Goal: Task Accomplishment & Management: Manage account settings

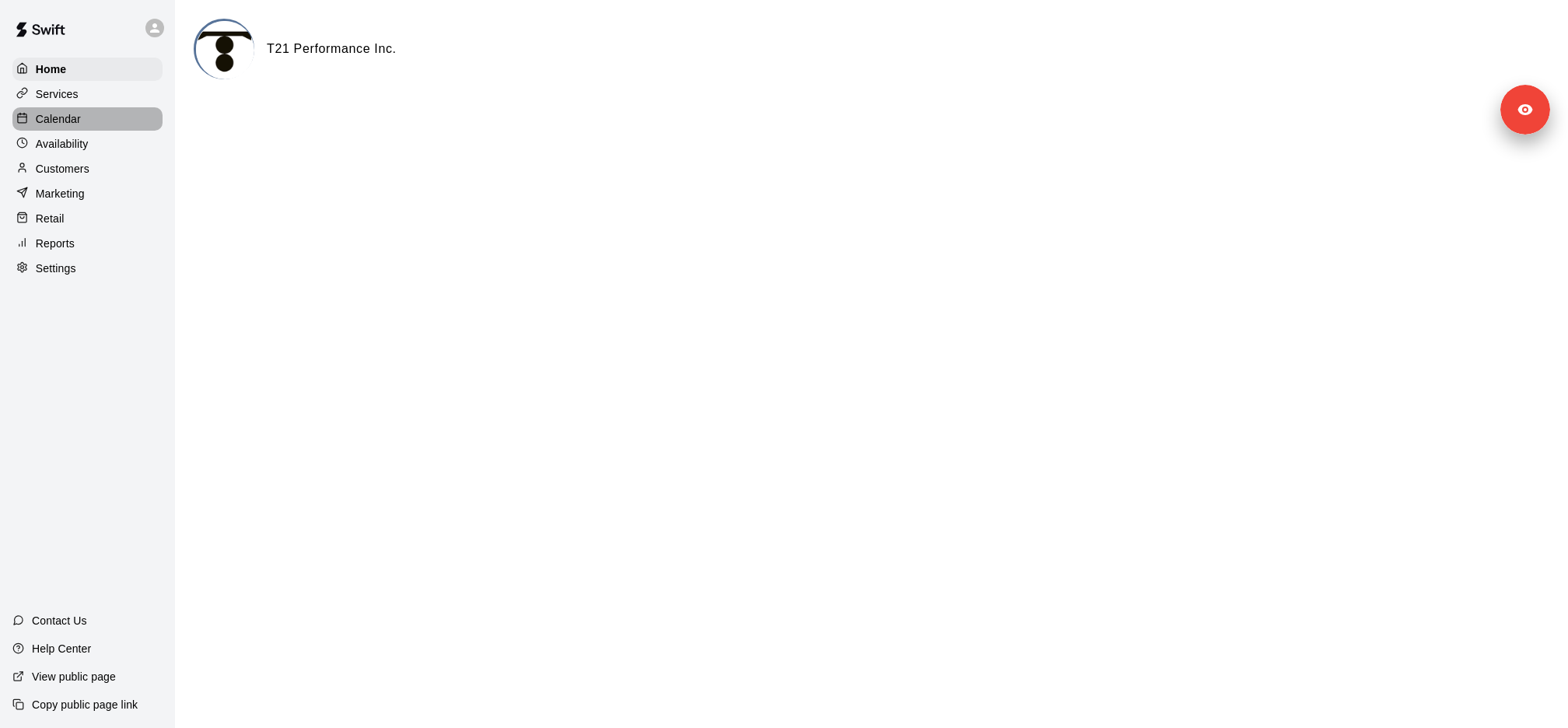
click at [81, 127] on div "Calendar" at bounding box center [88, 120] width 150 height 24
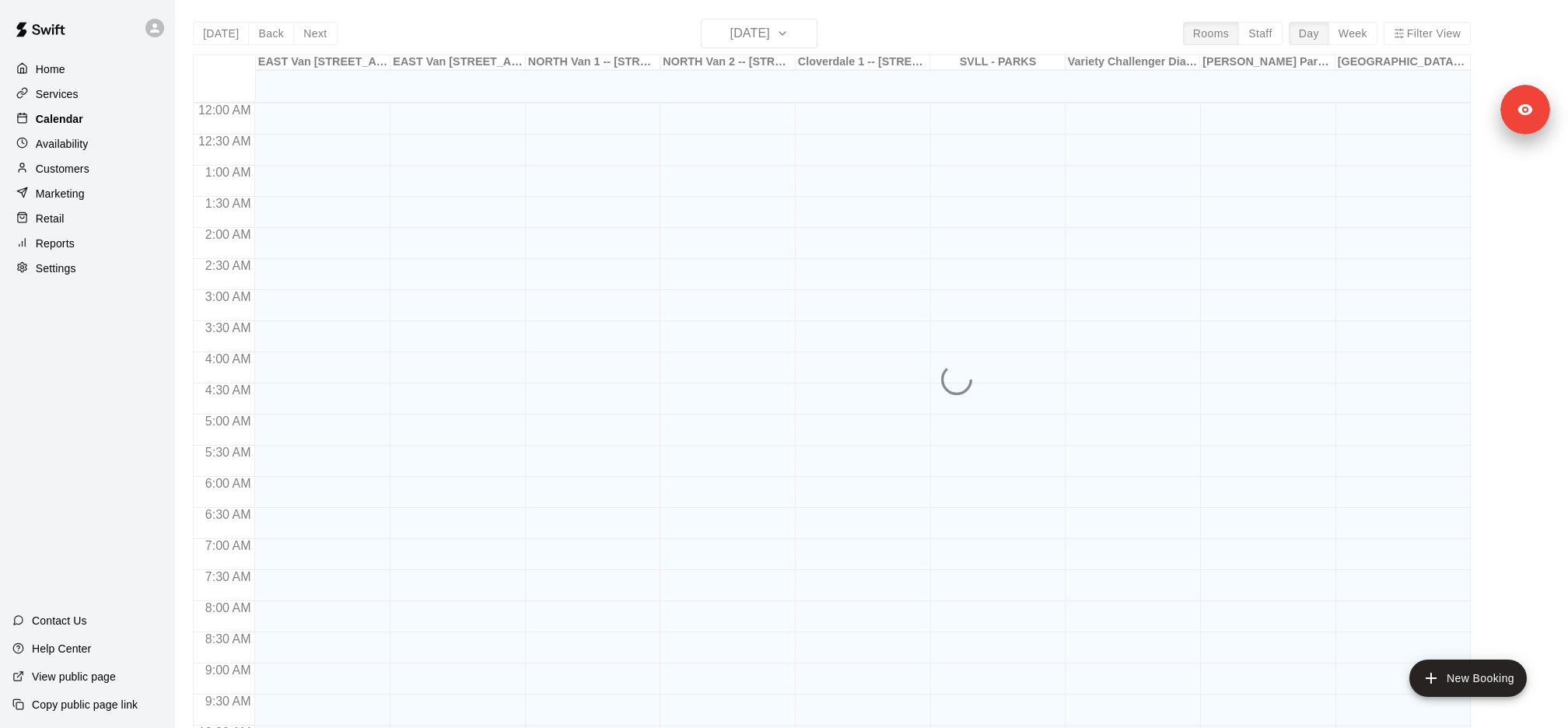
scroll to position [652, 0]
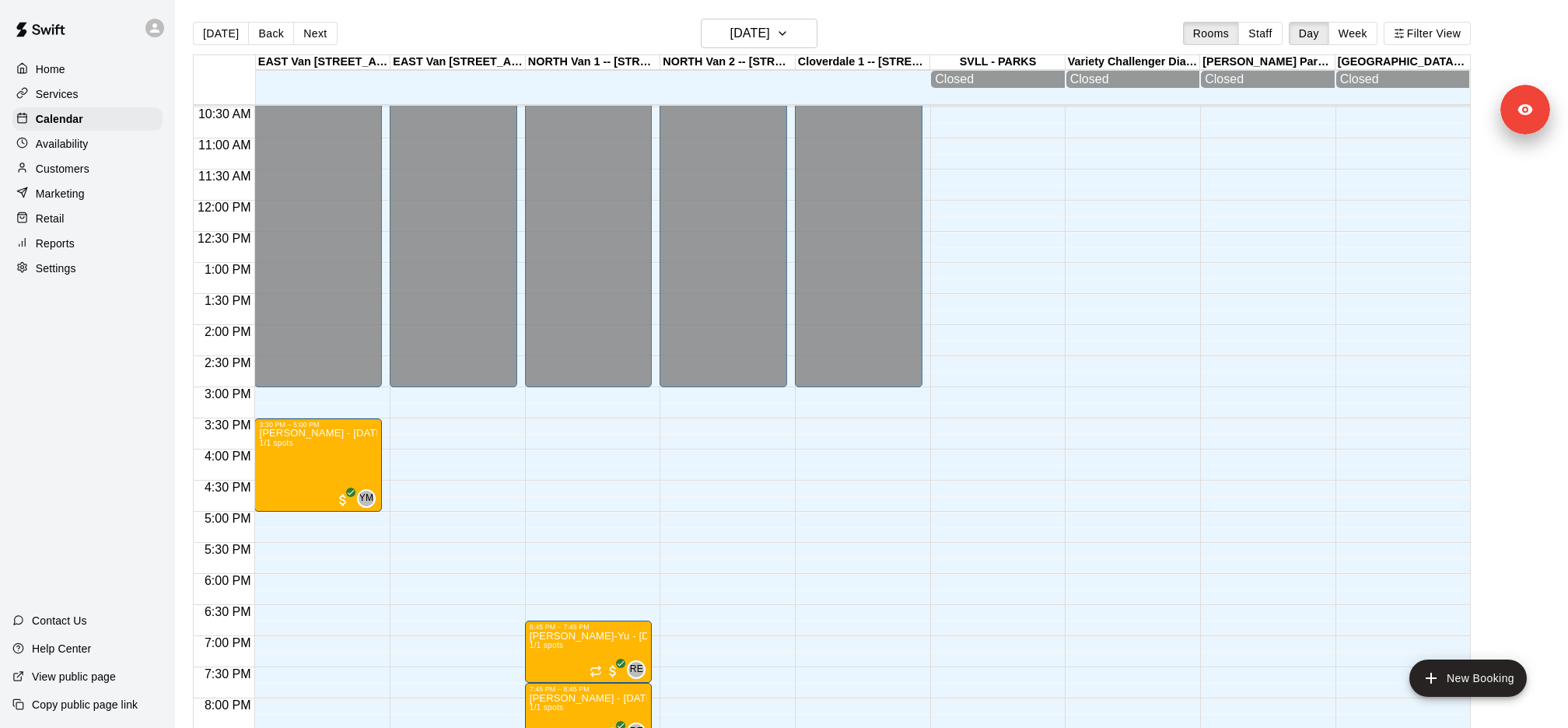
click at [110, 92] on div "Services" at bounding box center [88, 94] width 150 height 24
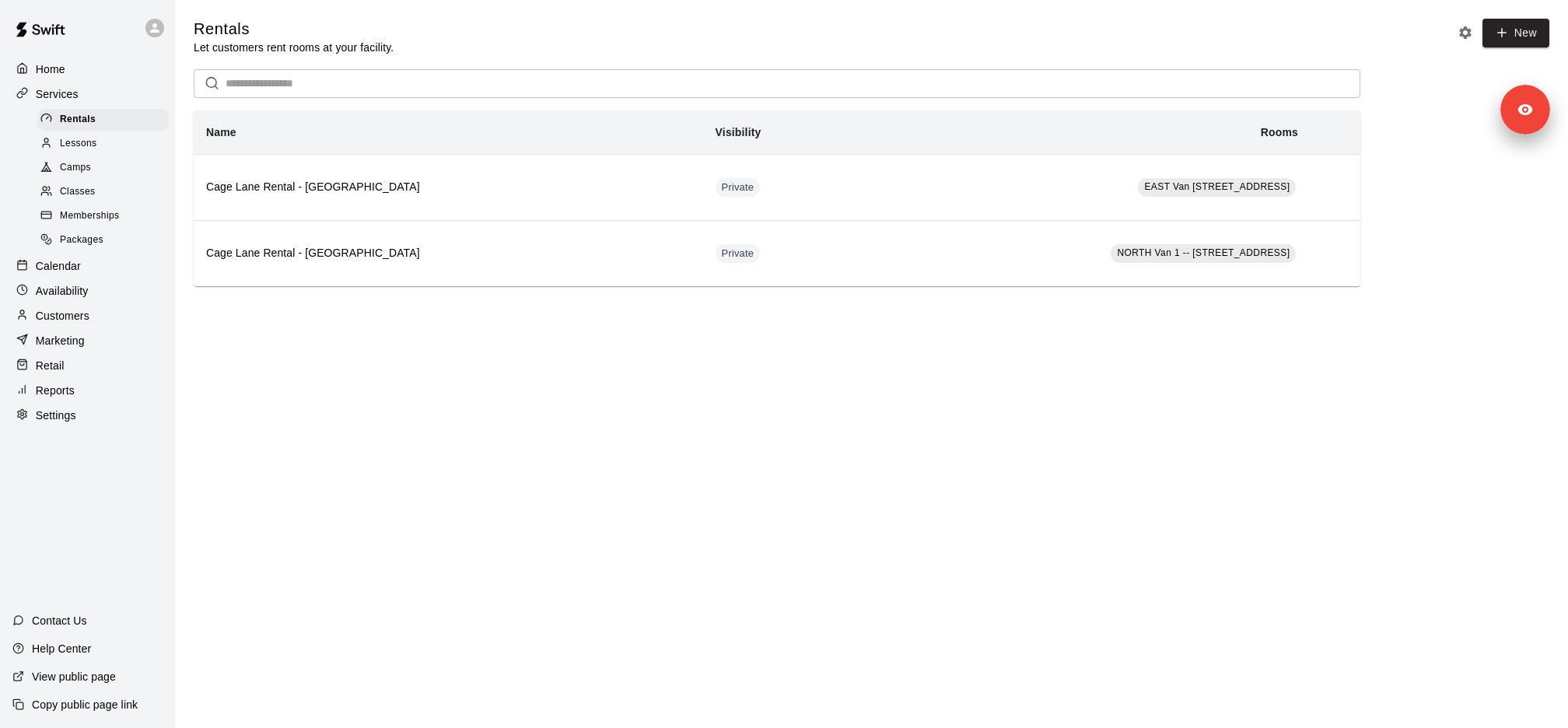
click at [125, 184] on div "Classes" at bounding box center [103, 192] width 131 height 22
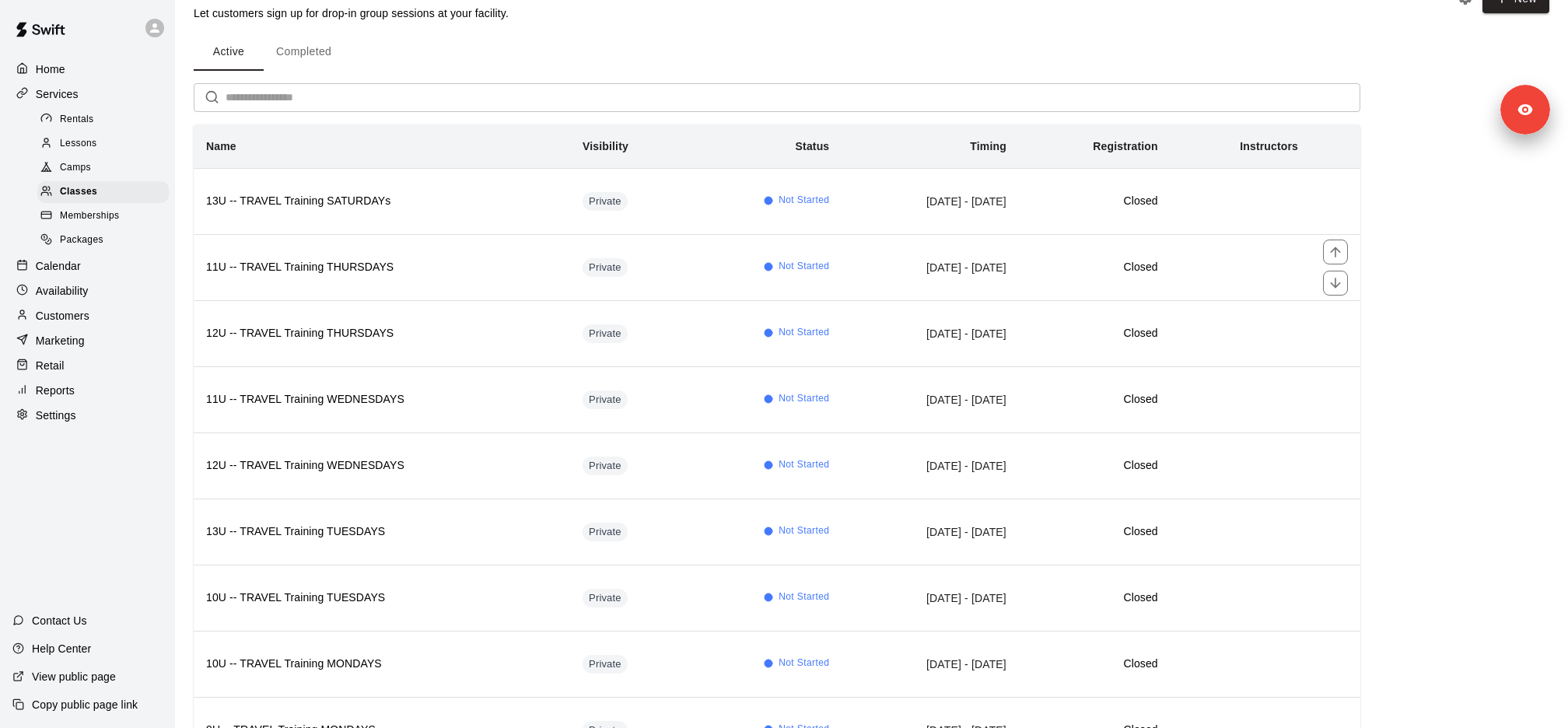
scroll to position [101, 0]
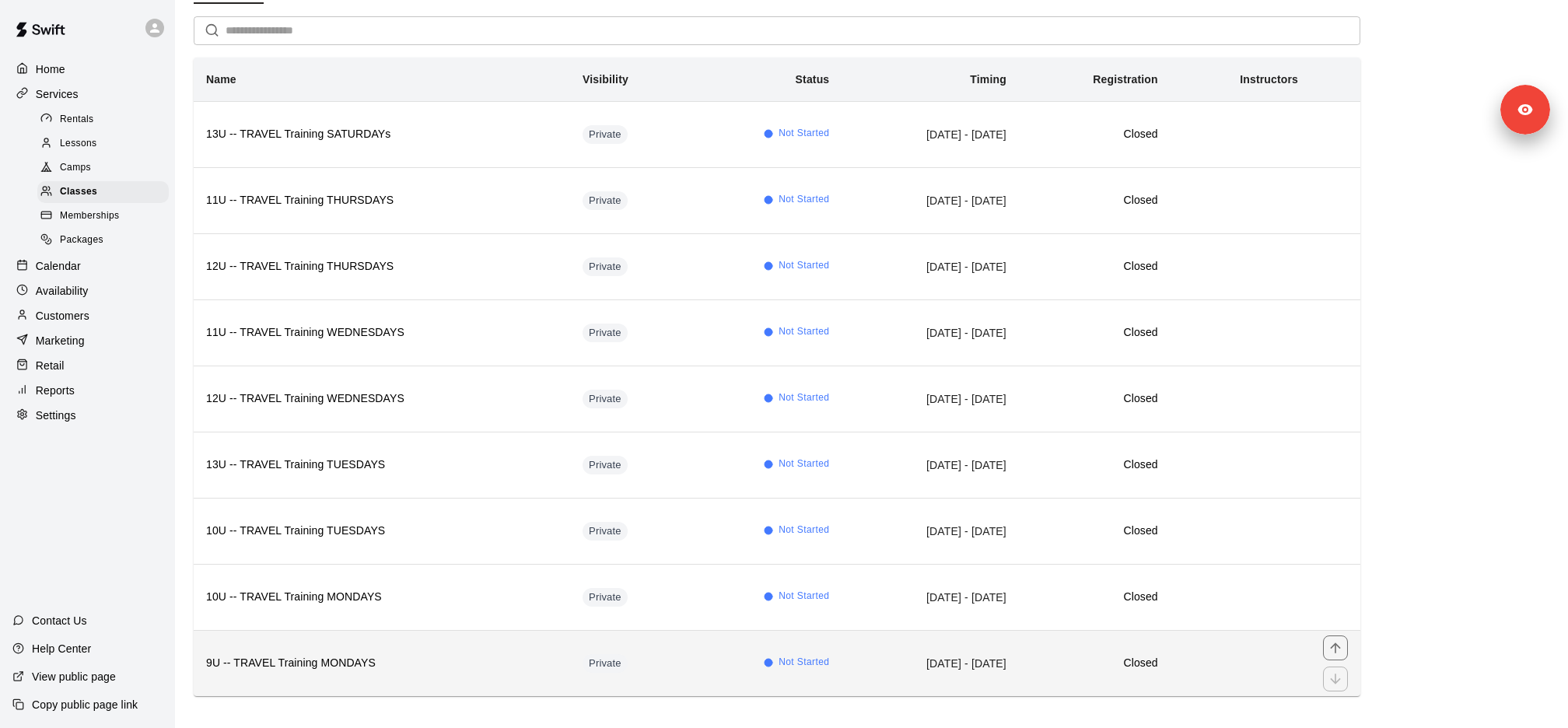
click at [352, 670] on th "9U -- TRAVEL Training MONDAYS" at bounding box center [381, 662] width 376 height 66
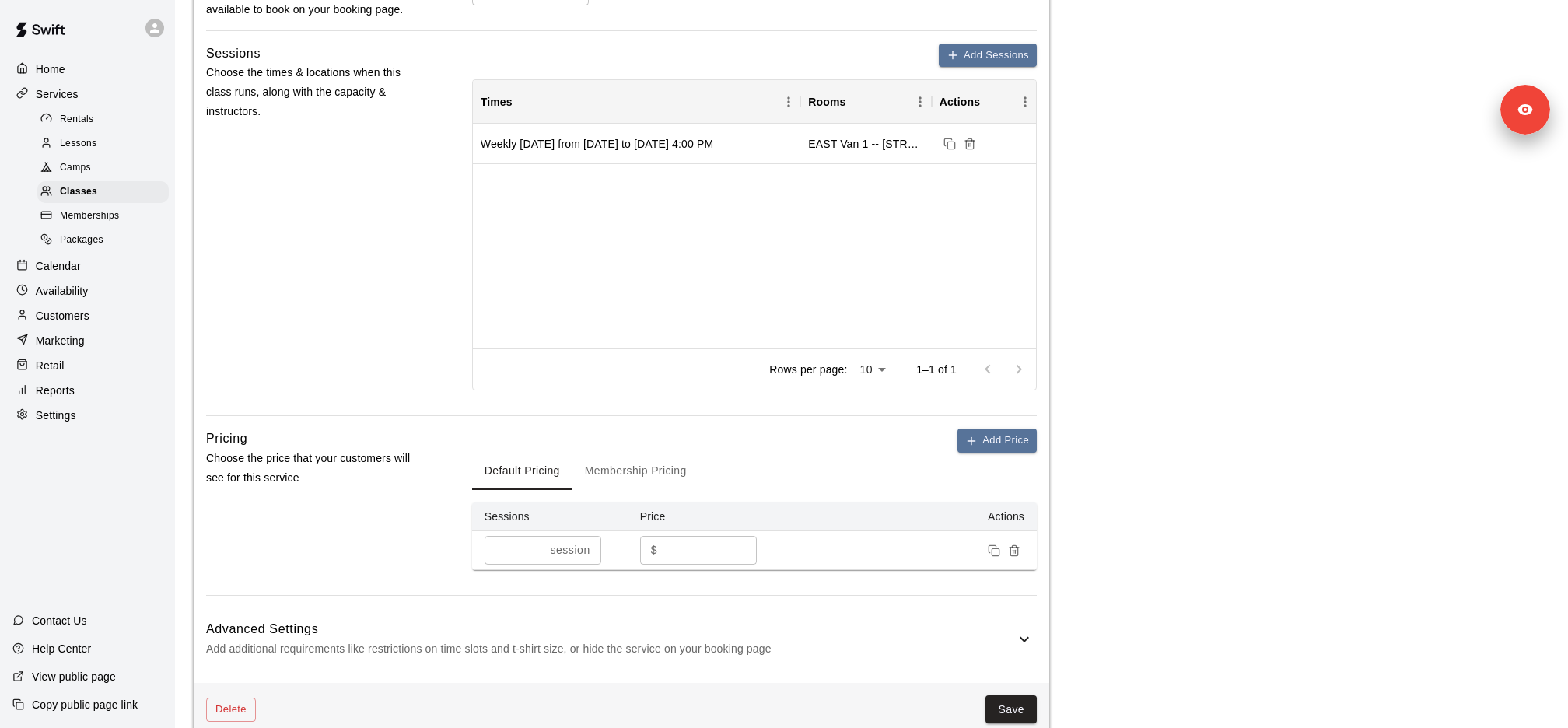
scroll to position [738, 0]
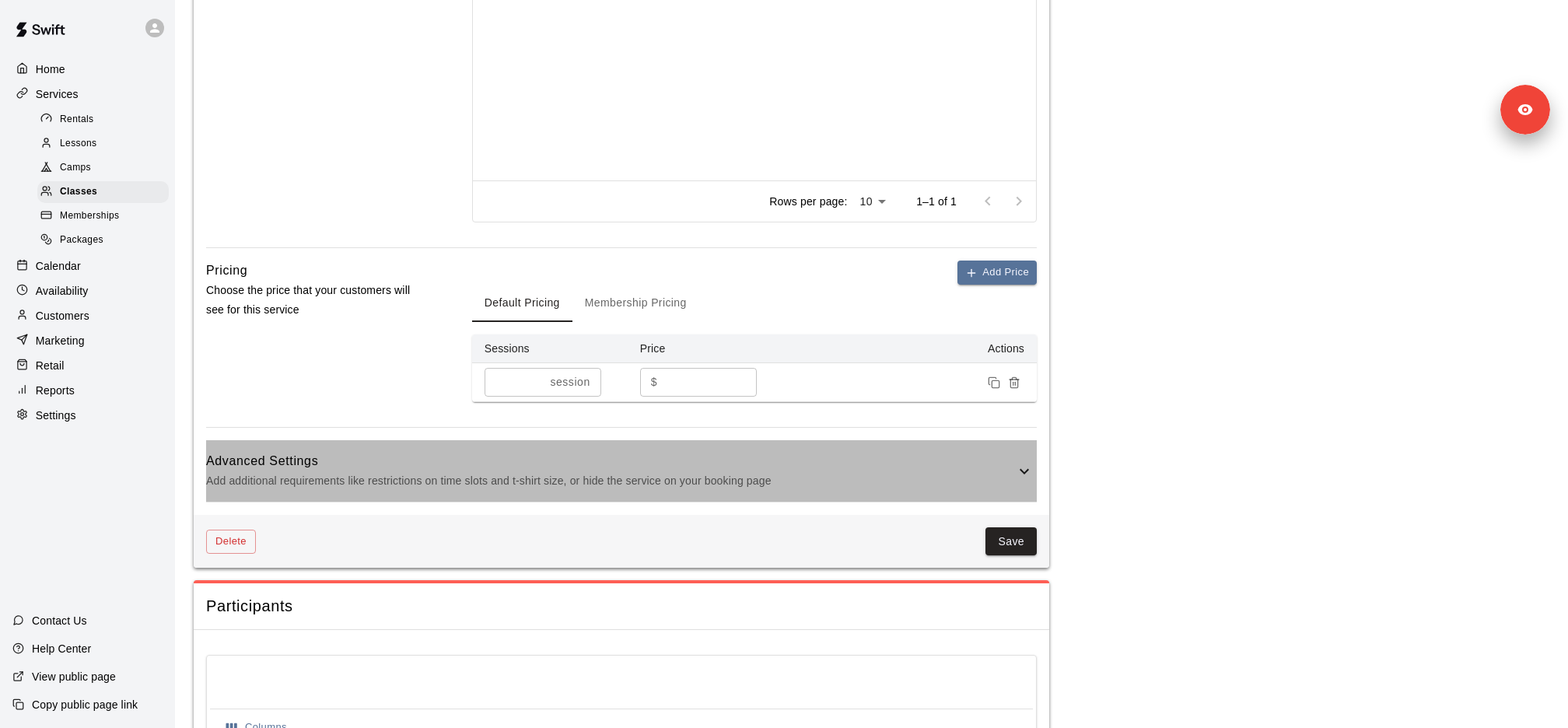
click at [602, 494] on div "Advanced Settings Add additional requirements like restrictions on time slots a…" at bounding box center [621, 470] width 831 height 61
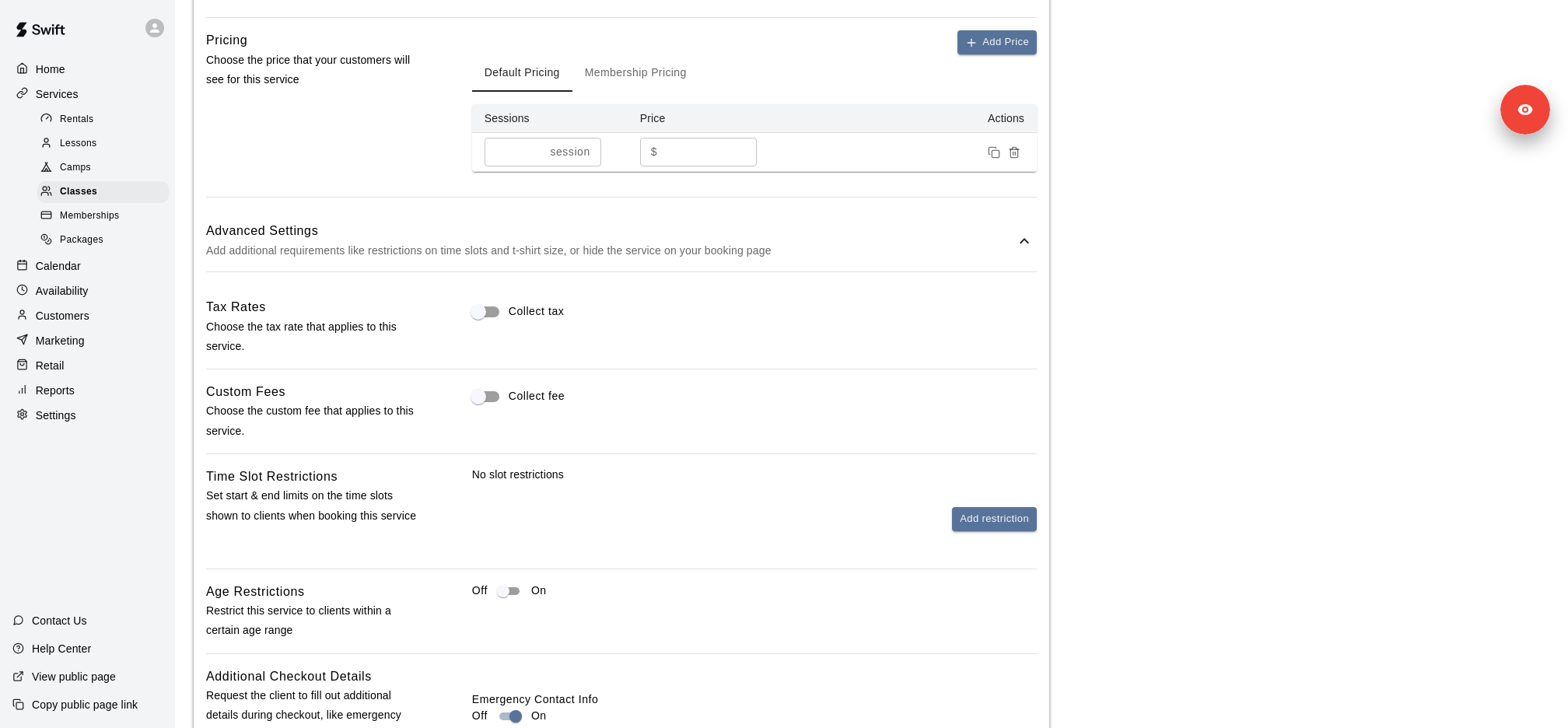
scroll to position [681, 0]
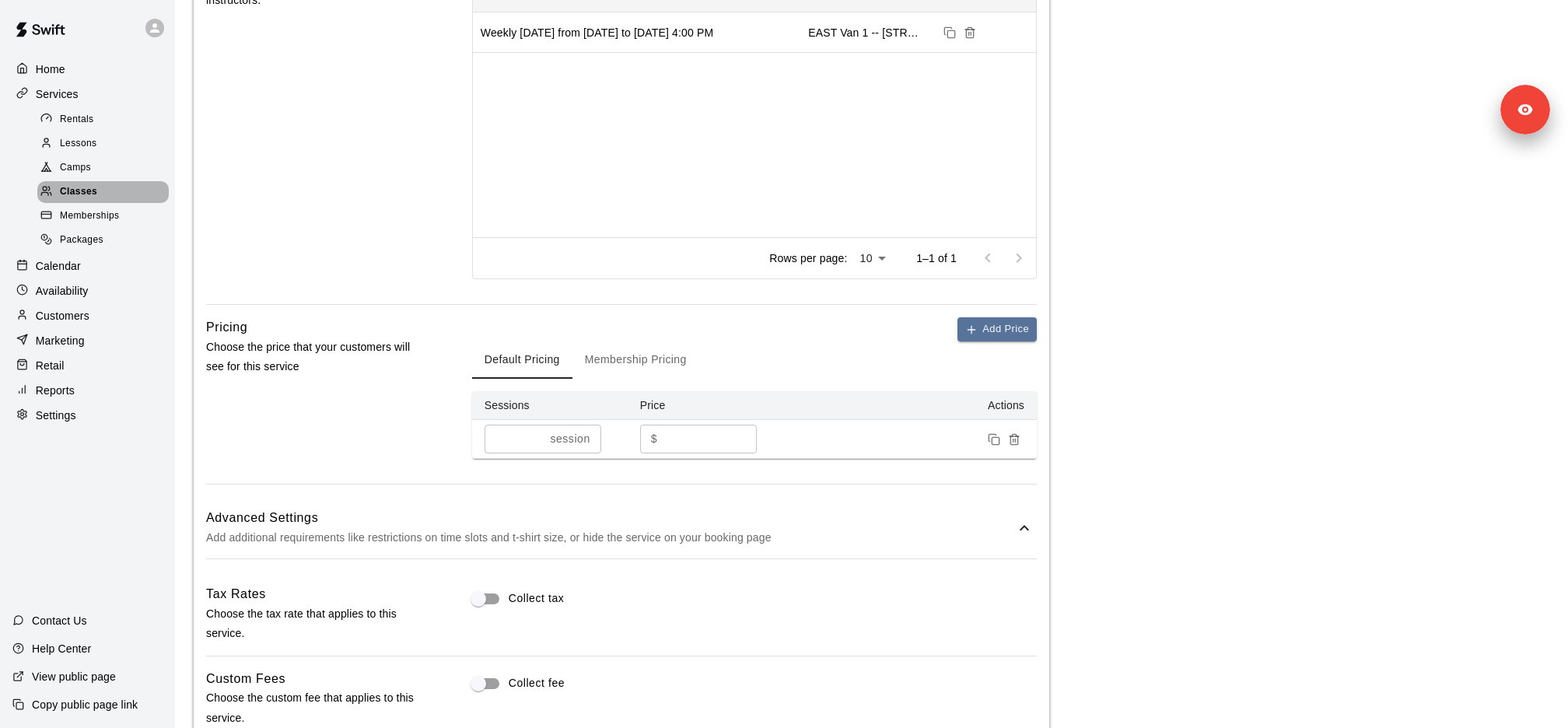
click at [107, 192] on div "Classes" at bounding box center [103, 192] width 131 height 22
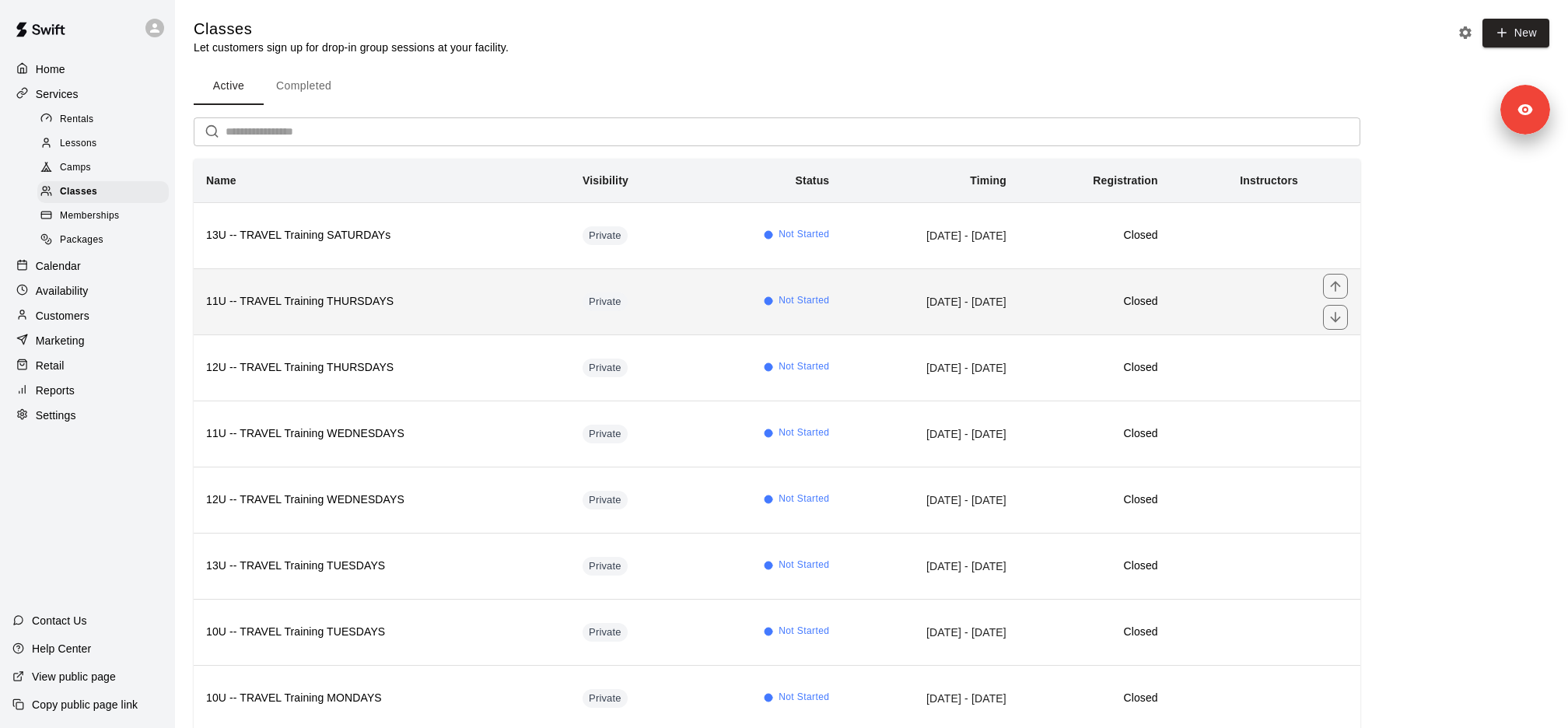
scroll to position [101, 0]
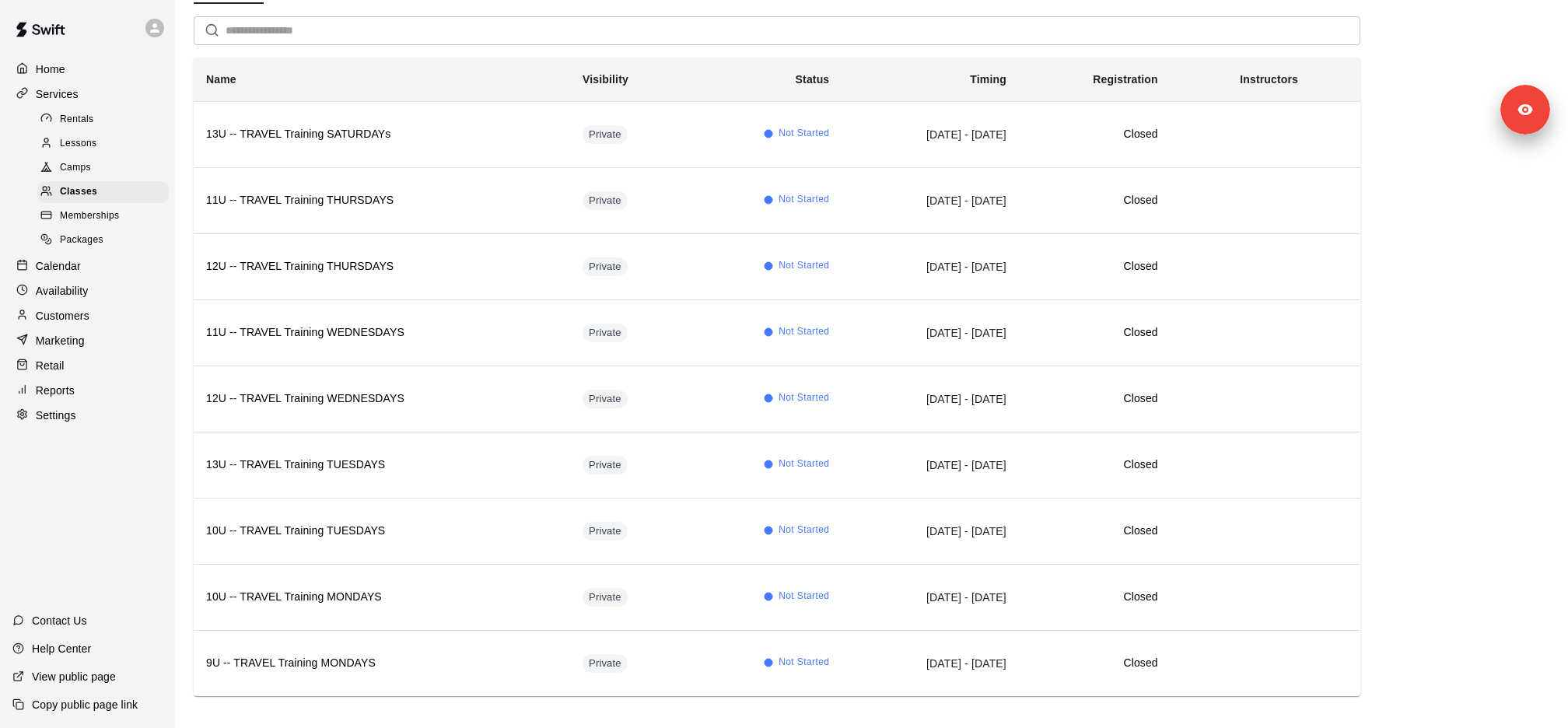
click at [90, 267] on div "Calendar" at bounding box center [88, 266] width 150 height 24
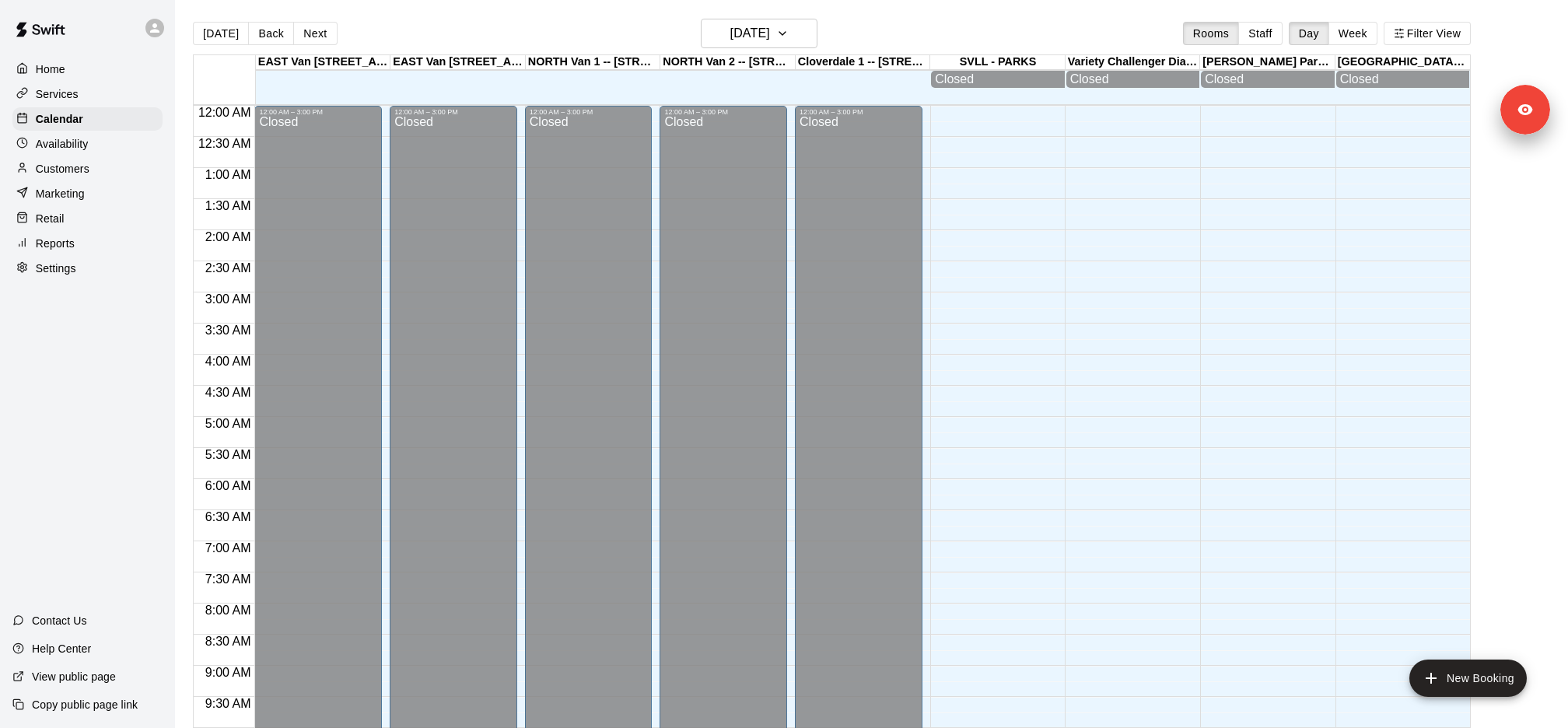
scroll to position [652, 0]
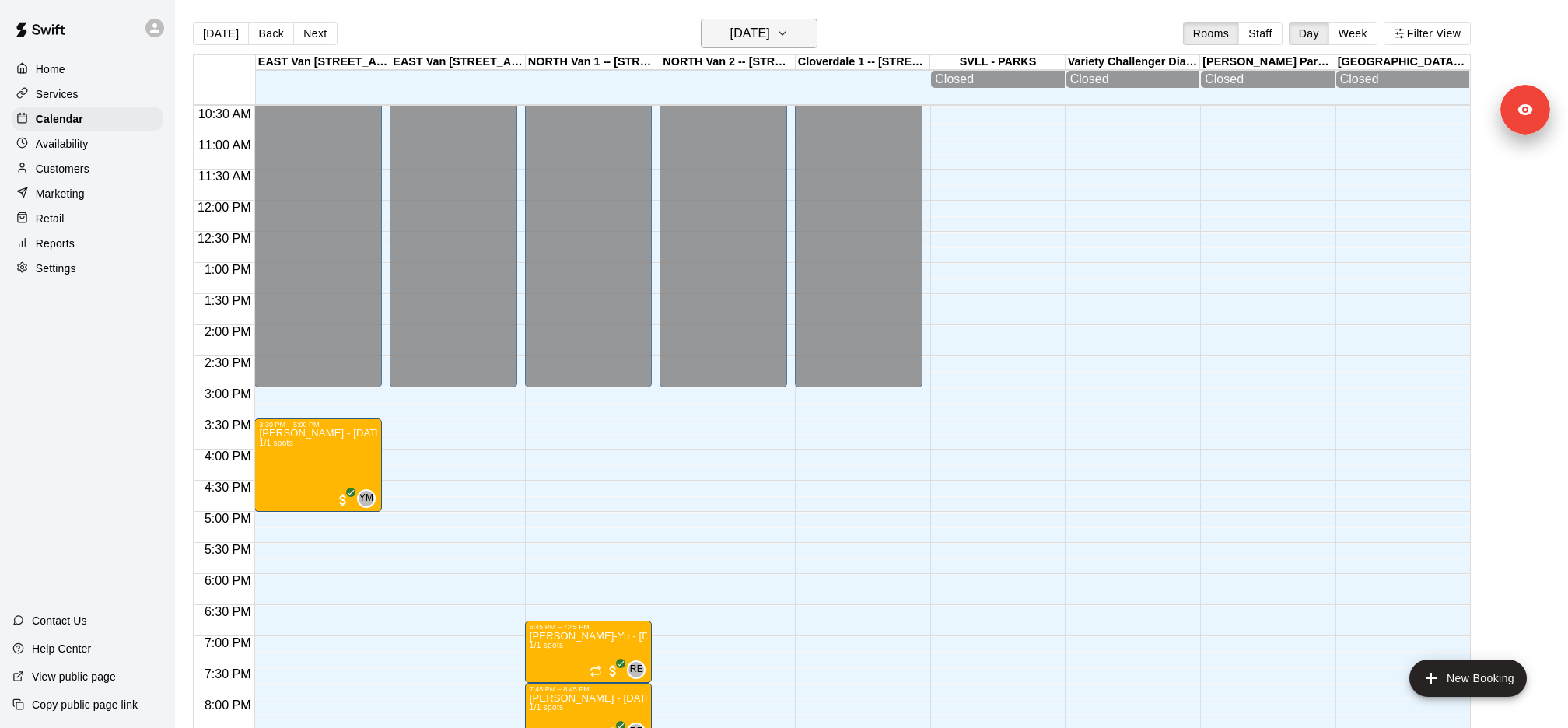
click at [770, 41] on h6 "Monday Aug 11" at bounding box center [750, 34] width 40 height 22
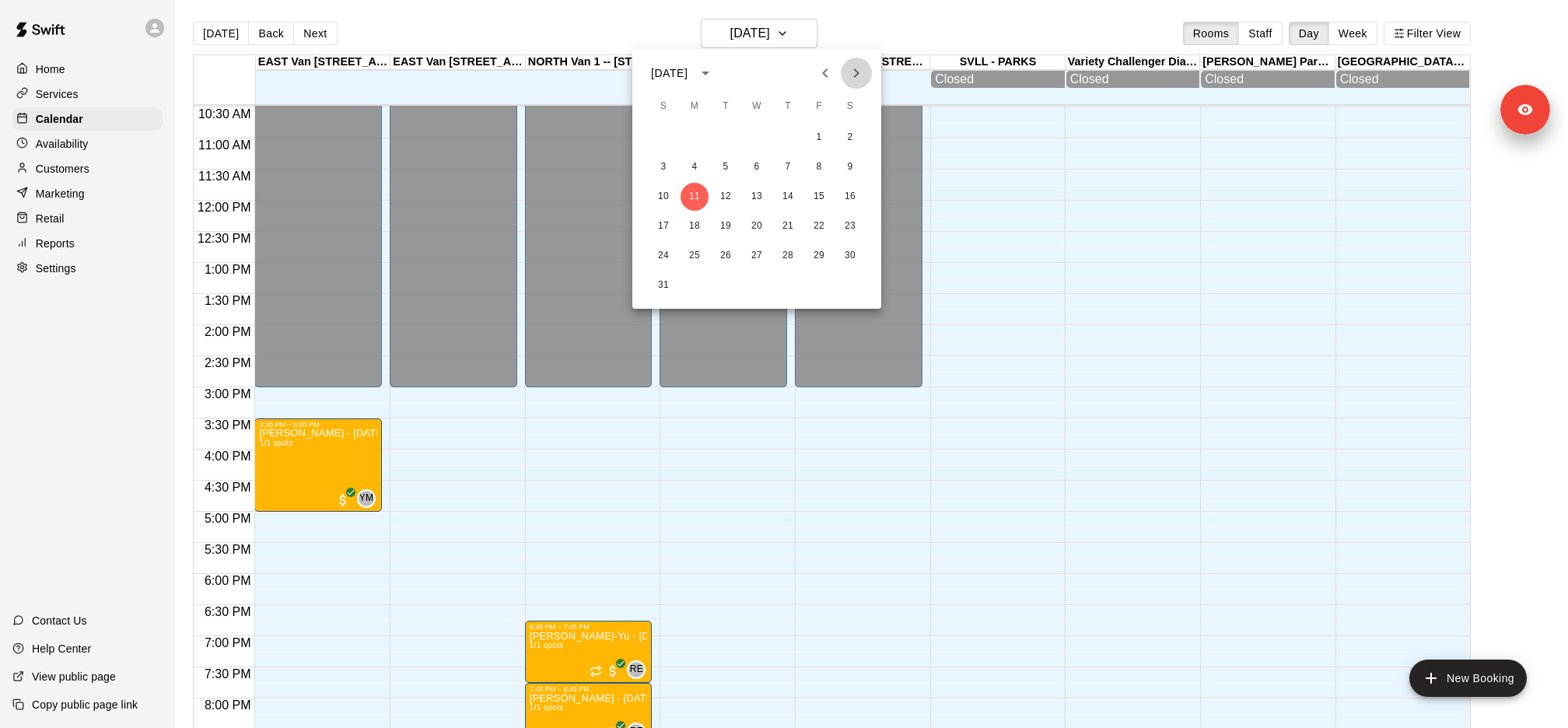
click at [863, 79] on icon "Next month" at bounding box center [856, 73] width 19 height 19
click at [859, 82] on icon "Next month" at bounding box center [856, 73] width 19 height 19
click at [698, 220] on button "20" at bounding box center [695, 226] width 28 height 28
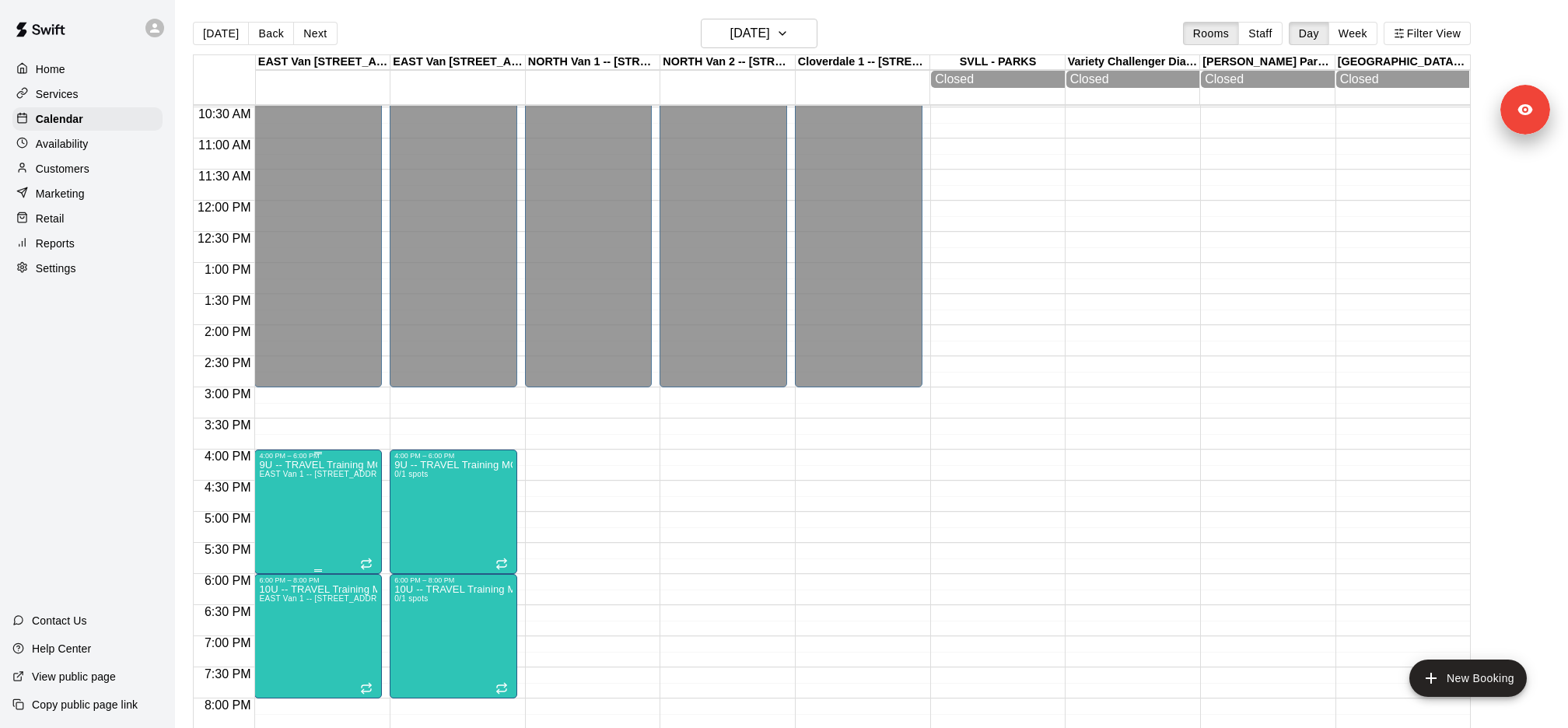
click at [272, 468] on icon "edit" at bounding box center [274, 475] width 19 height 19
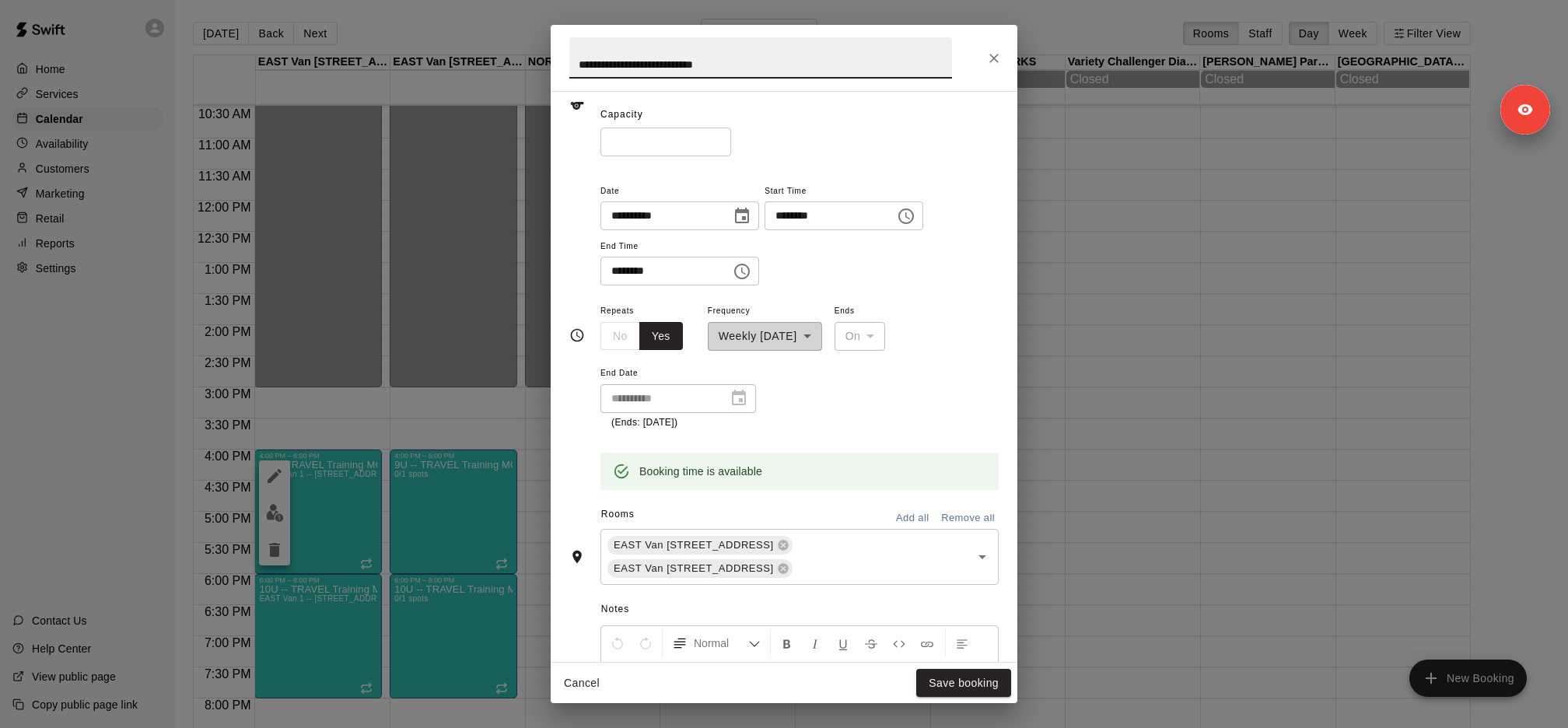
scroll to position [387, 0]
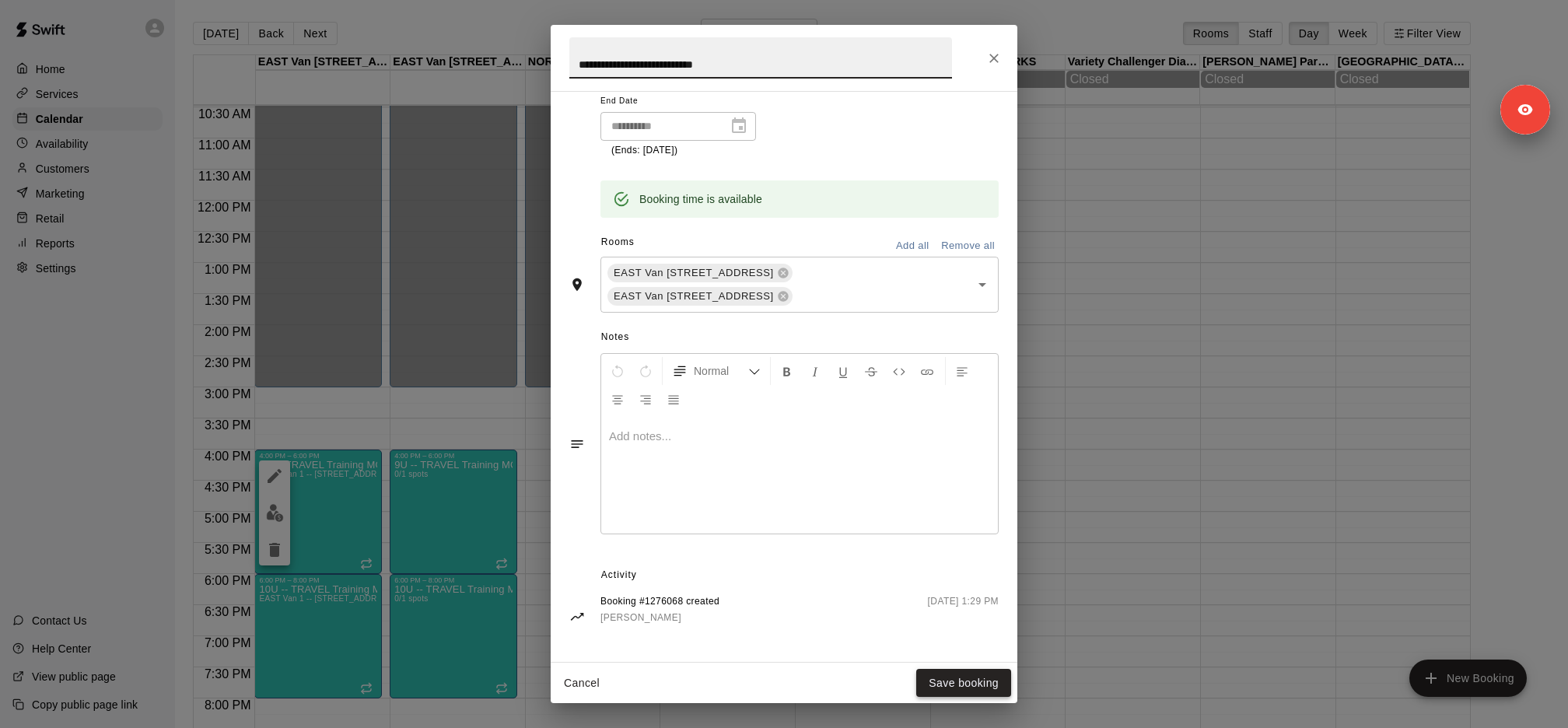
click at [965, 682] on button "Save booking" at bounding box center [963, 683] width 95 height 29
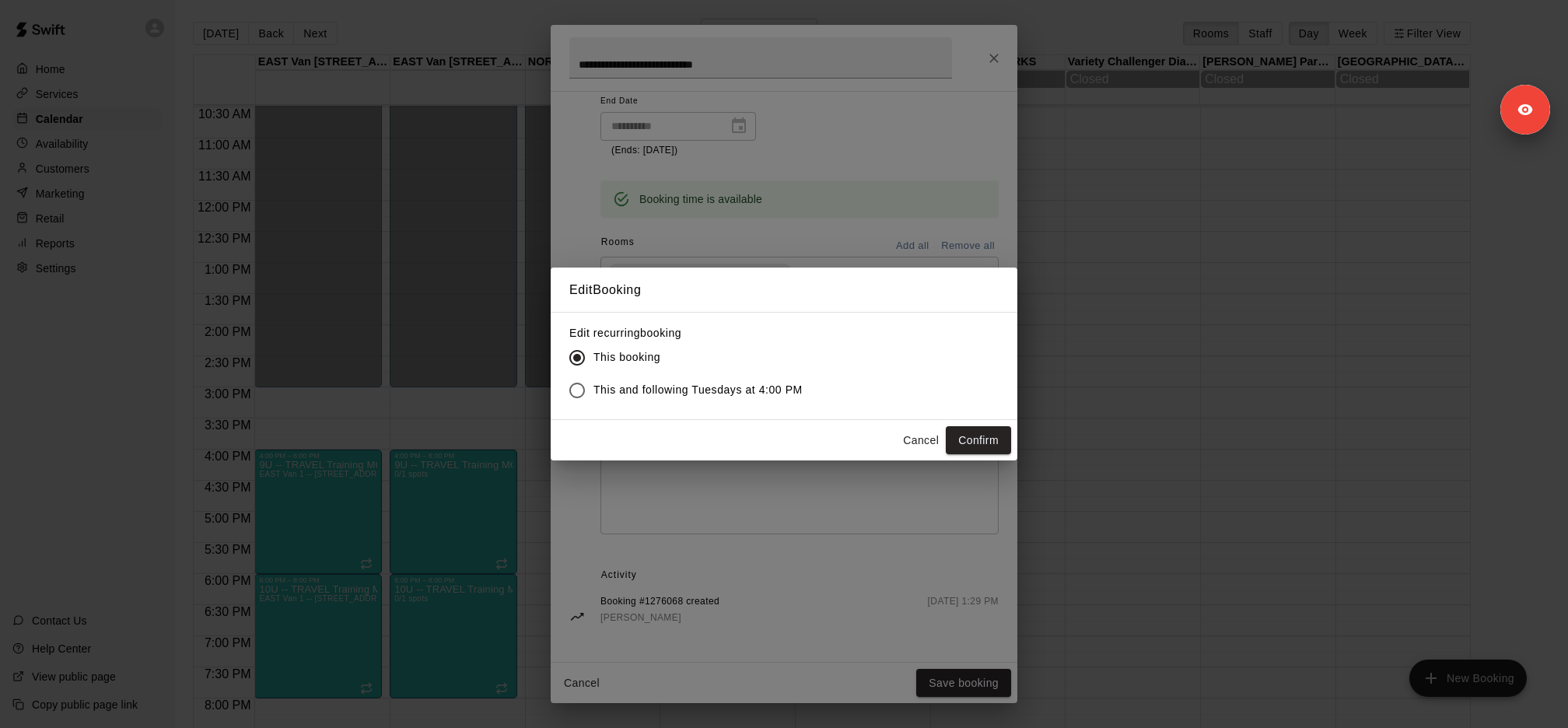
click at [742, 395] on span "This and following Tuesdays at 4:00 PM" at bounding box center [698, 389] width 209 height 17
click at [975, 437] on button "Confirm" at bounding box center [978, 440] width 65 height 29
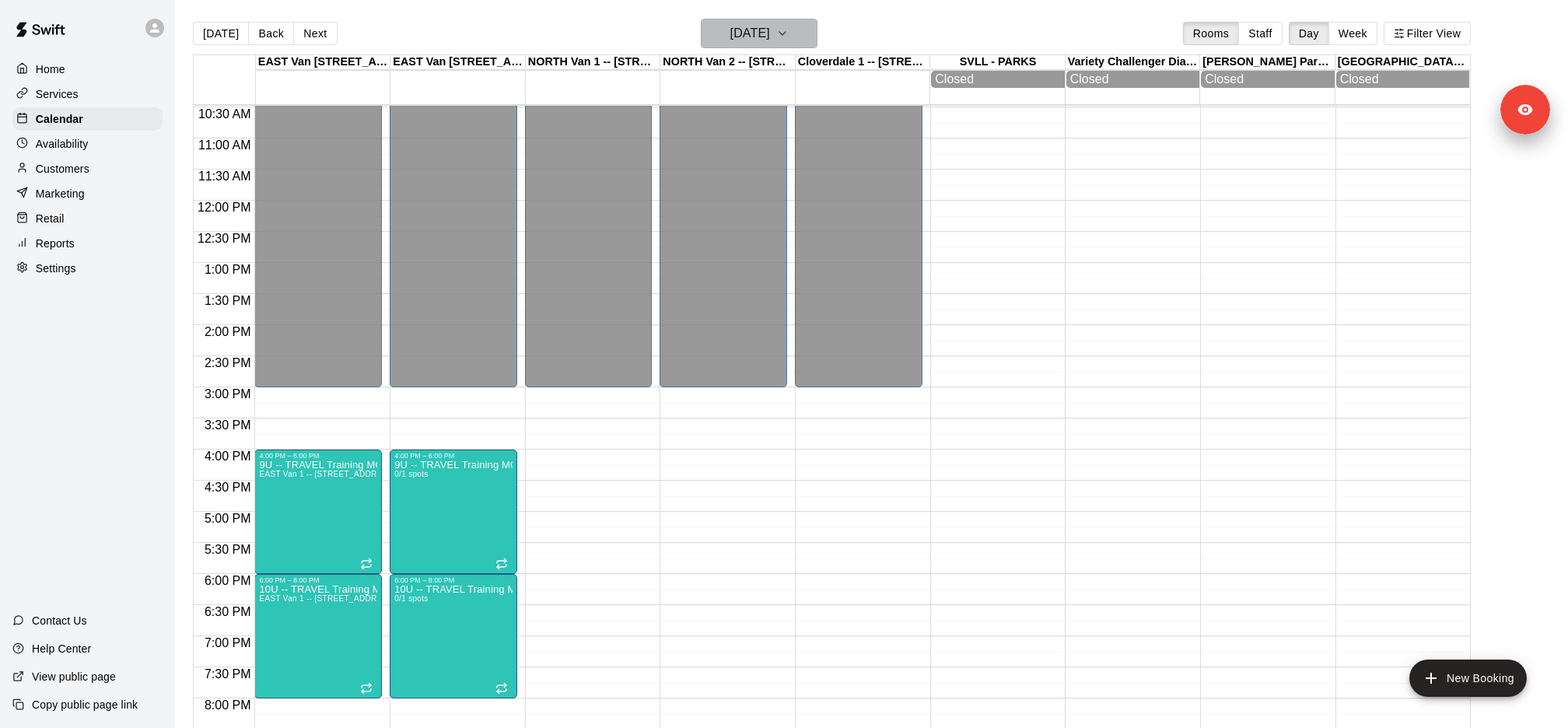
click at [788, 29] on icon "button" at bounding box center [782, 33] width 13 height 19
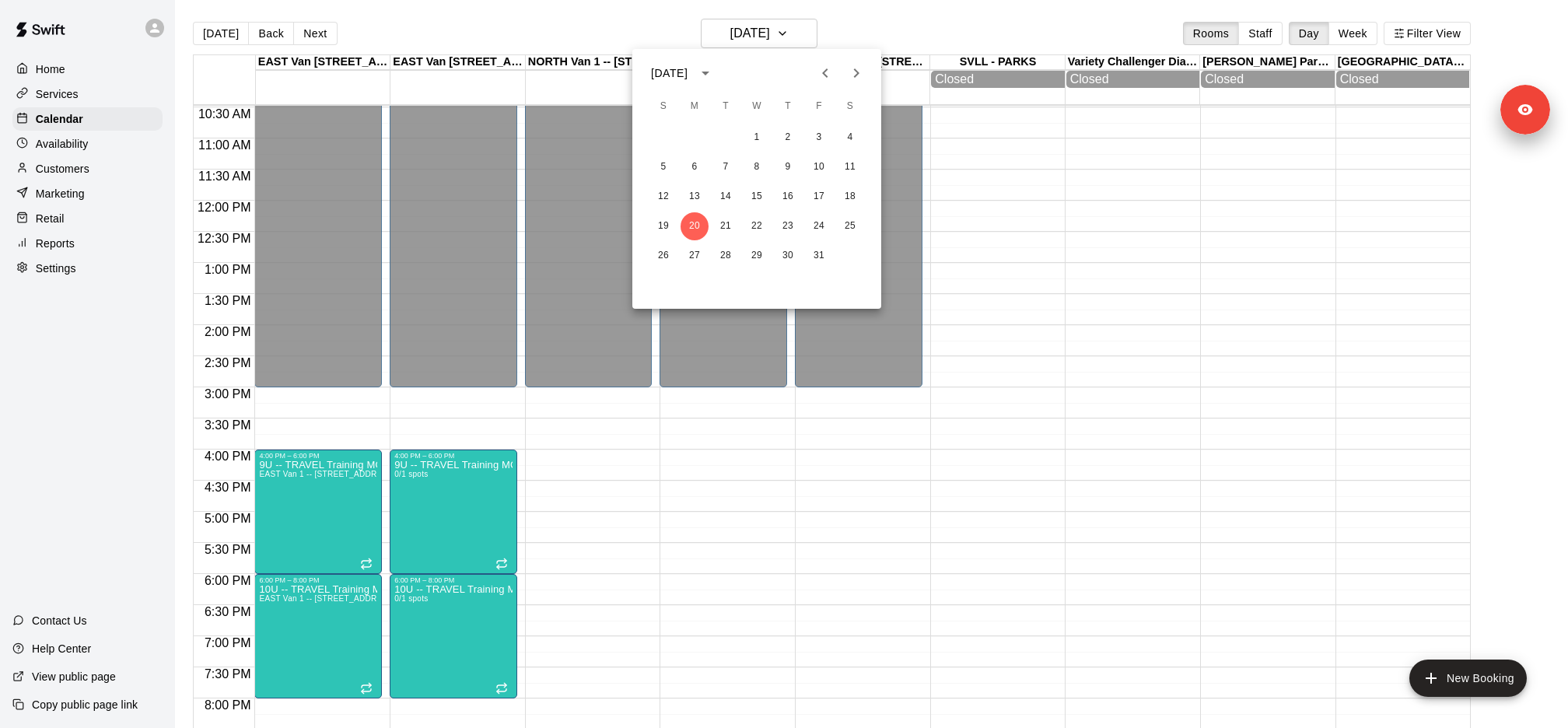
click at [297, 517] on div at bounding box center [784, 364] width 1568 height 728
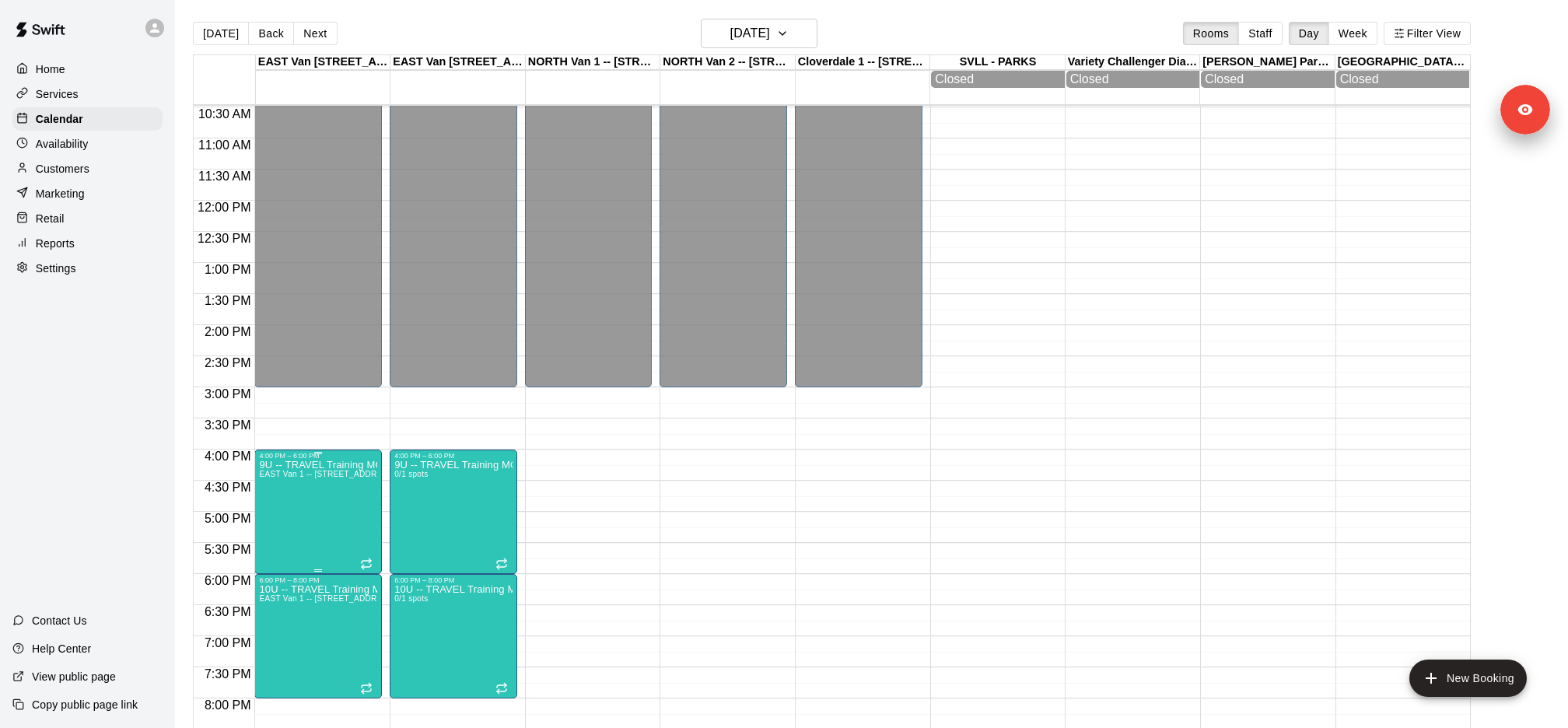
click at [278, 478] on icon "edit" at bounding box center [274, 475] width 19 height 19
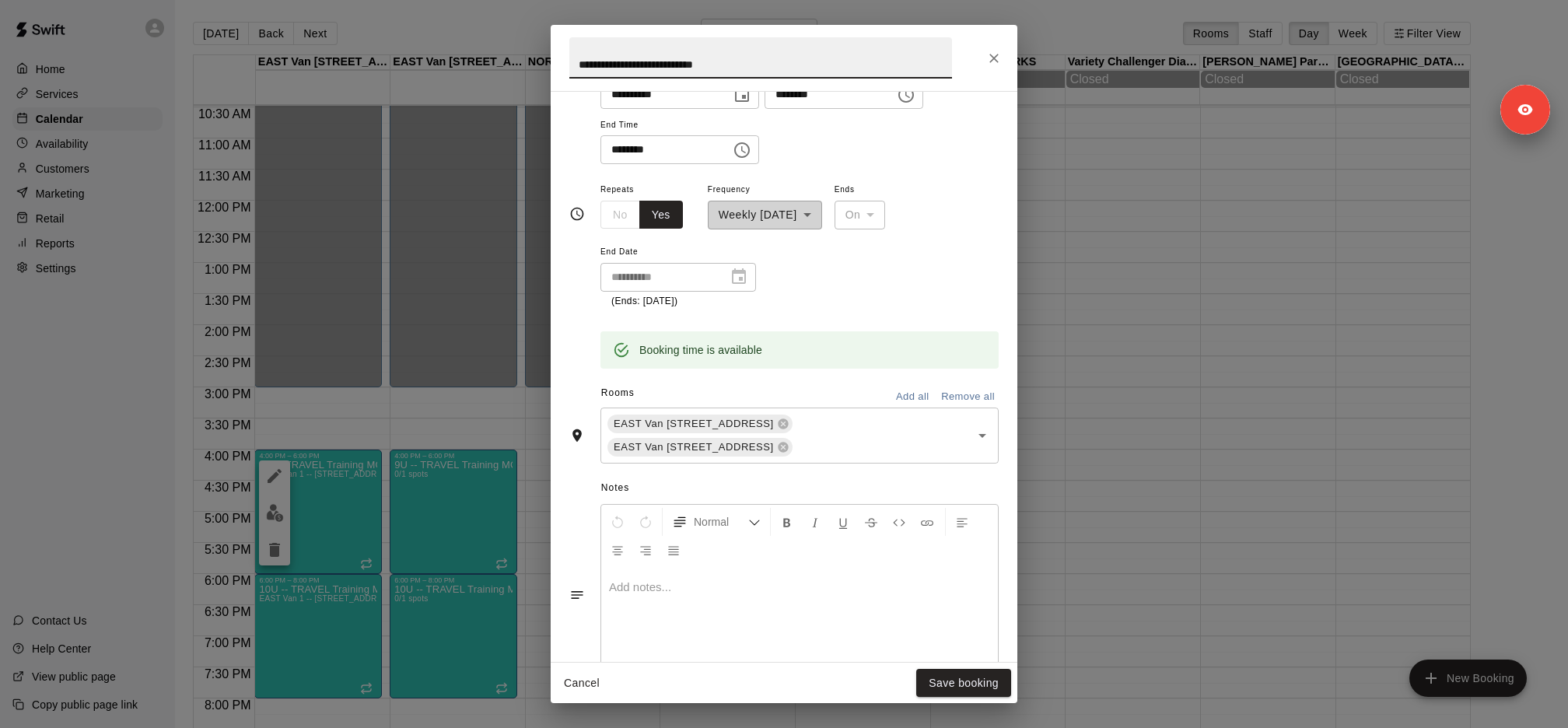
scroll to position [286, 0]
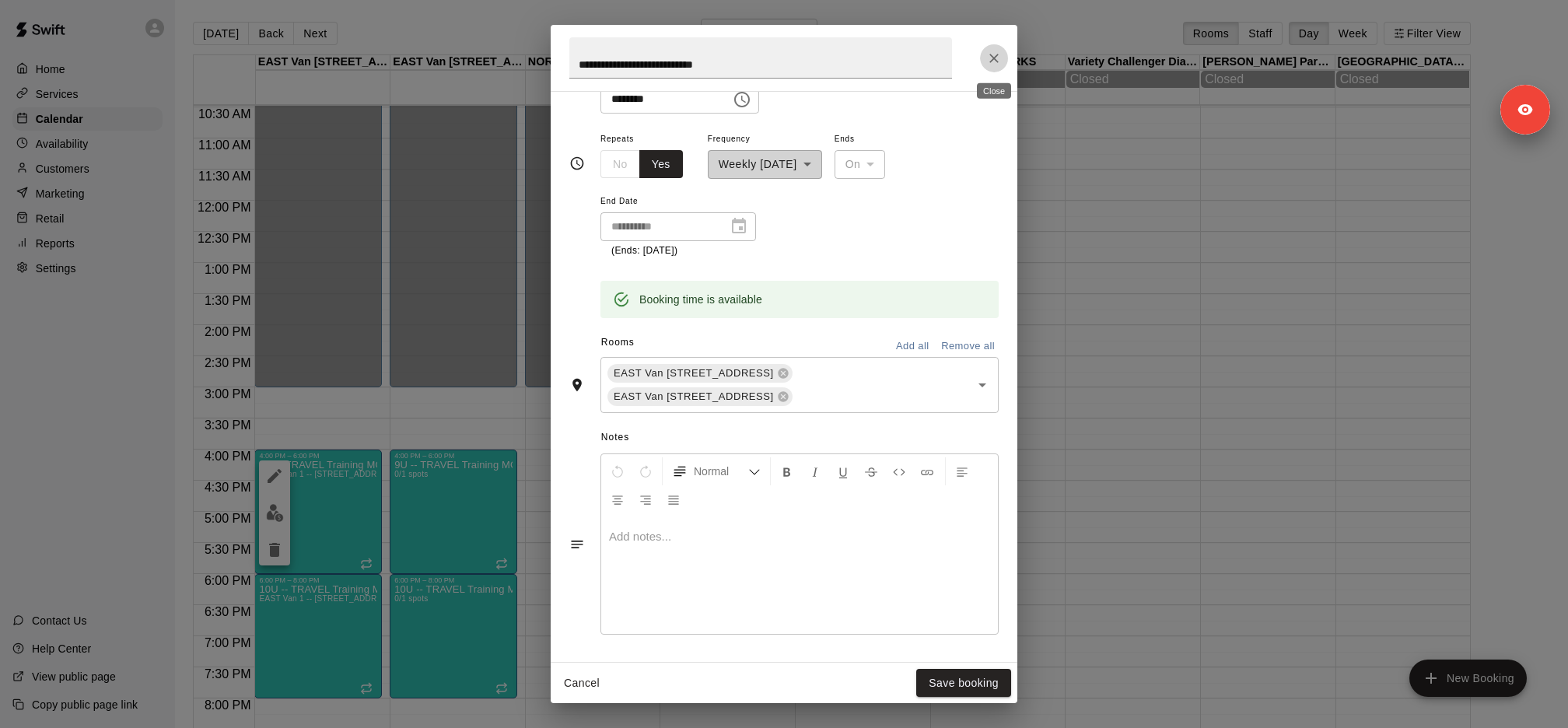
click at [993, 58] on icon "Close" at bounding box center [993, 57] width 9 height 9
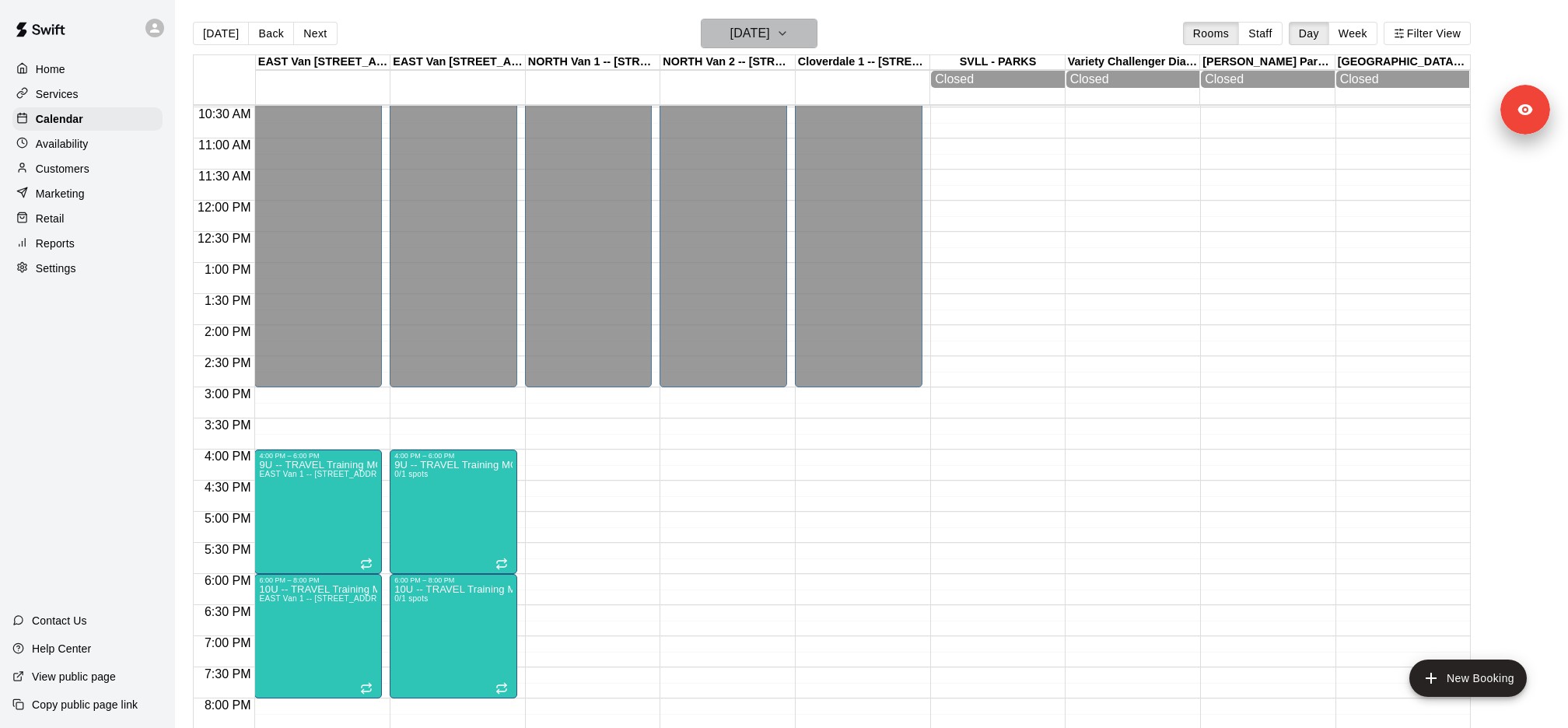
click at [770, 39] on h6 "Monday Oct 20" at bounding box center [750, 34] width 40 height 22
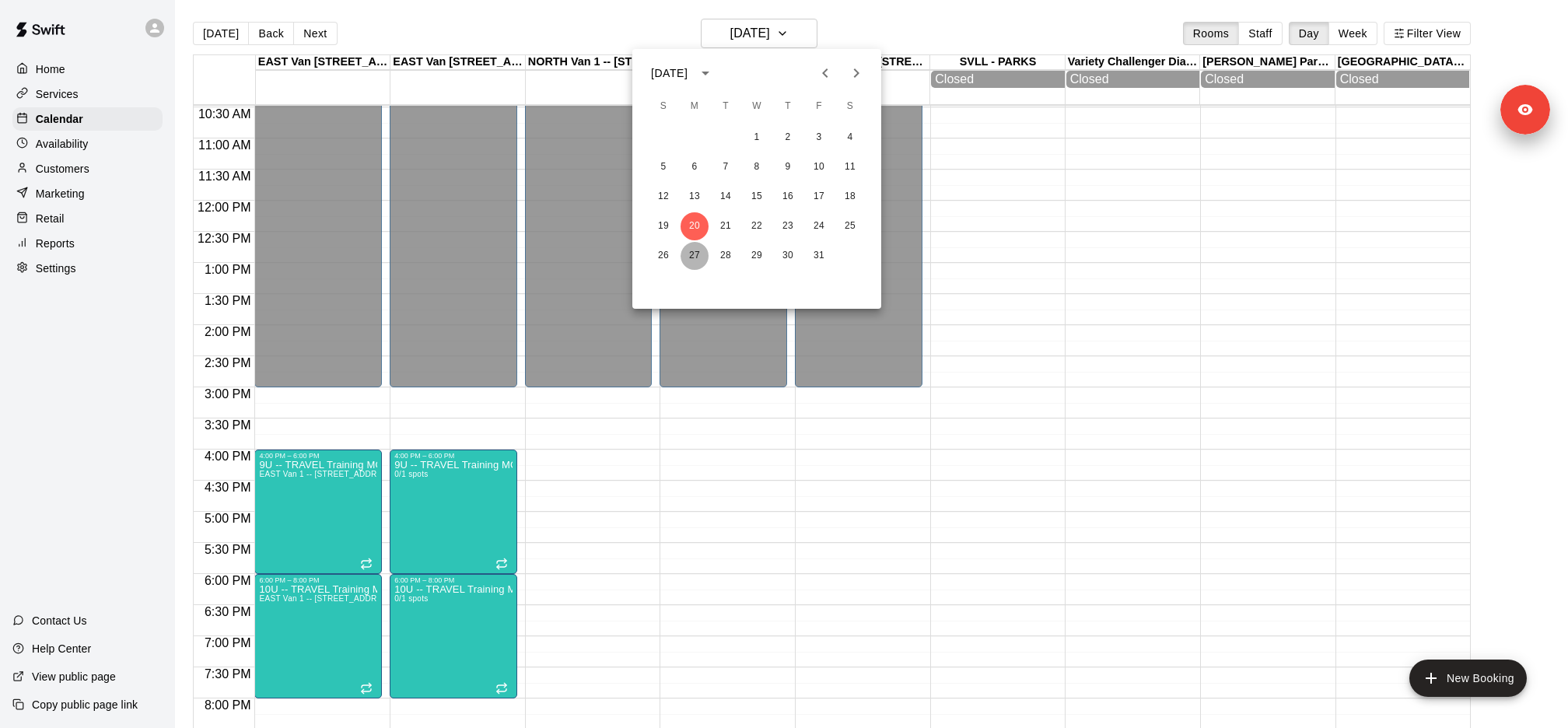
click at [698, 252] on button "27" at bounding box center [695, 256] width 28 height 28
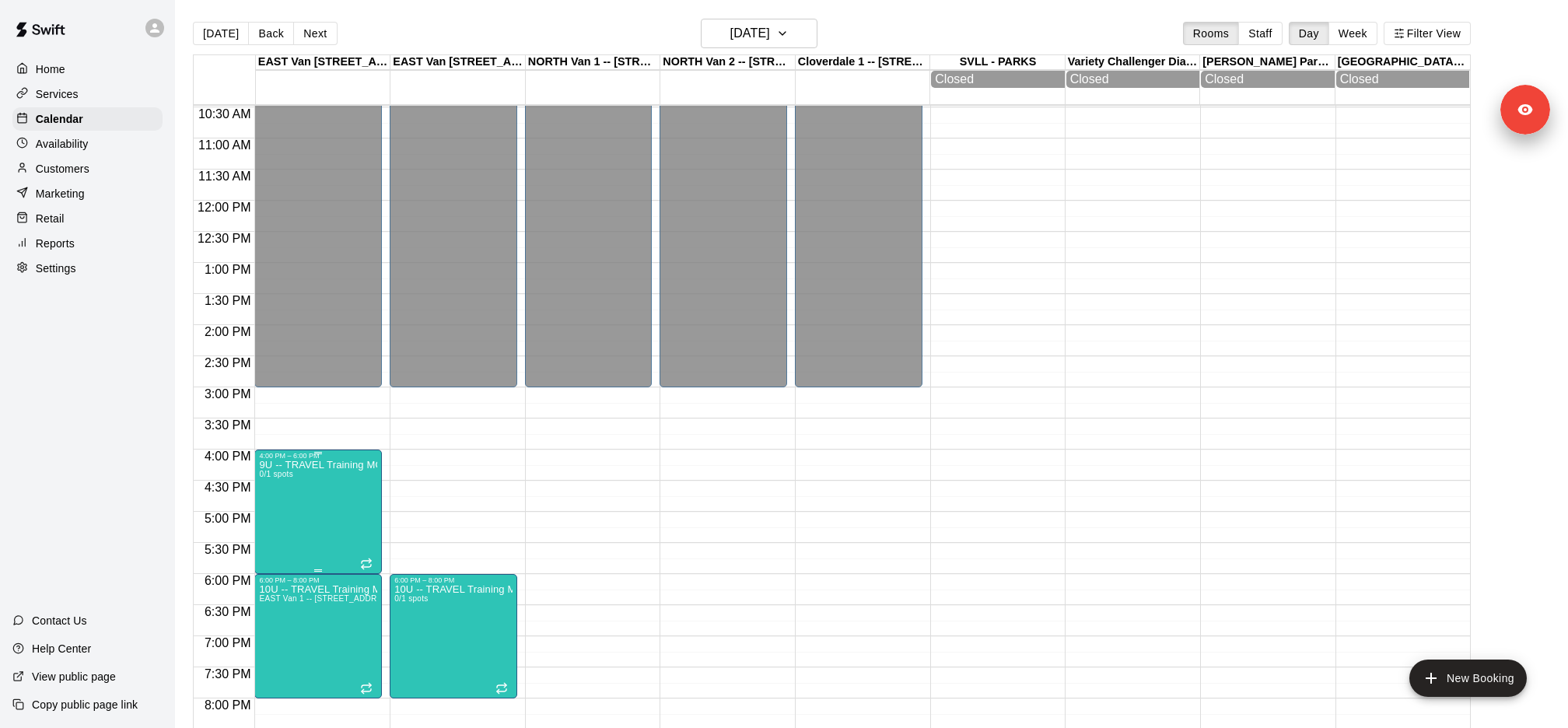
click at [271, 471] on icon "edit" at bounding box center [274, 475] width 19 height 19
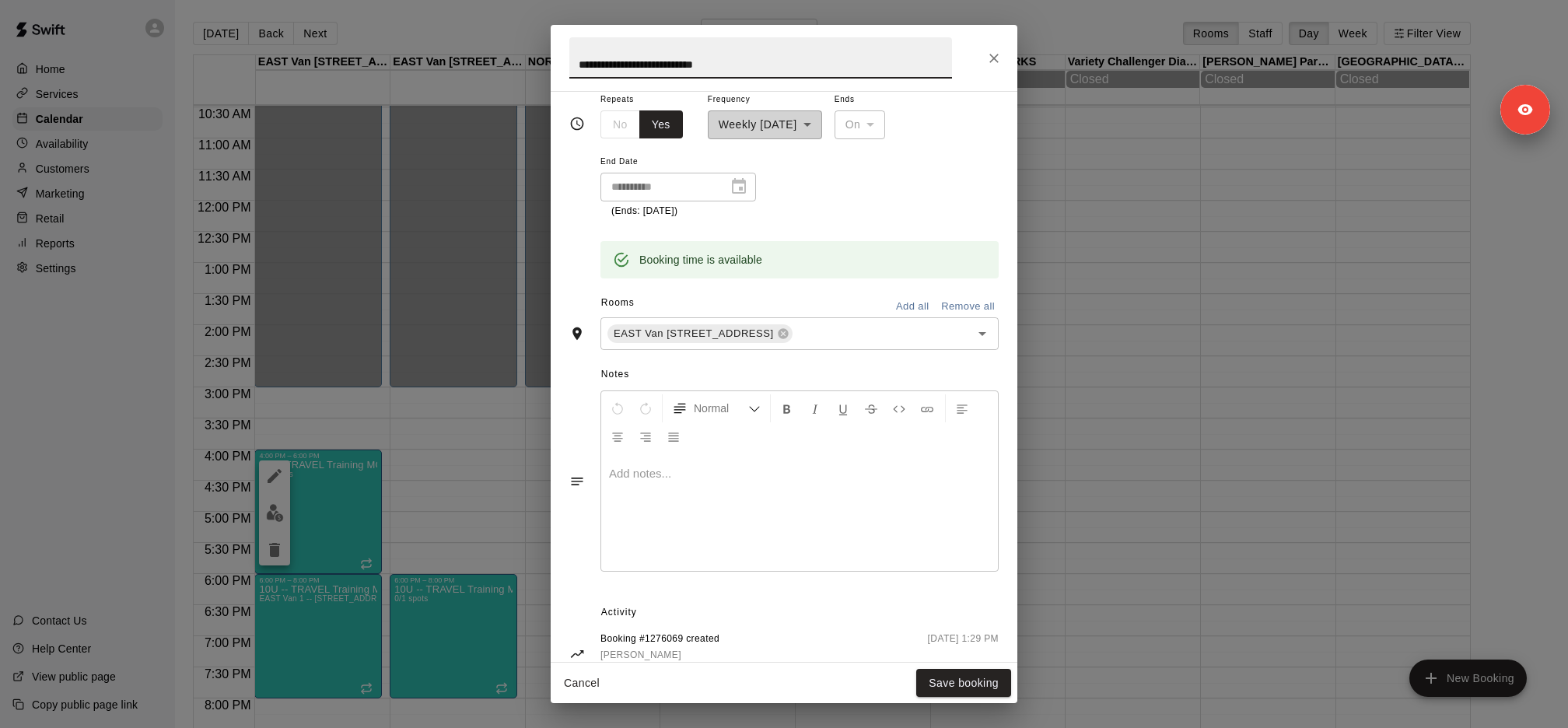
scroll to position [364, 0]
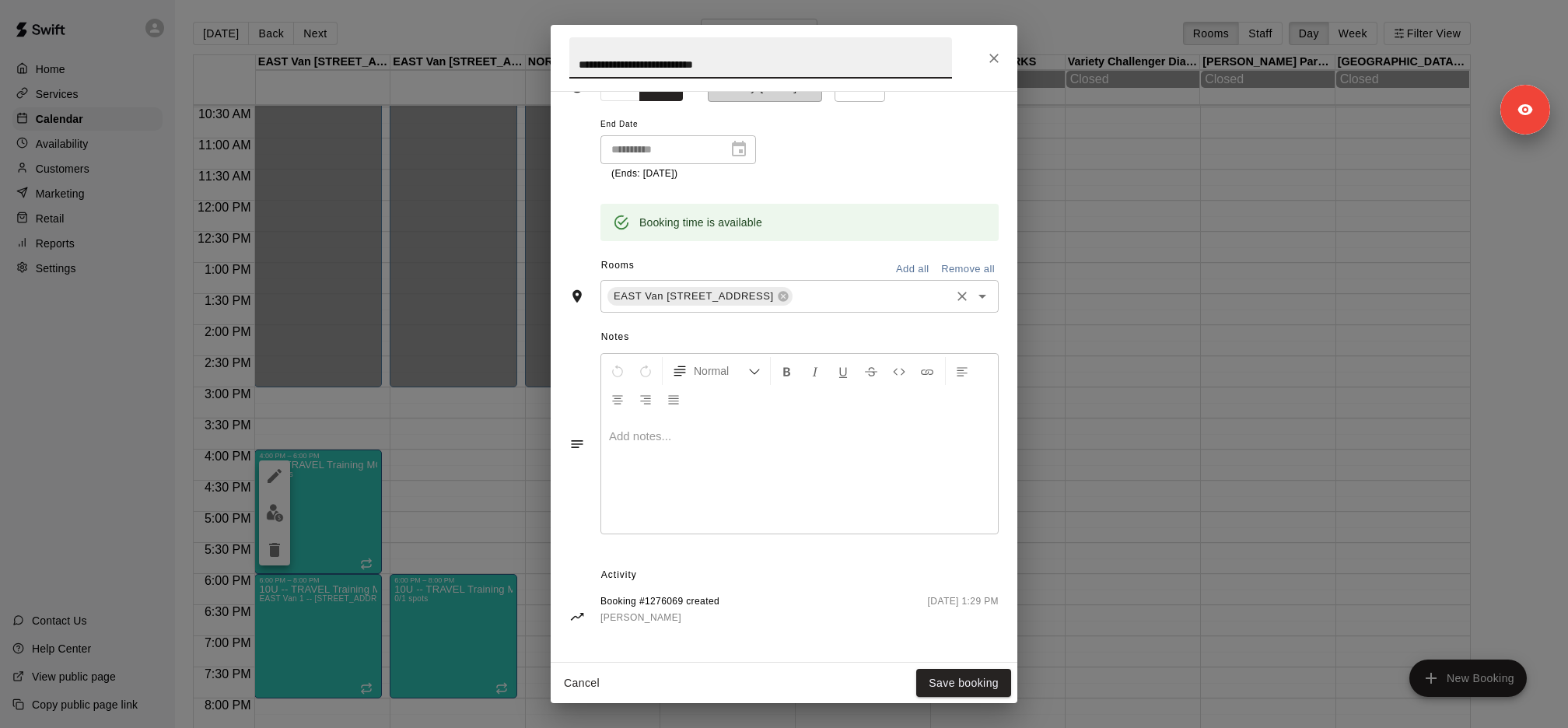
click at [900, 301] on input "text" at bounding box center [870, 296] width 153 height 20
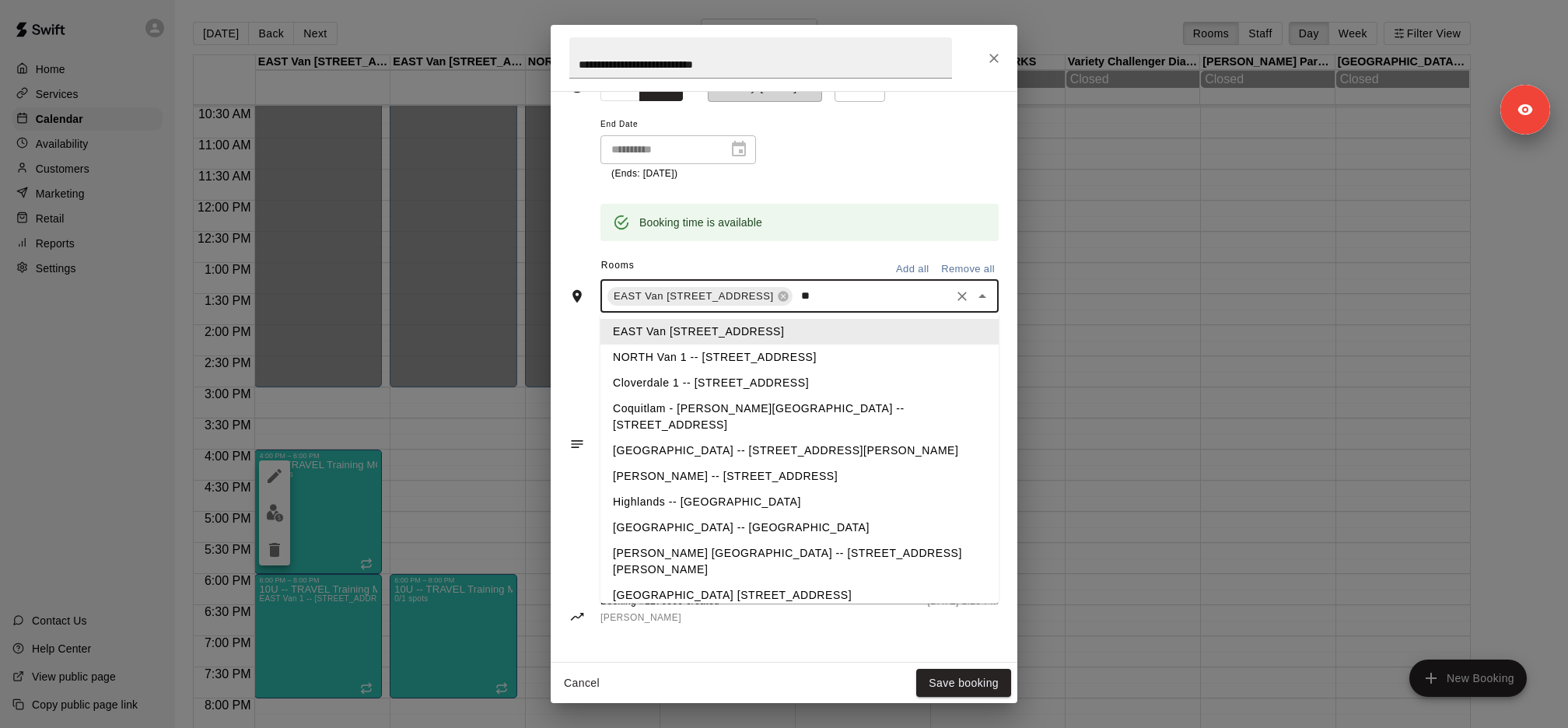
type input "***"
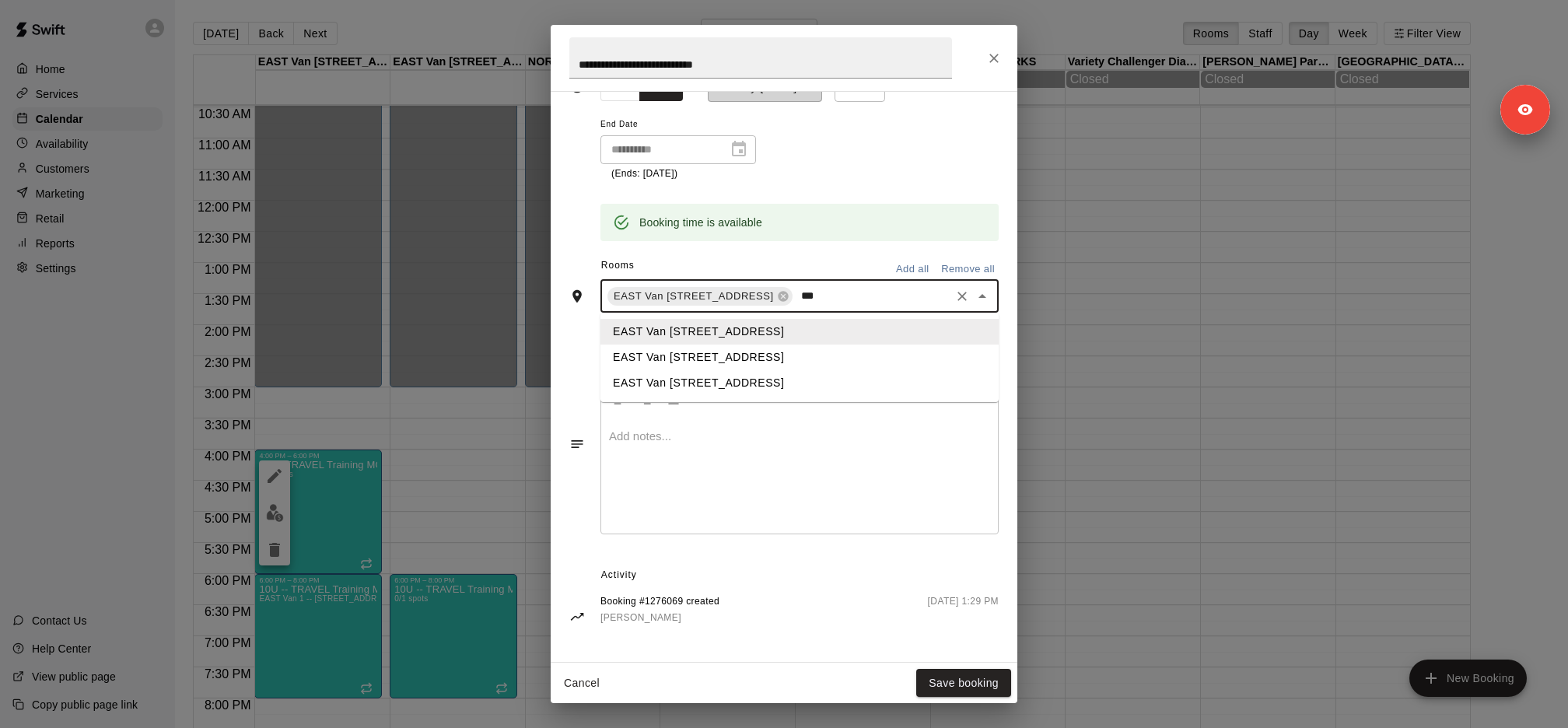
click at [854, 350] on li "EAST Van 2 -- 2696 Nootka St, Vancouver" at bounding box center [799, 358] width 398 height 26
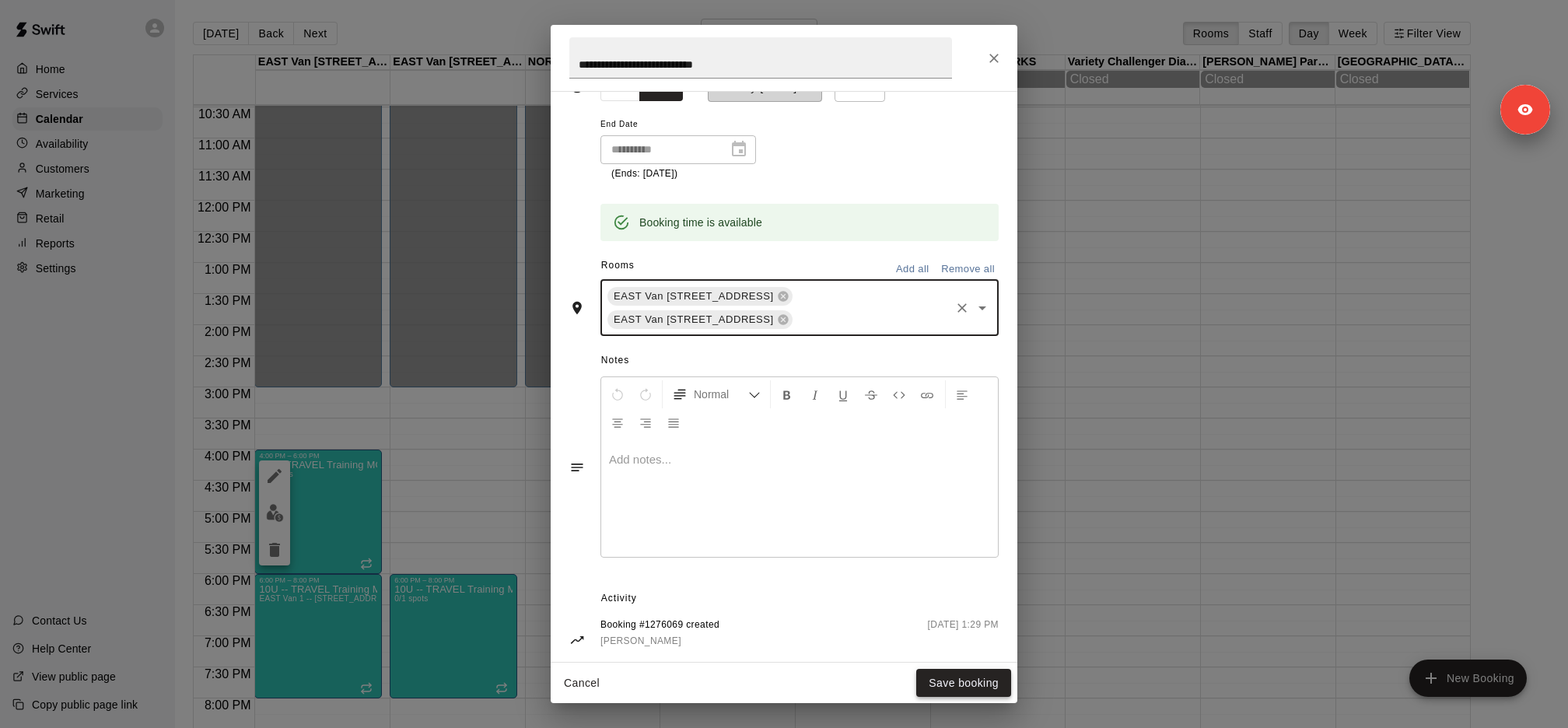
click at [959, 679] on button "Save booking" at bounding box center [963, 683] width 95 height 29
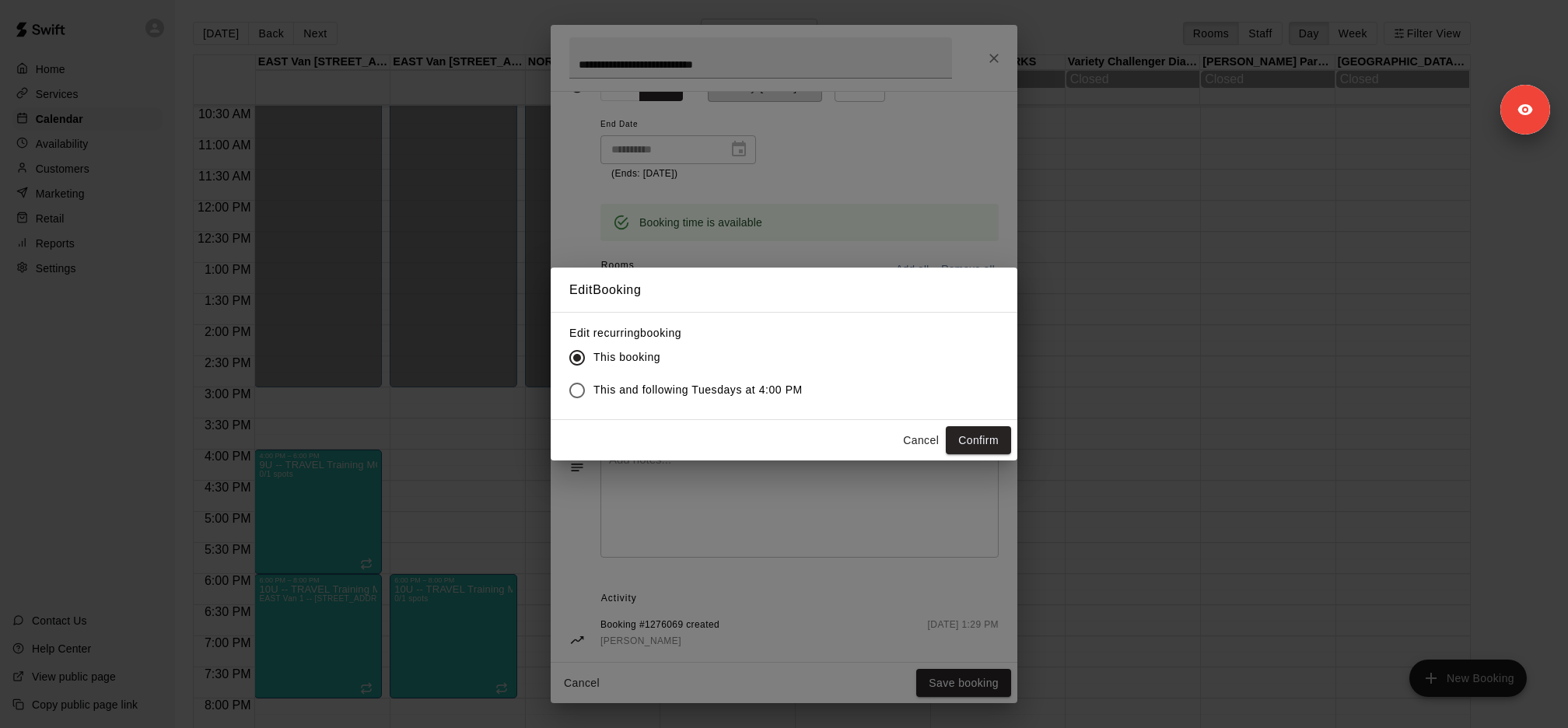
click at [724, 393] on span "This and following Tuesdays at 4:00 PM" at bounding box center [698, 389] width 209 height 17
click at [984, 437] on button "Confirm" at bounding box center [978, 440] width 65 height 29
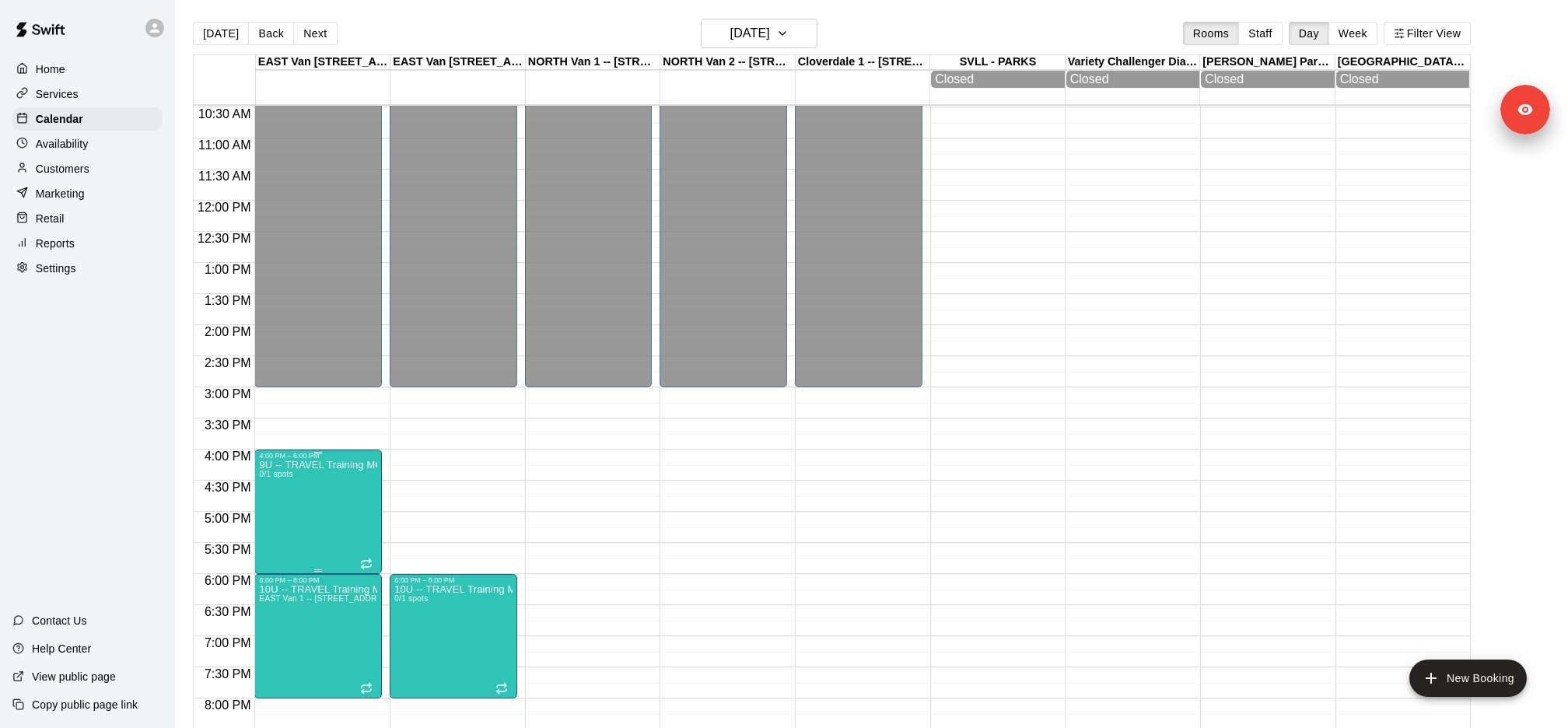
click at [282, 480] on icon "edit" at bounding box center [274, 475] width 19 height 19
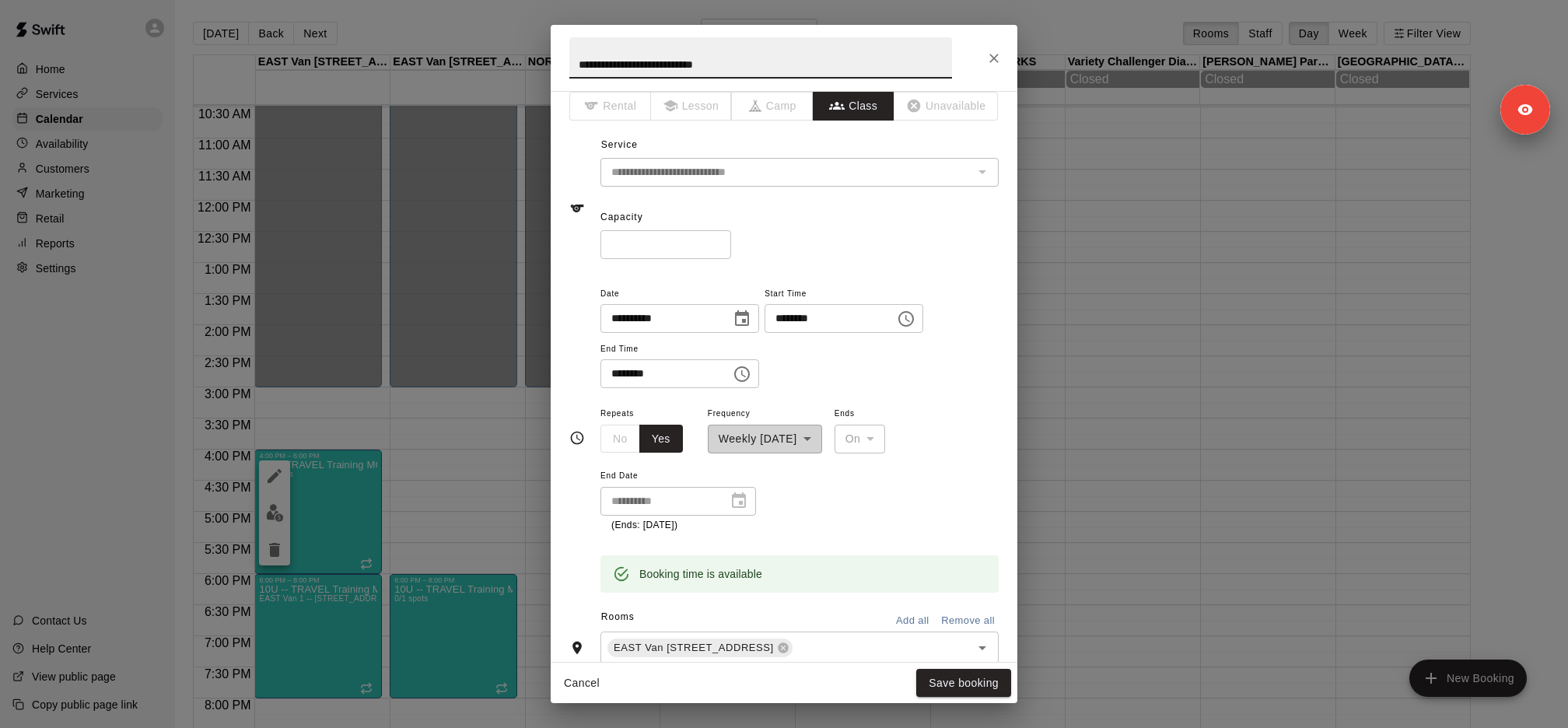
scroll to position [26, 0]
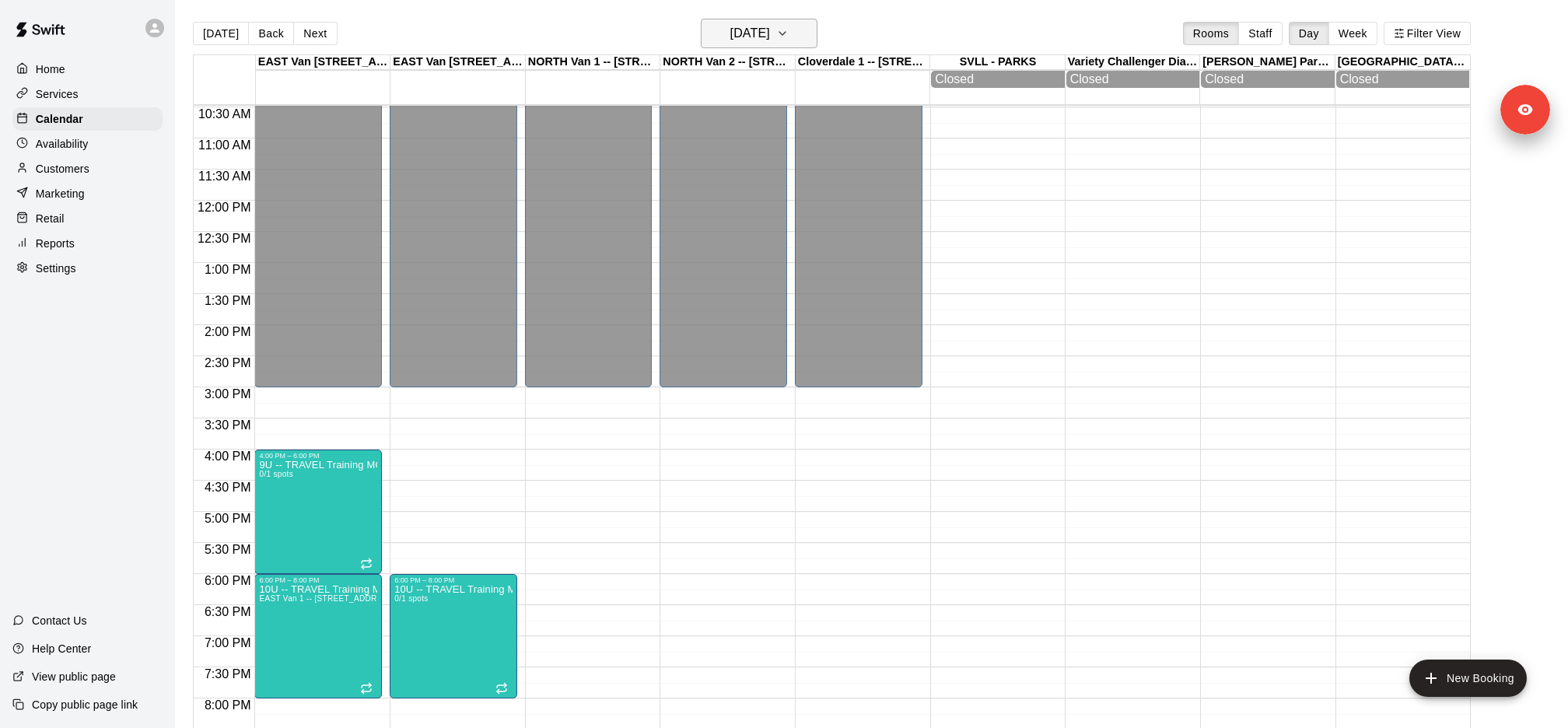
click at [794, 23] on button "Monday Oct 27" at bounding box center [759, 34] width 117 height 30
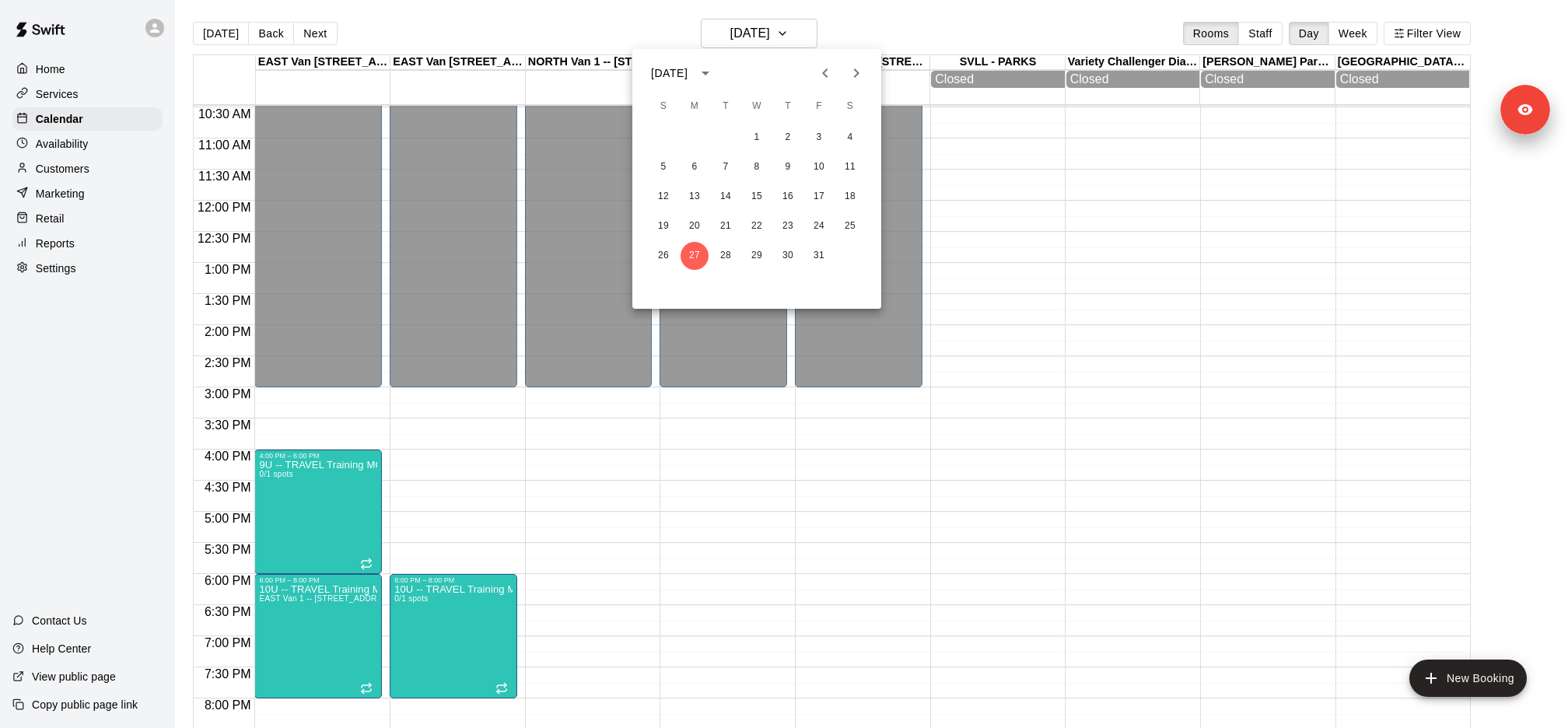
click at [858, 75] on icon "Next month" at bounding box center [856, 73] width 19 height 19
click at [701, 165] on button "3" at bounding box center [695, 167] width 28 height 28
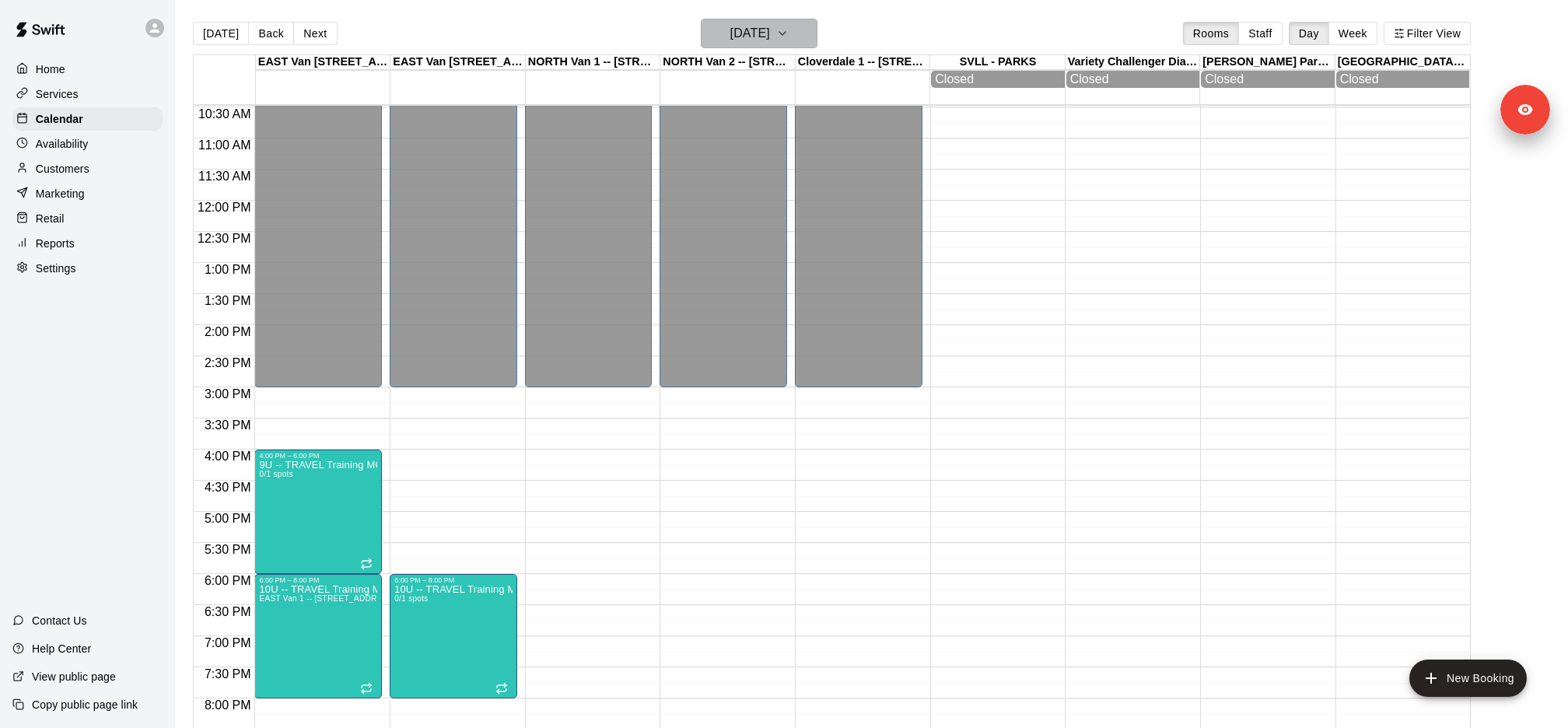
click at [755, 48] on button "Monday Nov 03" at bounding box center [759, 34] width 117 height 30
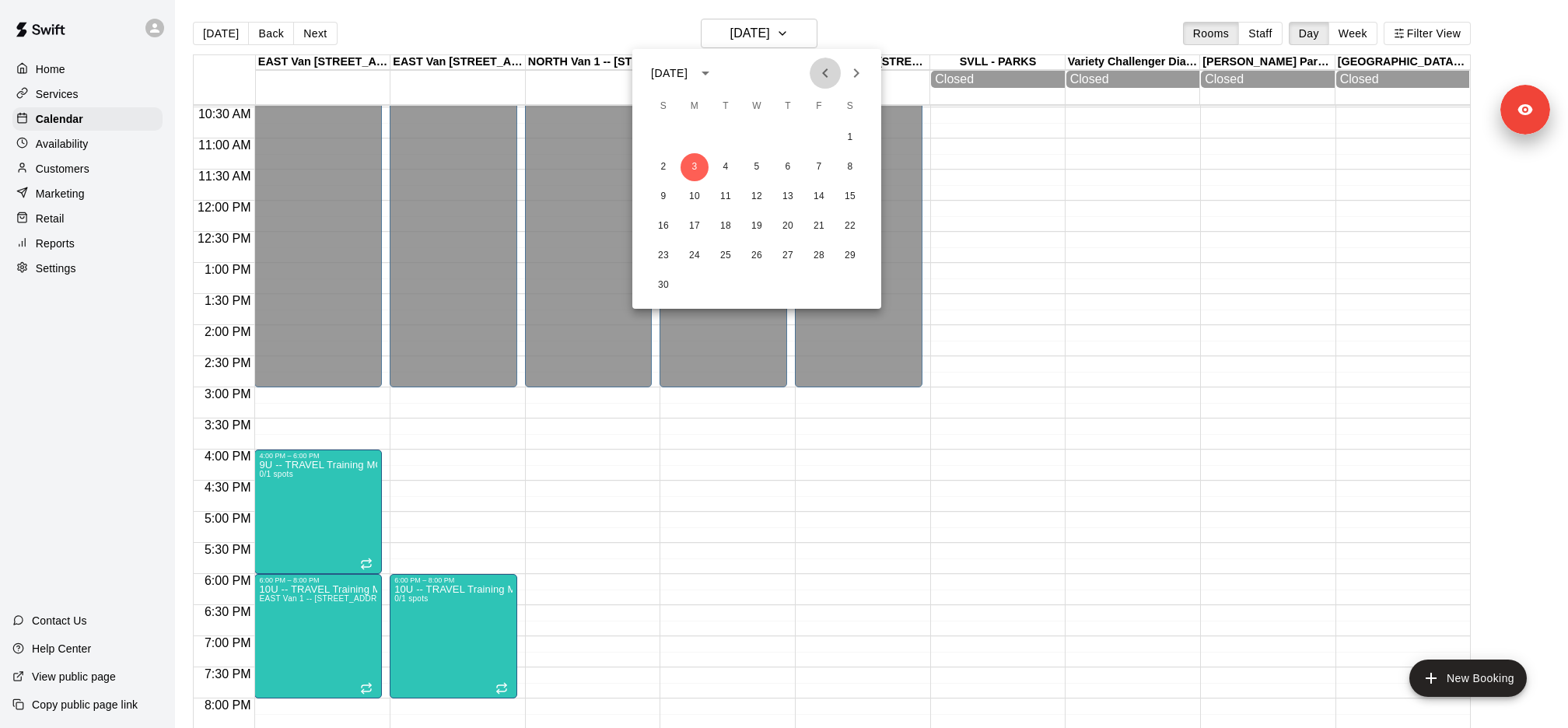
click at [824, 73] on icon "Previous month" at bounding box center [825, 72] width 6 height 9
click at [696, 247] on button "27" at bounding box center [695, 256] width 28 height 28
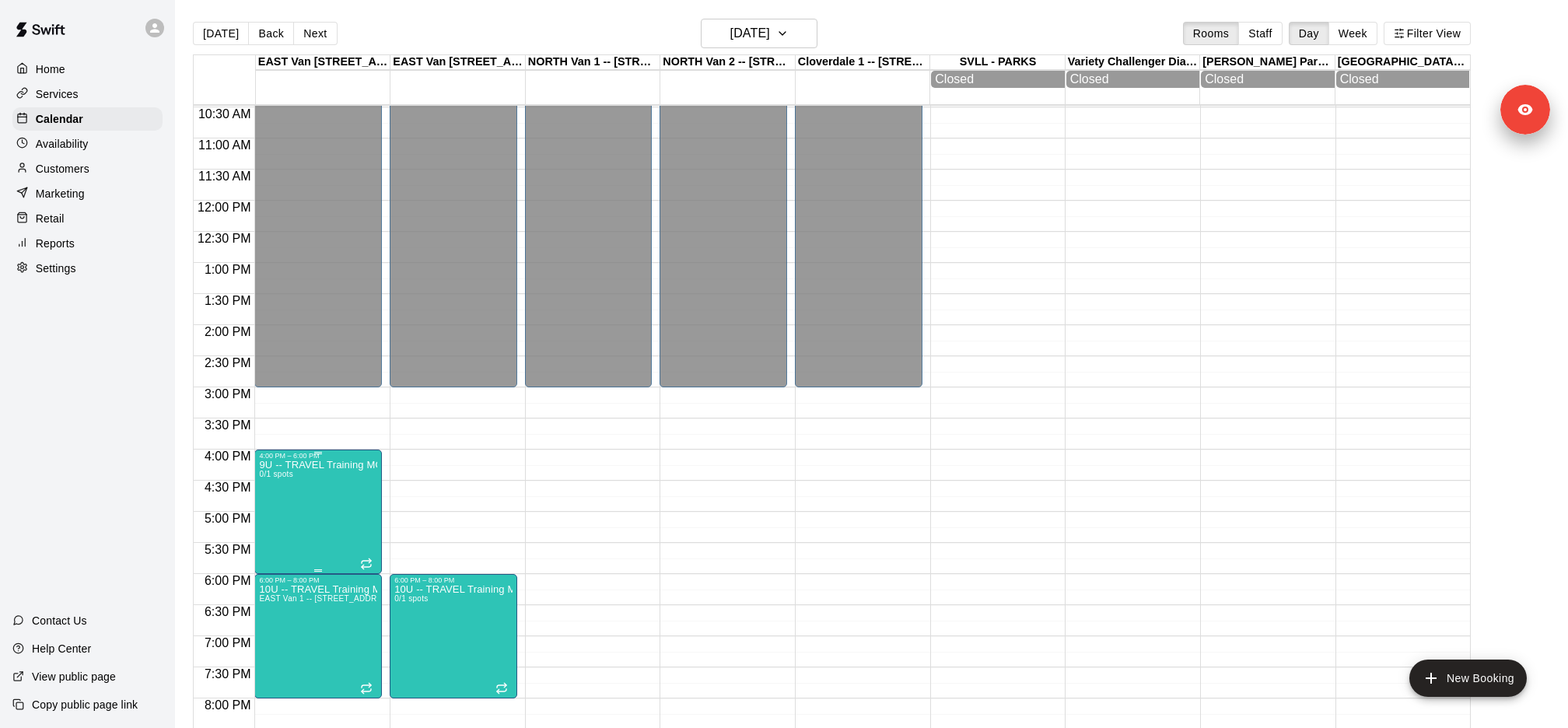
click at [274, 475] on icon "edit" at bounding box center [275, 476] width 14 height 14
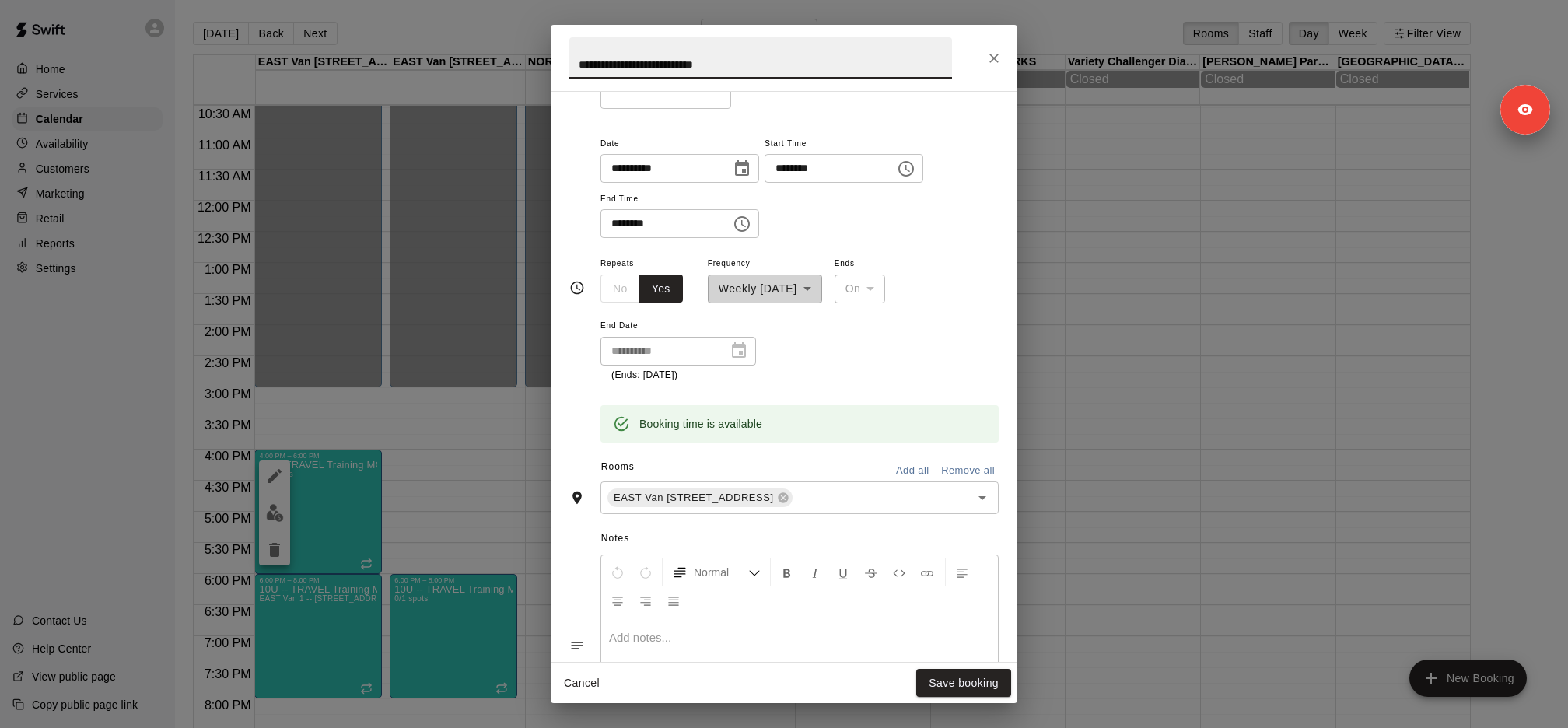
scroll to position [205, 0]
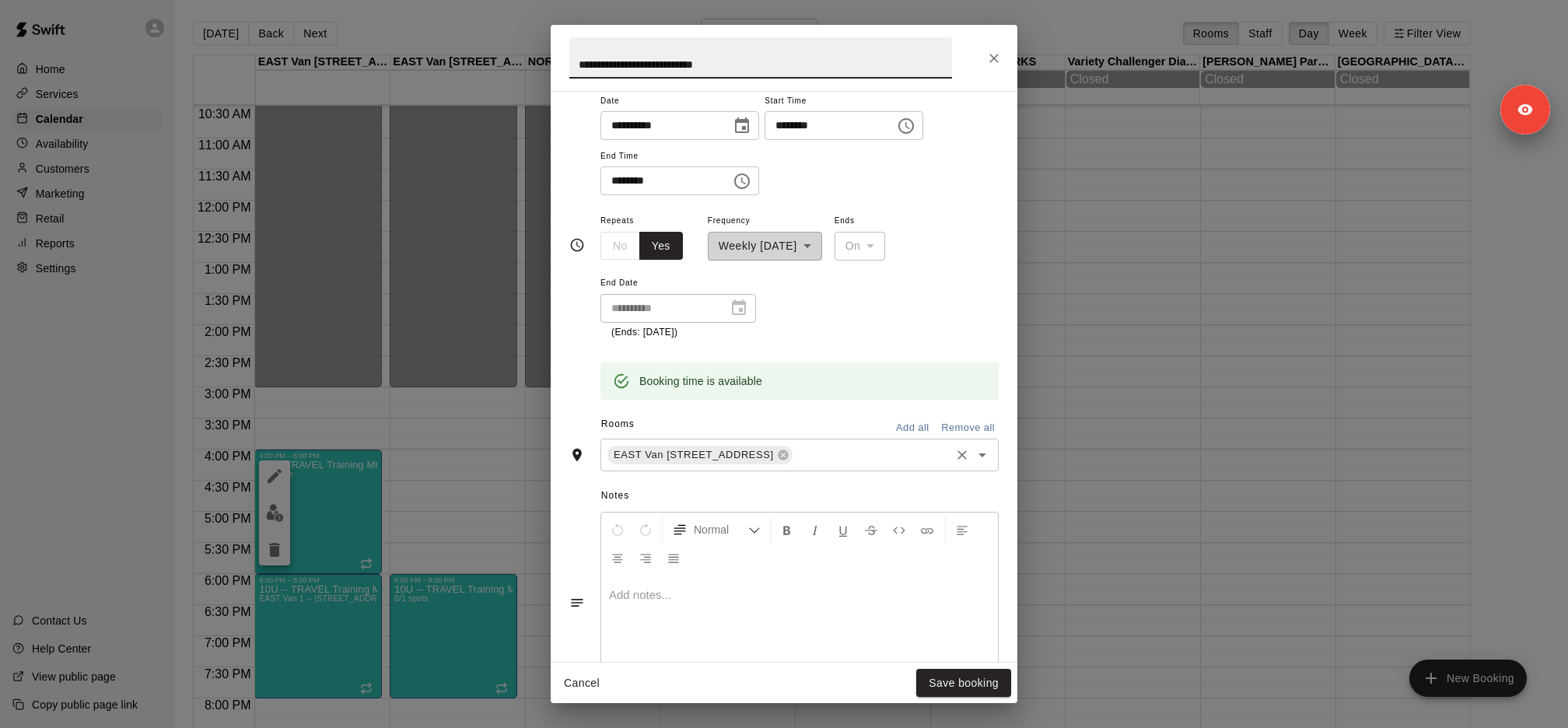
click at [887, 454] on input "text" at bounding box center [870, 454] width 153 height 20
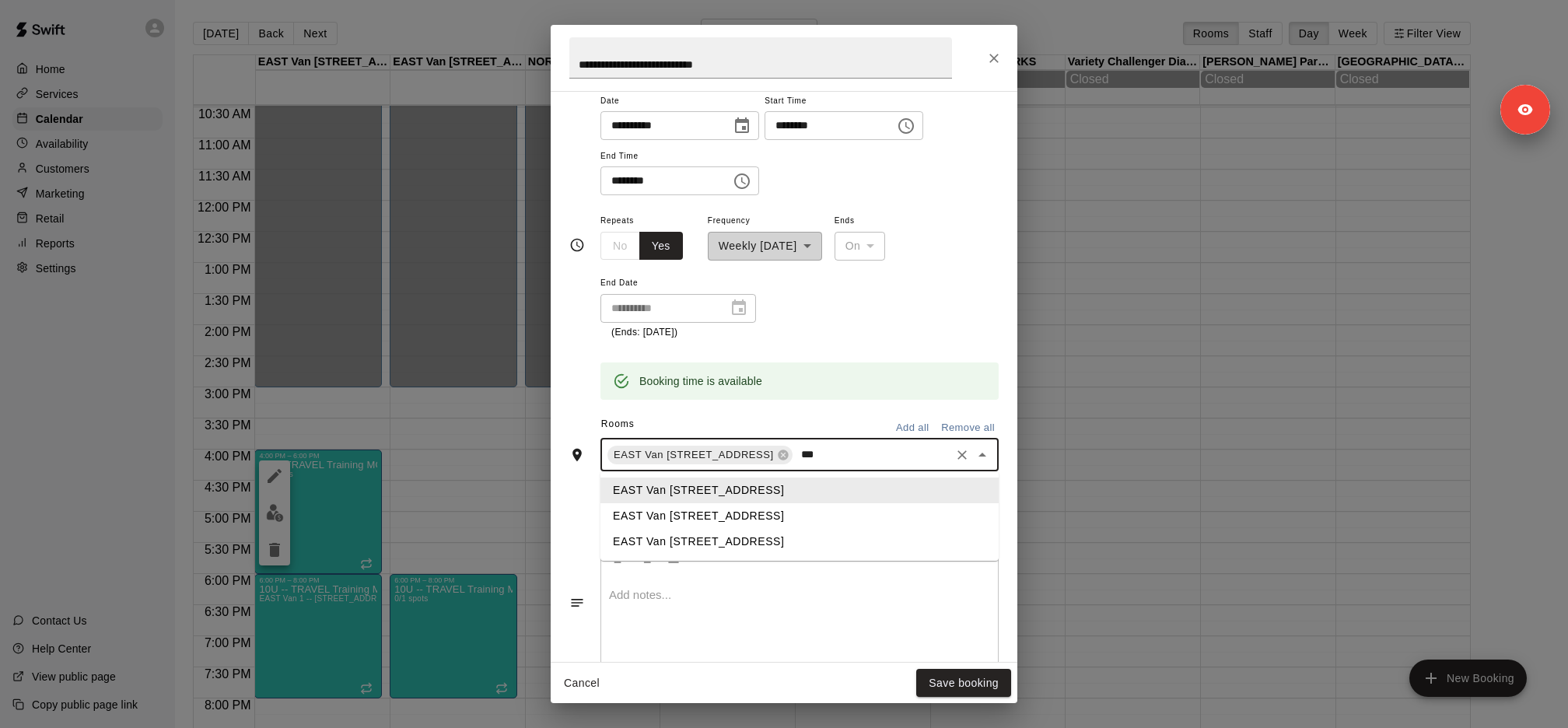
type input "****"
click at [776, 521] on li "EAST Van 2 -- 2696 Nootka St, Vancouver" at bounding box center [799, 516] width 398 height 26
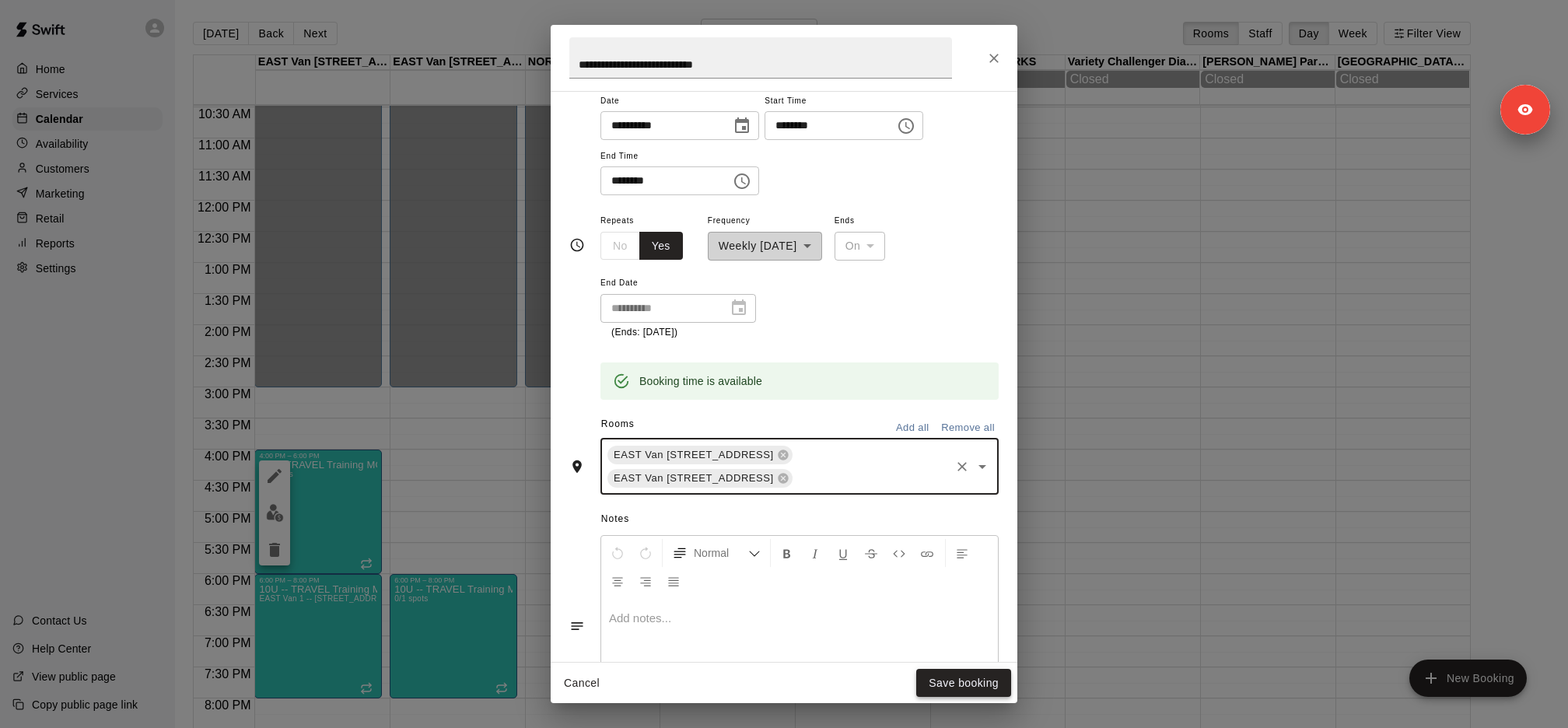
click at [968, 683] on button "Save booking" at bounding box center [963, 683] width 95 height 29
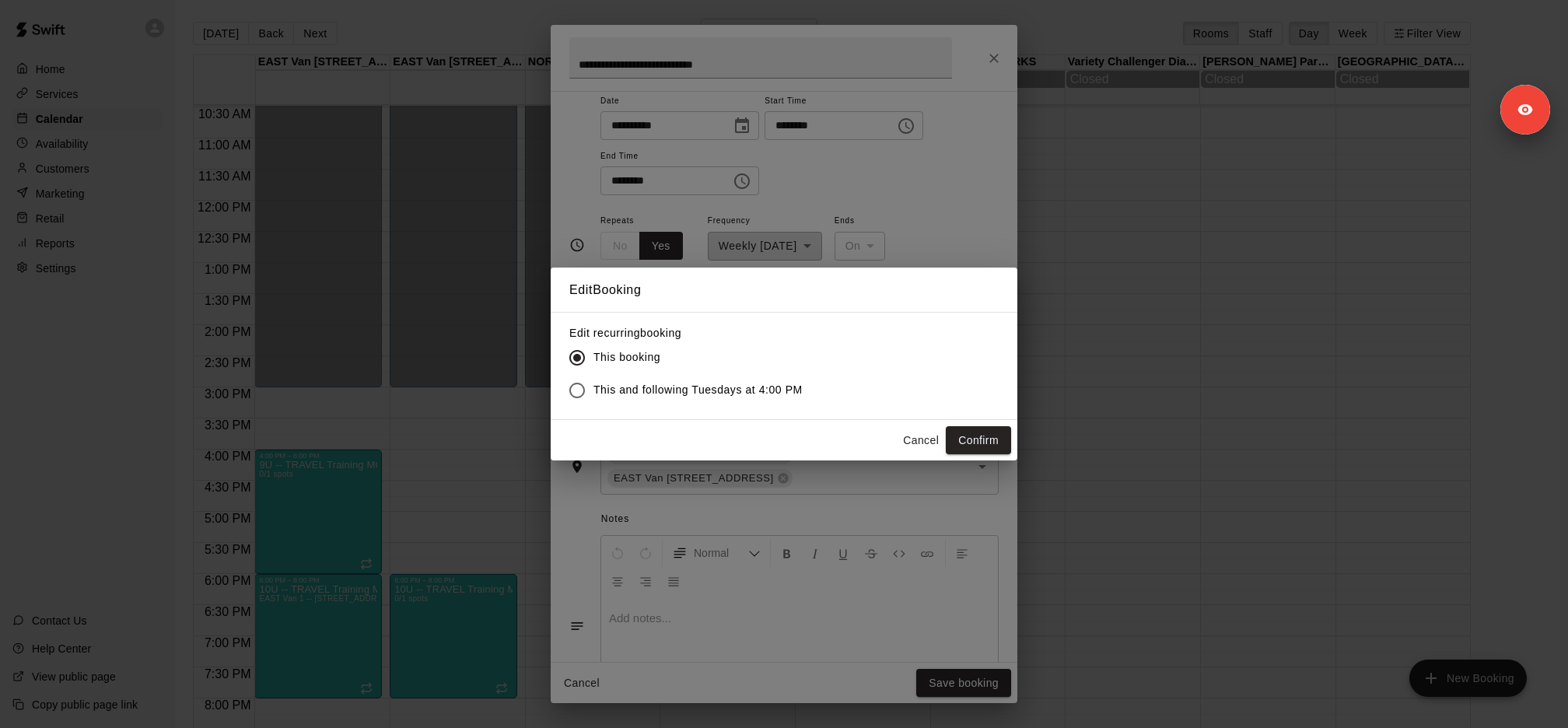
click at [758, 392] on span "This and following Tuesdays at 4:00 PM" at bounding box center [698, 389] width 209 height 17
click at [989, 438] on button "Confirm" at bounding box center [978, 440] width 65 height 29
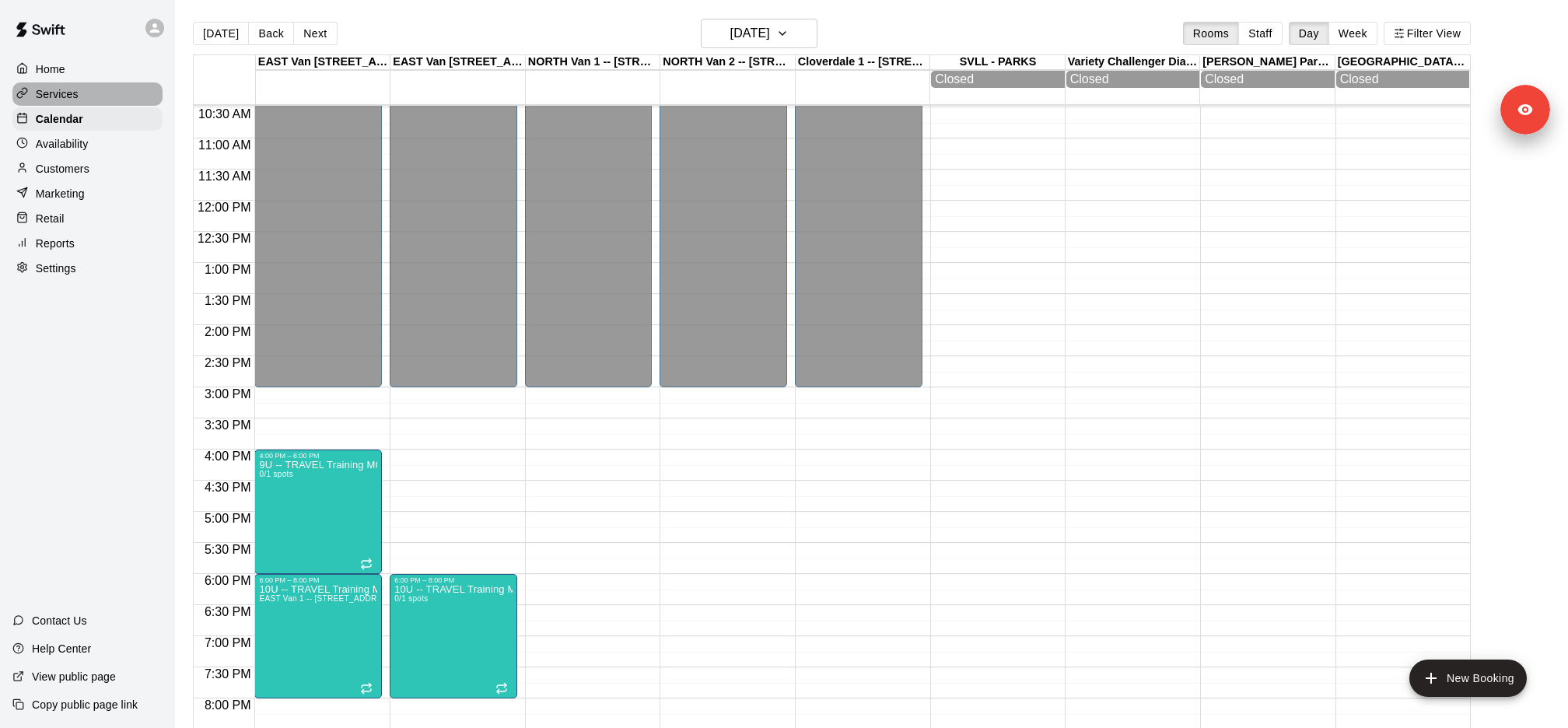
click at [93, 92] on div "Services" at bounding box center [88, 94] width 150 height 24
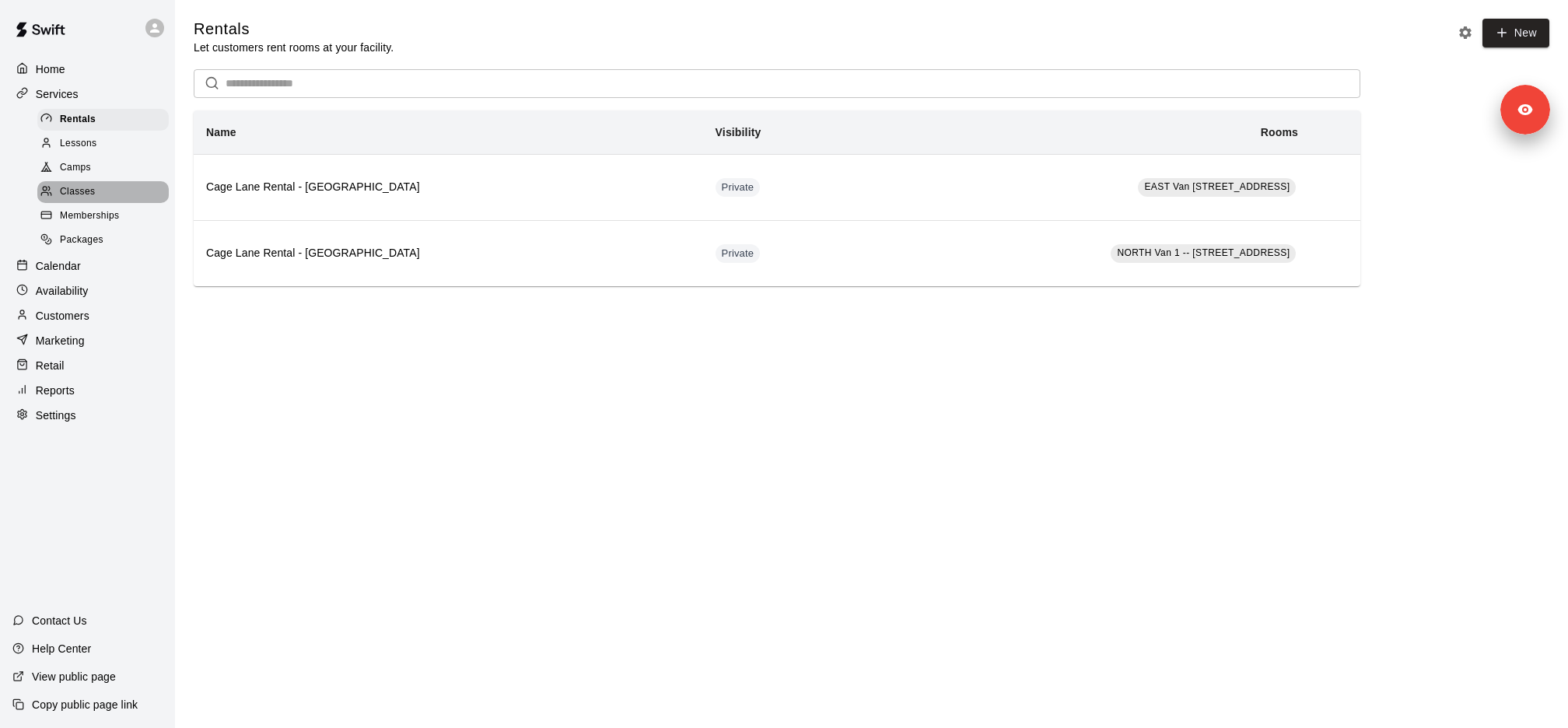
click at [92, 186] on span "Classes" at bounding box center [77, 193] width 35 height 16
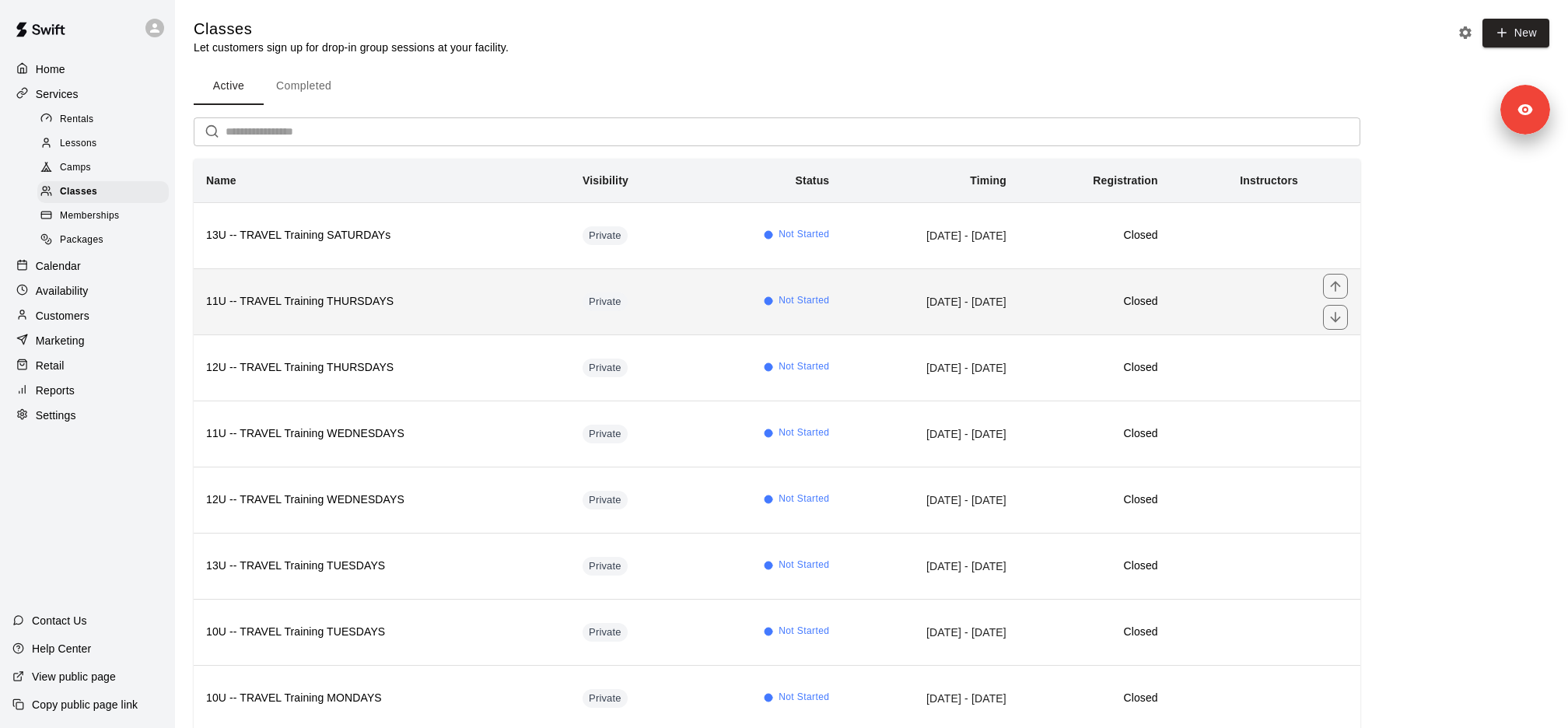
scroll to position [101, 0]
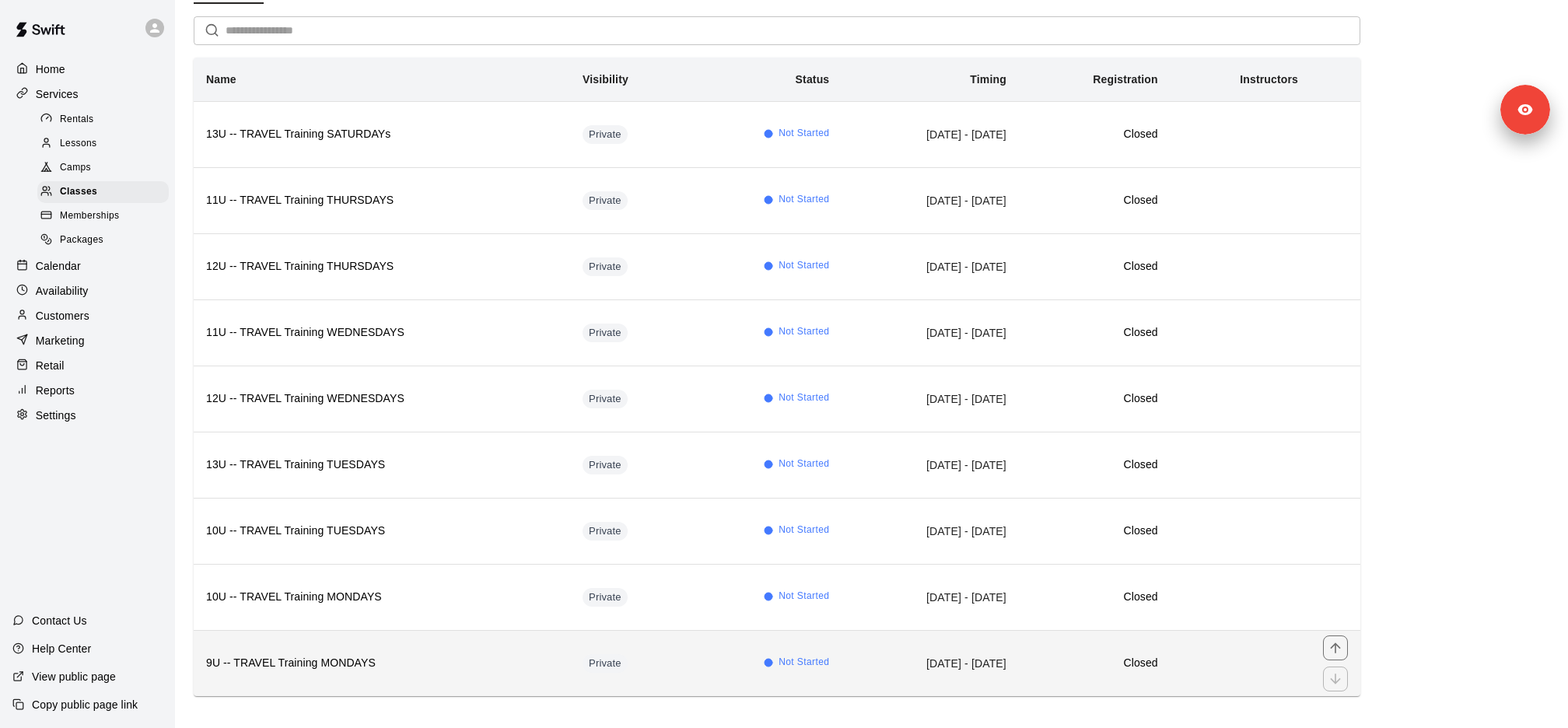
click at [348, 655] on h6 "9U -- TRAVEL Training MONDAYS" at bounding box center [382, 663] width 352 height 17
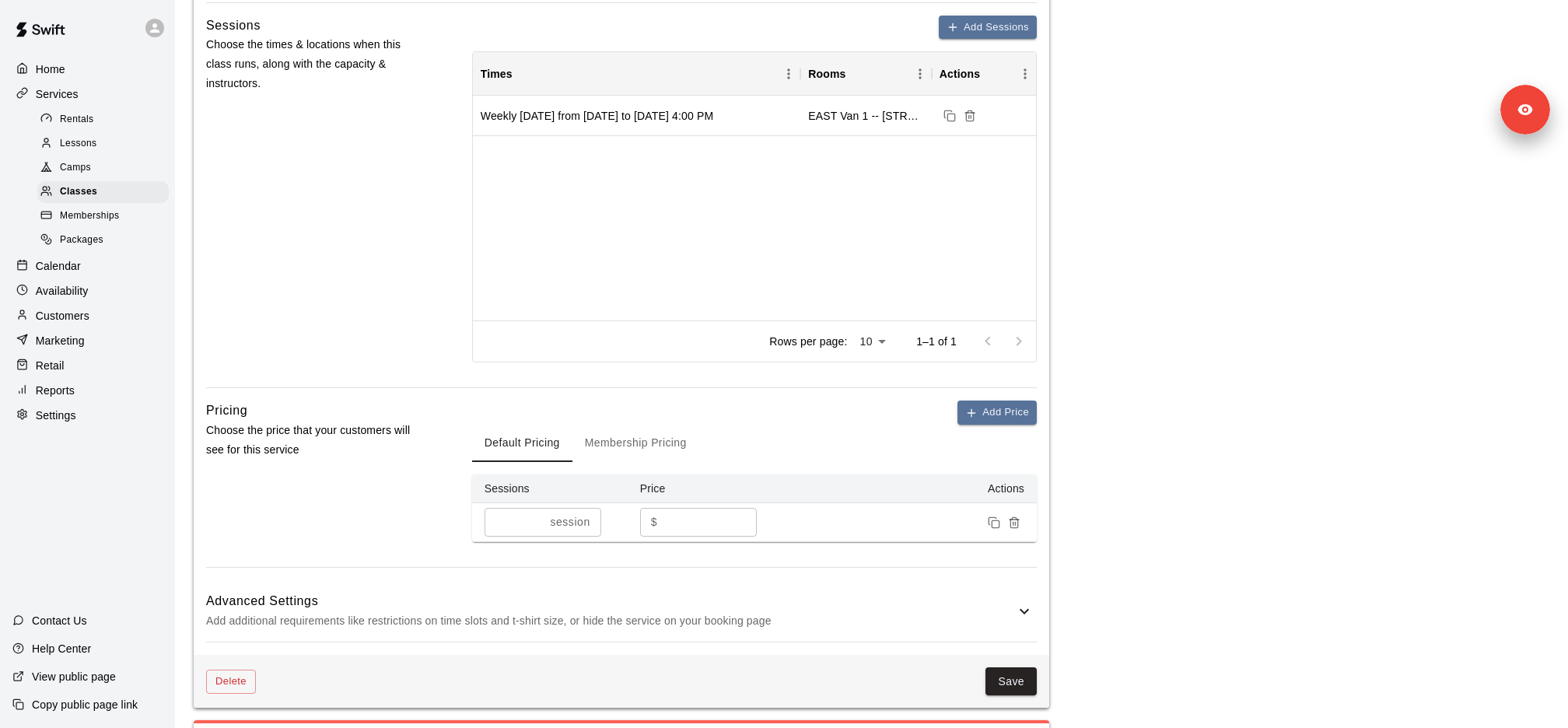
scroll to position [579, 0]
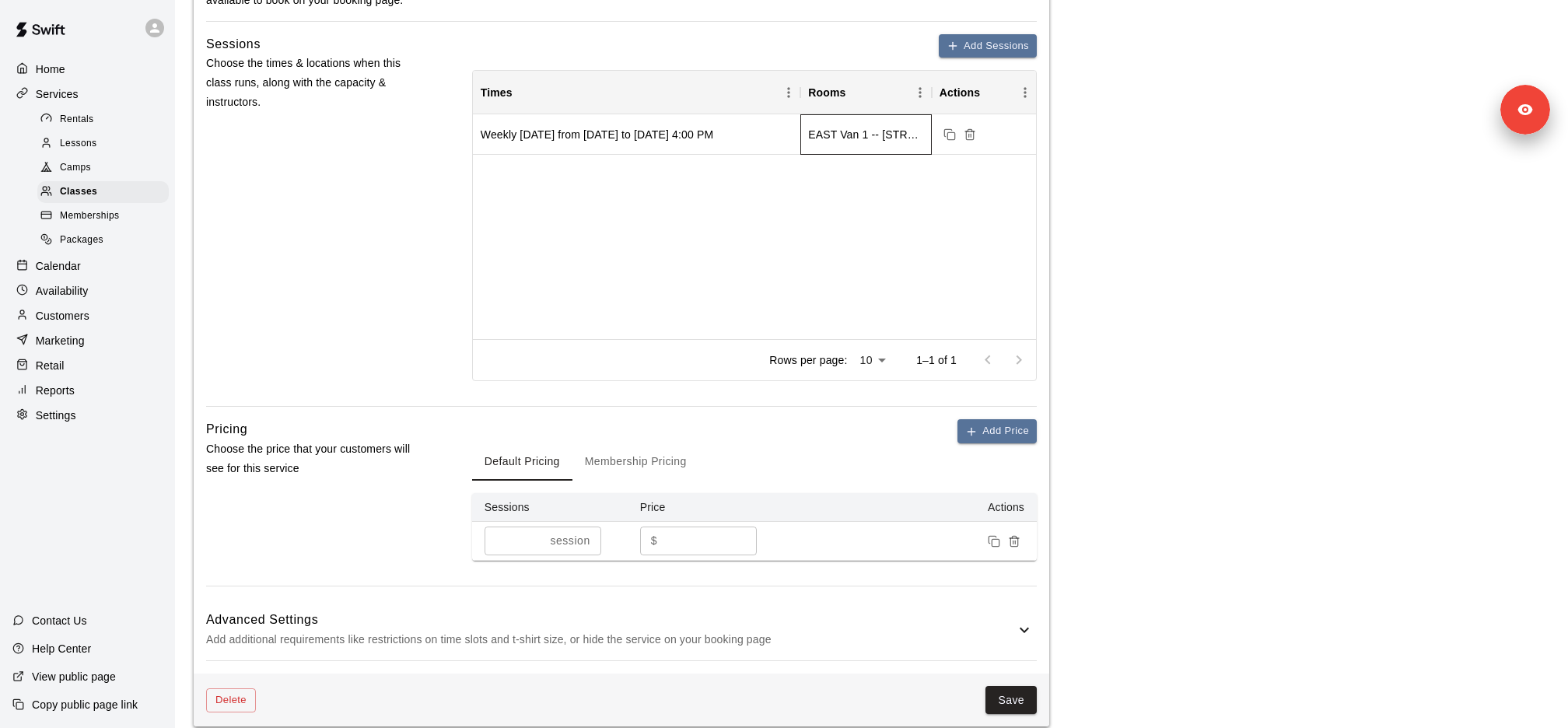
click at [865, 133] on div "EAST Van 1 -- 2696 Nootka St, Vancouver, EAST Van 2 -- 2696 Nootka St, Vancouver" at bounding box center [866, 134] width 116 height 16
click at [631, 137] on div "Weekly on Monday from 10/20/2025 to 3/9/2026 at 4:00 PM" at bounding box center [596, 134] width 232 height 16
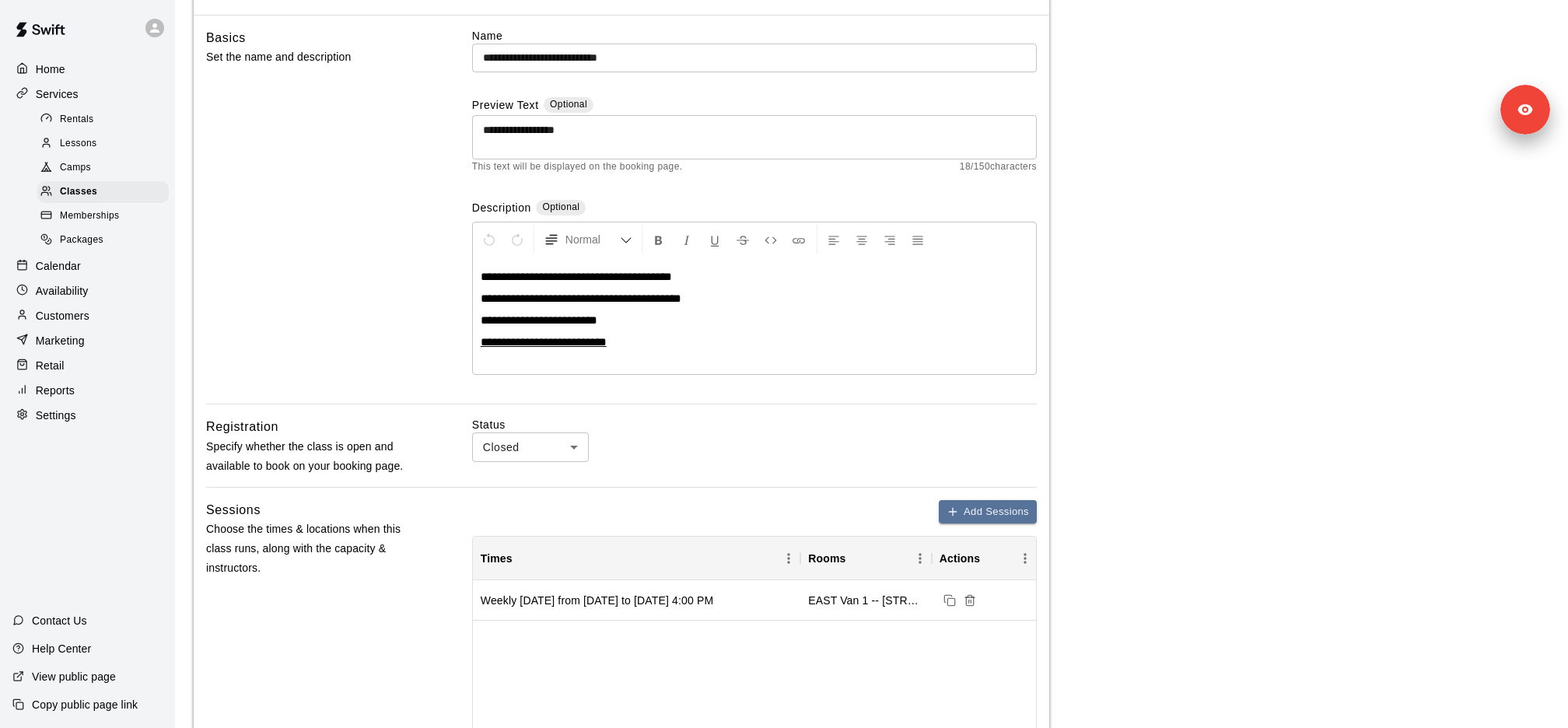
click at [71, 269] on p "Calendar" at bounding box center [58, 266] width 45 height 16
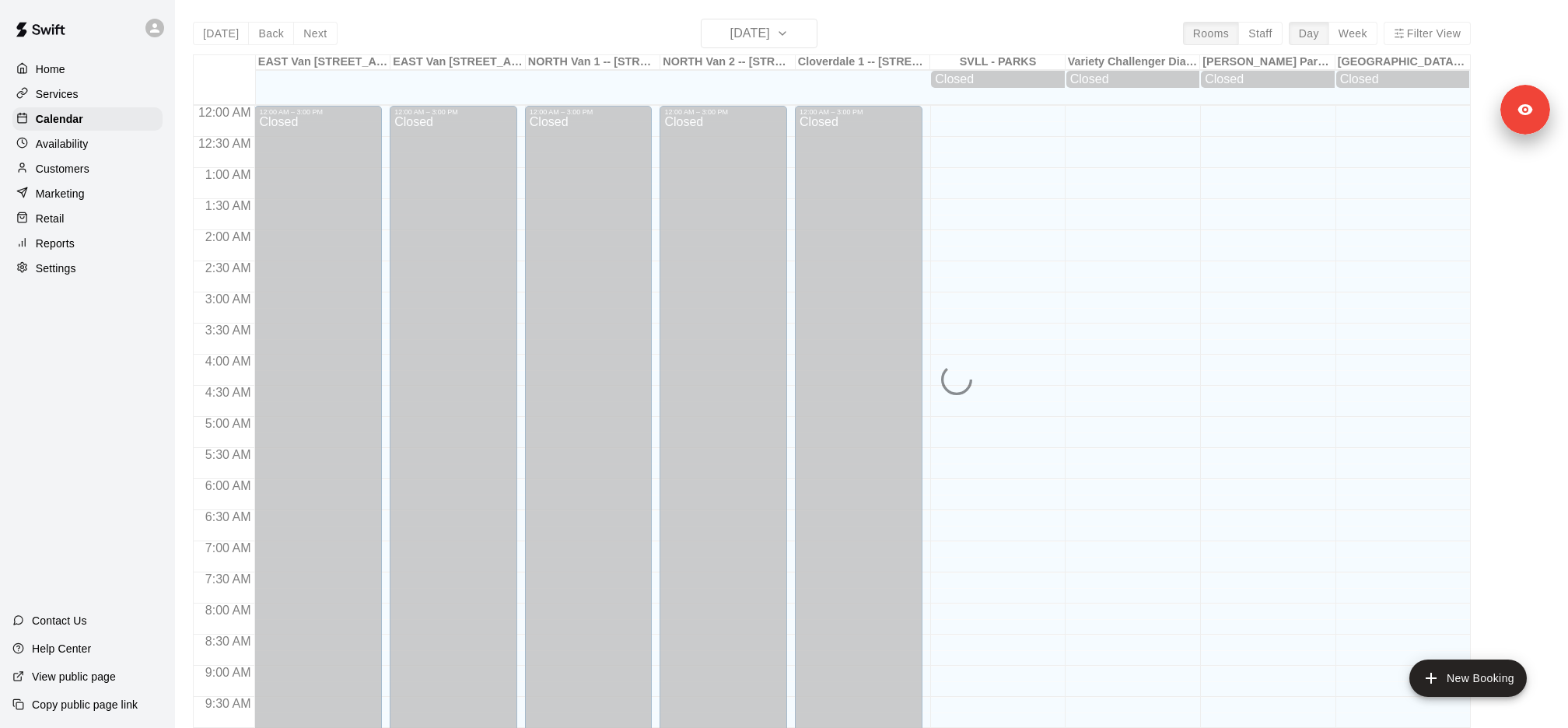
scroll to position [653, 0]
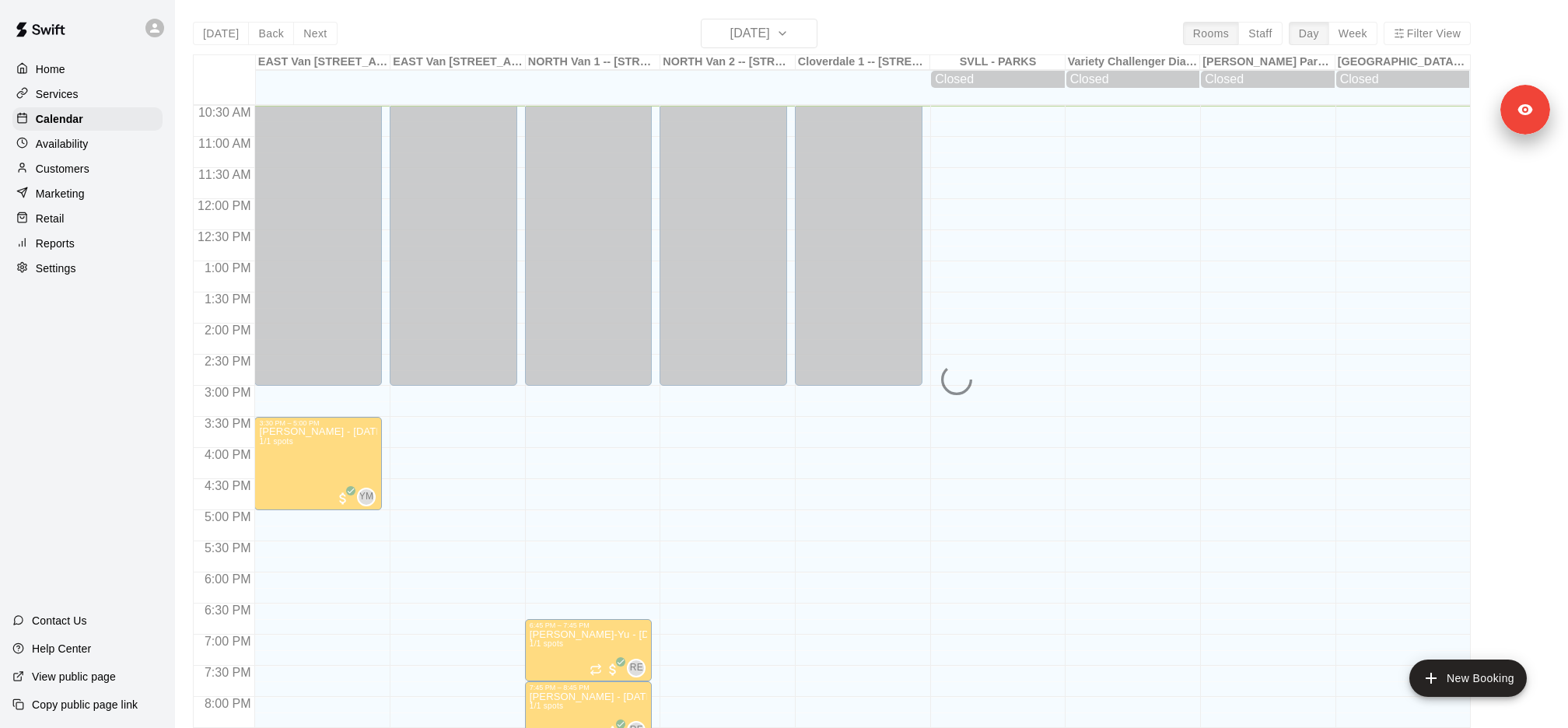
click at [797, 29] on div "Today Back Next Monday Aug 11 Rooms Staff Day Week Filter View EAST Van 1 -- 26…" at bounding box center [831, 382] width 1278 height 728
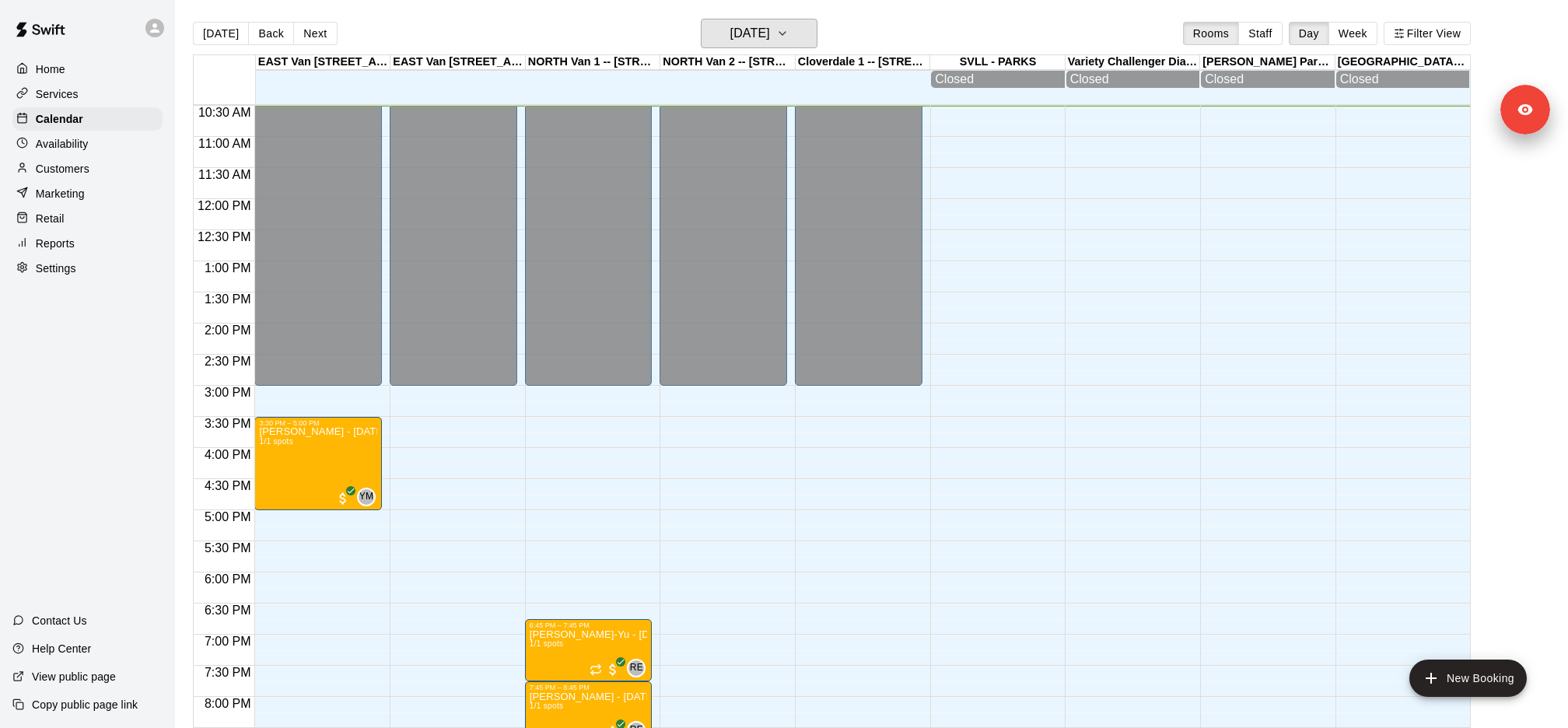
click at [788, 29] on icon "button" at bounding box center [782, 33] width 13 height 19
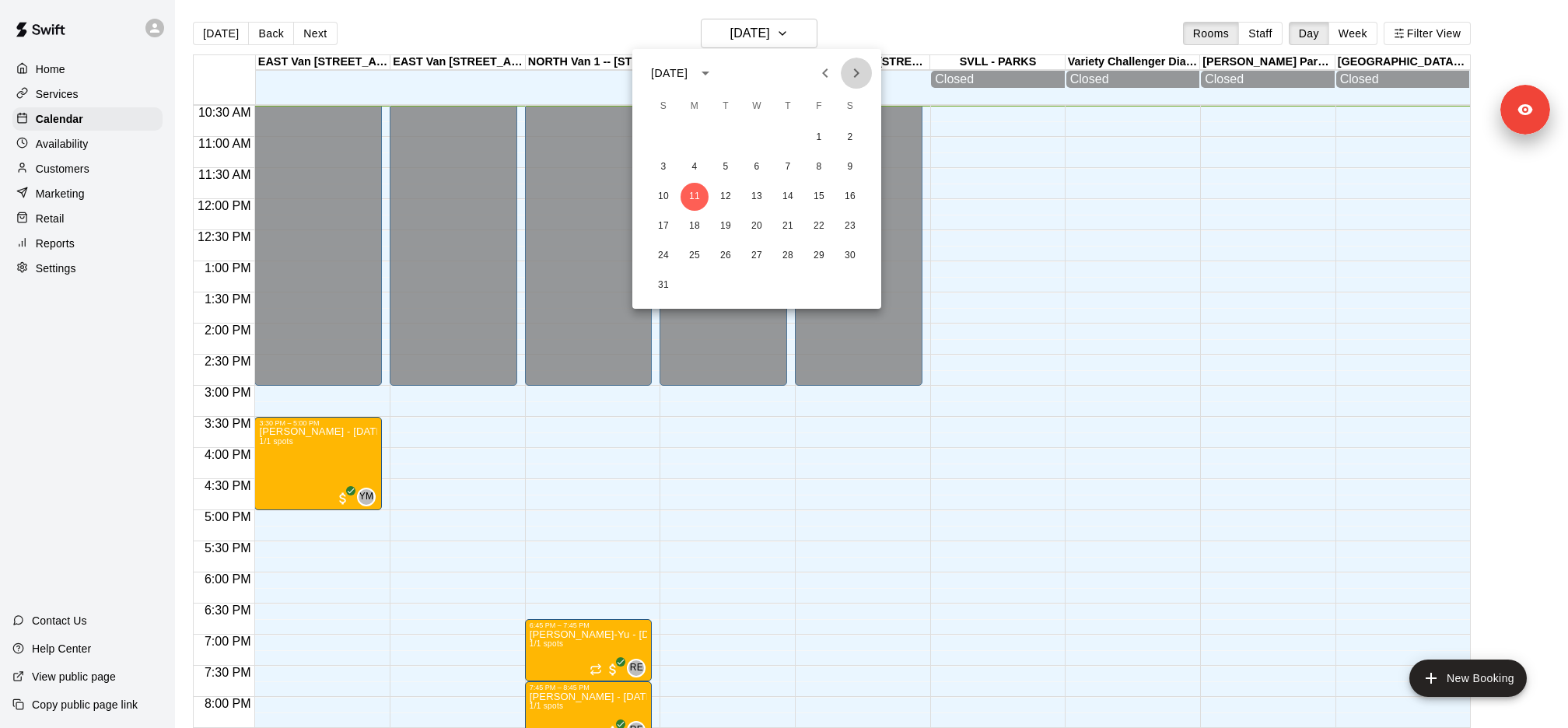
click at [867, 81] on button "Next month" at bounding box center [856, 72] width 31 height 31
click at [865, 78] on icon "Next month" at bounding box center [856, 73] width 19 height 19
click at [698, 254] on button "29" at bounding box center [695, 256] width 28 height 28
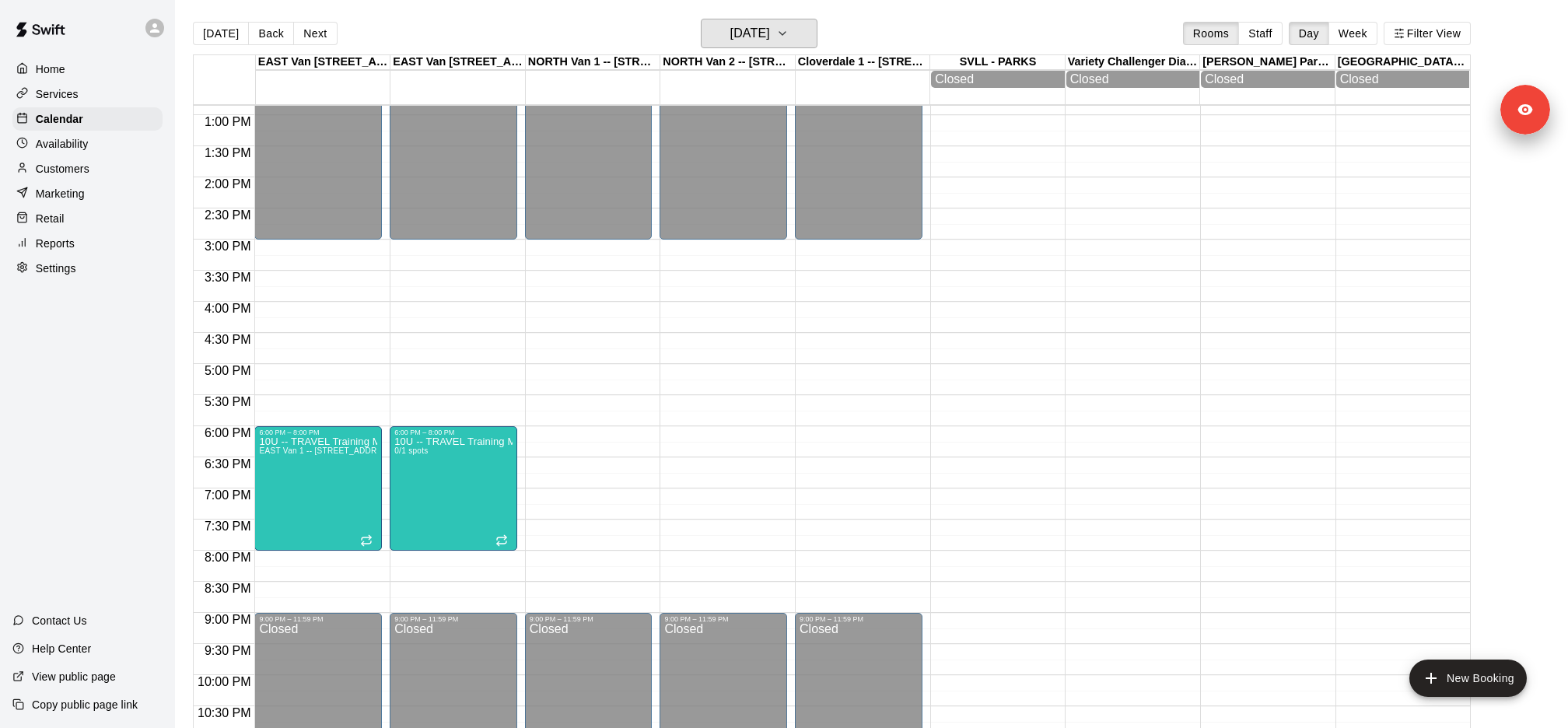
scroll to position [852, 0]
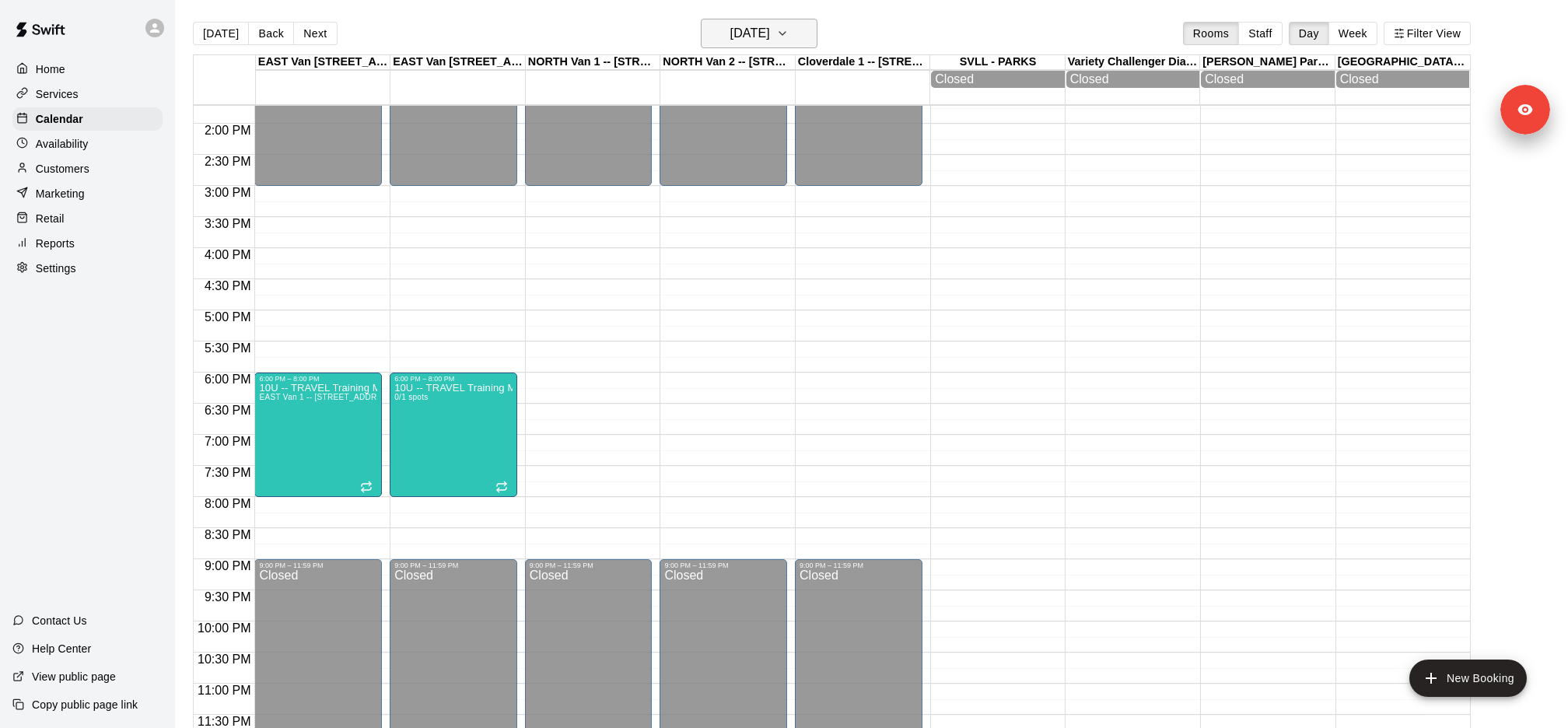
click at [732, 45] on button "Monday Dec 29" at bounding box center [759, 34] width 117 height 30
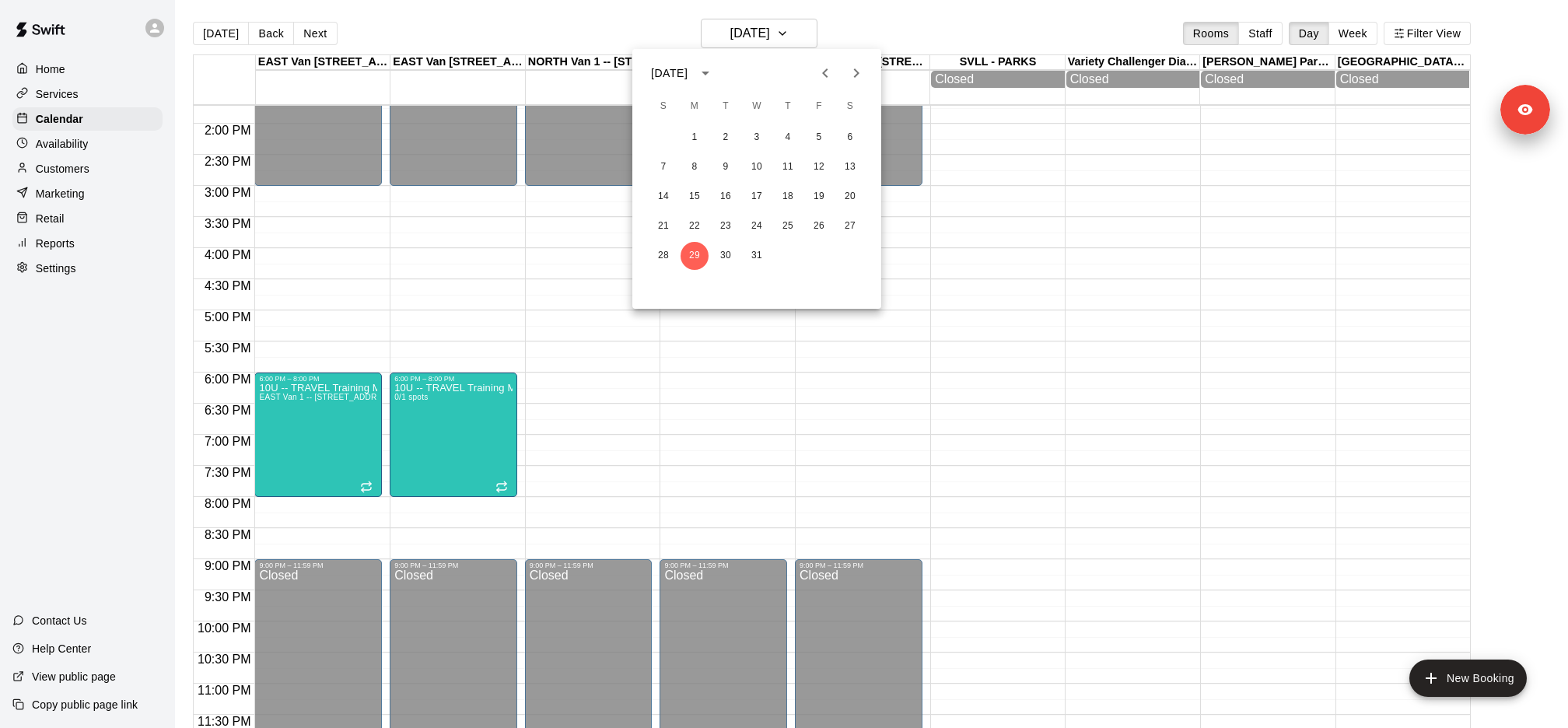
click at [108, 106] on div at bounding box center [784, 364] width 1568 height 728
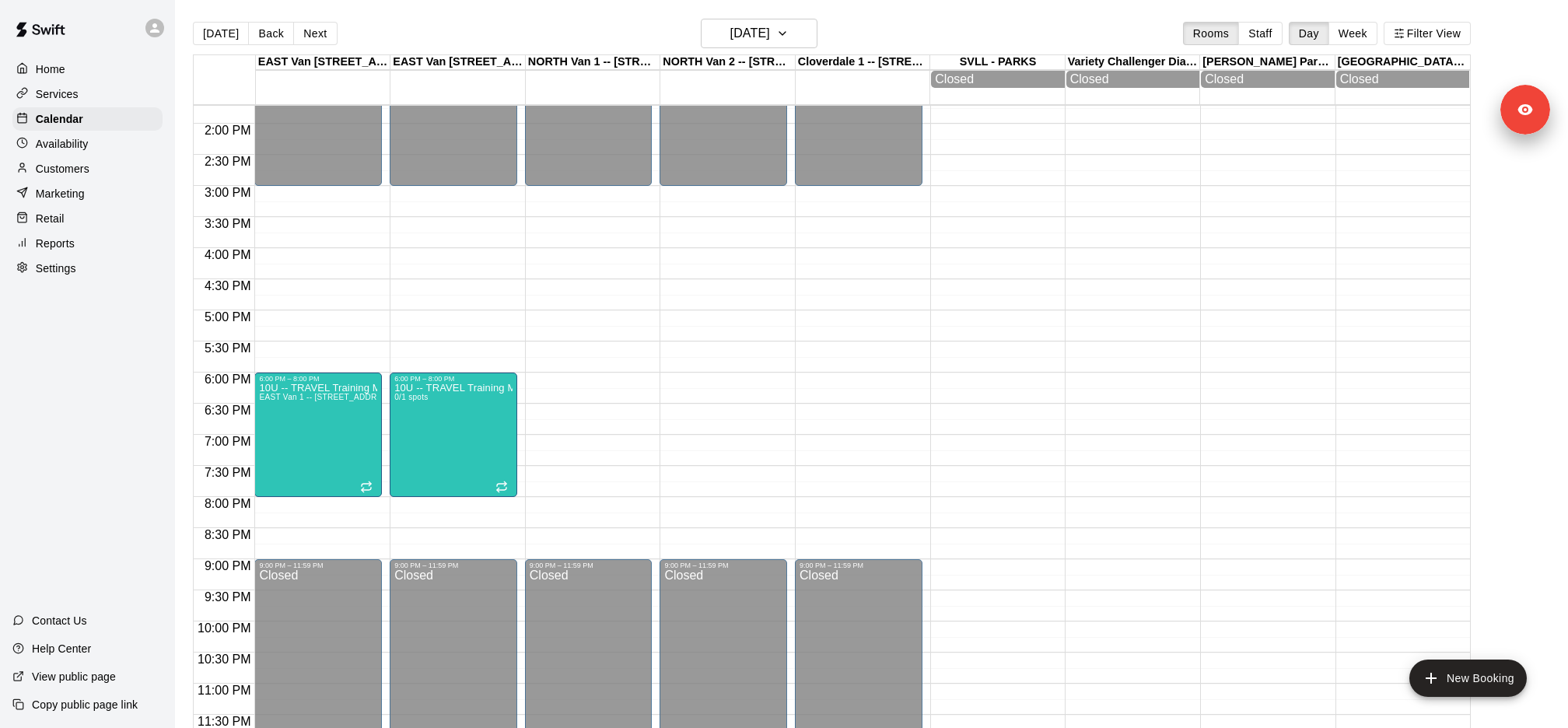
click at [108, 99] on div "December 2025 S M T W T F S 1 2 3 4 5 6 7 8 9 10 11 12 13 14 15 16 17 18 19 20 …" at bounding box center [784, 364] width 1568 height 728
click at [108, 99] on div "Services" at bounding box center [88, 94] width 150 height 24
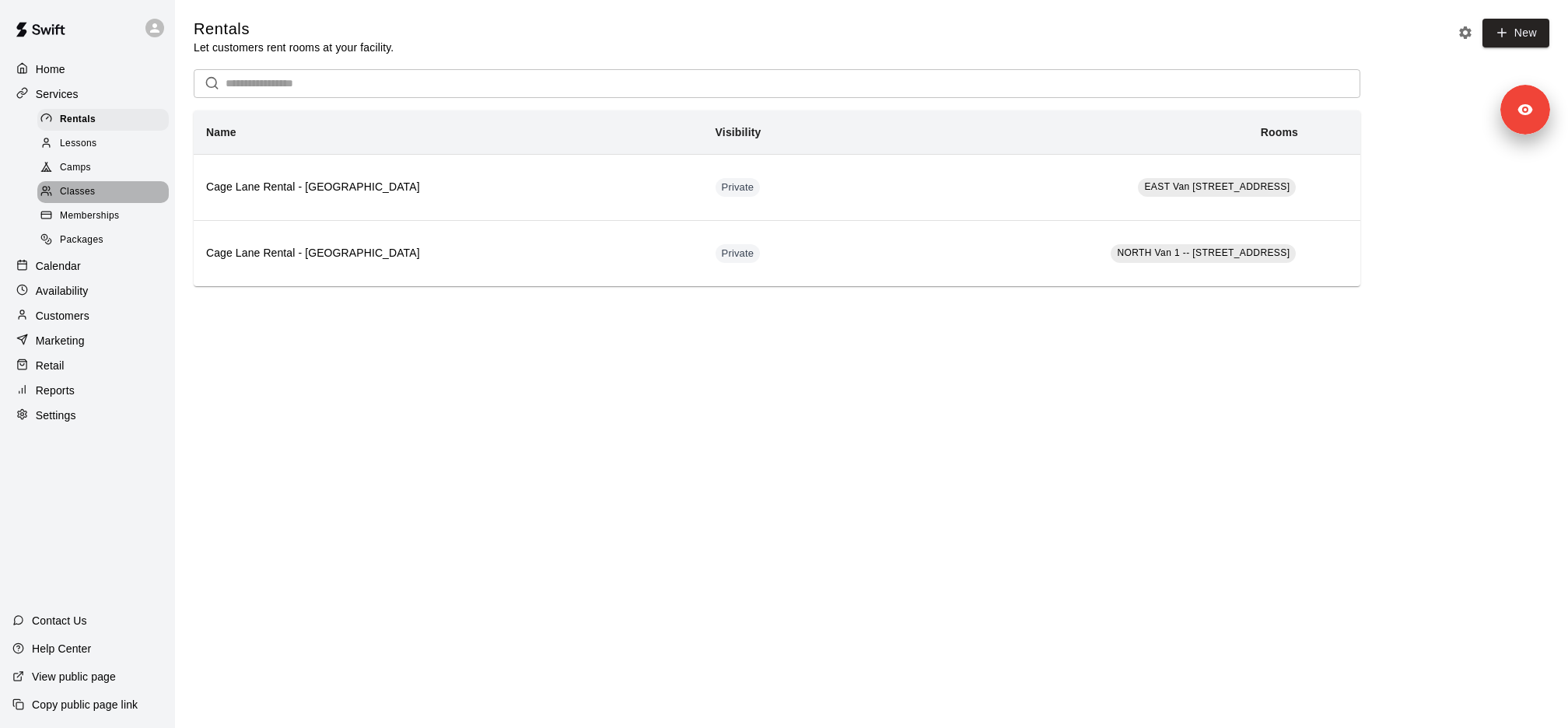
click at [124, 186] on div "Classes" at bounding box center [103, 192] width 131 height 22
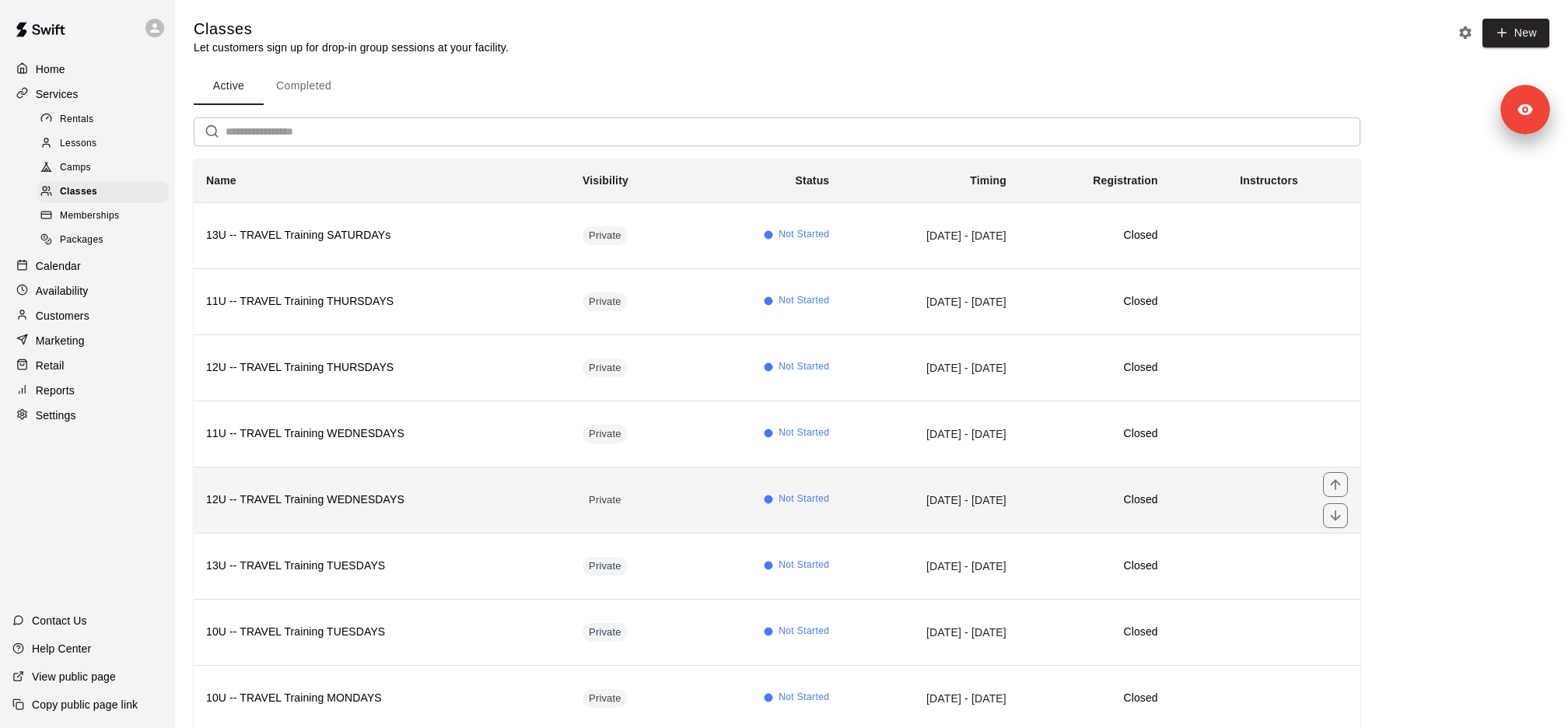
scroll to position [101, 0]
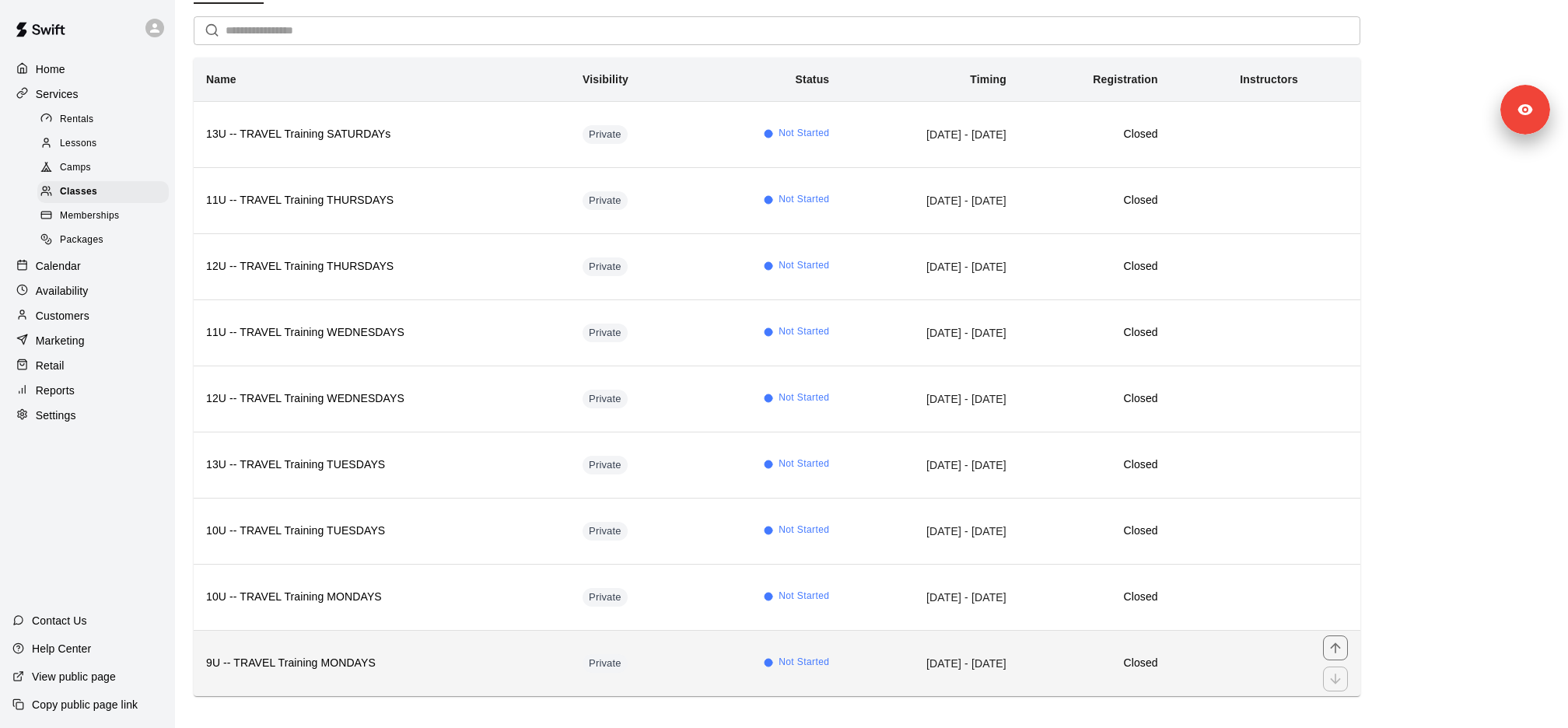
click at [292, 666] on th "9U -- TRAVEL Training MONDAYS" at bounding box center [381, 662] width 376 height 66
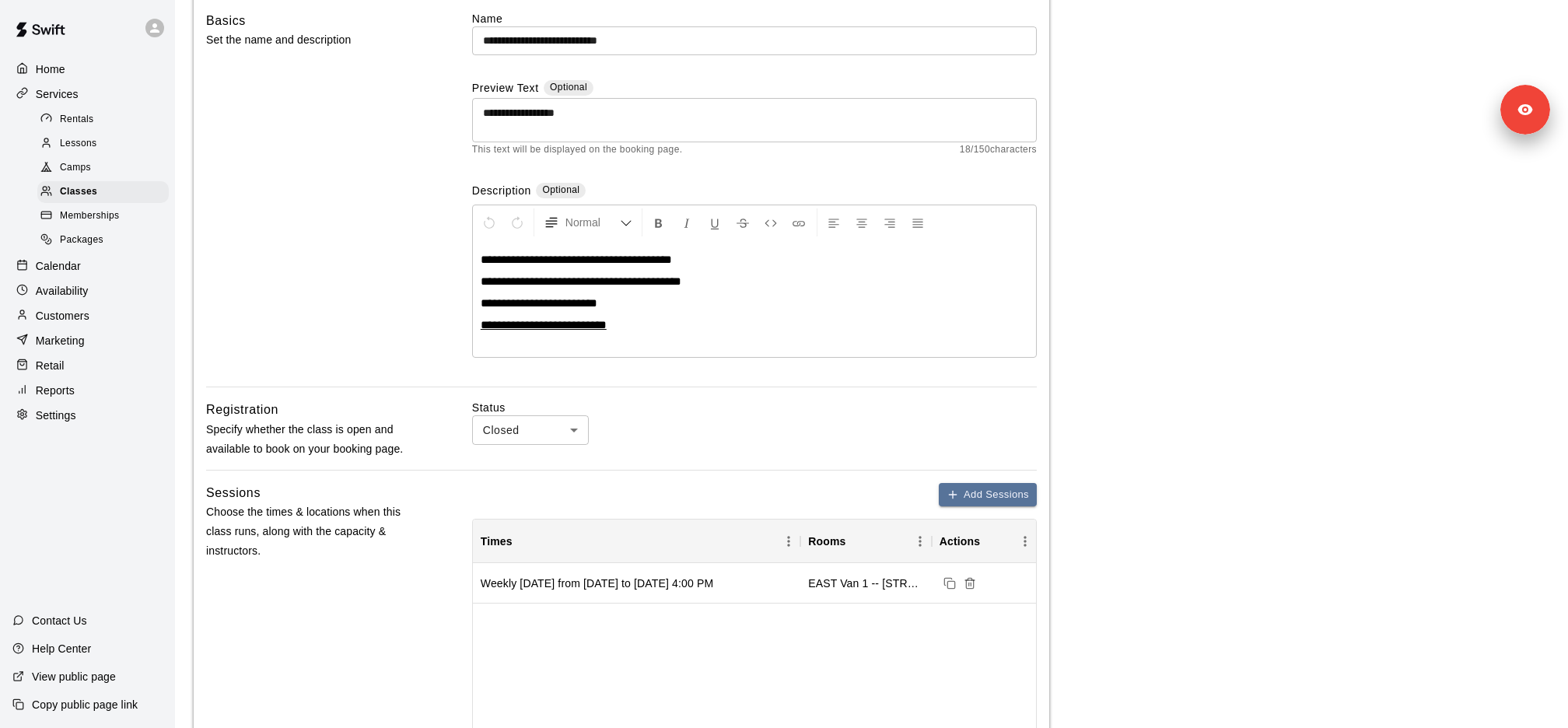
scroll to position [165, 0]
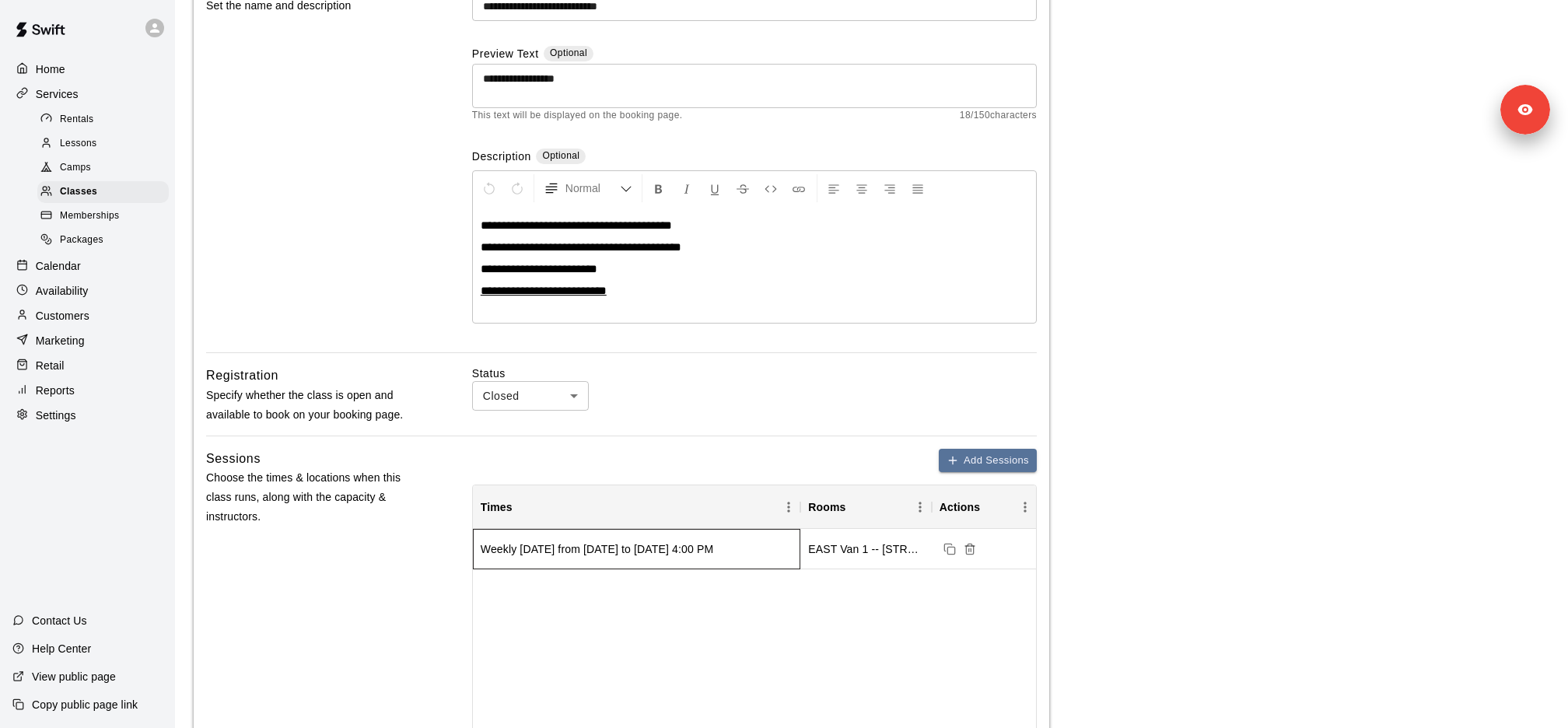
click at [671, 551] on div "Weekly on Monday from 10/20/2025 to 3/9/2026 at 4:00 PM" at bounding box center [596, 549] width 232 height 16
click at [744, 586] on div "Weekly on Monday from 10/20/2025 to 3/9/2026 at 4:00 PM EAST Van 1 -- 2696 Noot…" at bounding box center [755, 640] width 563 height 224
click at [82, 272] on div "Calendar" at bounding box center [88, 266] width 150 height 24
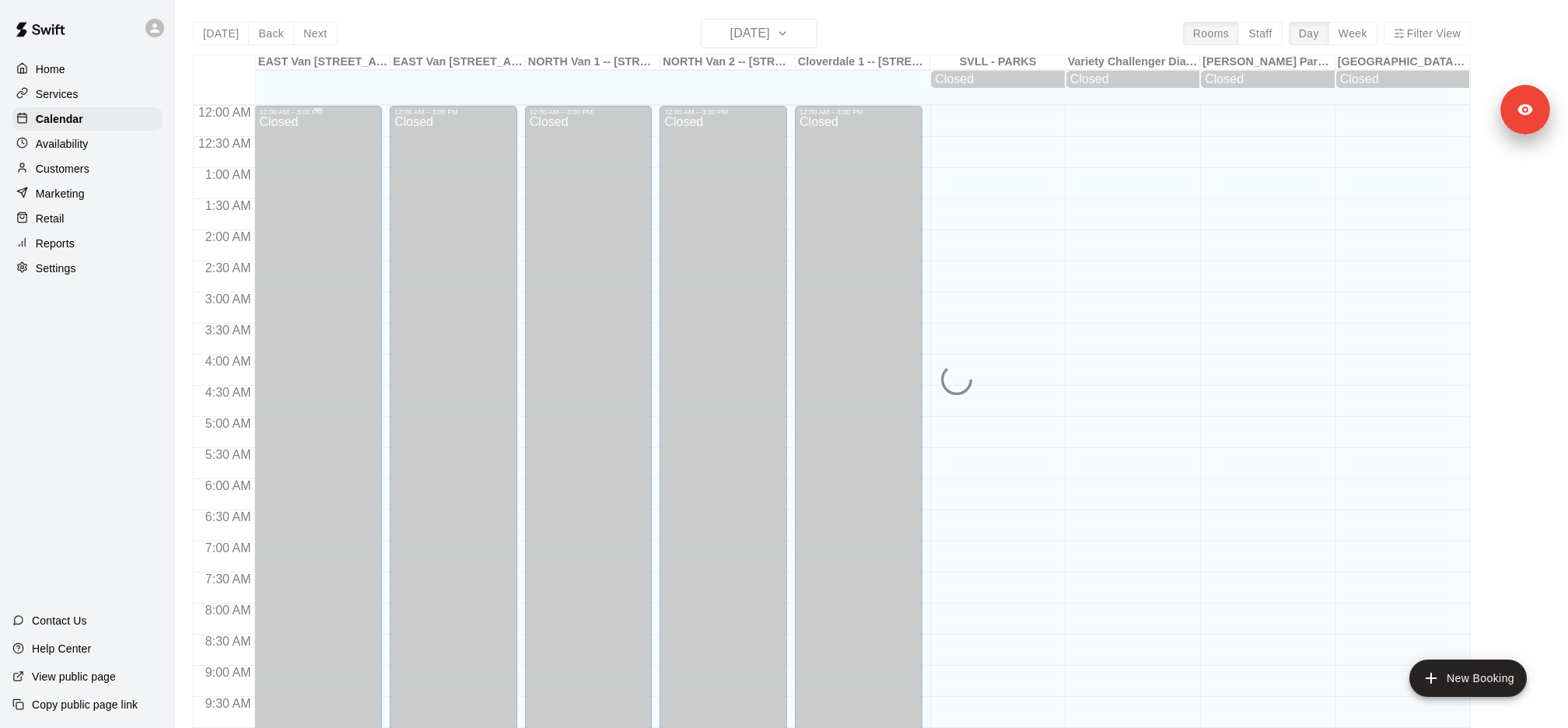
scroll to position [655, 0]
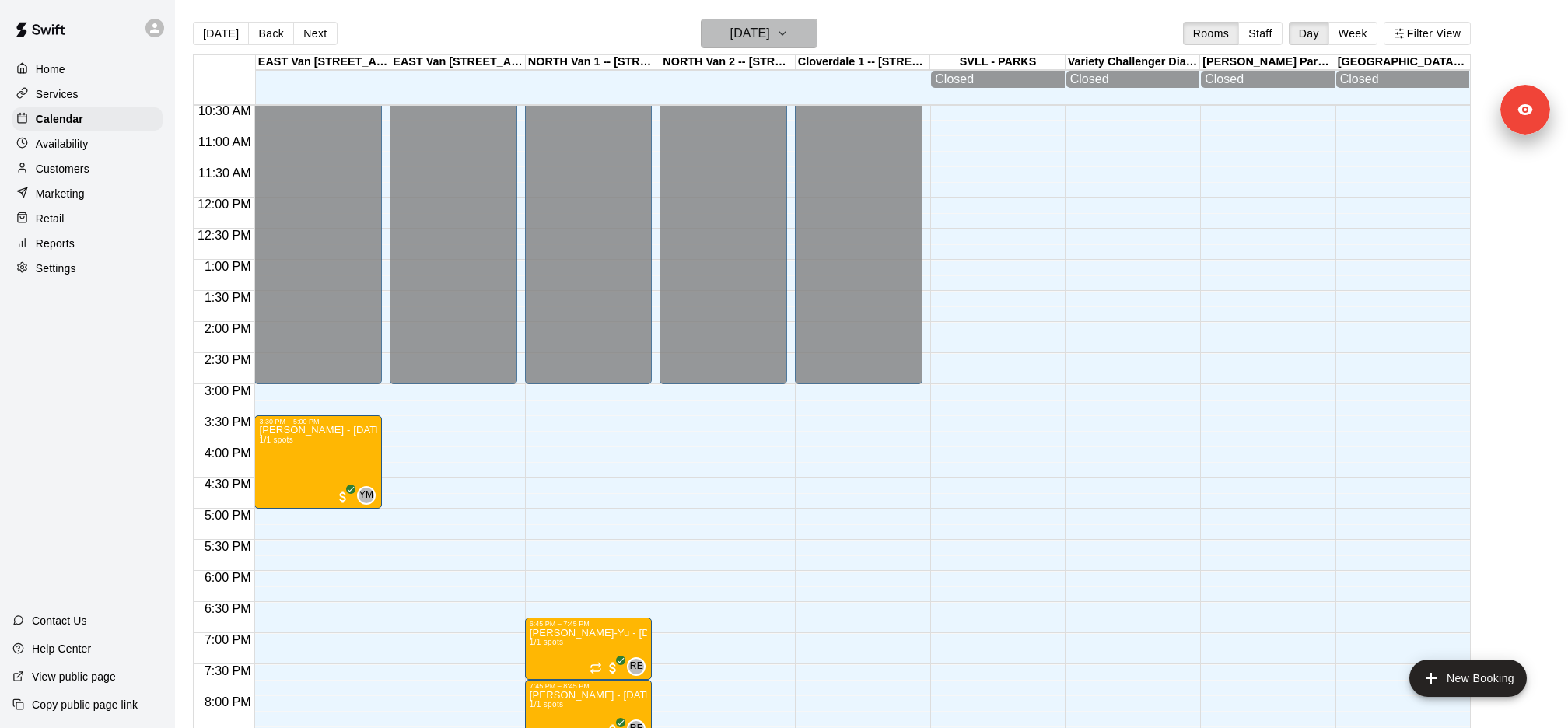
click at [770, 23] on h6 "Monday Aug 11" at bounding box center [750, 34] width 40 height 22
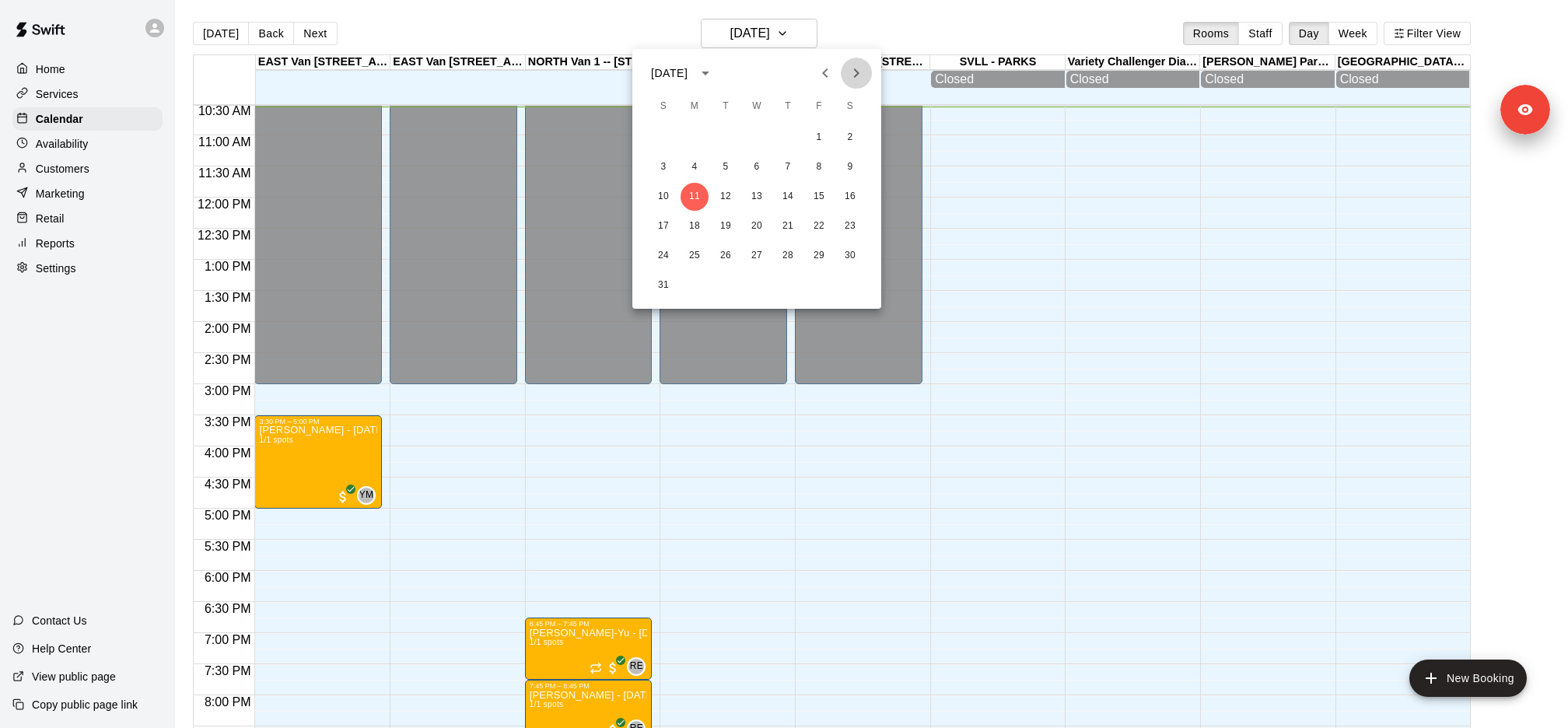
click at [853, 71] on icon "Next month" at bounding box center [856, 73] width 19 height 19
click at [696, 228] on button "20" at bounding box center [695, 226] width 28 height 28
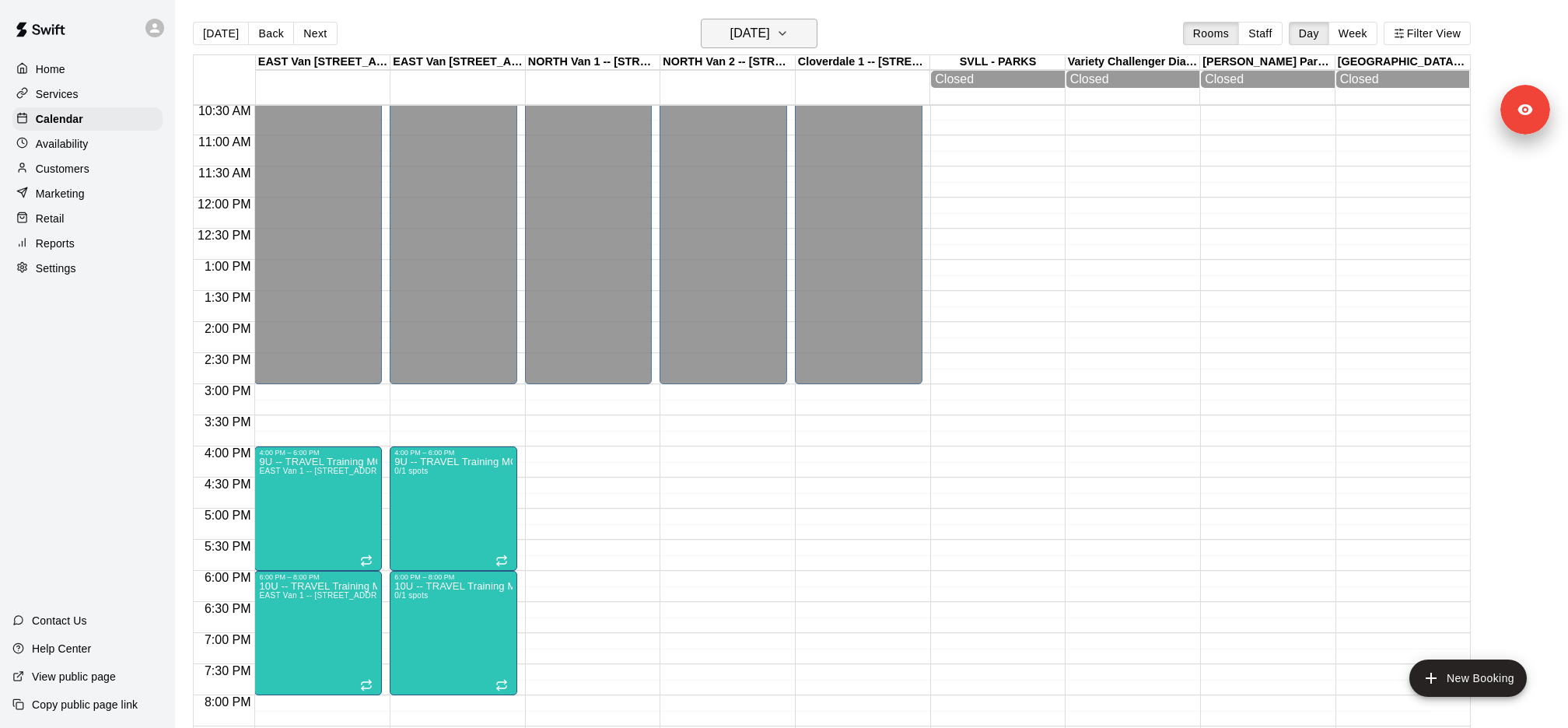
click at [748, 37] on h6 "Monday Oct 20" at bounding box center [750, 34] width 40 height 22
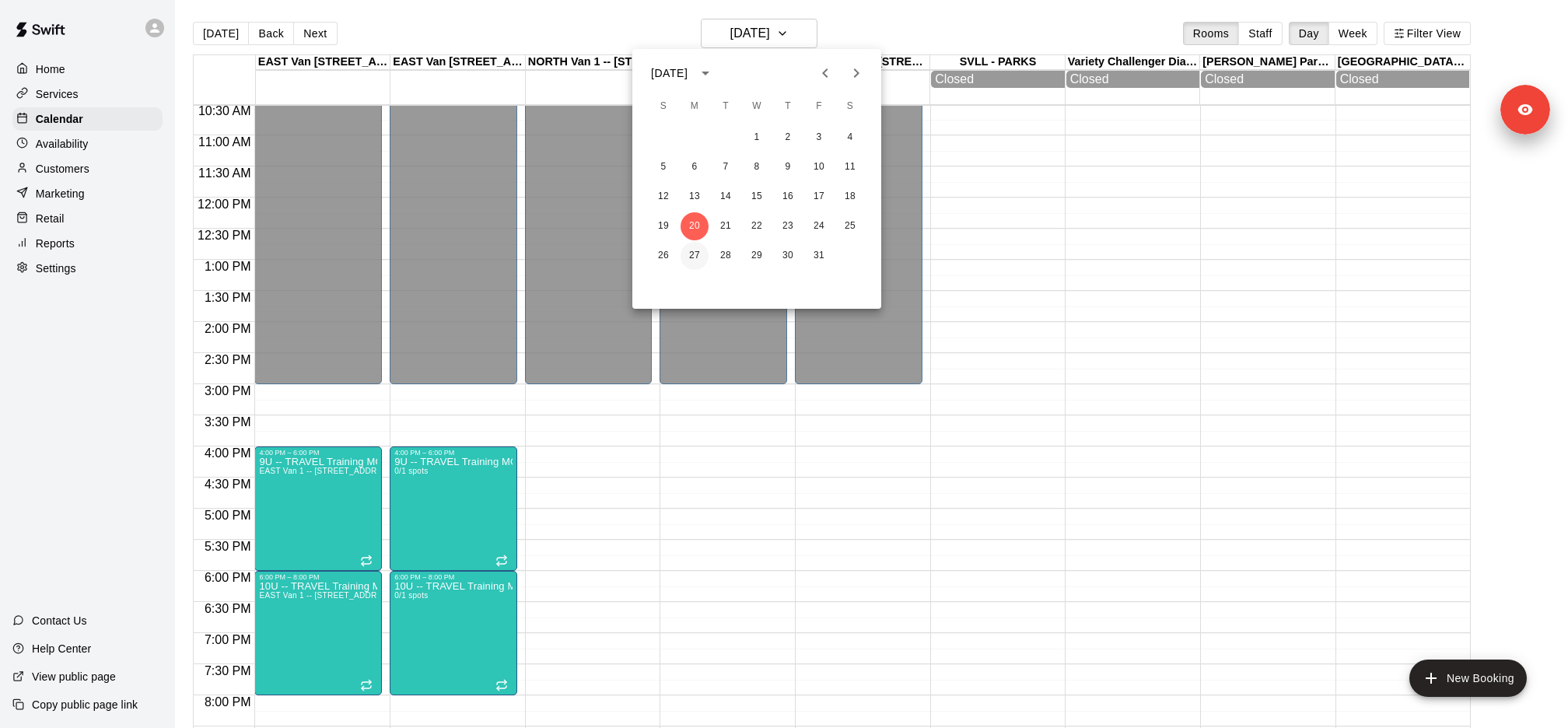
click at [691, 254] on button "27" at bounding box center [695, 256] width 28 height 28
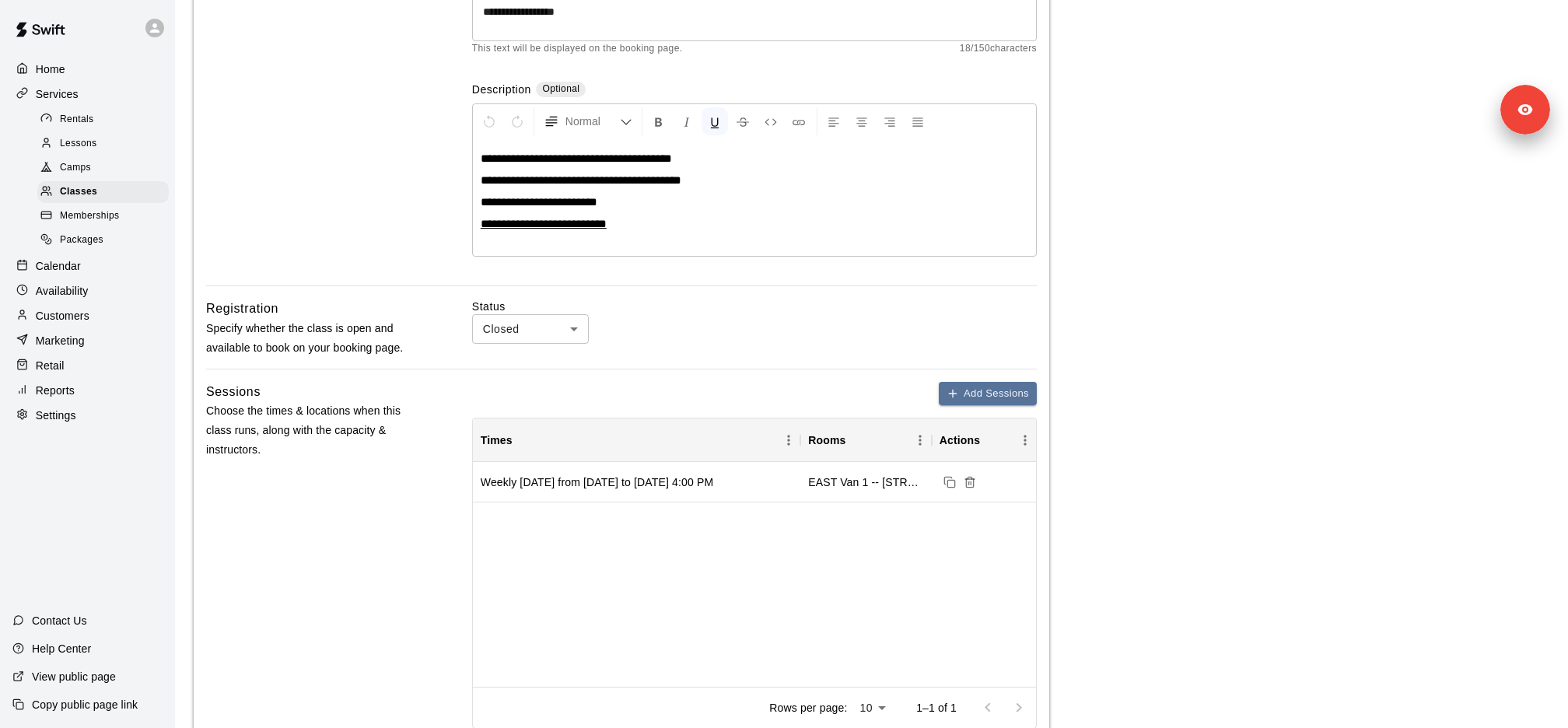
scroll to position [237, 0]
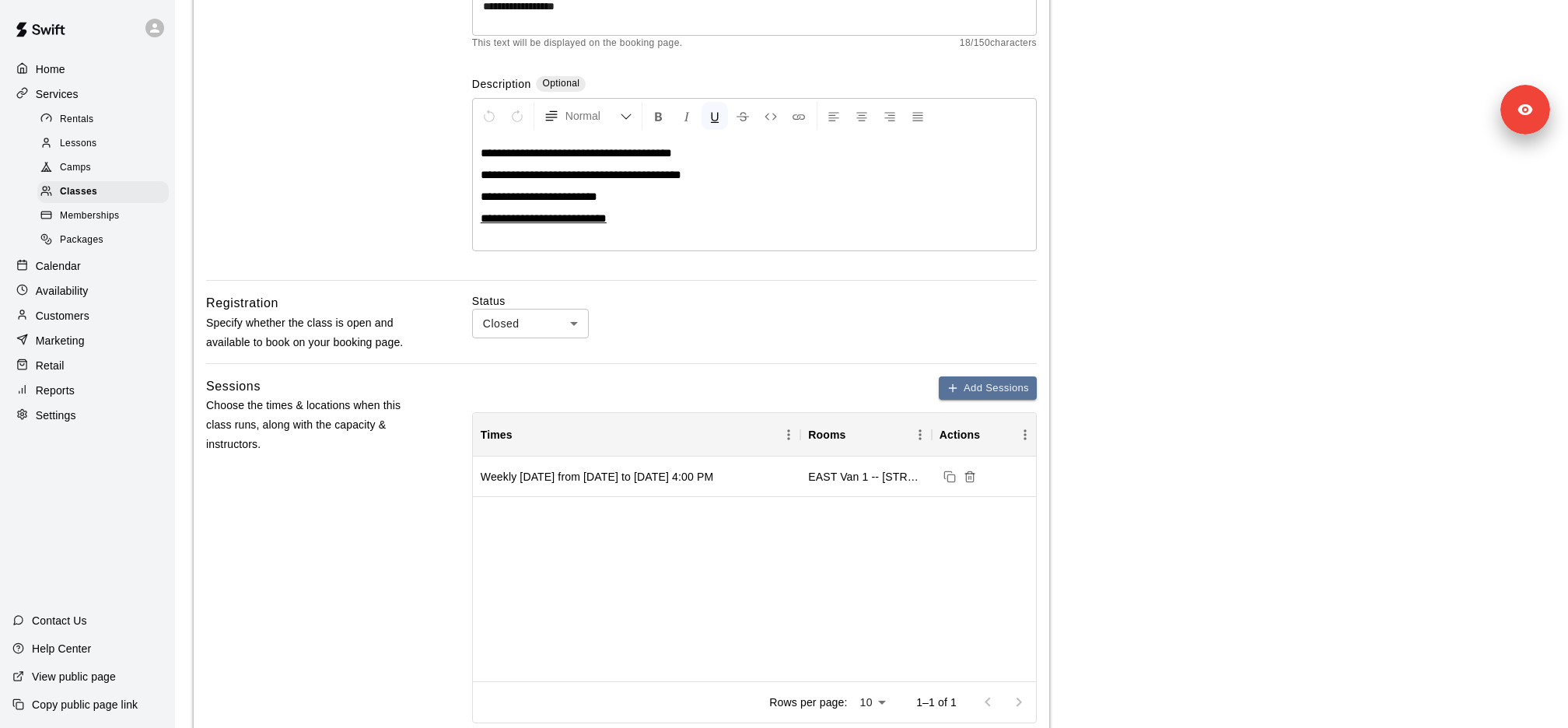
click at [80, 270] on p "Calendar" at bounding box center [58, 266] width 45 height 16
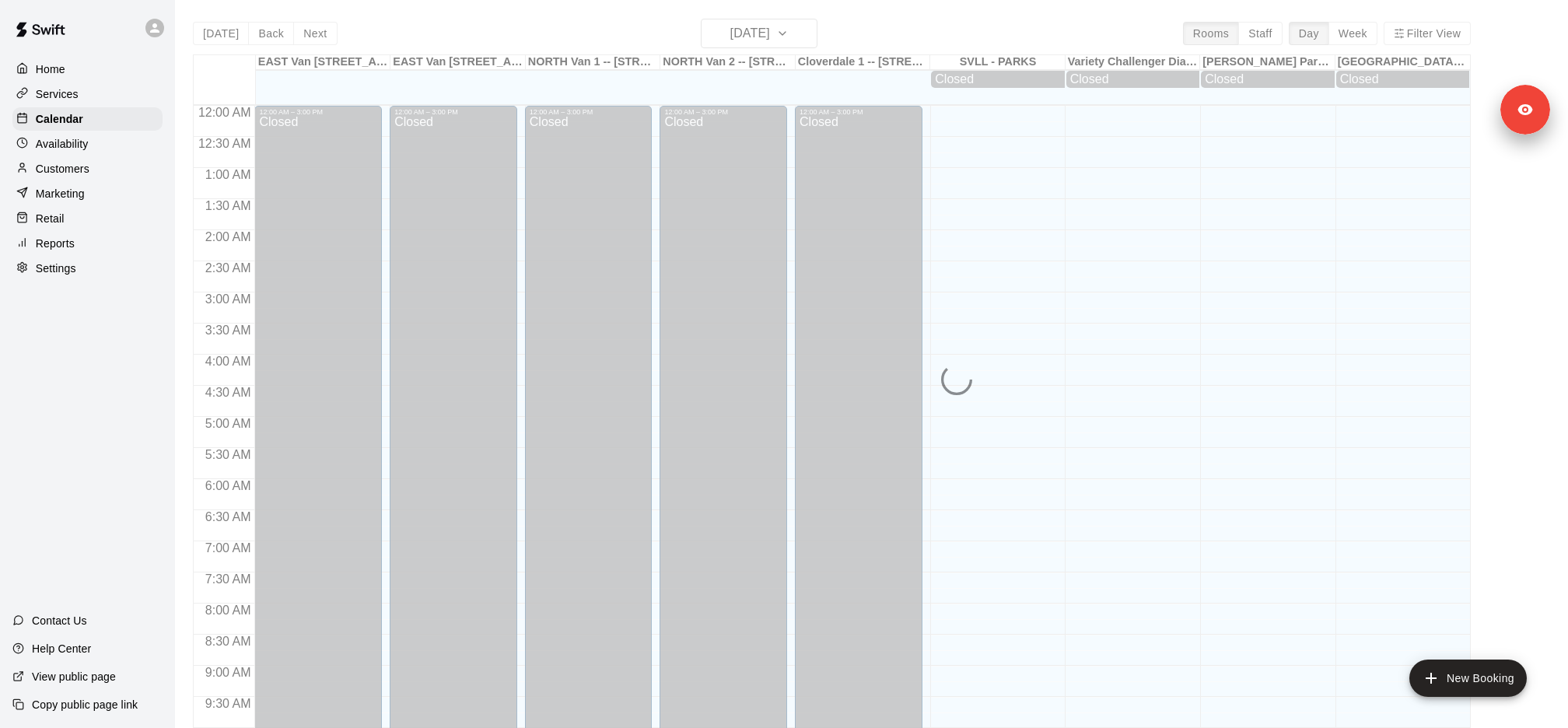
scroll to position [656, 0]
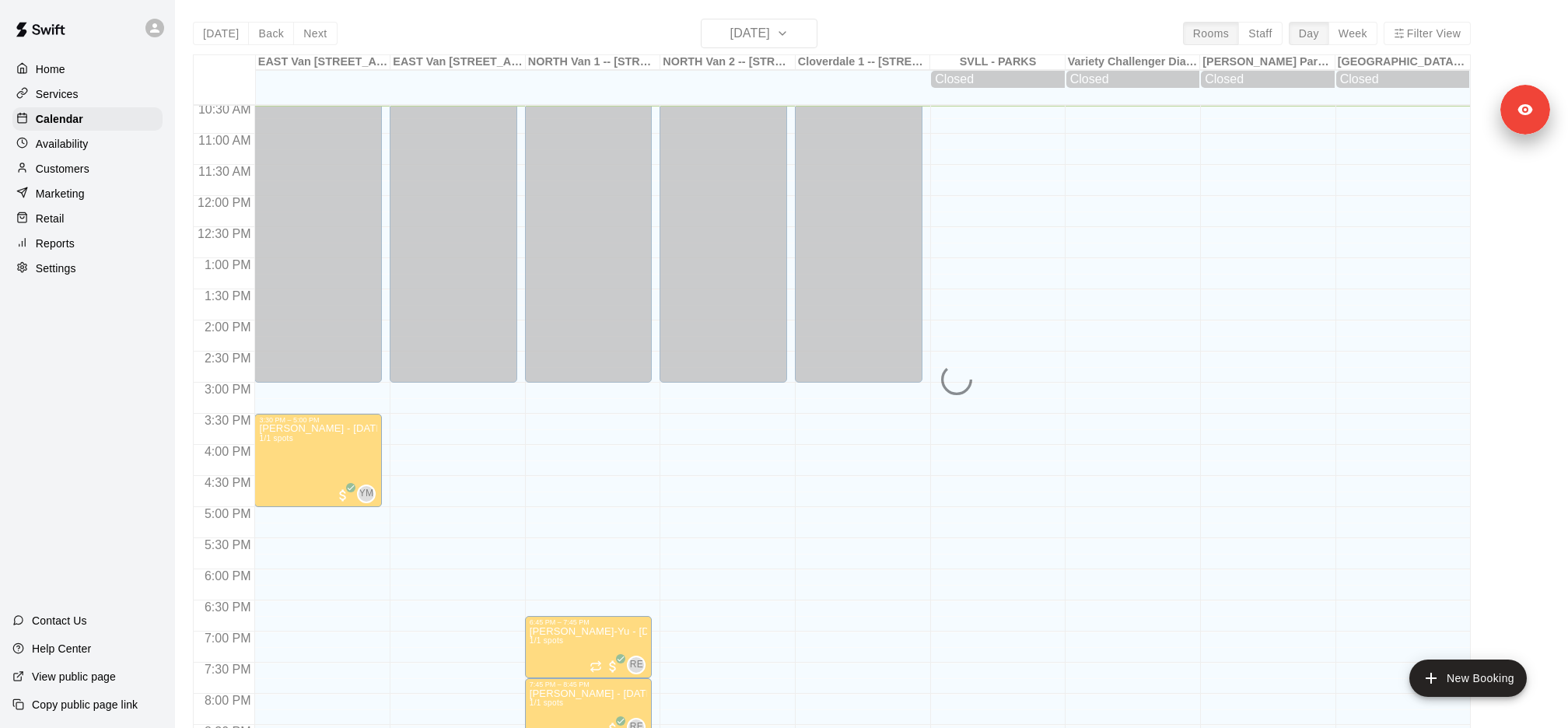
click at [761, 45] on div "Today Back Next Monday Aug 11 Rooms Staff Day Week Filter View EAST Van 1 -- 26…" at bounding box center [831, 382] width 1278 height 728
click at [761, 40] on div "Today Back Next Monday Aug 11 Rooms Staff Day Week Filter View EAST Van 1 -- 26…" at bounding box center [831, 382] width 1278 height 728
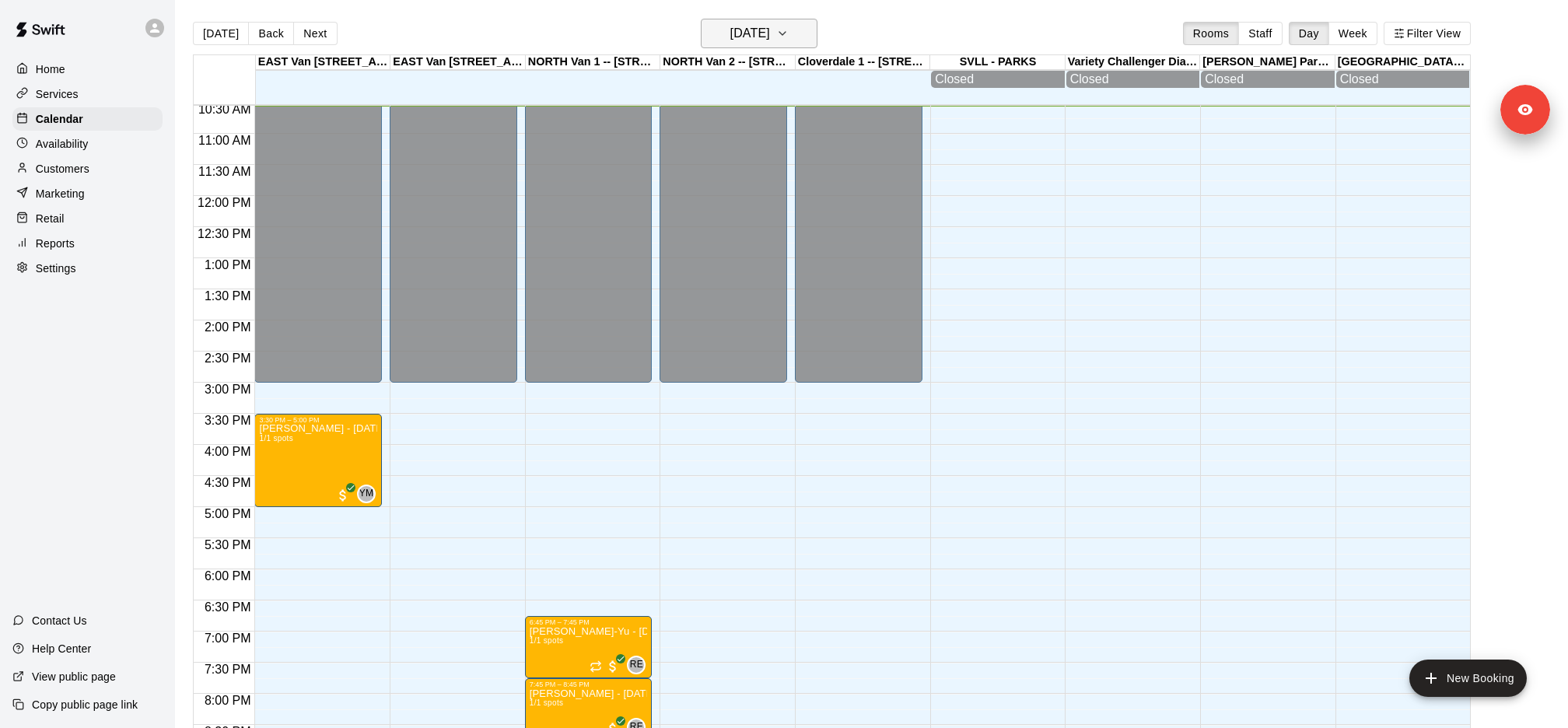
click at [788, 36] on icon "button" at bounding box center [782, 33] width 13 height 19
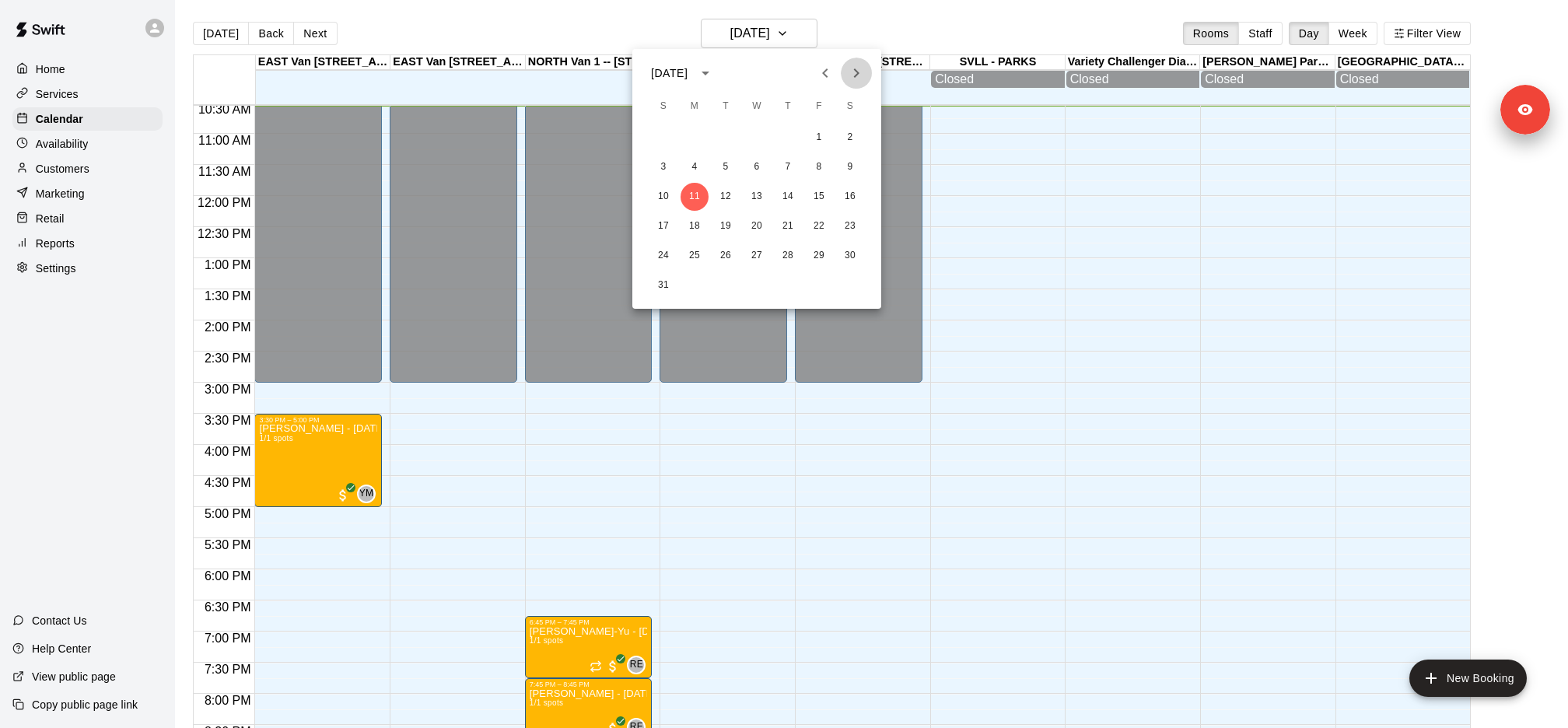
click at [857, 72] on icon "Next month" at bounding box center [857, 72] width 6 height 9
click at [858, 73] on icon "Next month" at bounding box center [857, 72] width 6 height 9
click at [695, 254] on button "27" at bounding box center [695, 256] width 28 height 28
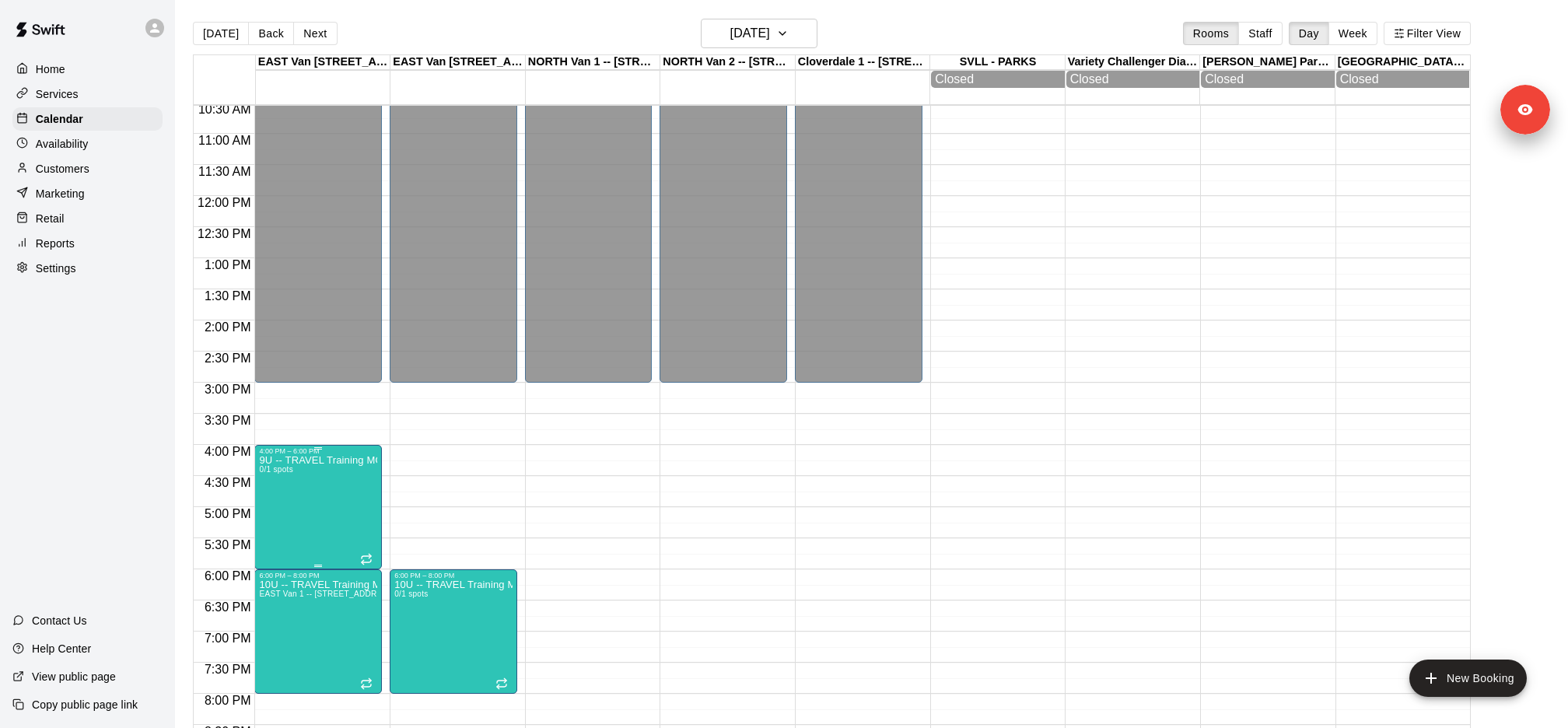
click at [270, 476] on icon "edit" at bounding box center [275, 471] width 14 height 14
click at [272, 475] on icon "edit" at bounding box center [275, 471] width 14 height 14
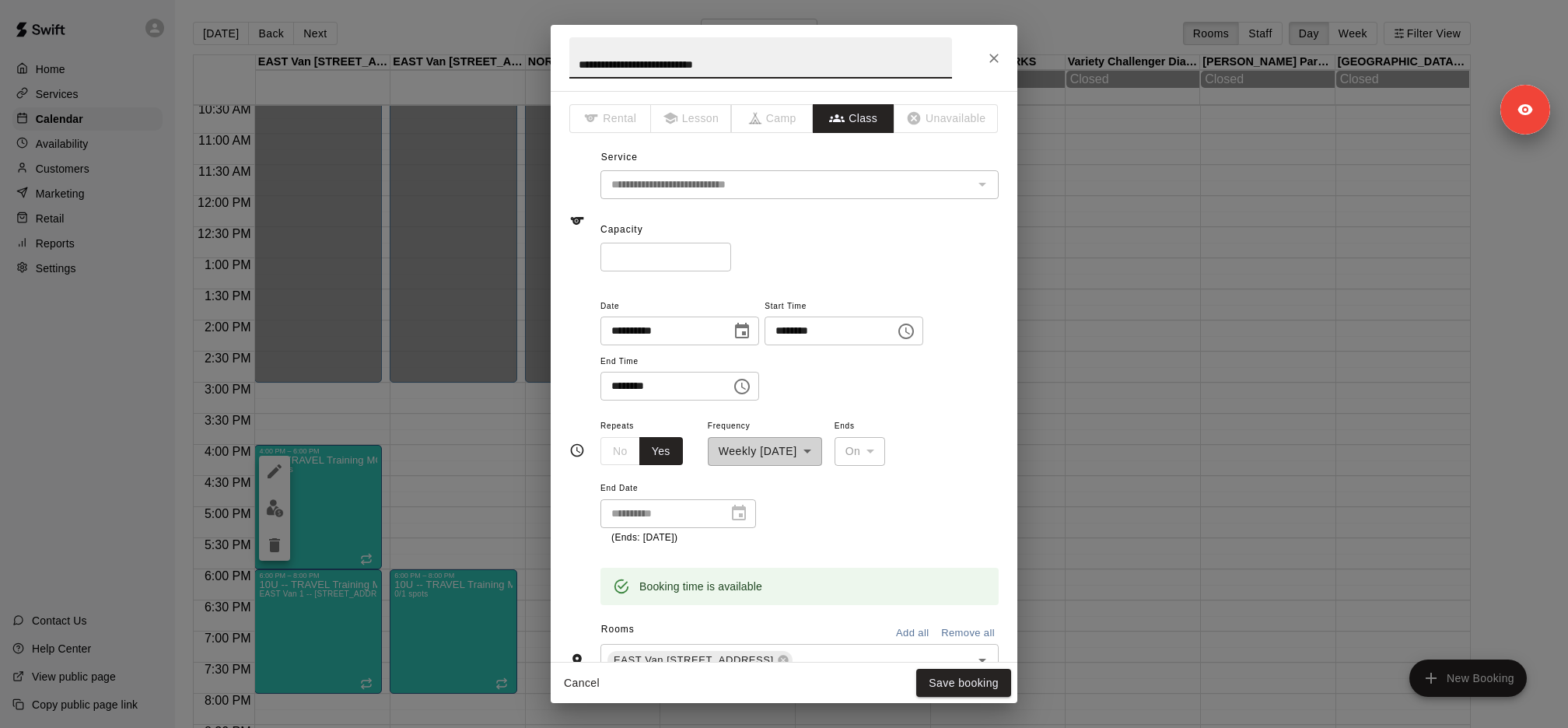
scroll to position [272, 0]
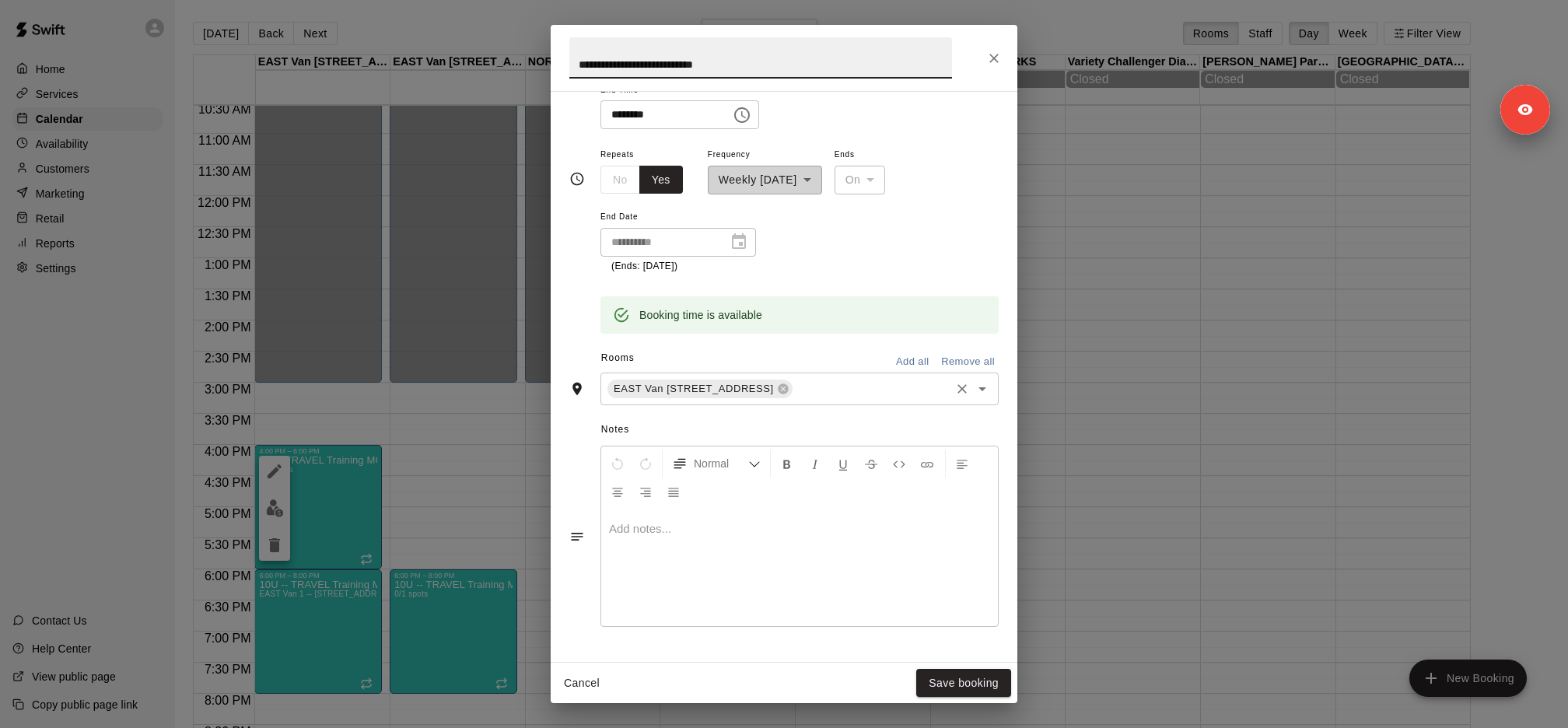
click at [881, 389] on input "text" at bounding box center [870, 388] width 153 height 20
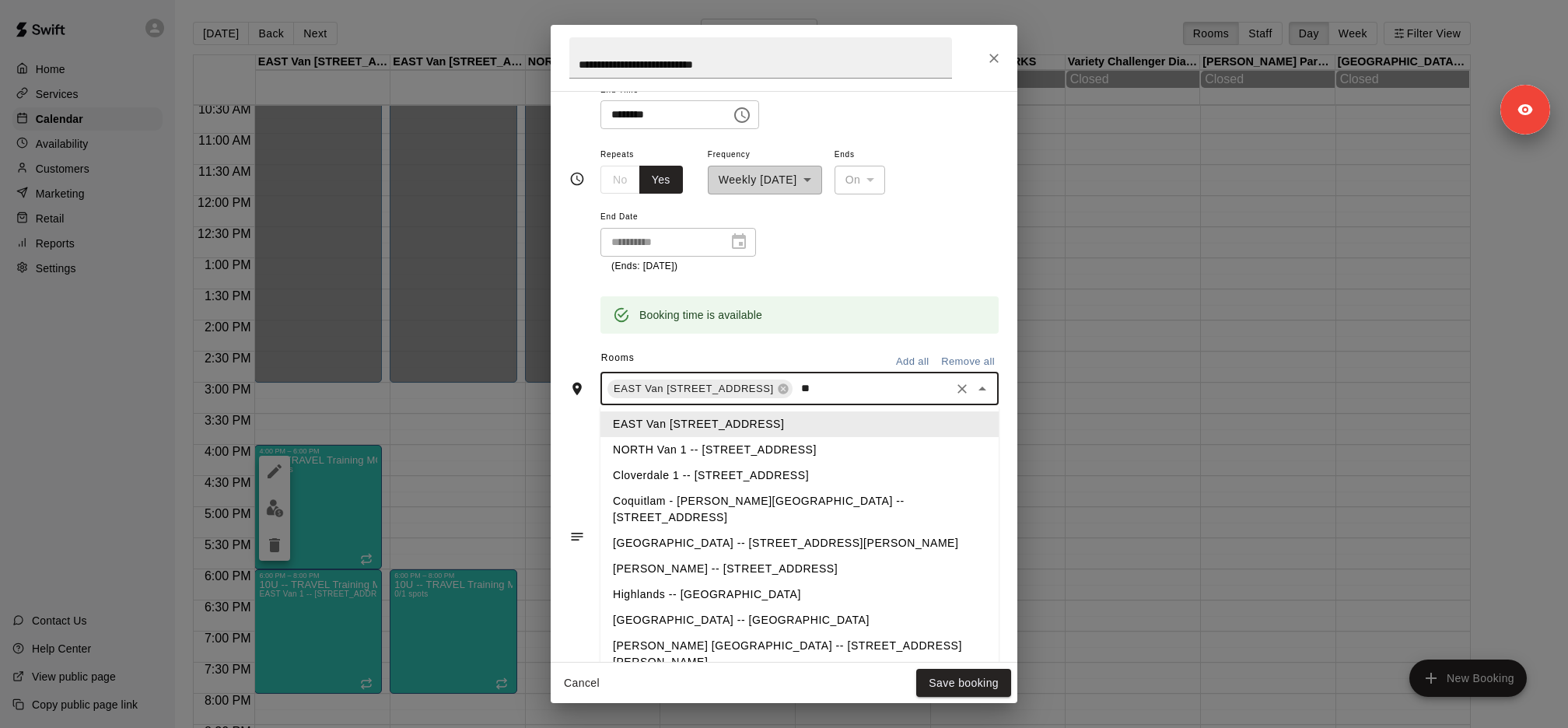
type input "***"
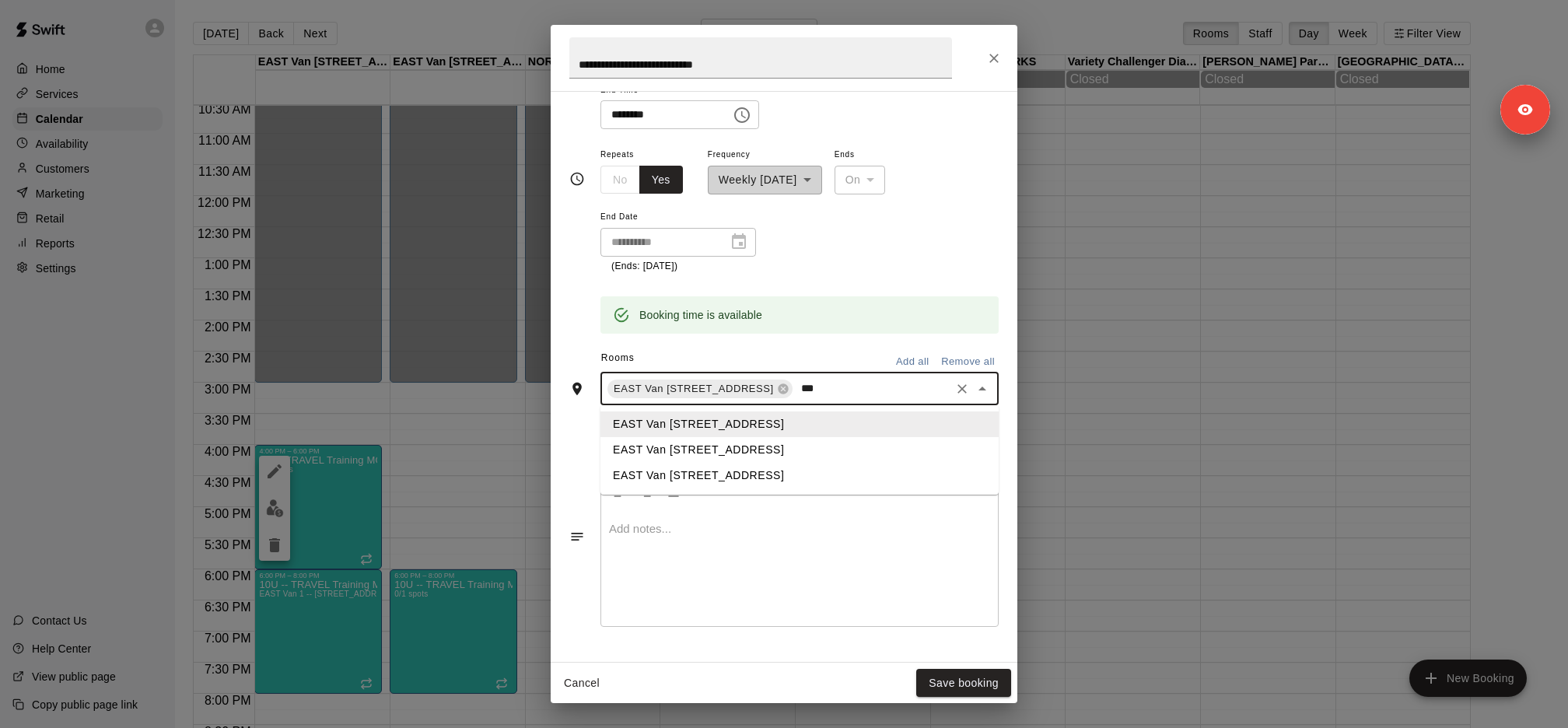
click at [837, 450] on li "EAST Van 2 -- 2696 Nootka St, Vancouver" at bounding box center [799, 449] width 398 height 26
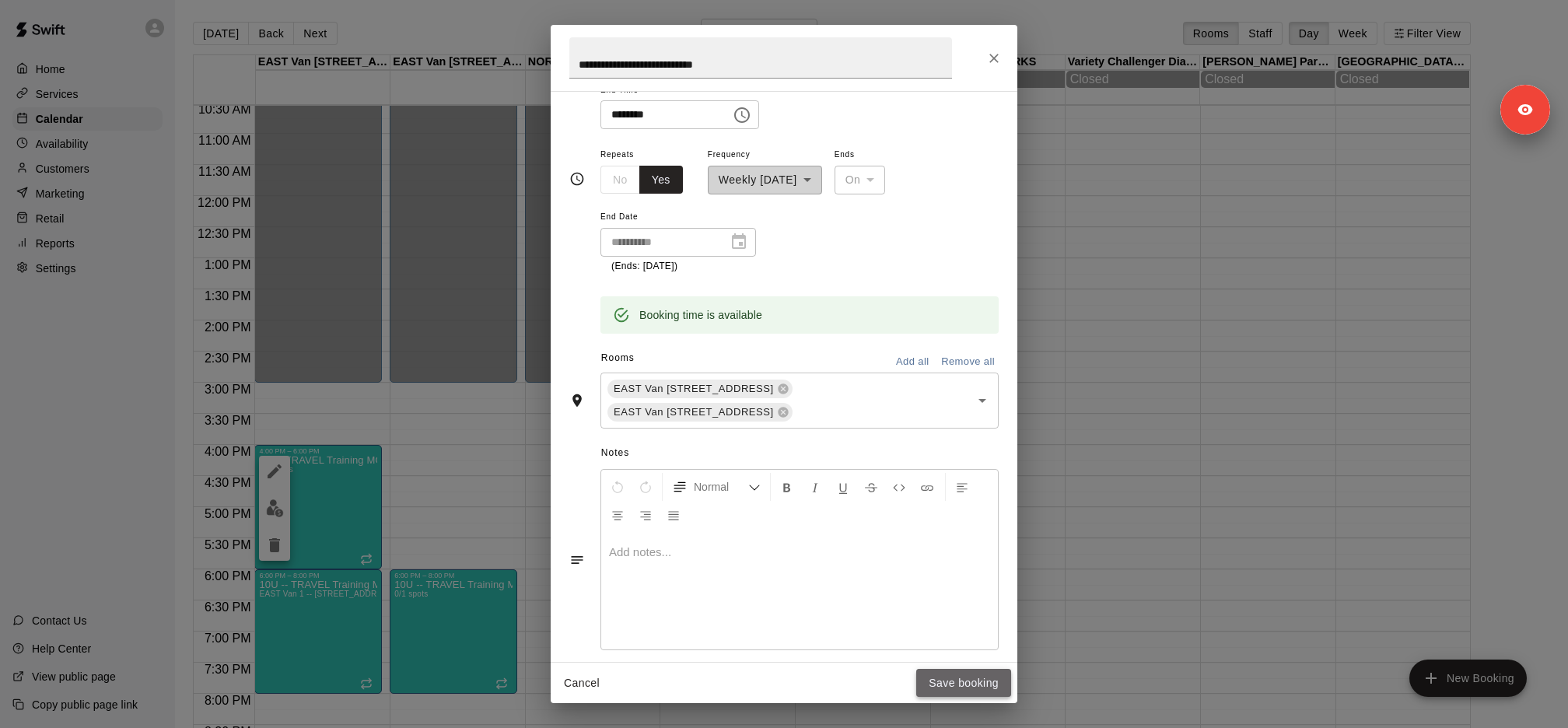
click at [959, 677] on button "Save booking" at bounding box center [963, 683] width 95 height 29
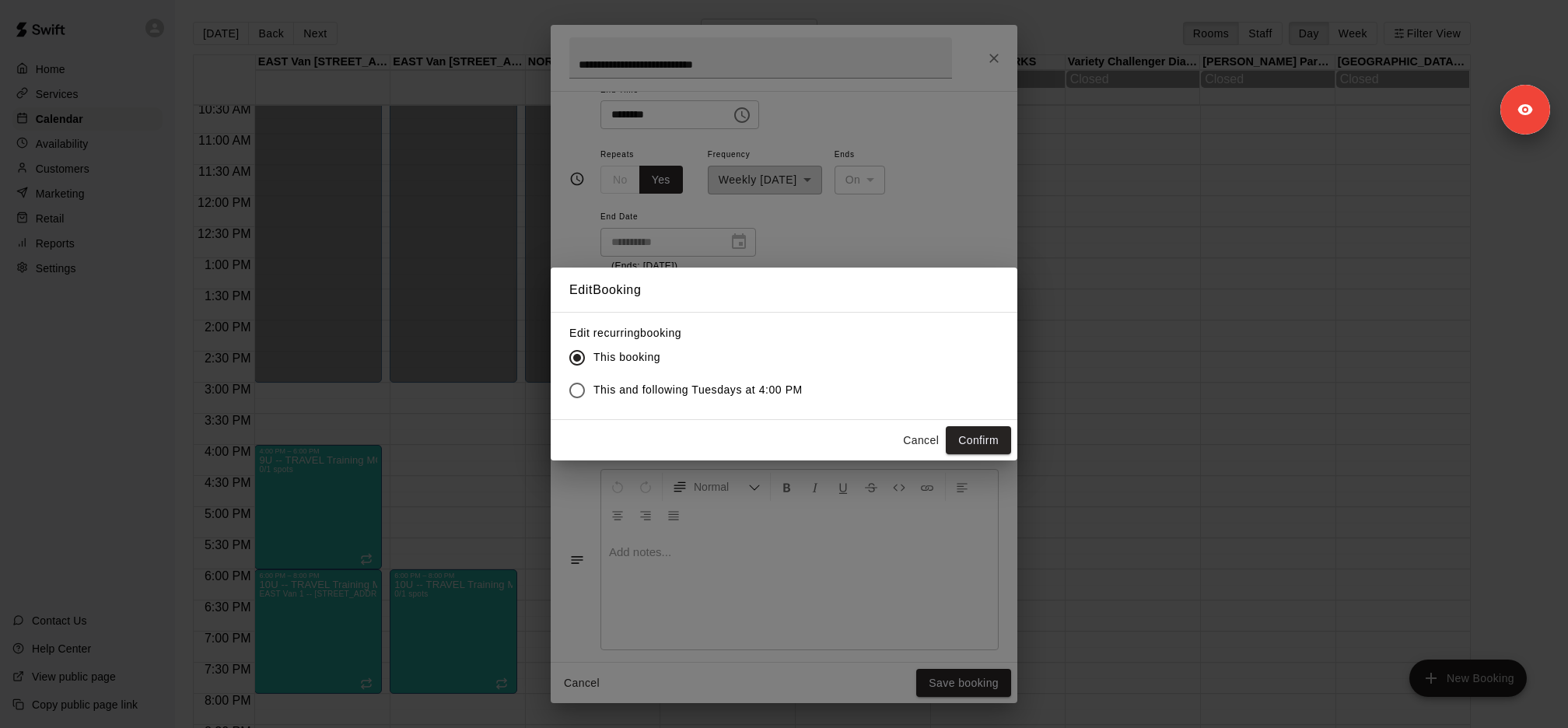
click at [728, 385] on span "This and following Tuesdays at 4:00 PM" at bounding box center [698, 389] width 209 height 17
click at [987, 446] on button "Confirm" at bounding box center [978, 440] width 65 height 29
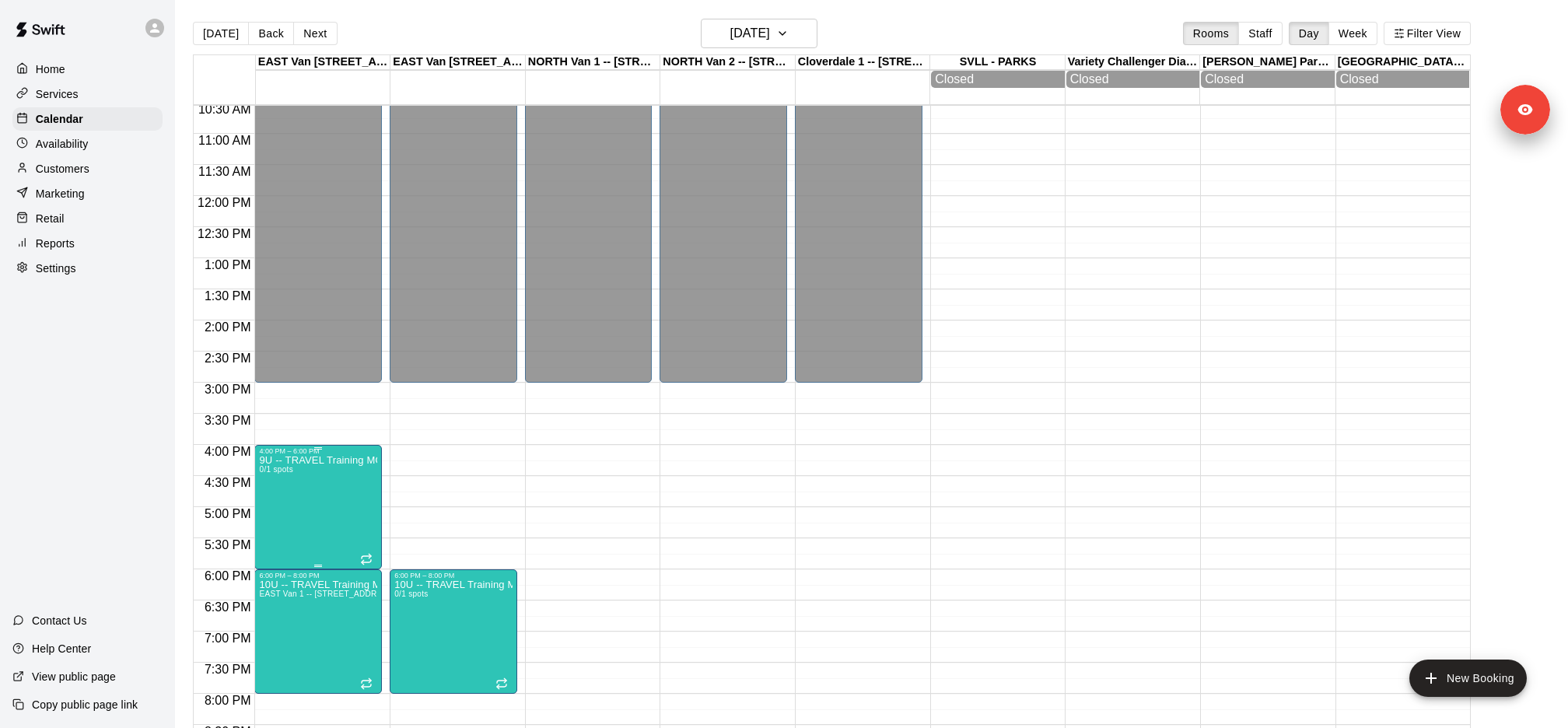
click at [275, 469] on icon "edit" at bounding box center [275, 471] width 14 height 14
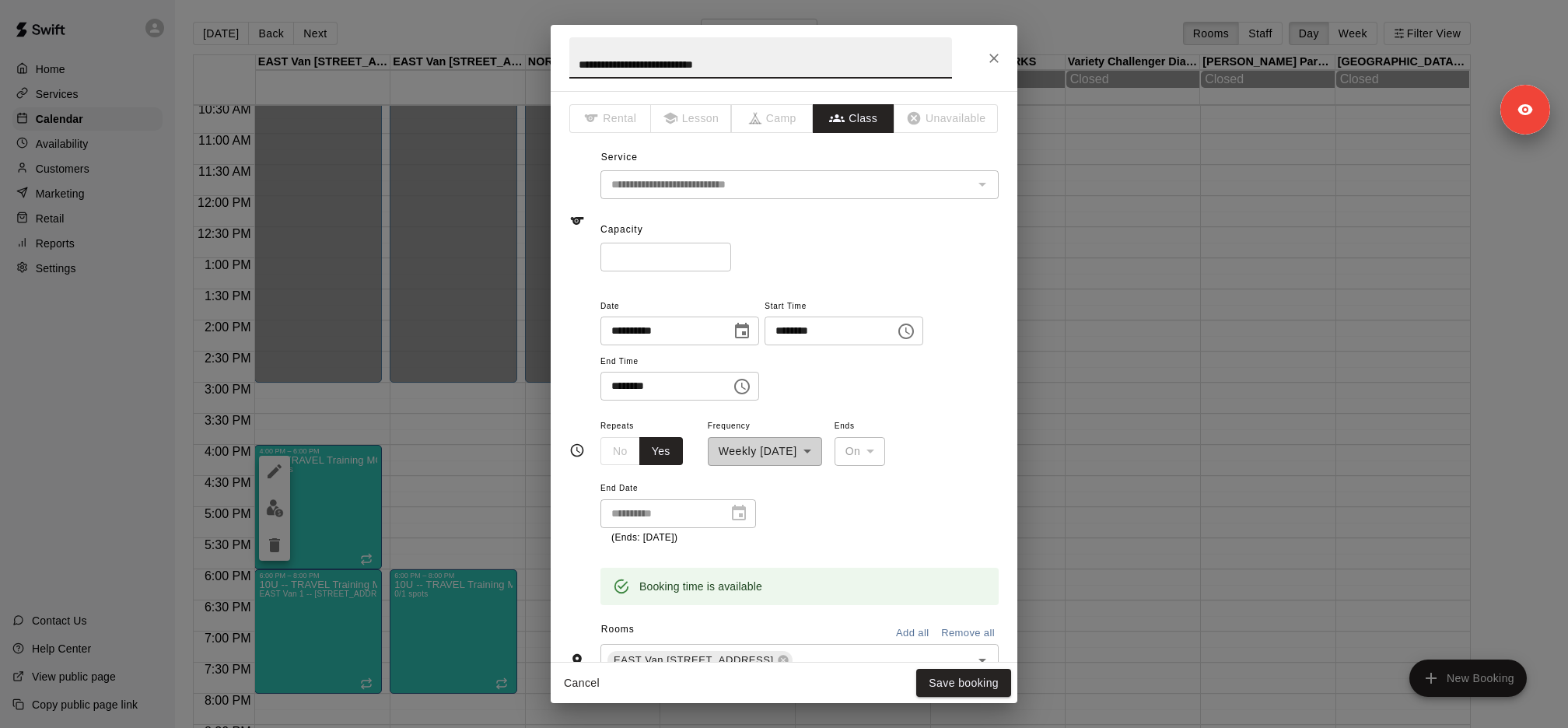
scroll to position [194, 0]
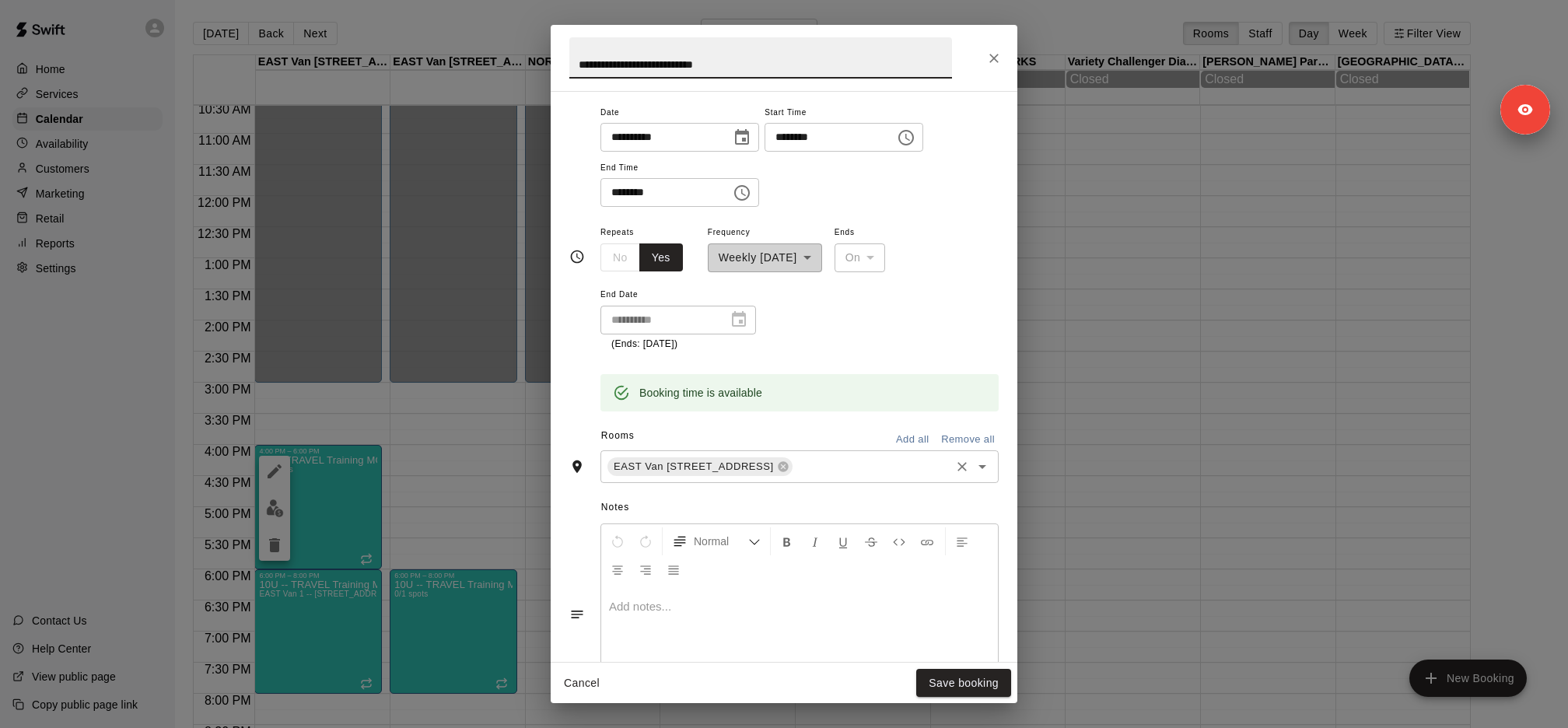
click at [878, 475] on div "EAST Van 1 -- 2696 Nootka St, Vancouver ​" at bounding box center [799, 466] width 398 height 33
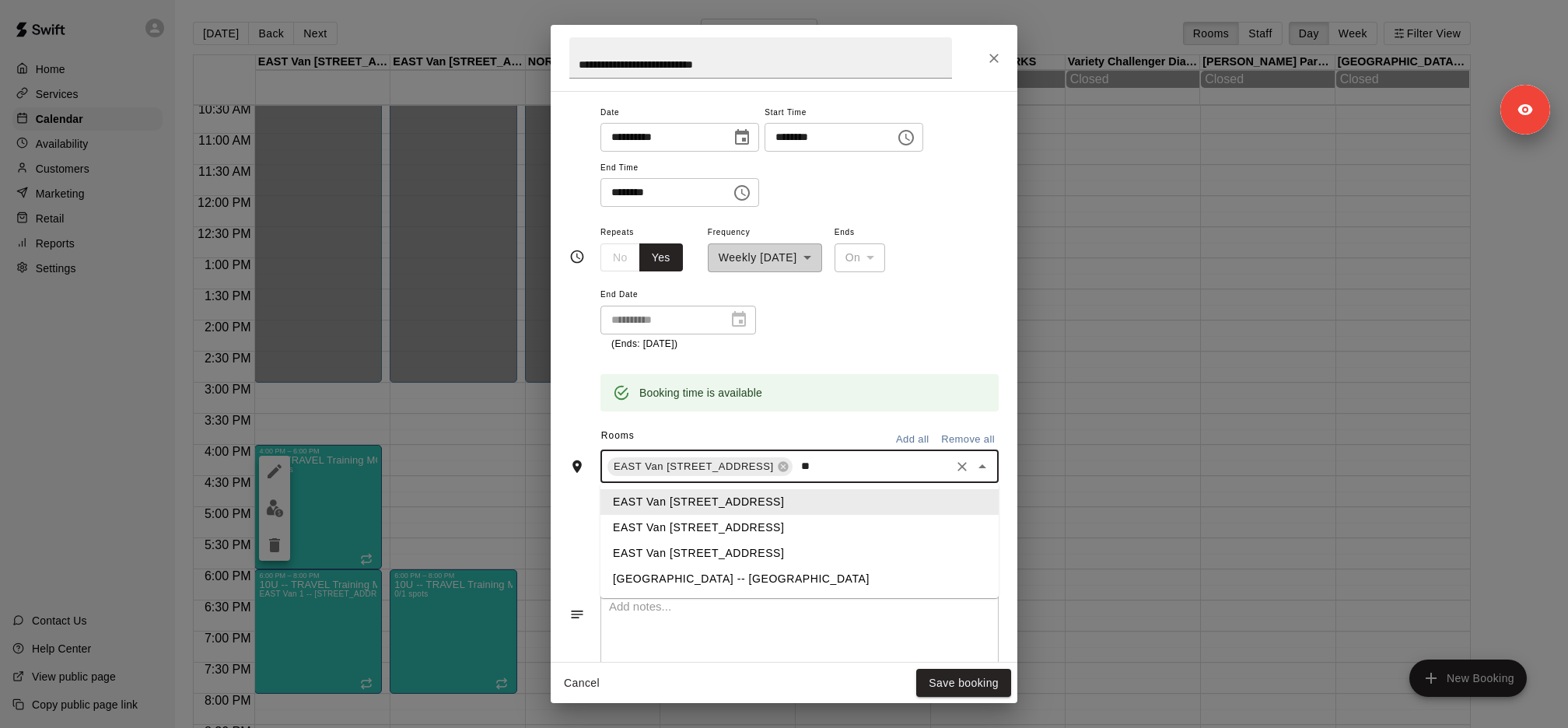
type input "***"
click at [837, 521] on li "EAST Van 2 -- 2696 Nootka St, Vancouver" at bounding box center [799, 527] width 398 height 26
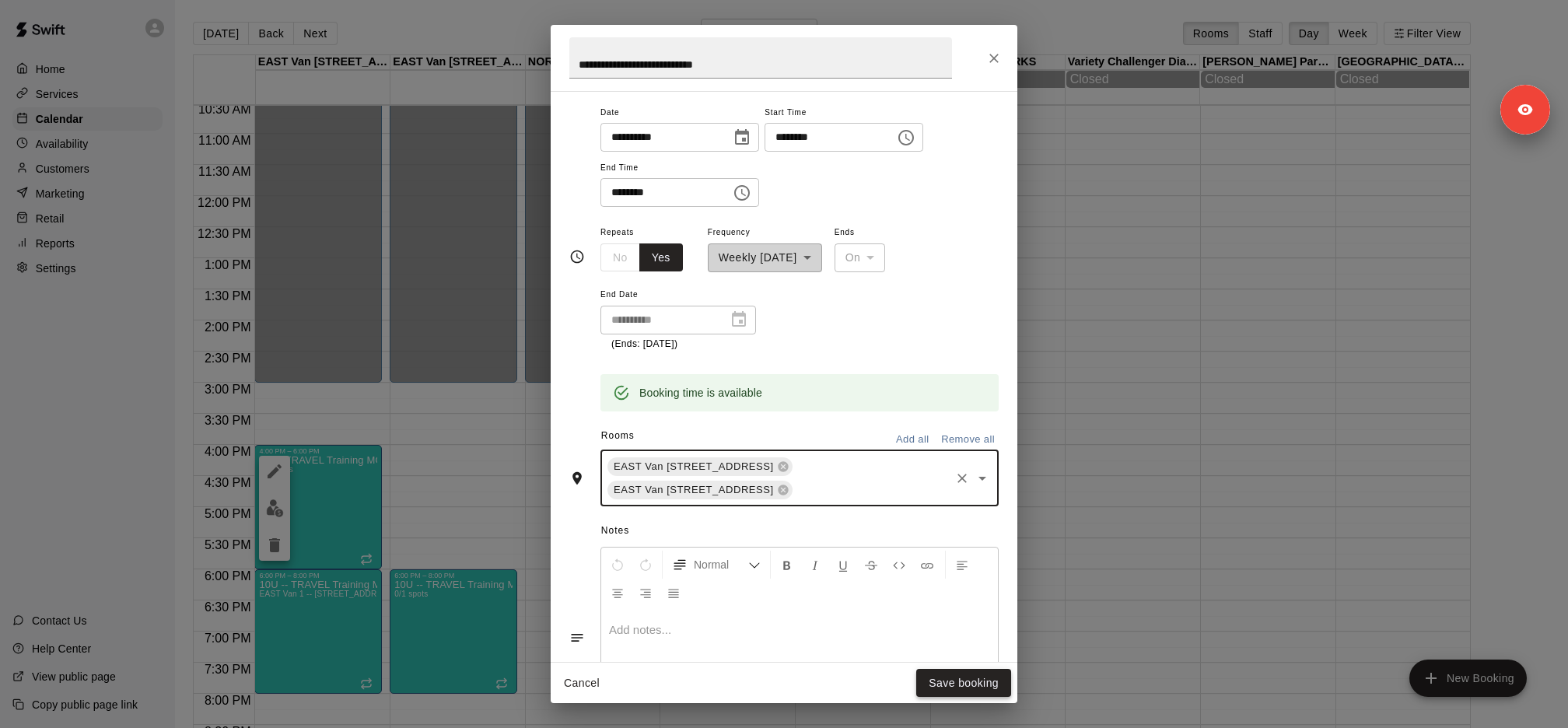
click at [973, 679] on button "Save booking" at bounding box center [963, 683] width 95 height 29
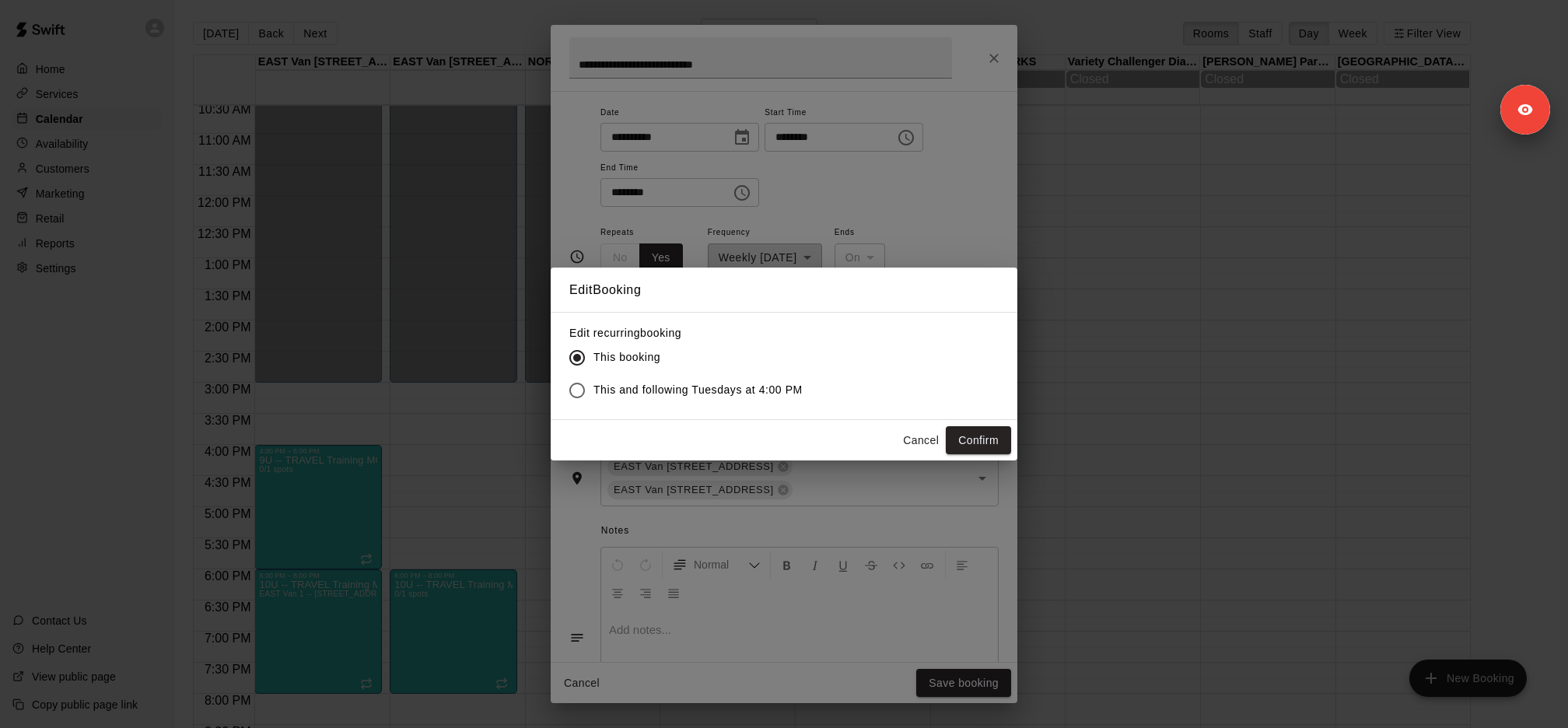
click at [760, 392] on span "This and following Tuesdays at 4:00 PM" at bounding box center [698, 389] width 209 height 17
click at [993, 443] on button "Confirm" at bounding box center [978, 440] width 65 height 29
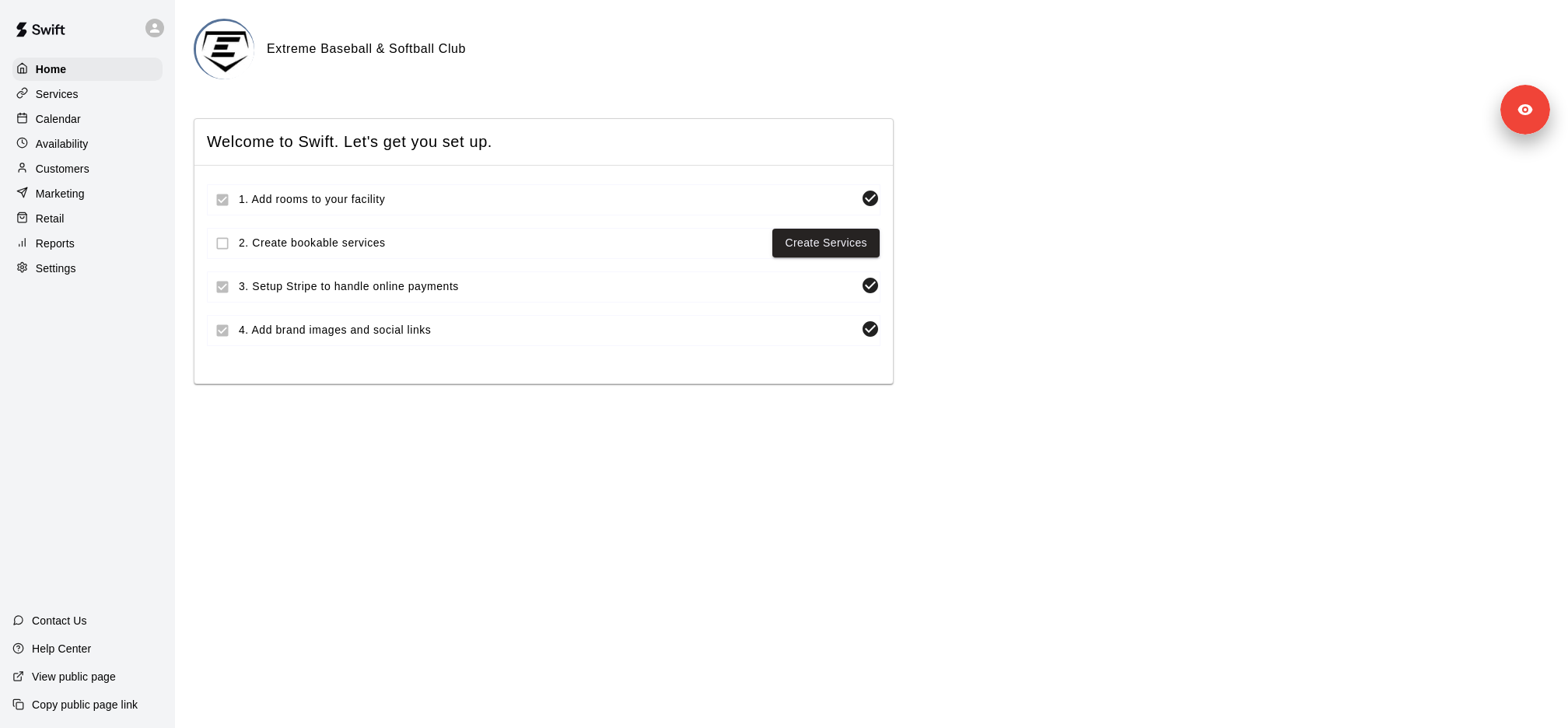
click at [110, 167] on div "Customers" at bounding box center [88, 169] width 150 height 24
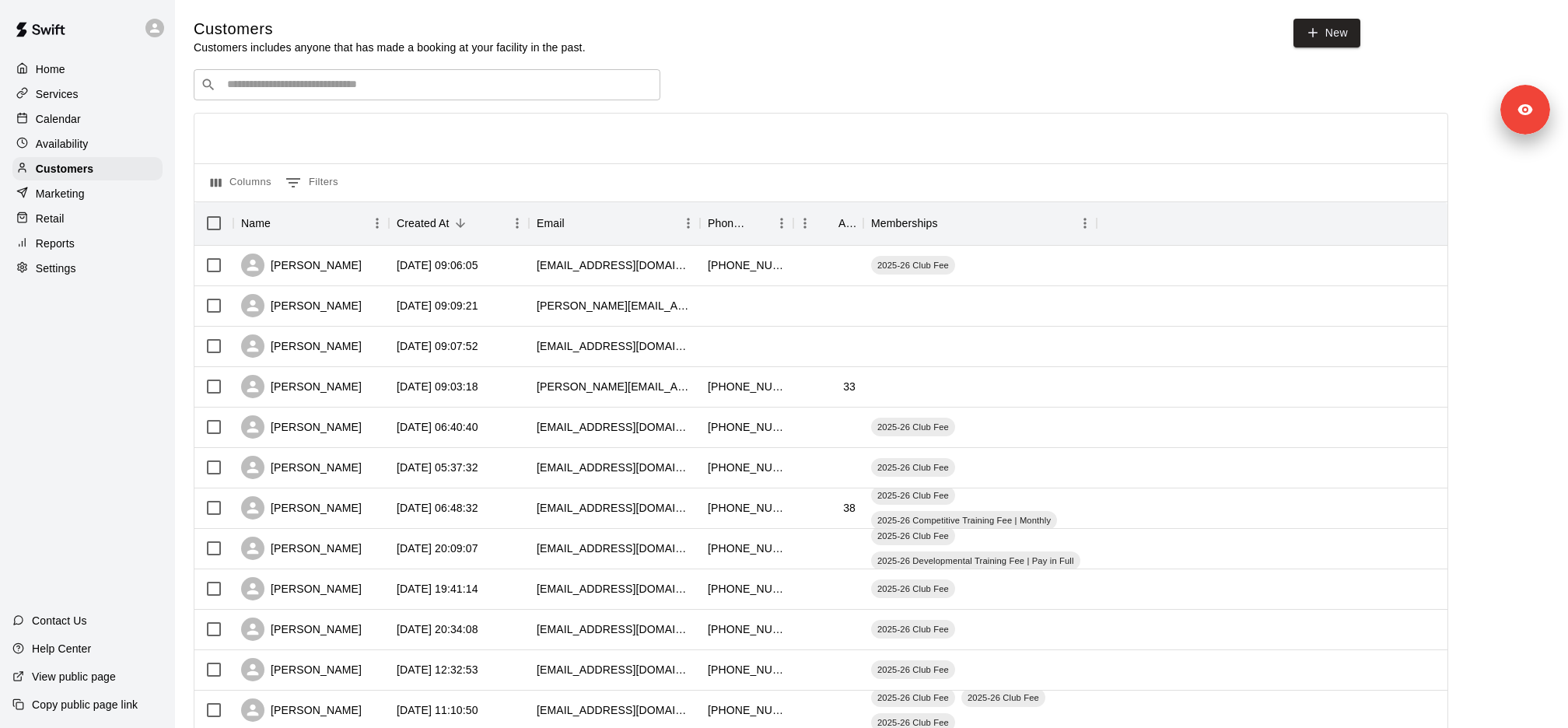
click at [374, 76] on div "​ ​" at bounding box center [427, 84] width 466 height 31
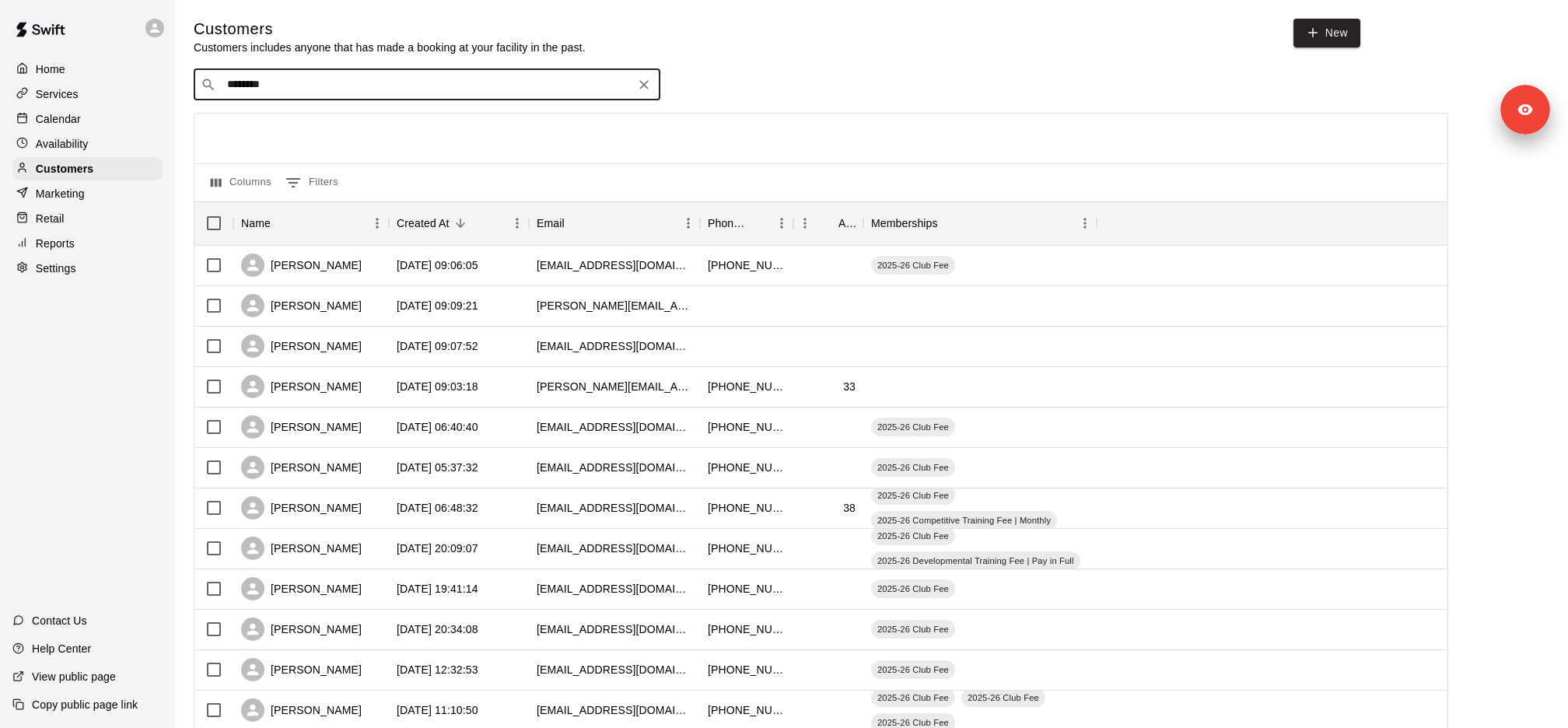
click at [262, 75] on div "​ ******** ​" at bounding box center [427, 84] width 466 height 31
type input "****"
click at [344, 120] on p "2025-26 Club Fee" at bounding box center [380, 116] width 74 height 13
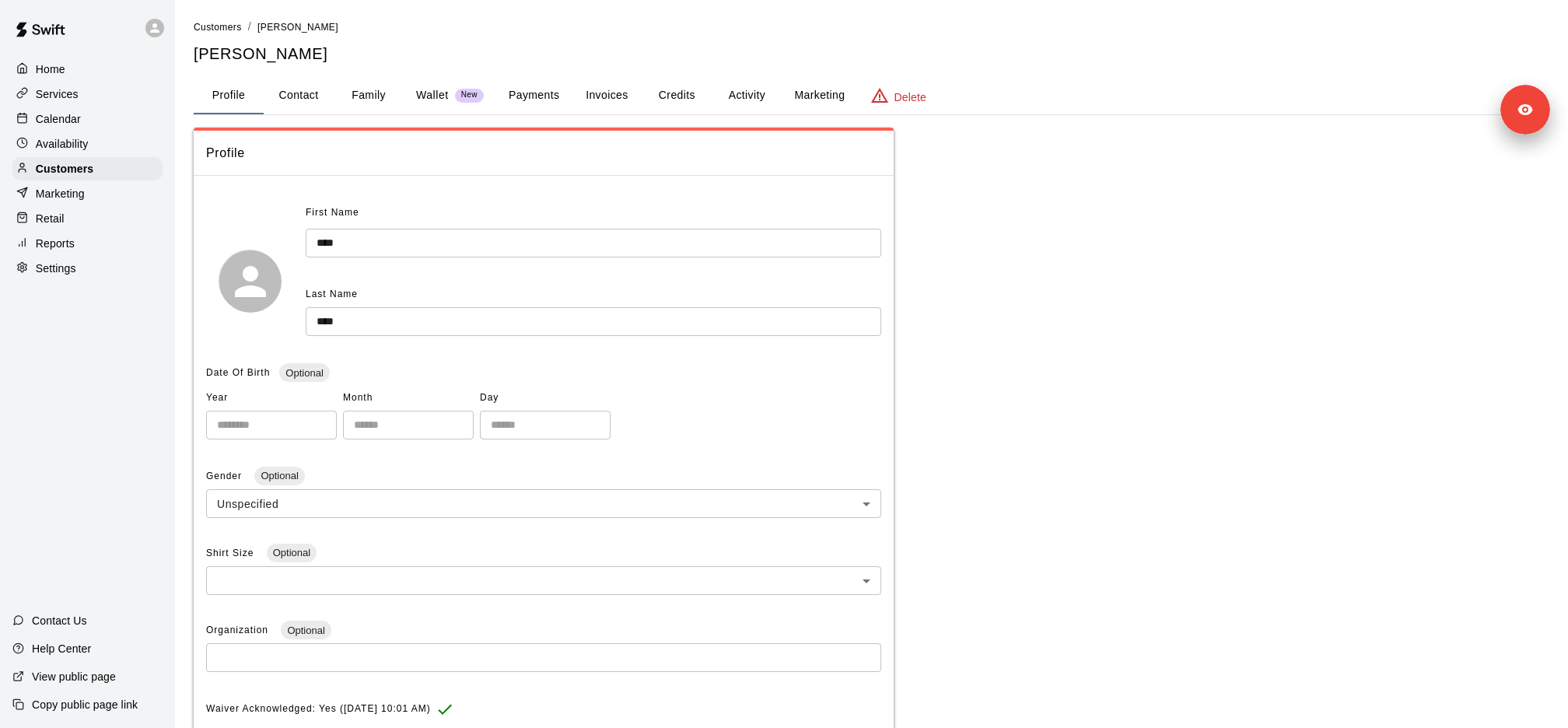
click at [749, 93] on button "Activity" at bounding box center [746, 96] width 70 height 38
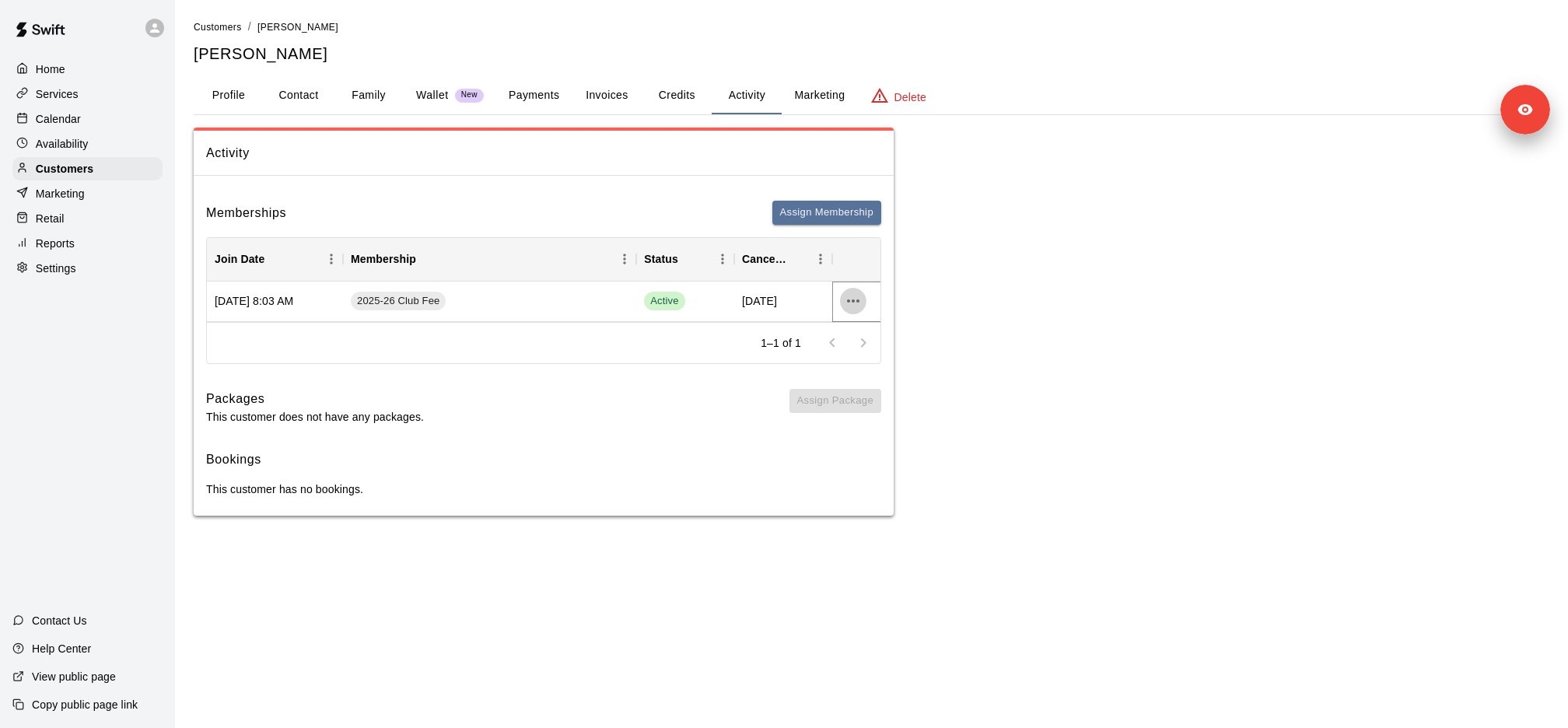
click at [863, 297] on button "more actions" at bounding box center [853, 300] width 27 height 27
click at [1017, 290] on div at bounding box center [784, 364] width 1568 height 728
click at [116, 105] on div "Home Services Calendar Availability Customers Marketing Retail Reports Settings" at bounding box center [87, 169] width 175 height 225
click at [112, 102] on div "Services" at bounding box center [88, 94] width 150 height 24
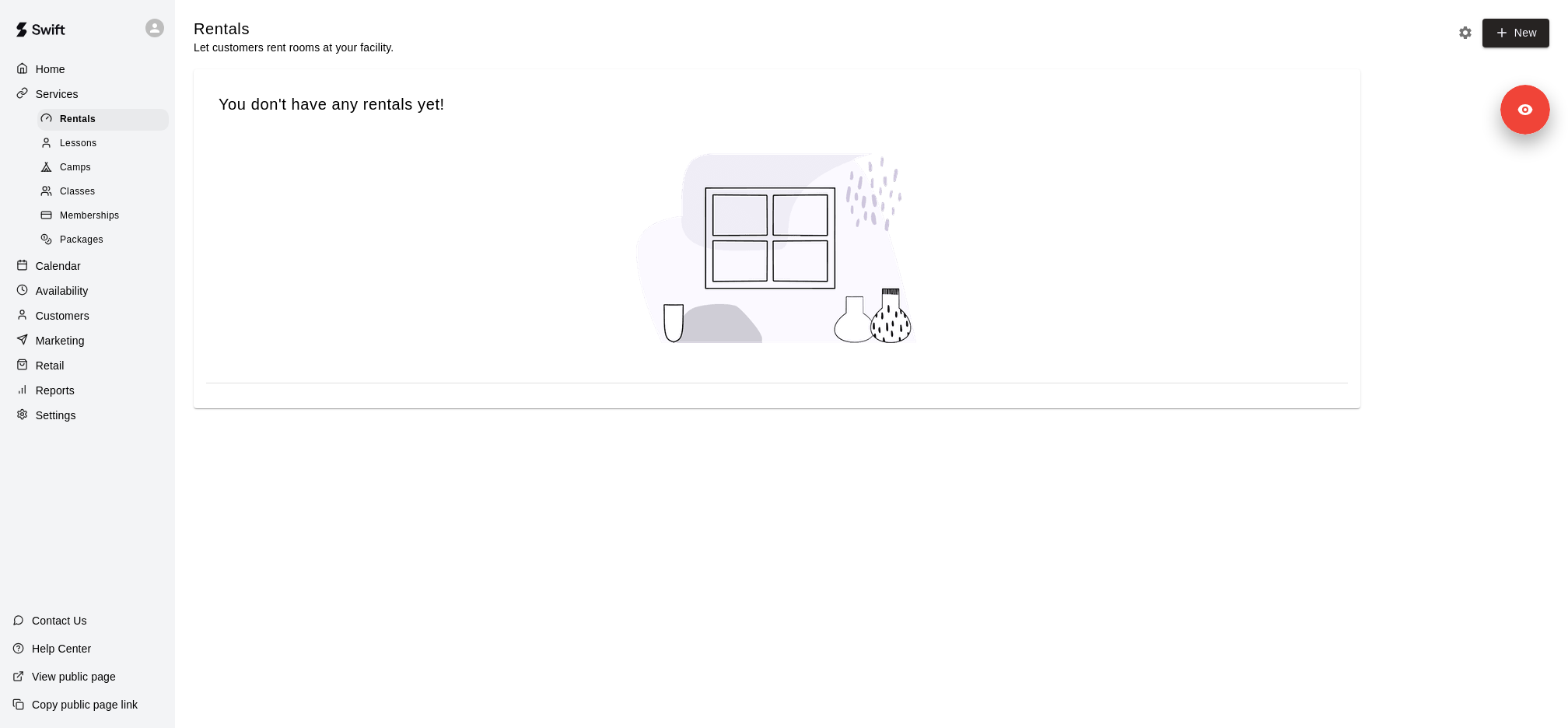
click at [117, 222] on span "Memberships" at bounding box center [90, 216] width 59 height 16
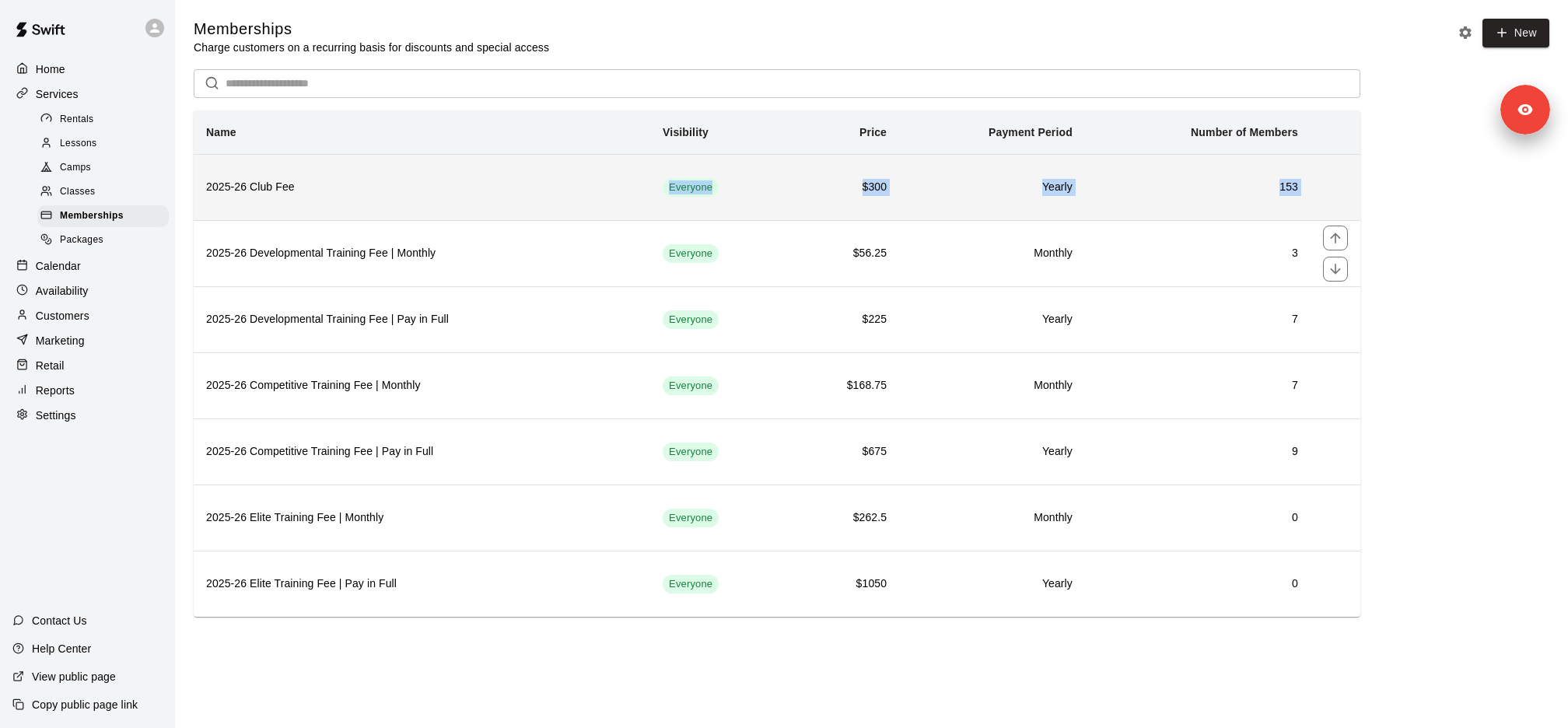
drag, startPoint x: 349, startPoint y: 226, endPoint x: 316, endPoint y: 191, distance: 48.1
click at [316, 191] on tbody "2025-26 Club Fee Everyone $300 Yearly 153 2025-26 Developmental Training Fee | …" at bounding box center [777, 385] width 1167 height 462
click at [316, 191] on h6 "2025-26 Club Fee" at bounding box center [422, 187] width 432 height 17
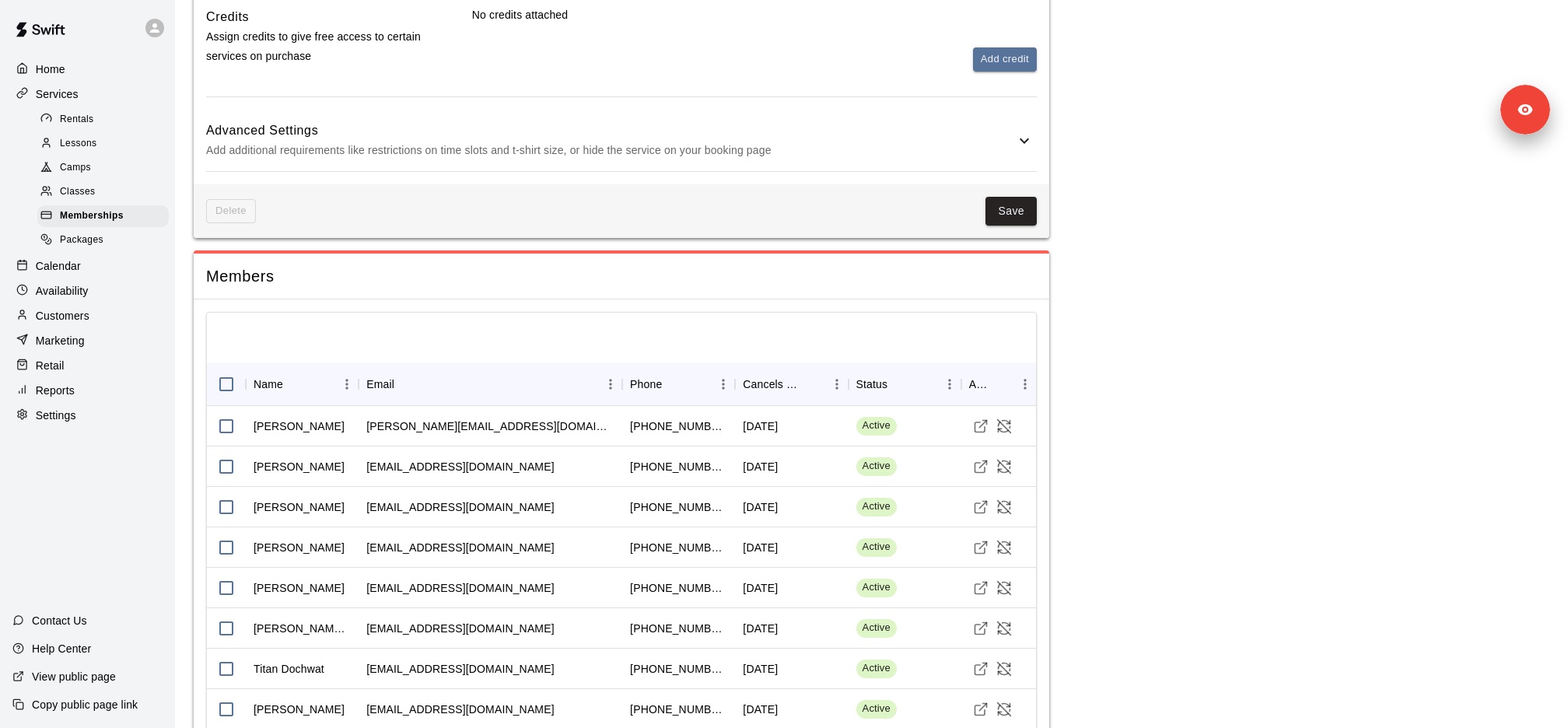
scroll to position [859, 0]
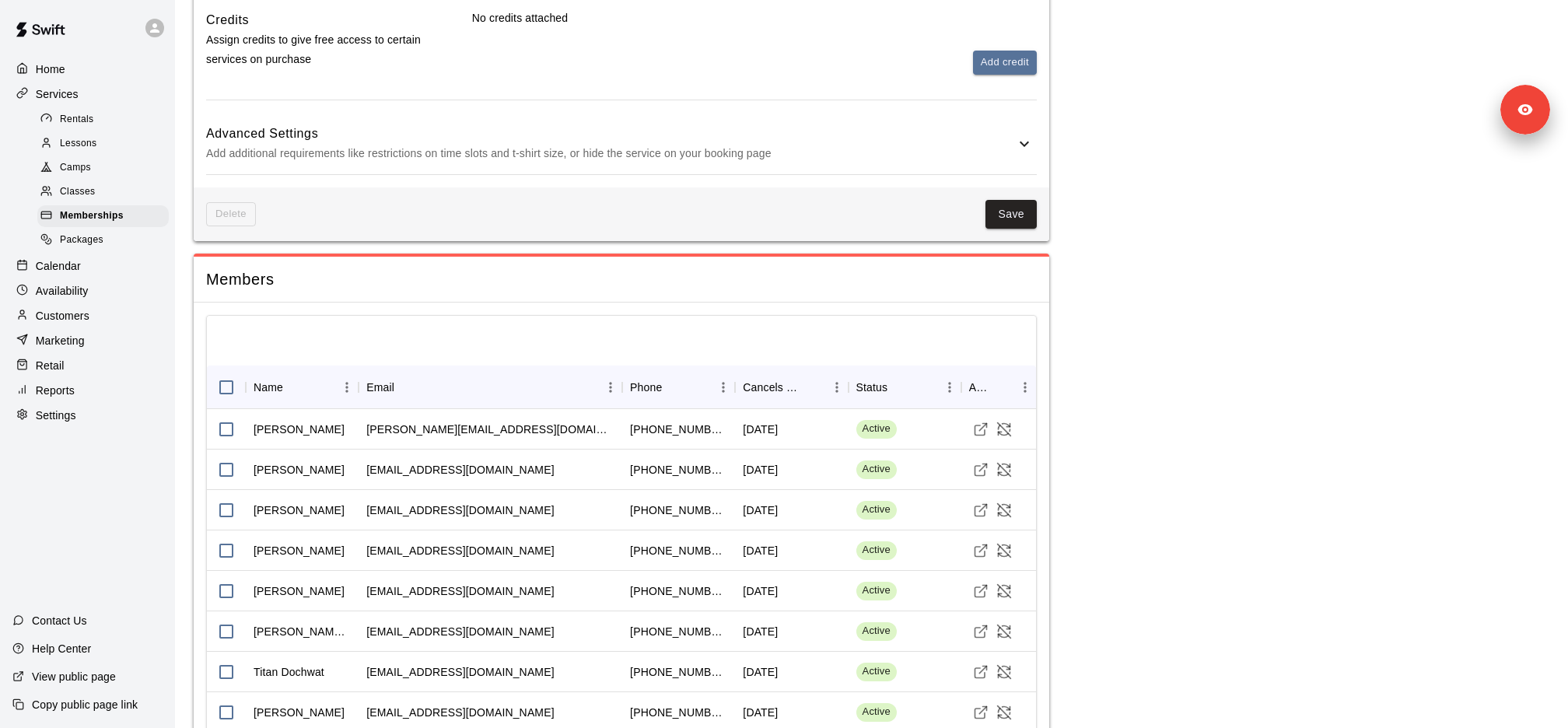
click at [320, 338] on div at bounding box center [620, 341] width 829 height 49
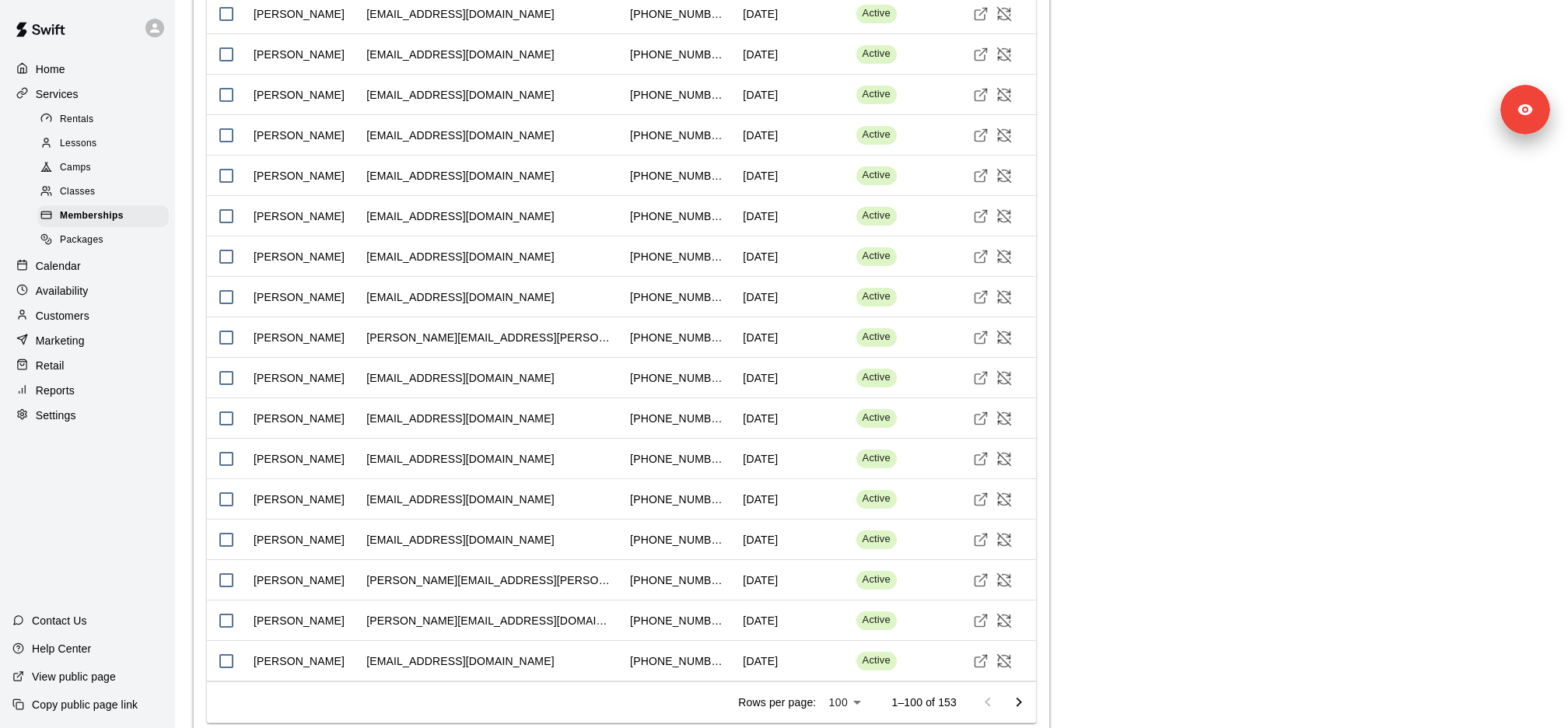
scroll to position [4671, 0]
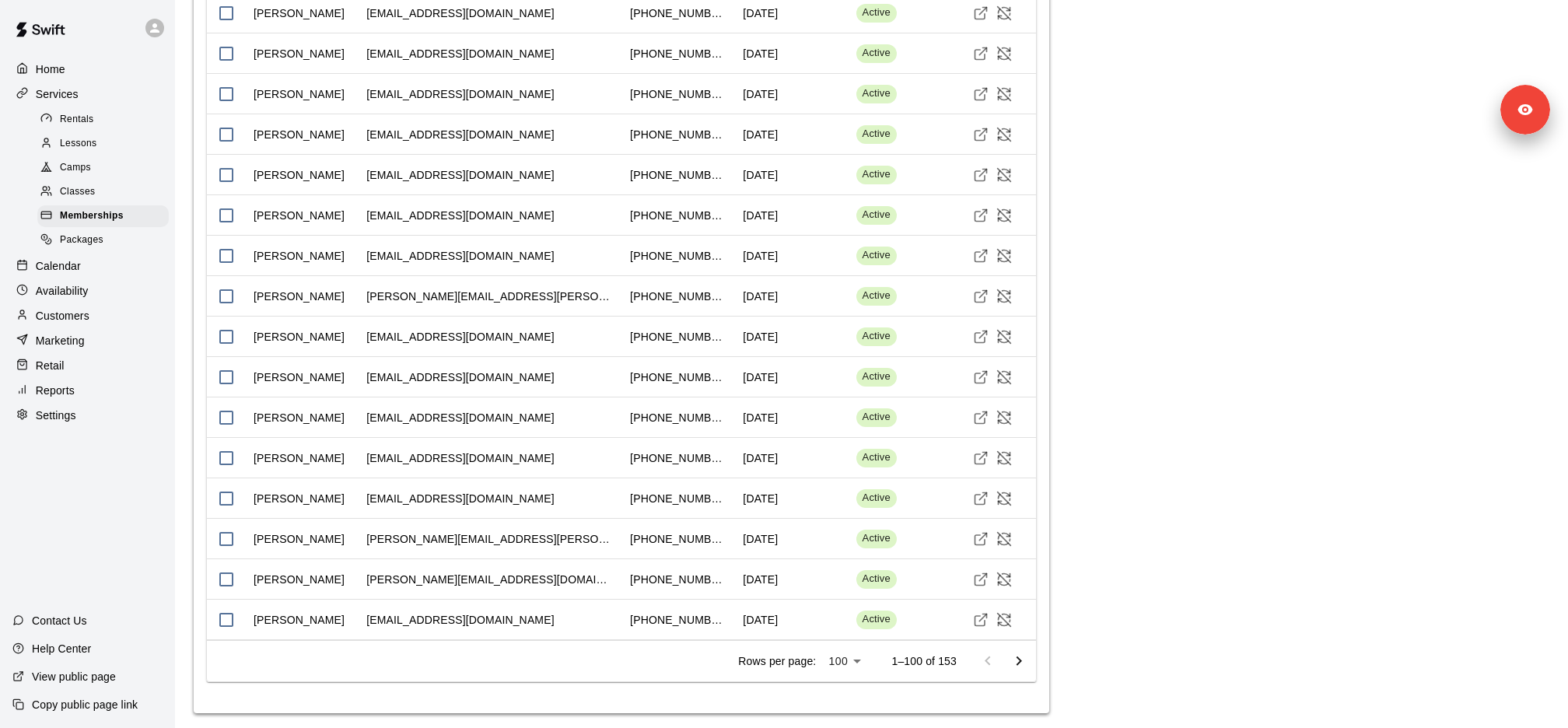
click at [1019, 658] on icon "Go to next page" at bounding box center [1020, 660] width 6 height 9
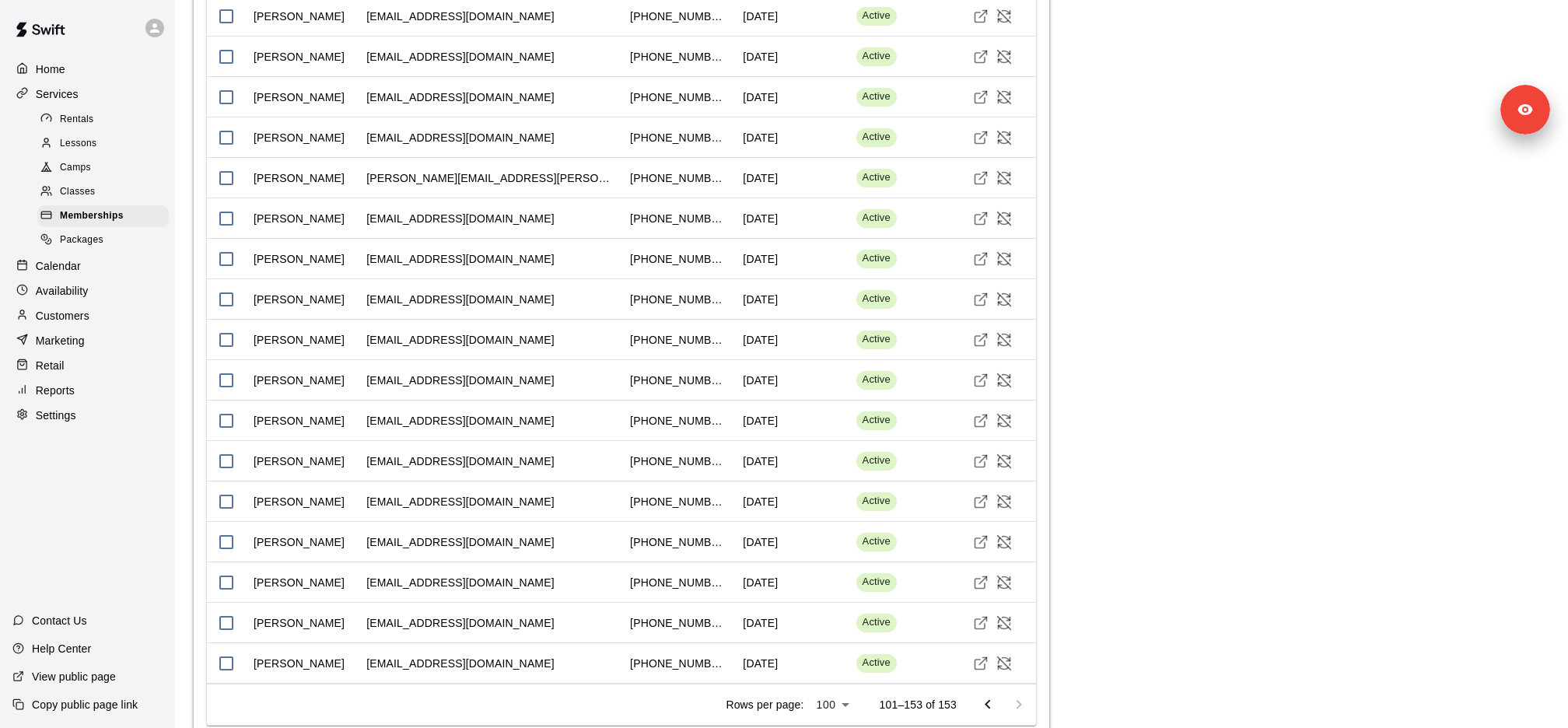
scroll to position [2772, 0]
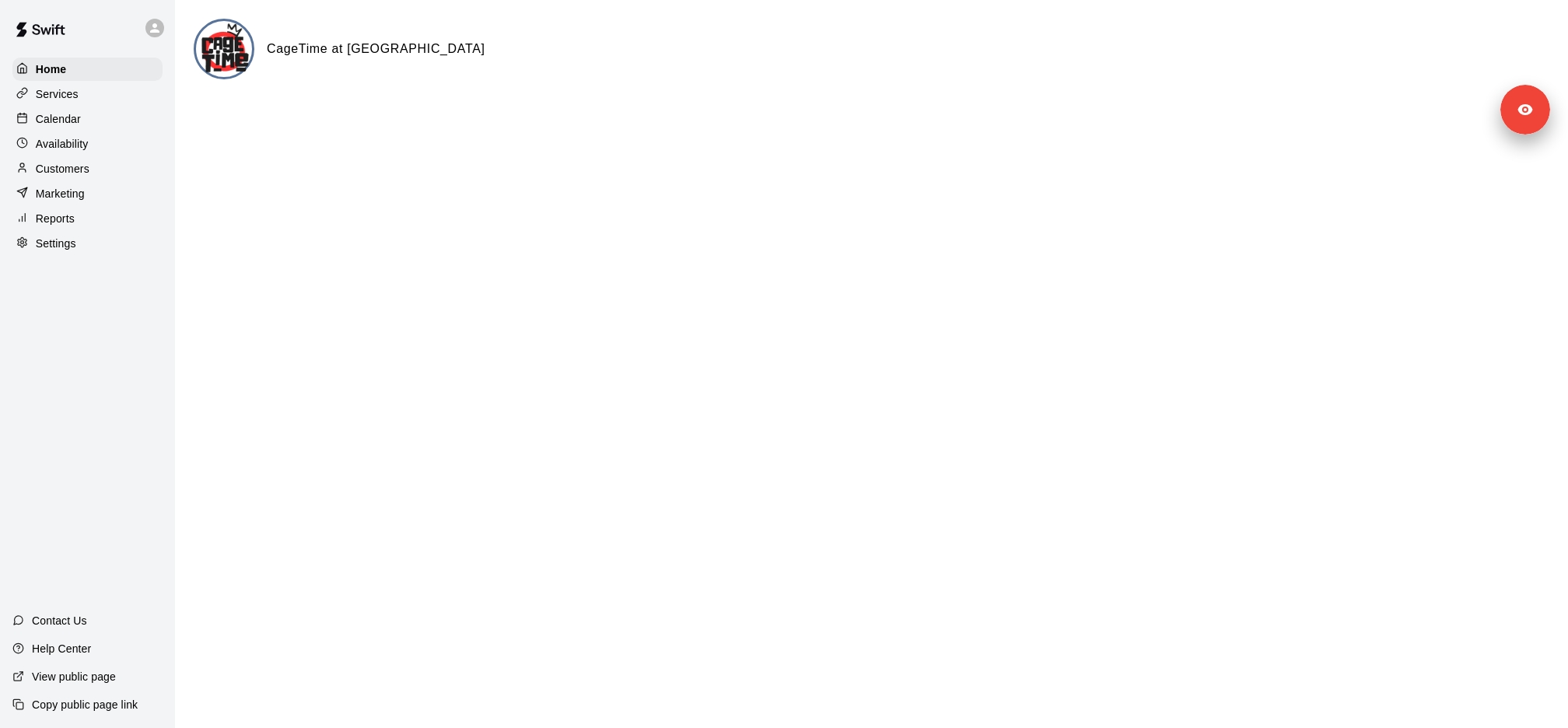
click at [80, 244] on div "Settings" at bounding box center [88, 244] width 150 height 24
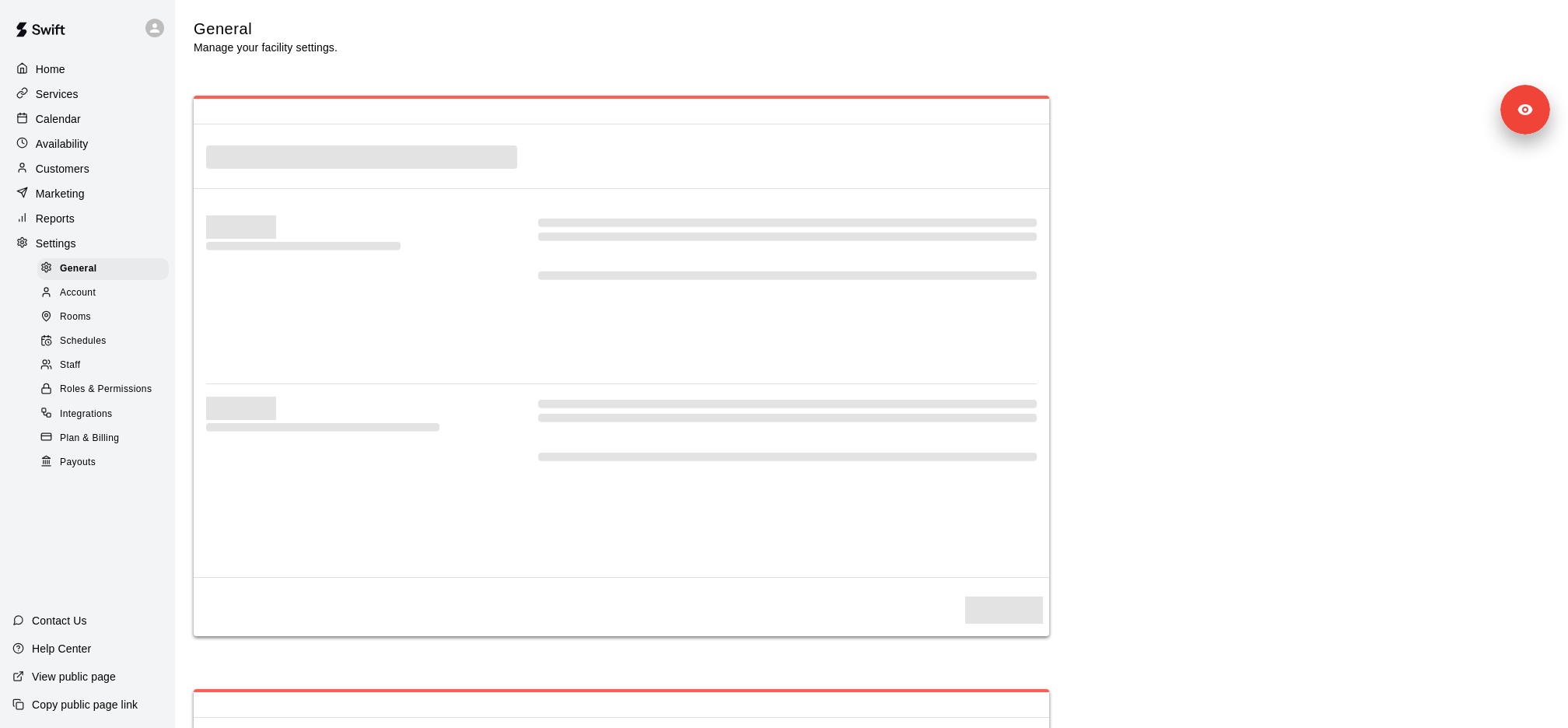
select select "**"
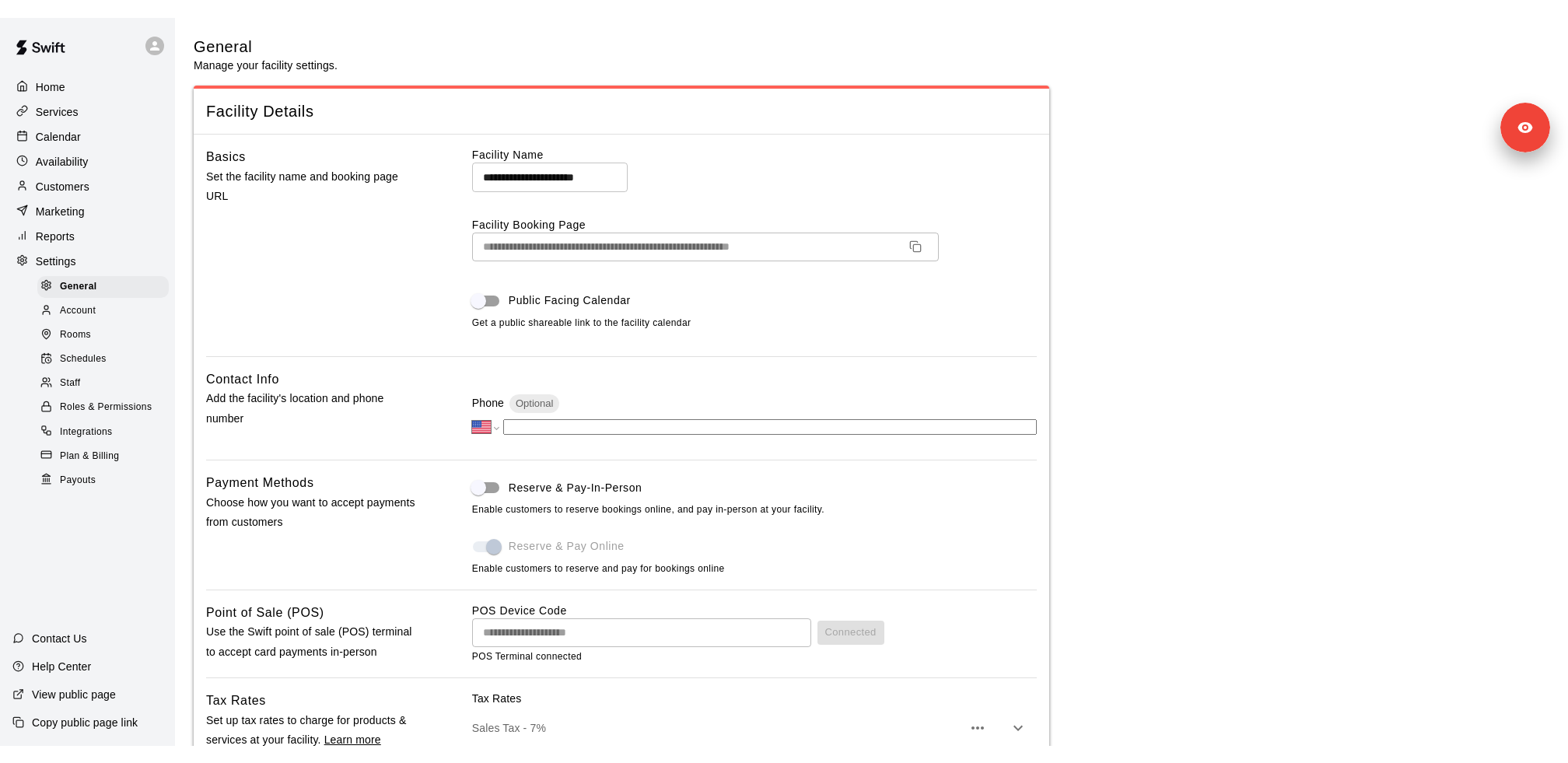
scroll to position [3496, 0]
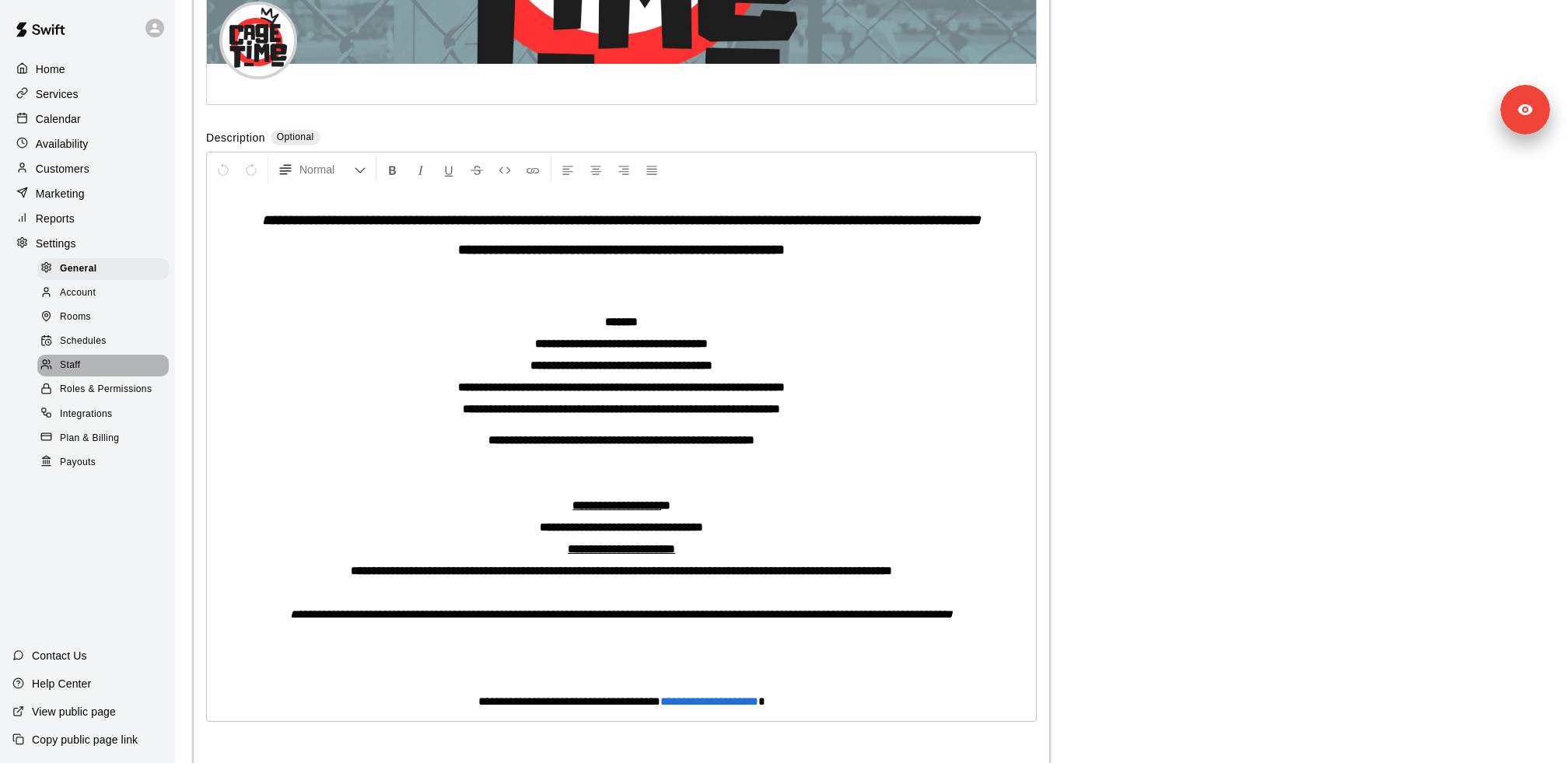
click at [80, 356] on div "Staff" at bounding box center [103, 366] width 131 height 22
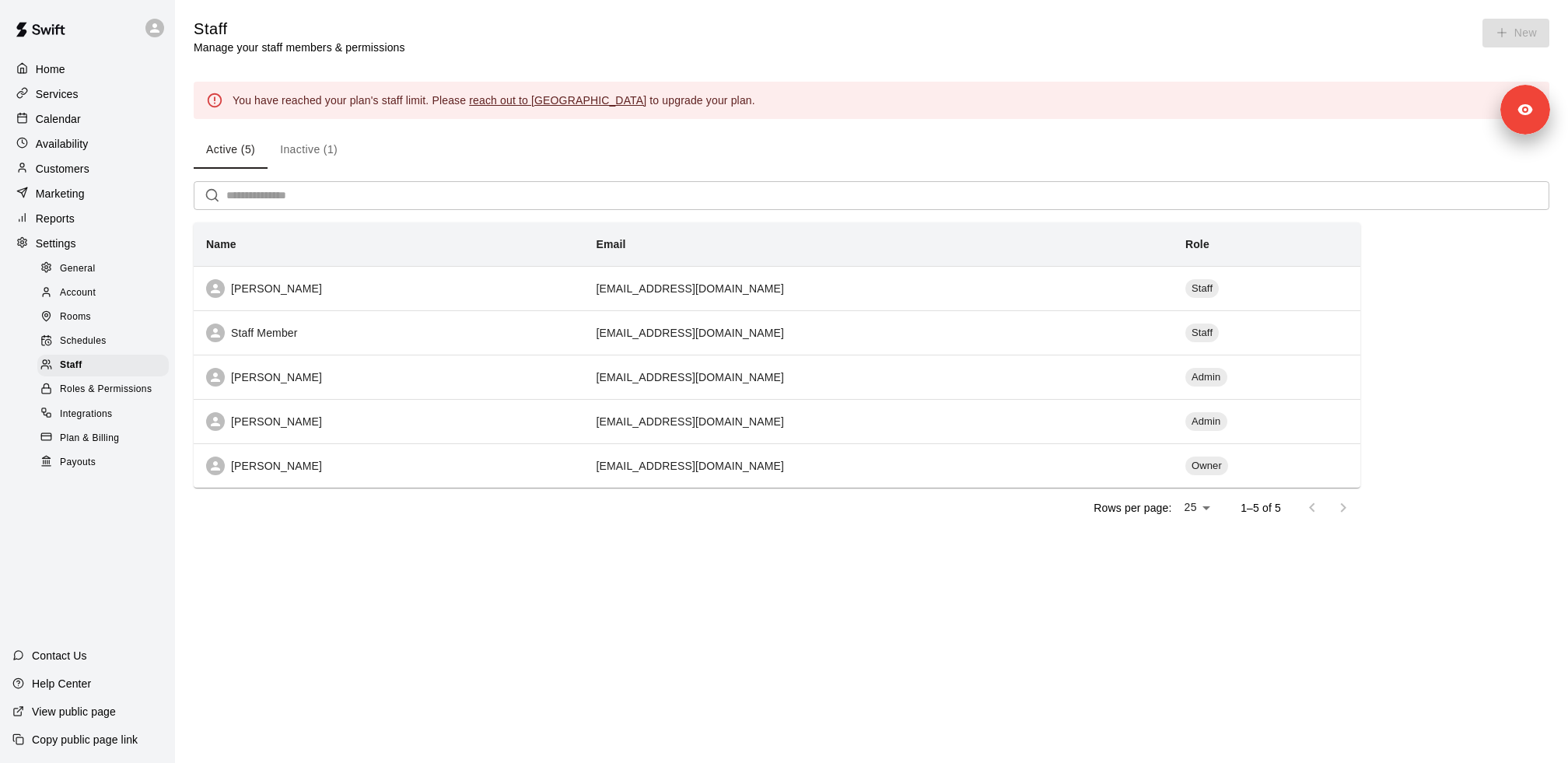
click at [109, 396] on span "Roles & Permissions" at bounding box center [106, 389] width 92 height 16
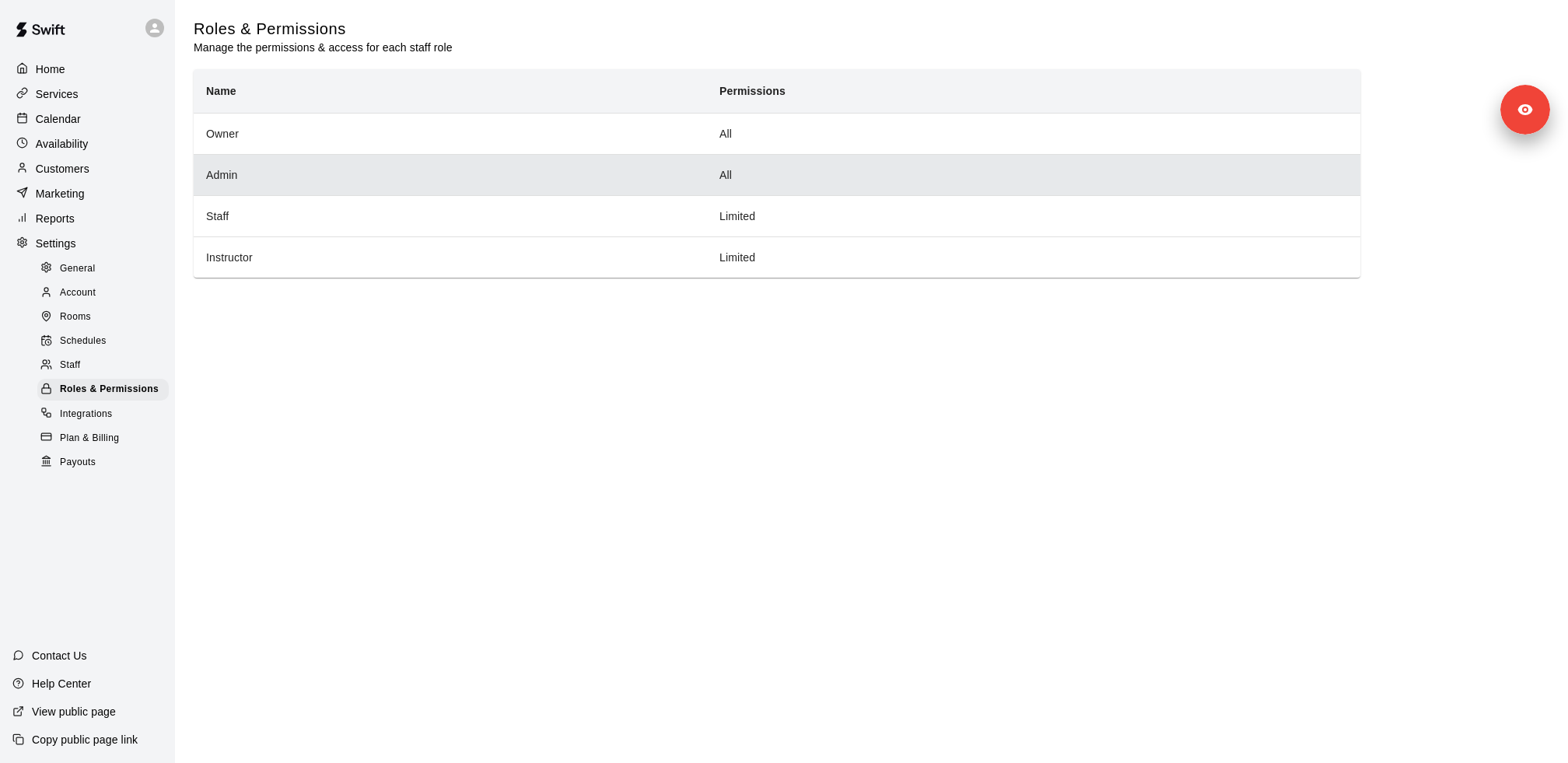
click at [353, 168] on th "Admin" at bounding box center [450, 175] width 513 height 42
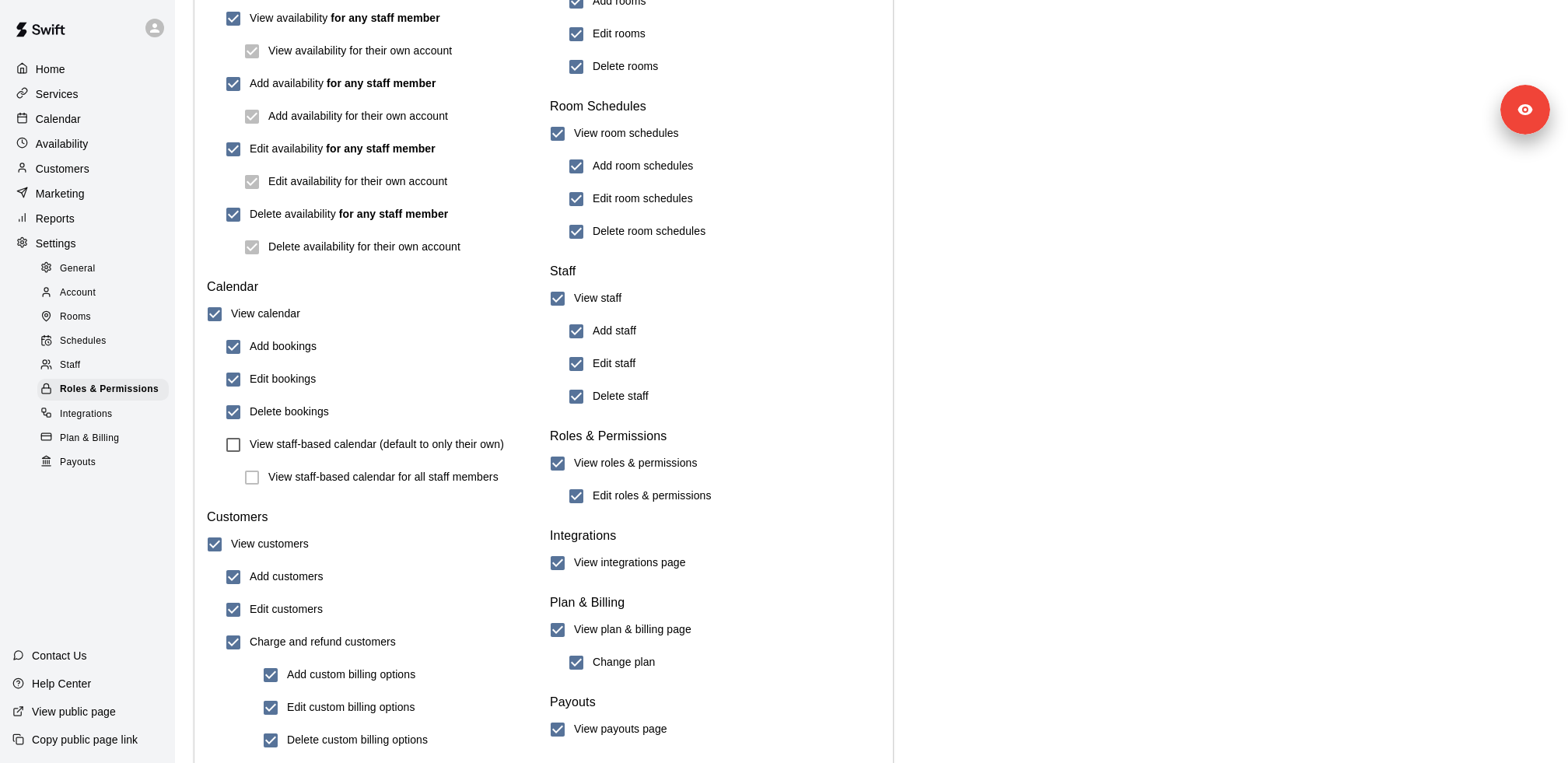
scroll to position [1571, 0]
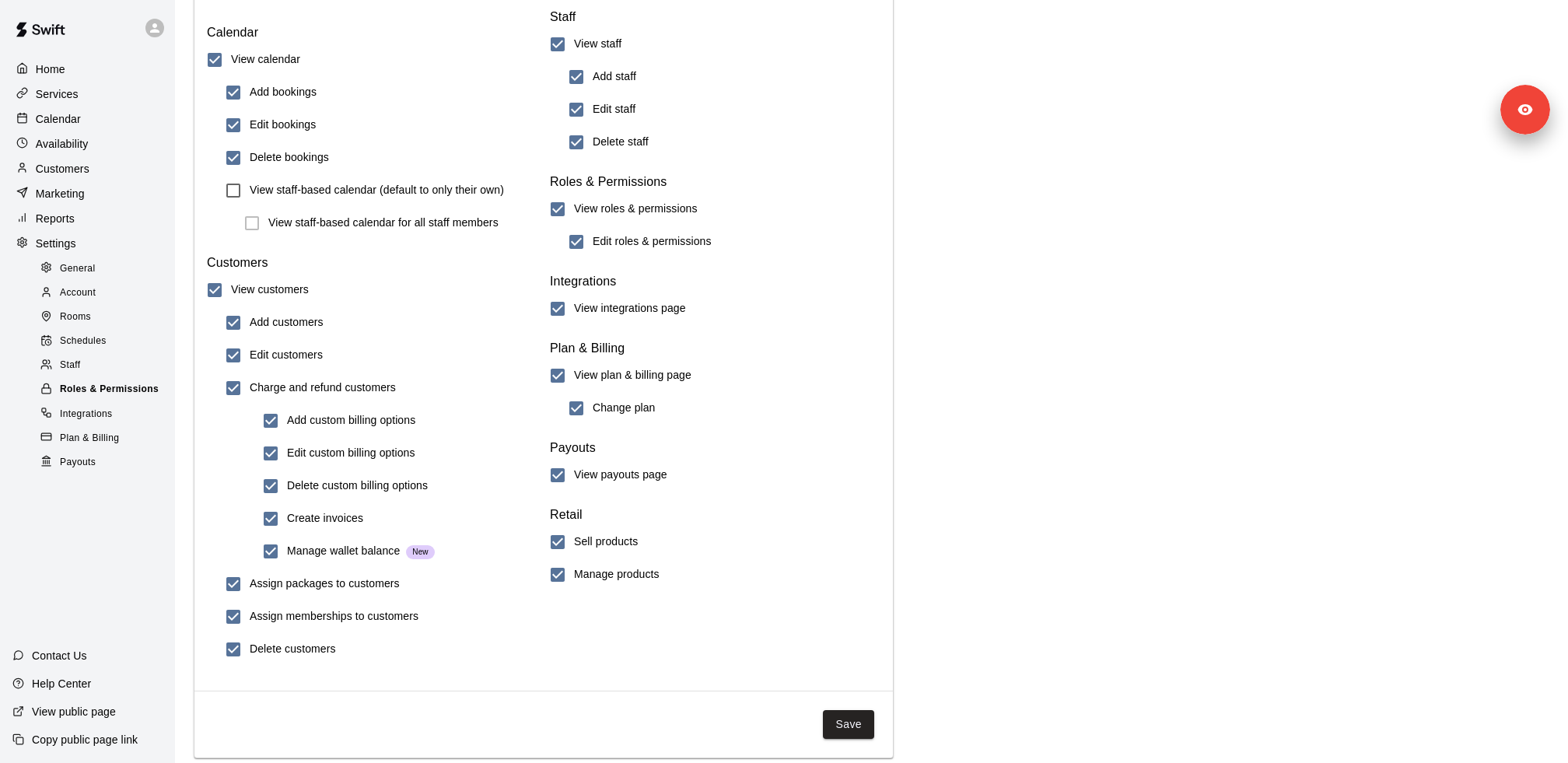
click at [86, 390] on span "Roles & Permissions" at bounding box center [110, 389] width 99 height 16
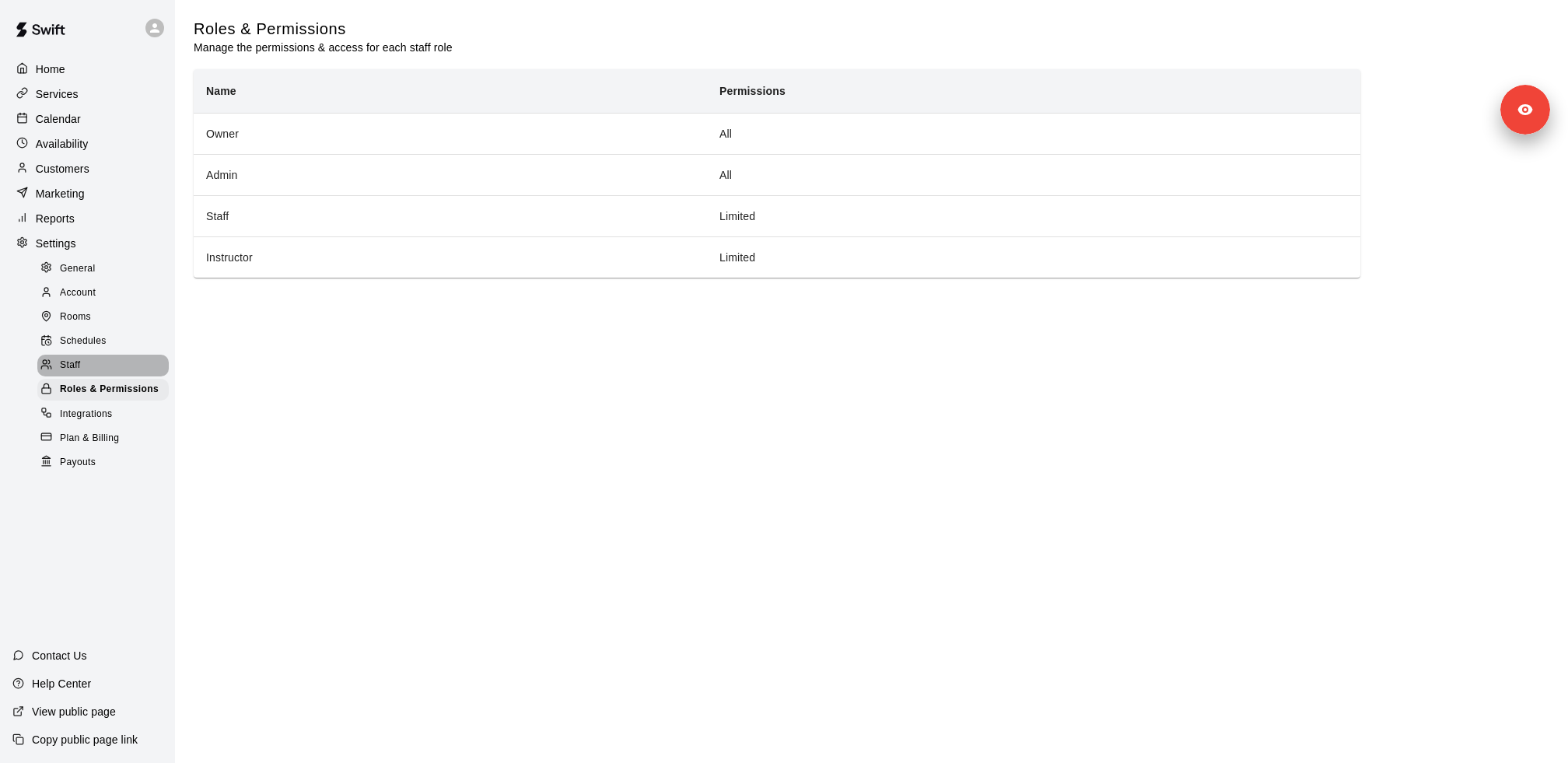
click at [81, 376] on div "Staff" at bounding box center [103, 366] width 131 height 22
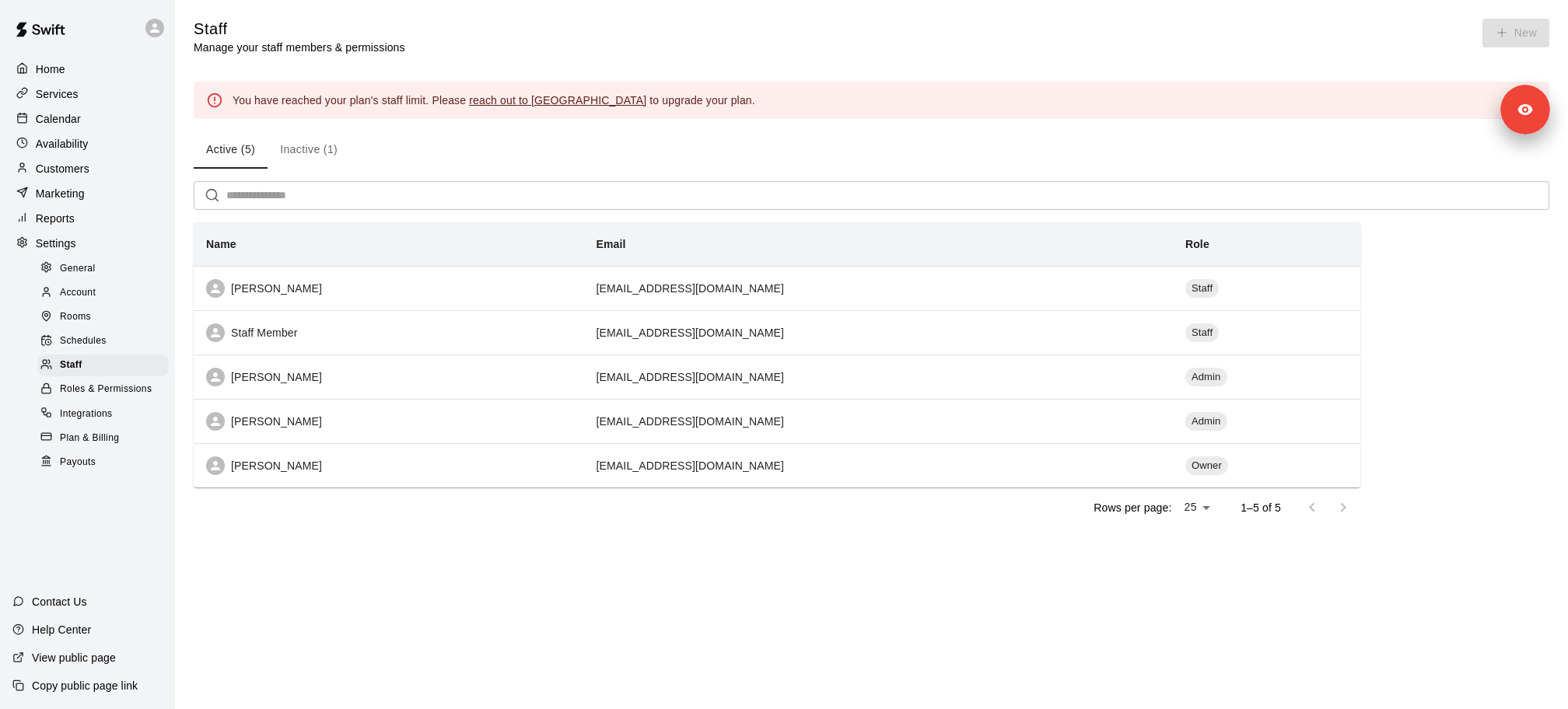
click at [56, 89] on p "Services" at bounding box center [56, 94] width 42 height 16
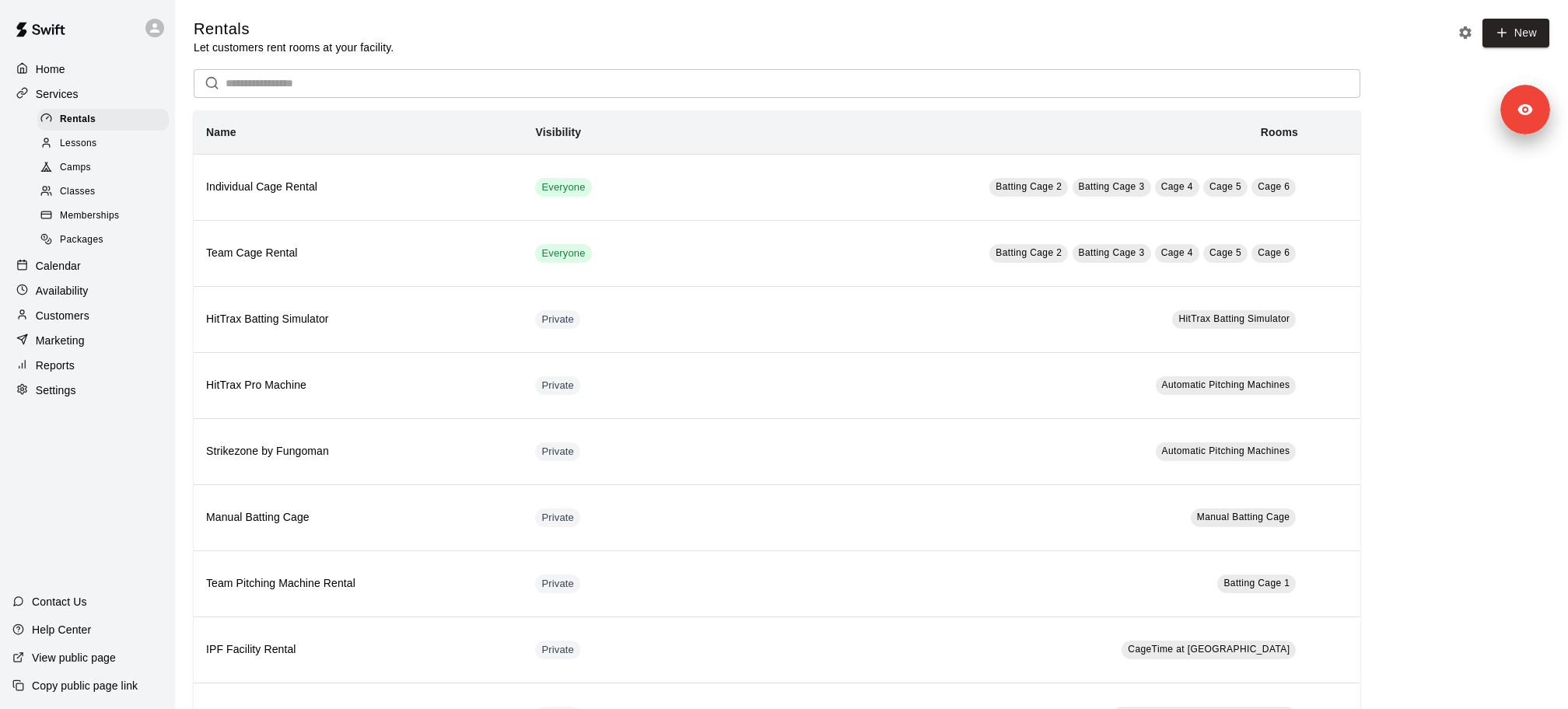
click at [104, 213] on span "Memberships" at bounding box center [90, 216] width 59 height 16
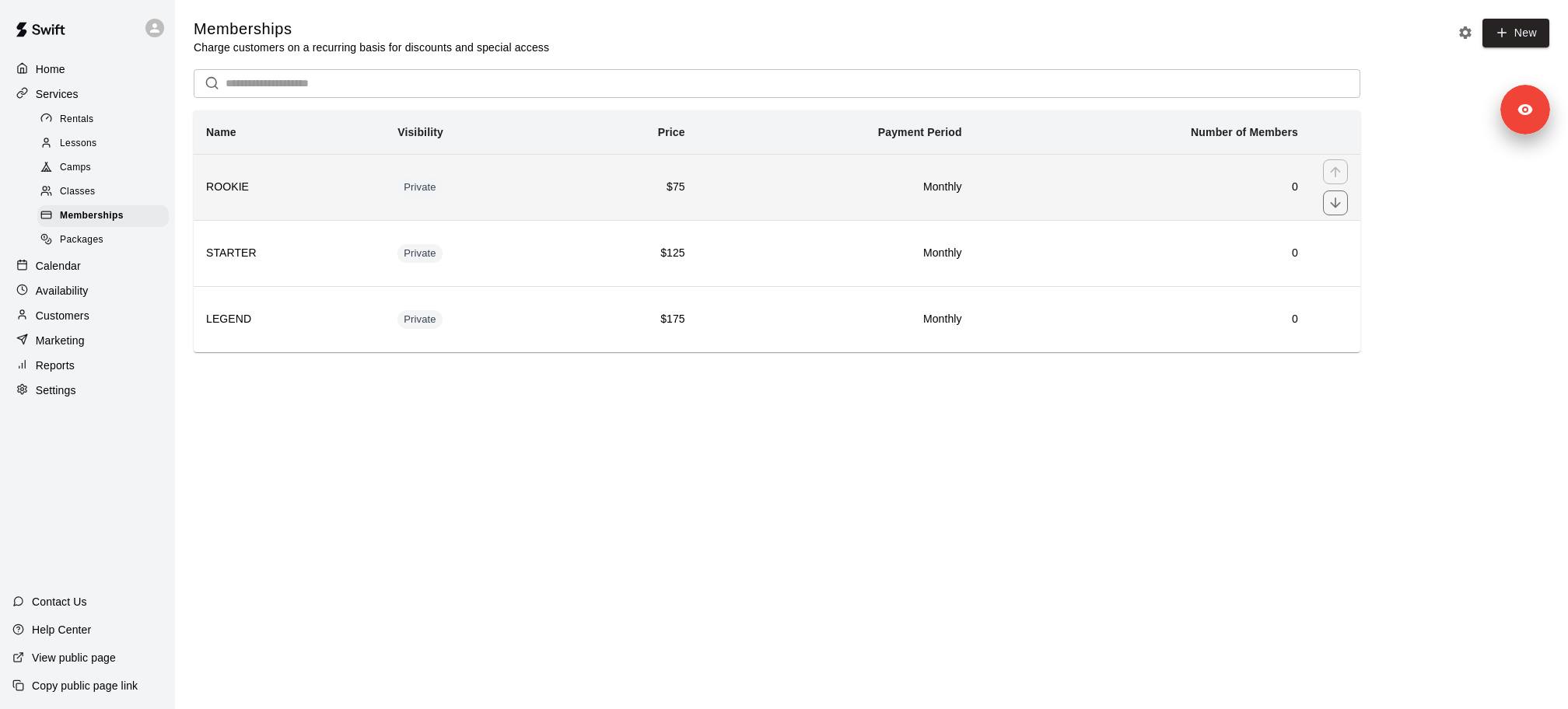
click at [243, 189] on h6 "ROOKIE" at bounding box center [289, 187] width 166 height 17
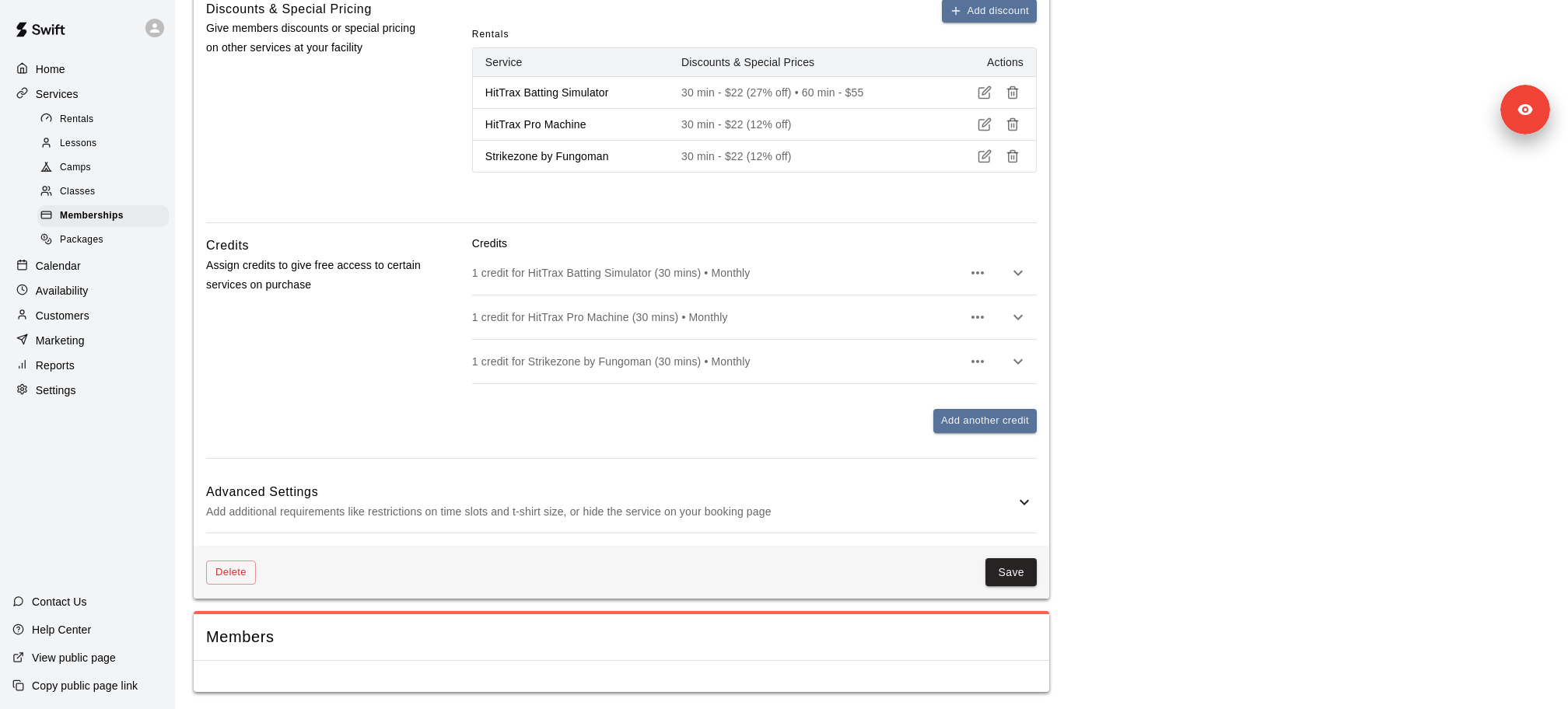
scroll to position [728, 0]
click at [399, 670] on div at bounding box center [621, 673] width 856 height 31
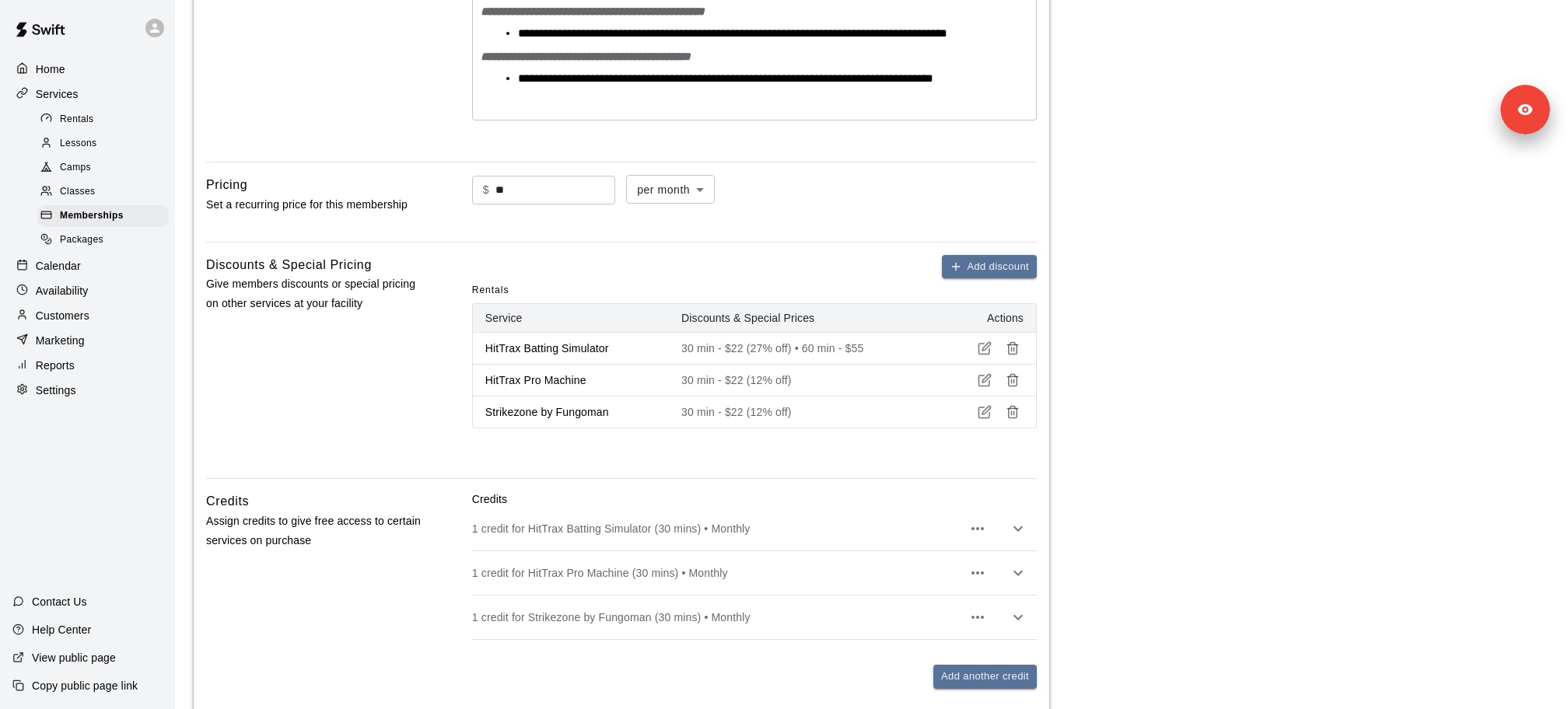
scroll to position [429, 0]
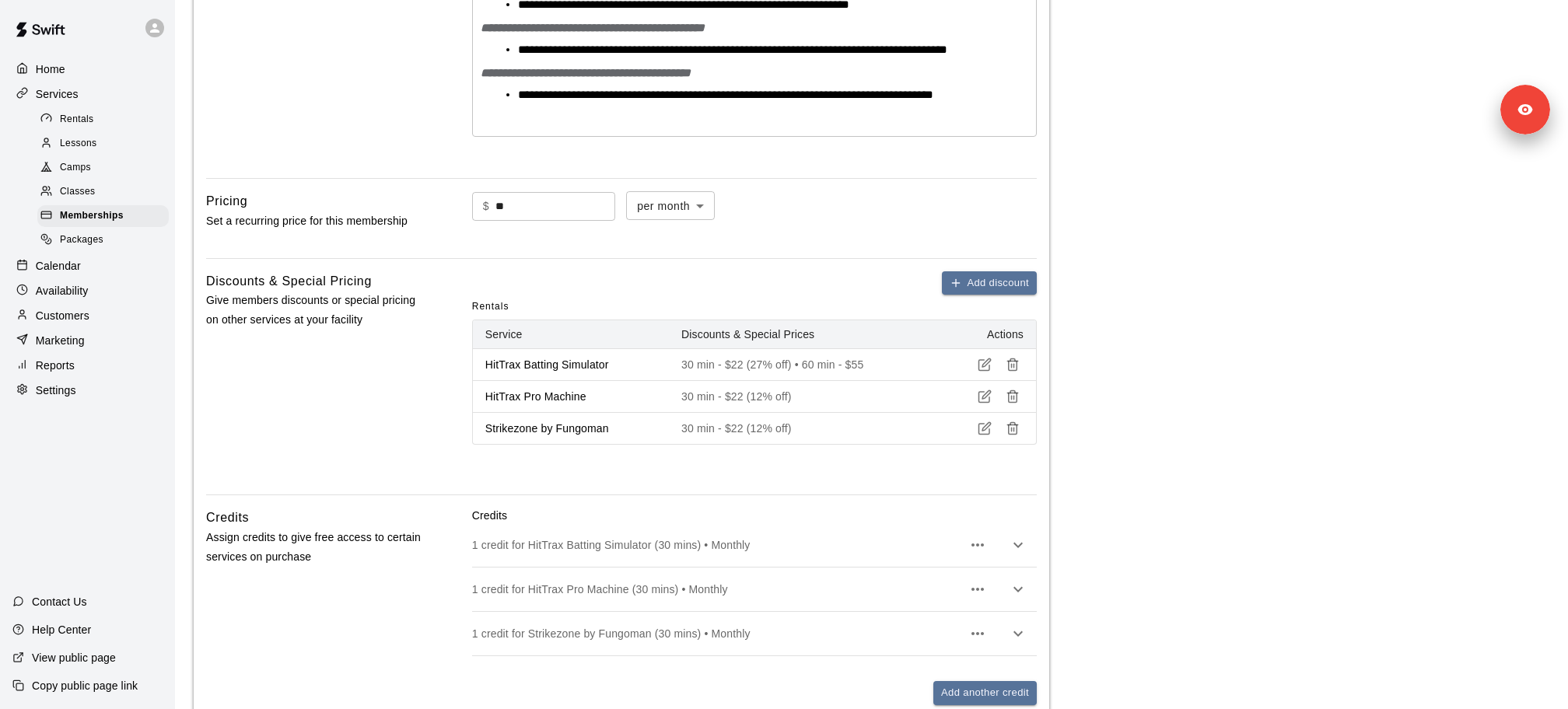
click at [76, 273] on div "Calendar" at bounding box center [88, 266] width 150 height 24
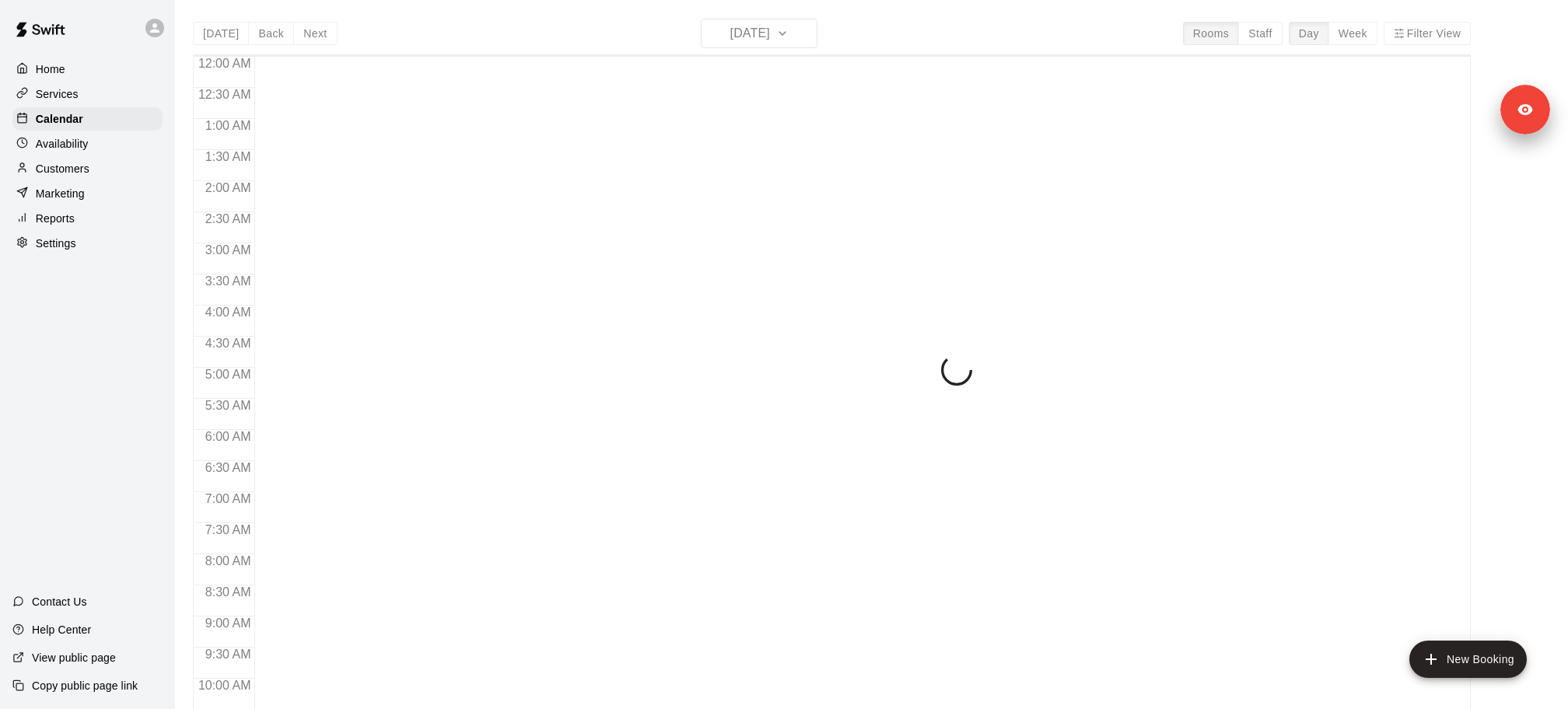
scroll to position [814, 0]
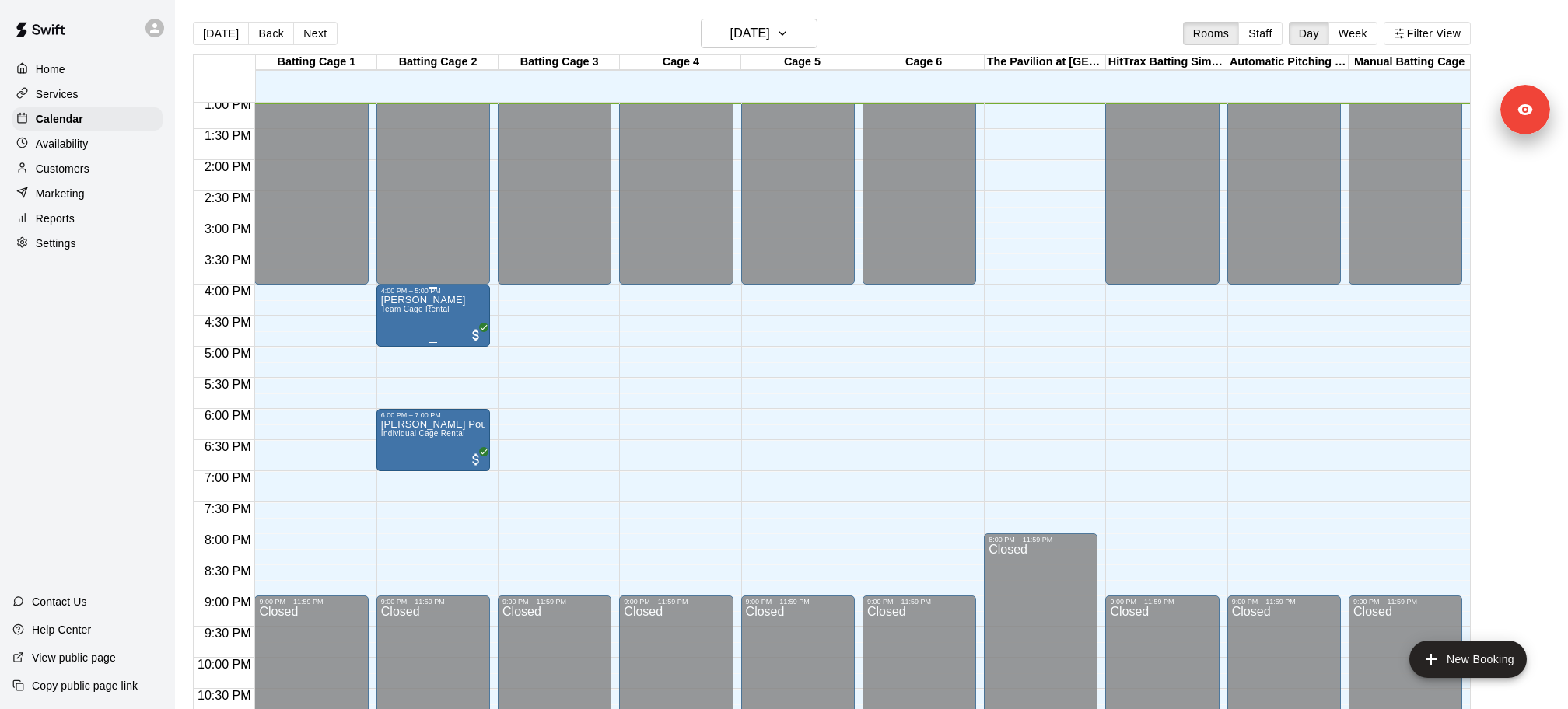
click at [437, 311] on span "Team Cage Rental" at bounding box center [415, 309] width 68 height 9
click at [397, 355] on img "edit" at bounding box center [396, 357] width 18 height 18
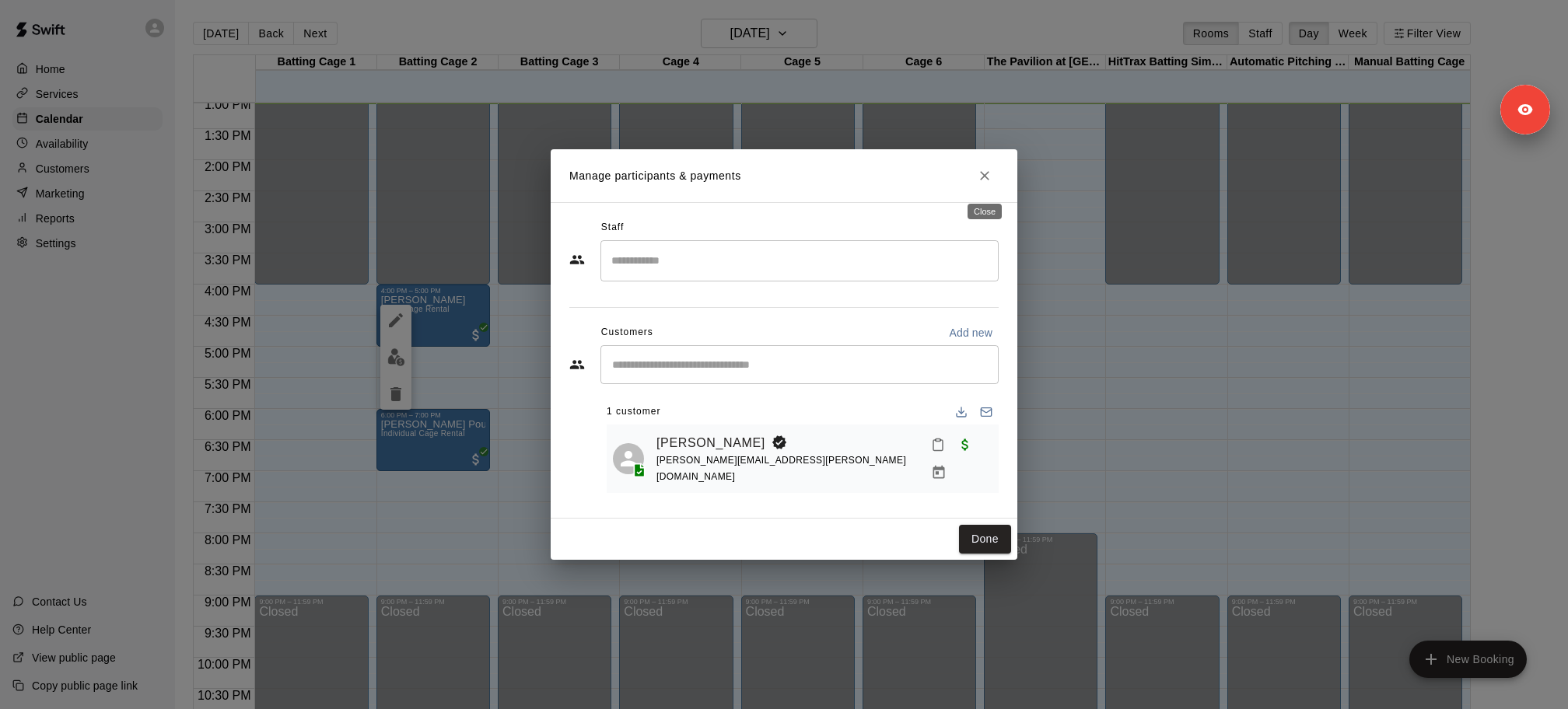
click at [987, 184] on icon "Close" at bounding box center [984, 176] width 16 height 16
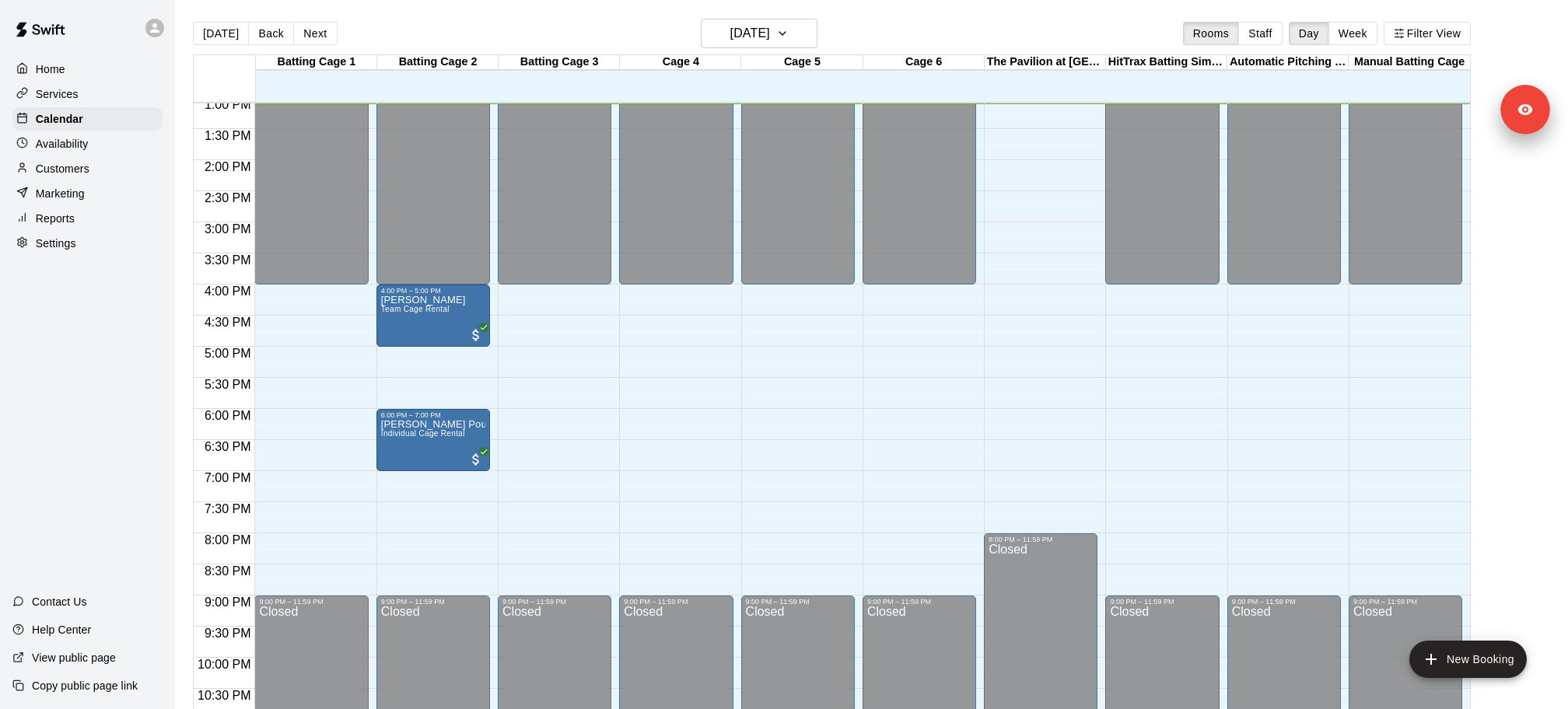
click at [66, 246] on p "Settings" at bounding box center [55, 243] width 41 height 16
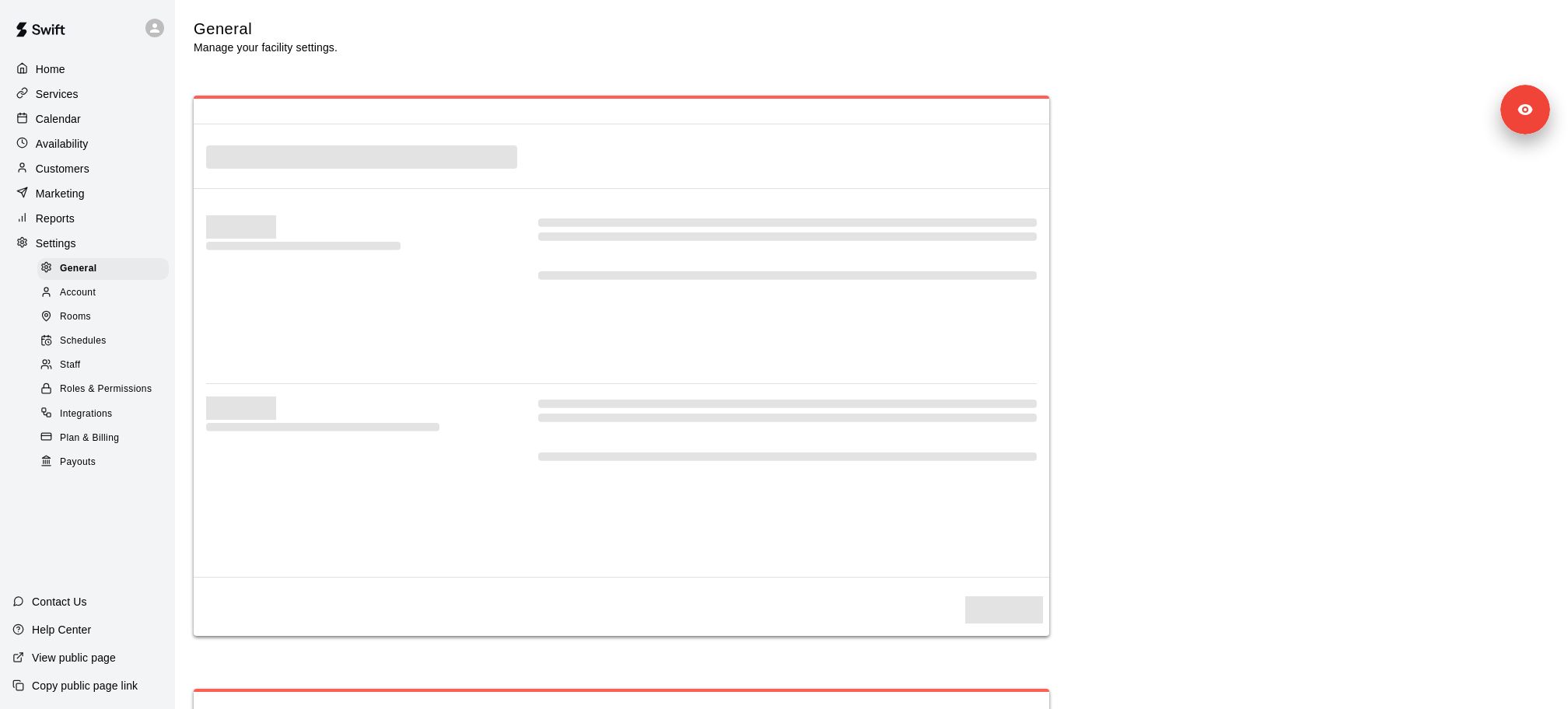
scroll to position [3511, 0]
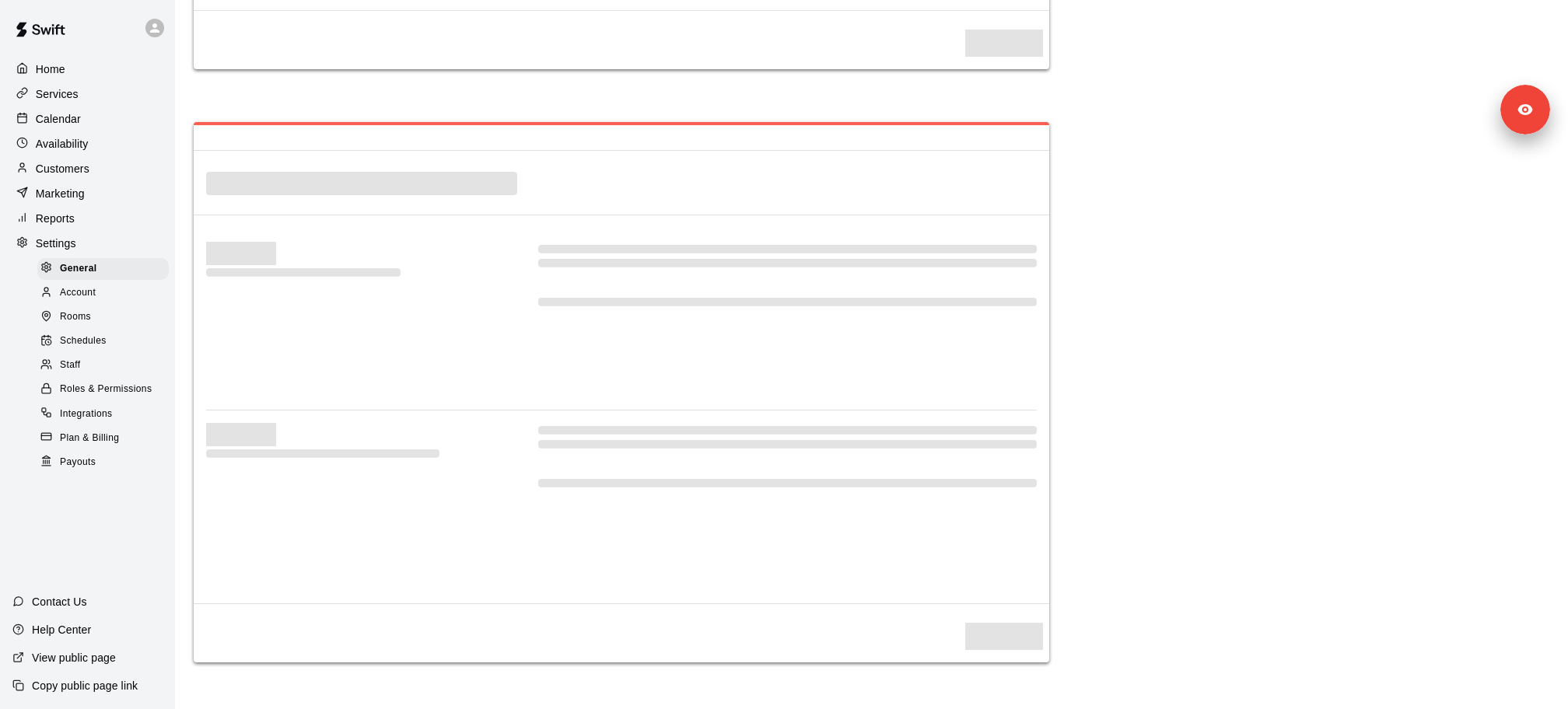
select select "**"
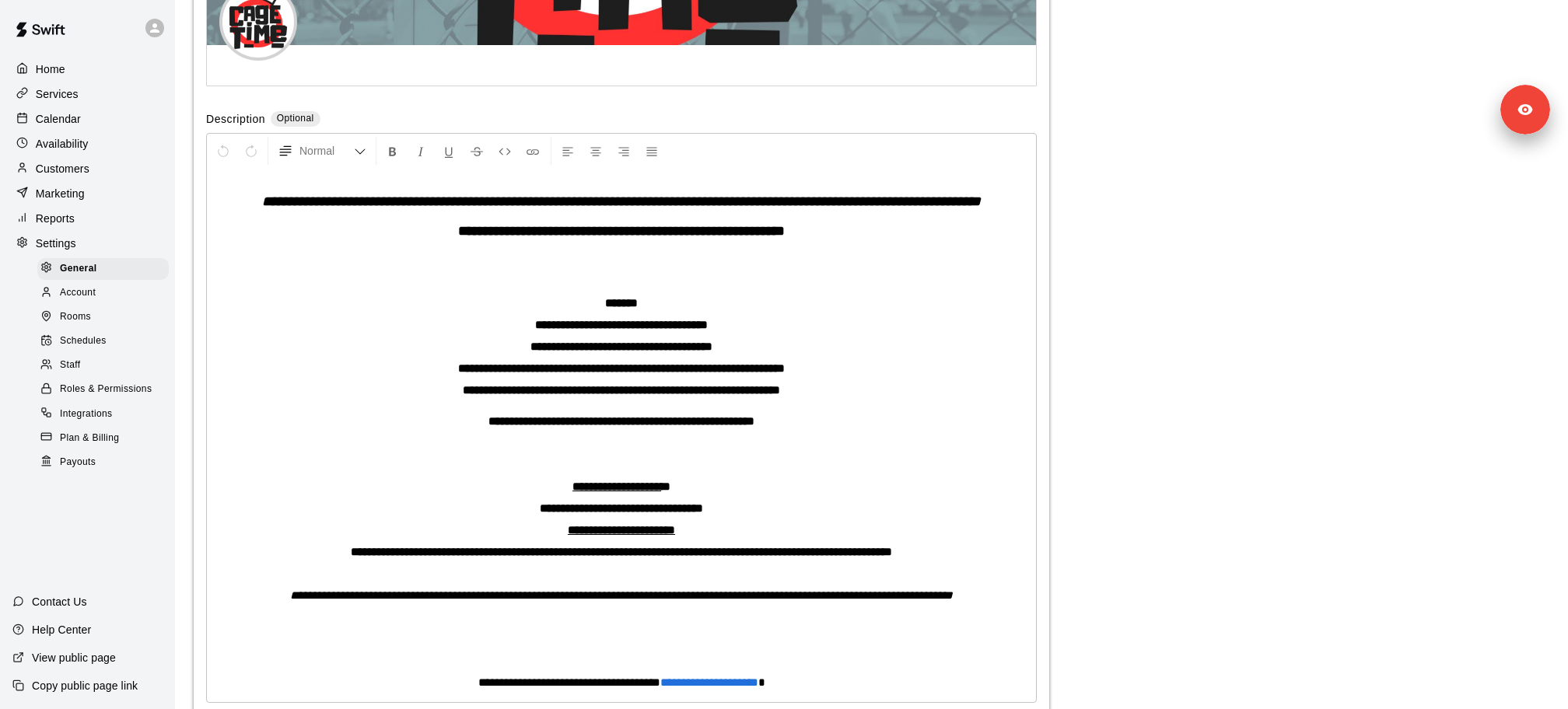
click at [93, 363] on div "Staff" at bounding box center [103, 365] width 131 height 22
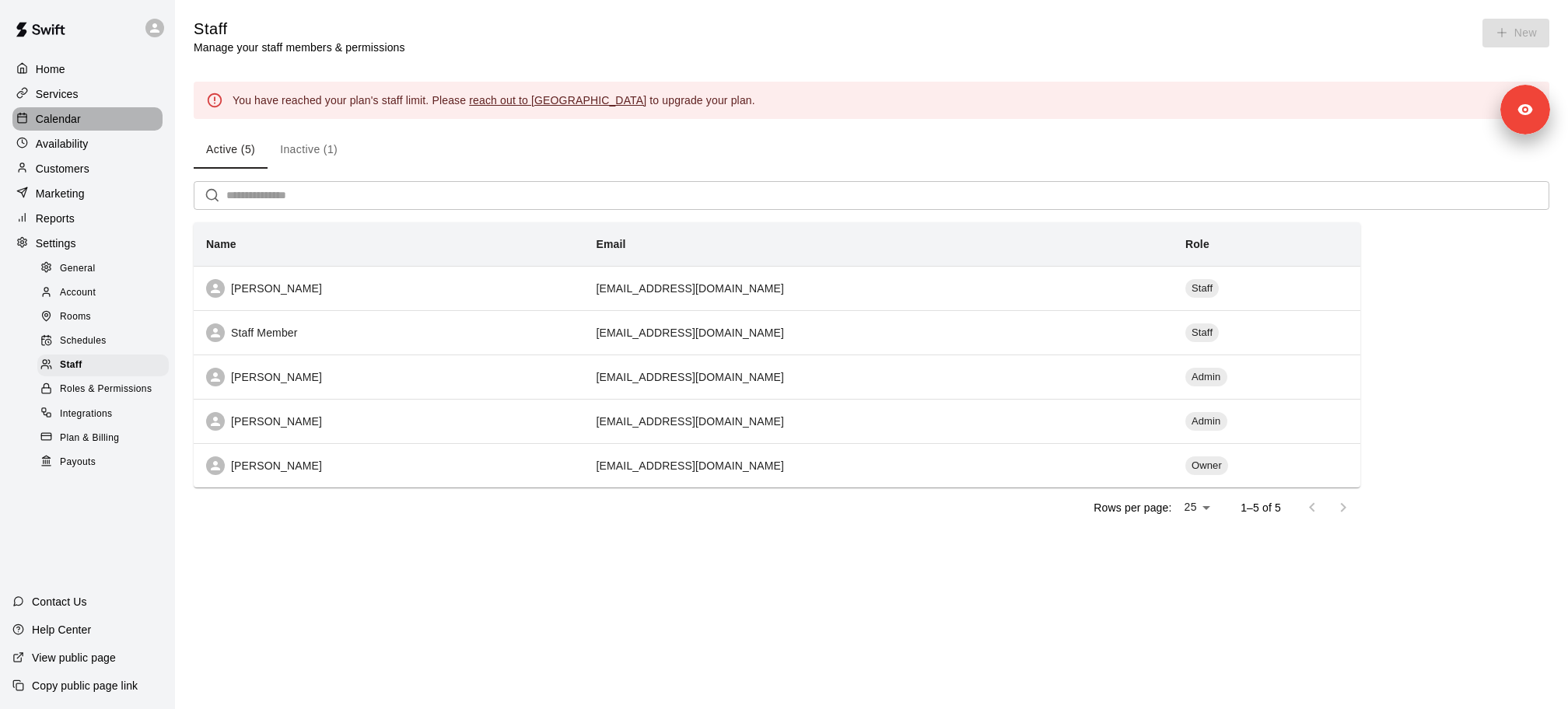
click at [74, 119] on p "Calendar" at bounding box center [58, 119] width 45 height 16
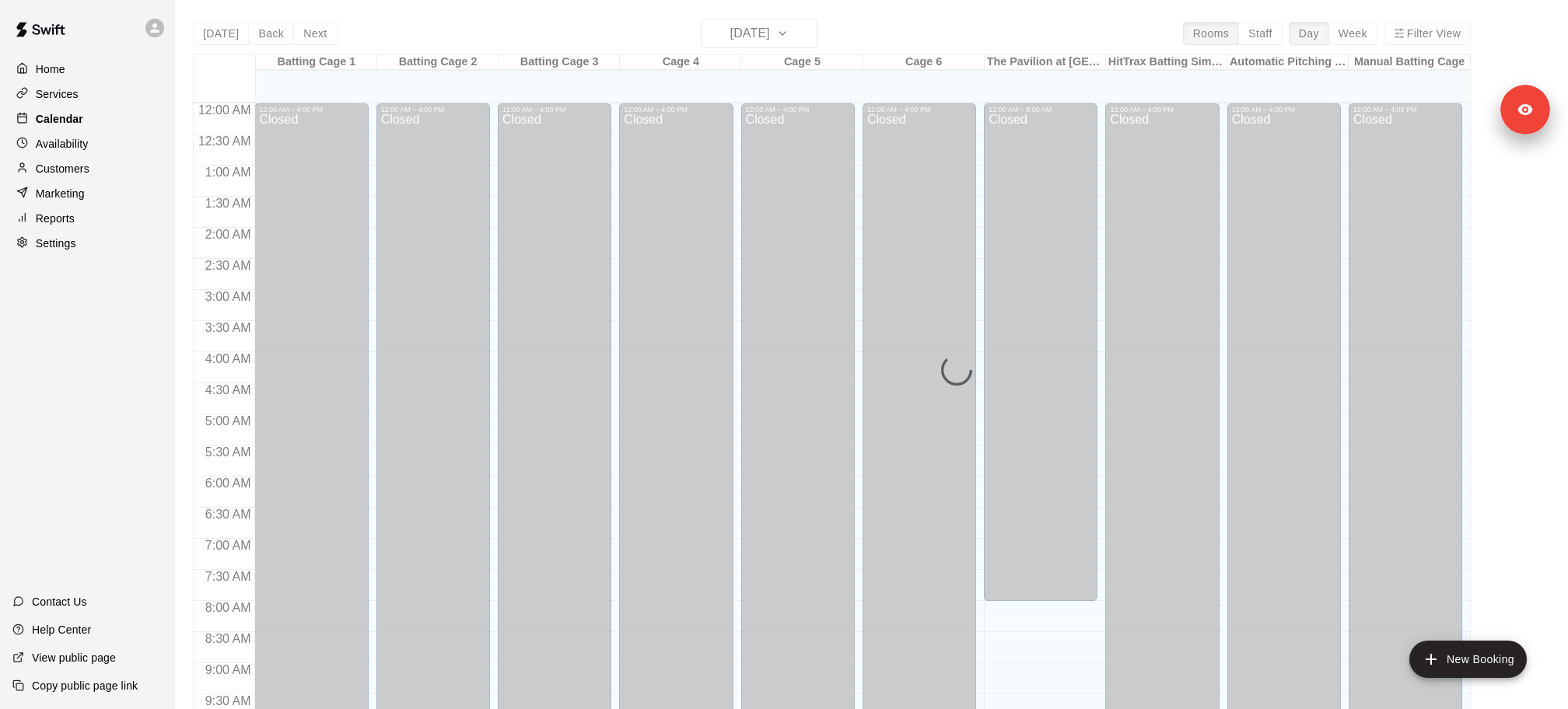
scroll to position [815, 0]
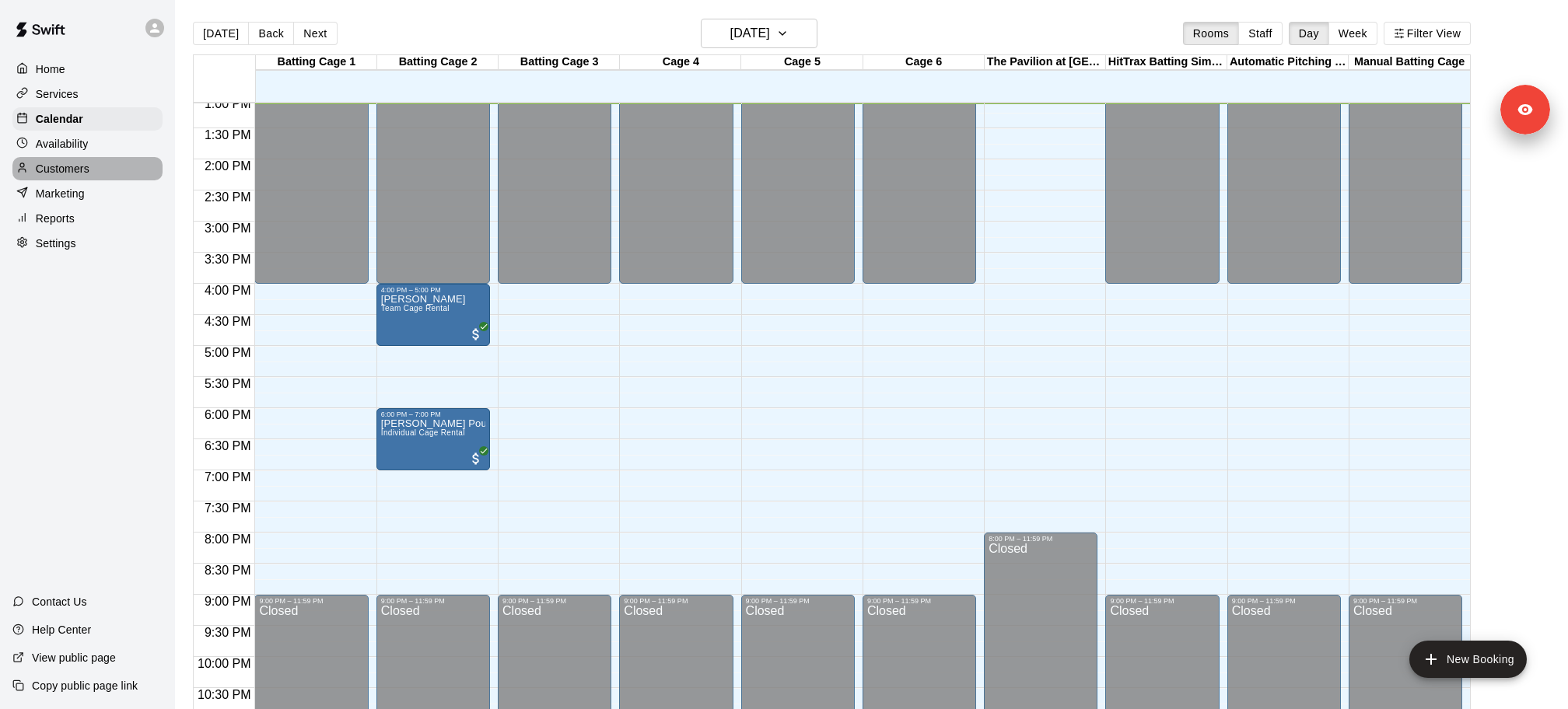
click at [71, 167] on p "Customers" at bounding box center [62, 169] width 53 height 16
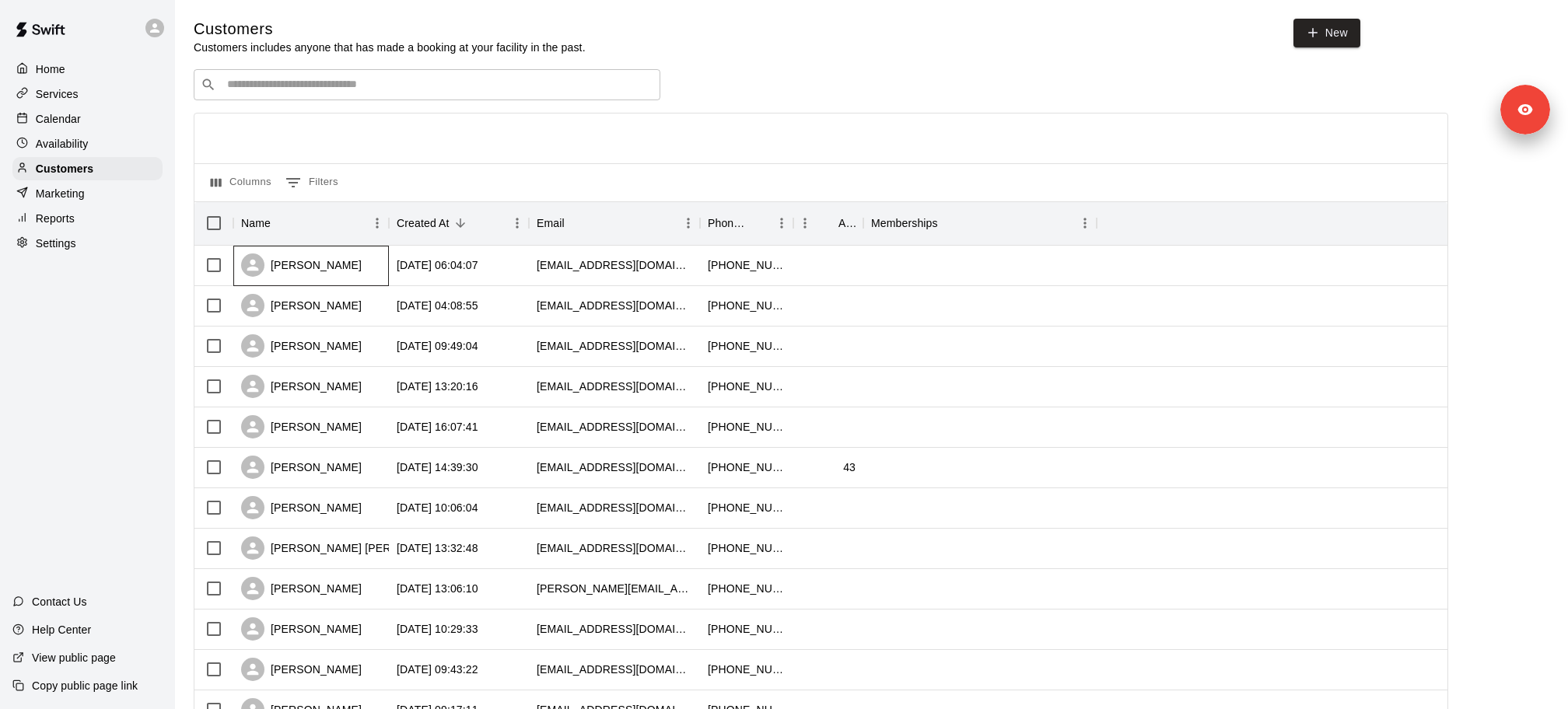
click at [301, 263] on div "Don Walker" at bounding box center [301, 266] width 121 height 24
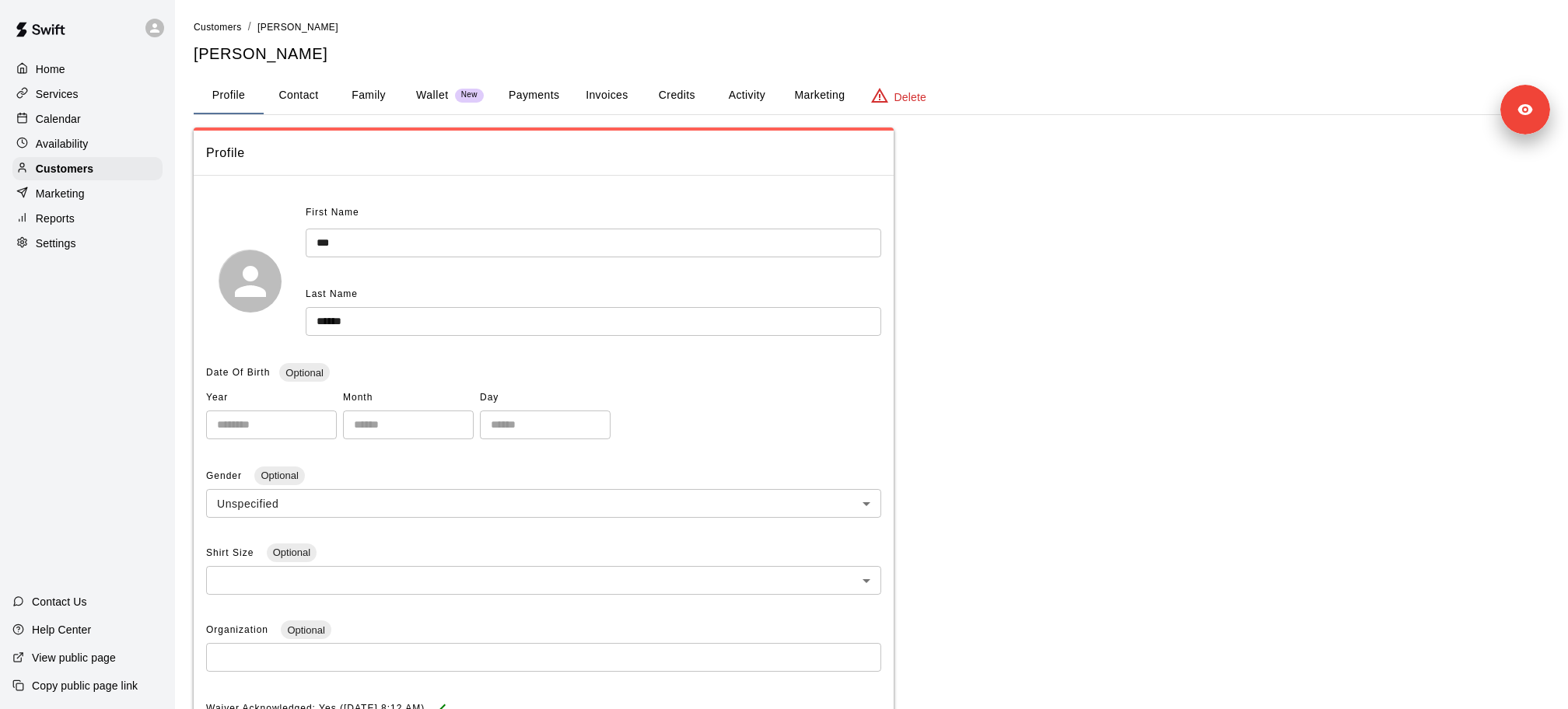
click at [598, 93] on button "Invoices" at bounding box center [606, 96] width 70 height 38
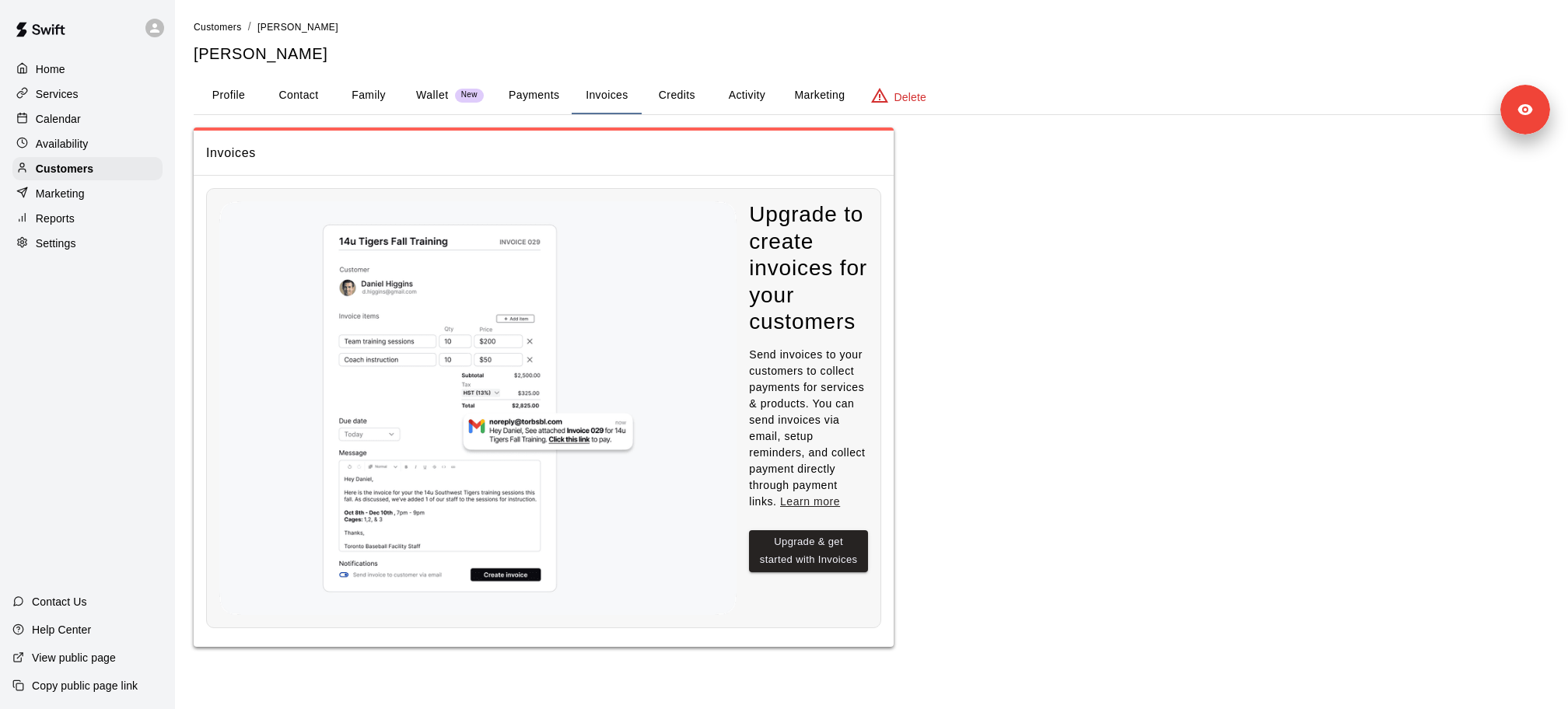
click at [86, 197] on div "Marketing" at bounding box center [88, 194] width 150 height 24
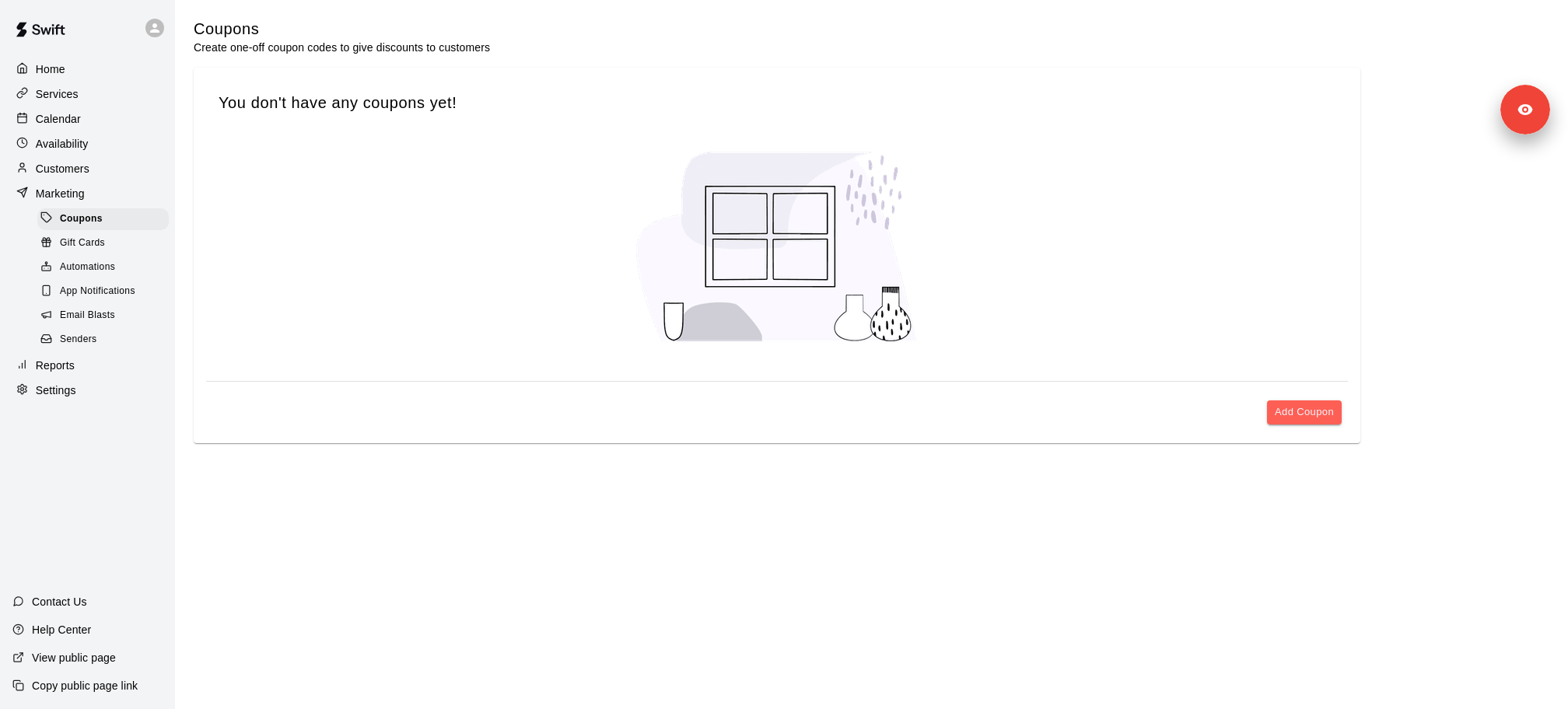
click at [75, 169] on p "Customers" at bounding box center [62, 169] width 53 height 16
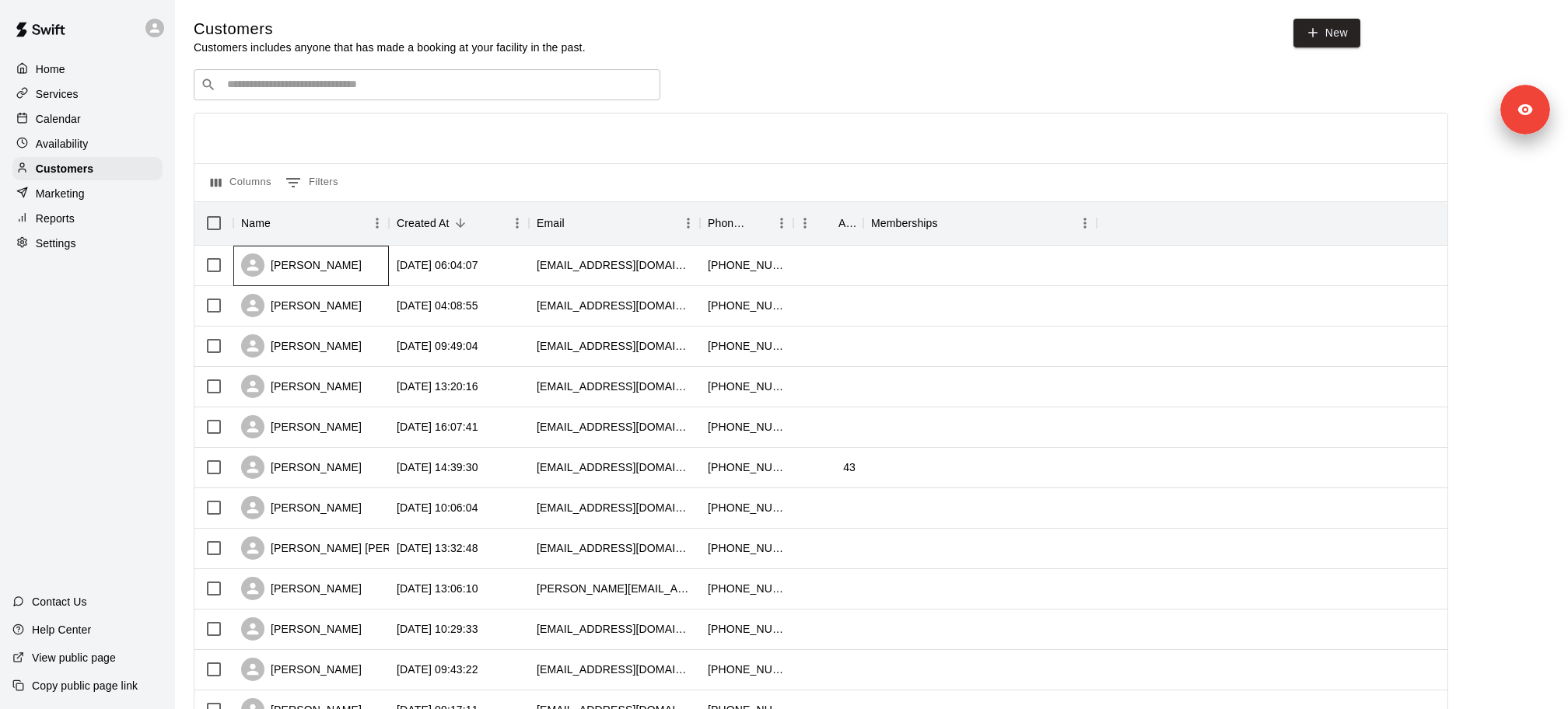
click at [296, 272] on div "Don Walker" at bounding box center [301, 266] width 121 height 24
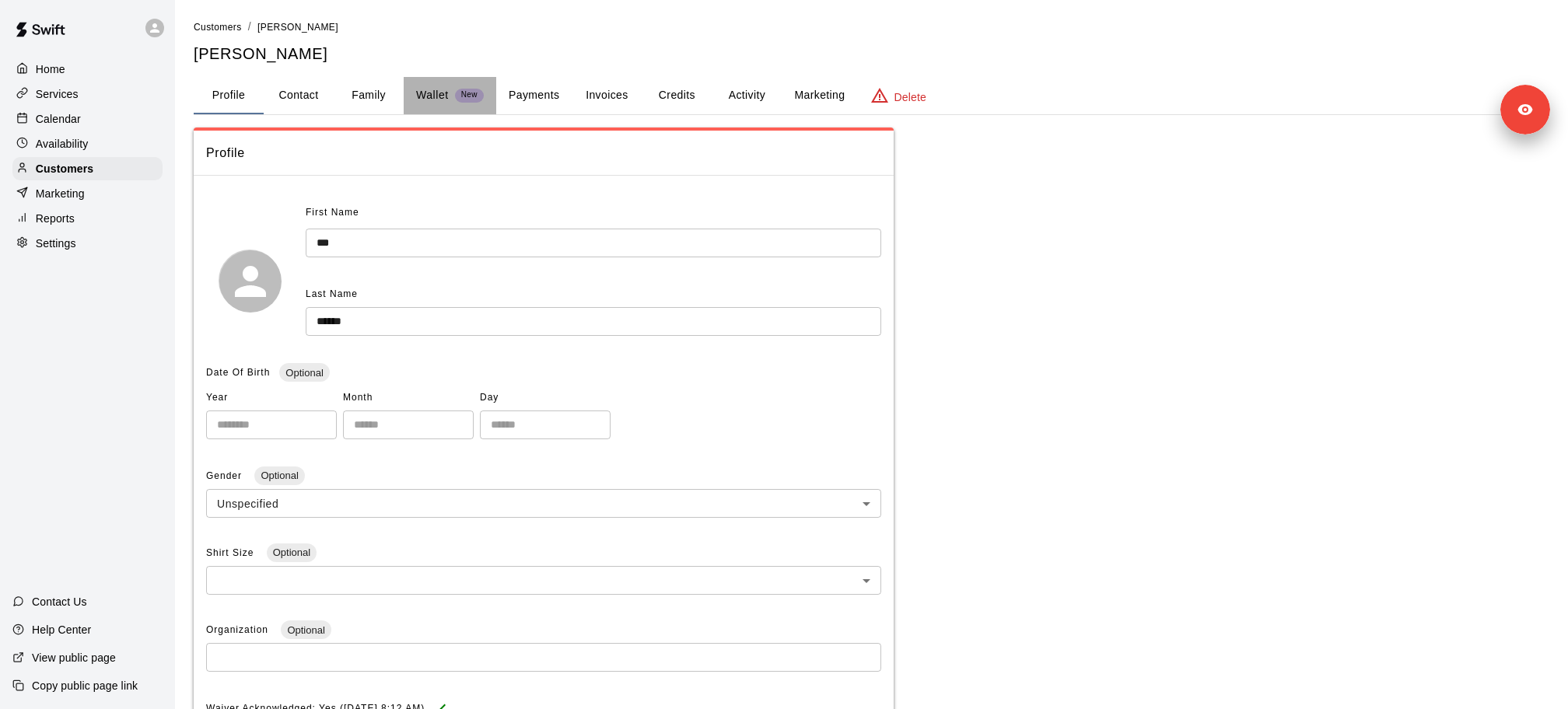
click at [433, 94] on p "Wallet" at bounding box center [432, 95] width 33 height 17
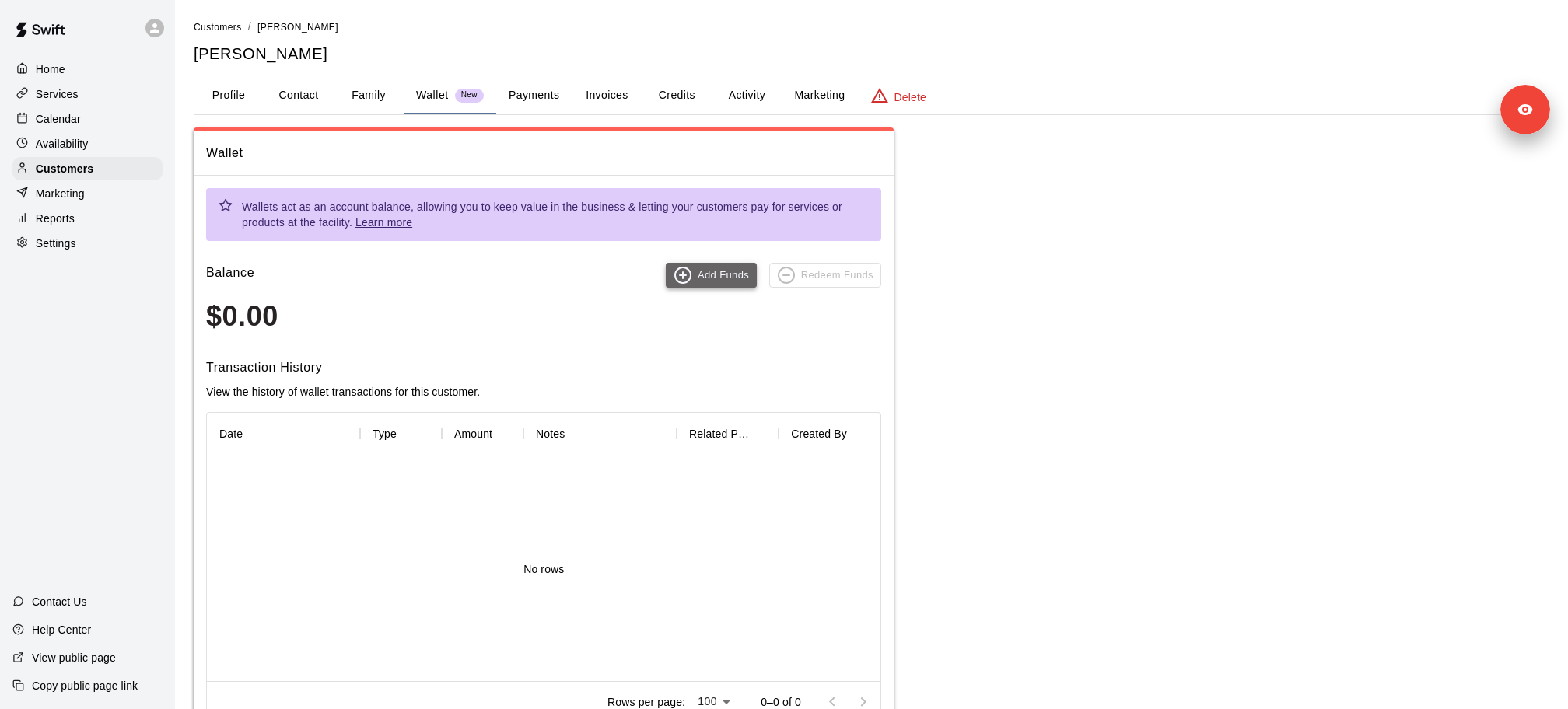
click at [692, 282] on icon "button" at bounding box center [683, 275] width 19 height 19
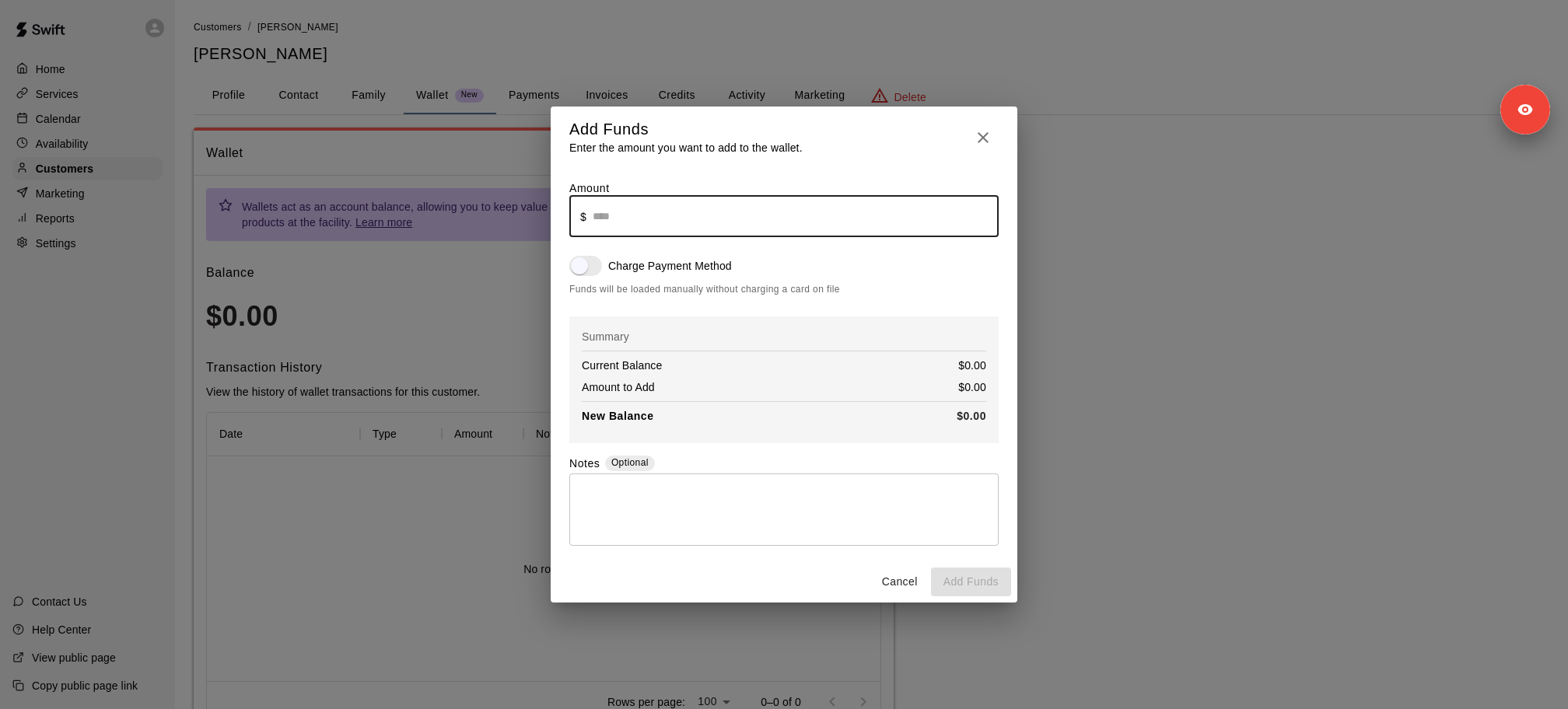
click at [617, 226] on input "text" at bounding box center [795, 216] width 406 height 41
type input "*****"
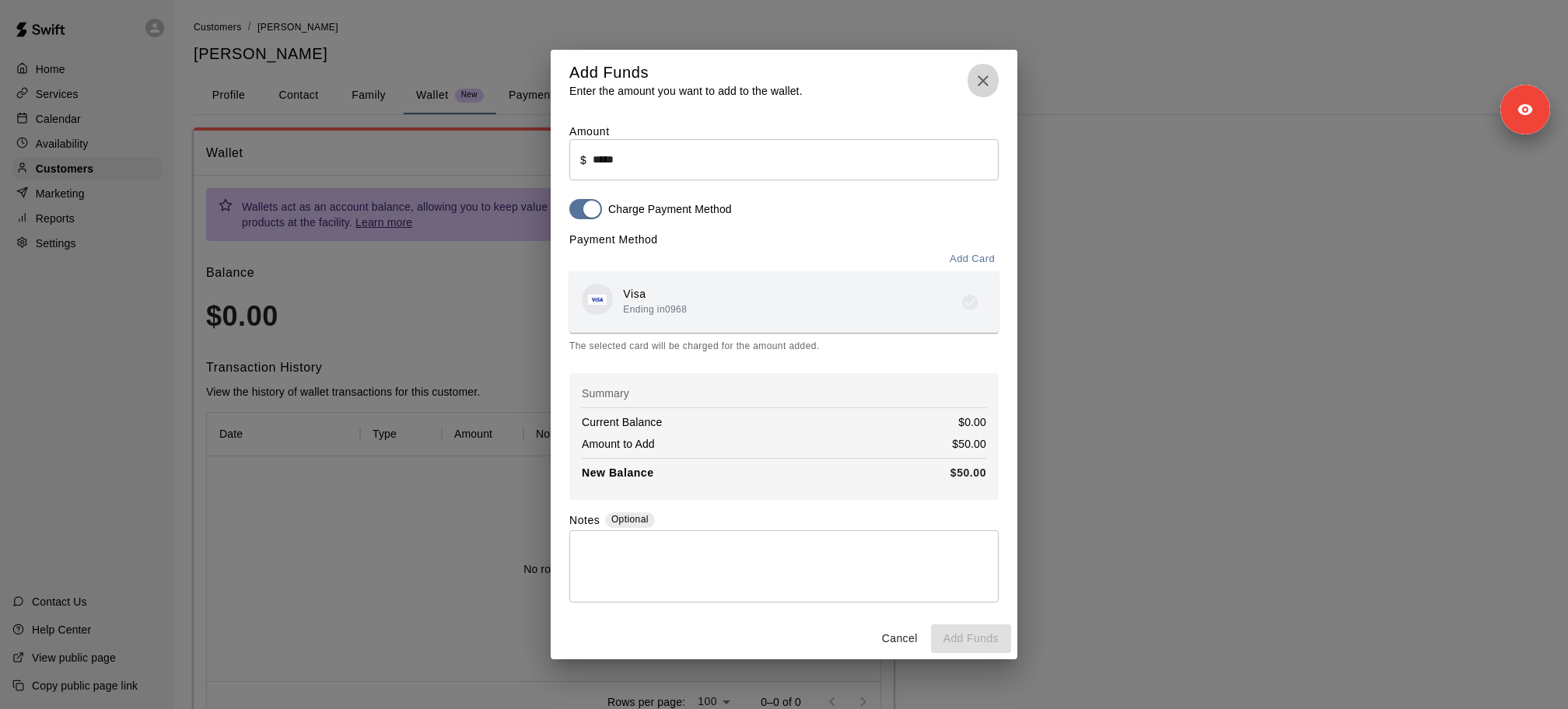
click at [985, 83] on icon "button" at bounding box center [982, 80] width 11 height 11
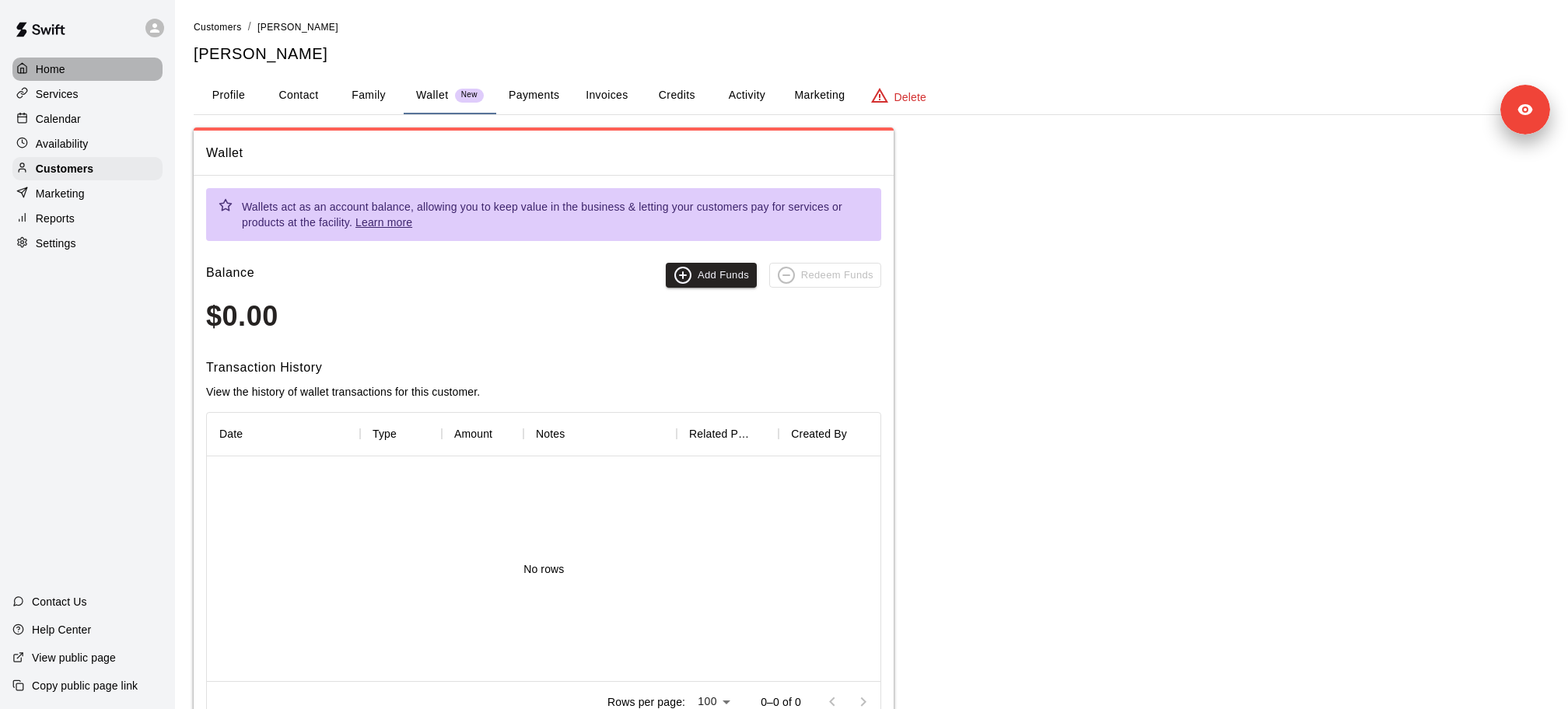
click at [64, 66] on div "Home" at bounding box center [88, 69] width 150 height 24
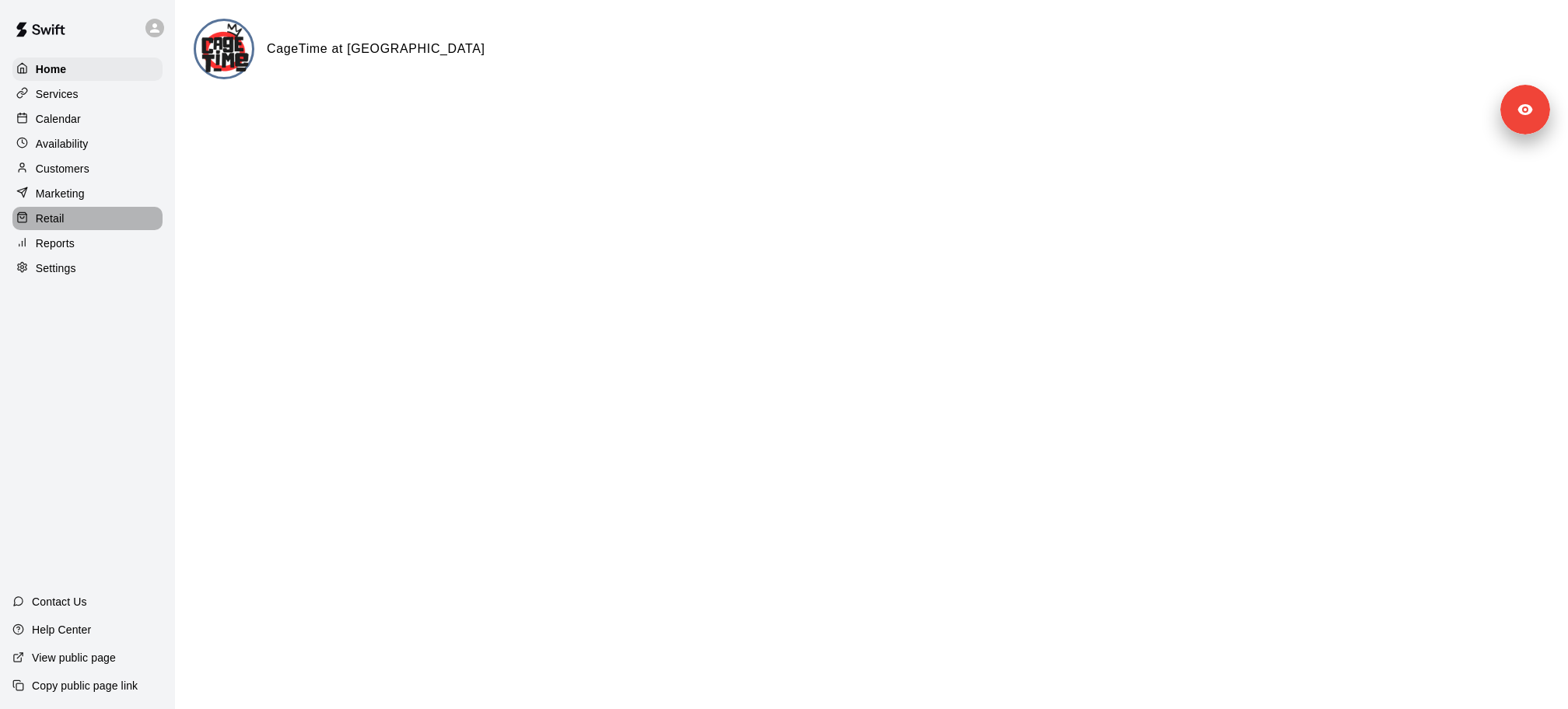
click at [67, 222] on div "Retail" at bounding box center [88, 218] width 150 height 24
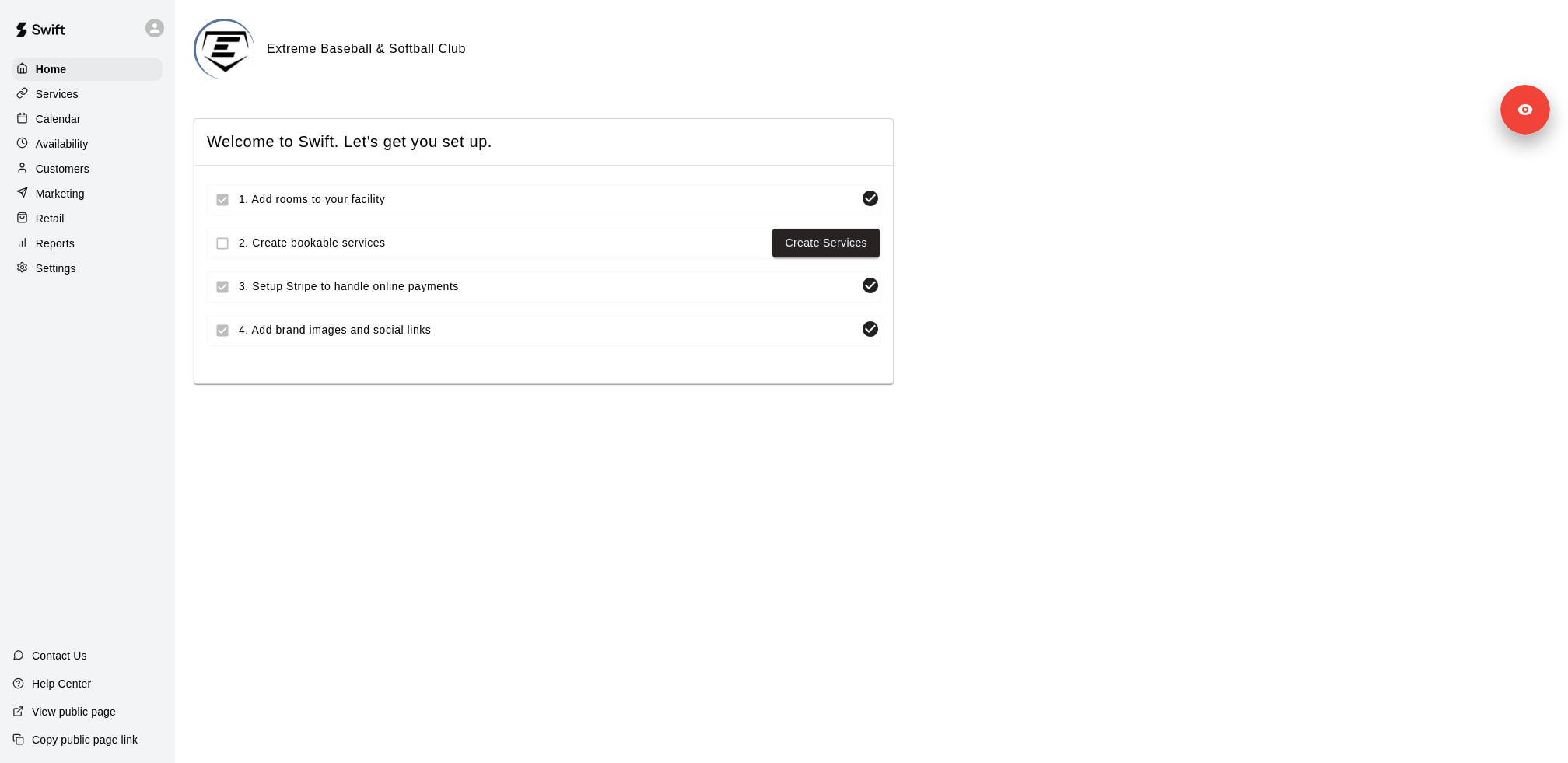
click at [82, 96] on div "Services" at bounding box center [88, 94] width 150 height 24
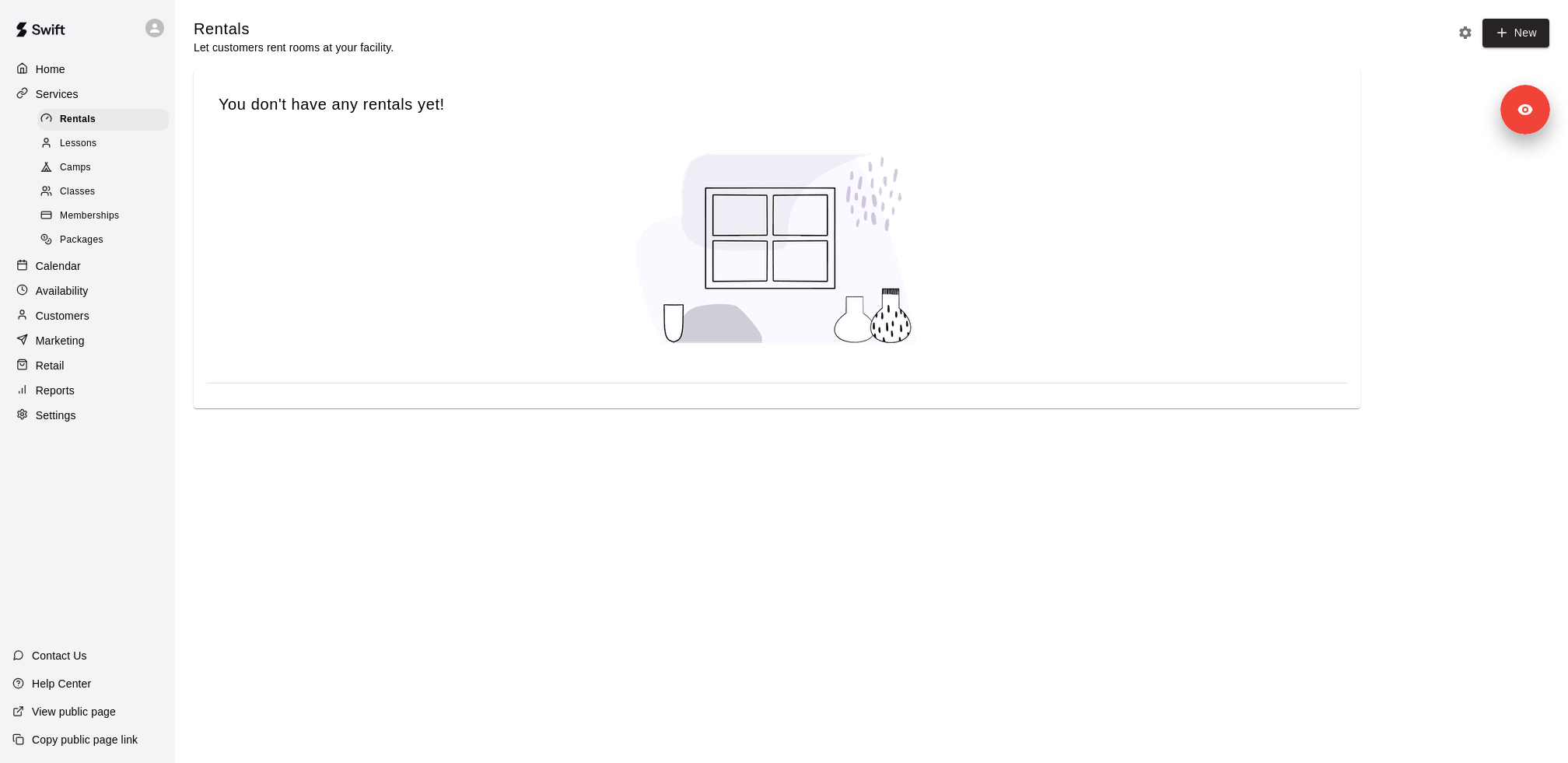
click at [129, 214] on div "Memberships" at bounding box center [103, 216] width 131 height 22
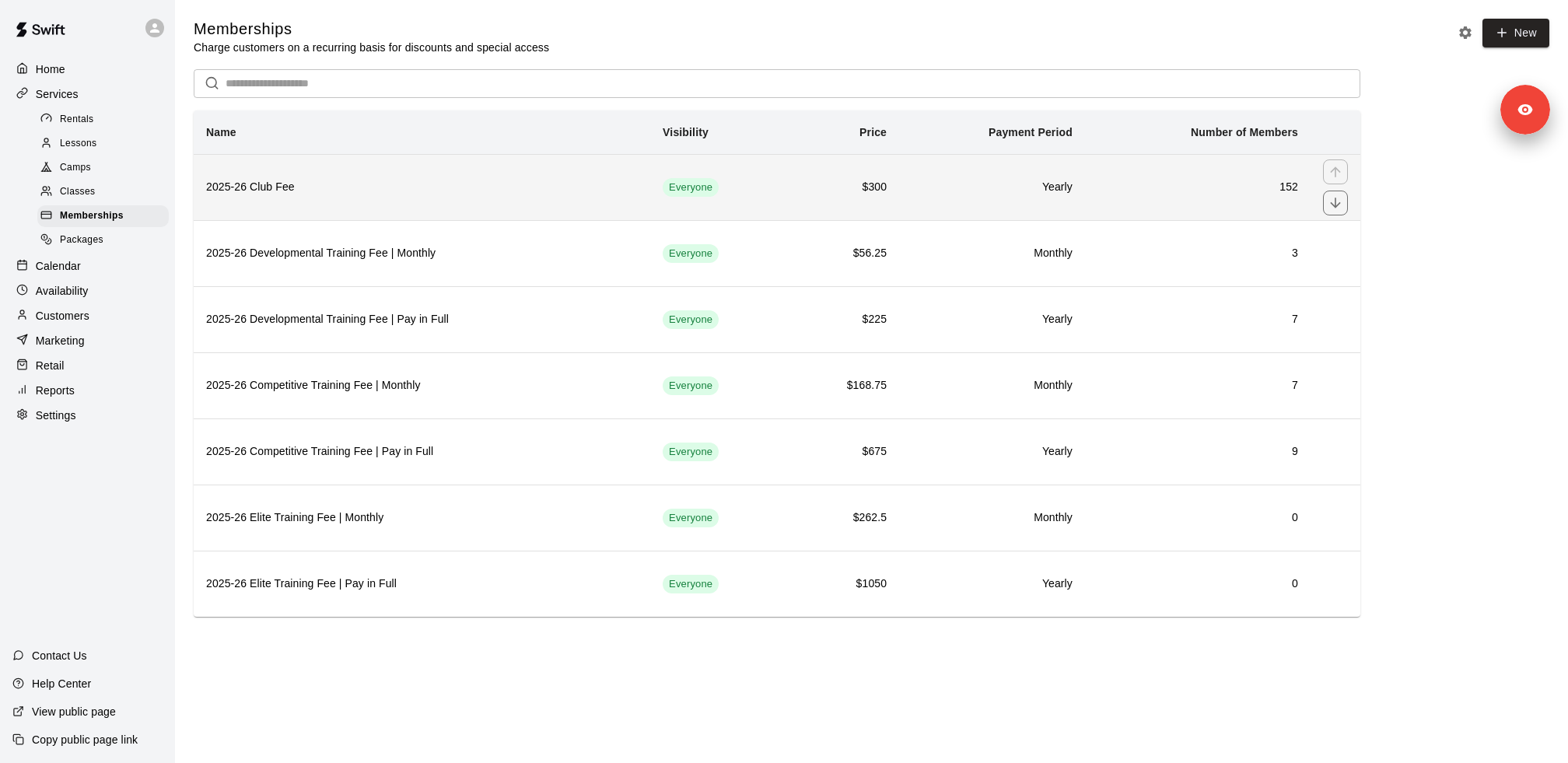
click at [370, 201] on th "2025-26 Club Fee" at bounding box center [422, 187] width 456 height 66
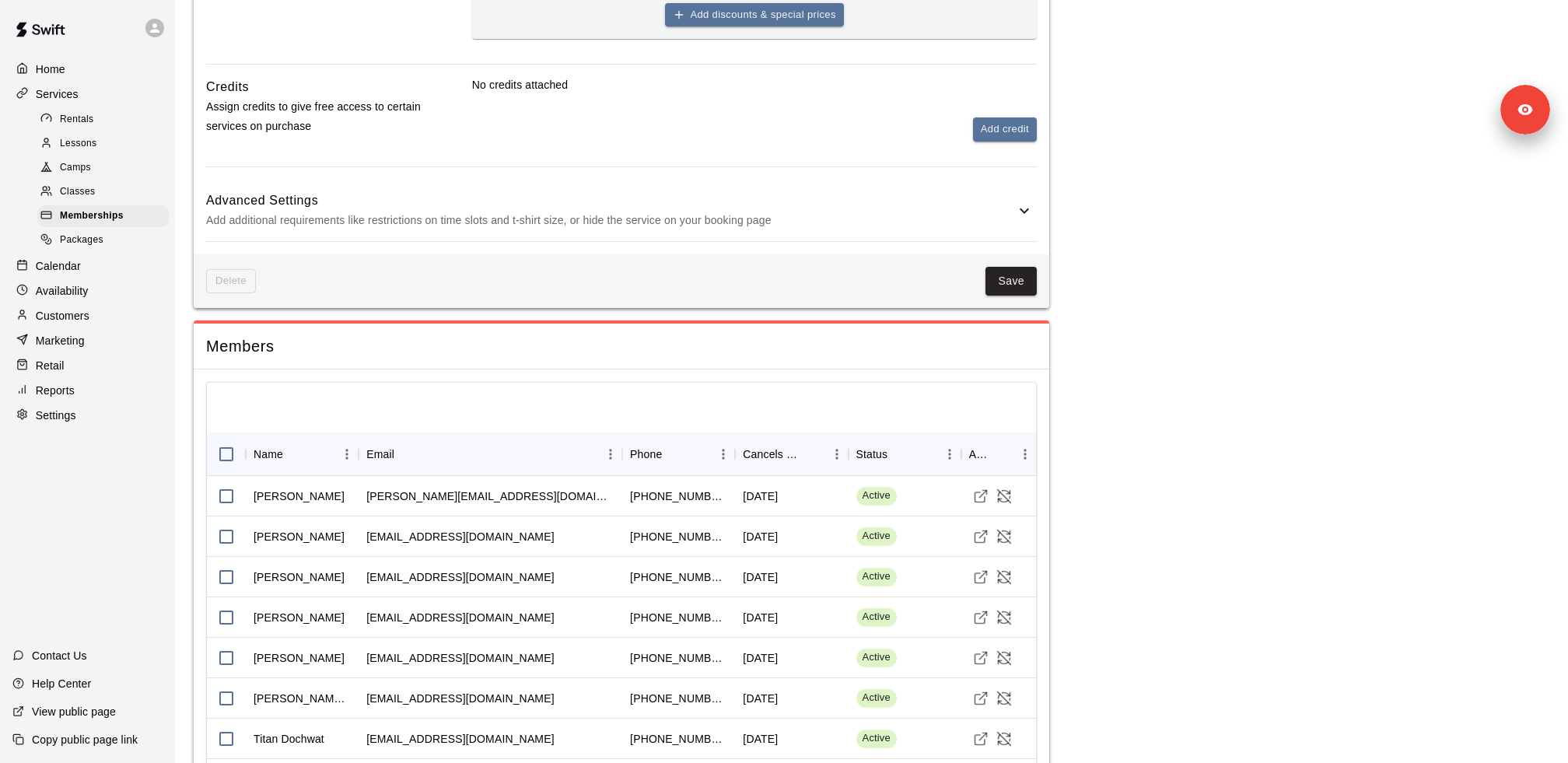
scroll to position [815, 0]
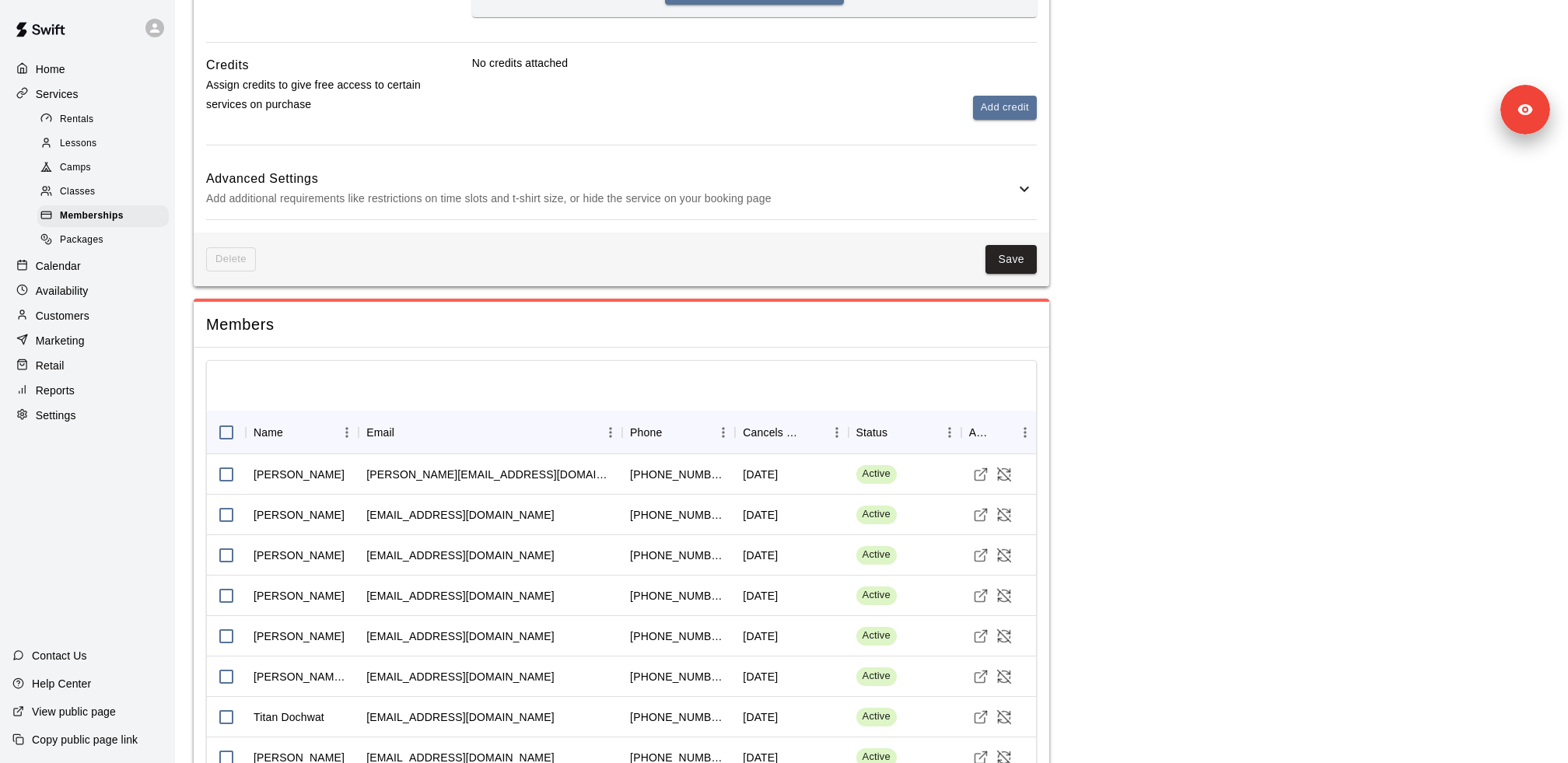
click at [368, 383] on div at bounding box center [620, 385] width 829 height 49
click at [315, 378] on div at bounding box center [620, 385] width 829 height 49
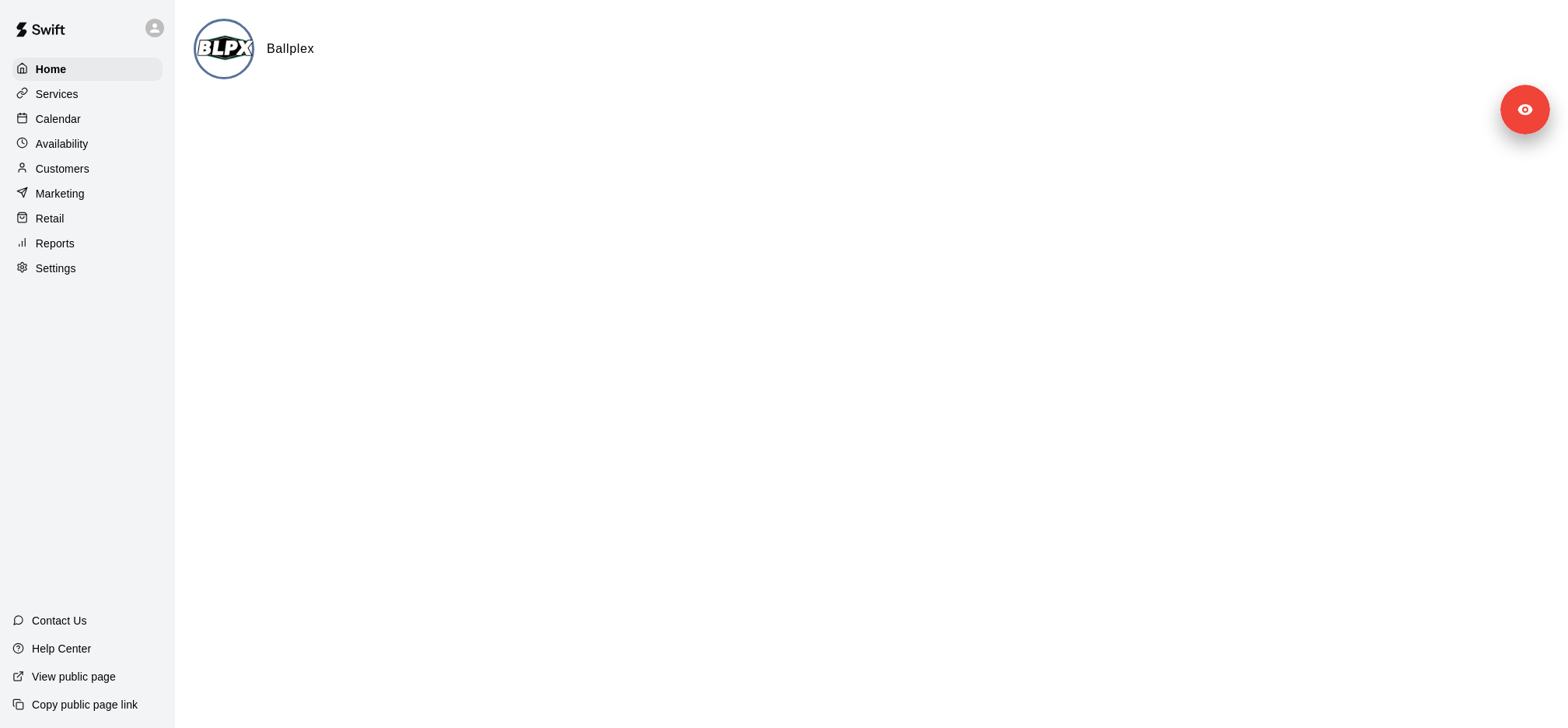
click at [58, 92] on p "Services" at bounding box center [56, 94] width 42 height 16
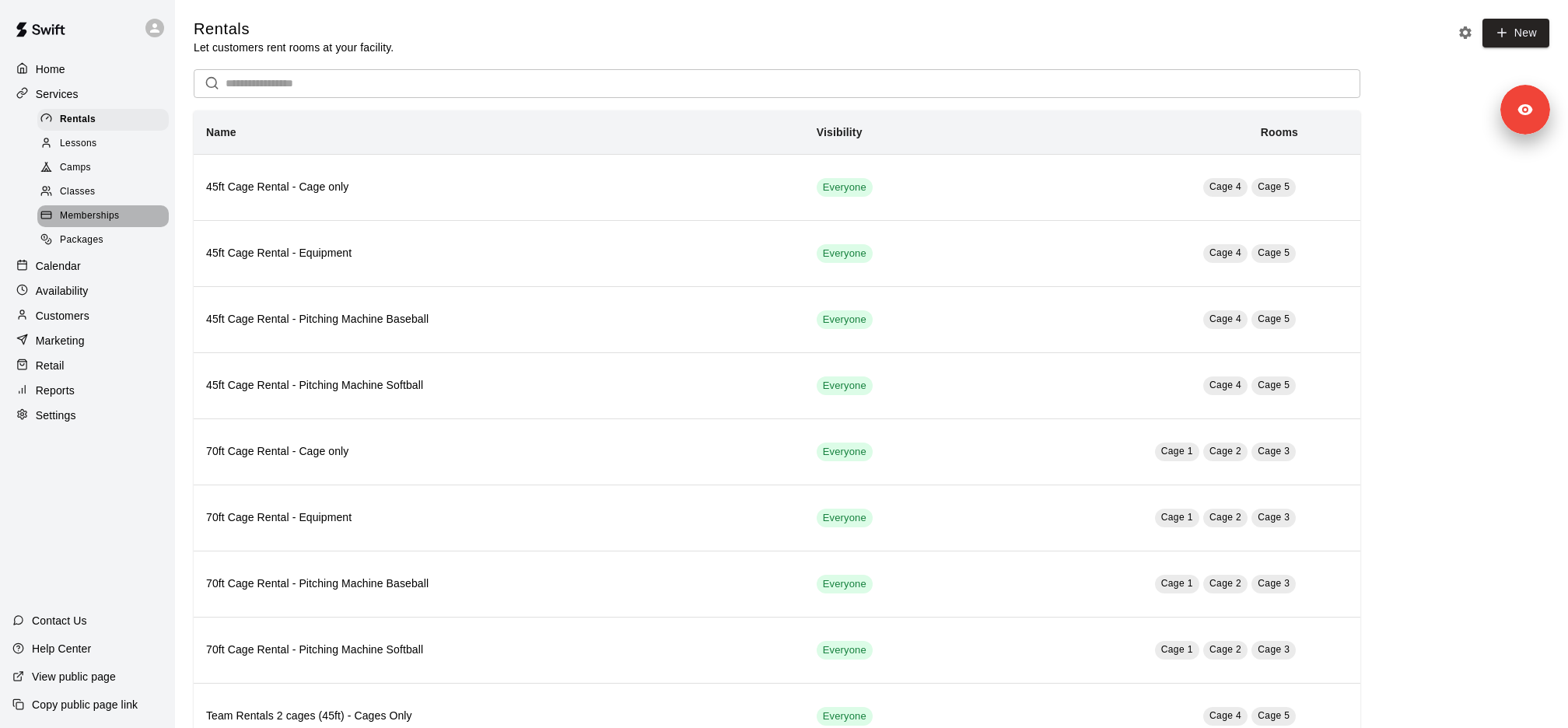
click at [125, 216] on div "Memberships" at bounding box center [103, 216] width 131 height 22
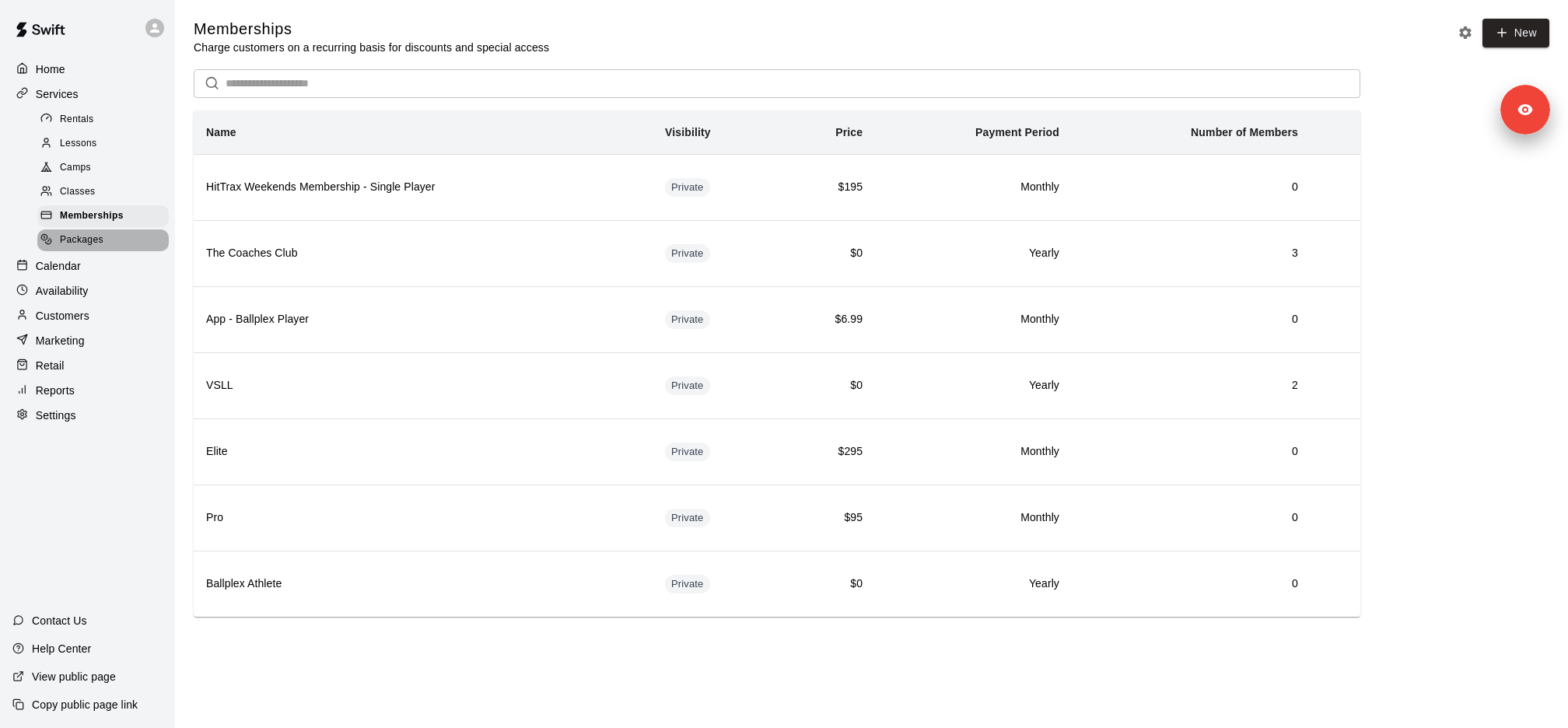
click at [128, 235] on div "Packages" at bounding box center [103, 240] width 131 height 22
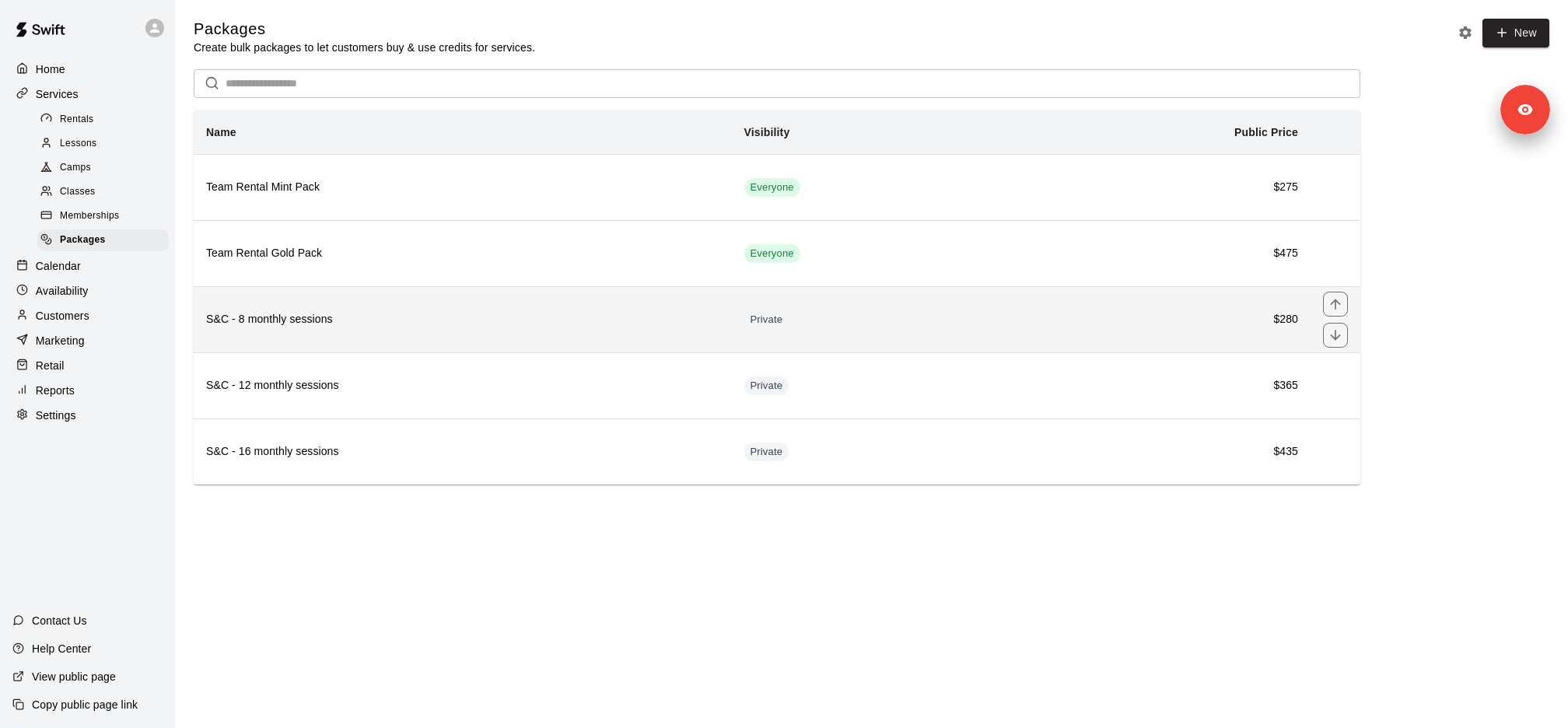
click at [356, 311] on h6 "S&C - 8 monthly sessions" at bounding box center [462, 319] width 513 height 17
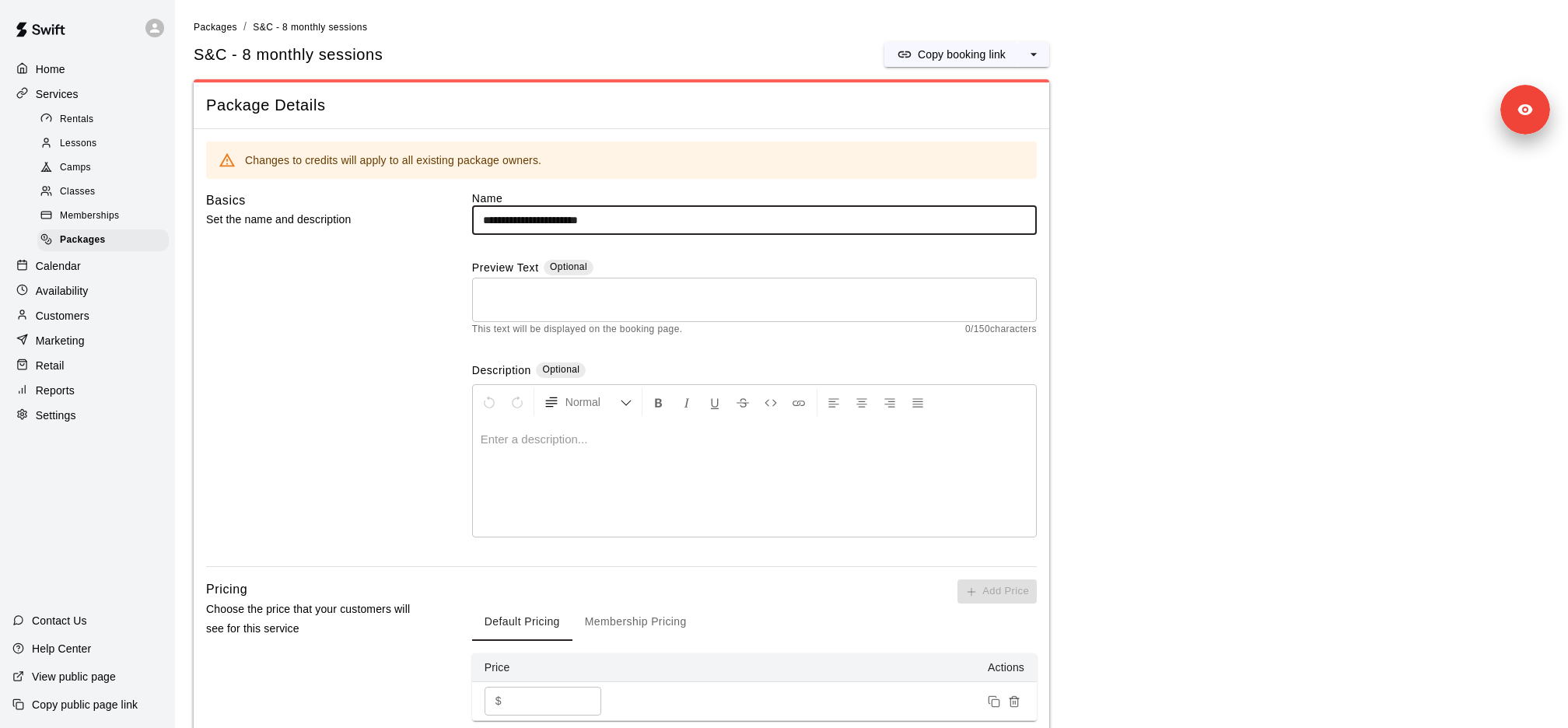
scroll to position [320, 0]
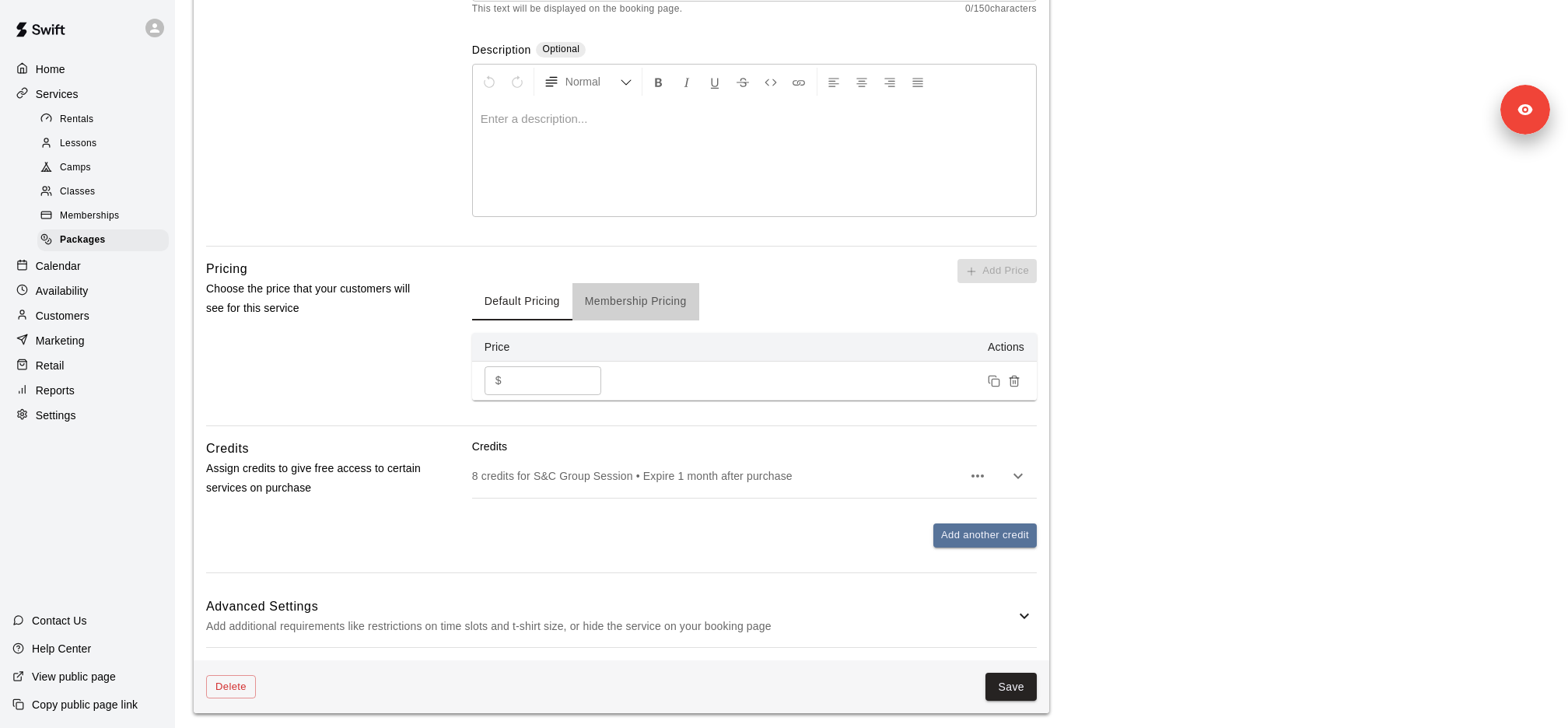
click at [666, 317] on button "Membership Pricing" at bounding box center [635, 301] width 126 height 38
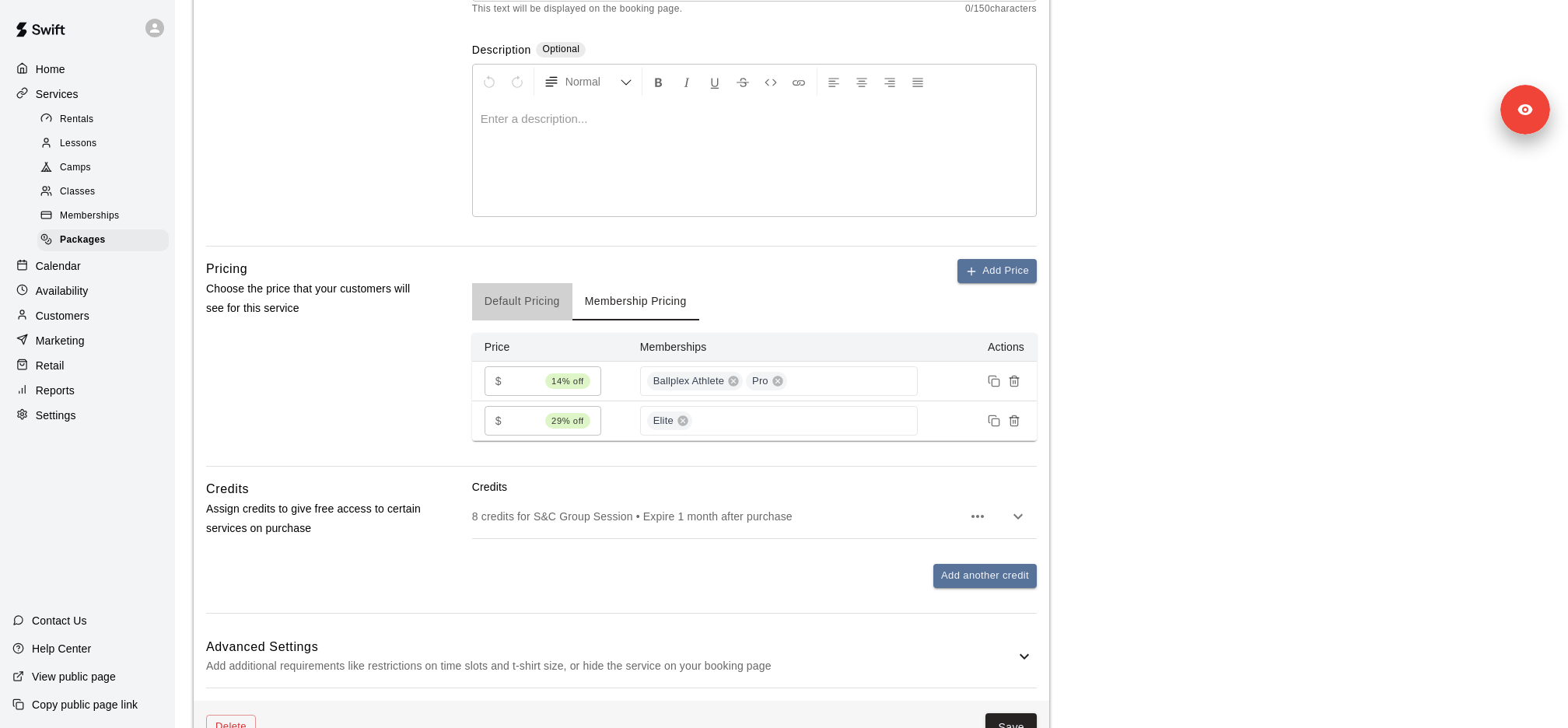
click at [514, 297] on button "Default Pricing" at bounding box center [523, 301] width 101 height 38
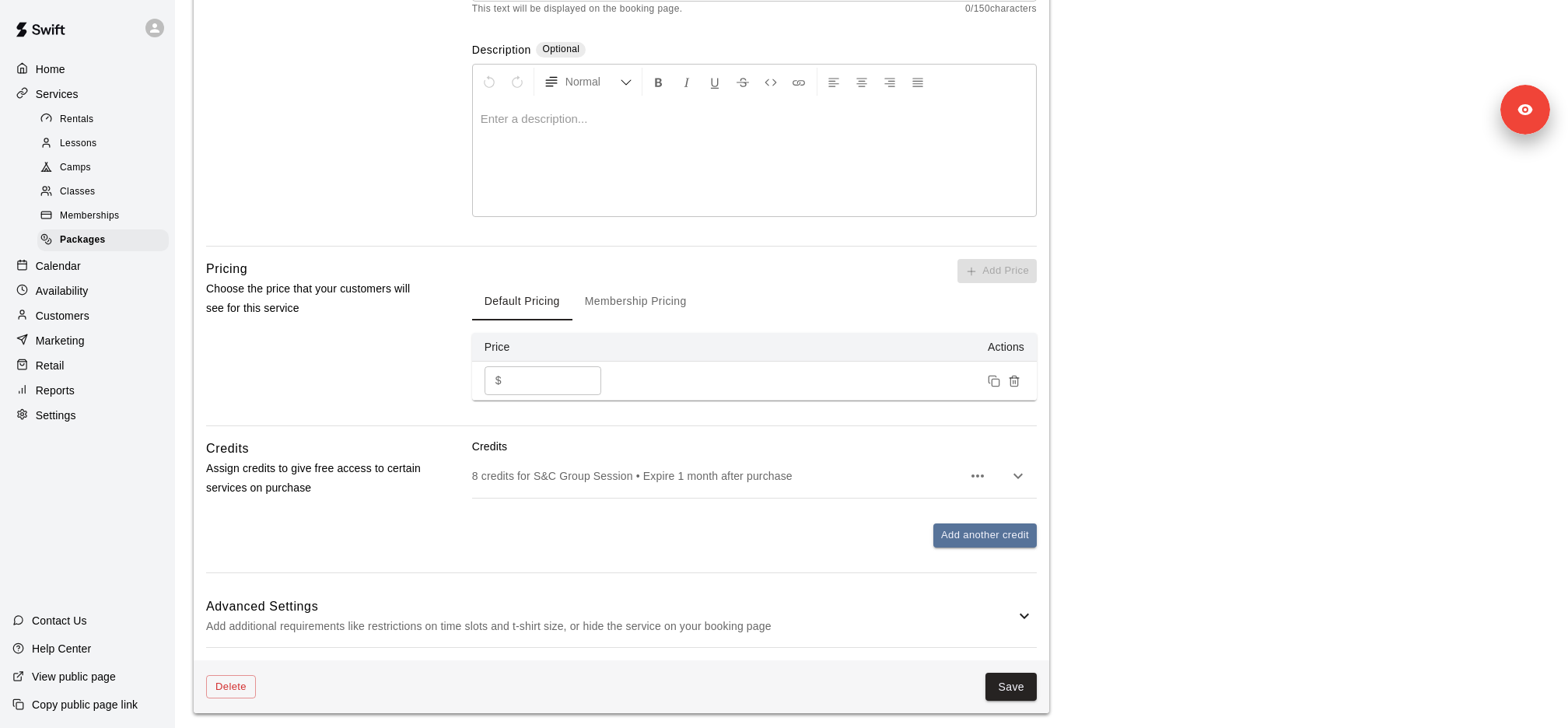
click at [665, 471] on p "8 credits for S&C Group Session • Expire 1 month after purchase" at bounding box center [717, 476] width 490 height 16
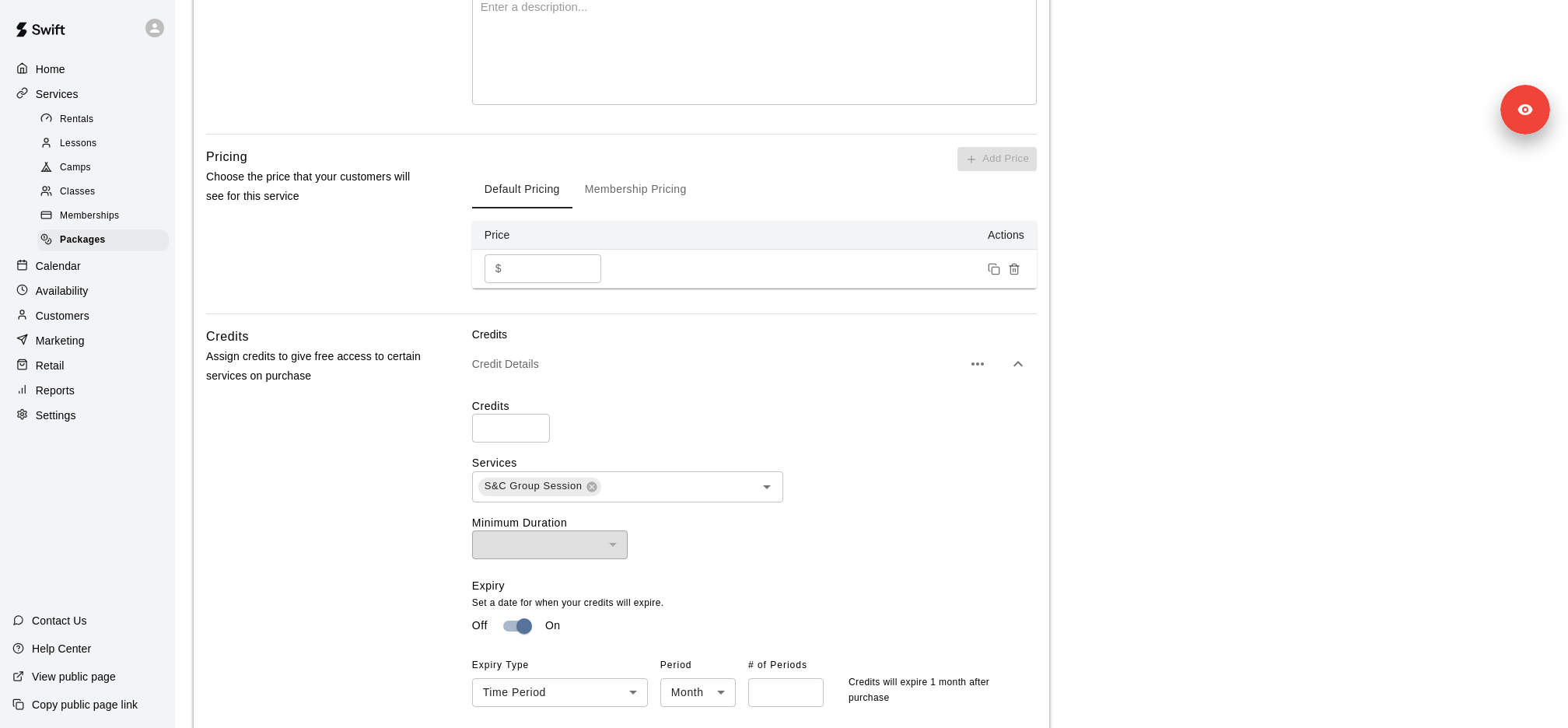
scroll to position [416, 0]
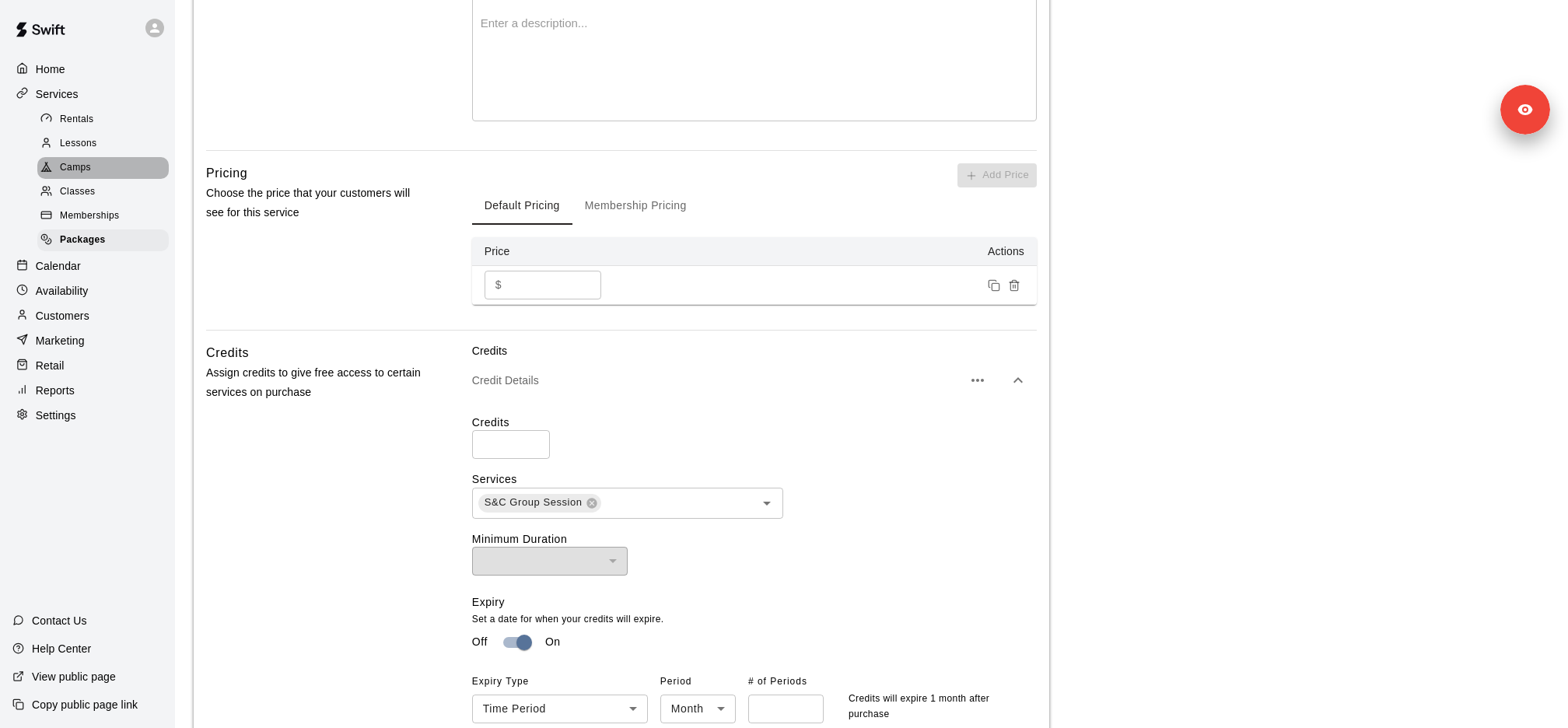
click at [93, 173] on div "Camps" at bounding box center [103, 168] width 131 height 22
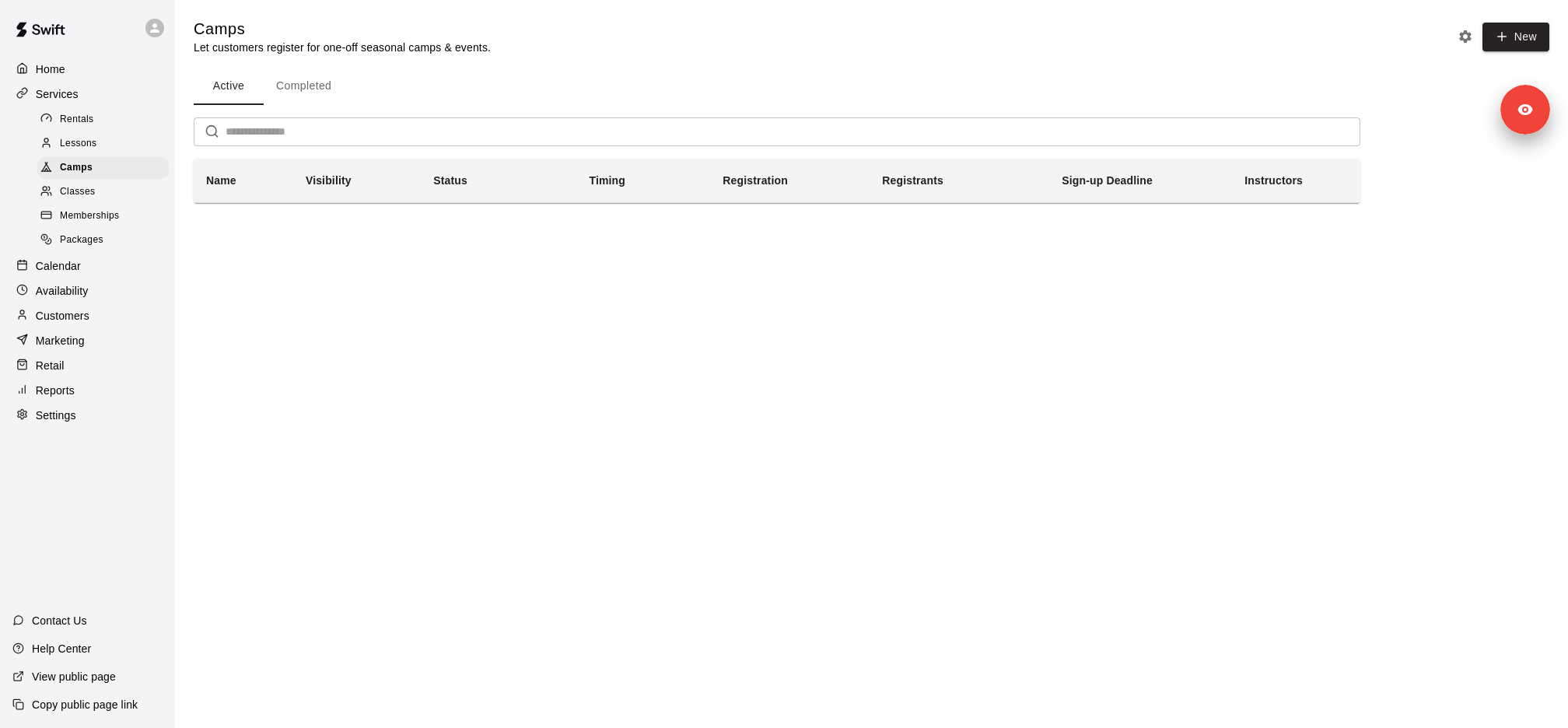
click at [112, 205] on div "Memberships" at bounding box center [103, 216] width 131 height 22
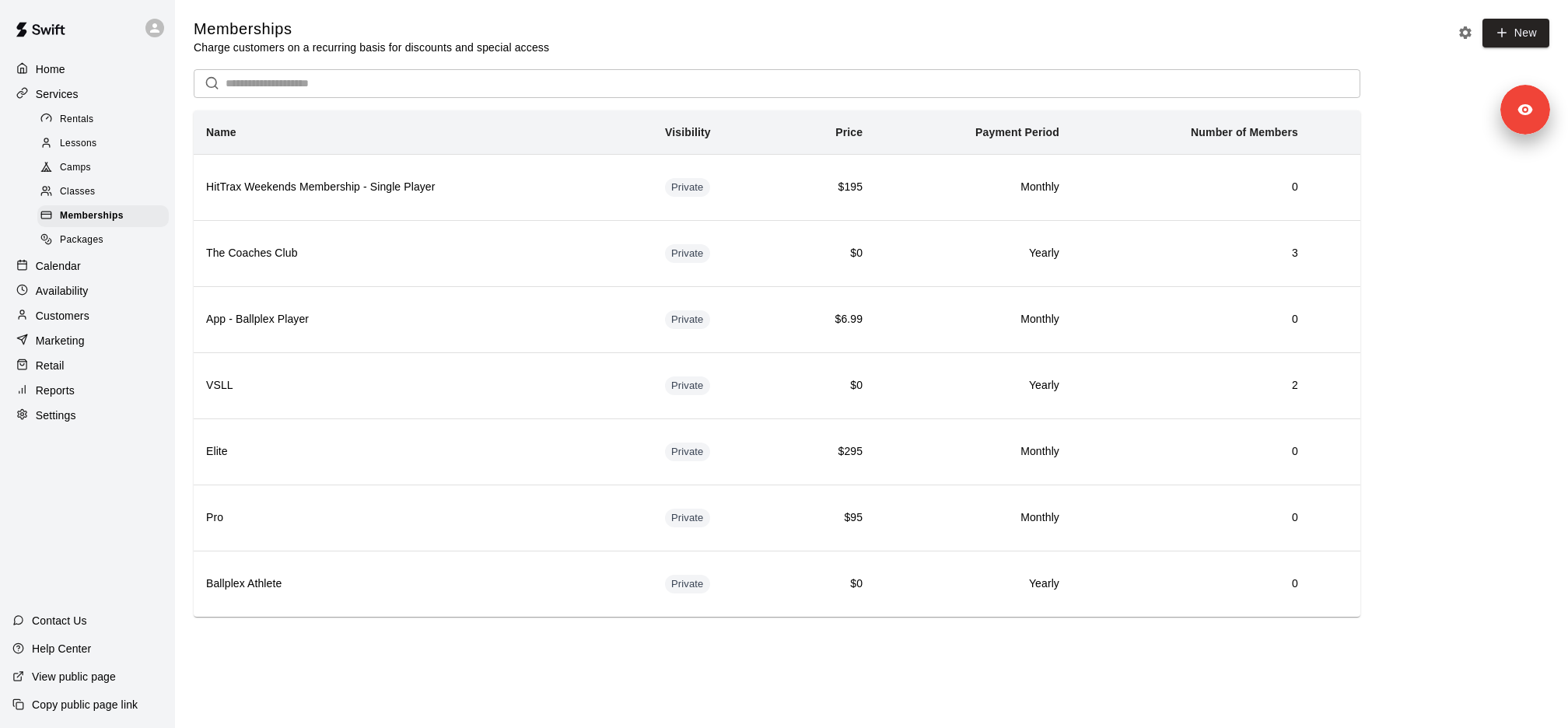
click at [127, 186] on div "Classes" at bounding box center [103, 192] width 131 height 22
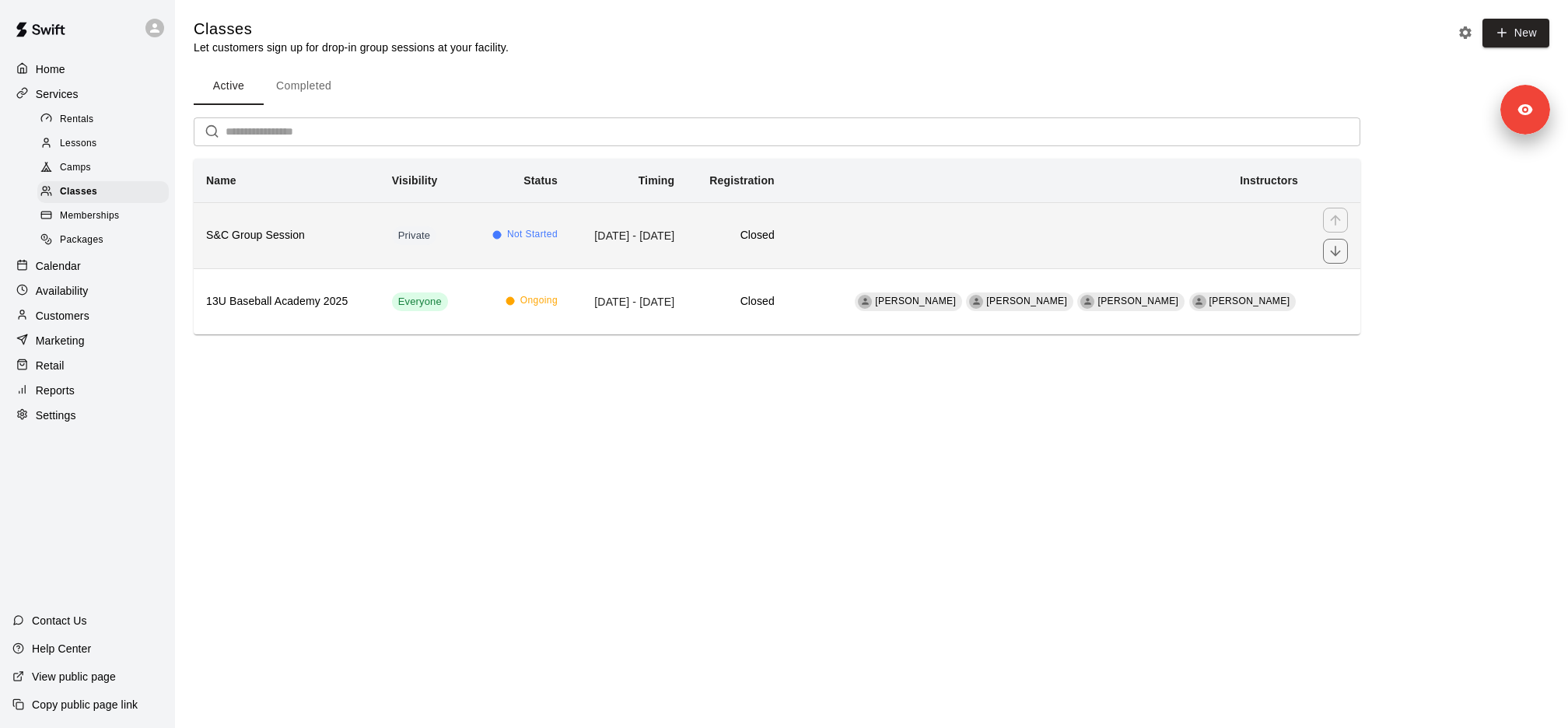
click at [330, 241] on h6 "S&C Group Session" at bounding box center [287, 235] width 161 height 17
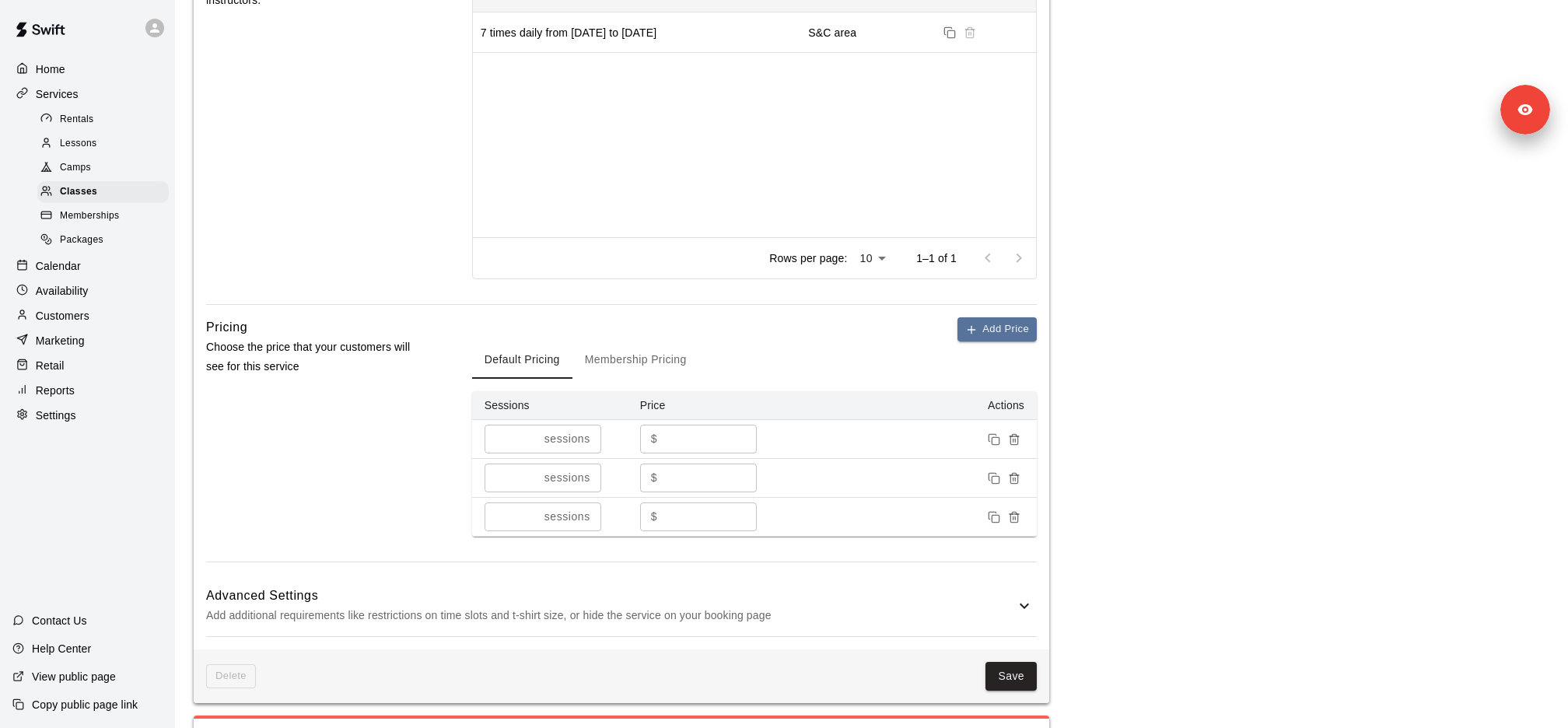
scroll to position [688, 0]
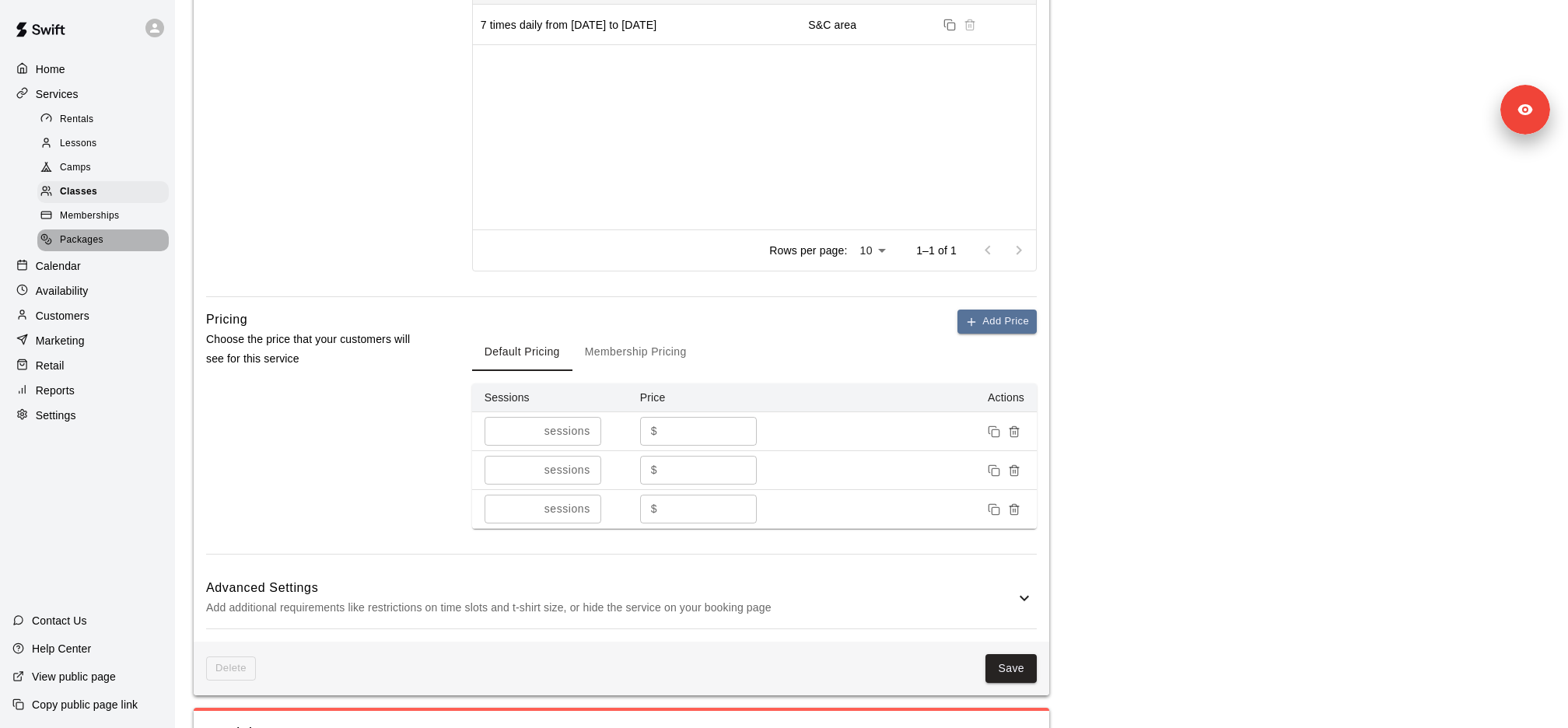
click at [115, 235] on div "Packages" at bounding box center [103, 240] width 131 height 22
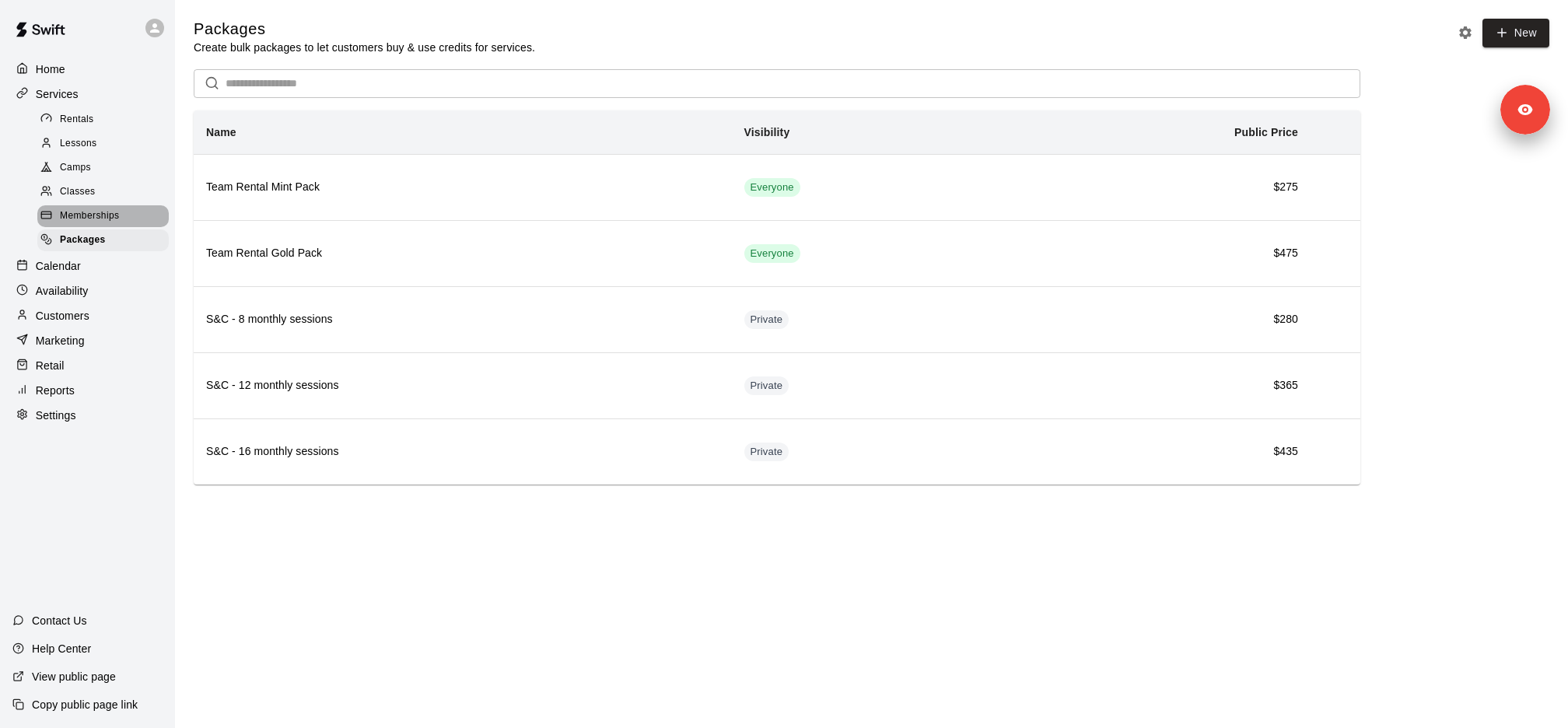
click at [101, 217] on span "Memberships" at bounding box center [90, 216] width 59 height 16
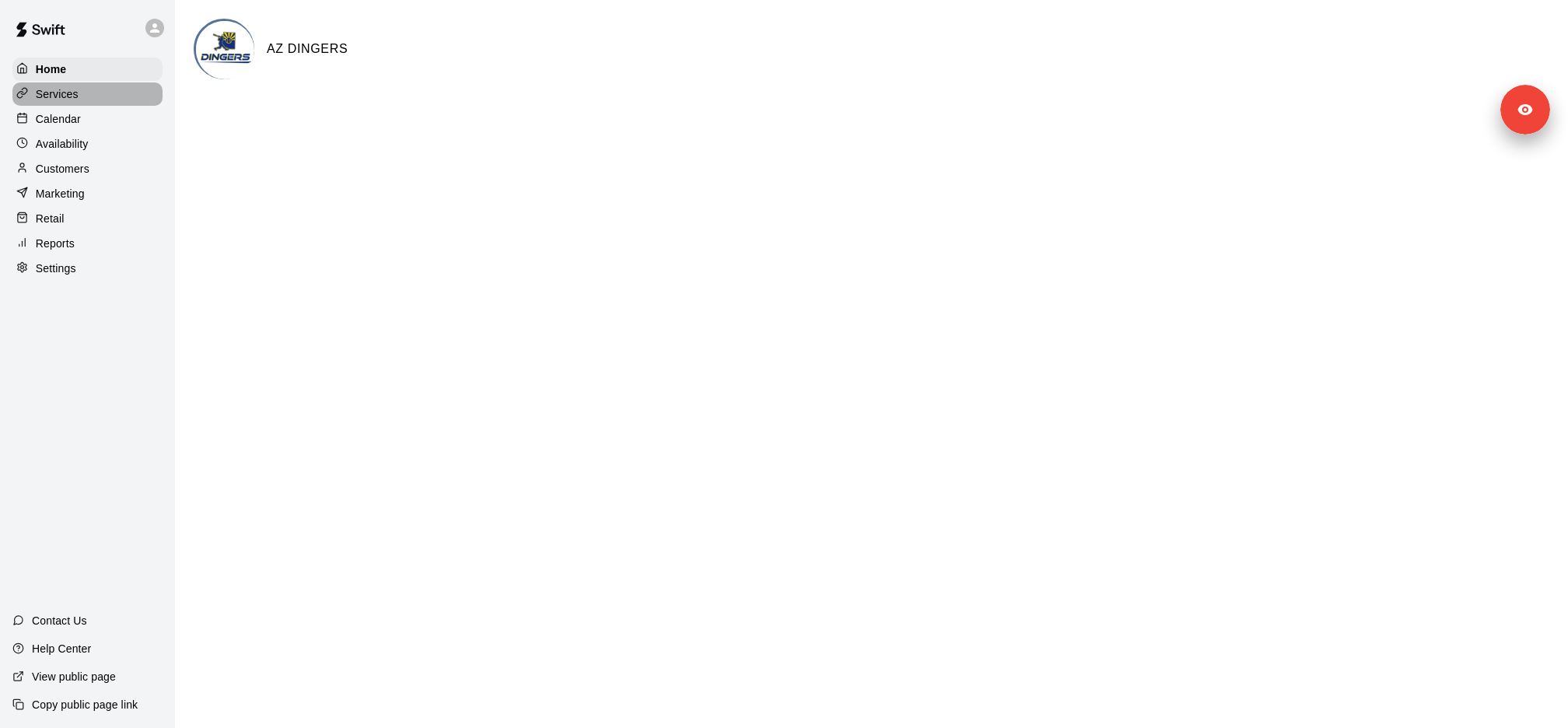
click at [94, 94] on div "Services" at bounding box center [88, 94] width 150 height 24
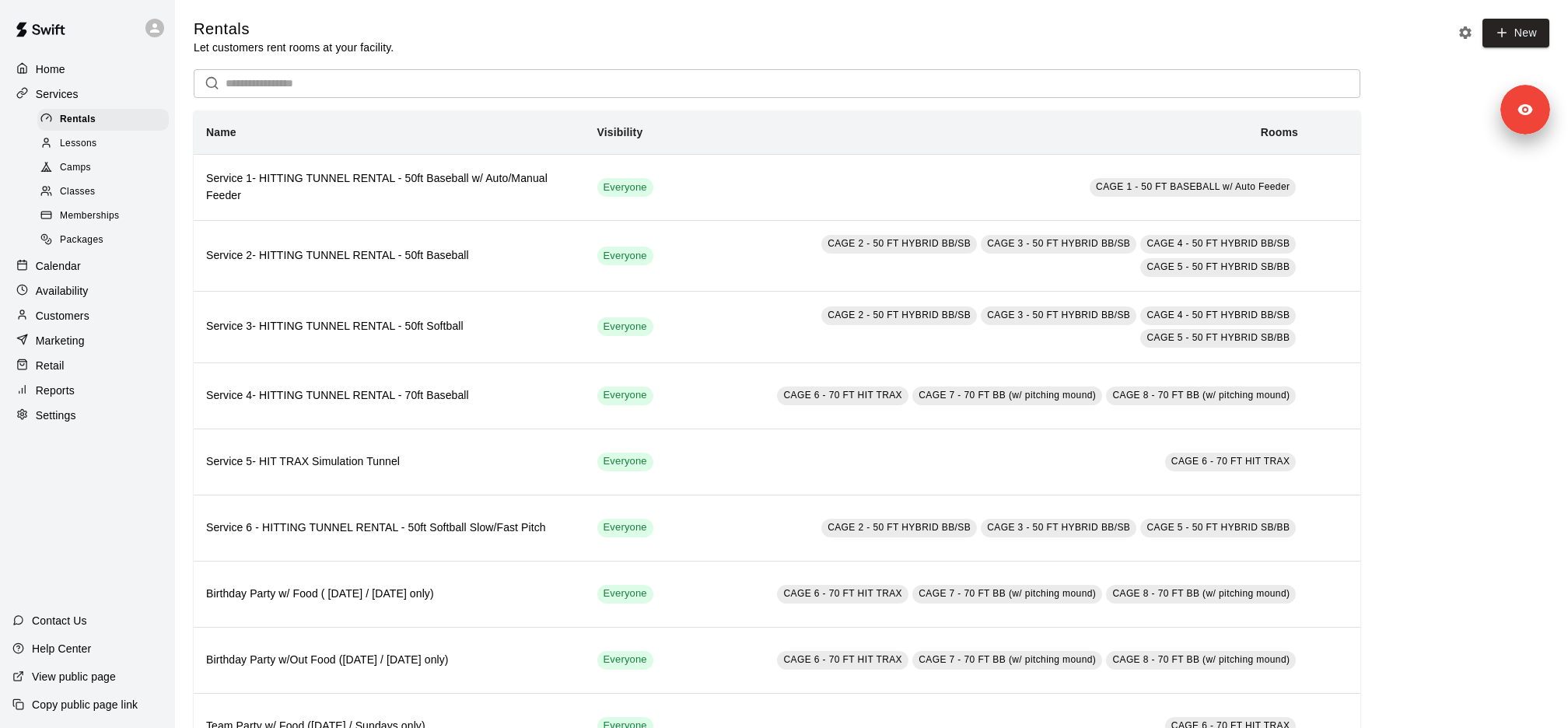
click at [92, 183] on div "Classes" at bounding box center [103, 192] width 131 height 22
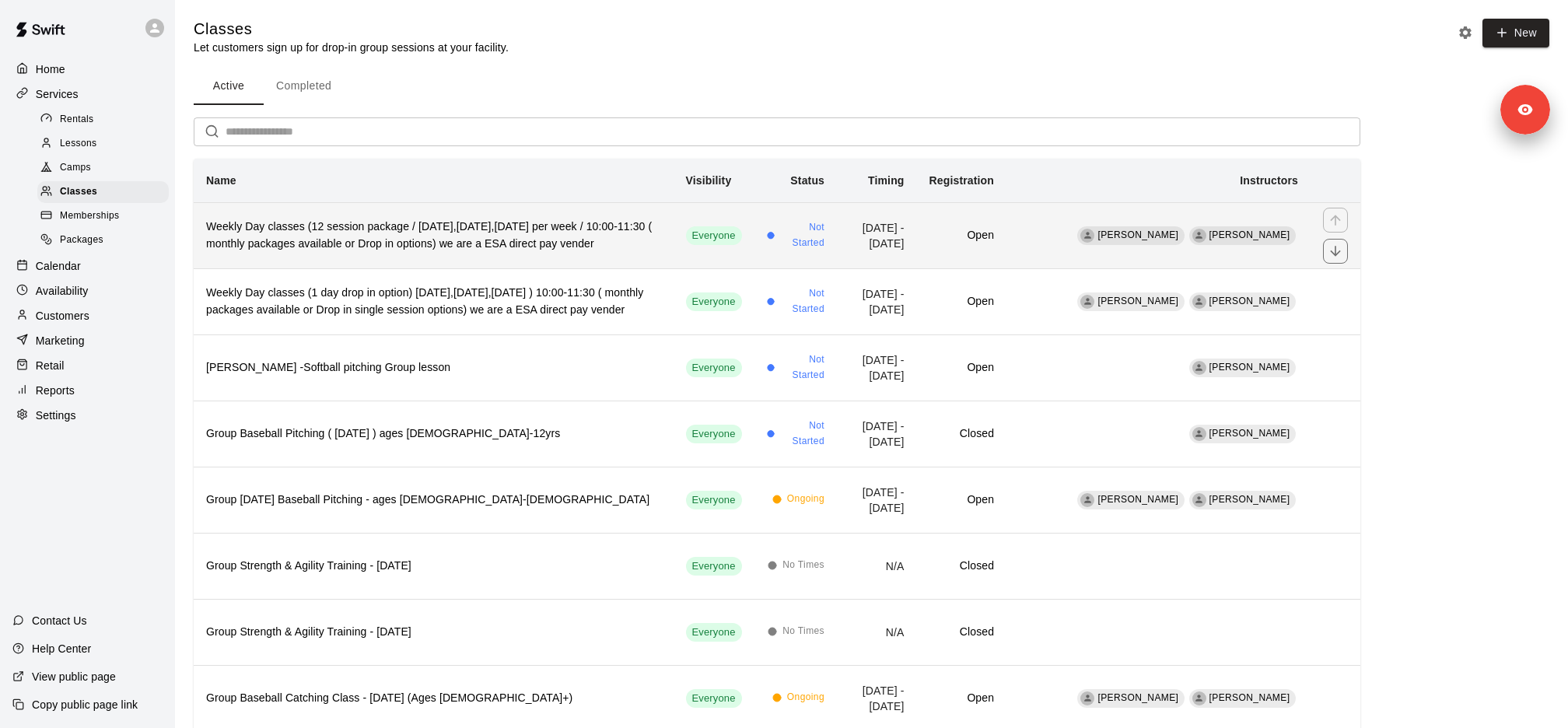
click at [440, 237] on h6 "Weekly Day classes (12 session package / [DATE],[DATE],[DATE] per week / 10:00-…" at bounding box center [434, 235] width 454 height 35
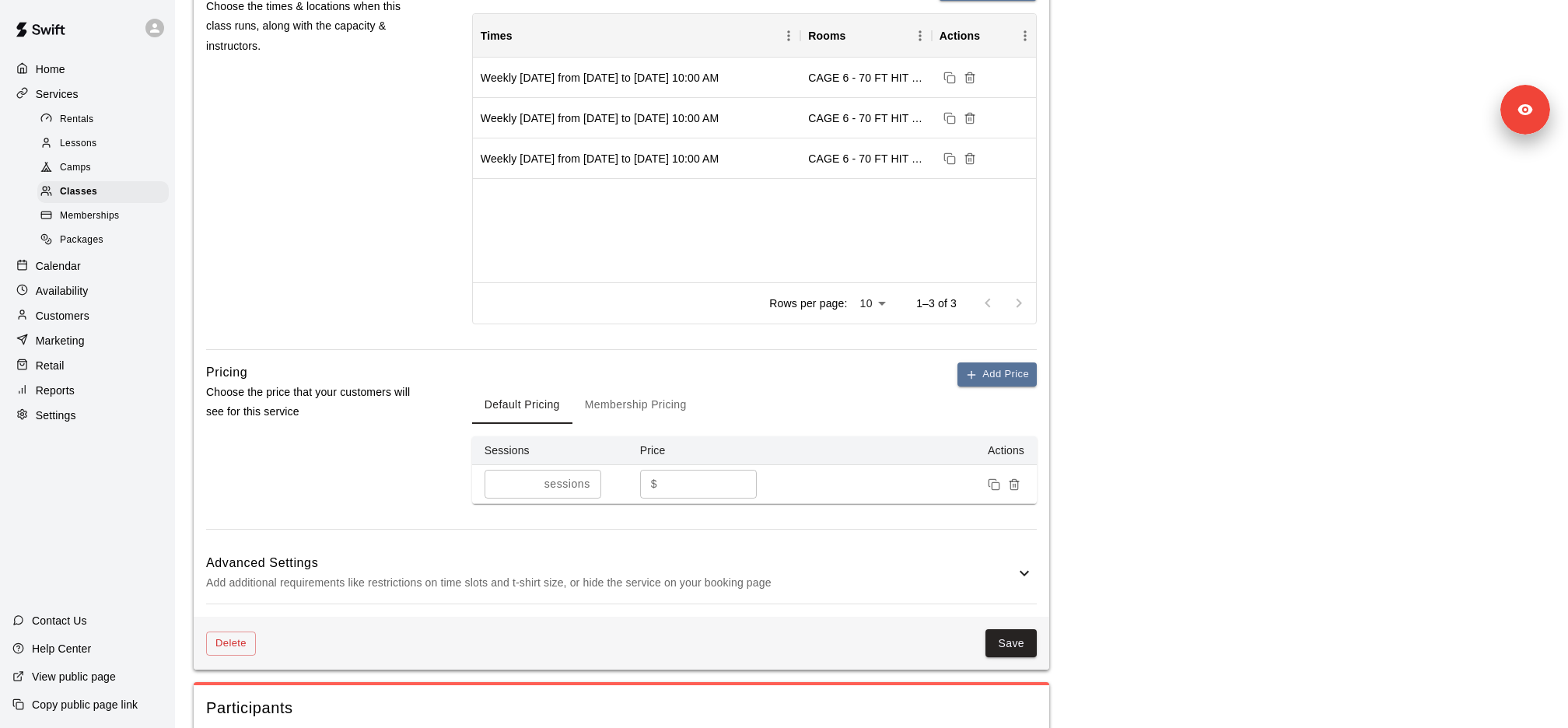
scroll to position [835, 0]
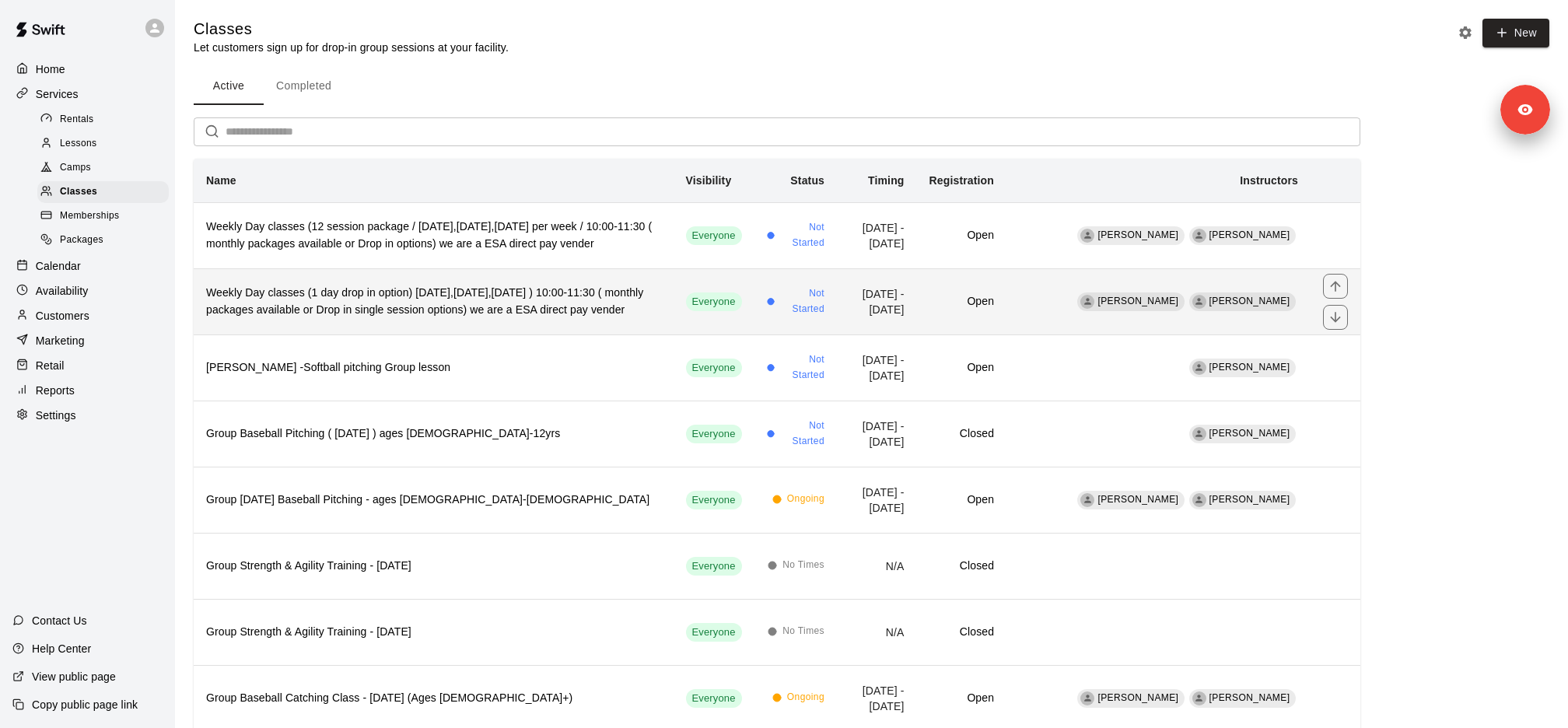
click at [465, 305] on h6 "Weekly Day classes (1 day drop in option) [DATE],[DATE],[DATE] ) 10:00-11:30 ( …" at bounding box center [434, 301] width 454 height 35
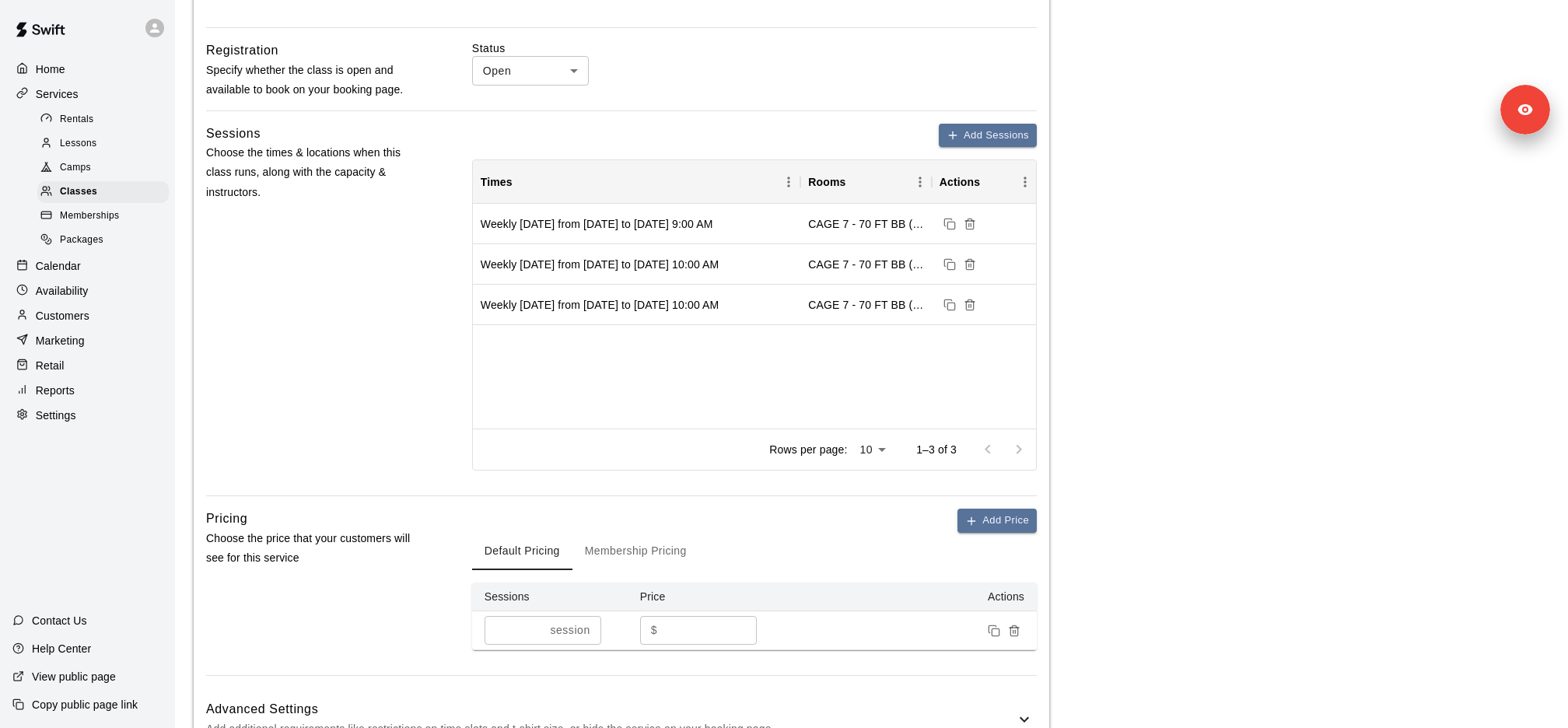
scroll to position [429, 0]
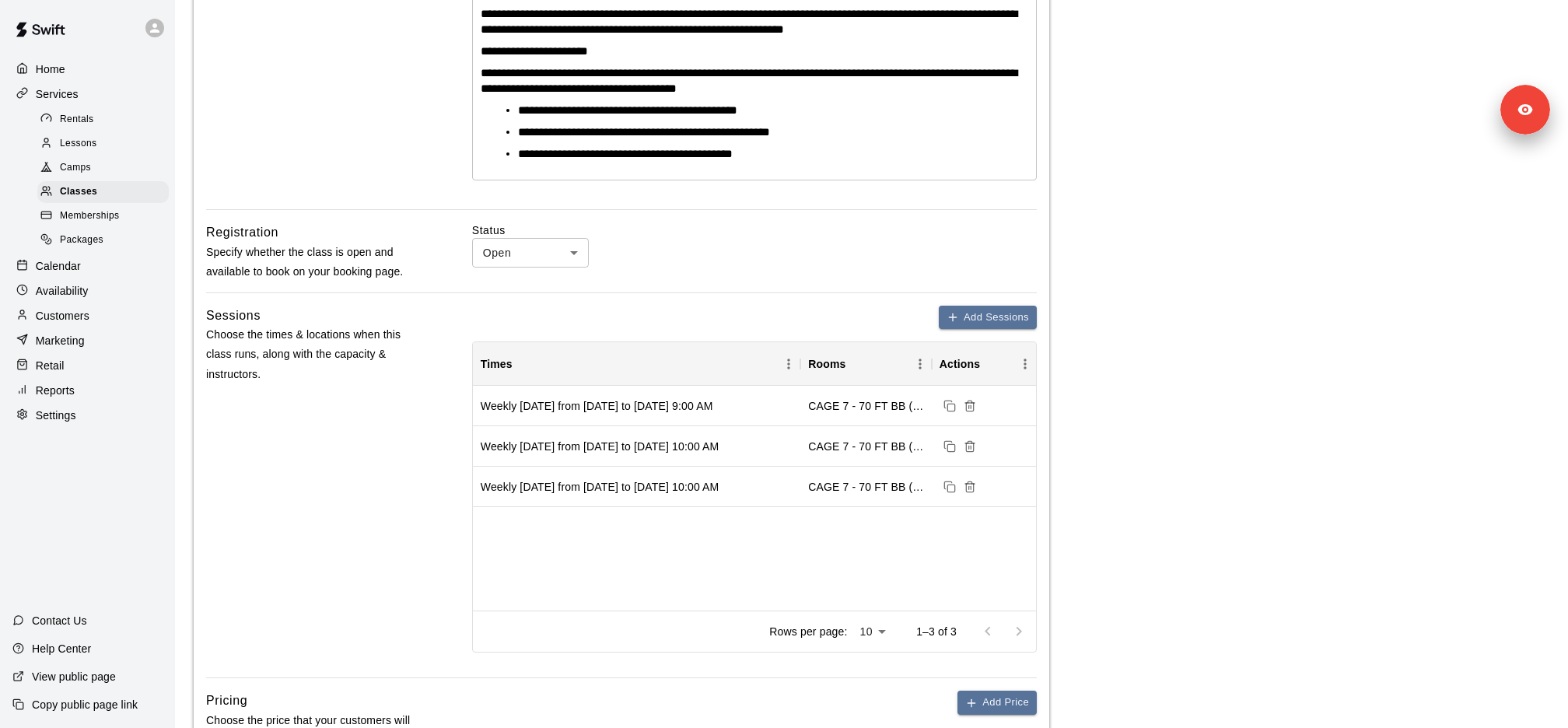
click at [102, 158] on div "Camps" at bounding box center [103, 168] width 131 height 22
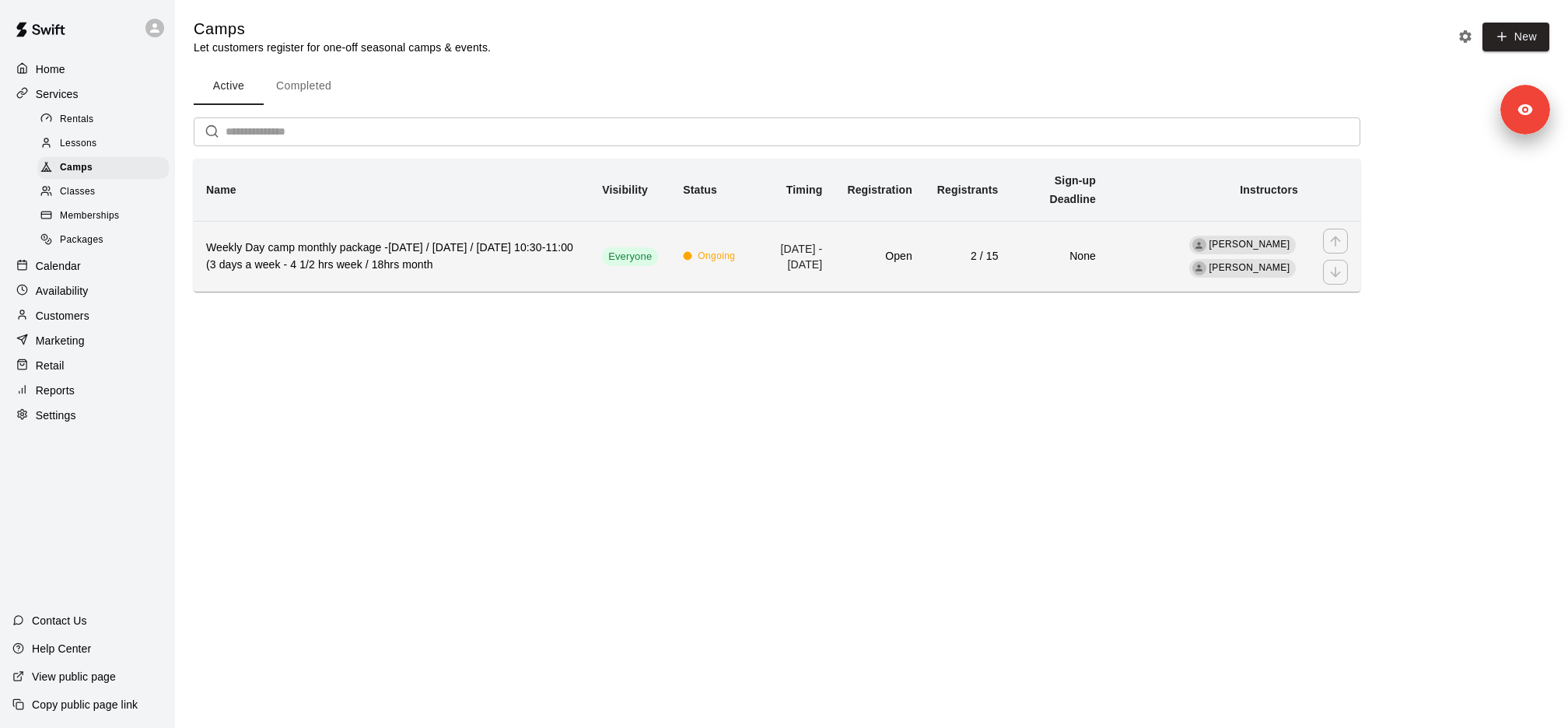
click at [409, 272] on h6 "Weekly Day camp monthly package -[DATE] / [DATE] / [DATE] 10:30-11:00 (3 days a…" at bounding box center [391, 256] width 371 height 35
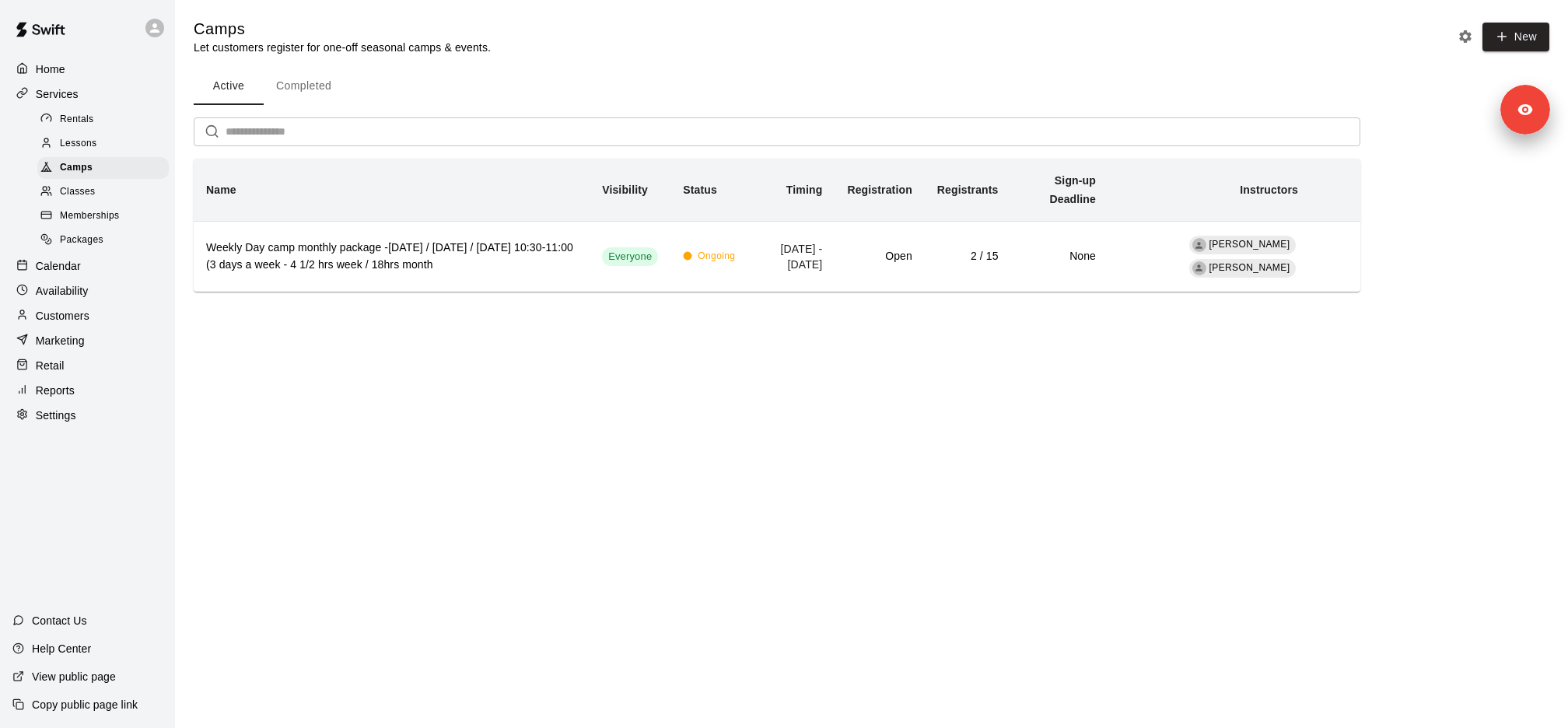
click at [115, 188] on div "Classes" at bounding box center [103, 192] width 131 height 22
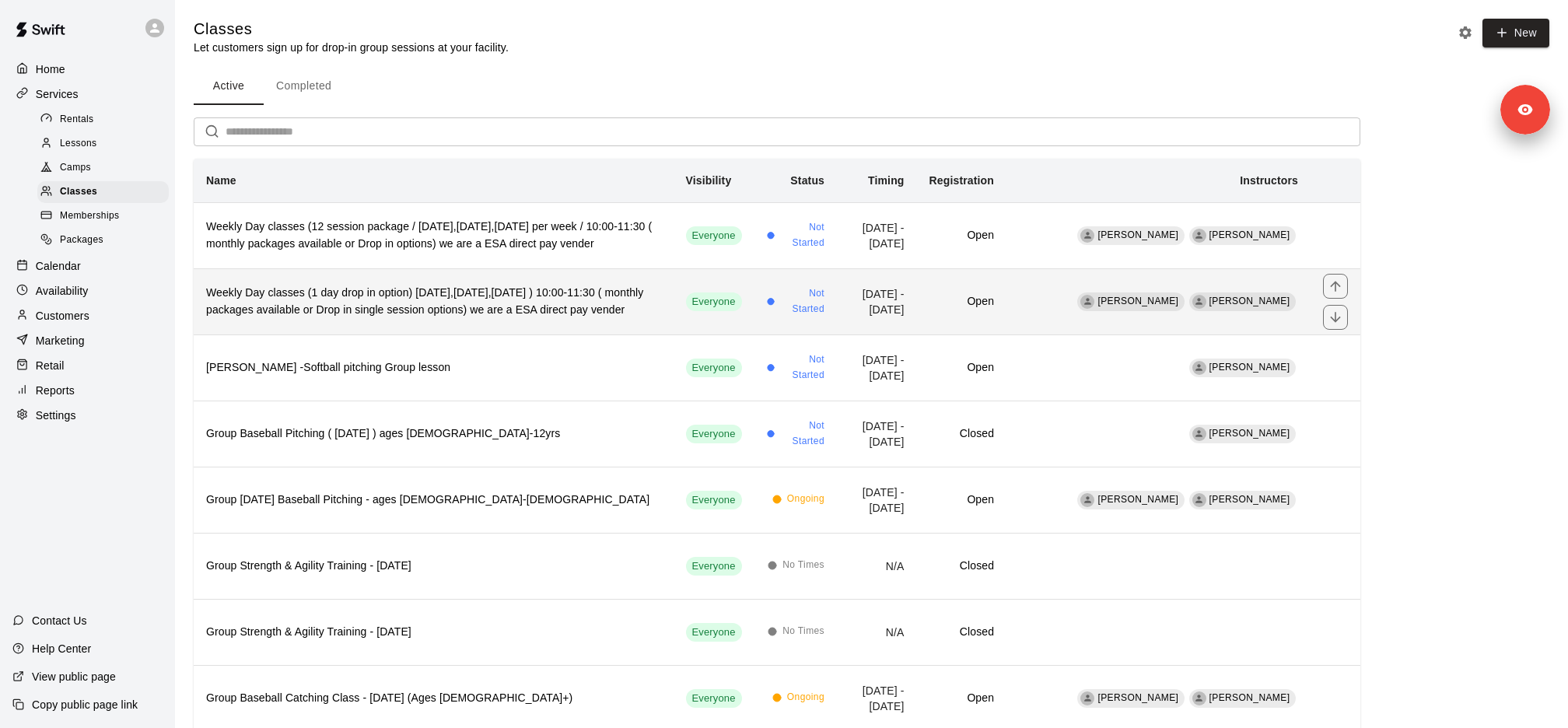
click at [527, 307] on h6 "Weekly Day classes (1 day drop in option) [DATE],[DATE],[DATE] ) 10:00-11:30 ( …" at bounding box center [434, 301] width 454 height 35
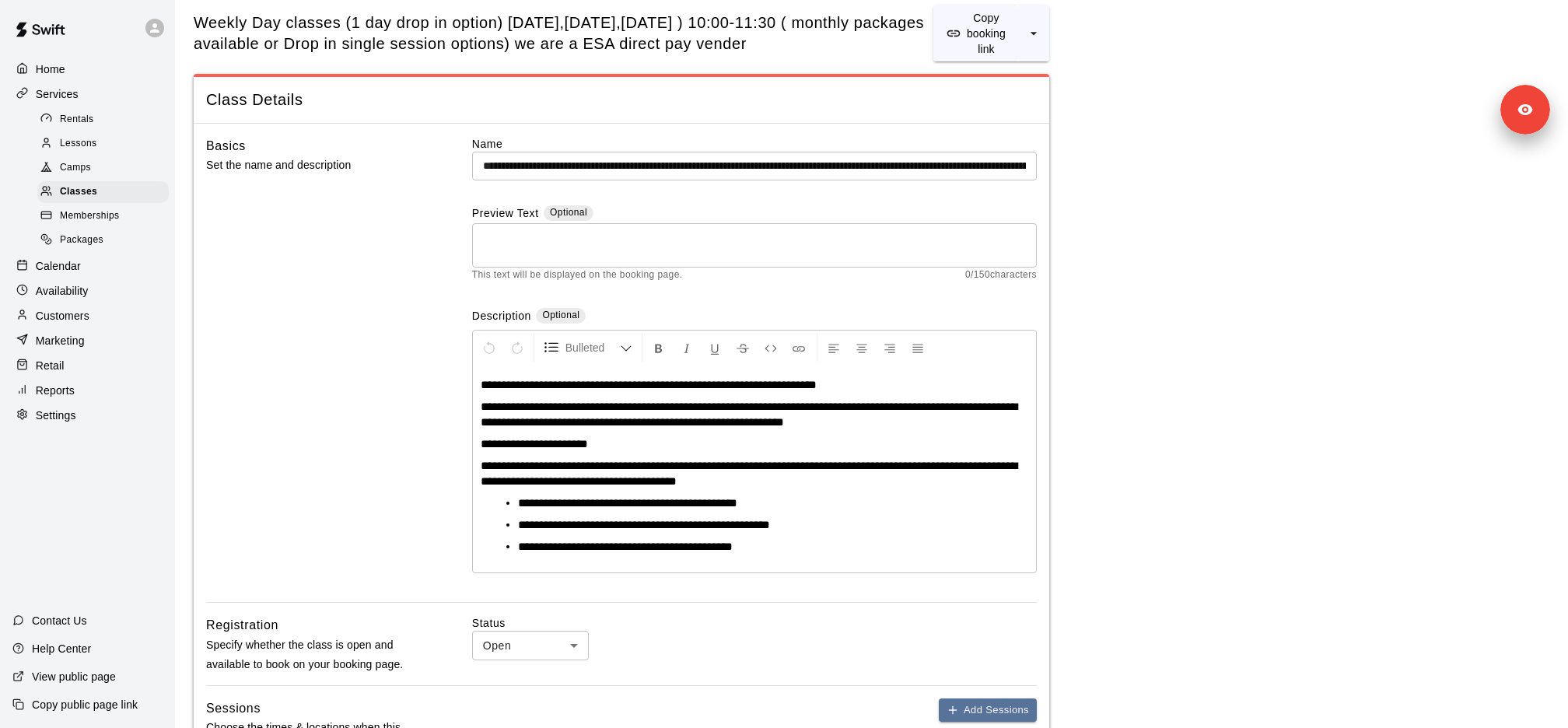
scroll to position [38, 0]
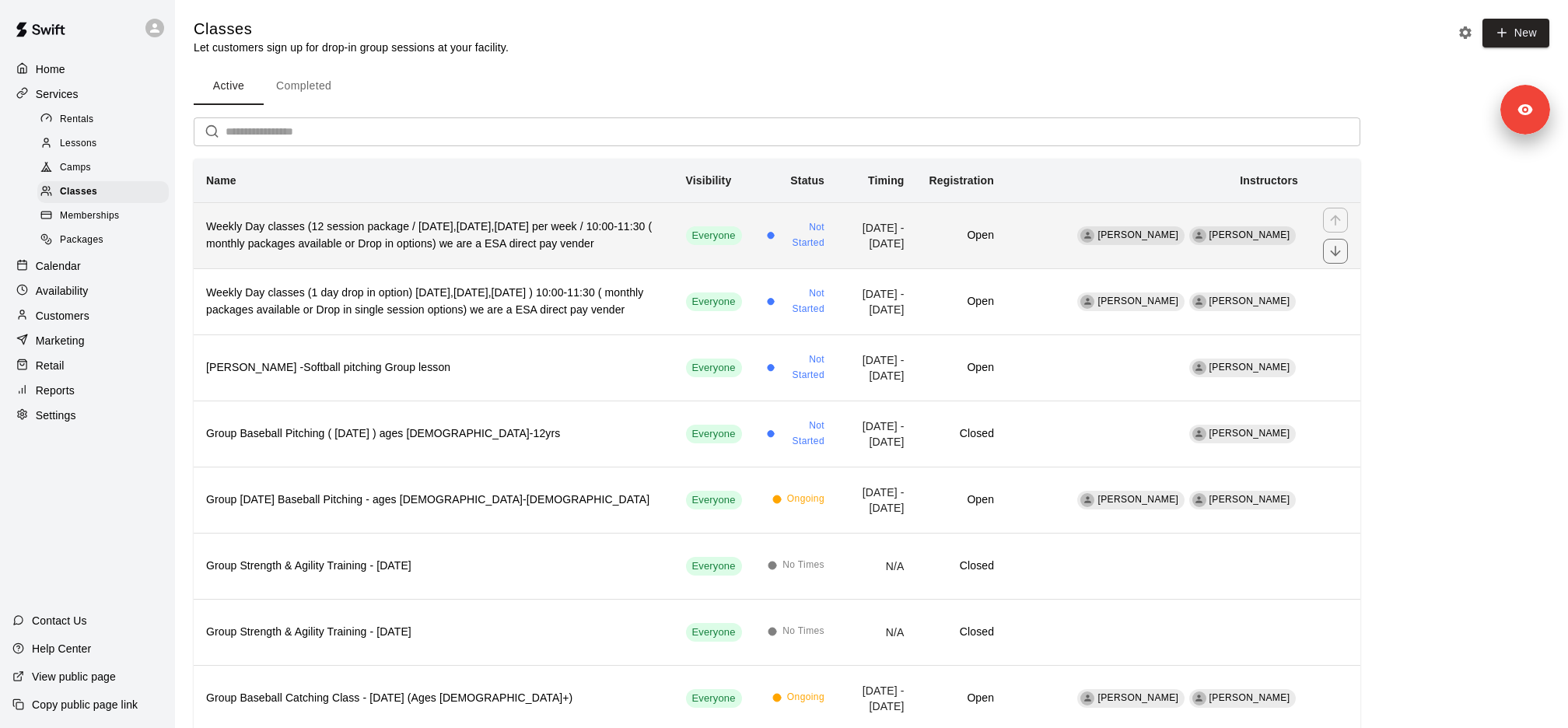
click at [513, 214] on th "Weekly Day classes (12 session package / Monday,Wednesday,Friday per week / 10:…" at bounding box center [434, 235] width 480 height 66
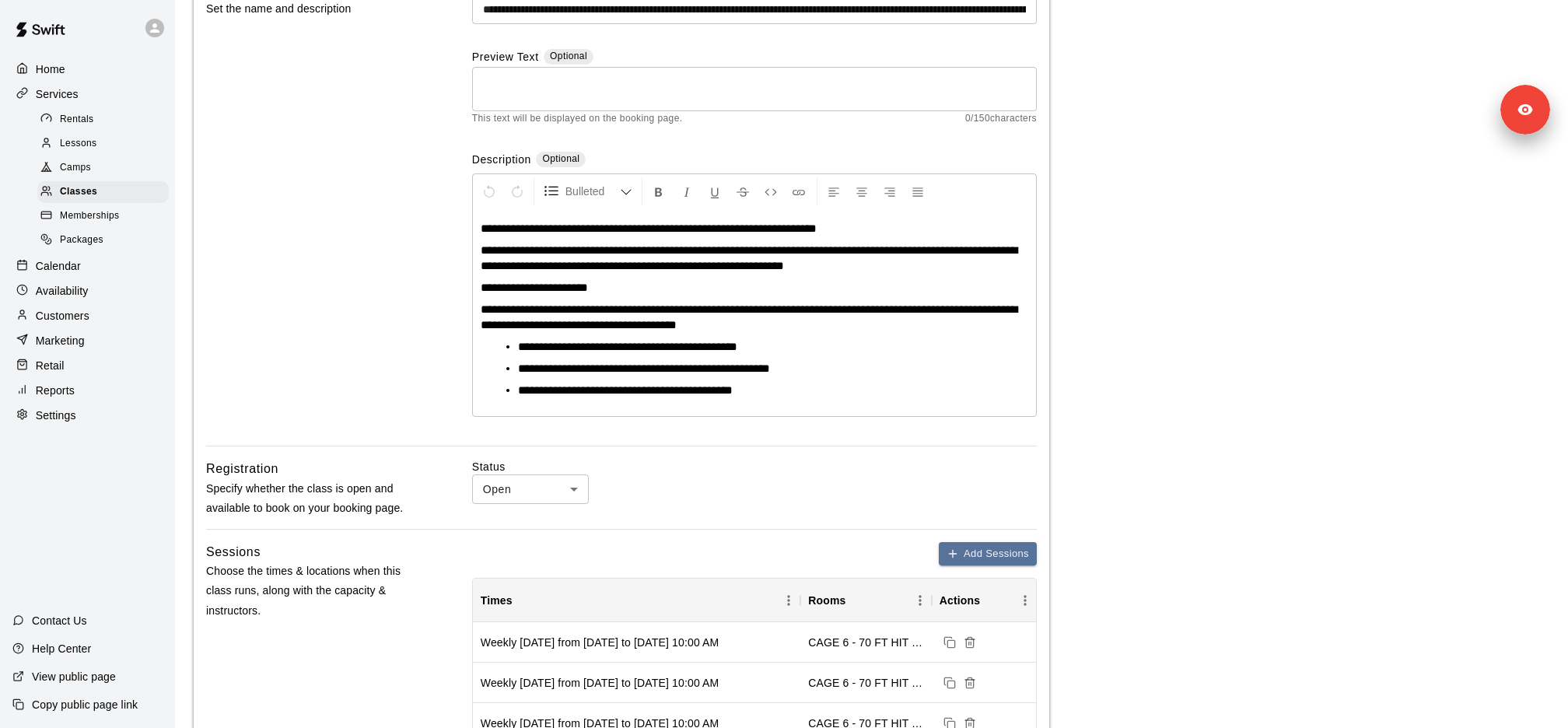
scroll to position [317, 0]
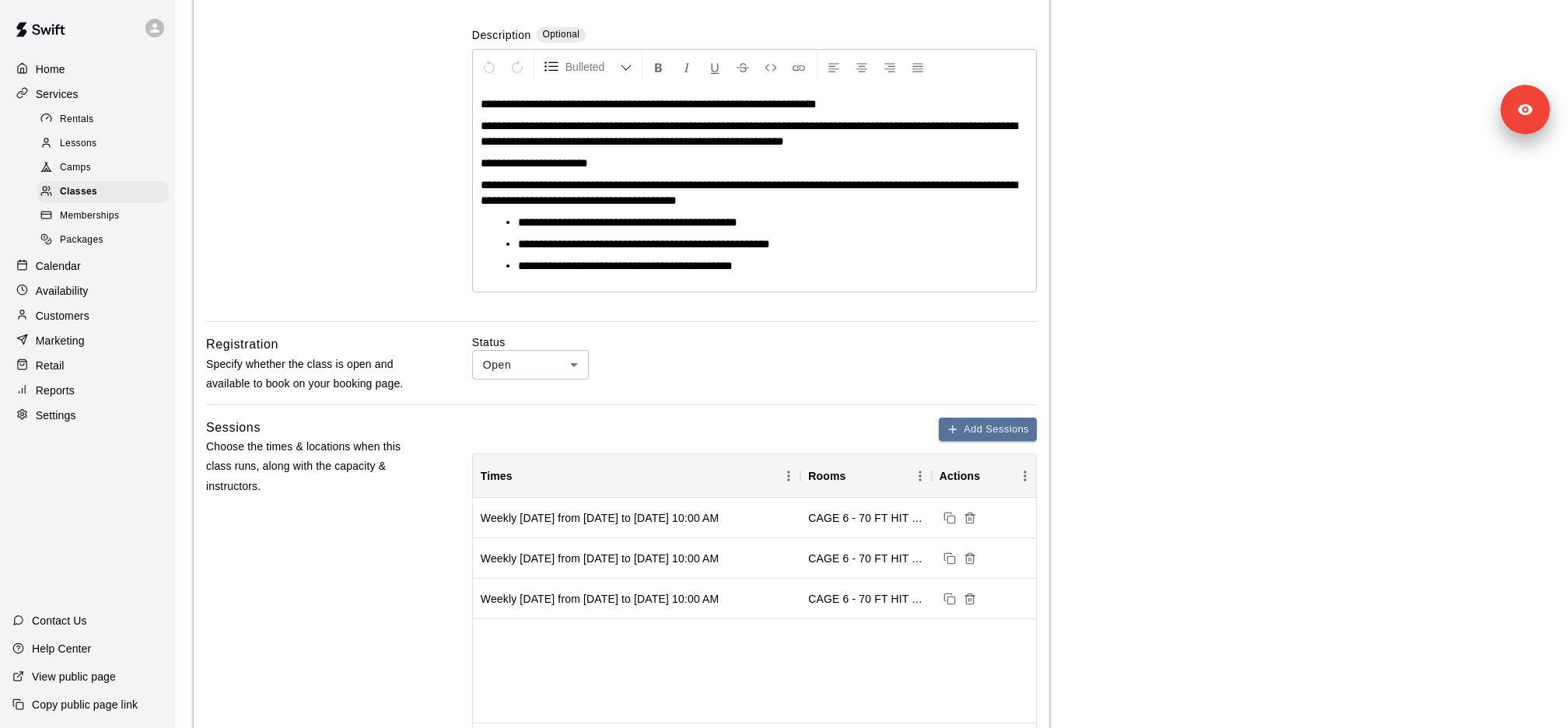
click at [138, 243] on div "Packages" at bounding box center [103, 240] width 131 height 22
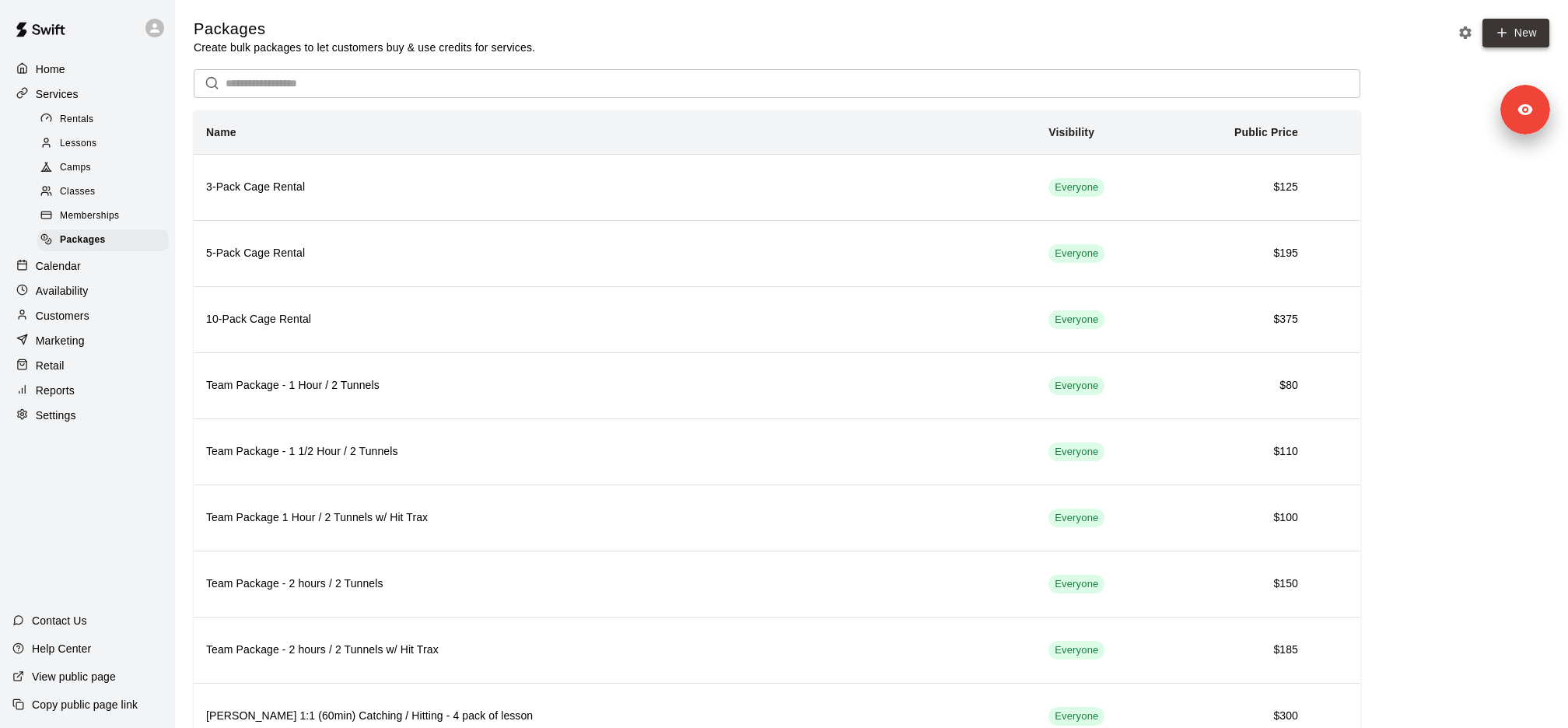
click at [1511, 33] on link "New" at bounding box center [1516, 33] width 67 height 29
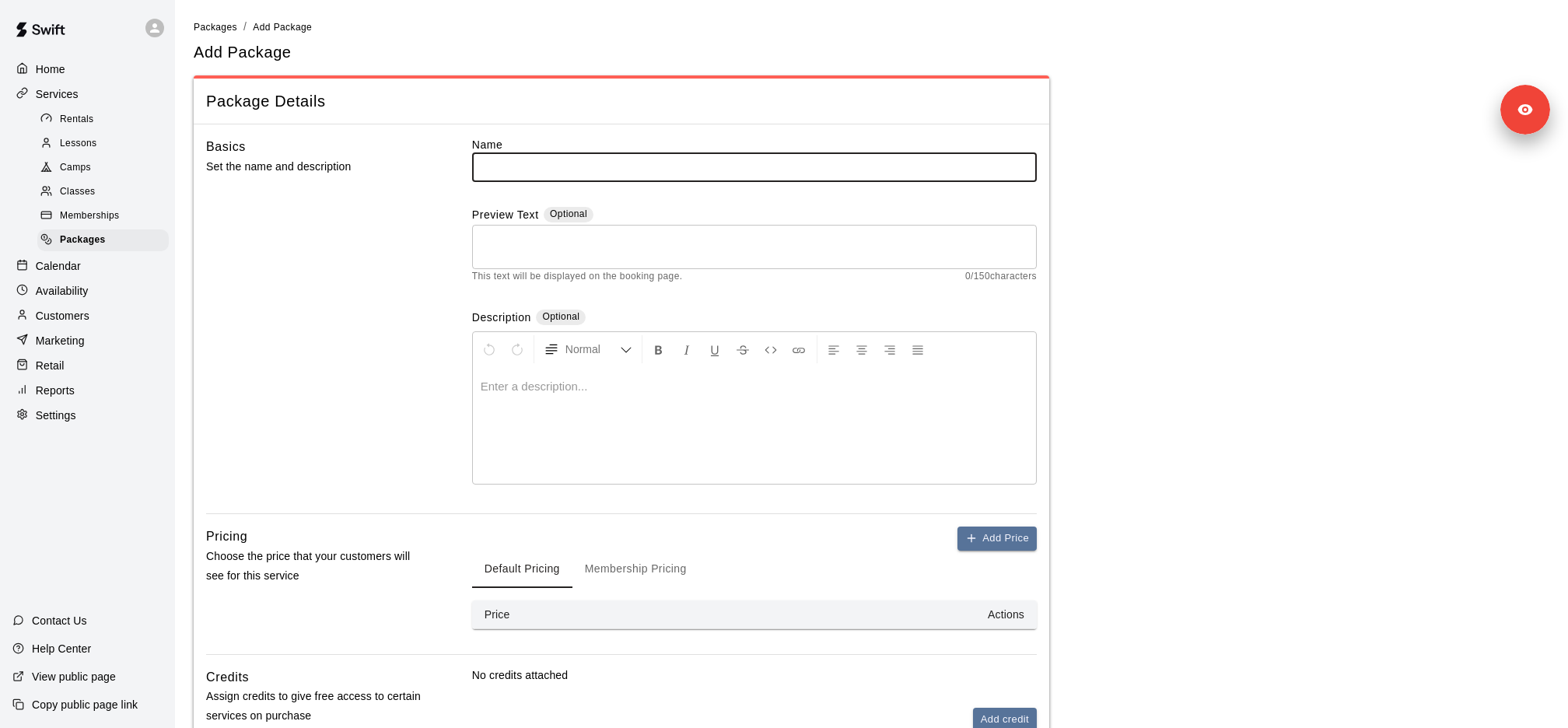
scroll to position [185, 0]
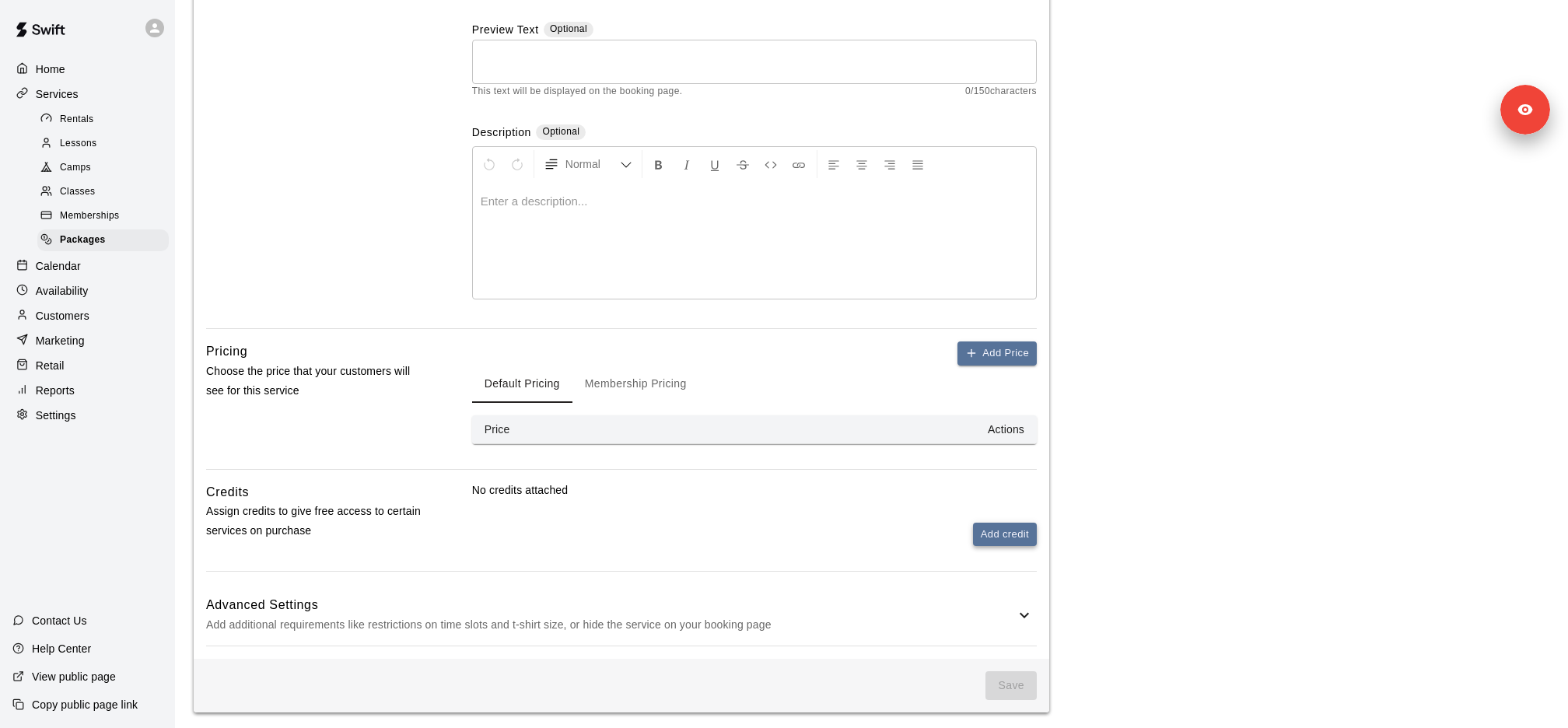
click at [1020, 534] on button "Add credit" at bounding box center [1005, 534] width 64 height 24
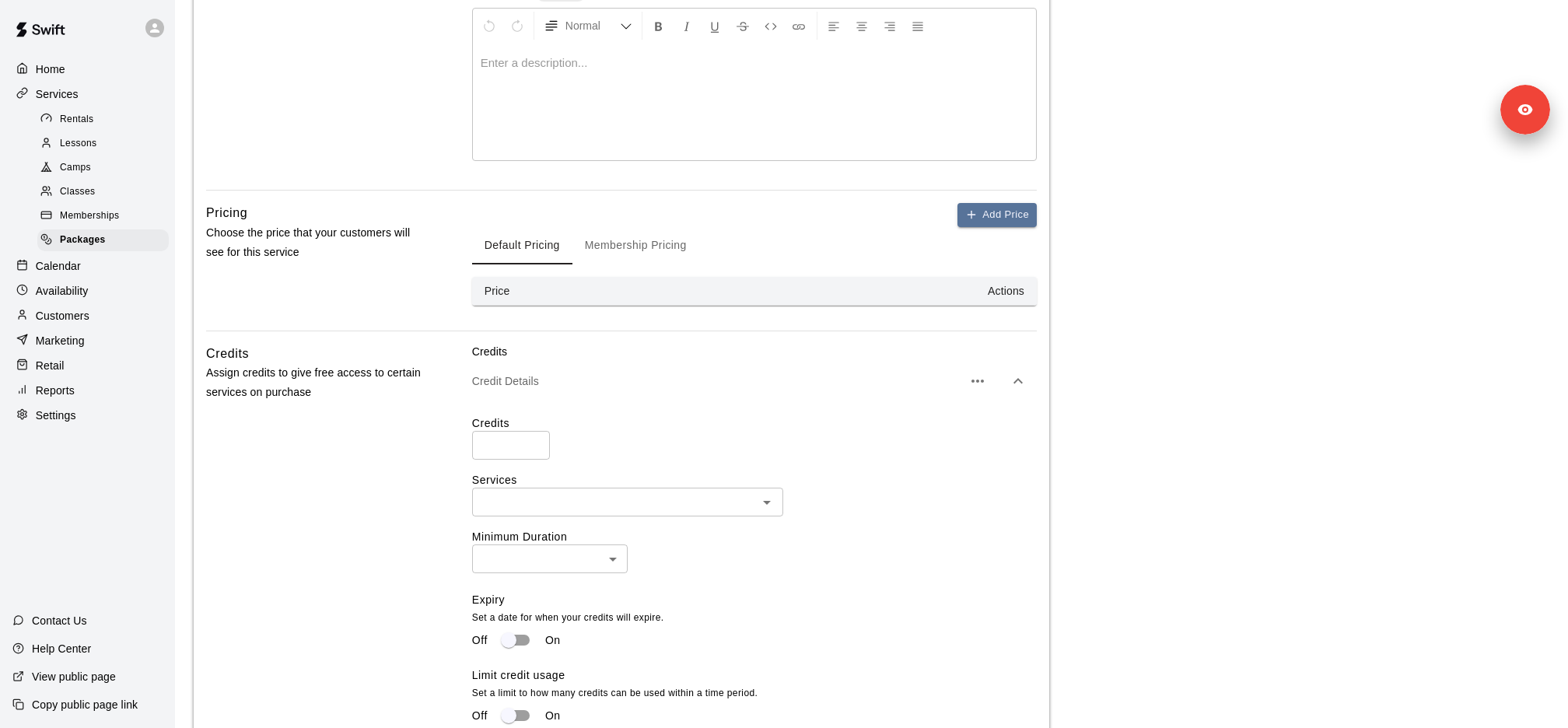
scroll to position [553, 0]
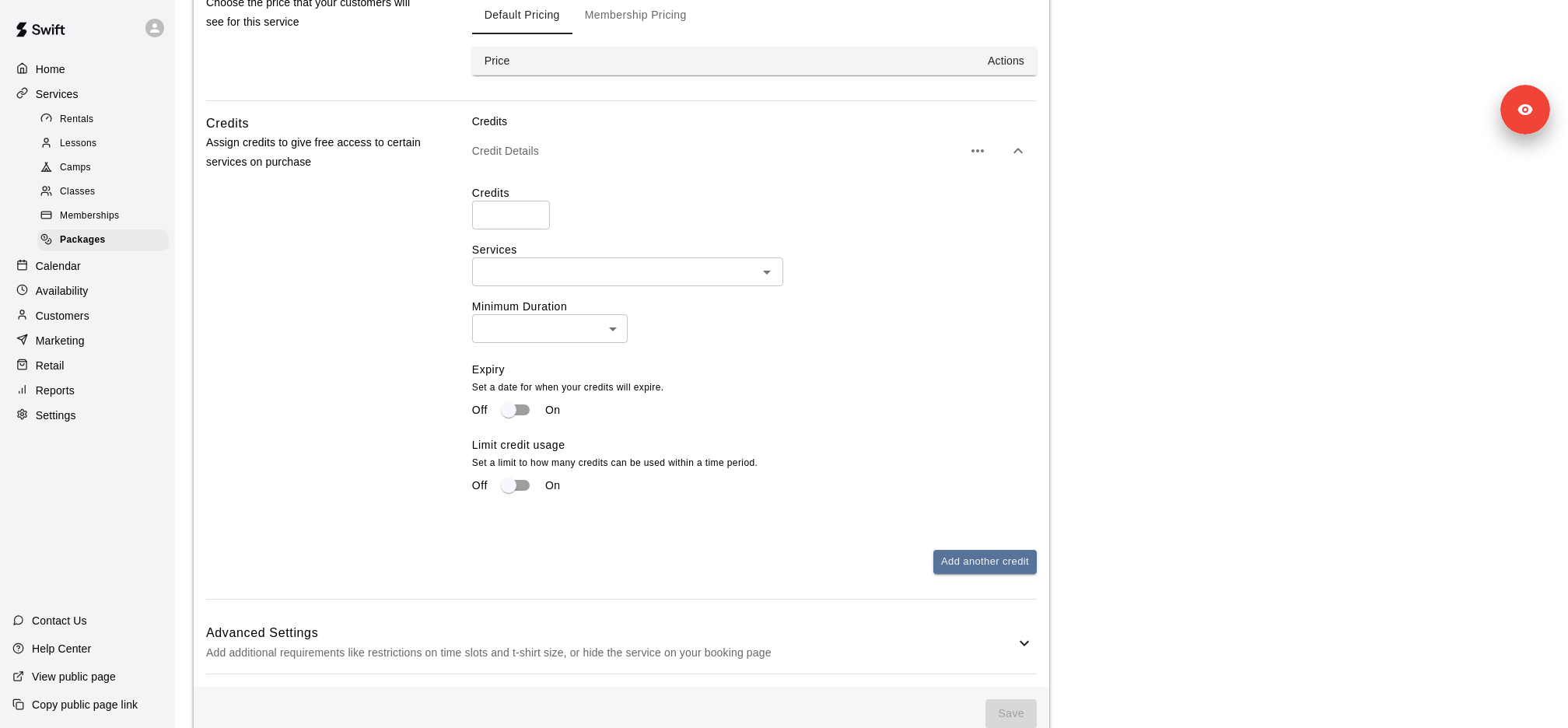
click at [498, 207] on input "number" at bounding box center [511, 214] width 78 height 29
type input "*"
click at [580, 272] on input "text" at bounding box center [614, 272] width 276 height 20
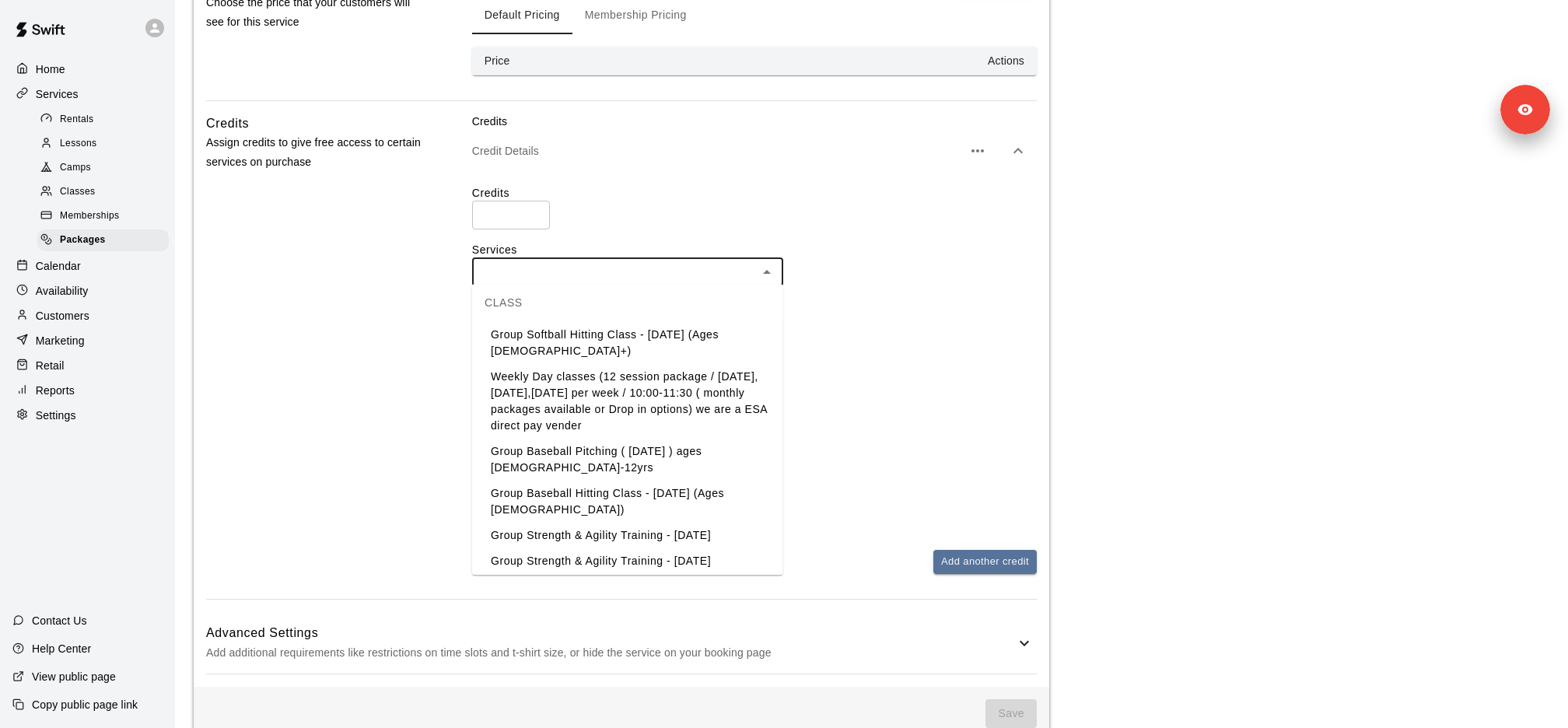
scroll to position [582, 0]
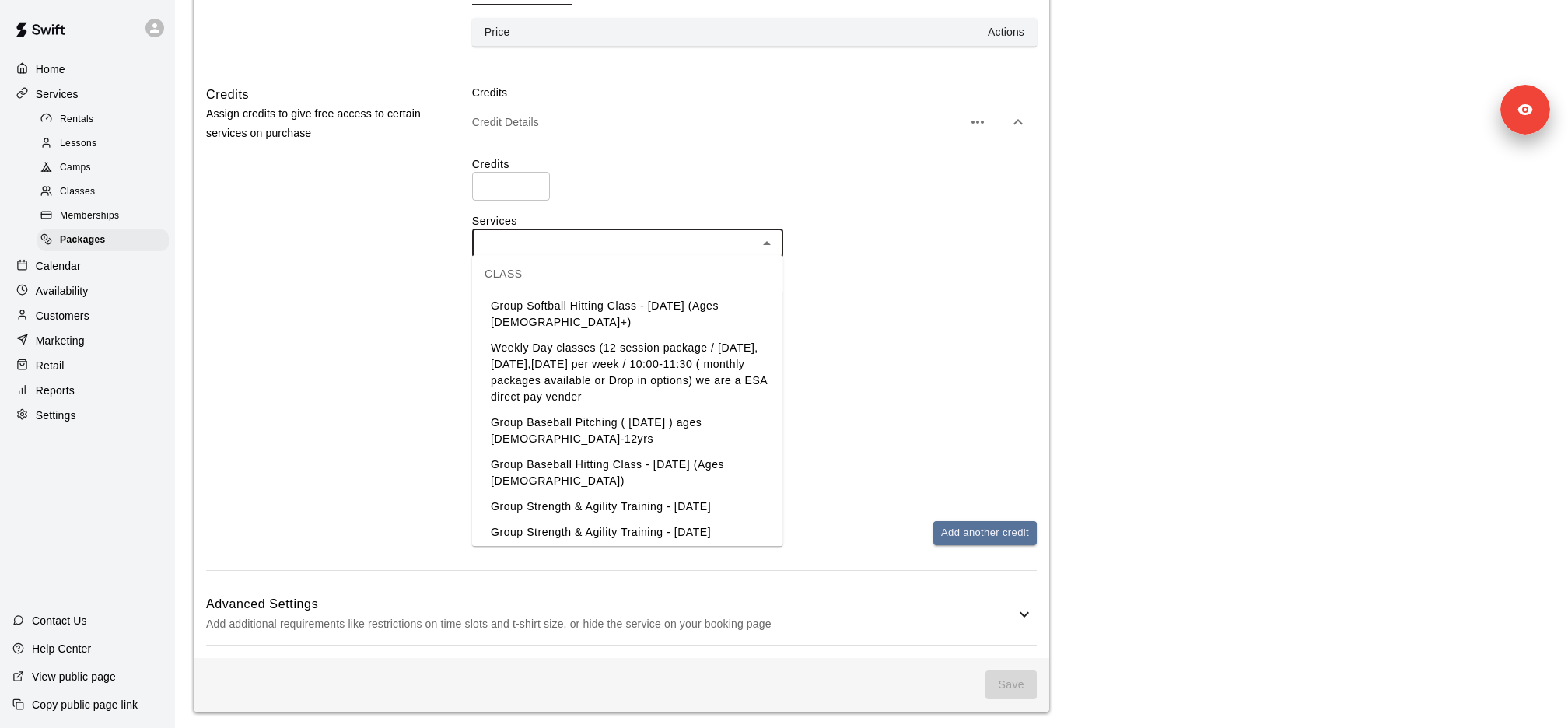
click at [619, 338] on li "Weekly Day classes (12 session package / Monday,Wednesday,Friday per week / 10:…" at bounding box center [627, 372] width 311 height 75
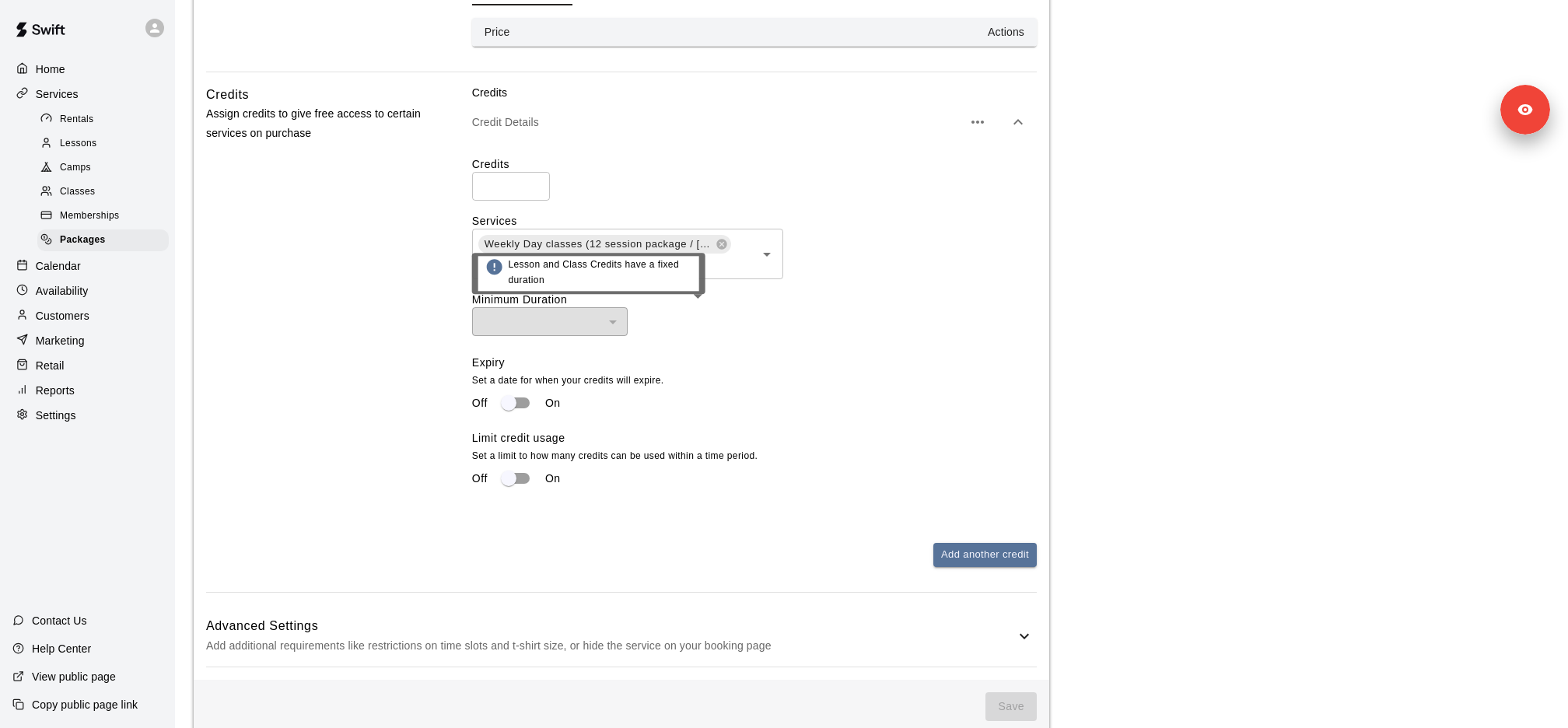
click at [669, 327] on div "​ ​" at bounding box center [754, 321] width 564 height 29
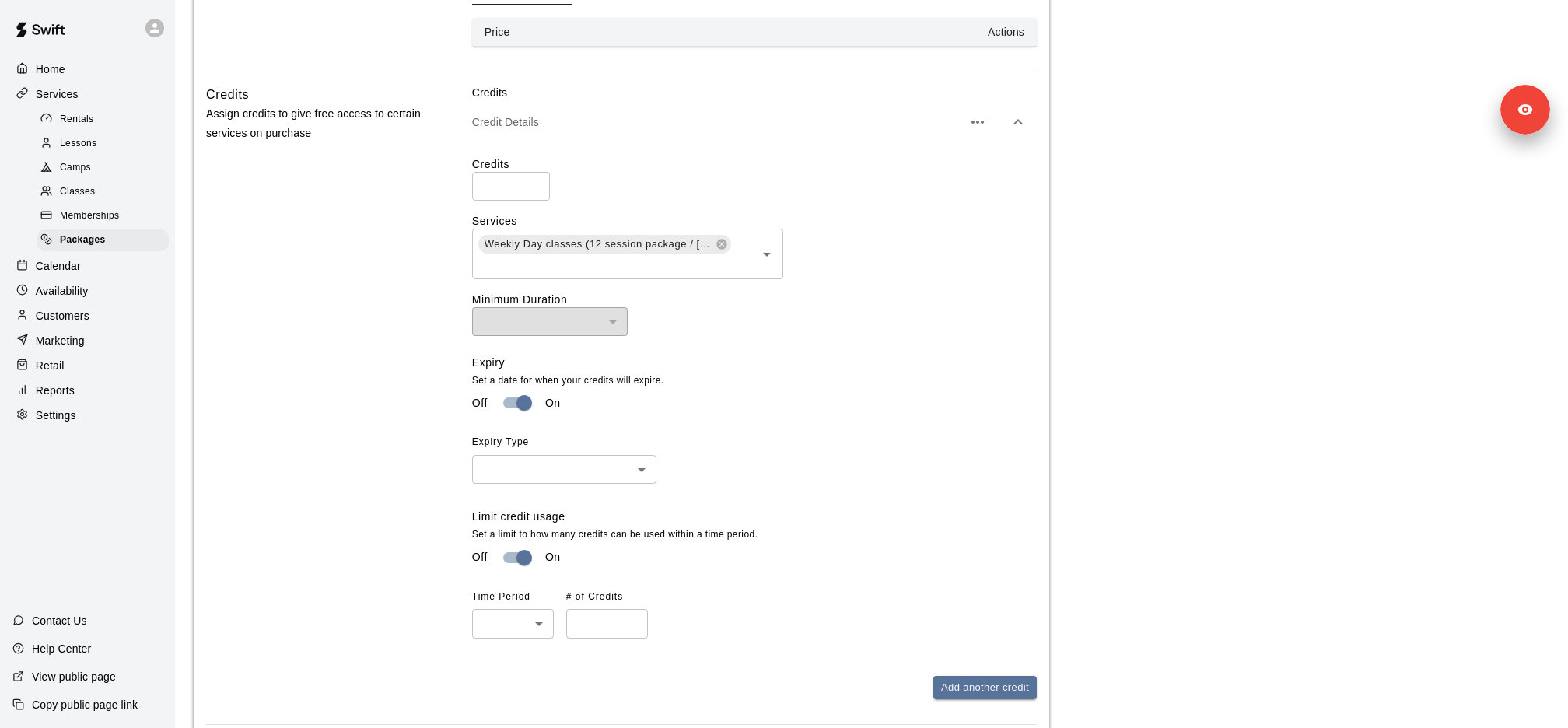
click at [570, 473] on body "Home Services Rentals Lessons Camps Classes Memberships Packages Calendar Avail…" at bounding box center [784, 151] width 1568 height 1466
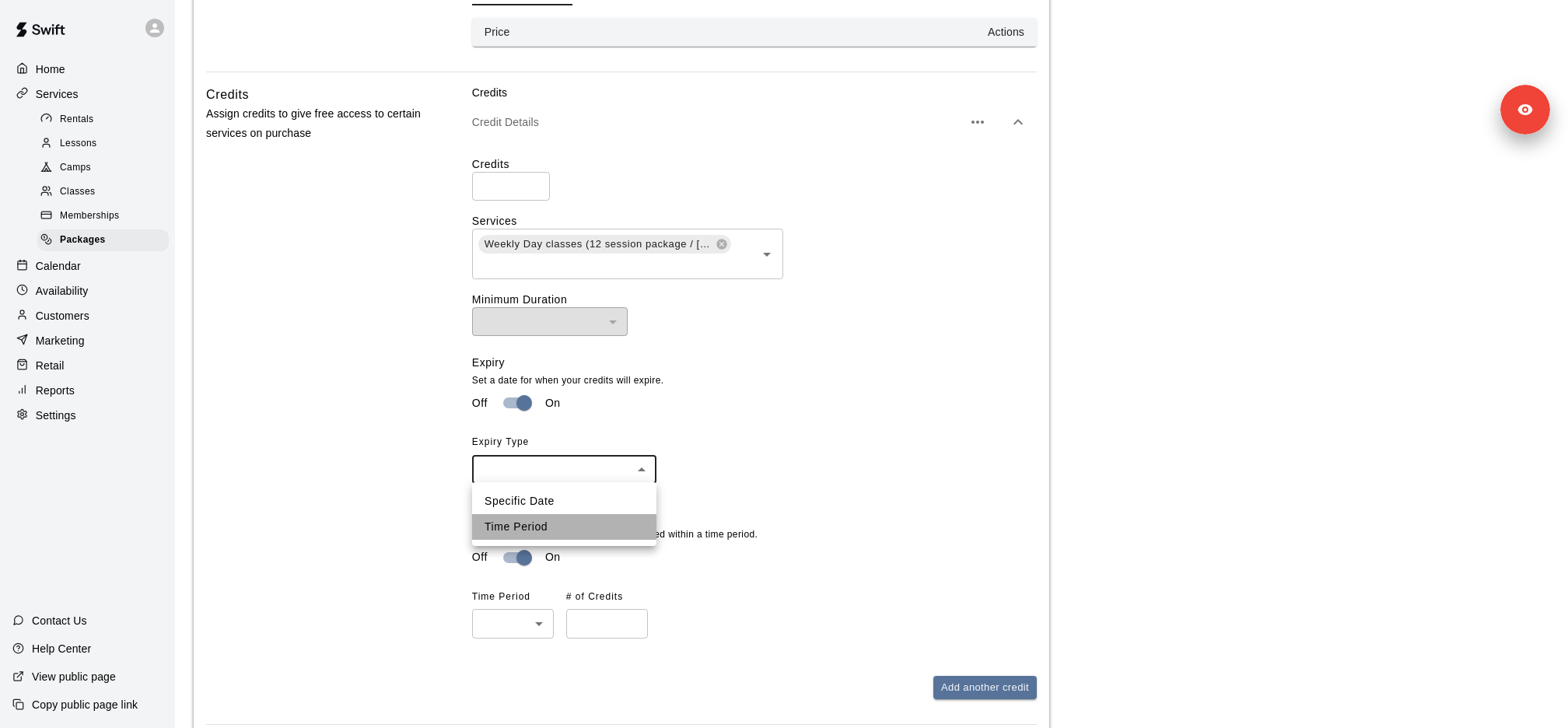
click at [569, 524] on li "Time Period" at bounding box center [564, 526] width 185 height 26
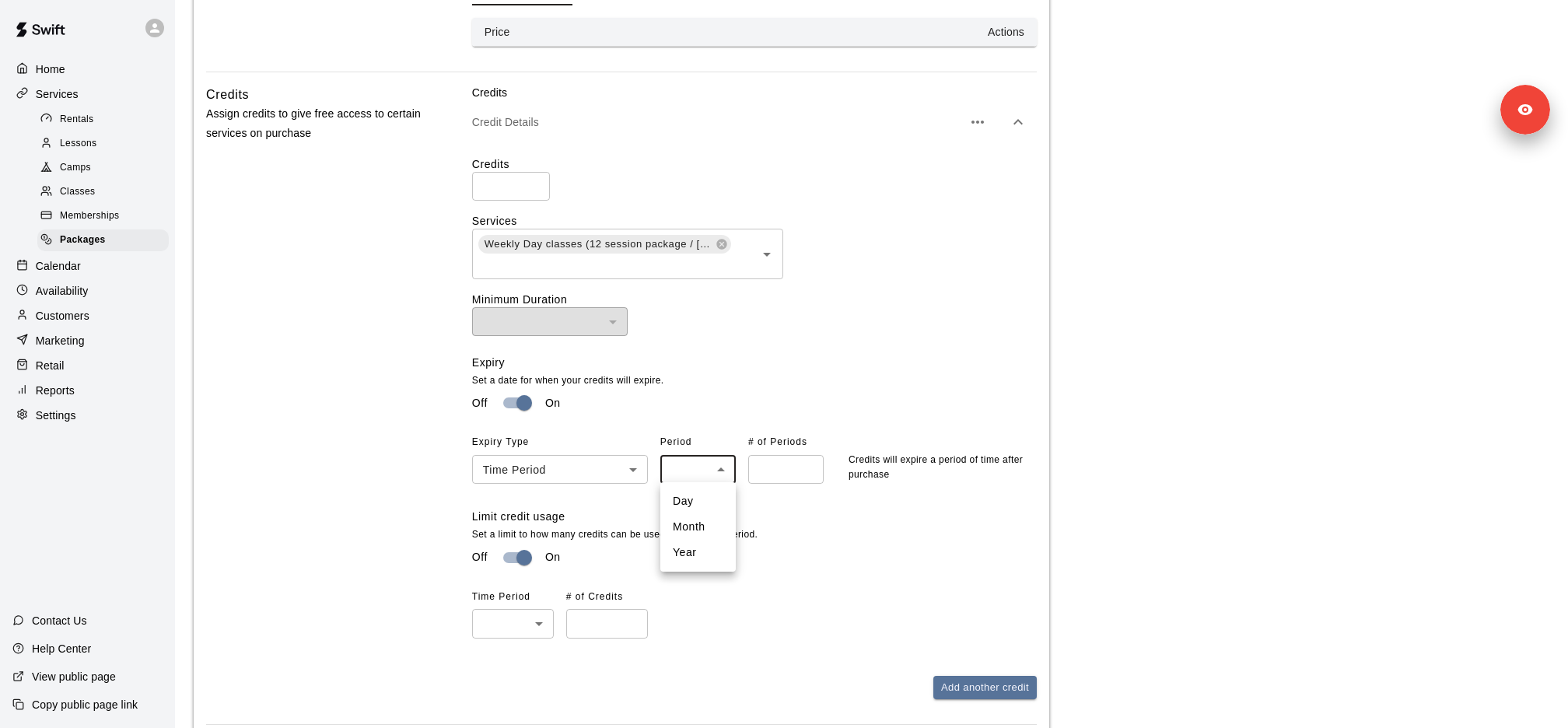
click at [689, 462] on body "Home Services Rentals Lessons Camps Classes Memberships Packages Calendar Avail…" at bounding box center [784, 151] width 1568 height 1466
click at [579, 475] on div at bounding box center [784, 364] width 1568 height 728
click at [579, 469] on body "Home Services Rentals Lessons Camps Classes Memberships Packages Calendar Avail…" at bounding box center [784, 151] width 1568 height 1466
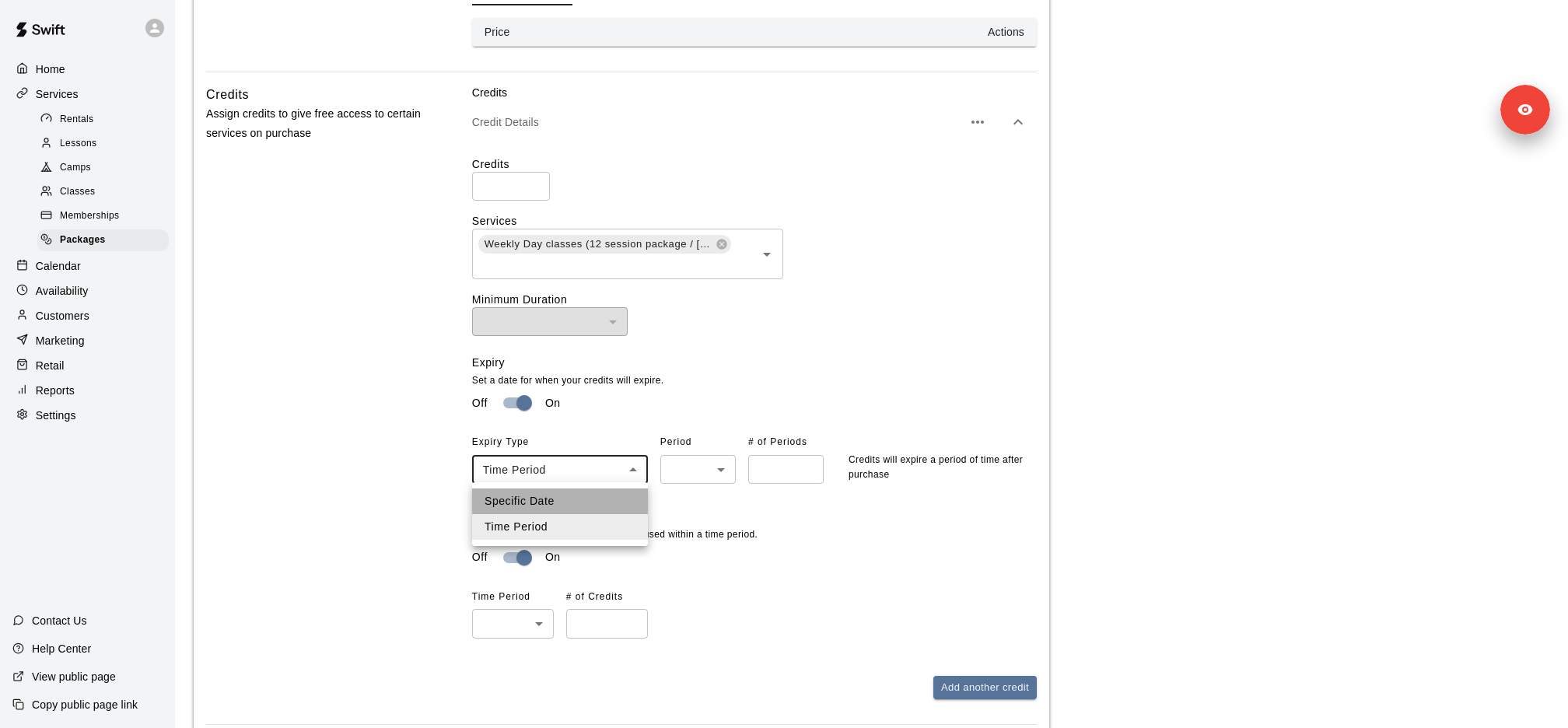
click at [574, 495] on li "Specific Date" at bounding box center [560, 501] width 176 height 26
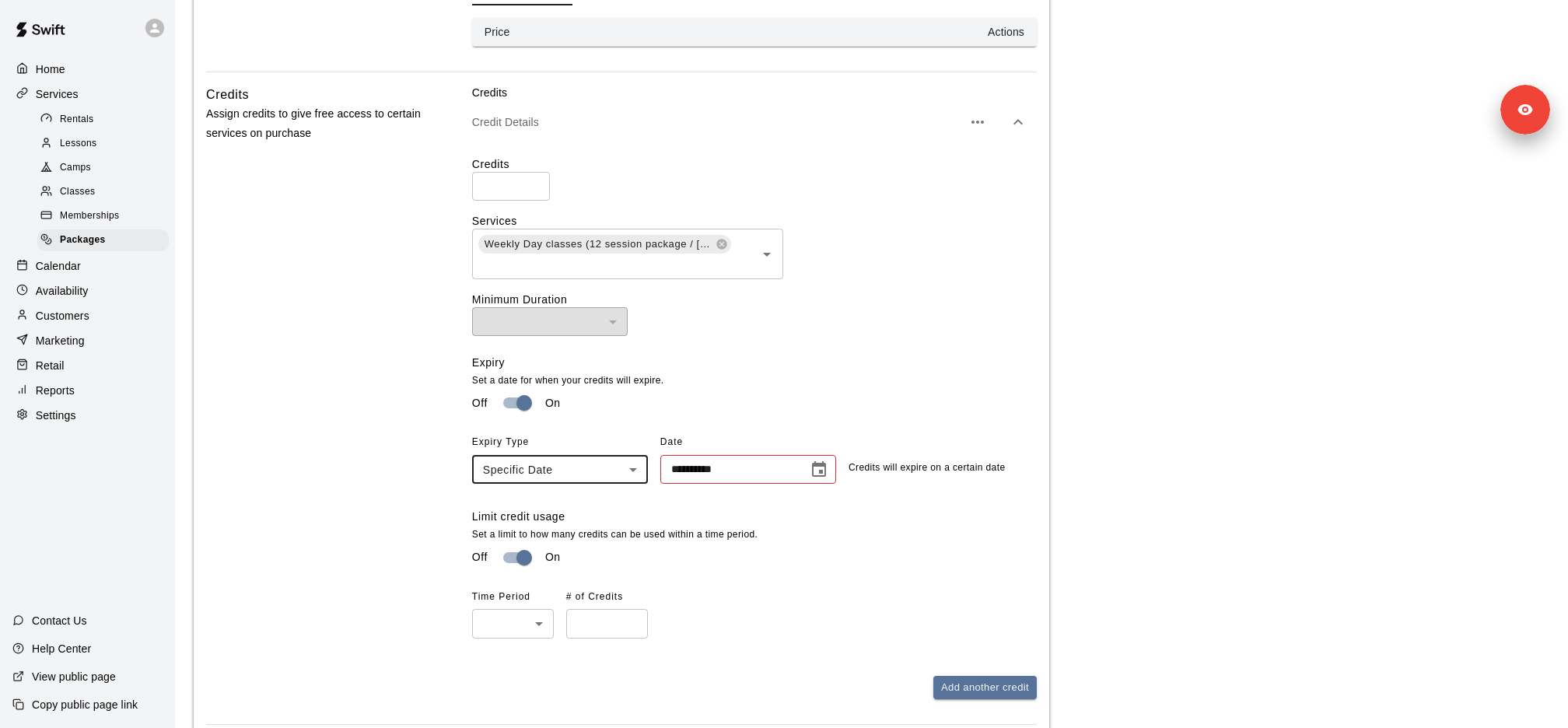
click at [597, 462] on body "**********" at bounding box center [784, 151] width 1568 height 1466
click at [581, 516] on li "Time Period" at bounding box center [560, 526] width 176 height 26
type input "******"
click at [710, 469] on body "Home Services Rentals Lessons Camps Classes Memberships Packages Calendar Avail…" at bounding box center [784, 151] width 1568 height 1466
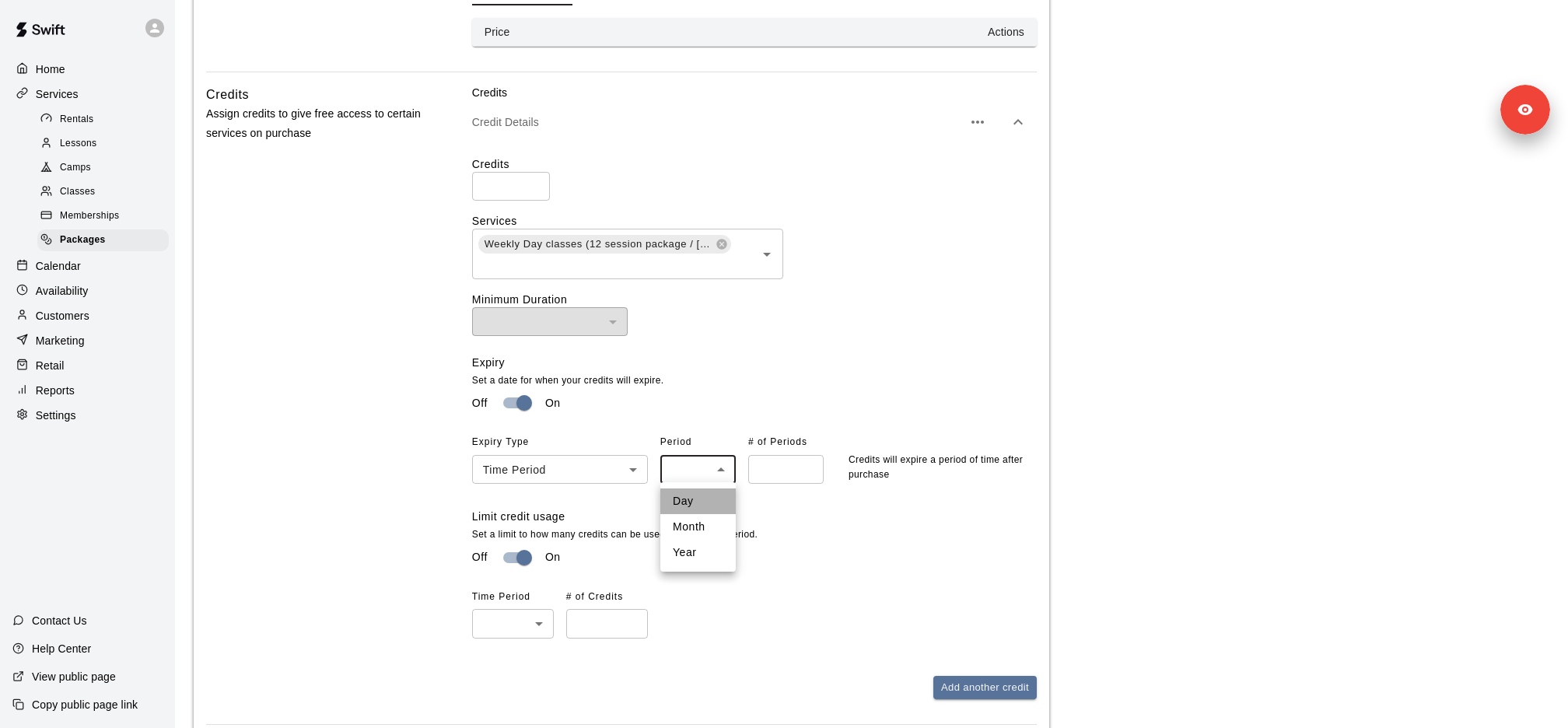
click at [719, 503] on li "Day" at bounding box center [698, 501] width 75 height 26
type input "***"
click at [761, 480] on input "number" at bounding box center [785, 468] width 75 height 29
type input "*"
click at [784, 517] on div "Limit credit usage Set a limit to how many credits can be used within a time pe…" at bounding box center [754, 573] width 564 height 129
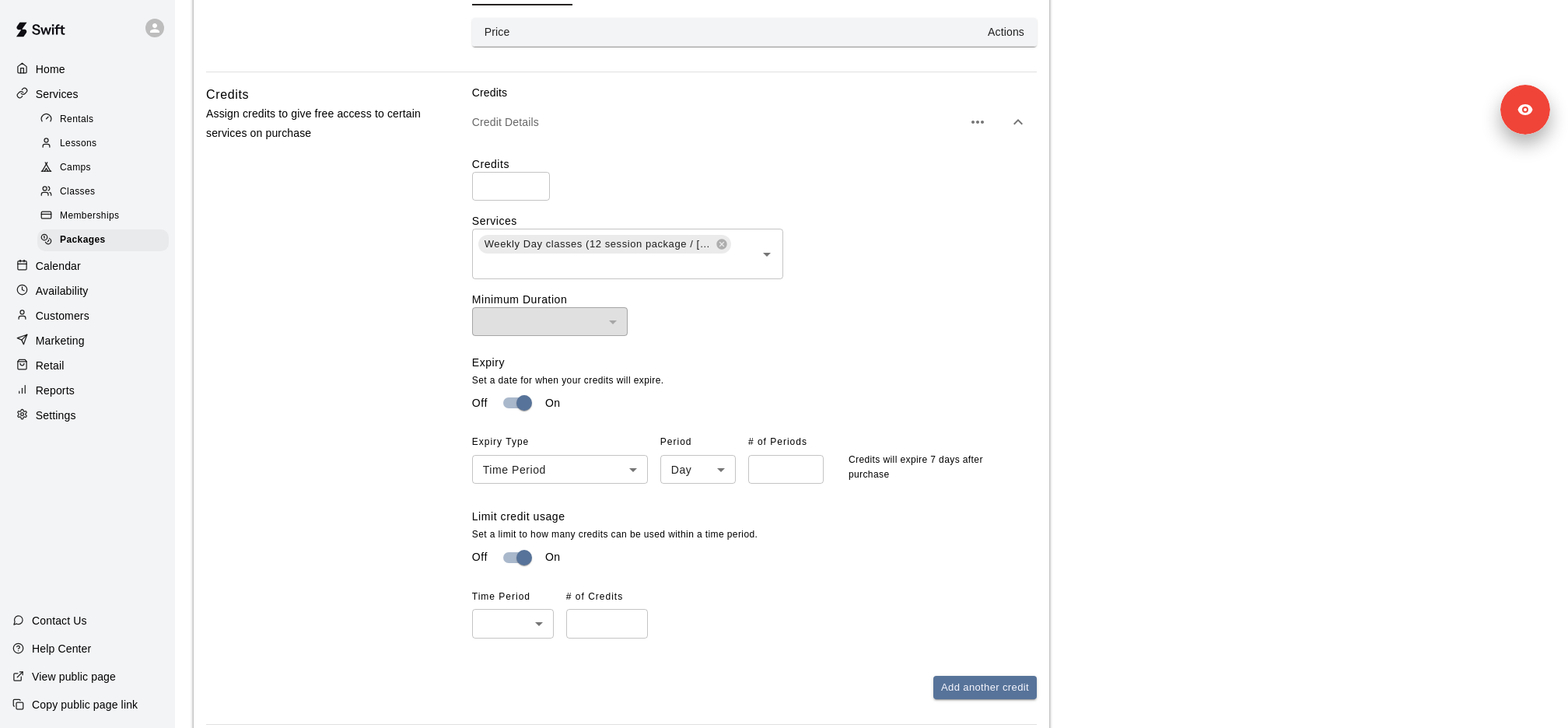
scroll to position [605, 0]
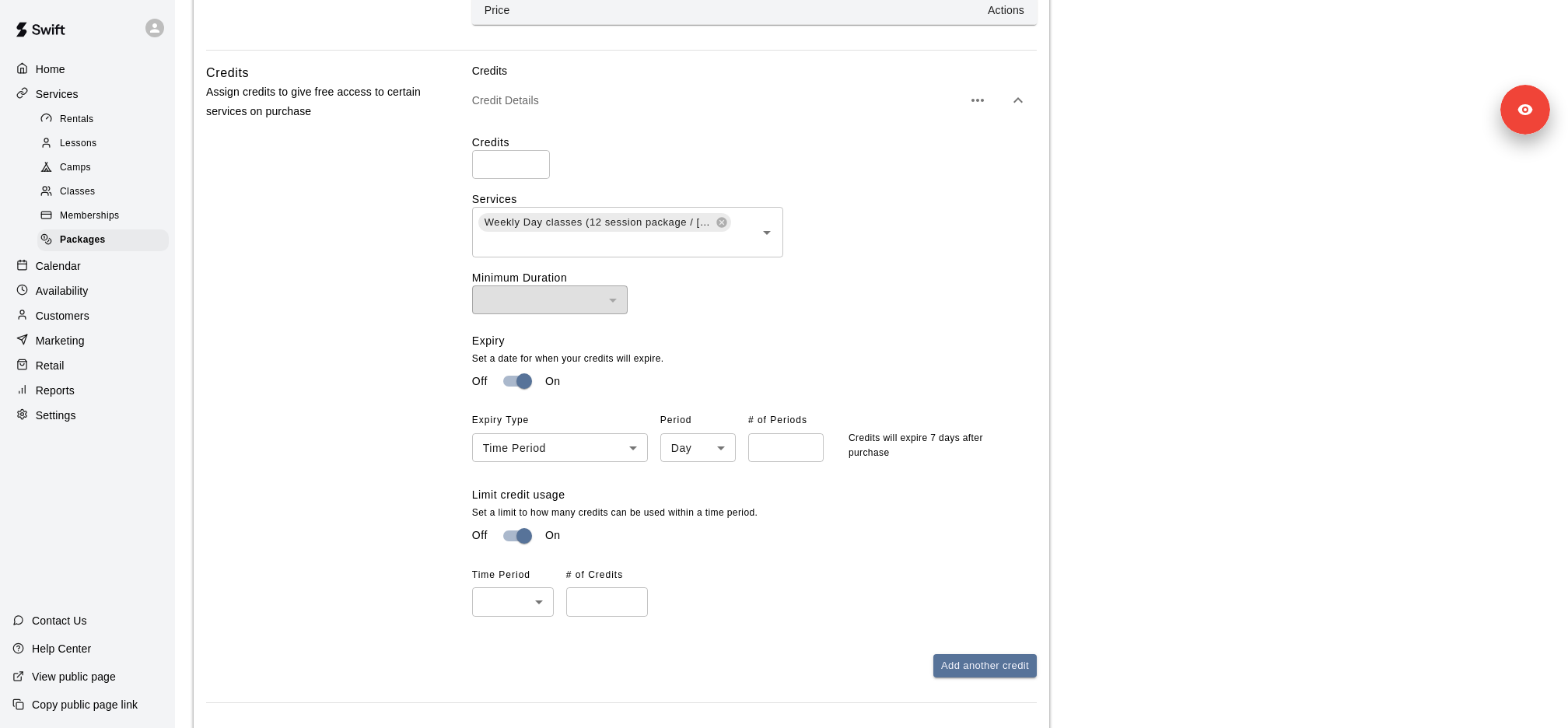
click at [94, 195] on span "Classes" at bounding box center [77, 193] width 35 height 16
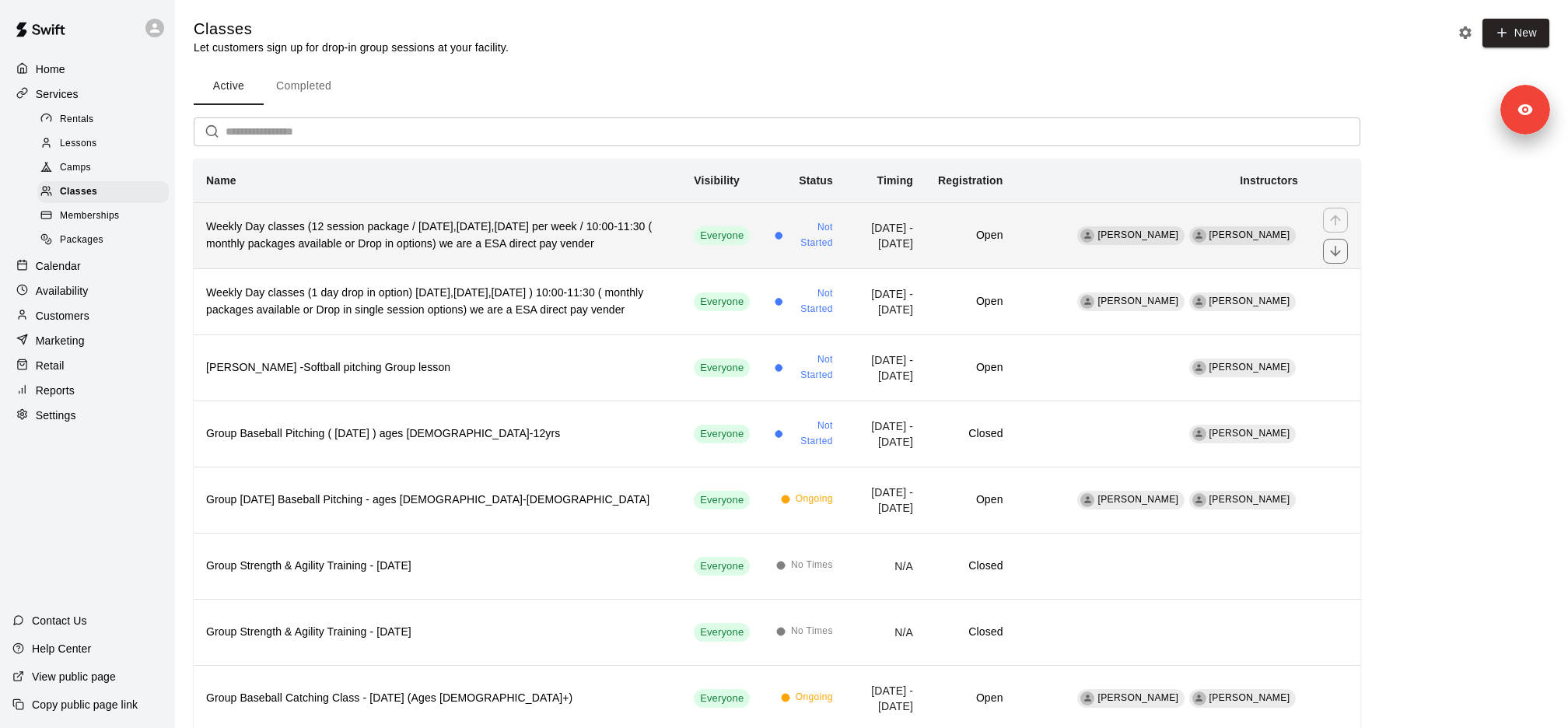
click at [485, 216] on th "Weekly Day classes (12 session package / Monday,Wednesday,Friday per week / 10:…" at bounding box center [437, 235] width 487 height 66
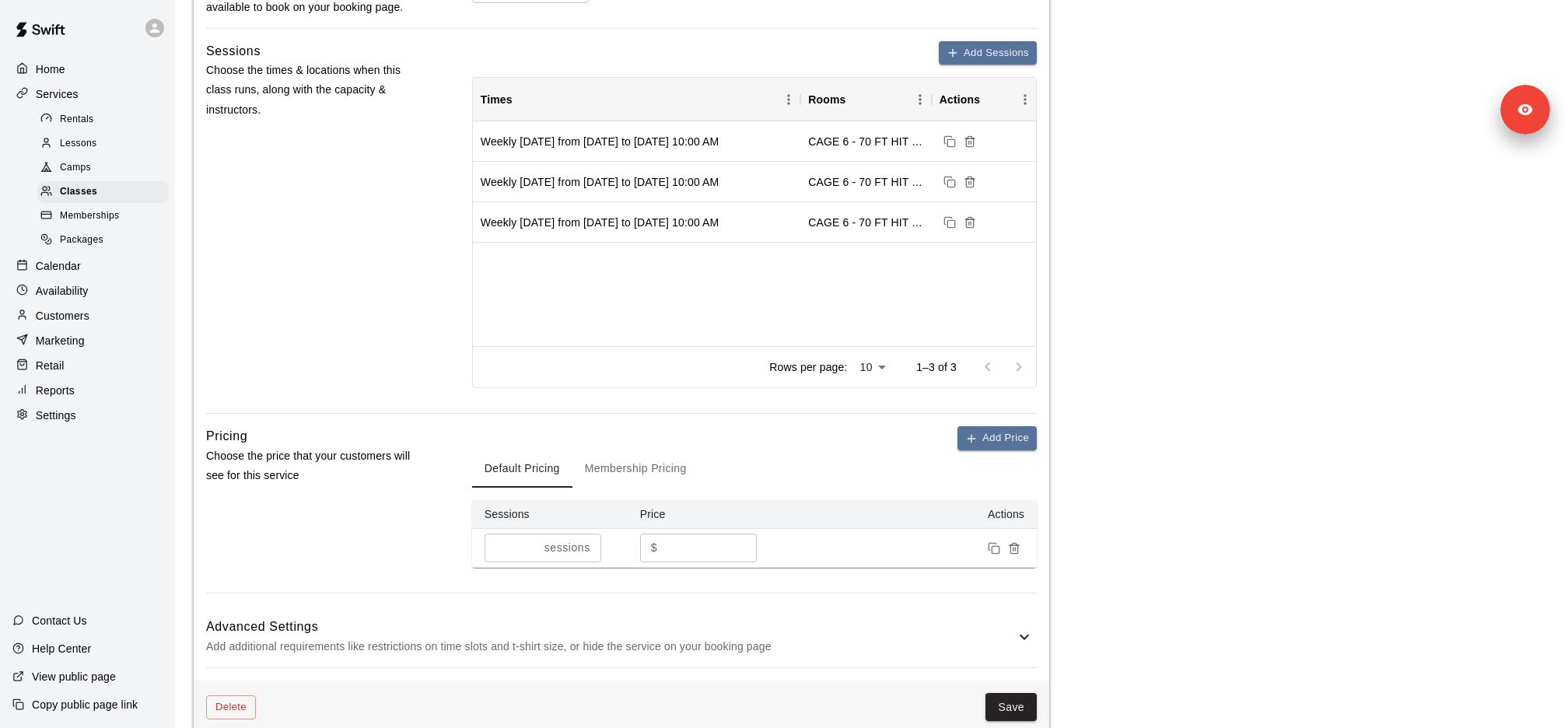
scroll to position [691, 0]
click at [122, 175] on div "Camps" at bounding box center [103, 168] width 131 height 22
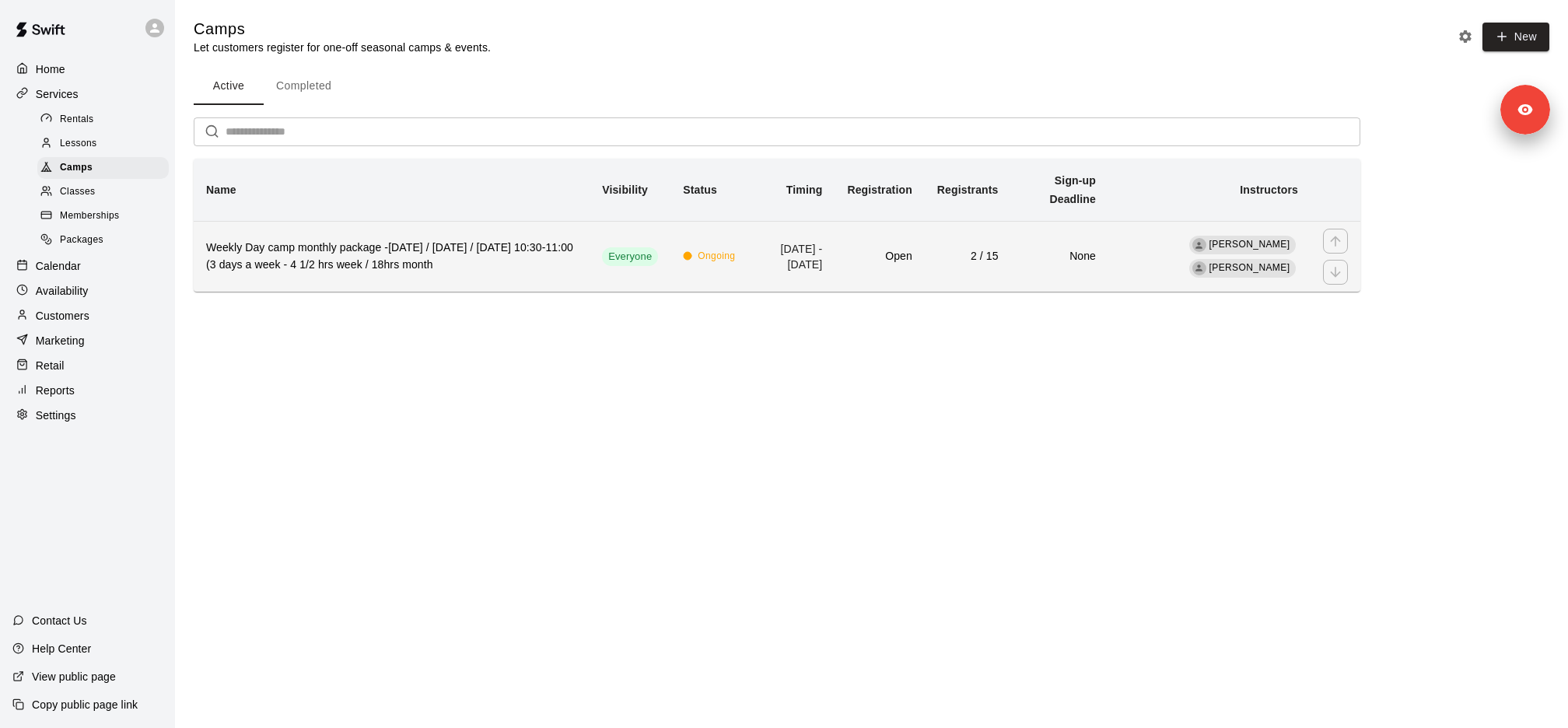
click at [371, 263] on h6 "Weekly Day camp monthly package -Monday / Wednesday / Friday's 10:30-11:00 (3 d…" at bounding box center [391, 256] width 371 height 35
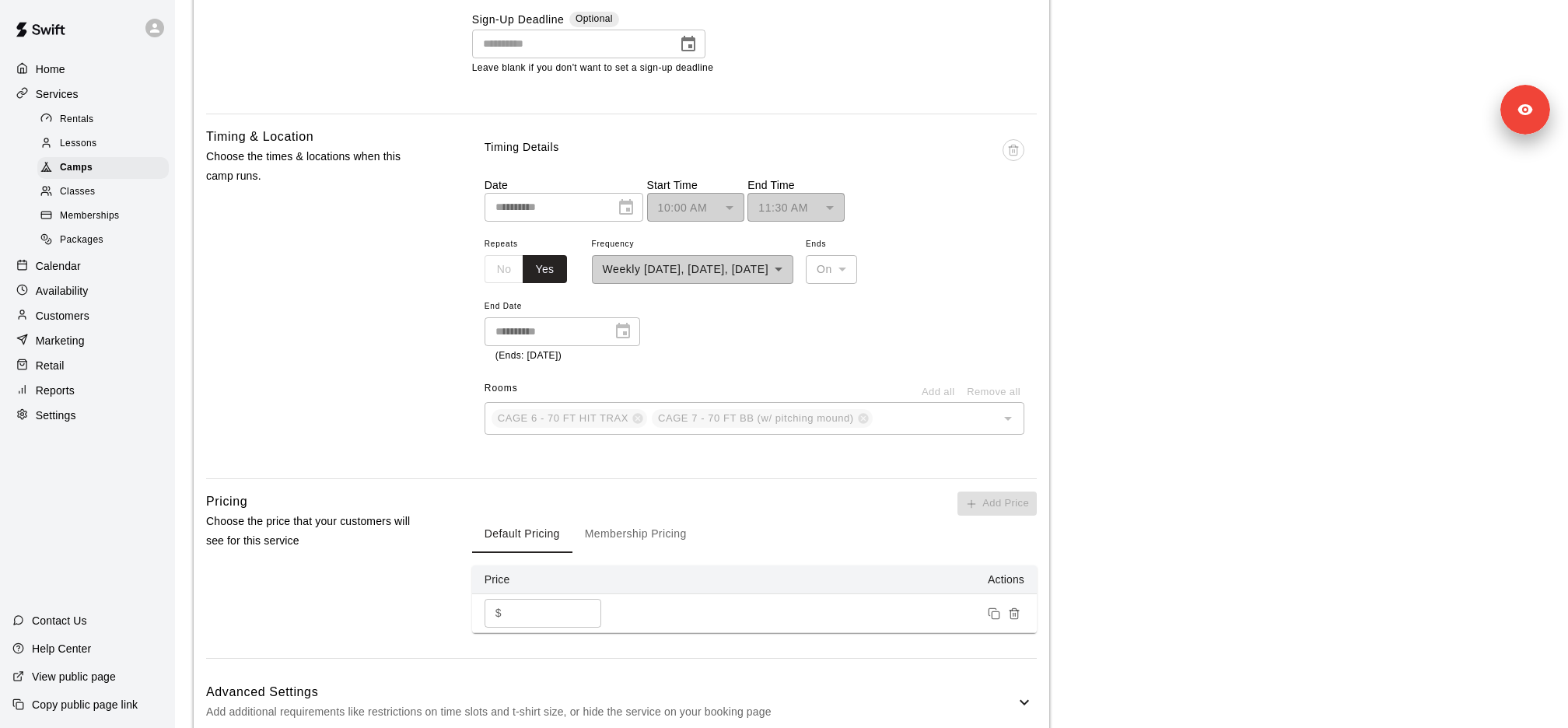
scroll to position [1042, 0]
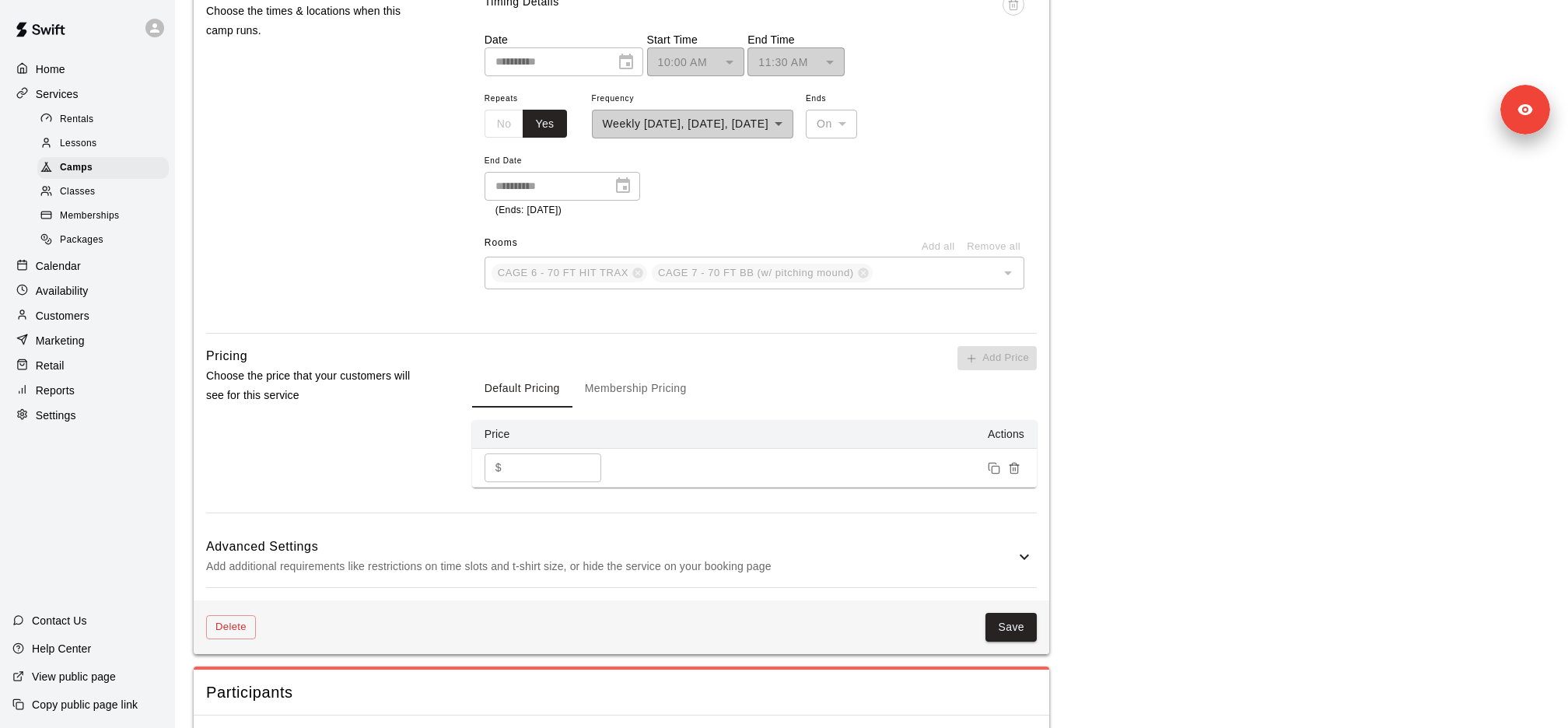
click at [99, 192] on div "Classes" at bounding box center [103, 192] width 131 height 22
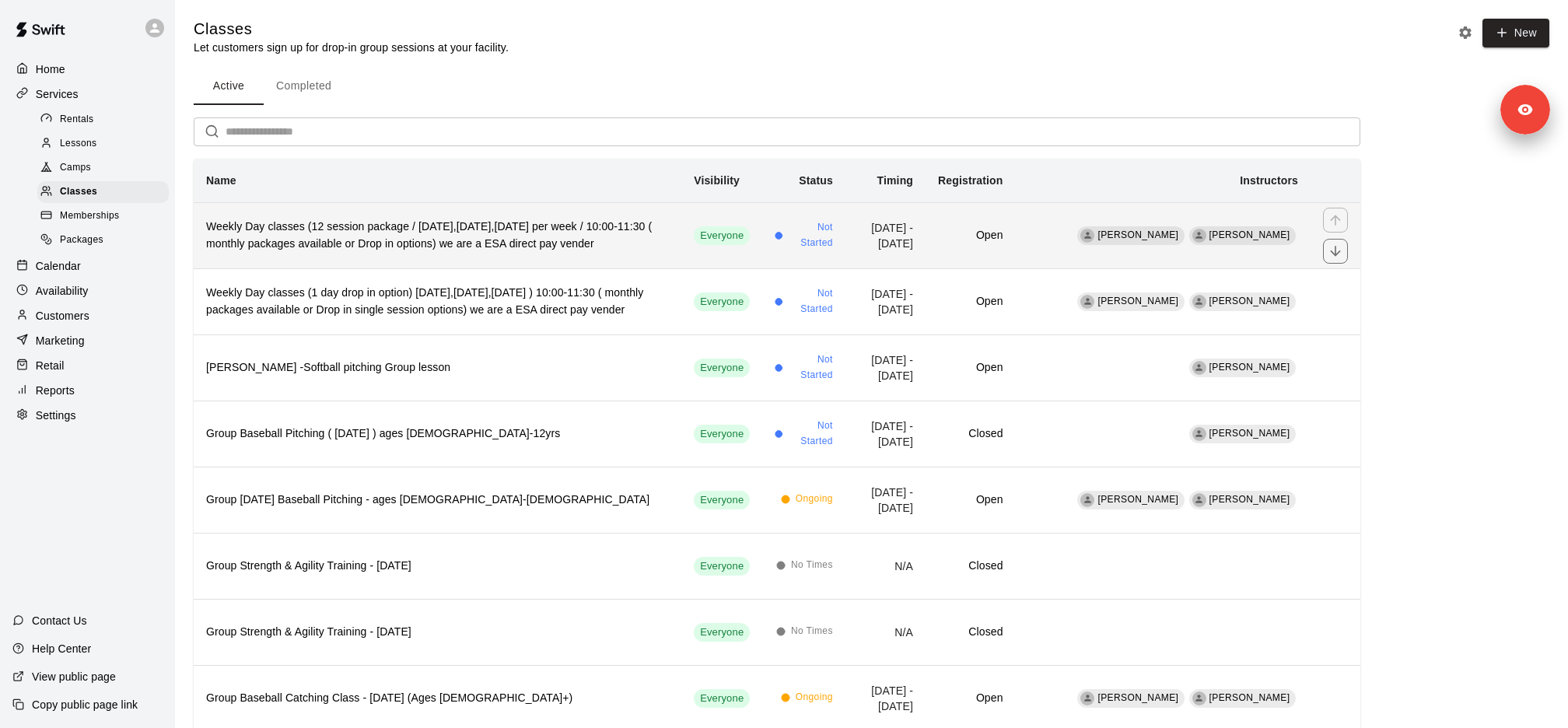
click at [375, 246] on h6 "Weekly Day classes (12 session package / Monday,Wednesday,Friday per week / 10:…" at bounding box center [438, 235] width 462 height 35
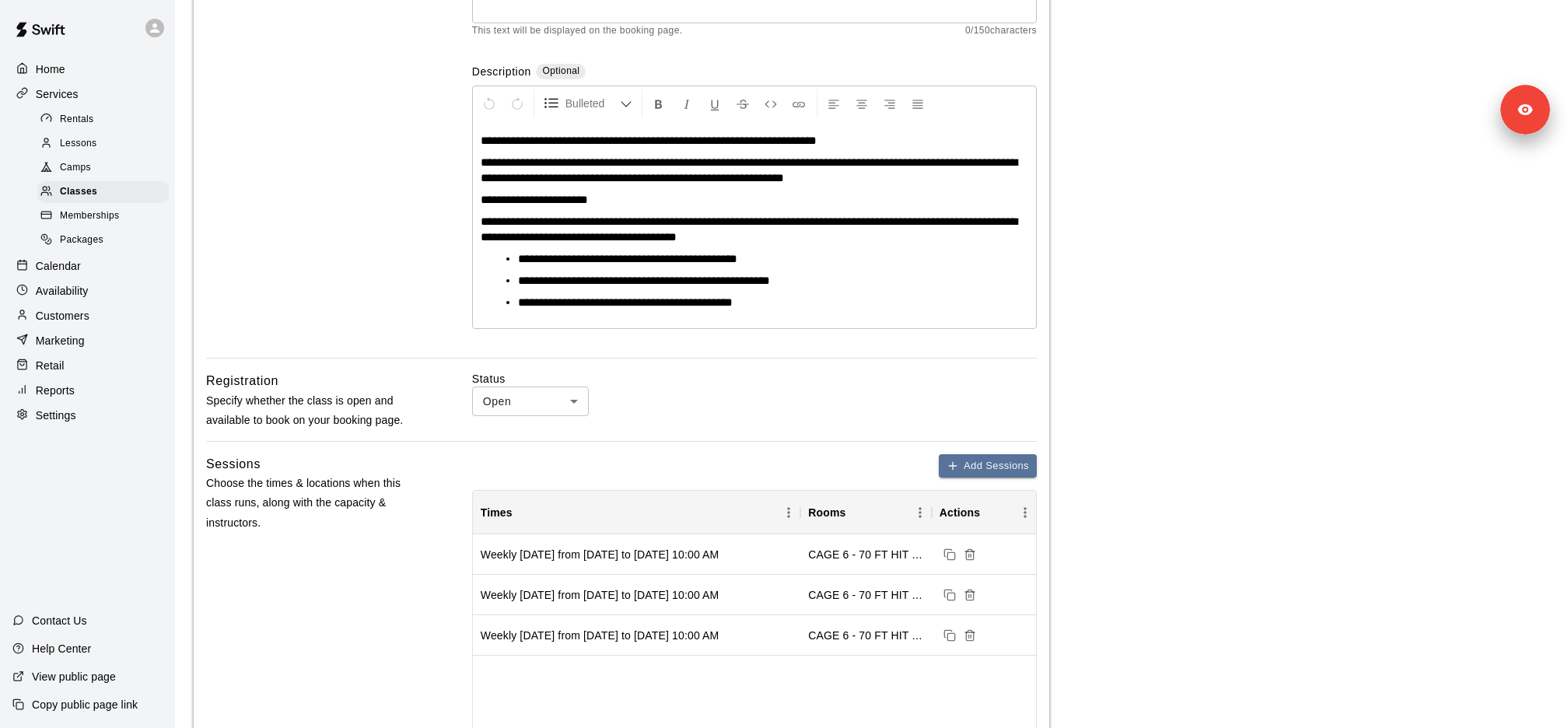
scroll to position [279, 0]
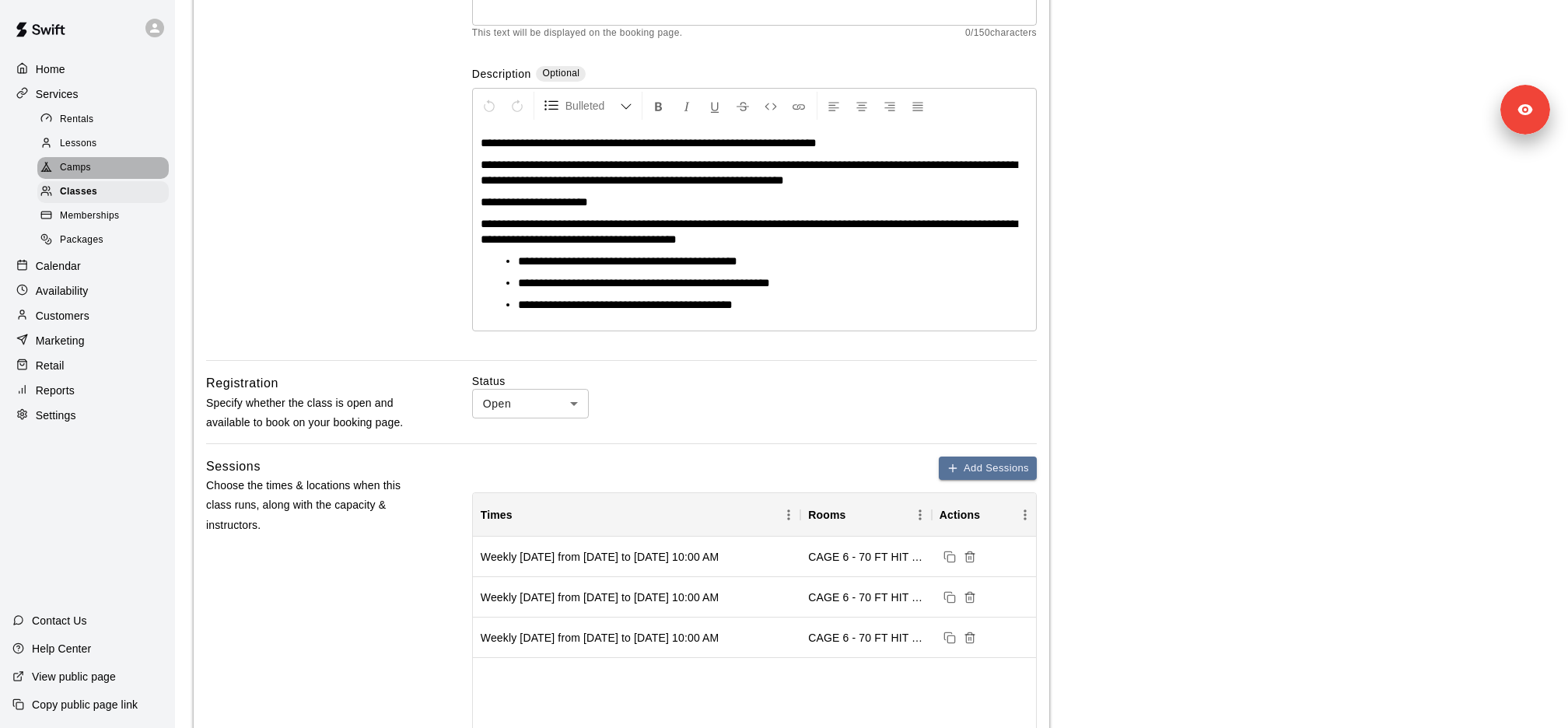
click at [99, 169] on div "Camps" at bounding box center [103, 168] width 131 height 22
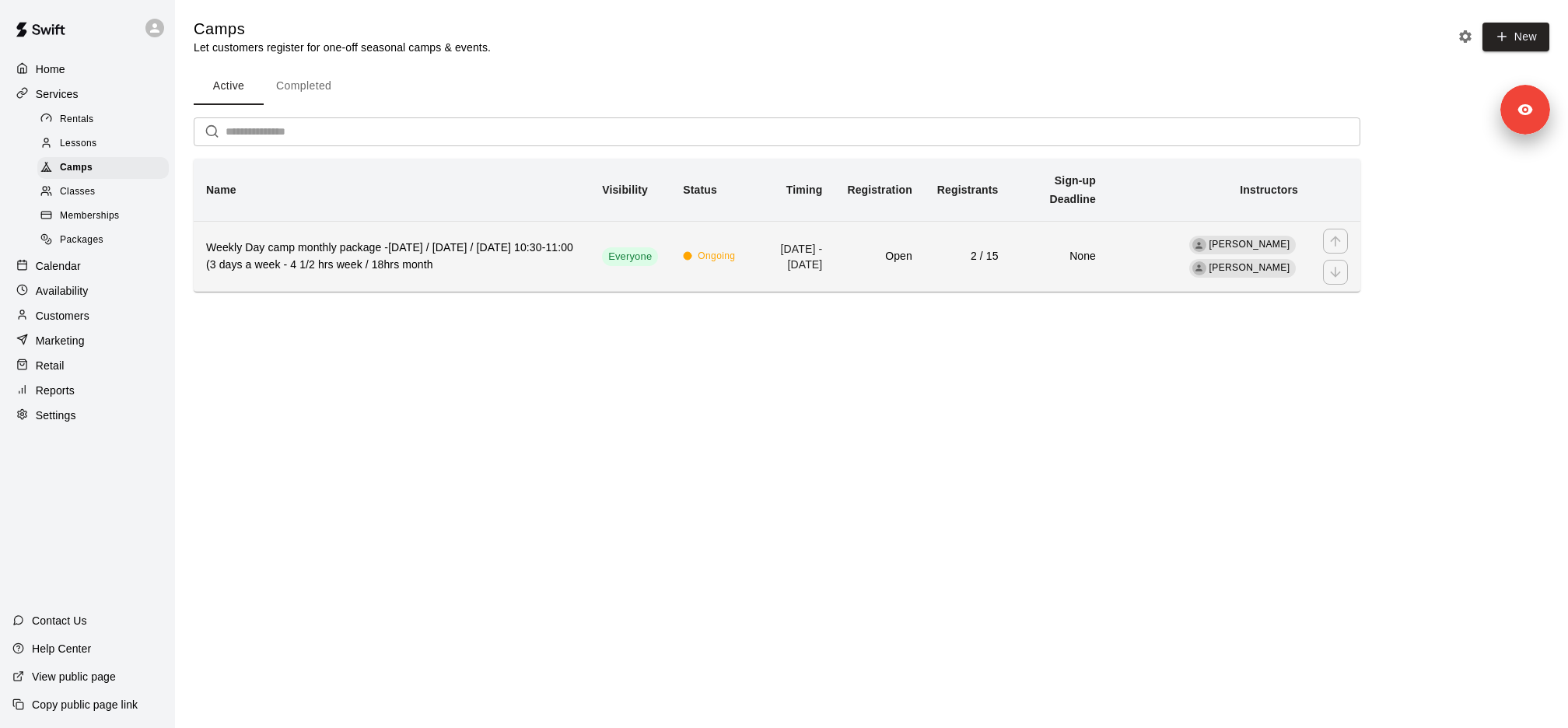
click at [455, 273] on h6 "Weekly Day camp monthly package -Monday / Wednesday / Friday's 10:30-11:00 (3 d…" at bounding box center [391, 256] width 371 height 35
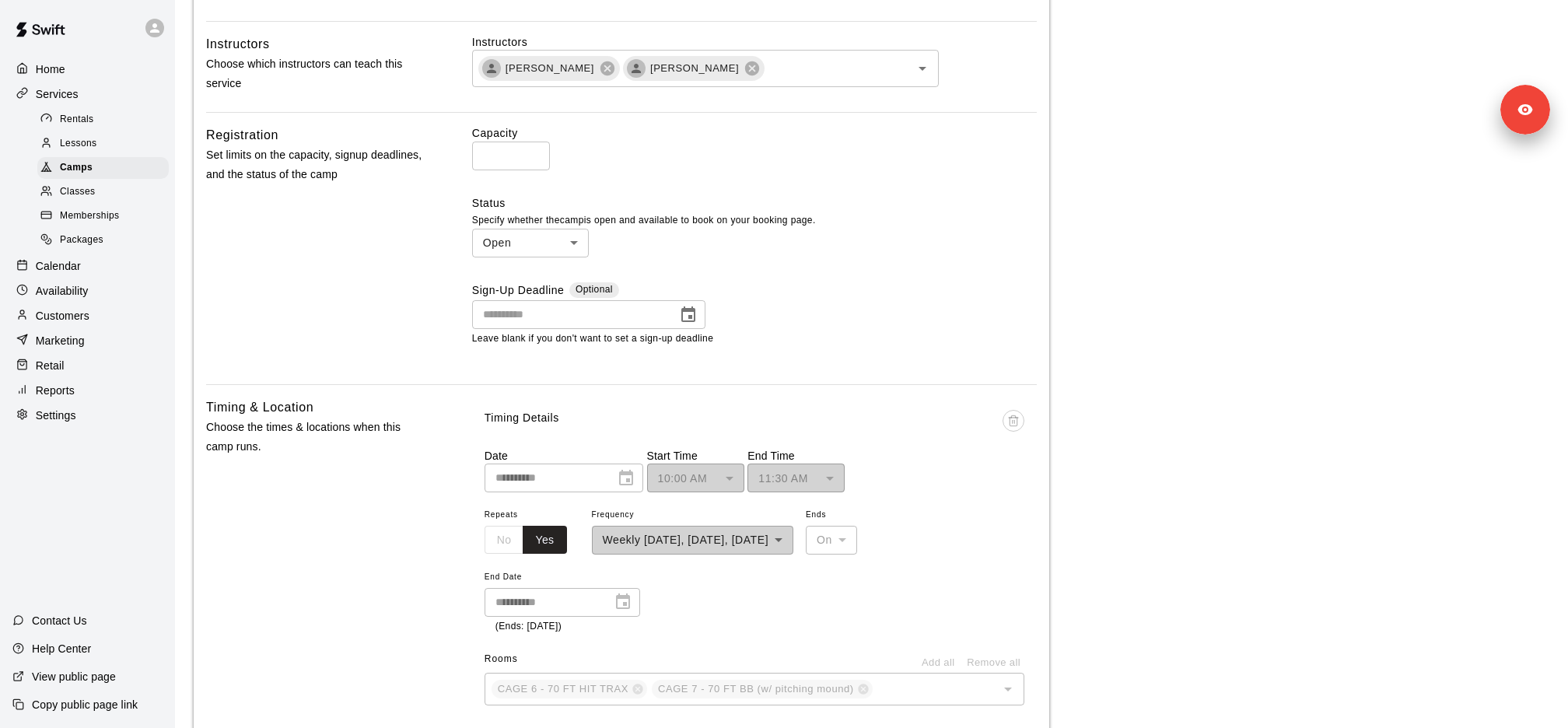
scroll to position [907, 0]
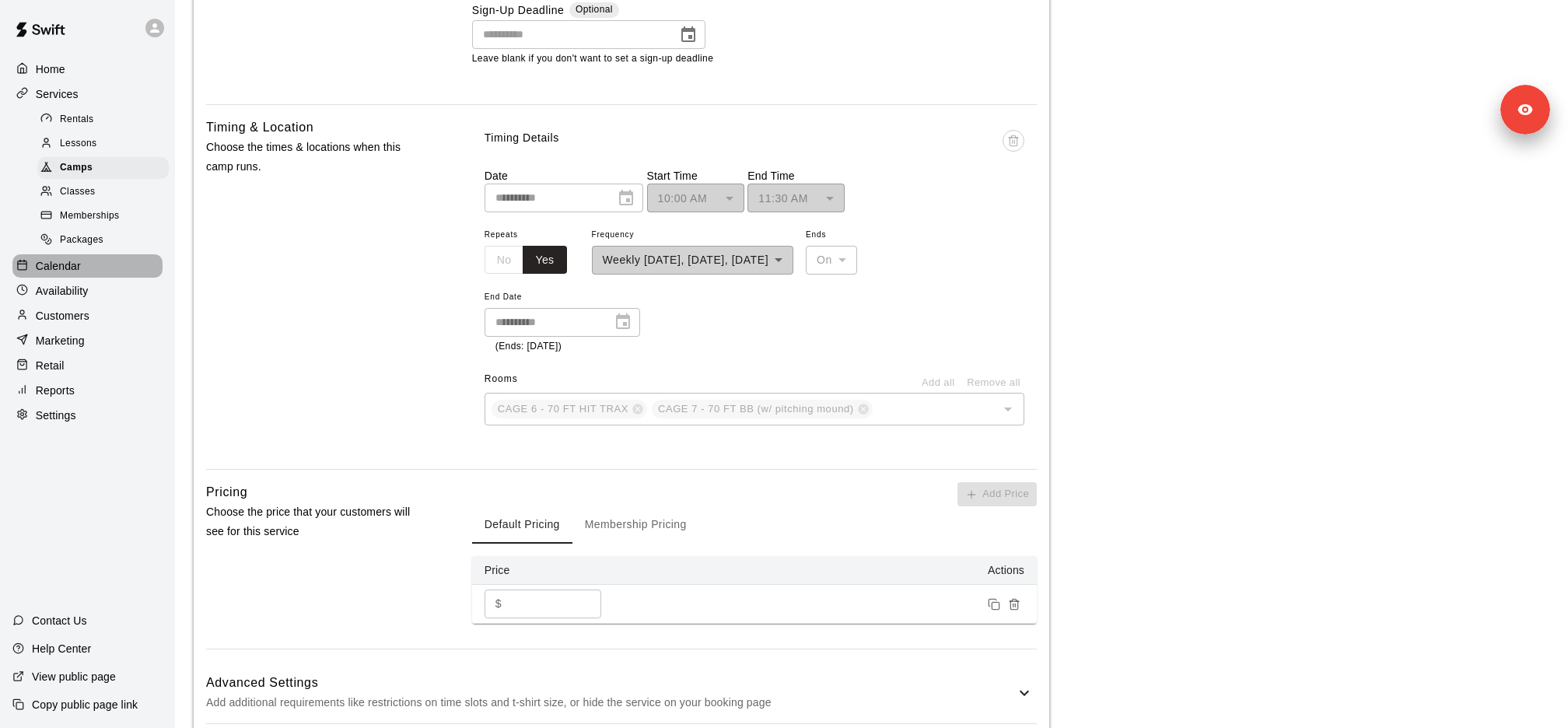
click at [58, 265] on p "Calendar" at bounding box center [58, 266] width 45 height 16
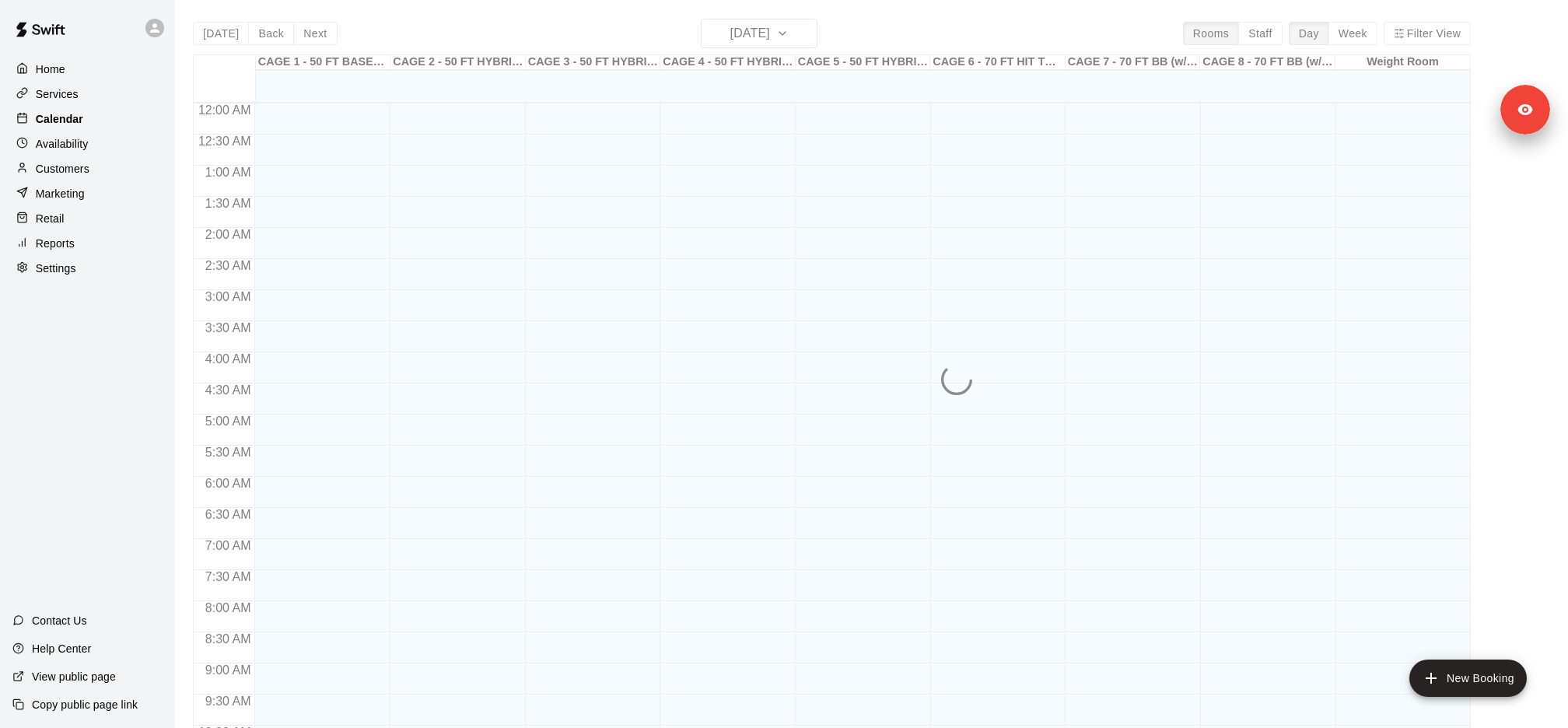
scroll to position [732, 0]
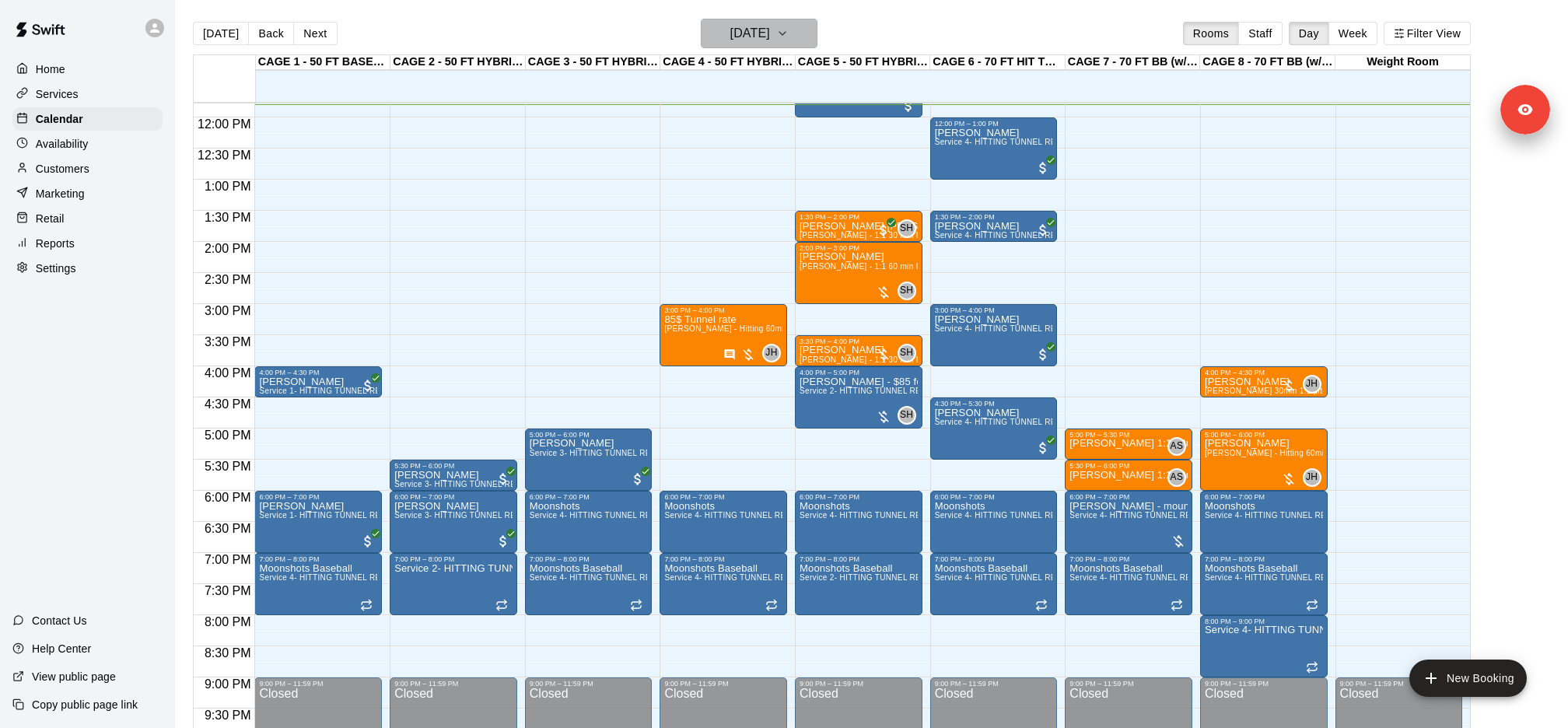
click at [788, 32] on icon "button" at bounding box center [782, 33] width 13 height 19
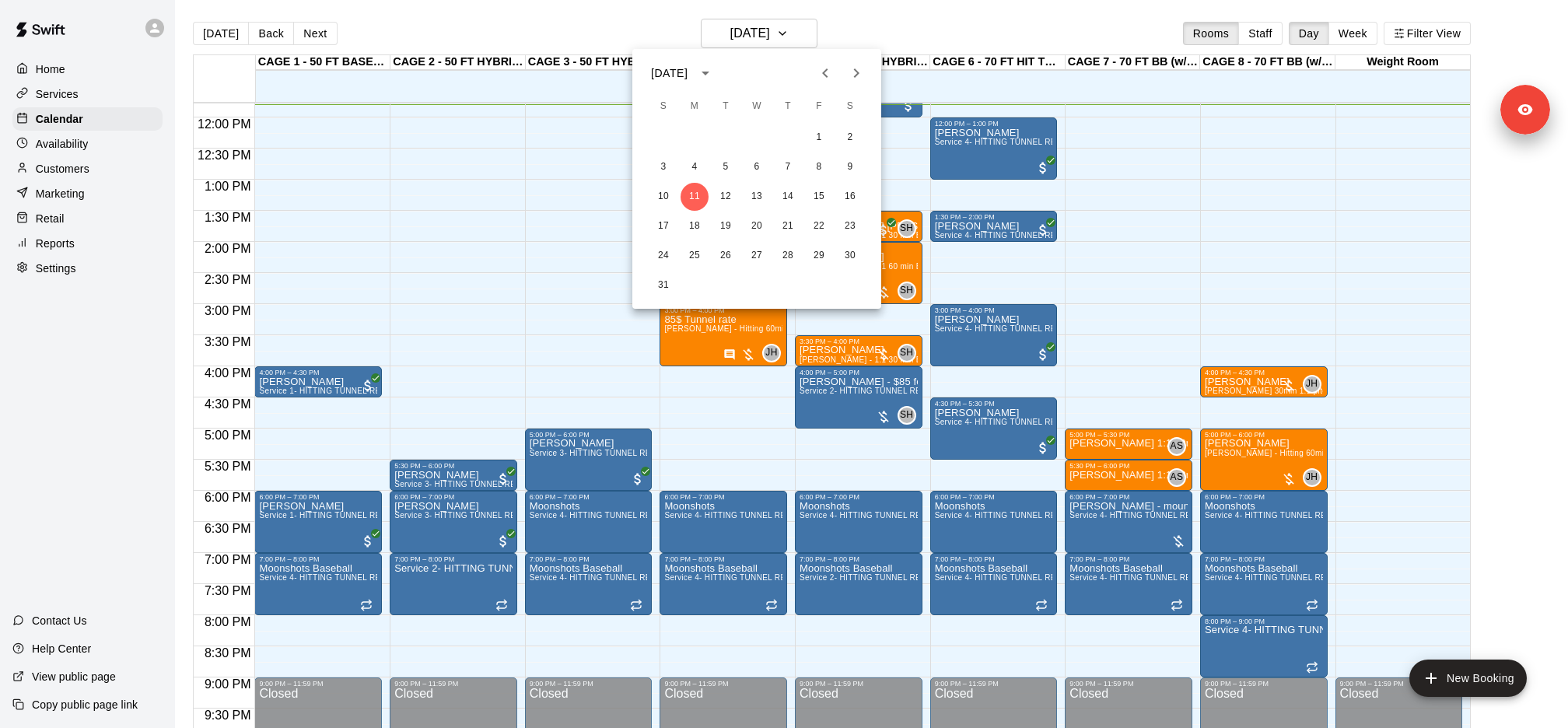
click at [784, 31] on div at bounding box center [784, 364] width 1568 height 728
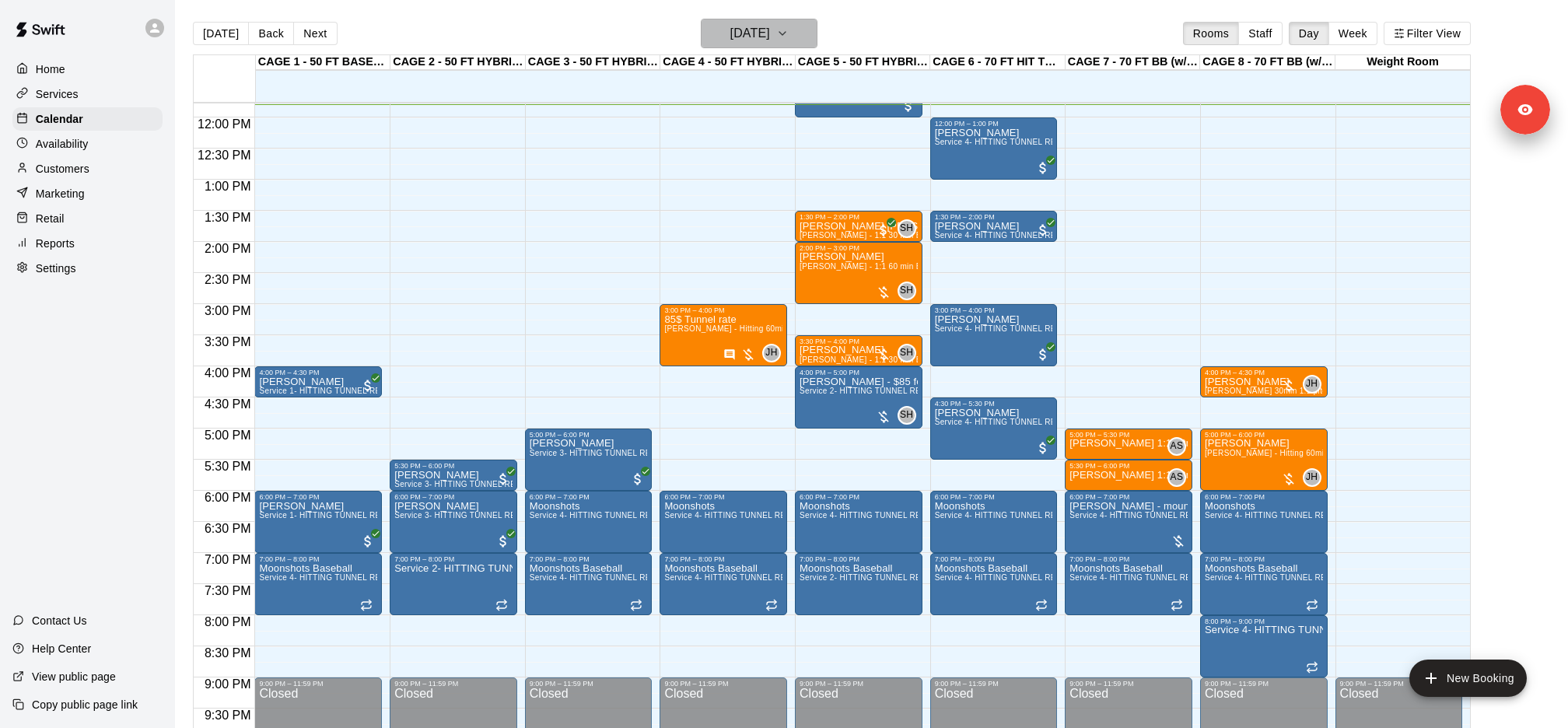
click at [788, 28] on icon "button" at bounding box center [782, 33] width 13 height 19
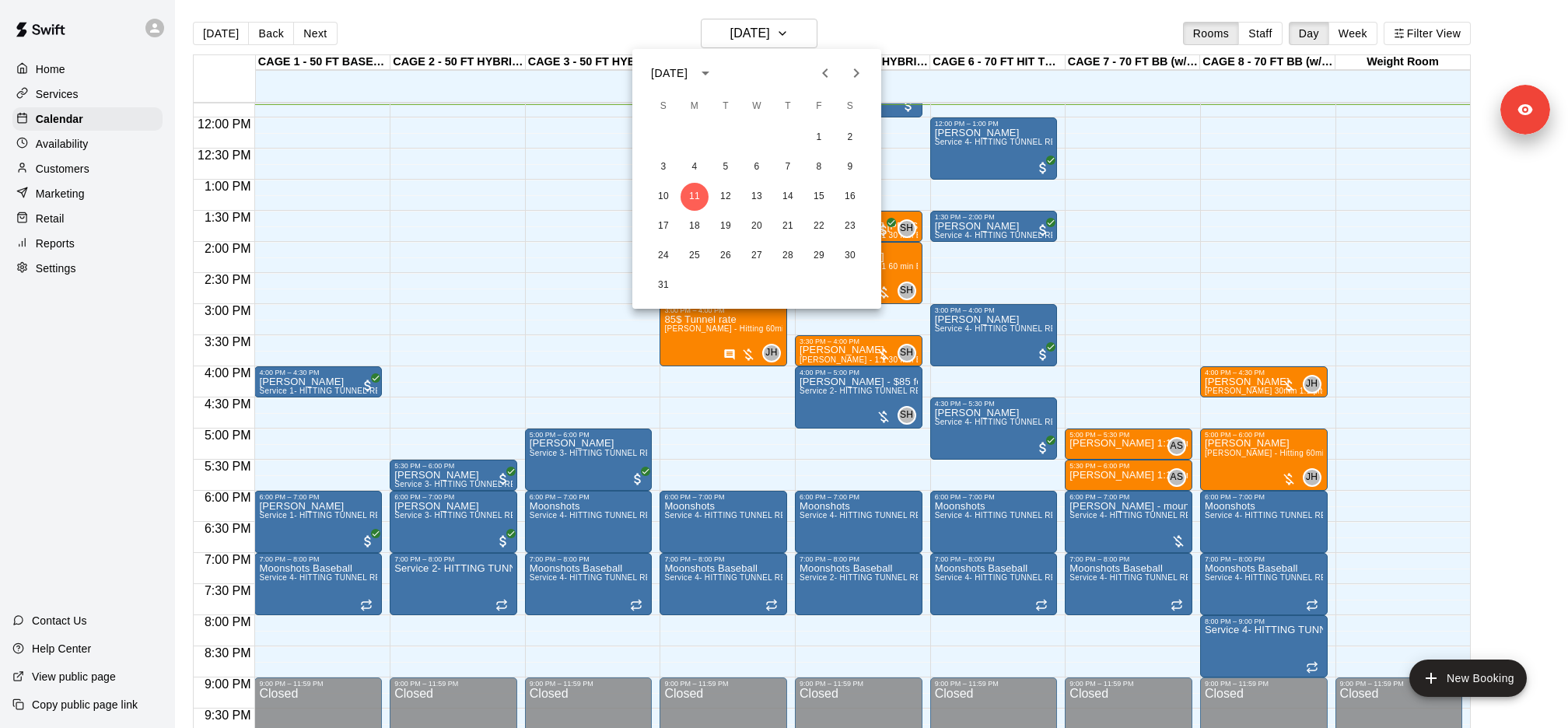
click at [867, 81] on button "Next month" at bounding box center [856, 72] width 31 height 31
click at [847, 71] on icon "Next month" at bounding box center [856, 73] width 19 height 19
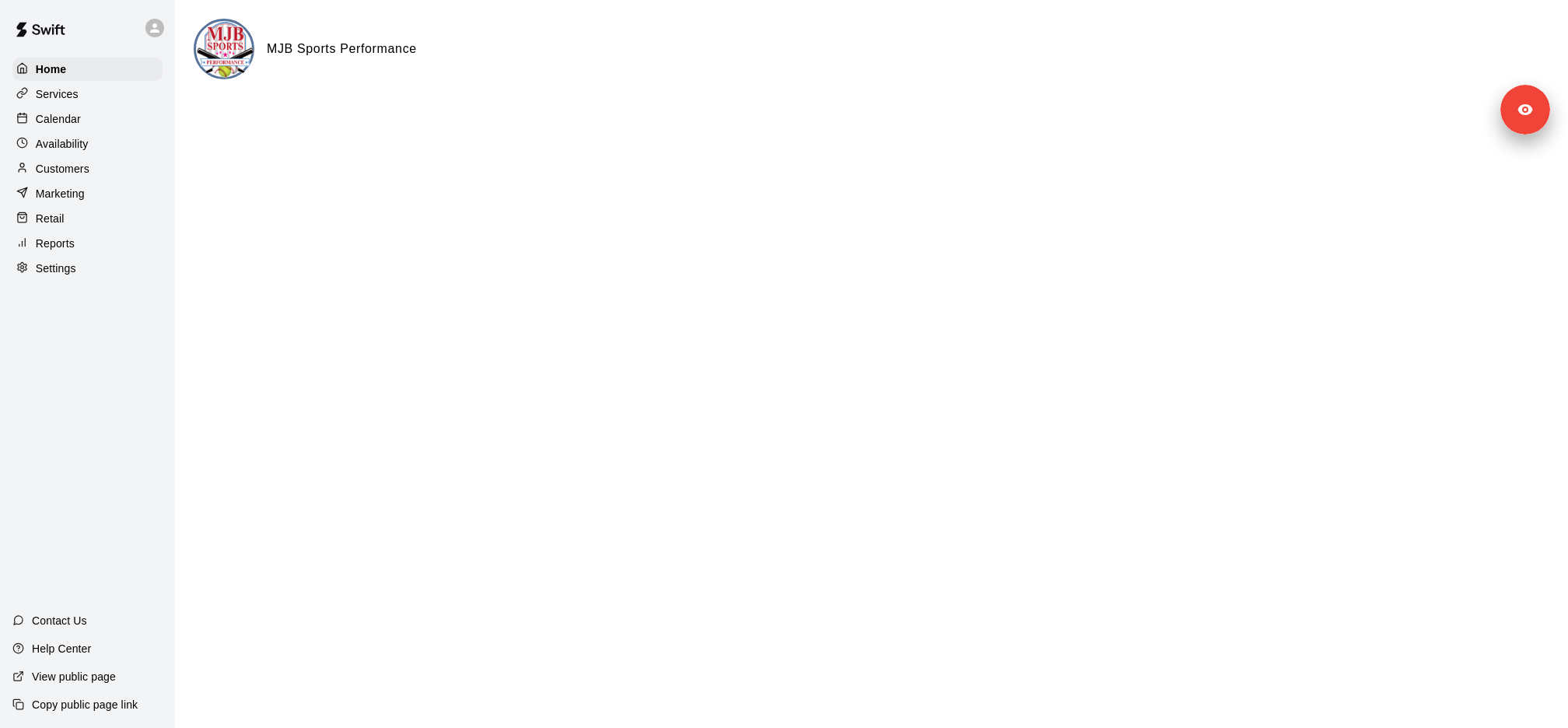
click at [116, 99] on div "Services" at bounding box center [88, 94] width 150 height 24
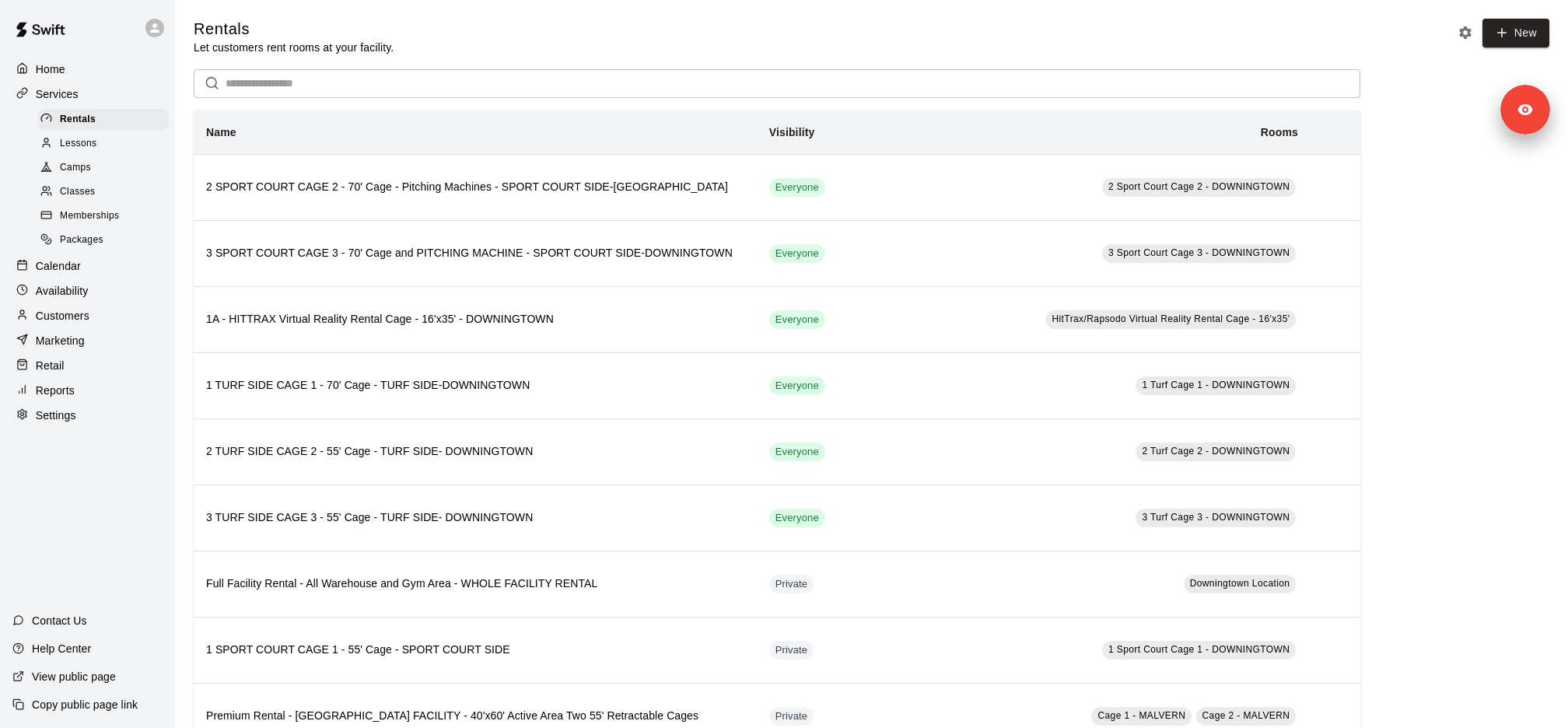
click at [106, 188] on div "Classes" at bounding box center [103, 192] width 131 height 22
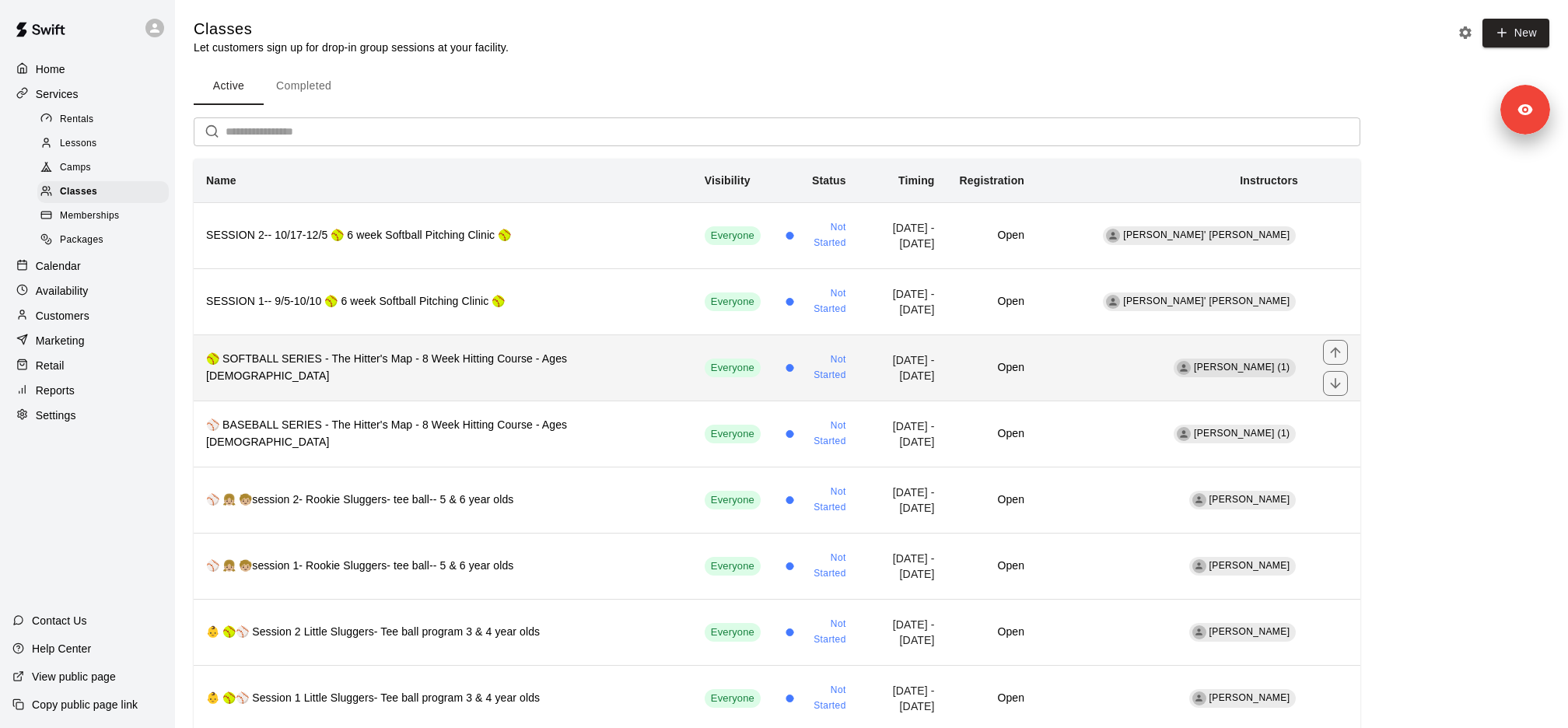
click at [406, 361] on h6 "🥎 SOFTBALL SERIES - The Hitter's Map - 8 Week Hitting Course - Ages 12-16" at bounding box center [443, 367] width 473 height 35
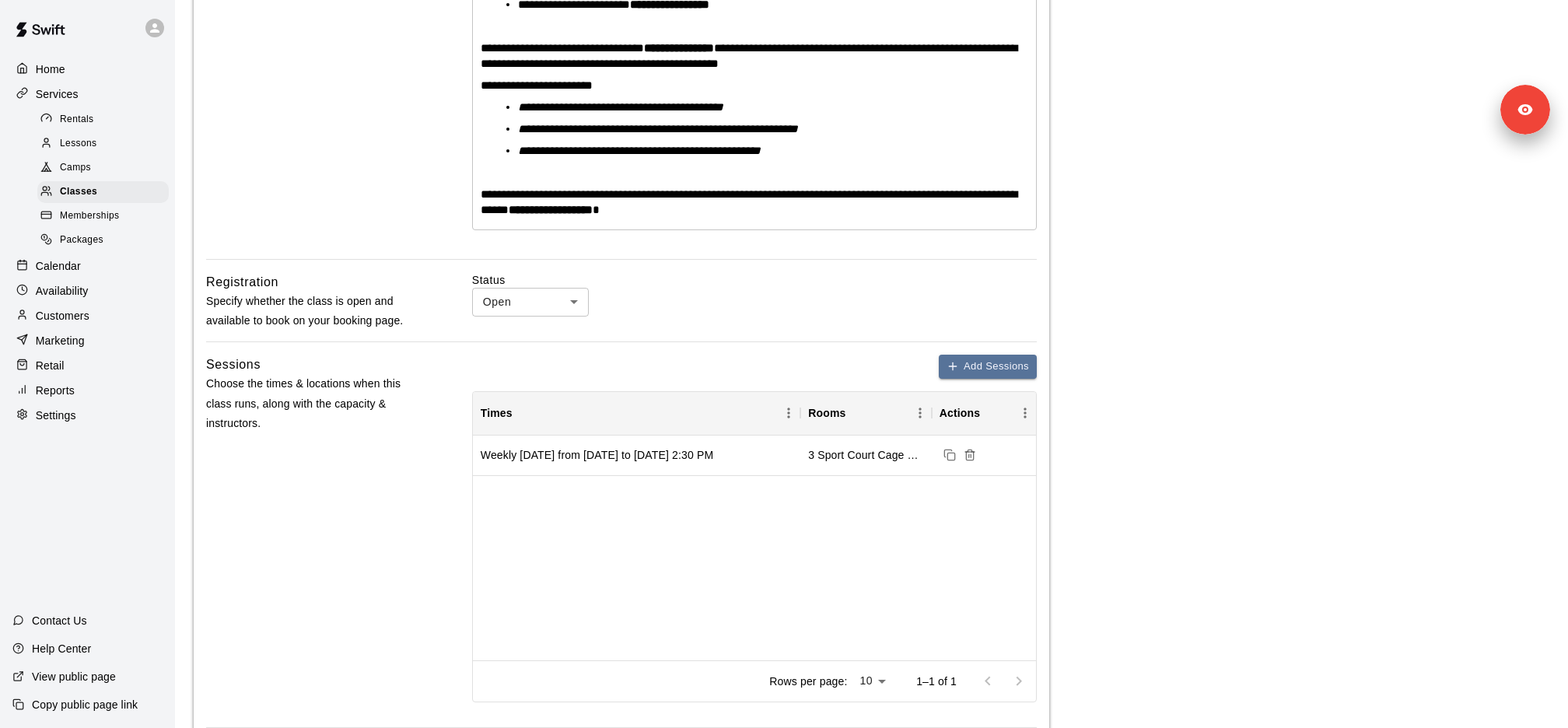
scroll to position [809, 0]
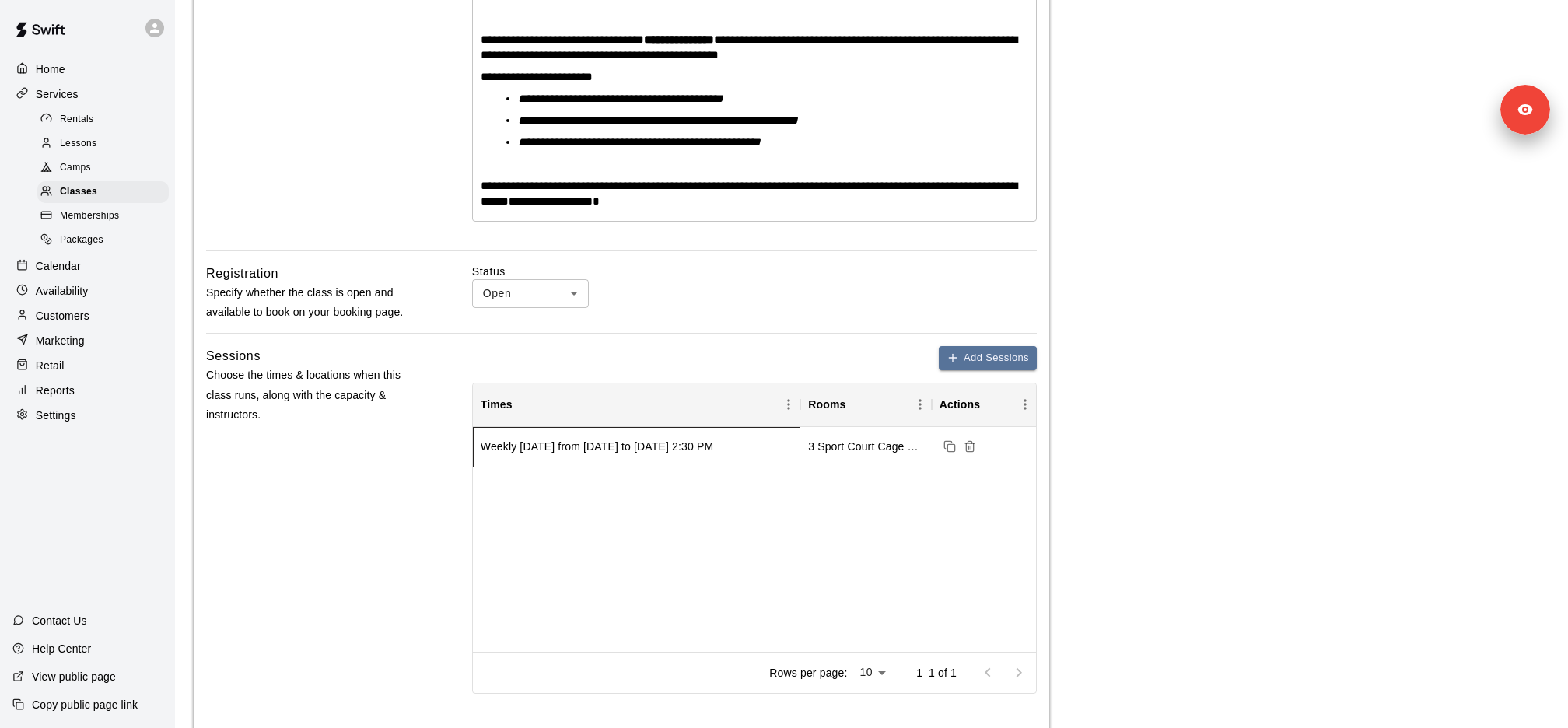
click at [648, 454] on div "Weekly on Wednesday from 10/1/2025 to 11/19/2025 at 2:30 PM" at bounding box center [596, 446] width 232 height 16
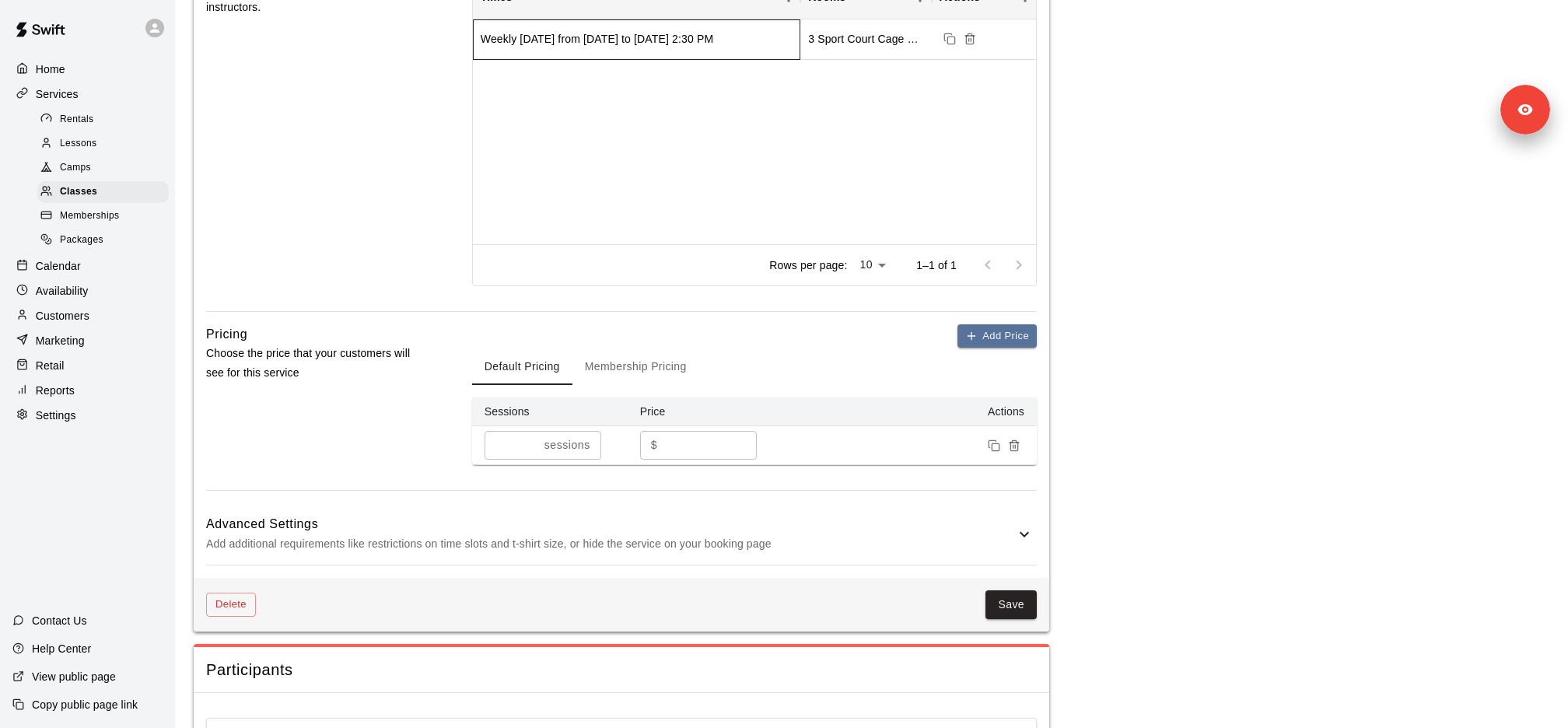
scroll to position [1275, 0]
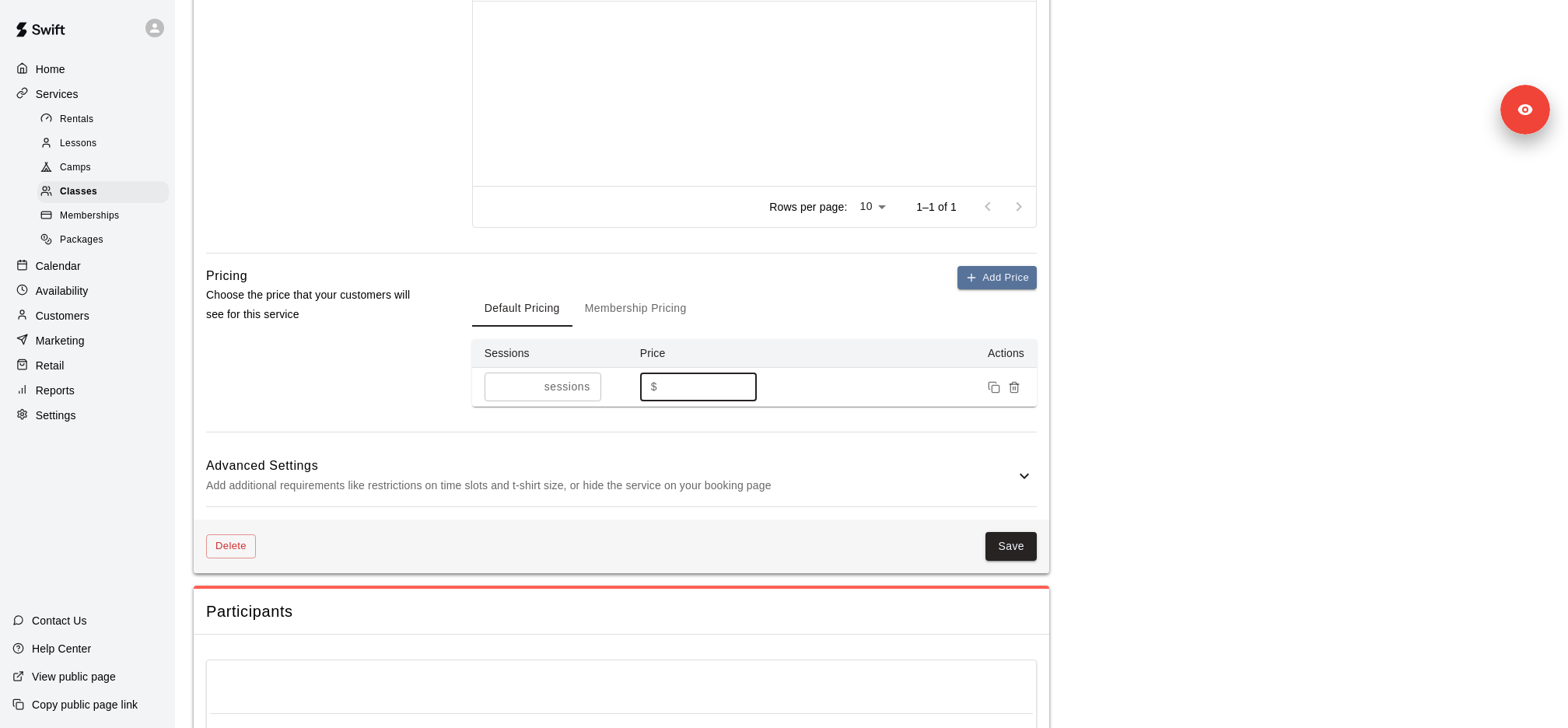
click at [666, 401] on input "***" at bounding box center [709, 386] width 93 height 29
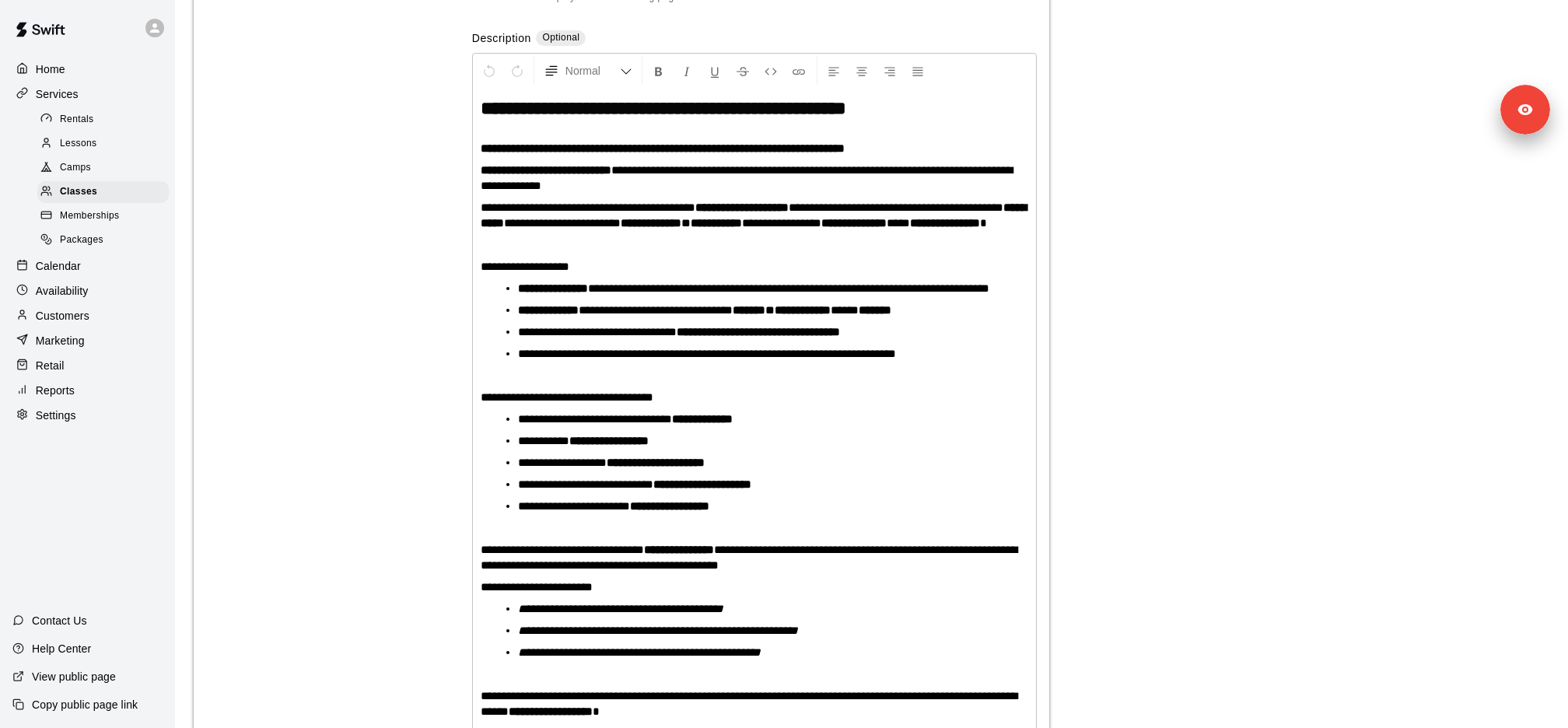
scroll to position [275, 0]
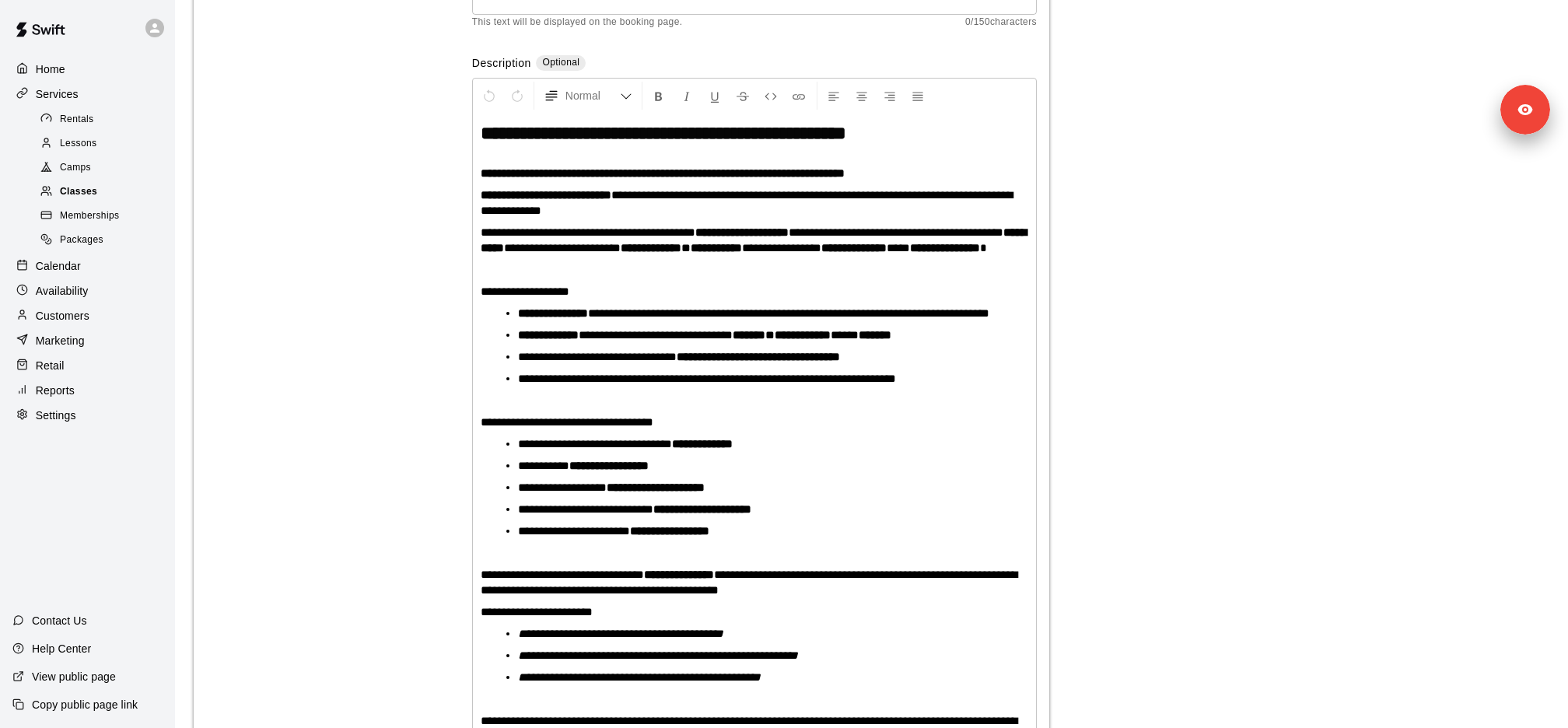
click at [96, 195] on span "Classes" at bounding box center [79, 193] width 38 height 16
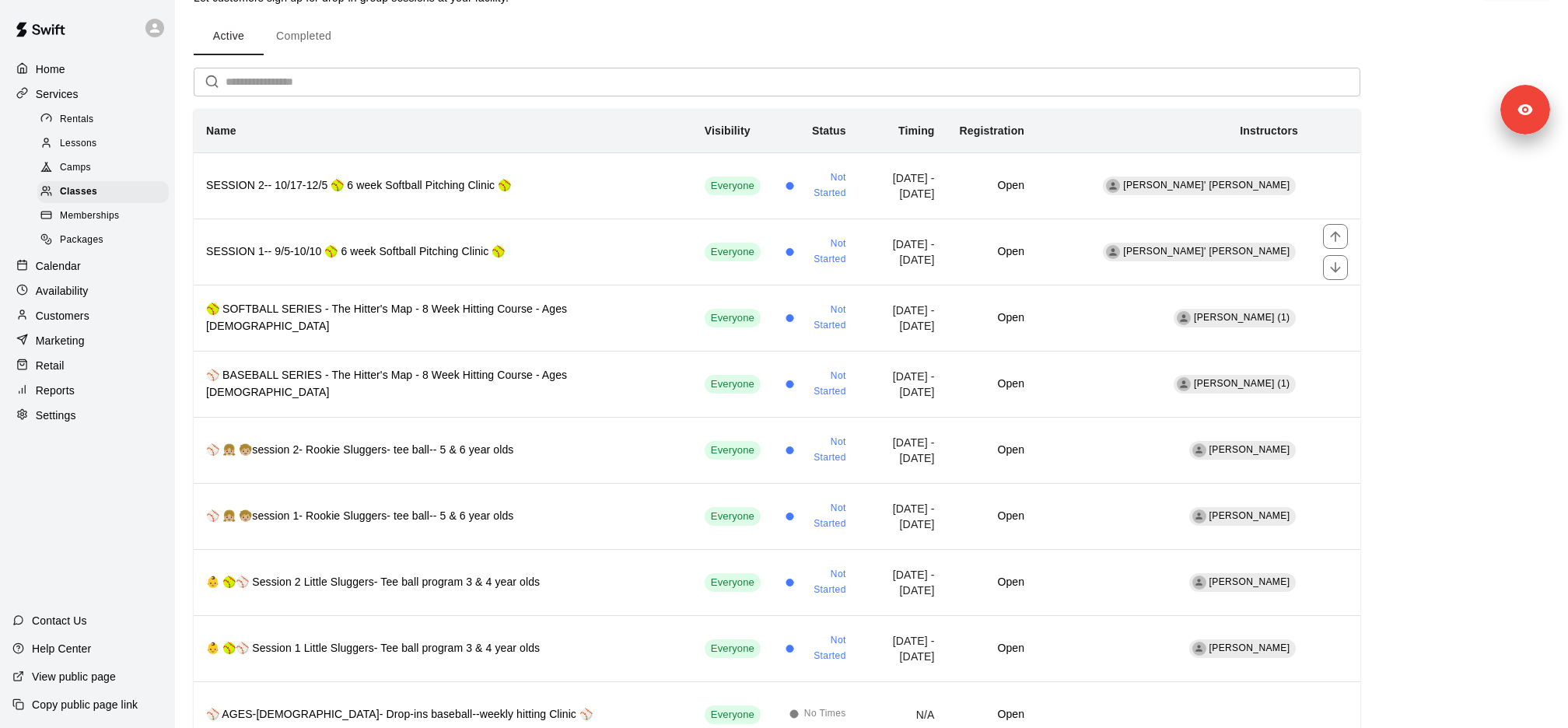
scroll to position [79, 0]
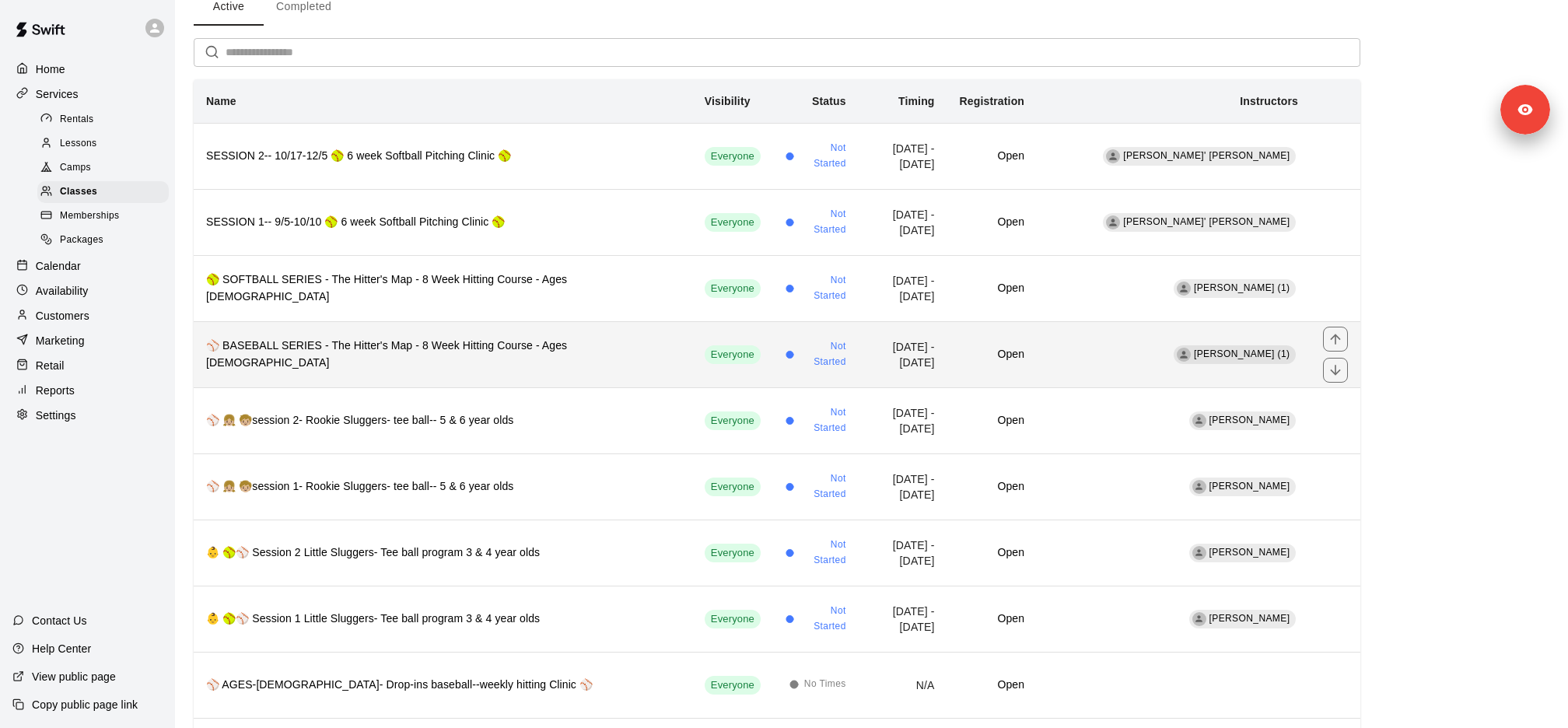
click at [446, 330] on th "⚾️ BASEBALL SERIES - The Hitter's Map - 8 Week Hitting Course - Ages 9-12" at bounding box center [443, 354] width 498 height 66
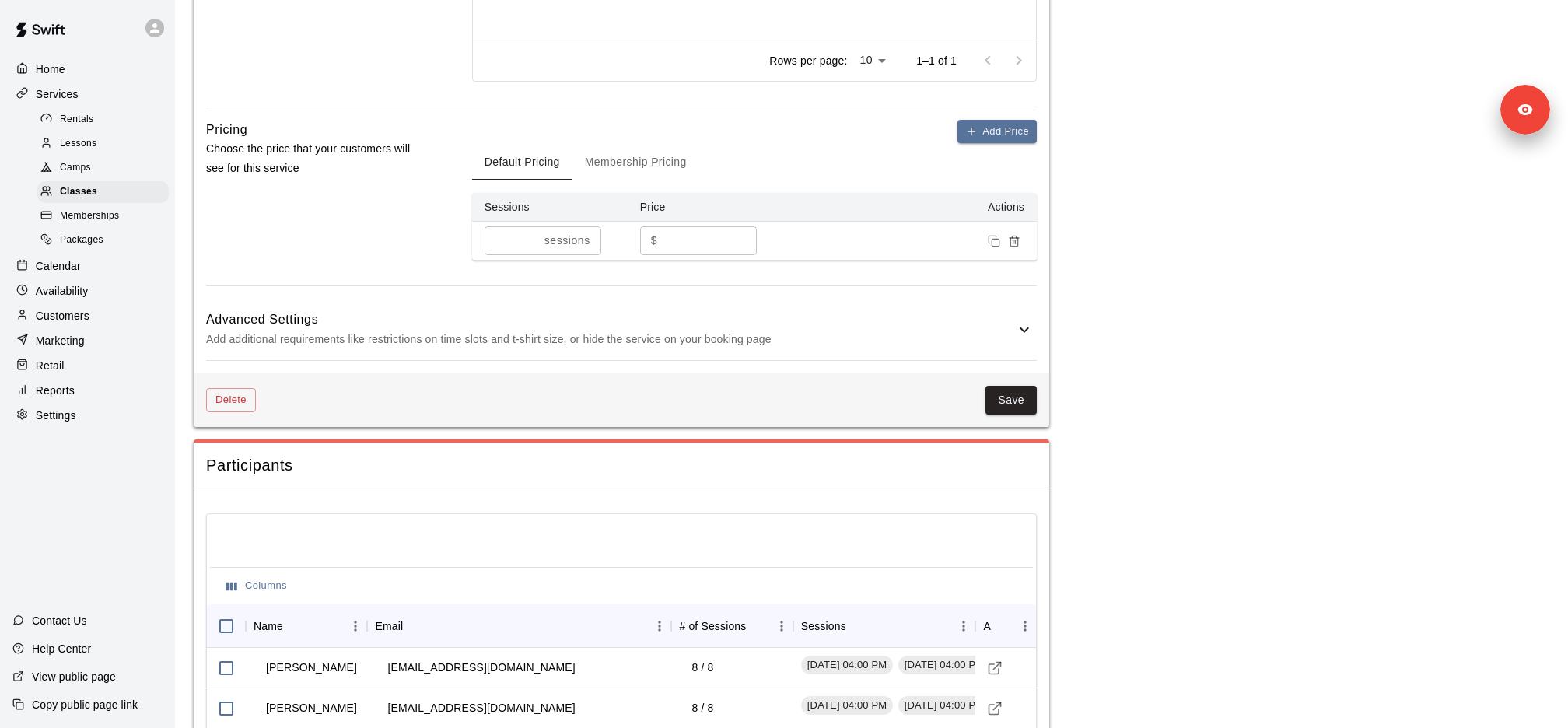
scroll to position [1564, 0]
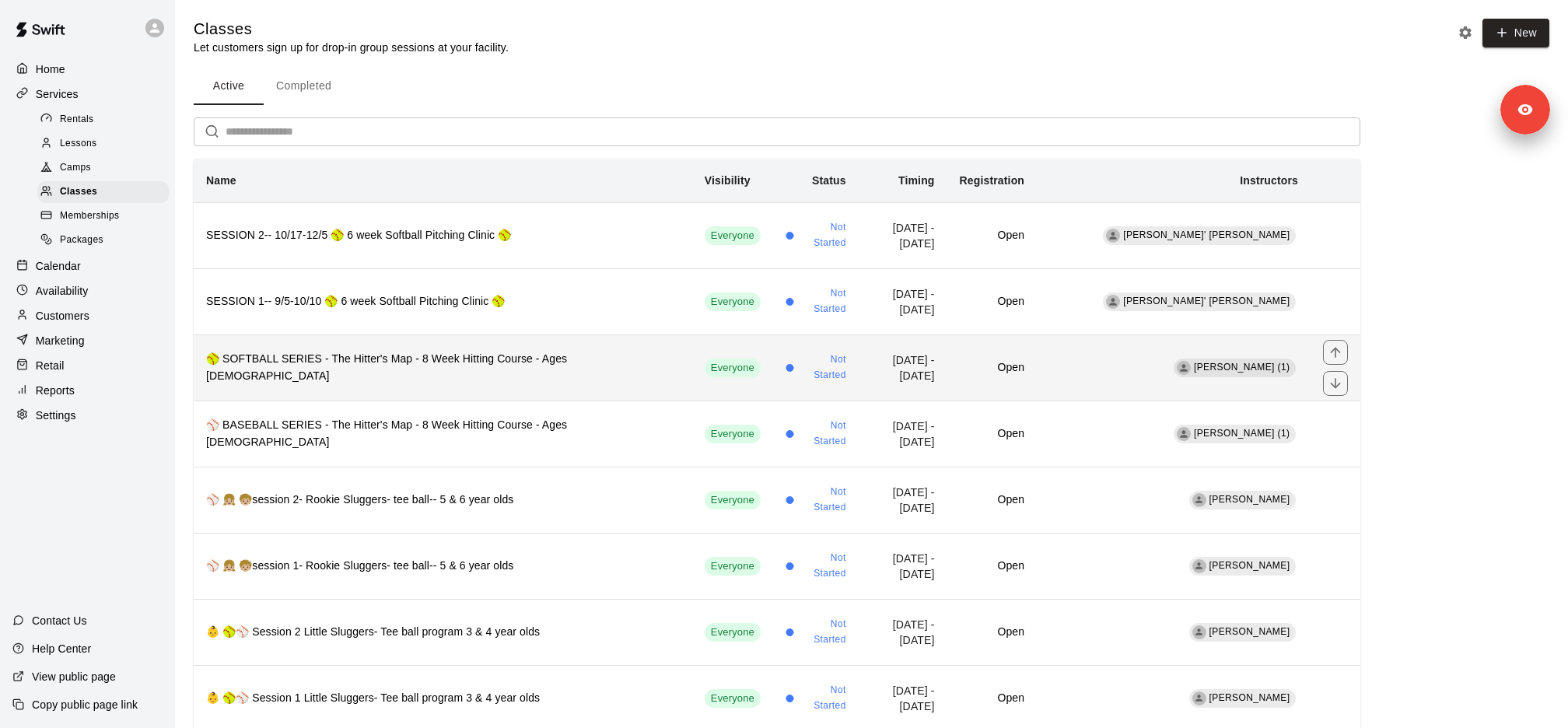
click at [481, 378] on th "🥎 SOFTBALL SERIES - The Hitter's Map - 8 Week Hitting Course - Ages 12-16" at bounding box center [443, 366] width 498 height 66
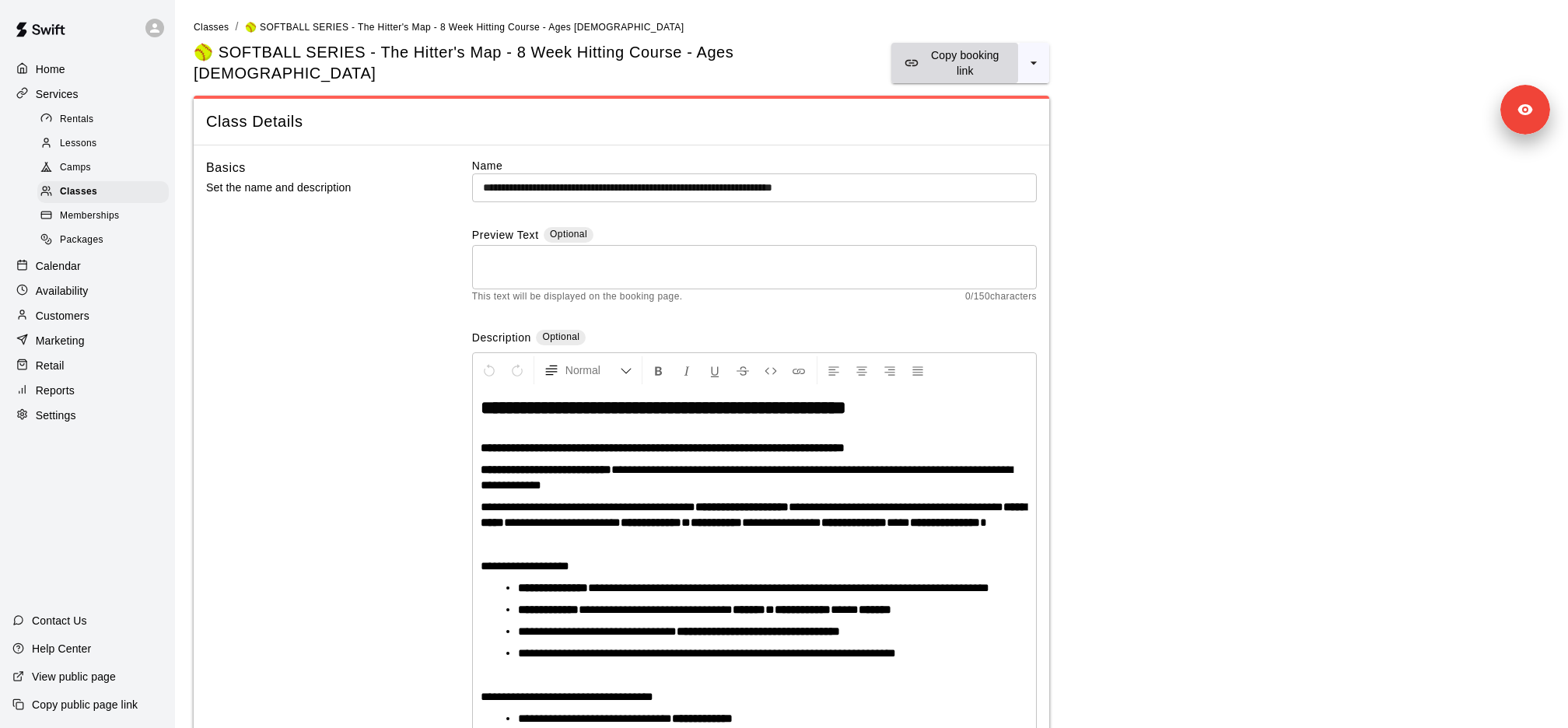
click at [944, 60] on p "Copy booking link" at bounding box center [965, 62] width 81 height 31
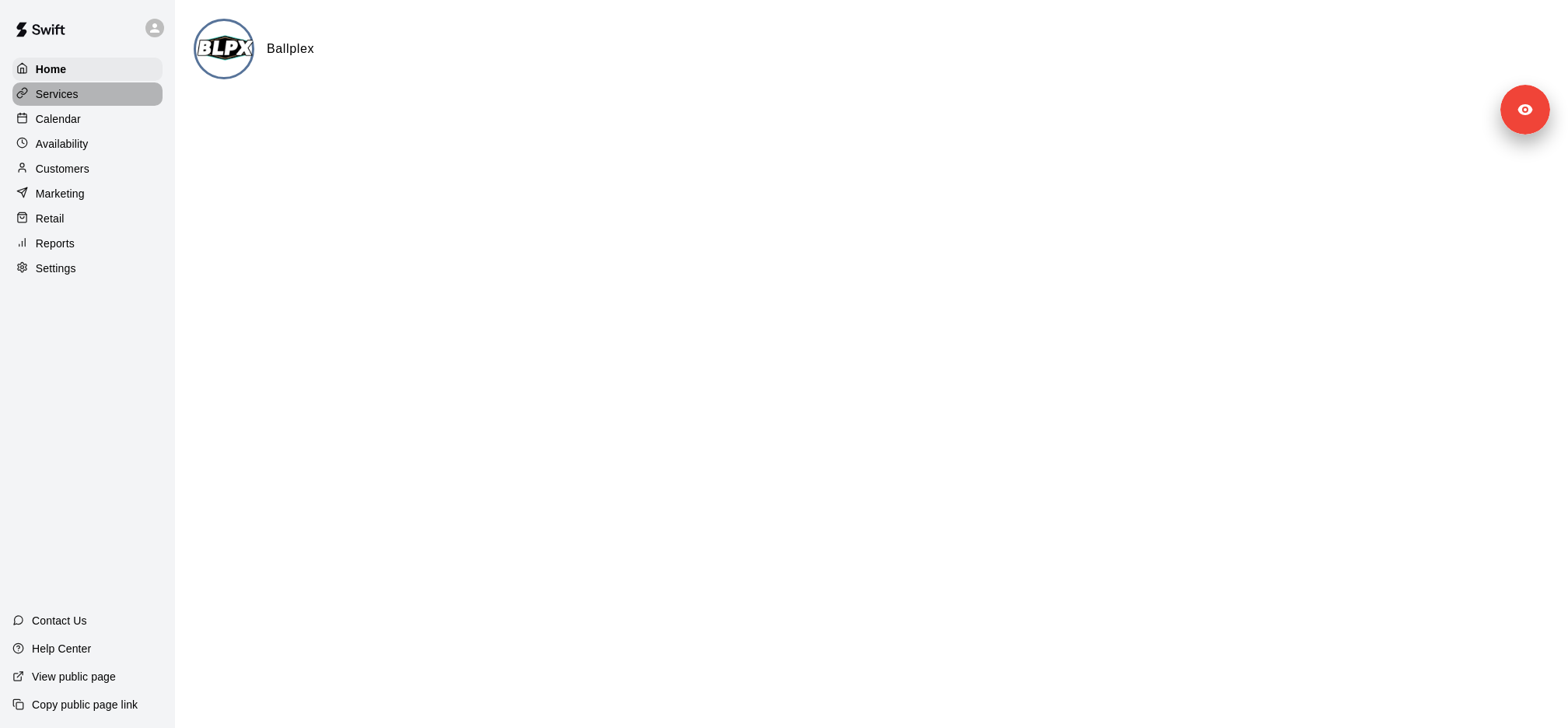
click at [102, 102] on div "Services" at bounding box center [88, 94] width 150 height 24
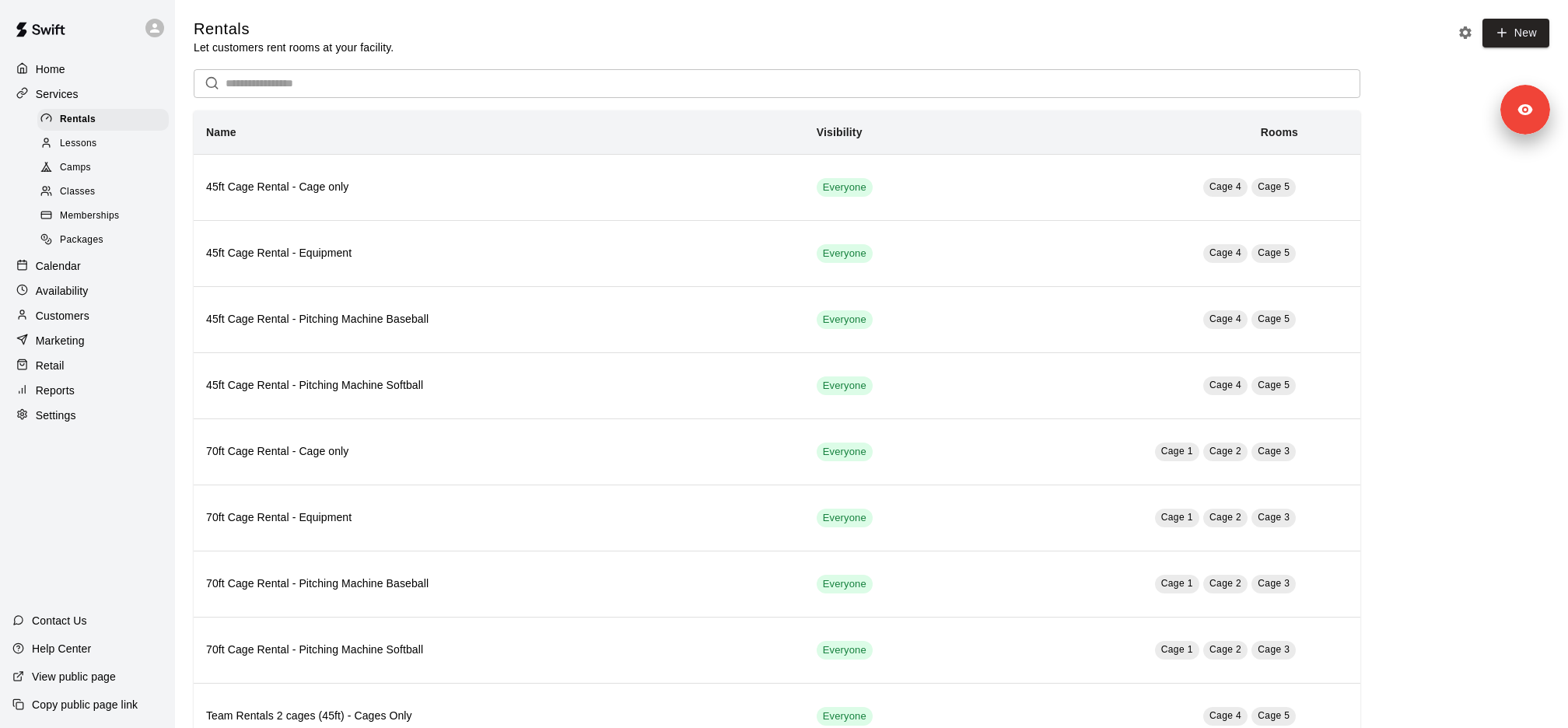
click at [90, 235] on span "Packages" at bounding box center [82, 240] width 43 height 16
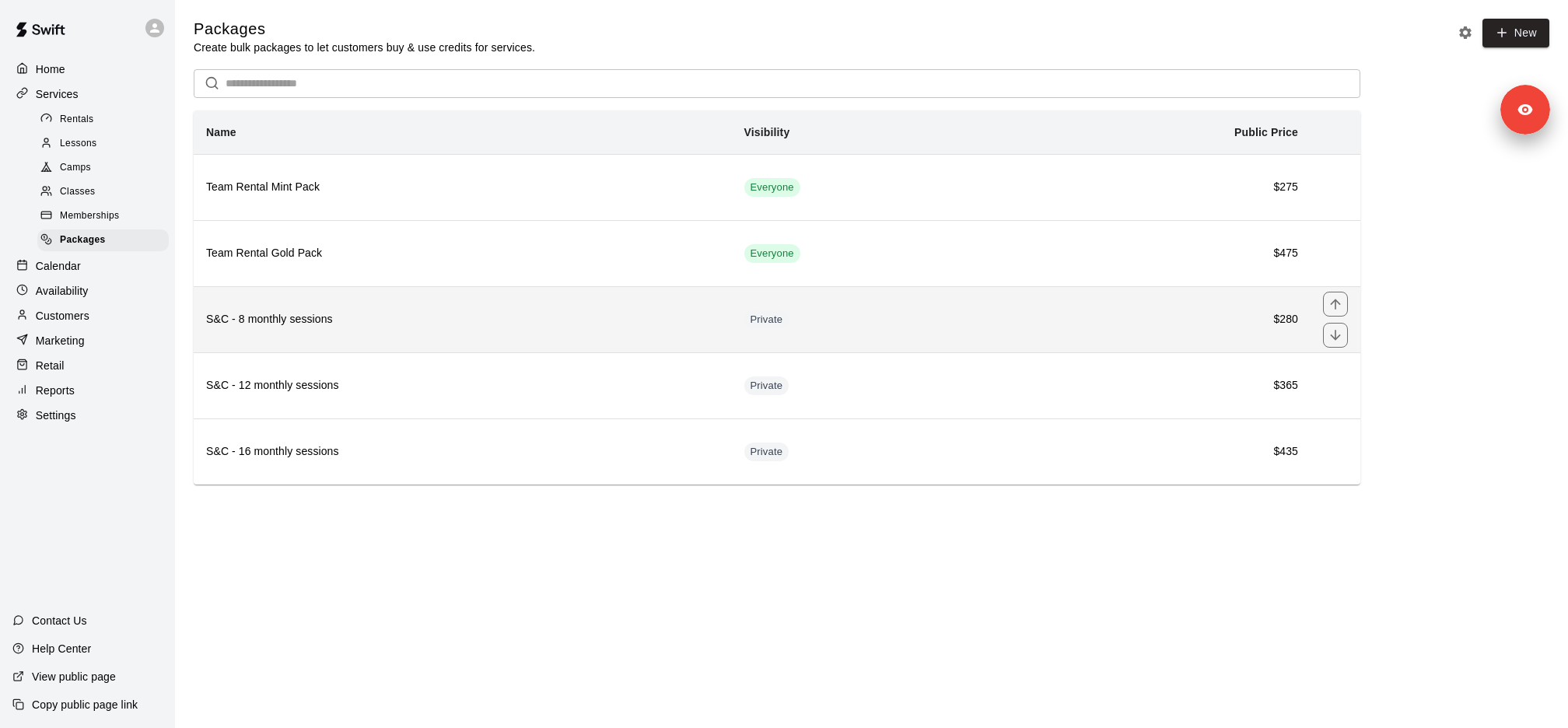
click at [325, 335] on th "S&C - 8 monthly sessions" at bounding box center [462, 319] width 538 height 66
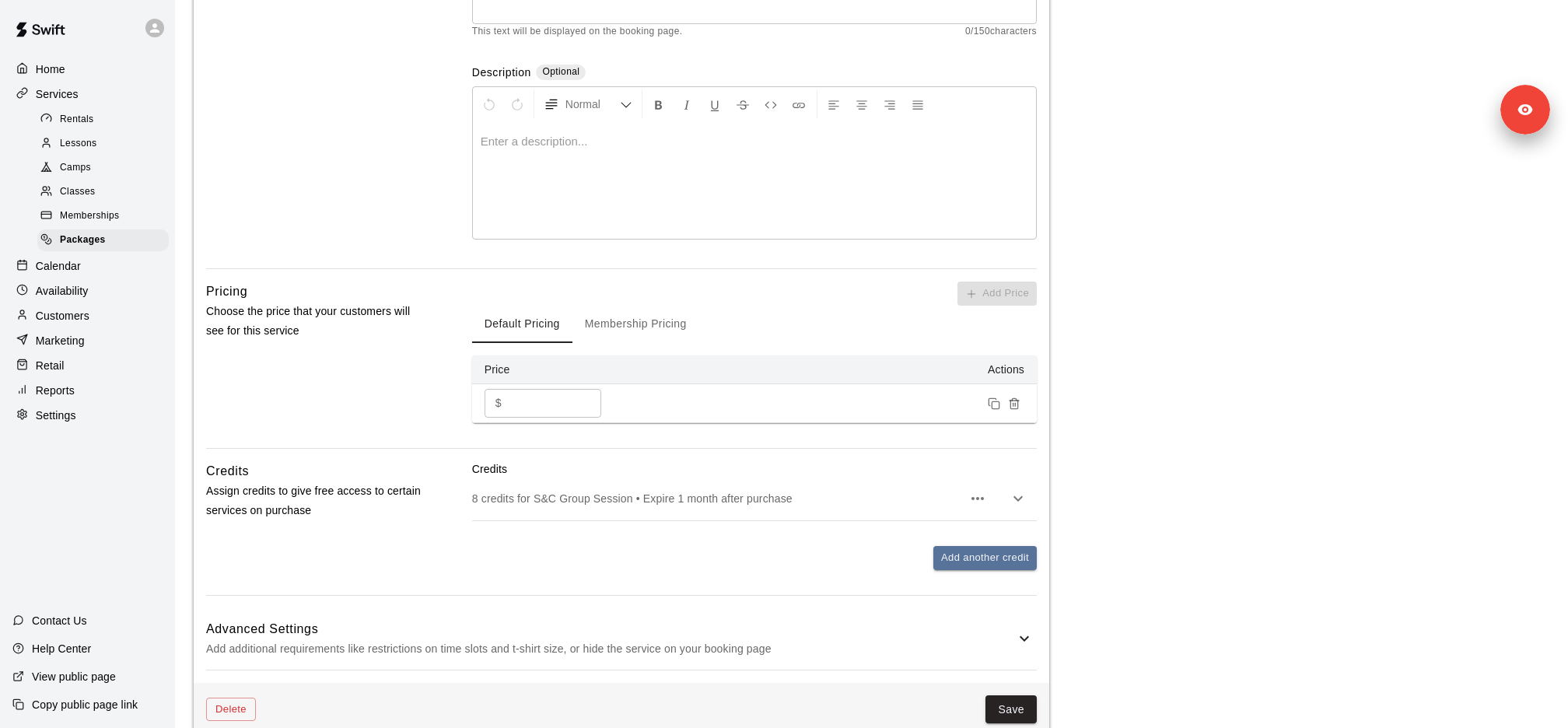
scroll to position [288, 0]
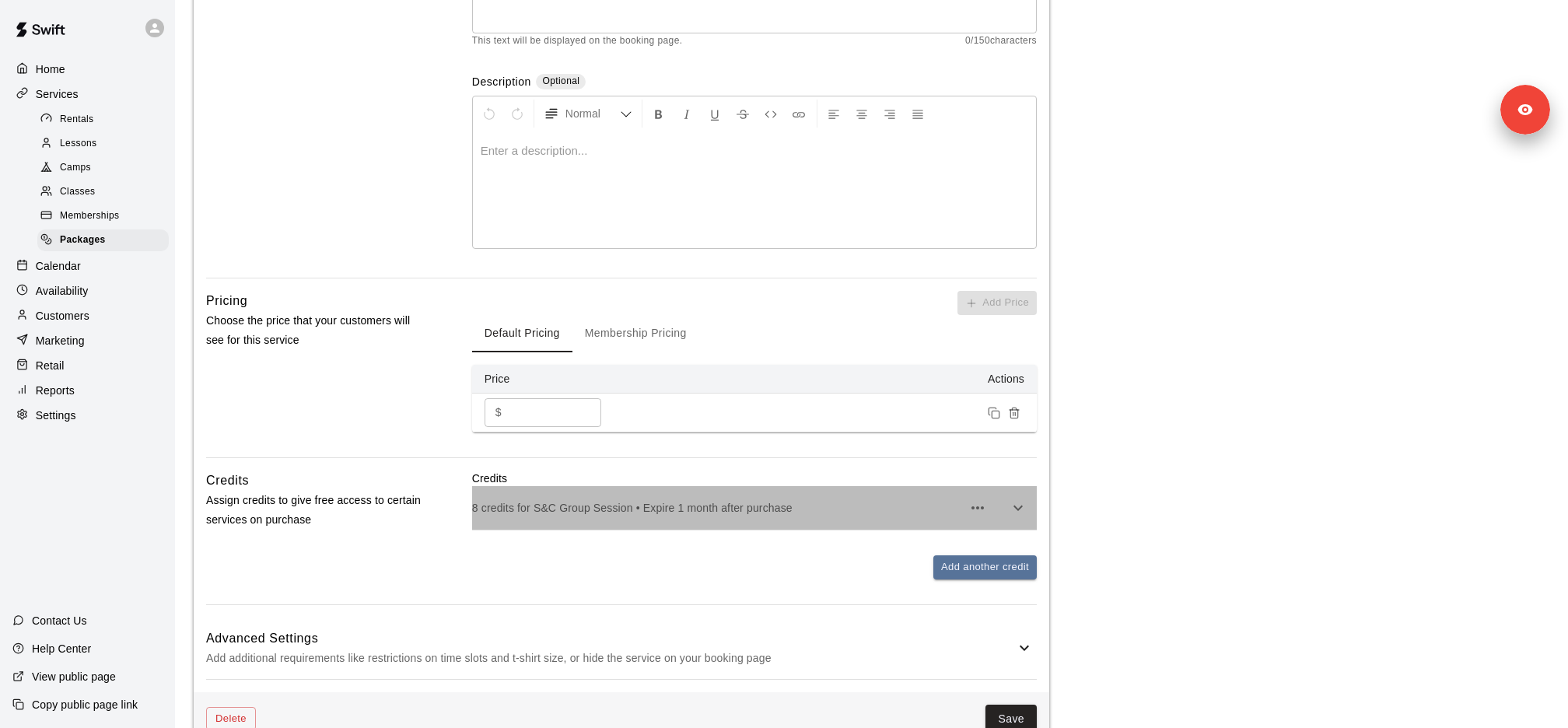
click at [576, 517] on div "8 credits for S&C Group Session • Expire 1 month after purchase" at bounding box center [754, 508] width 564 height 43
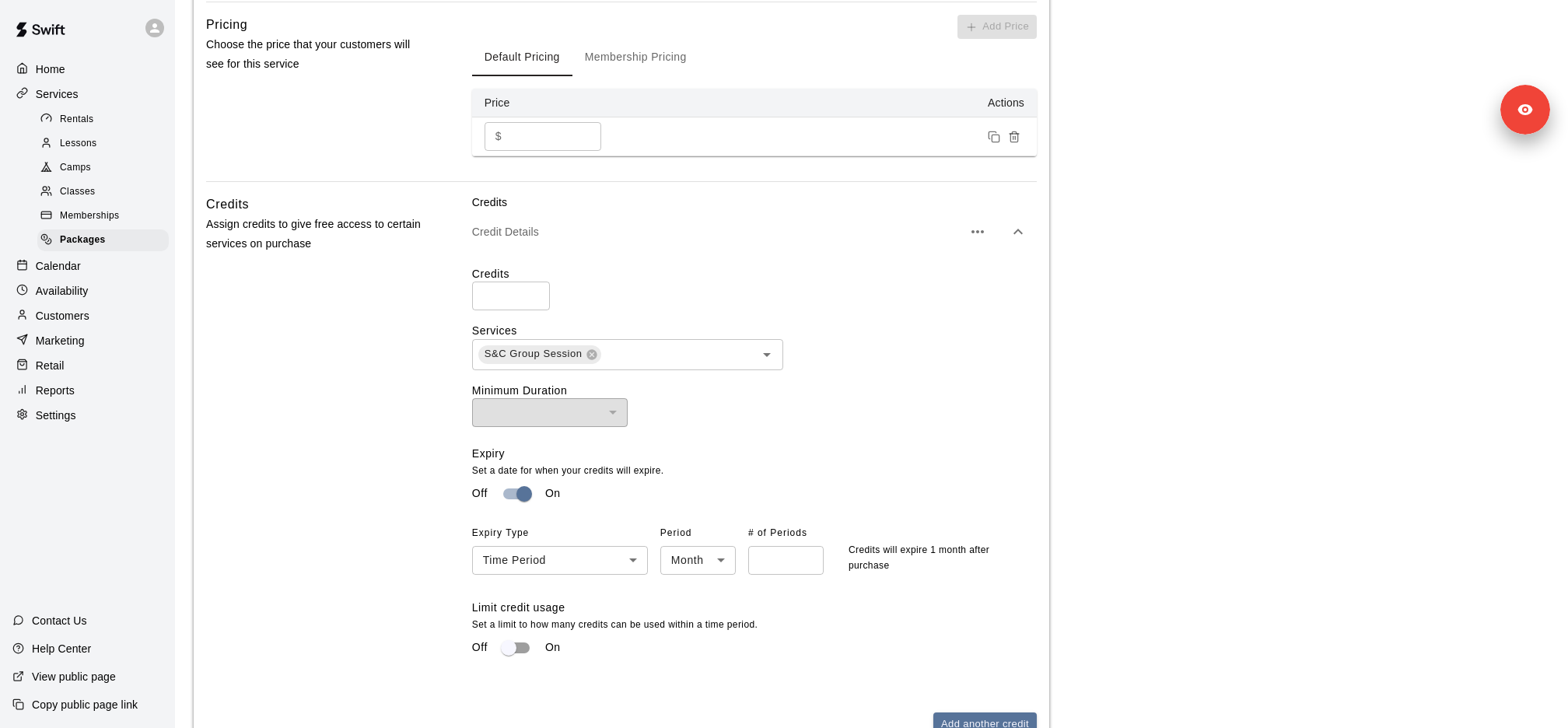
scroll to position [566, 0]
click at [109, 195] on div "Classes" at bounding box center [103, 192] width 131 height 22
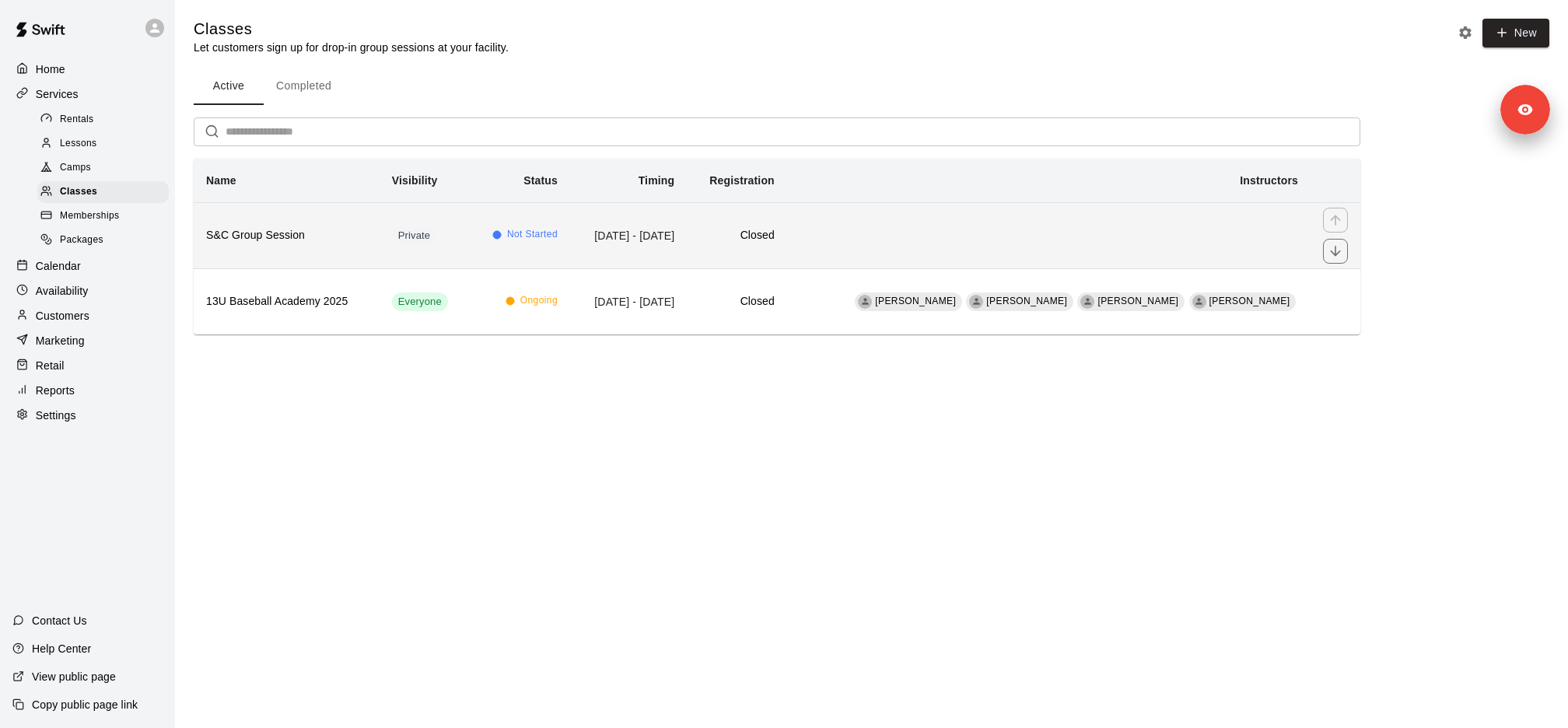
click at [298, 237] on h6 "S&C Group Session" at bounding box center [287, 235] width 161 height 17
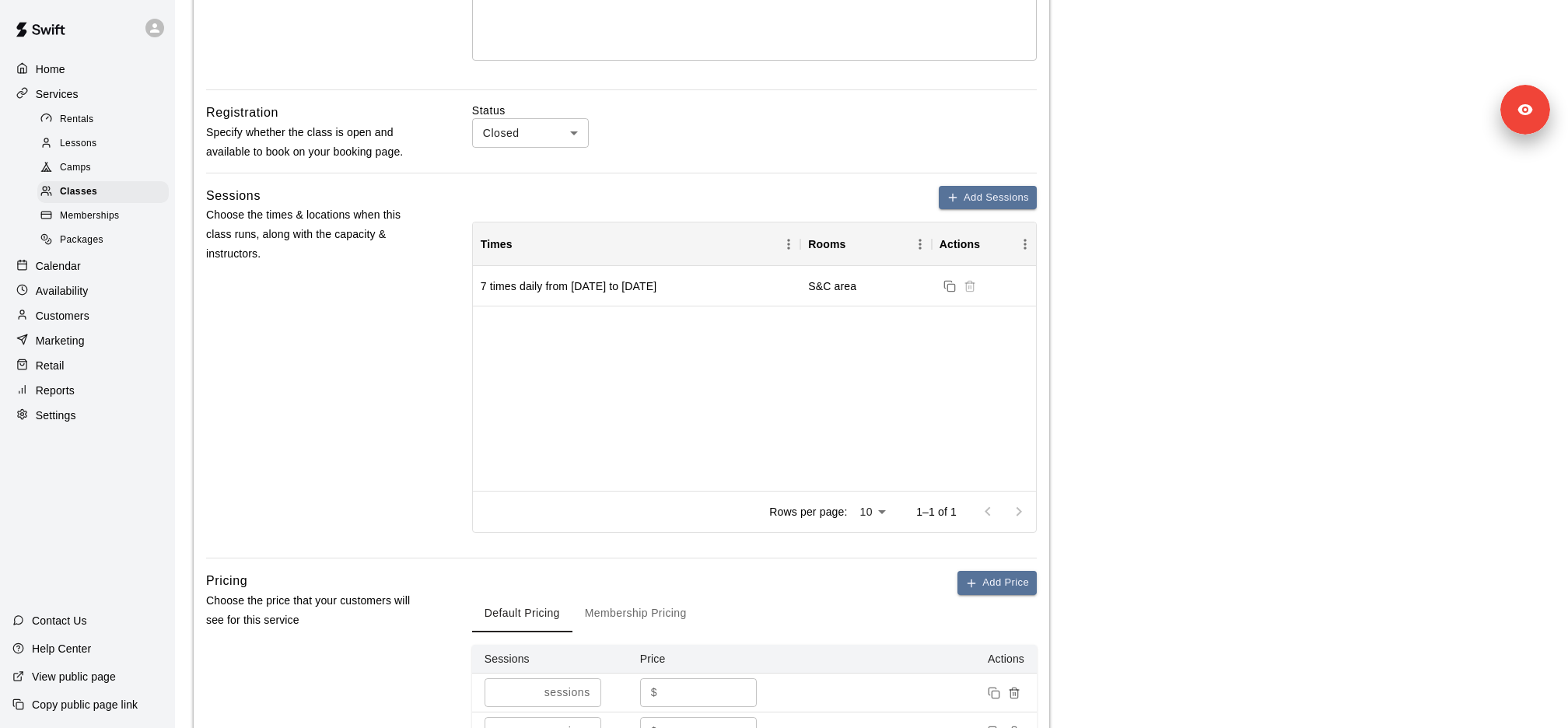
scroll to position [638, 0]
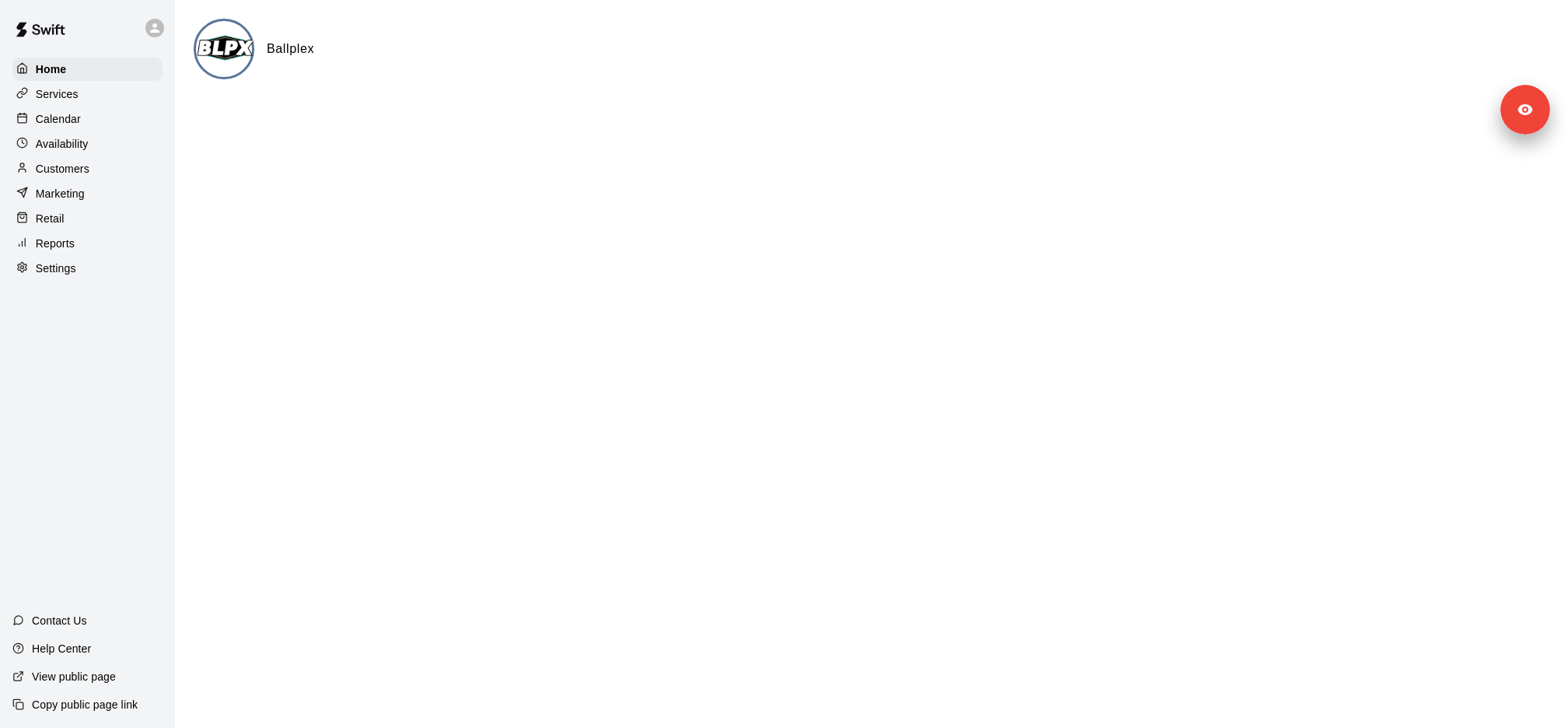
click at [60, 87] on p "Services" at bounding box center [56, 94] width 42 height 16
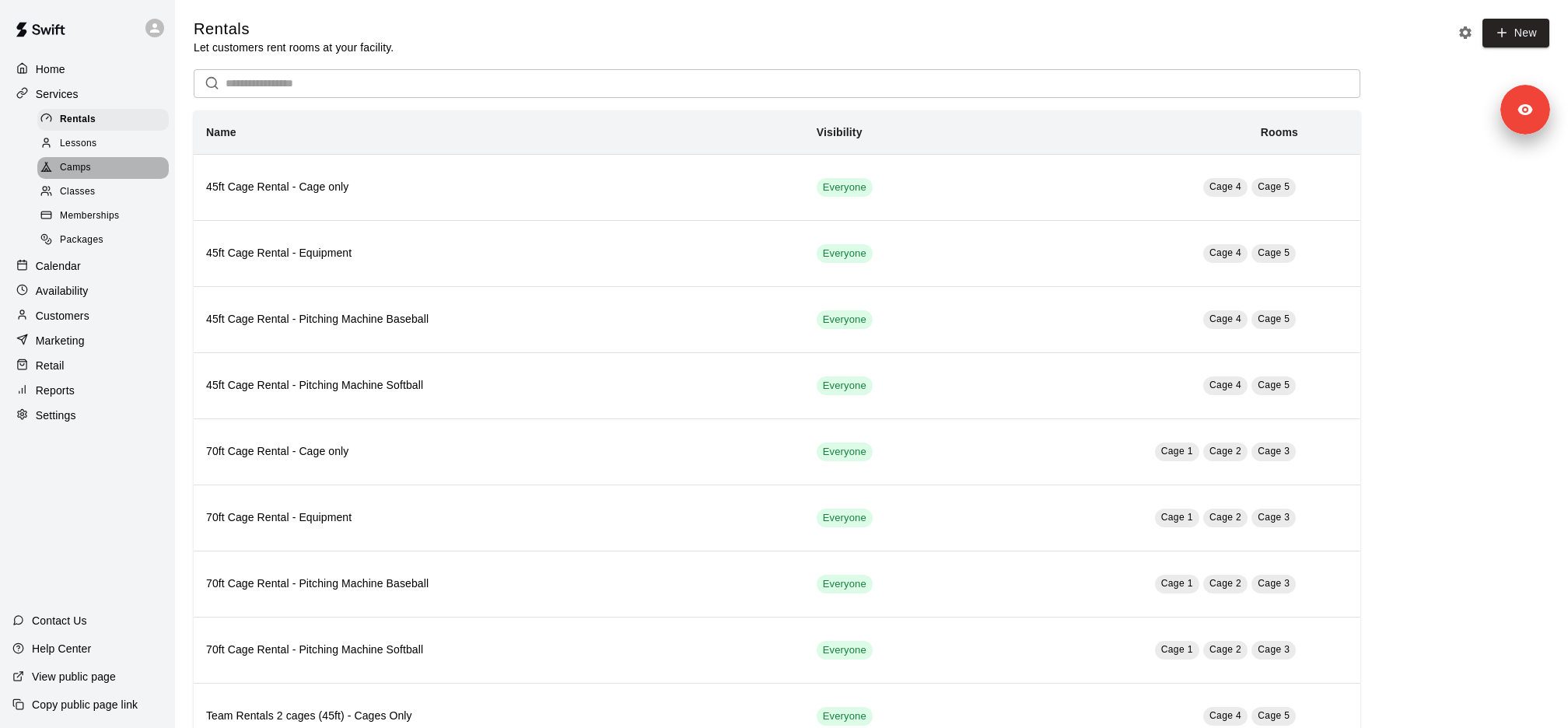
click at [93, 166] on div "Camps" at bounding box center [103, 168] width 131 height 22
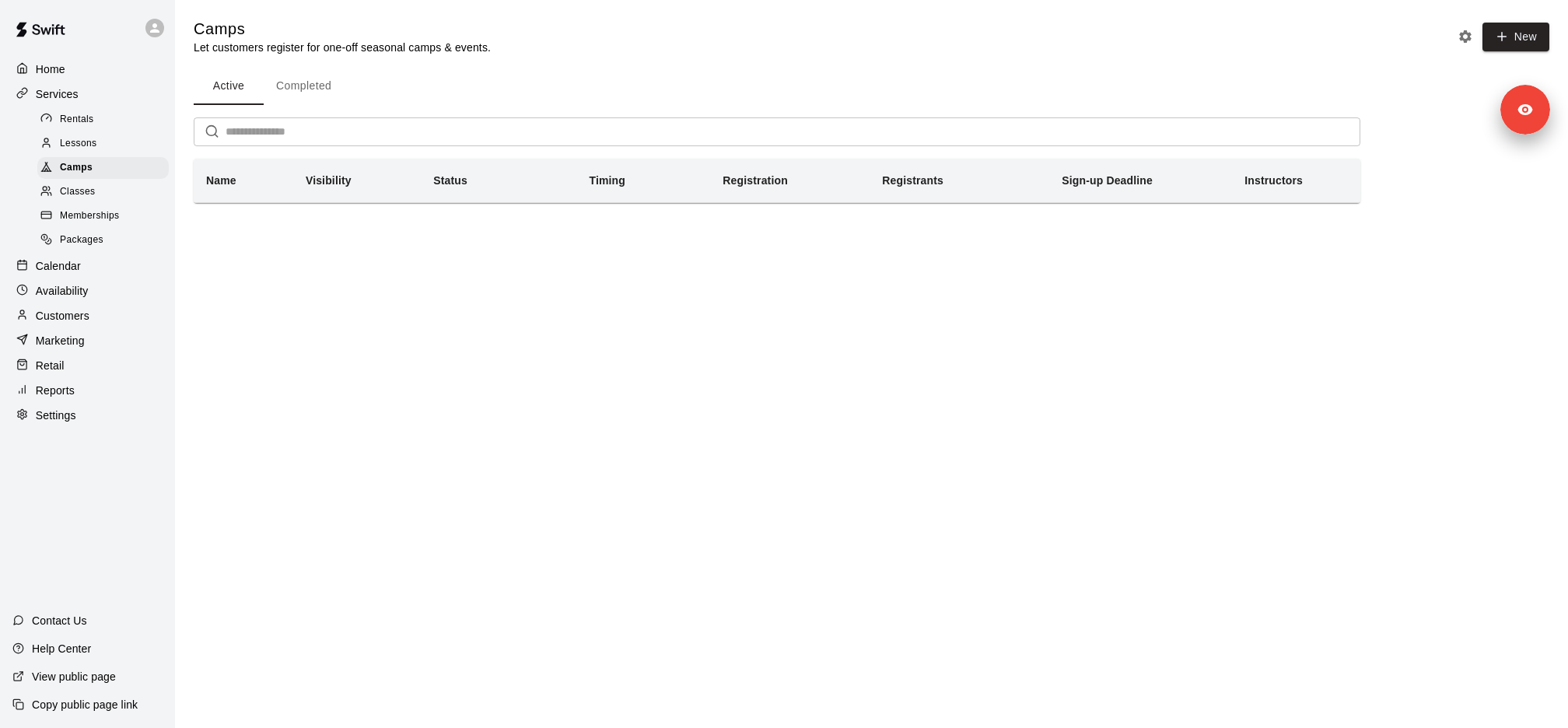
click at [98, 194] on div "Classes" at bounding box center [103, 192] width 131 height 22
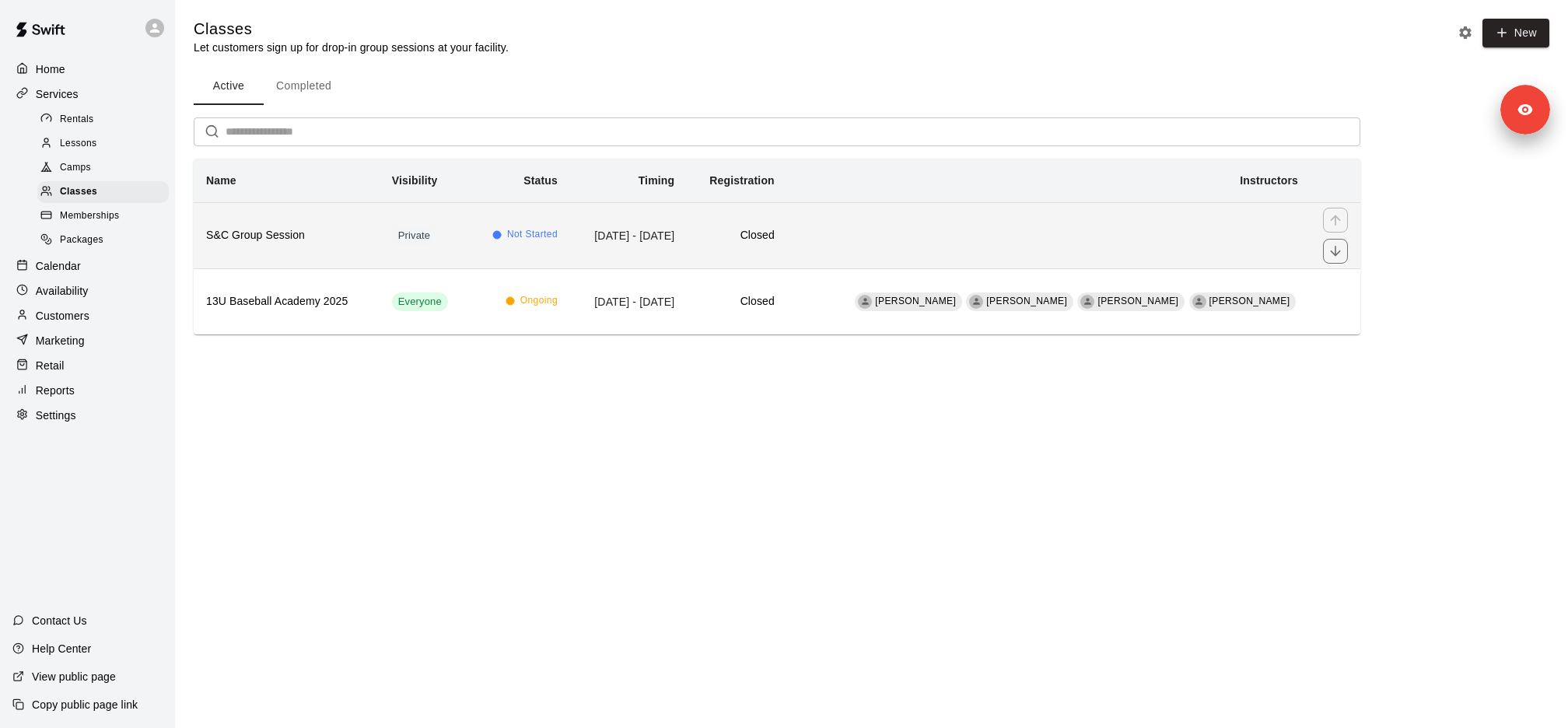
click at [388, 246] on td "Private" at bounding box center [424, 235] width 90 height 66
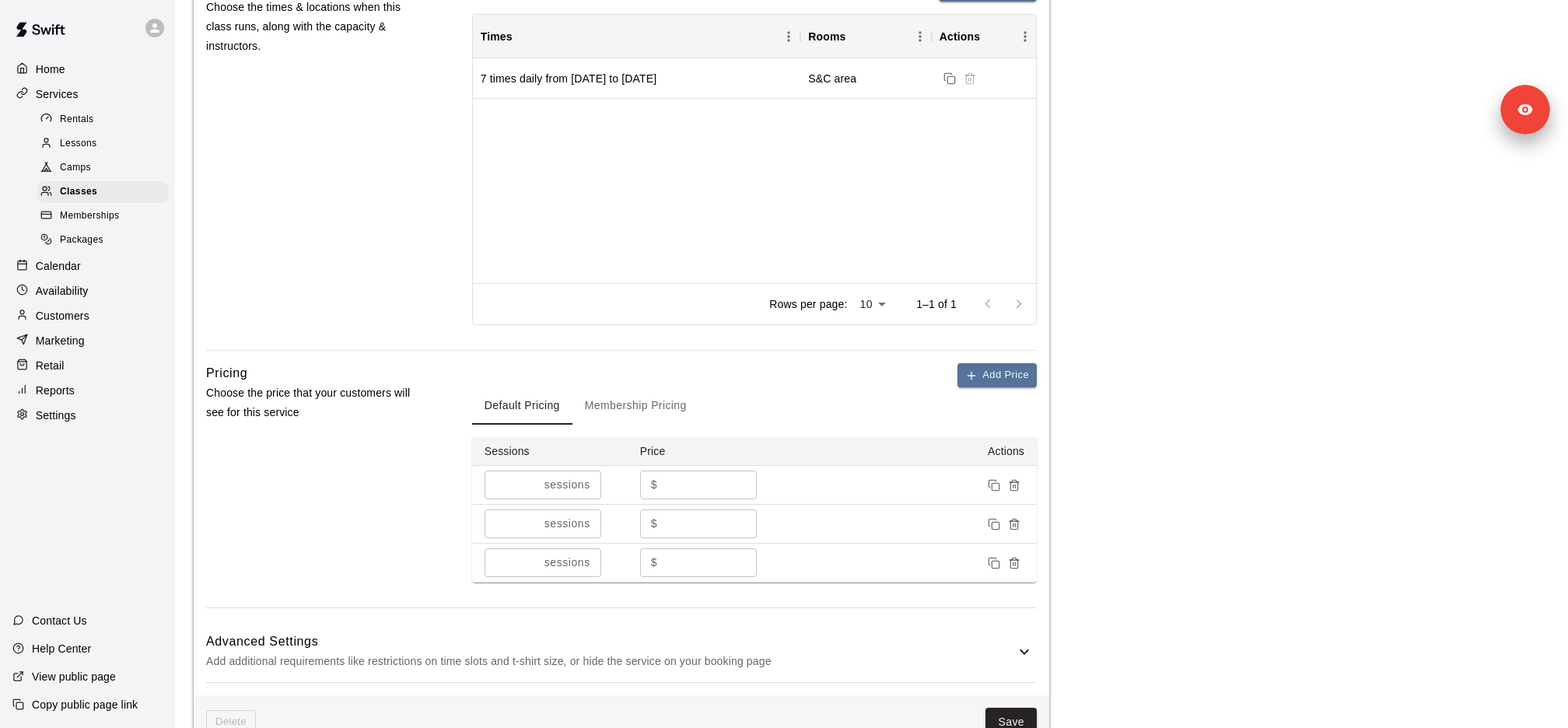
scroll to position [777, 0]
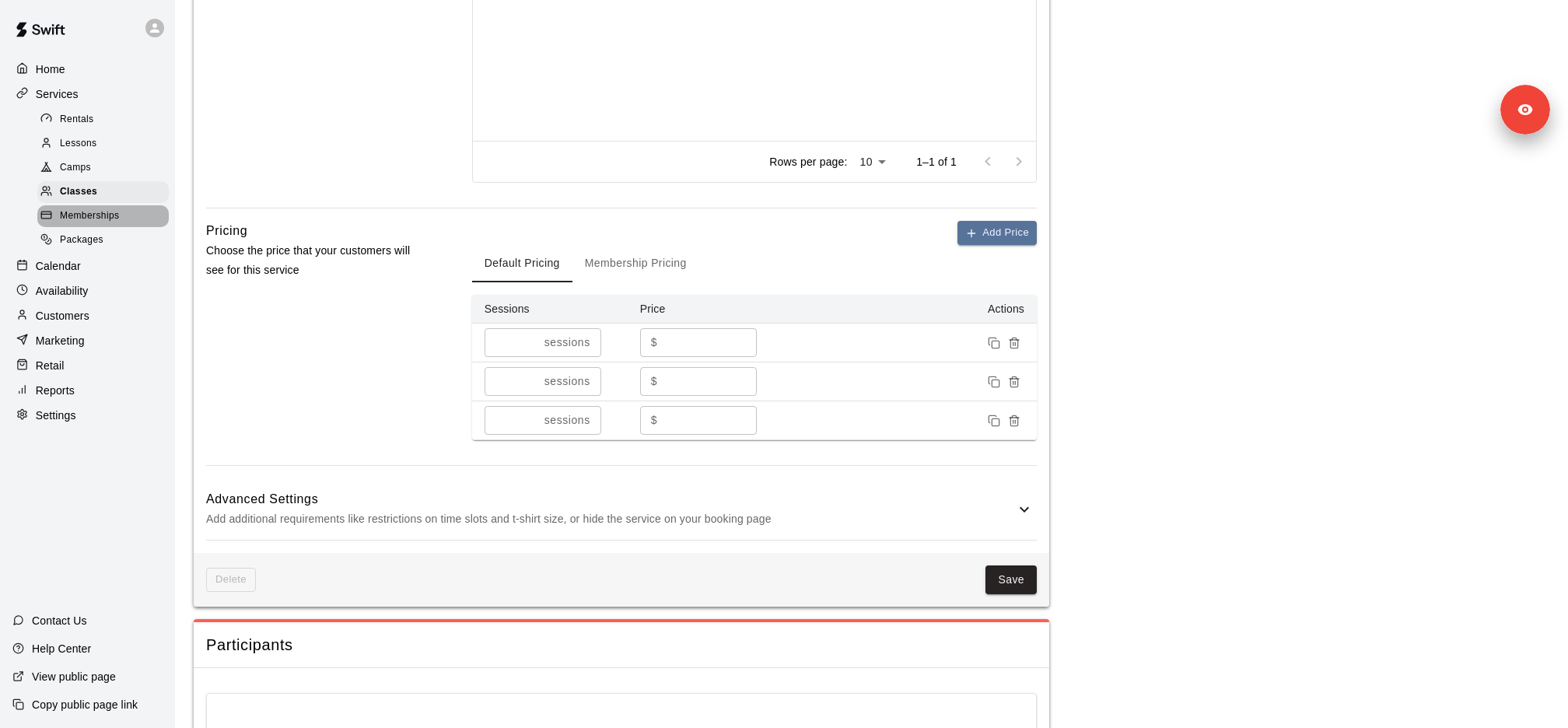
click at [119, 217] on span "Memberships" at bounding box center [90, 216] width 59 height 16
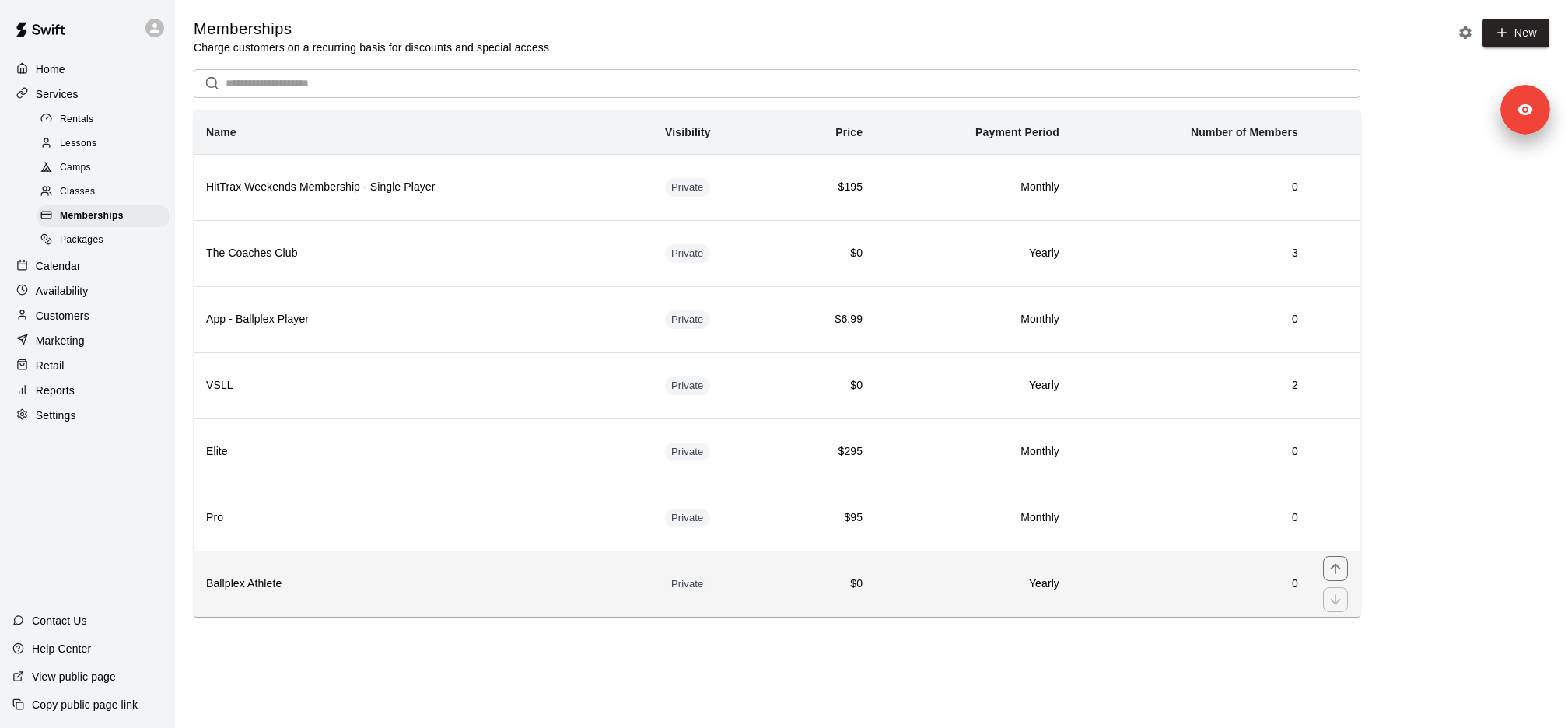
click at [425, 564] on th "Ballplex Athlete" at bounding box center [423, 583] width 458 height 66
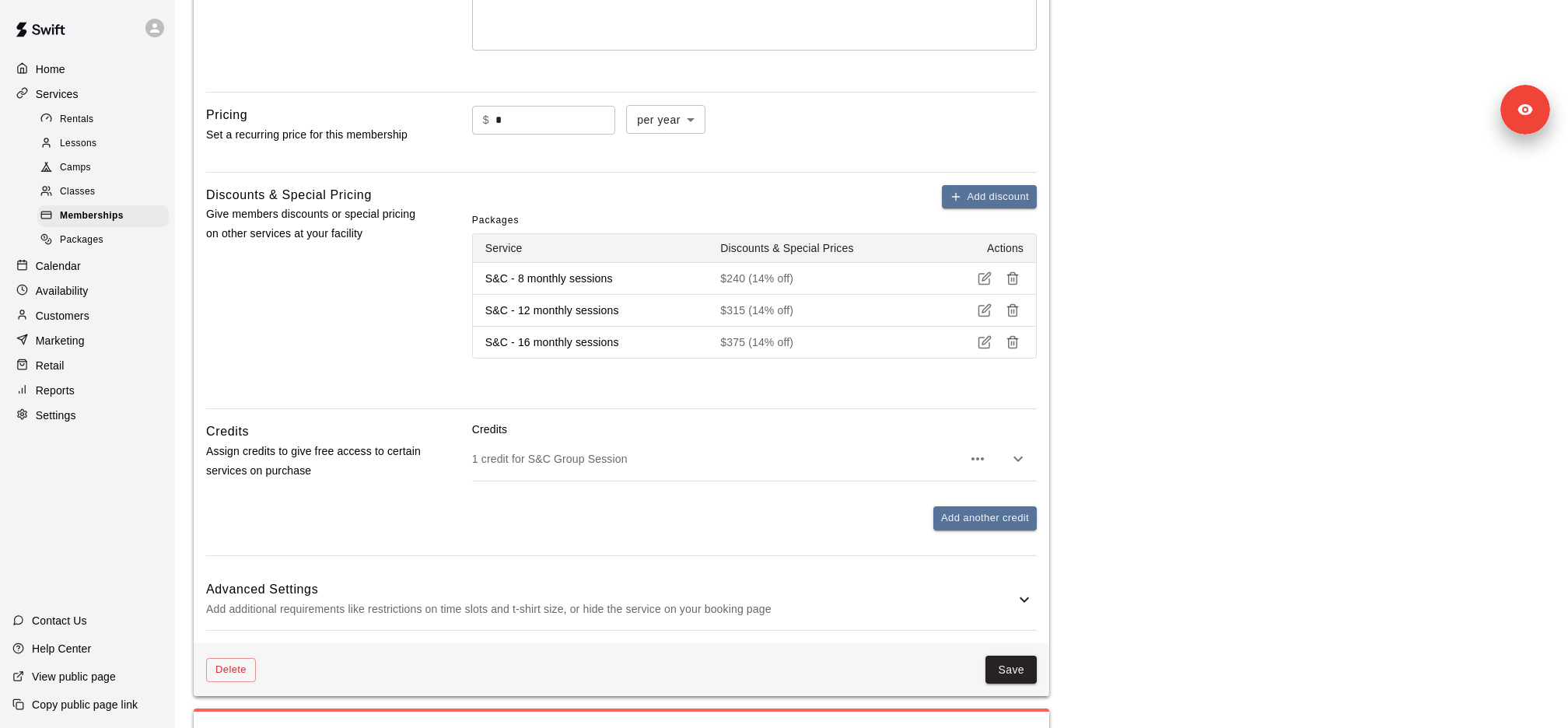
scroll to position [444, 0]
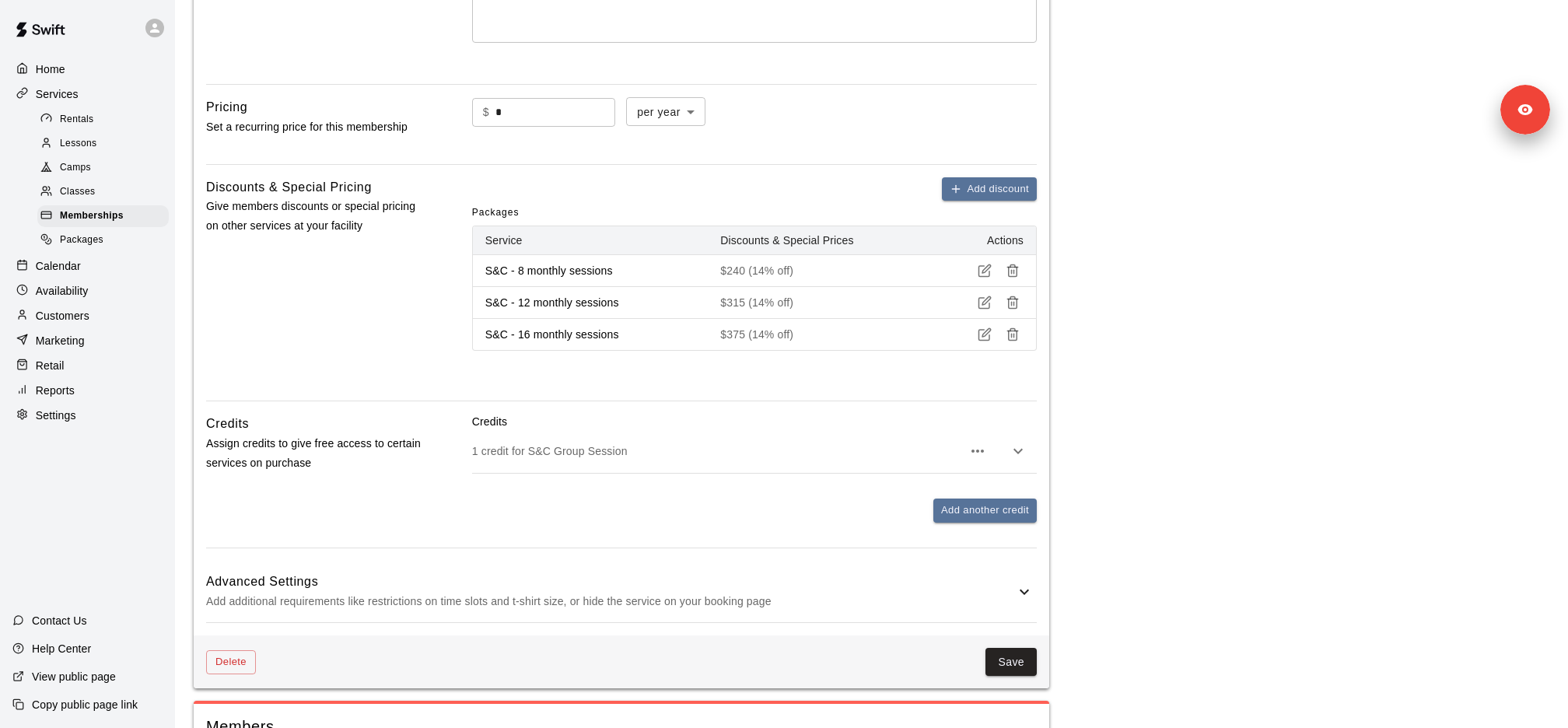
click at [583, 462] on div "1 credit for S&C Group Session" at bounding box center [754, 450] width 564 height 43
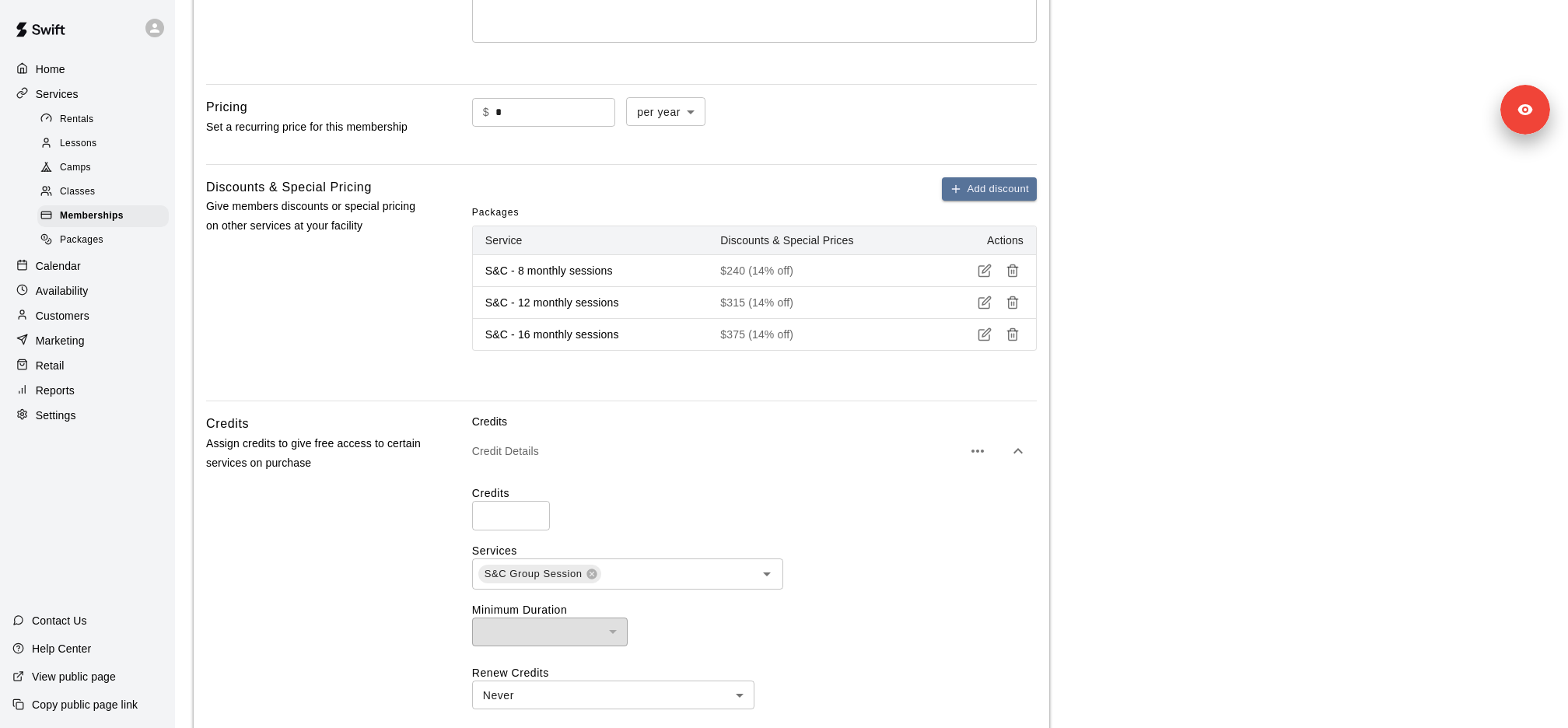
scroll to position [586, 0]
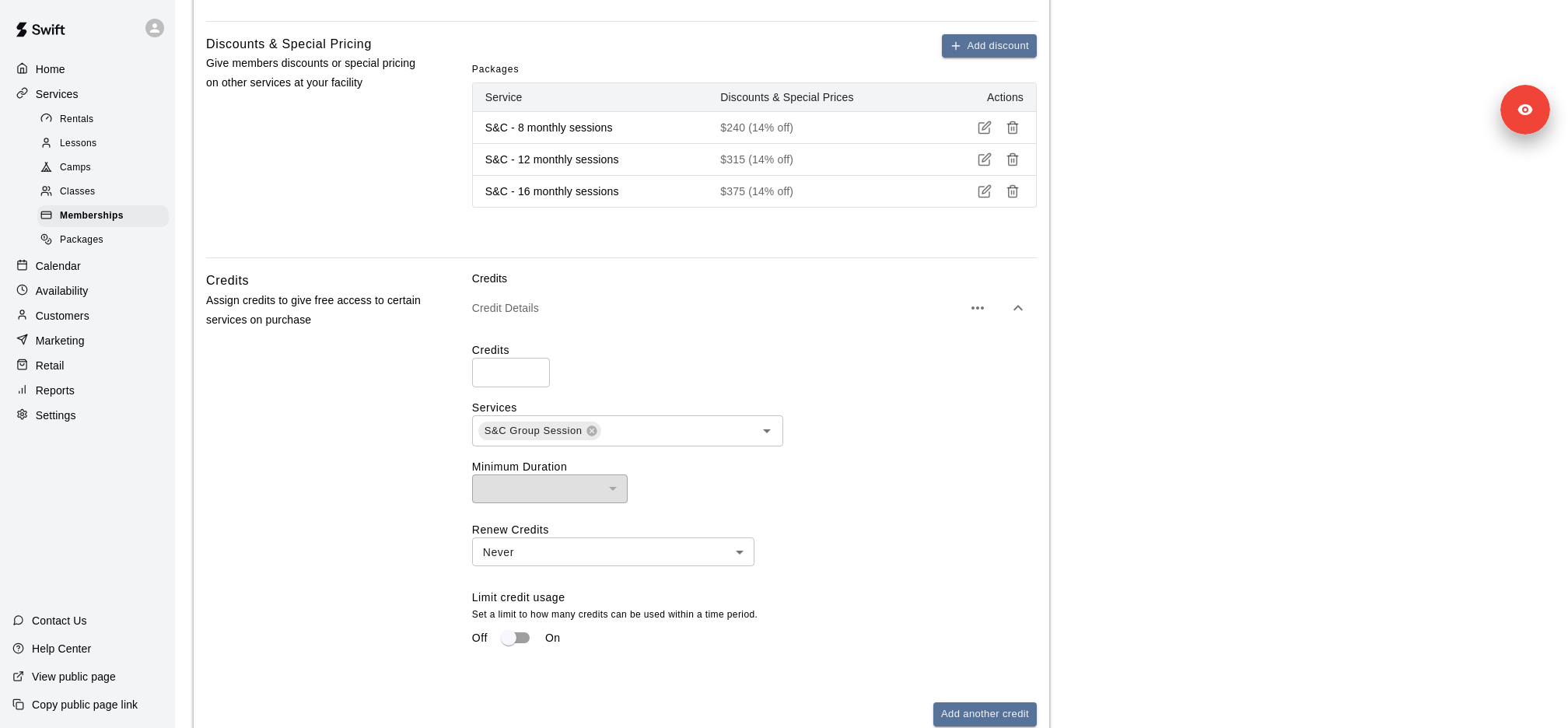
click at [90, 148] on span "Lessons" at bounding box center [79, 144] width 38 height 16
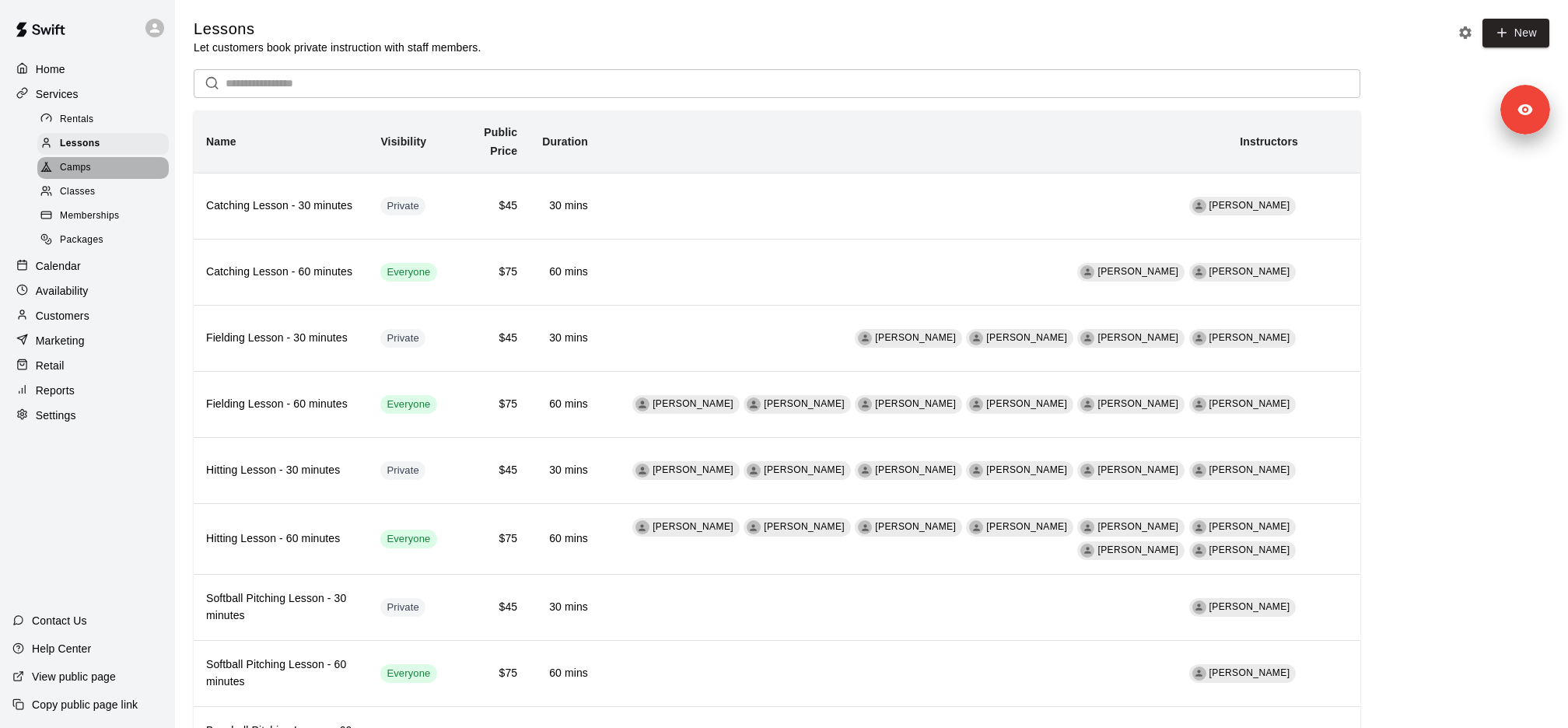
click at [112, 176] on div "Camps" at bounding box center [103, 168] width 131 height 22
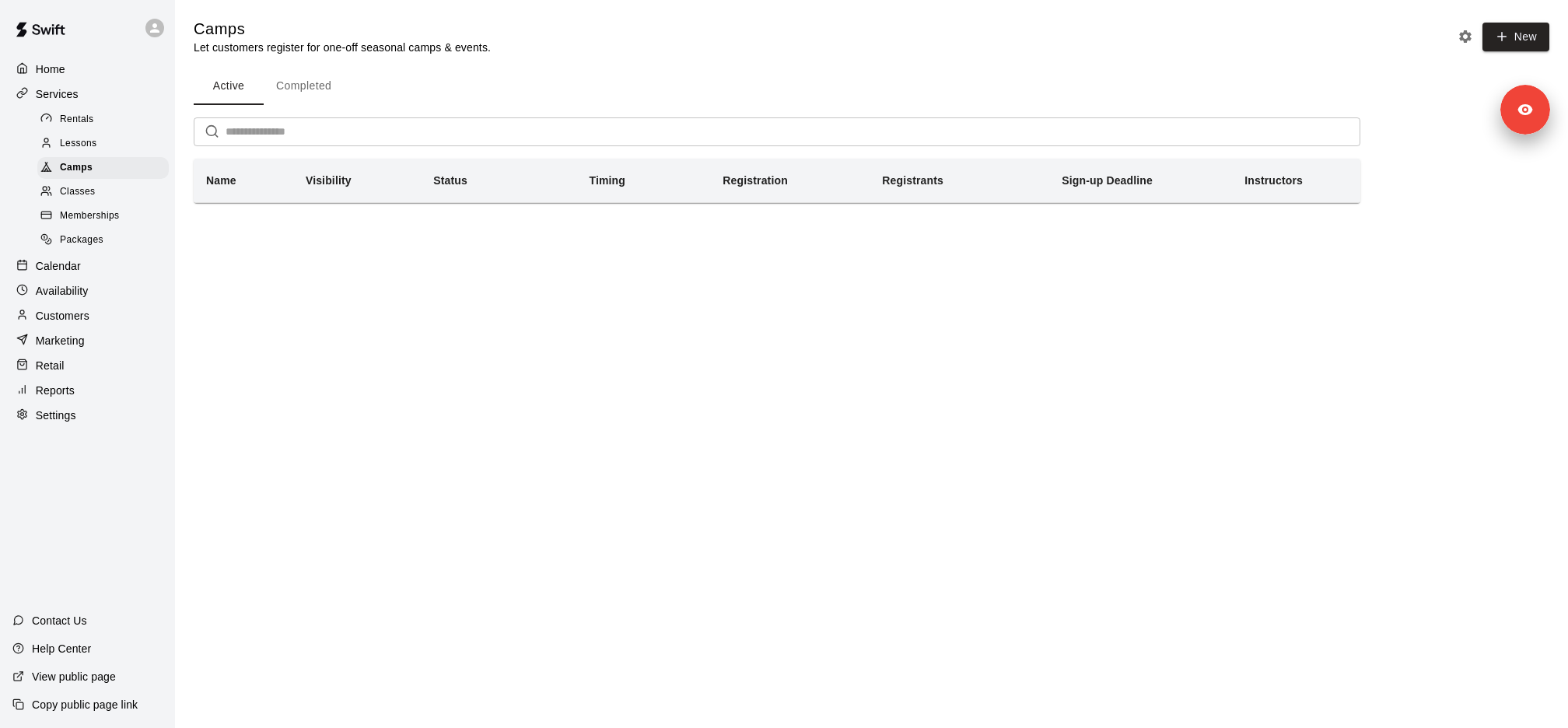
click at [104, 212] on span "Memberships" at bounding box center [90, 216] width 59 height 16
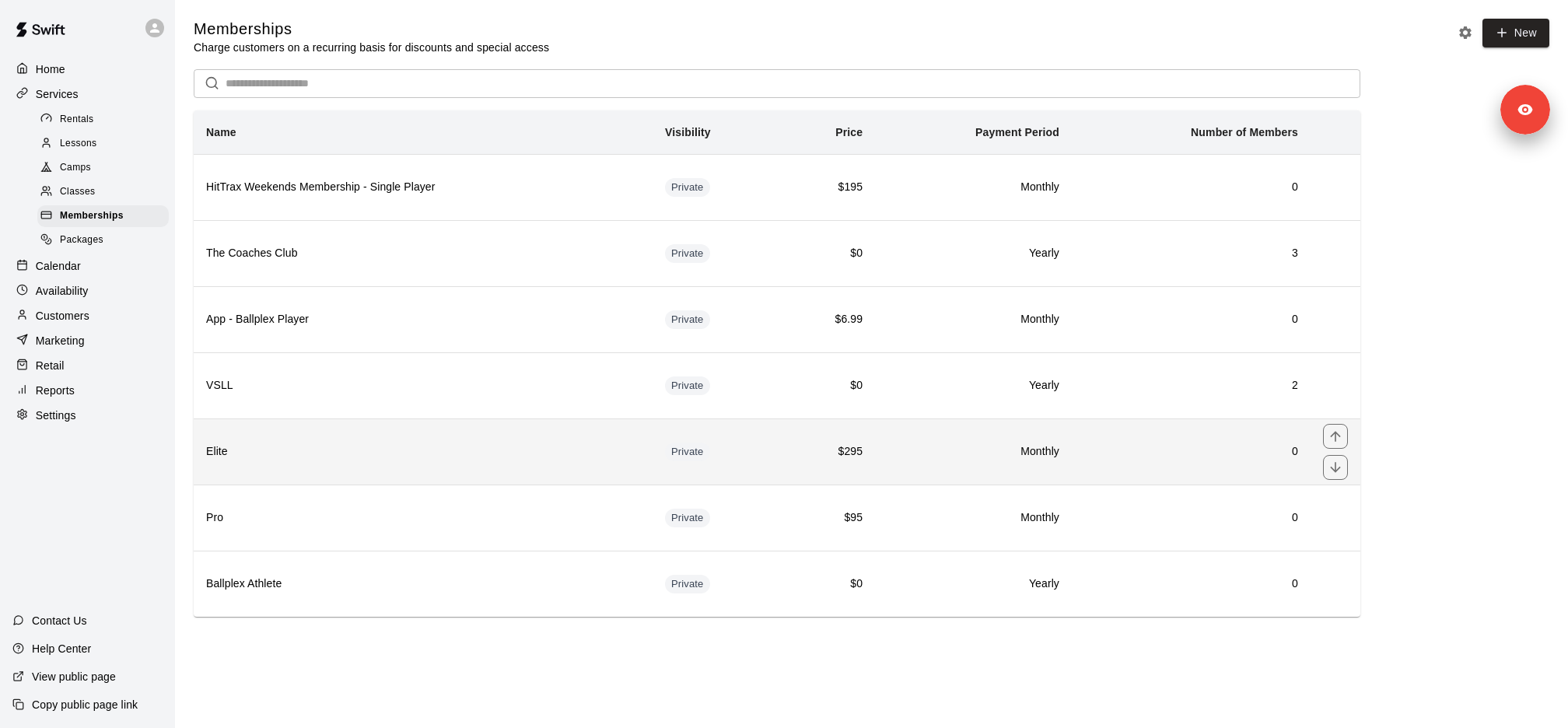
click at [325, 459] on th "Elite" at bounding box center [423, 450] width 458 height 66
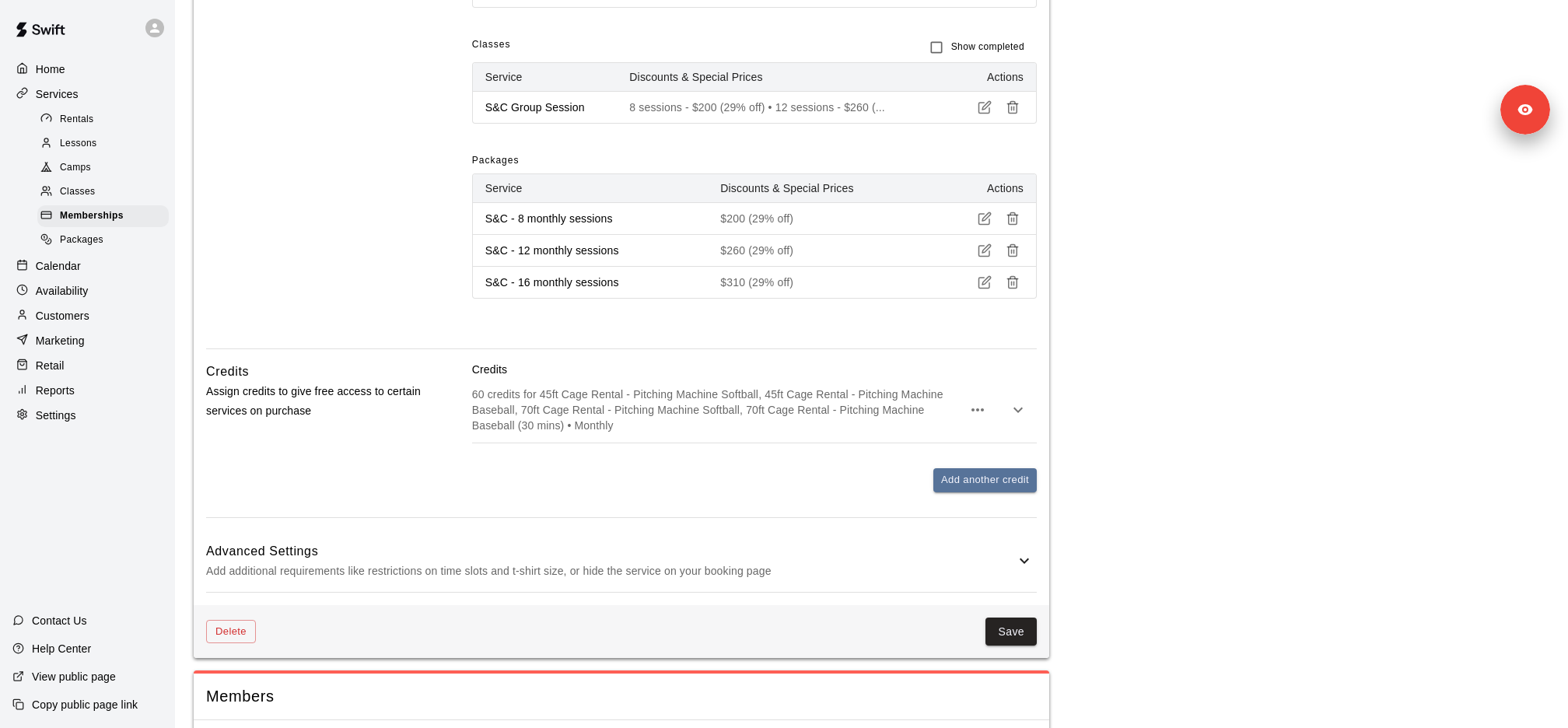
scroll to position [1018, 0]
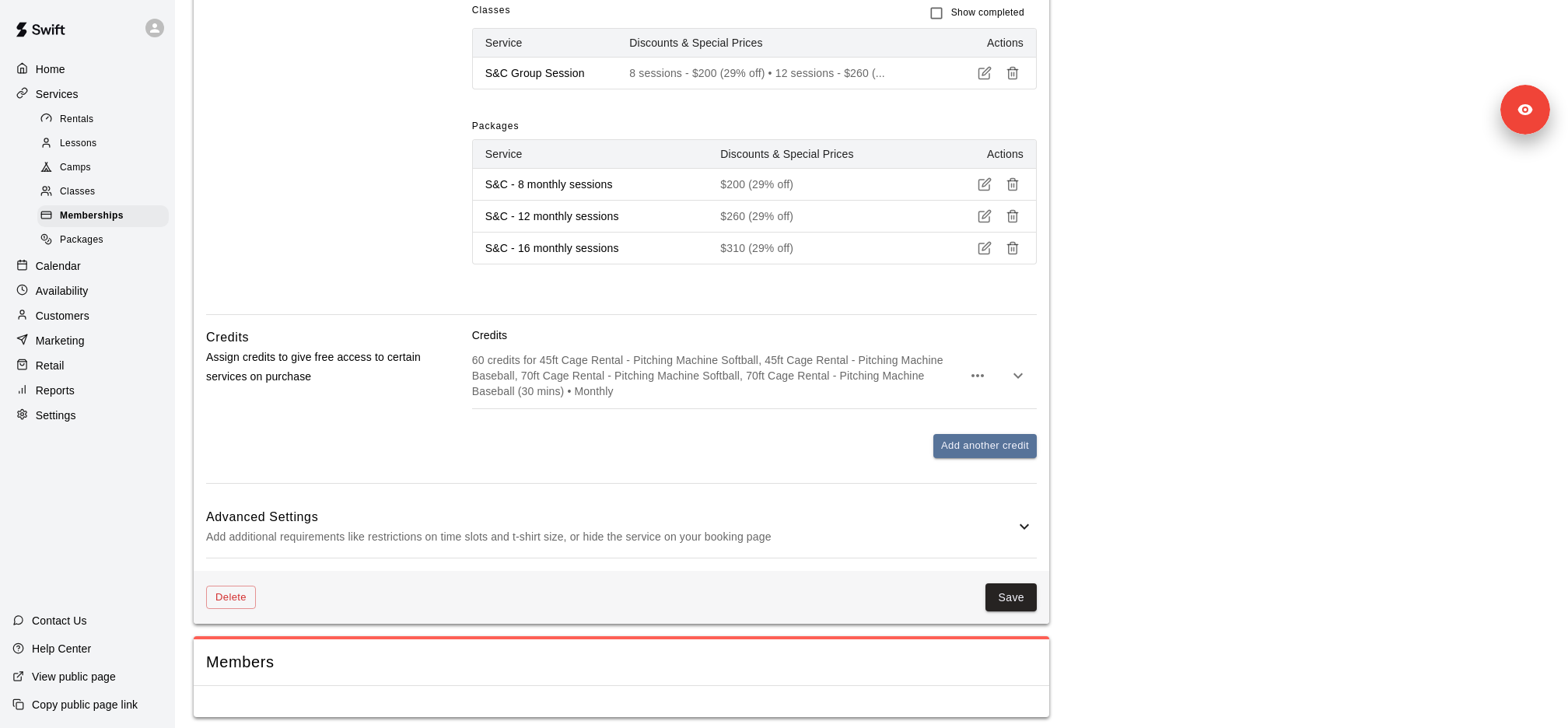
click at [565, 385] on p "60 credits for 45ft Cage Rental - Pitching Machine Softball, 45ft Cage Rental -…" at bounding box center [717, 375] width 490 height 46
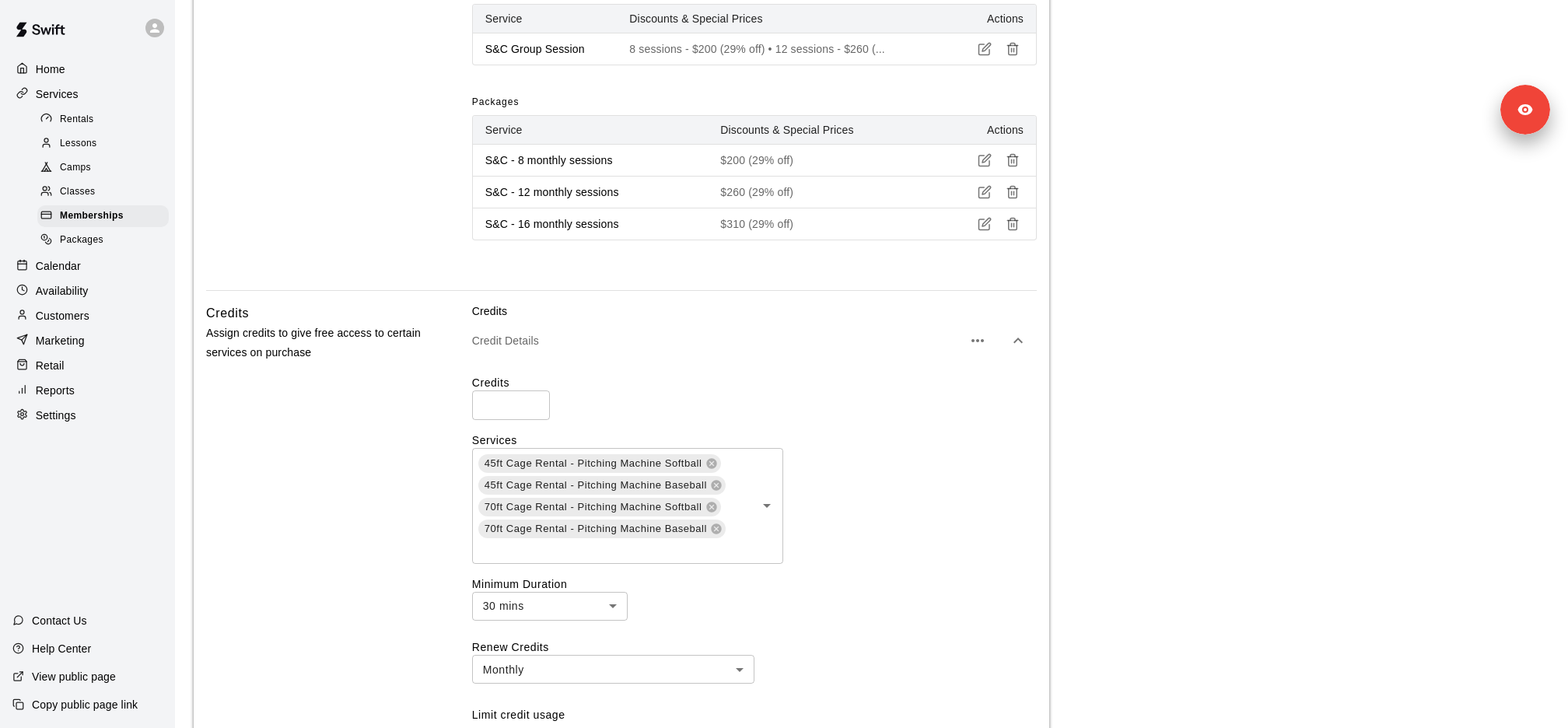
scroll to position [1054, 0]
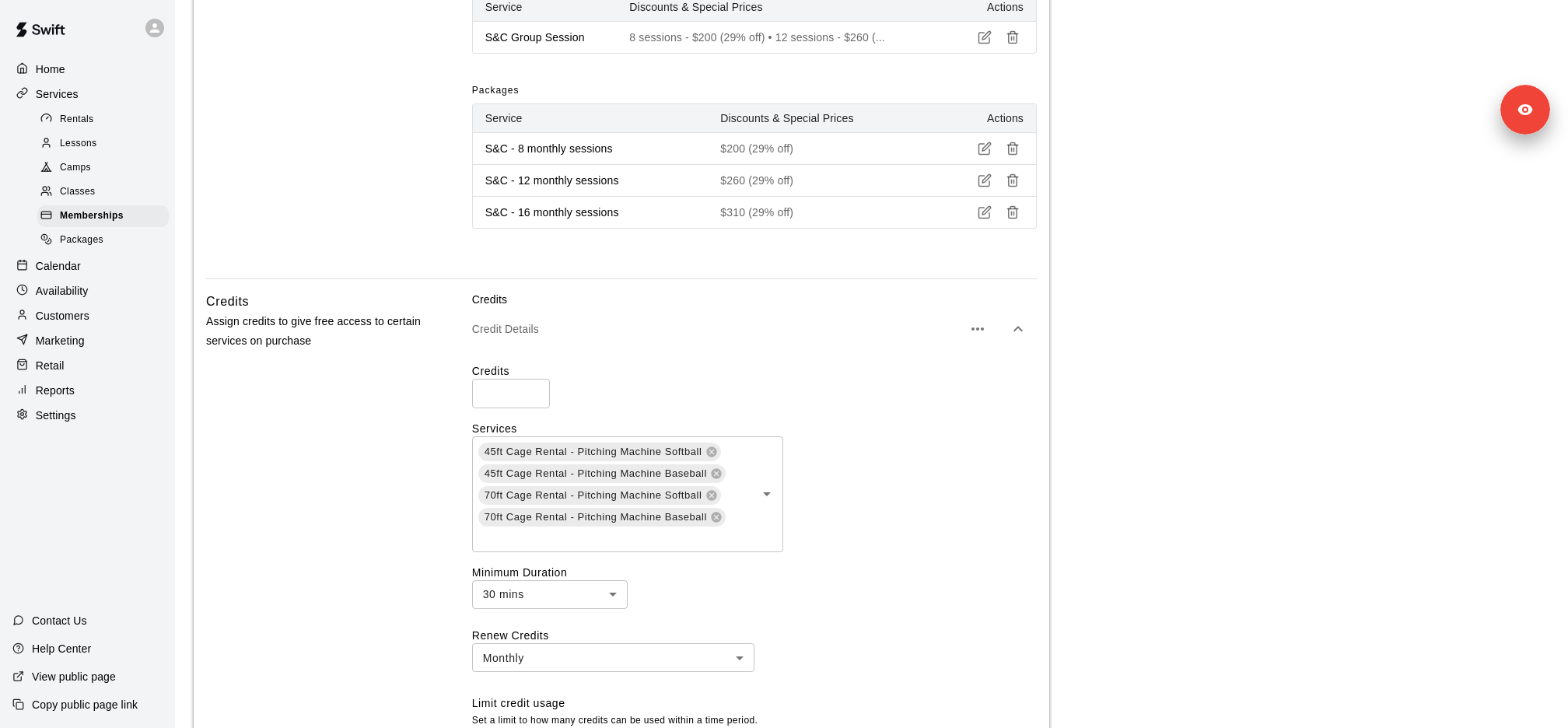
click at [649, 336] on div "Credit Details" at bounding box center [754, 329] width 564 height 43
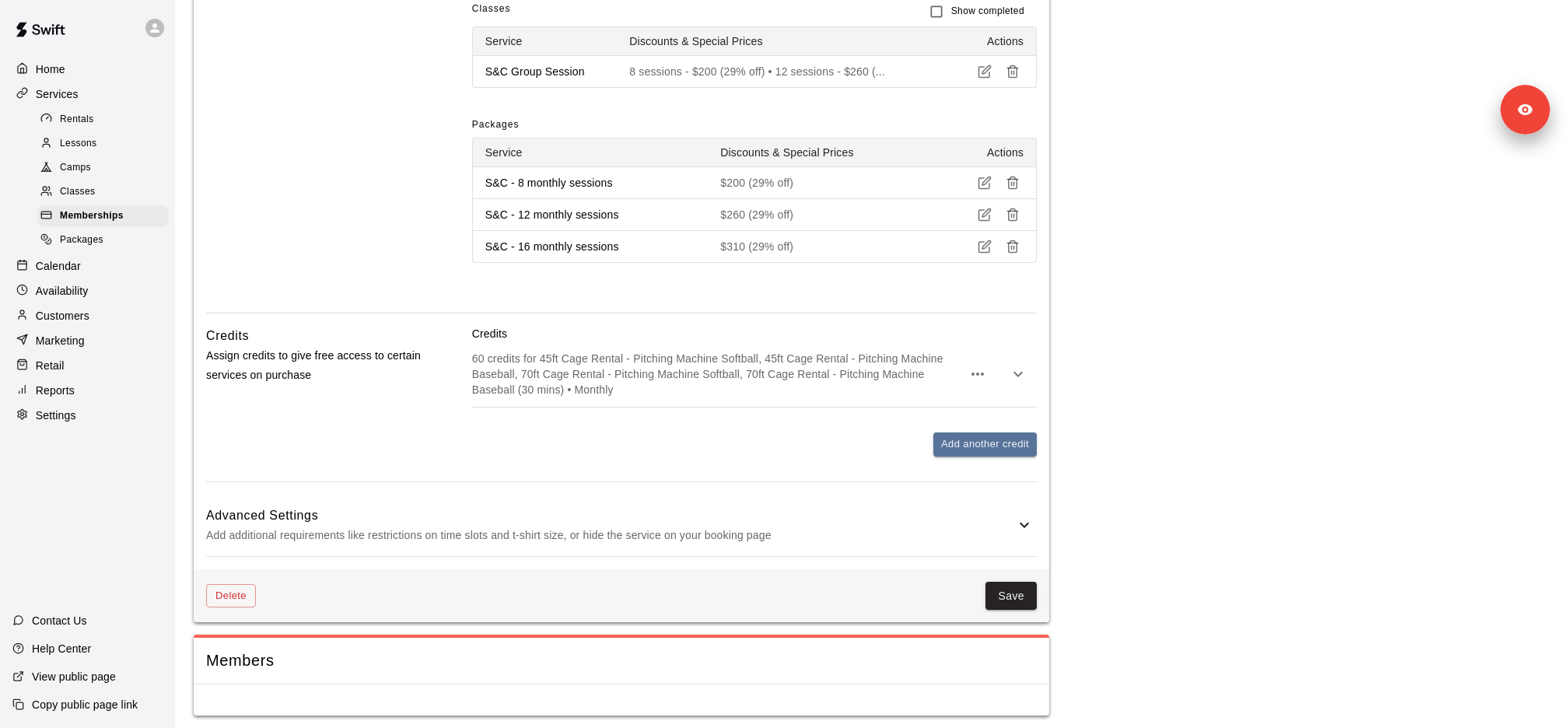
scroll to position [1018, 0]
click at [1002, 449] on button "Add another credit" at bounding box center [984, 445] width 104 height 24
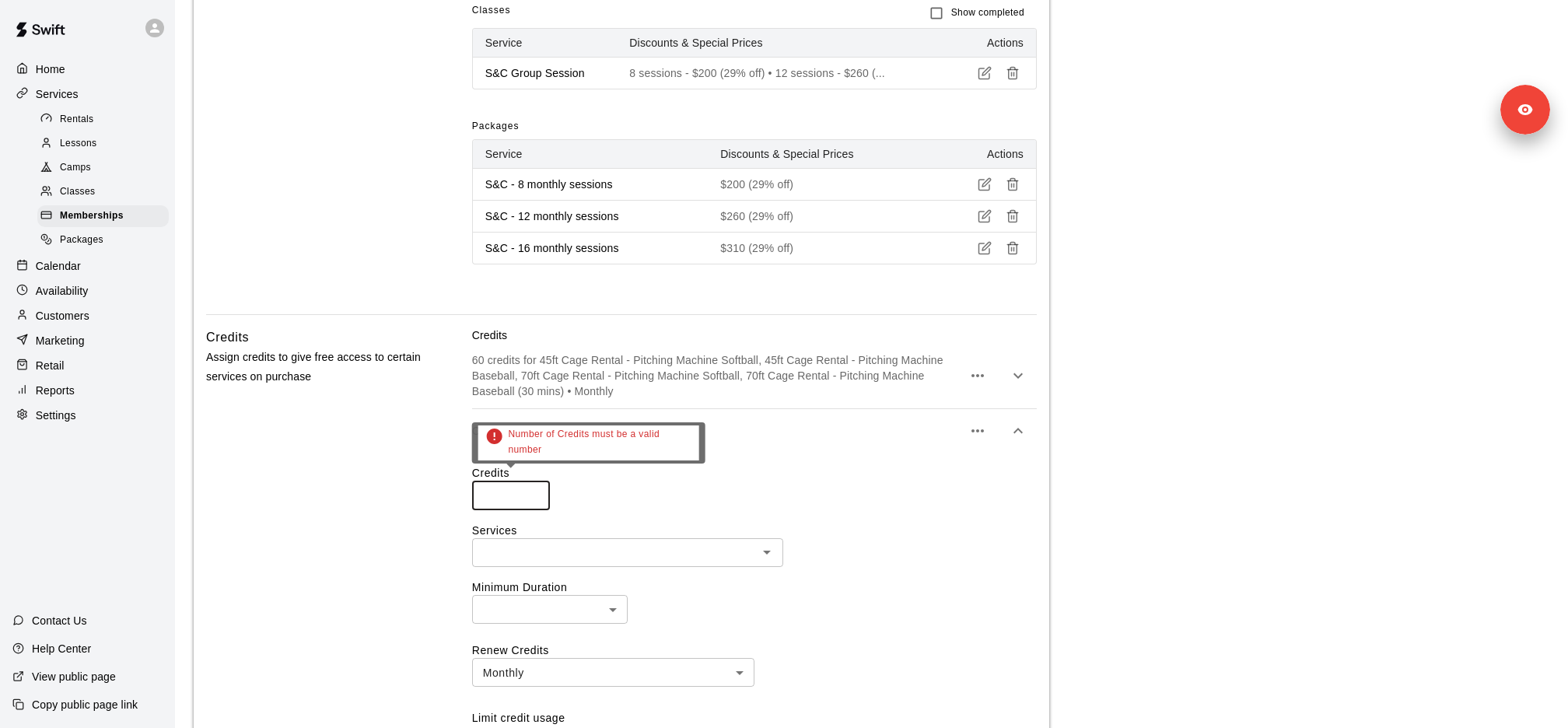
click at [504, 485] on input "number" at bounding box center [511, 494] width 78 height 29
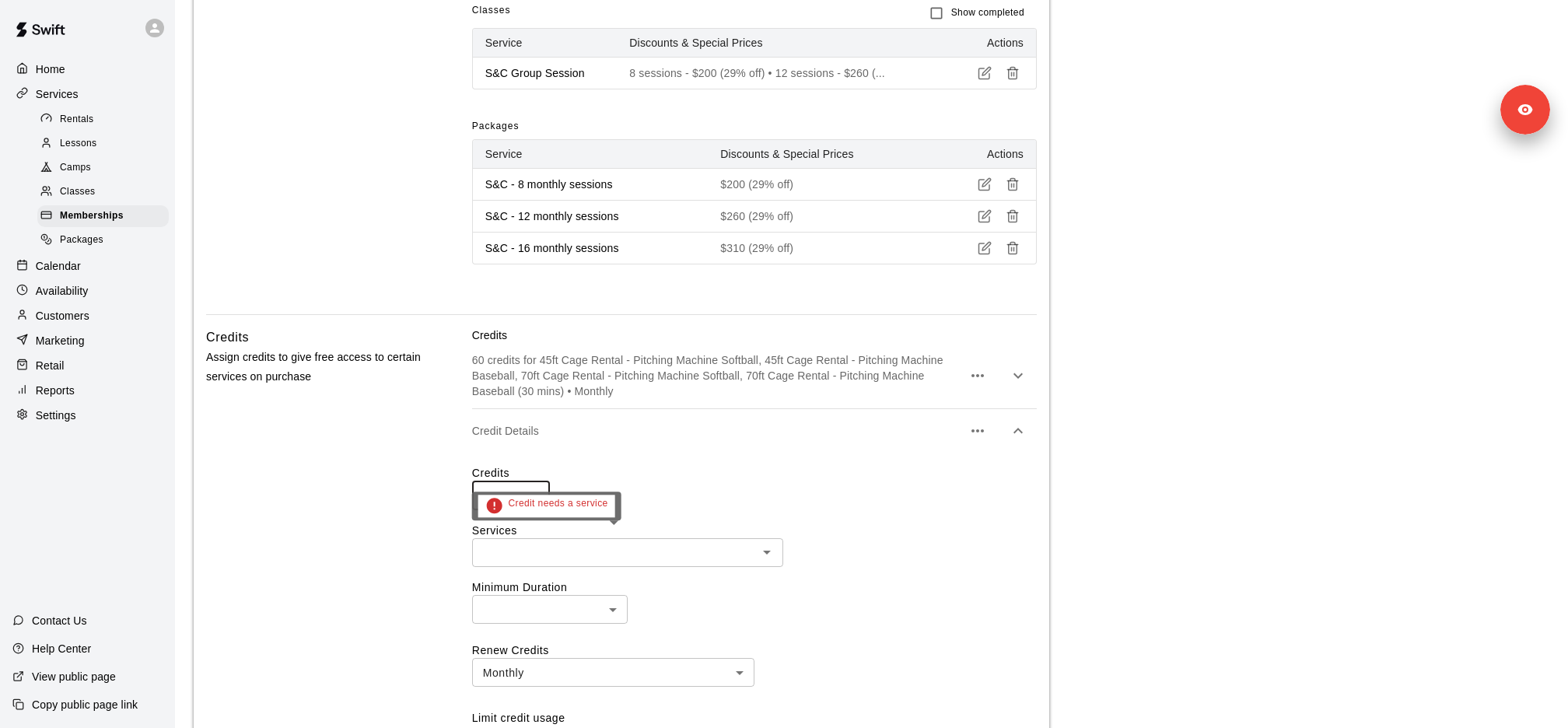
click at [548, 559] on div "​" at bounding box center [627, 552] width 311 height 29
type input "*"
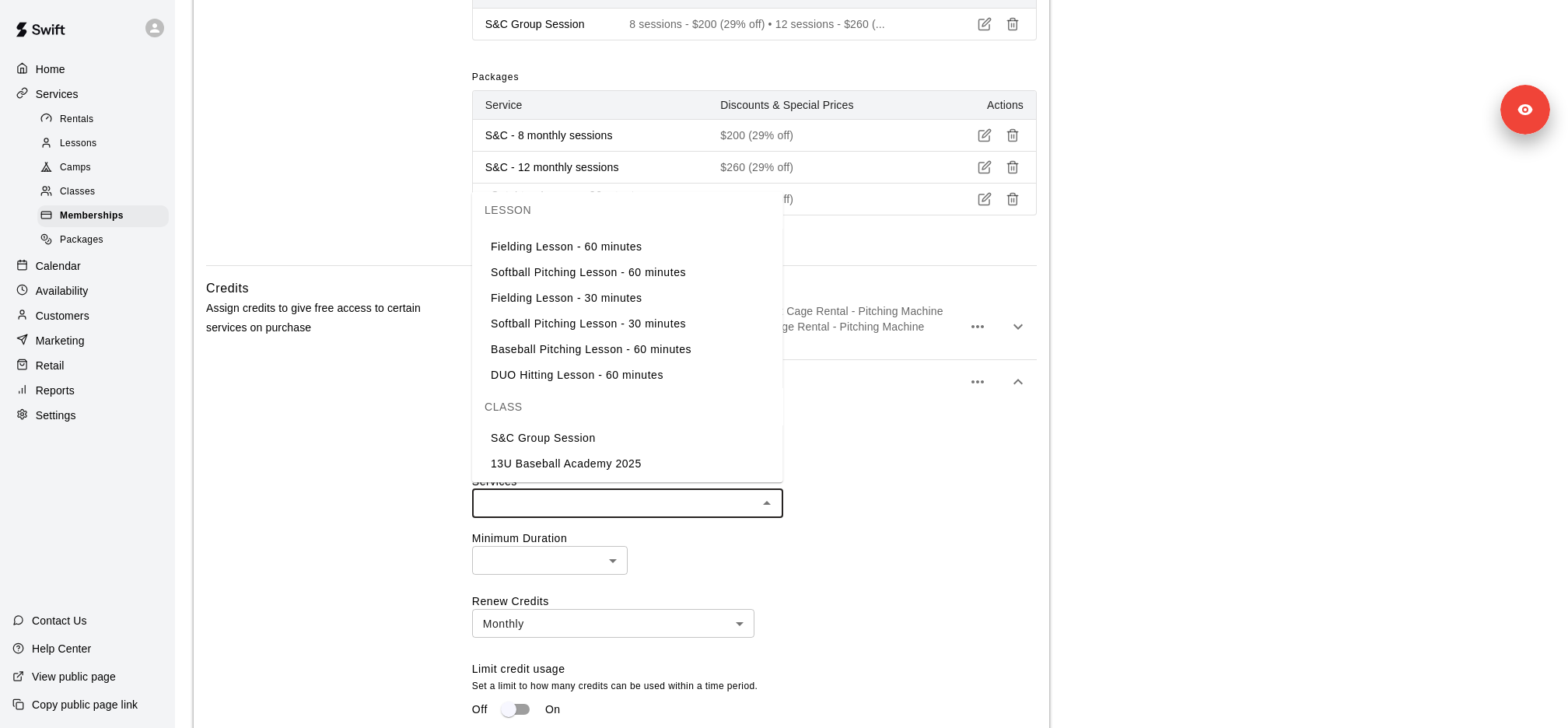
scroll to position [1074, 0]
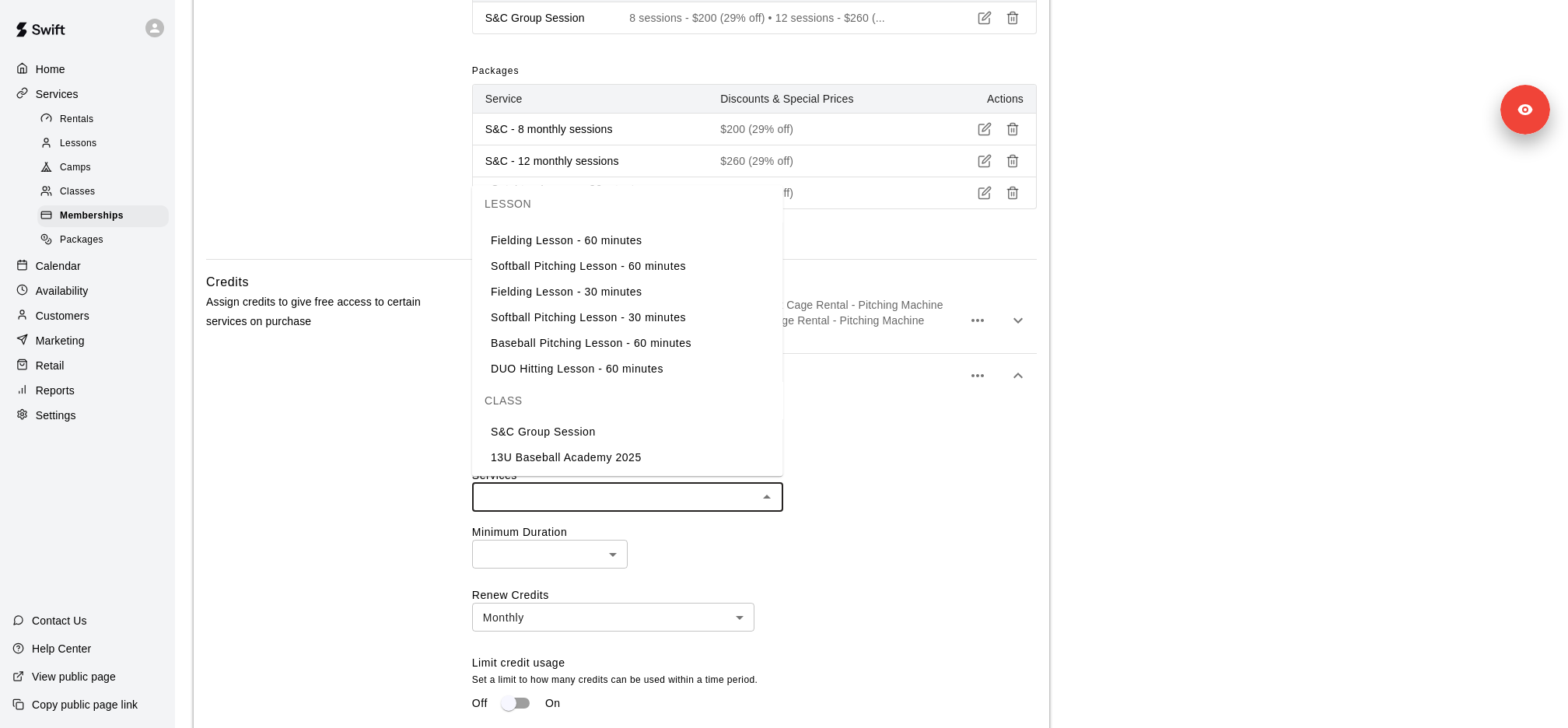
click at [599, 433] on li "S&C Group Session" at bounding box center [627, 432] width 311 height 26
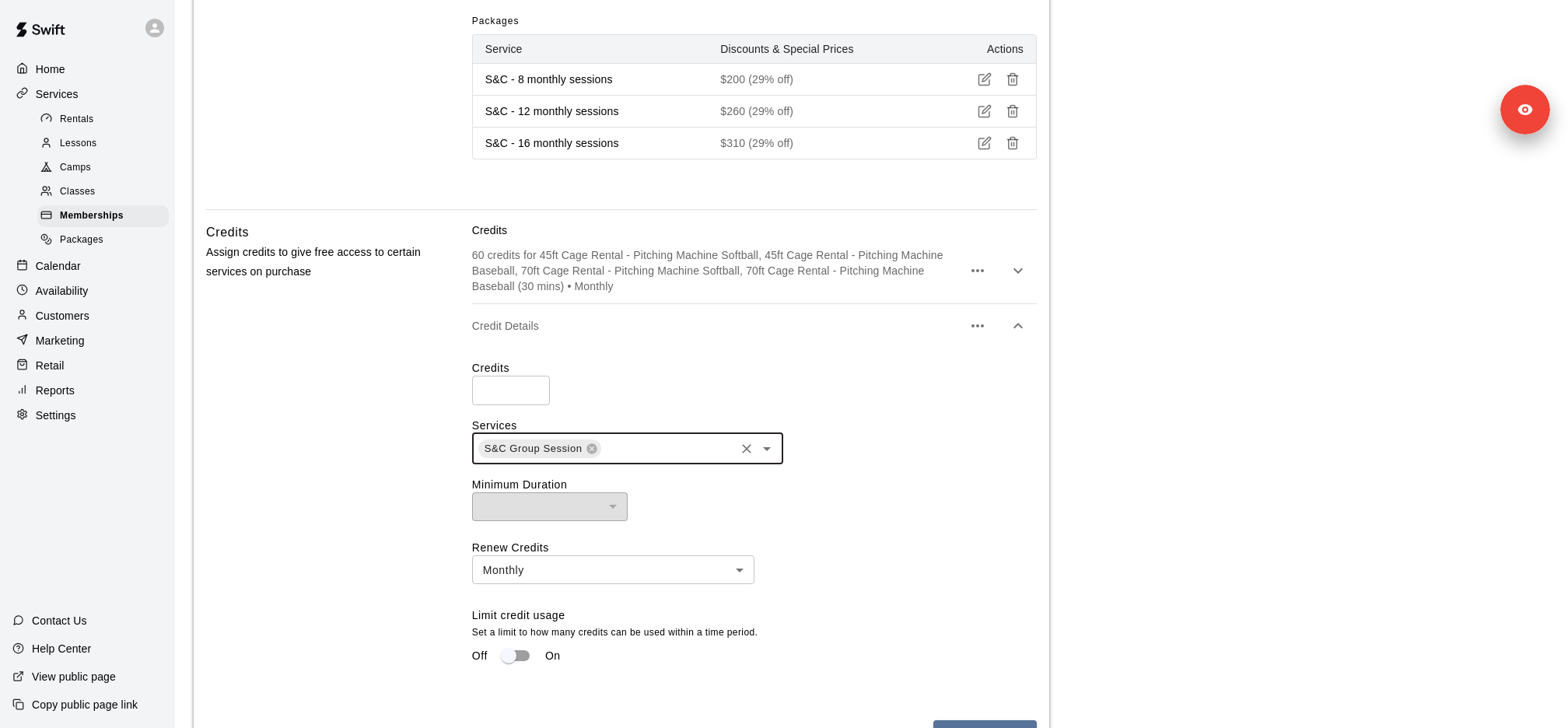
scroll to position [1188, 0]
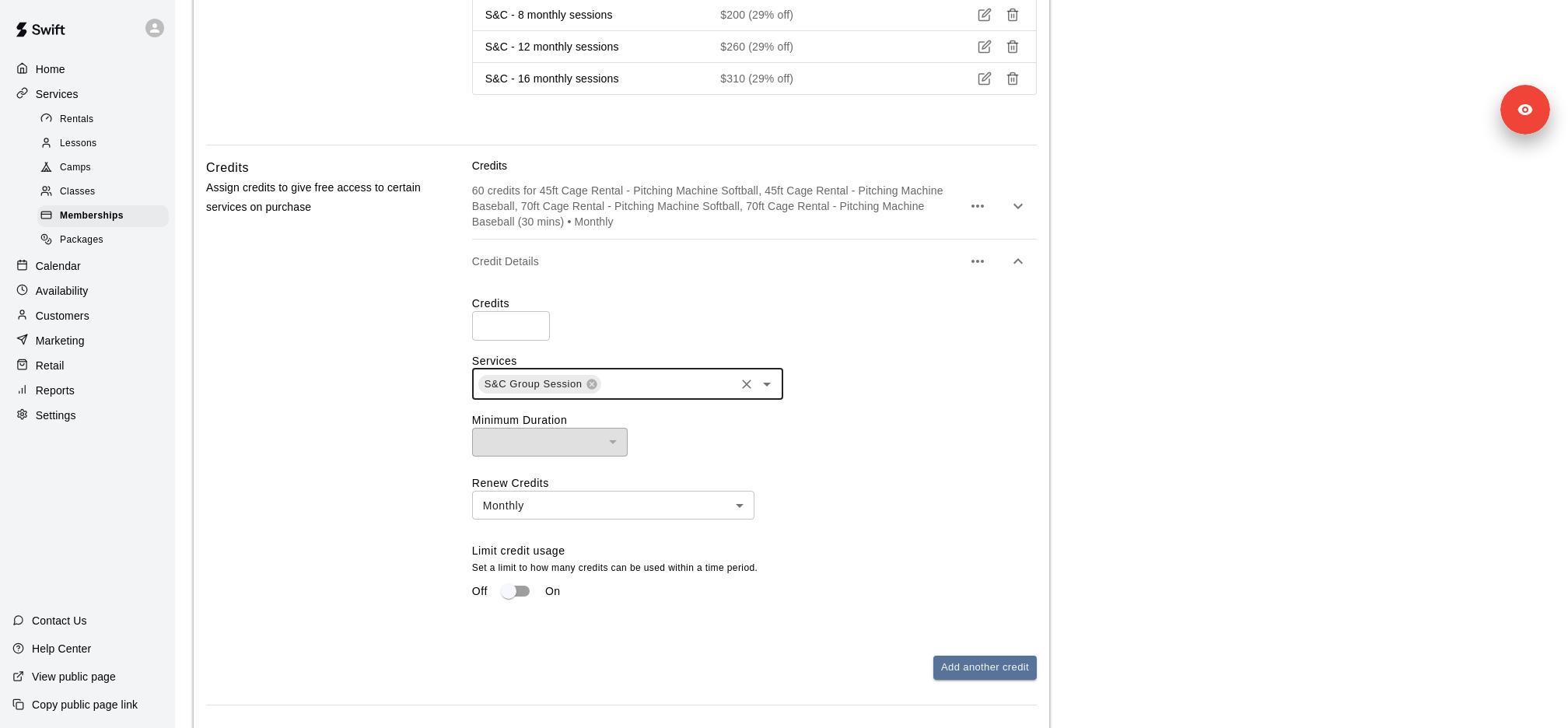
click at [524, 601] on div "Renew Credits Monthly ******* ​ Limit credit usage Set a limit to how many cred…" at bounding box center [754, 546] width 564 height 143
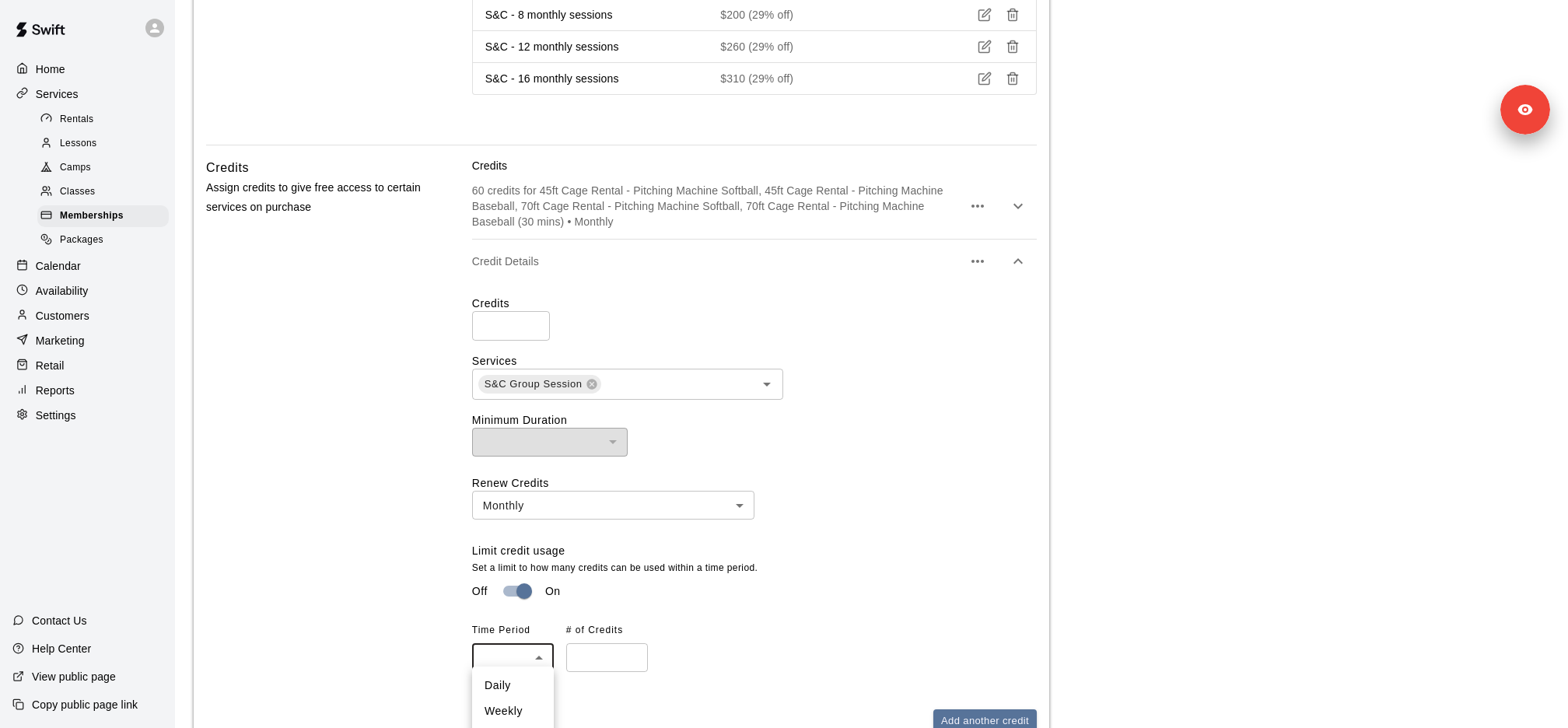
click at [712, 693] on div at bounding box center [784, 364] width 1568 height 728
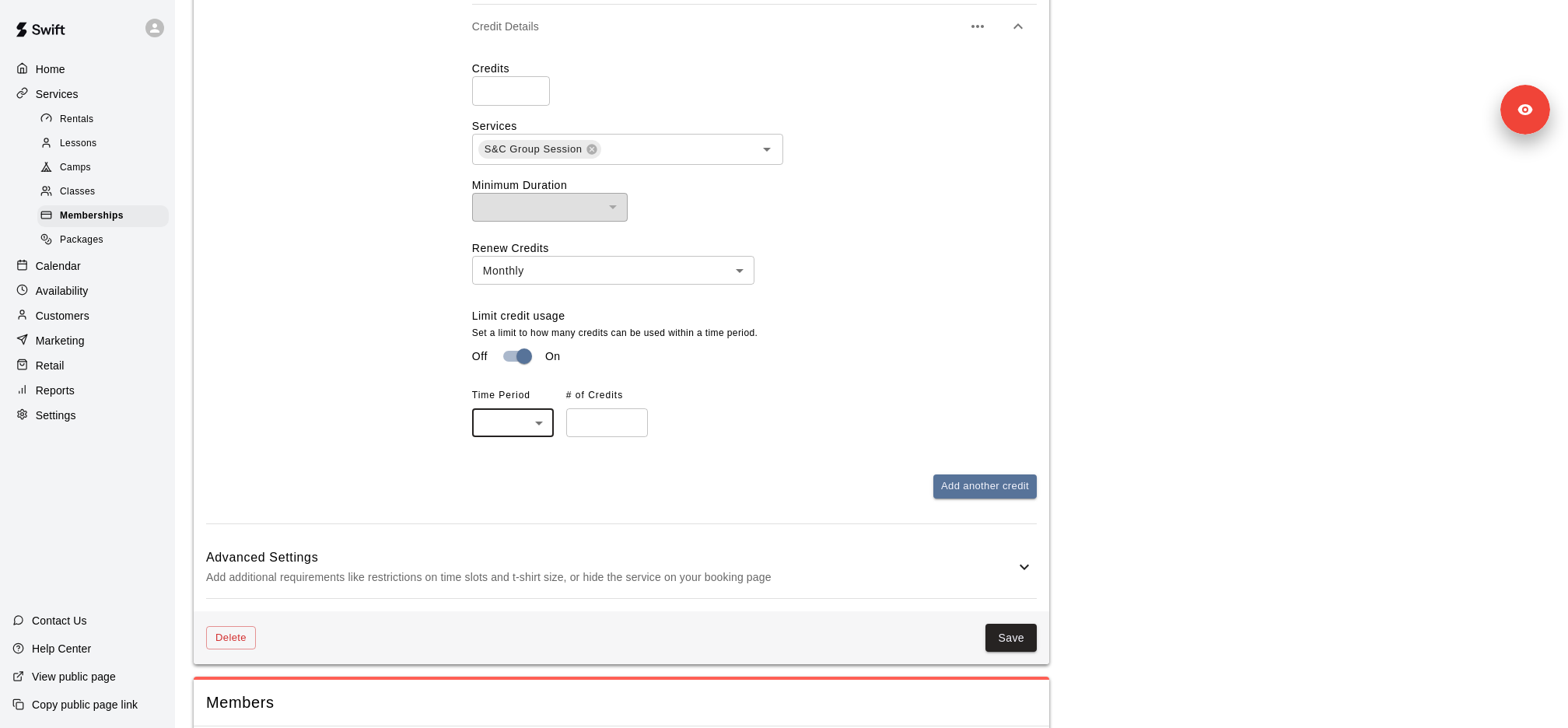
scroll to position [1465, 0]
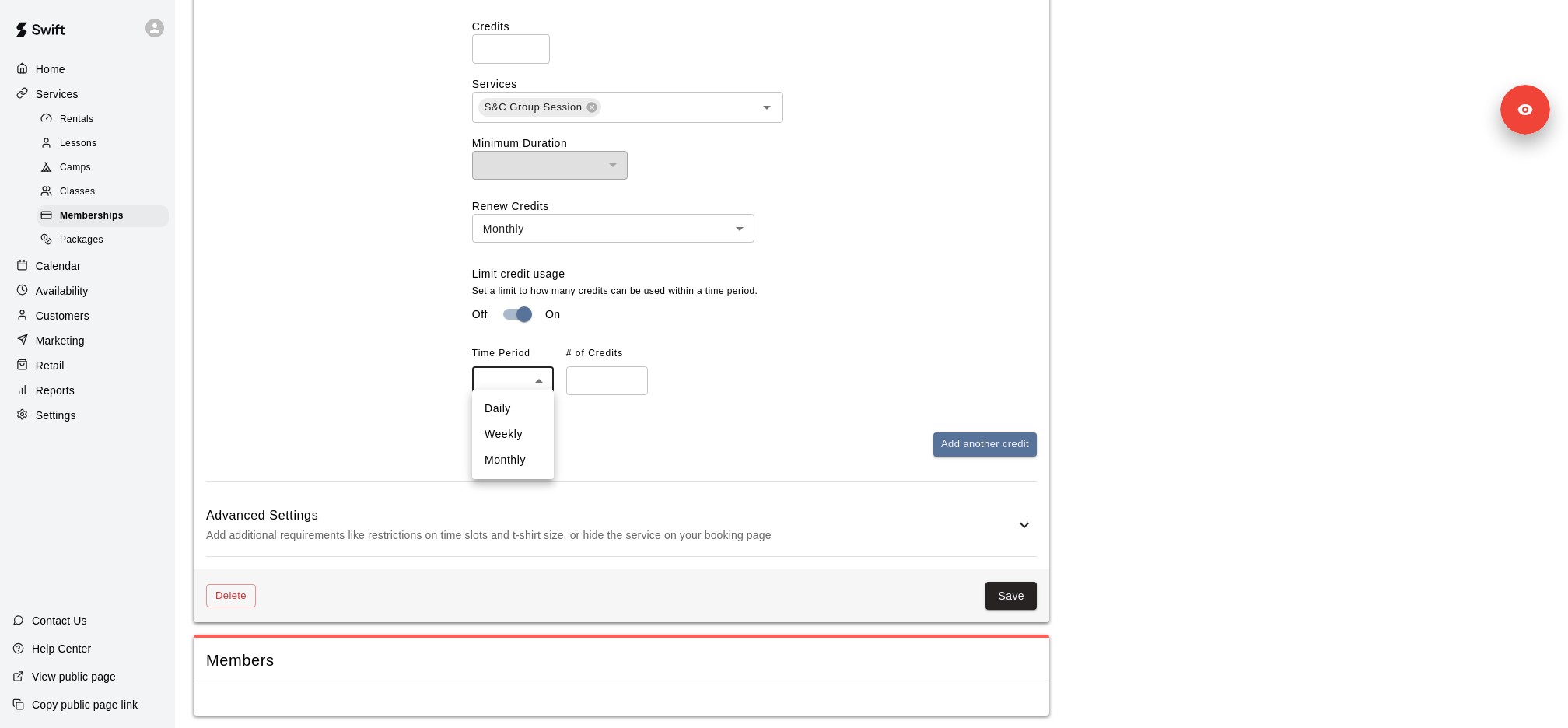
click at [521, 438] on li "Weekly" at bounding box center [513, 435] width 82 height 26
type input "******"
click at [593, 385] on input "number" at bounding box center [607, 380] width 82 height 29
type input "*"
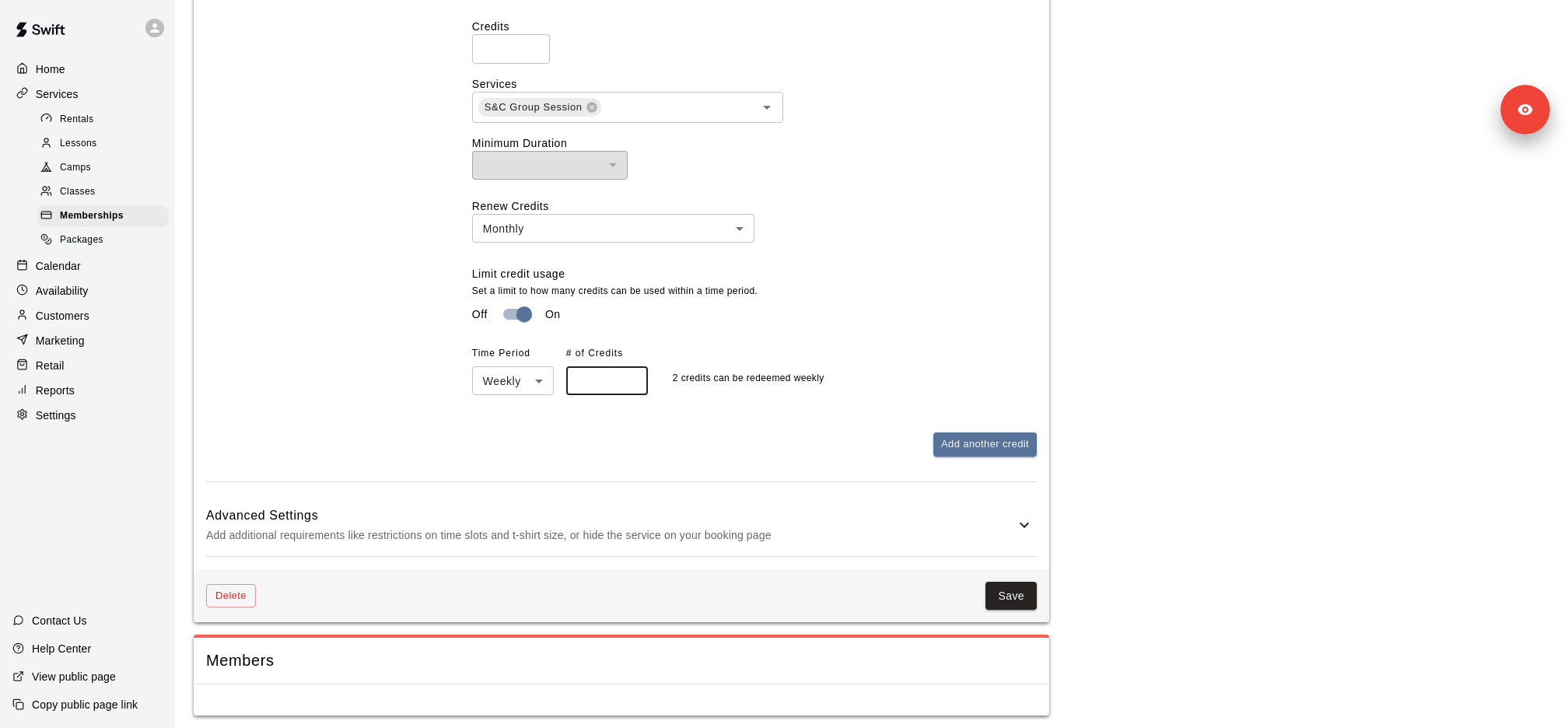
click at [798, 374] on p "2 credits can be redeemed weekly" at bounding box center [748, 378] width 151 height 16
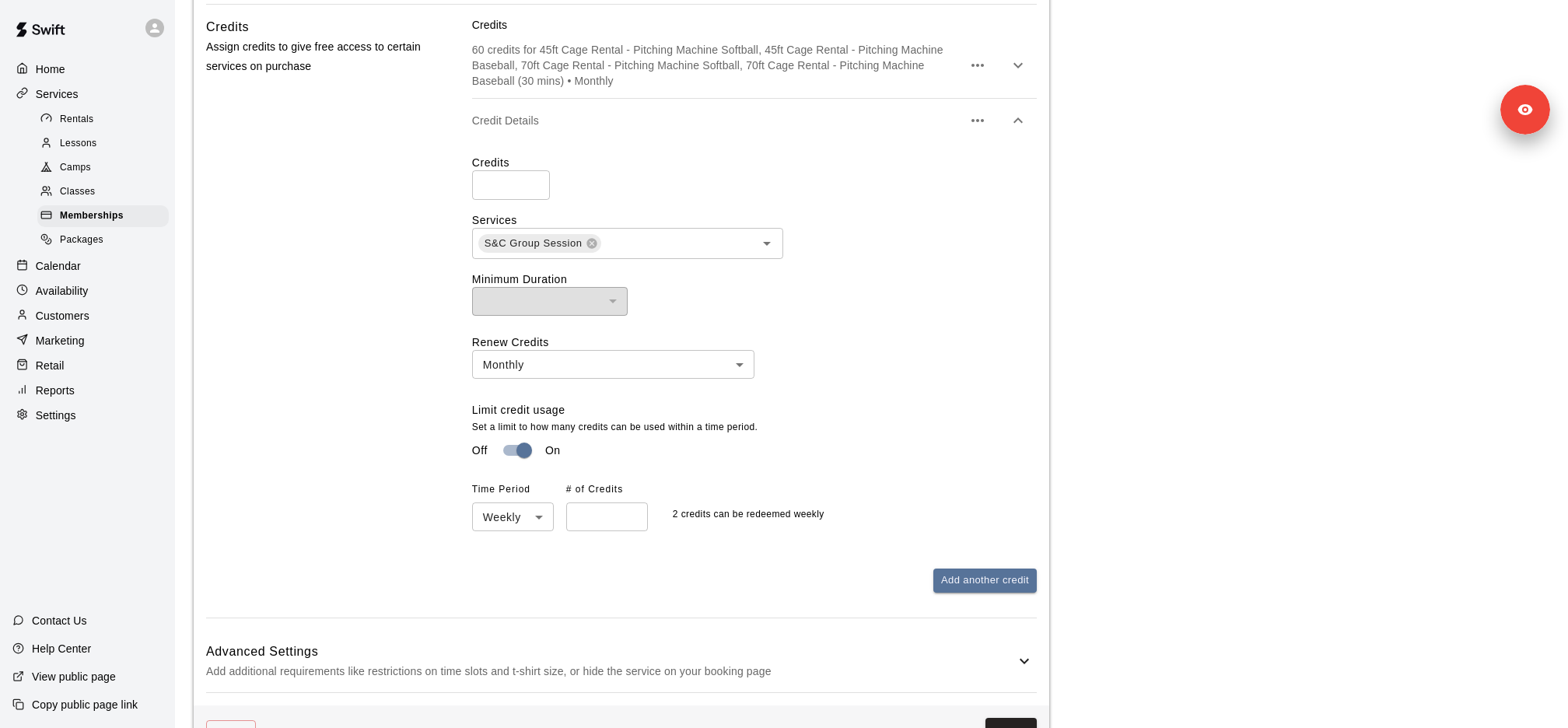
scroll to position [1317, 0]
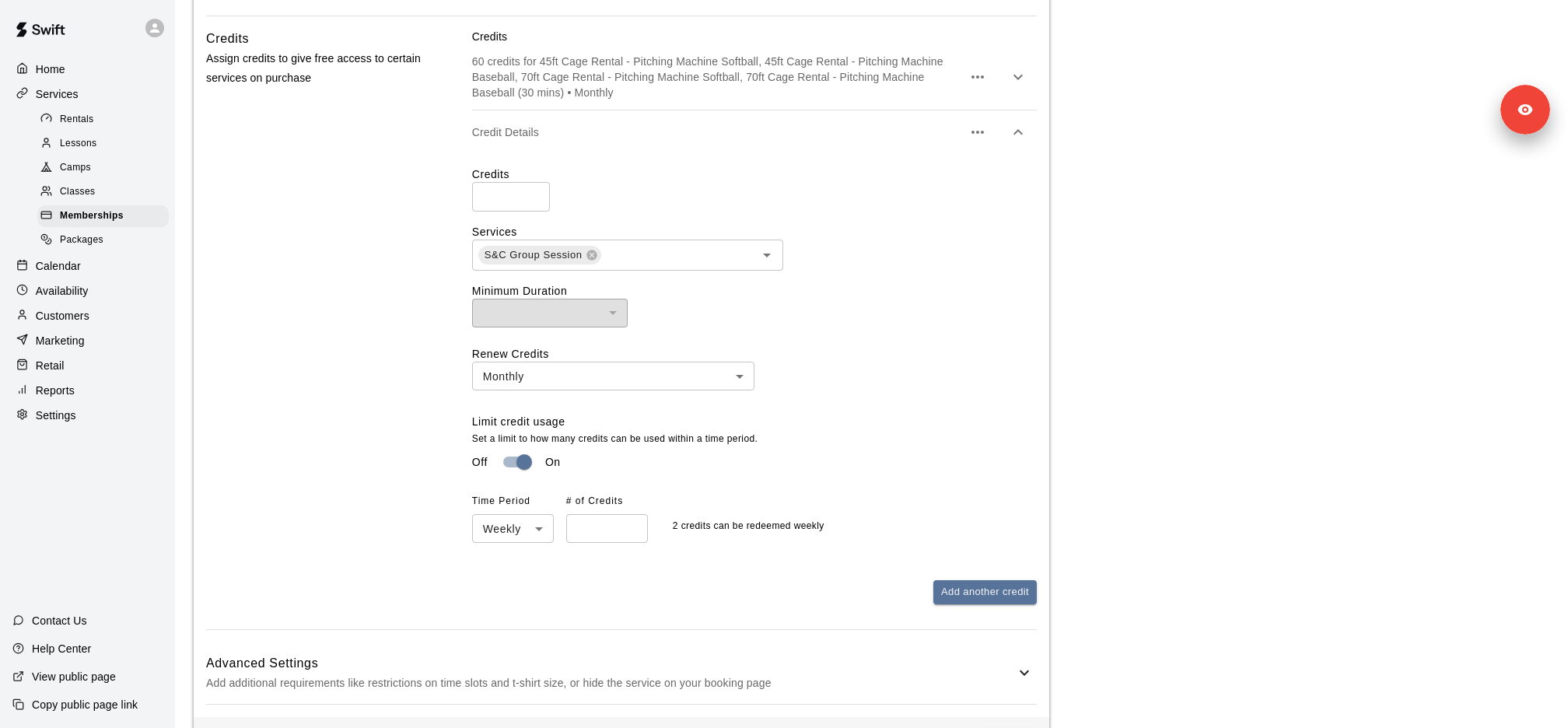
click at [778, 138] on div "Credit Details" at bounding box center [754, 132] width 564 height 43
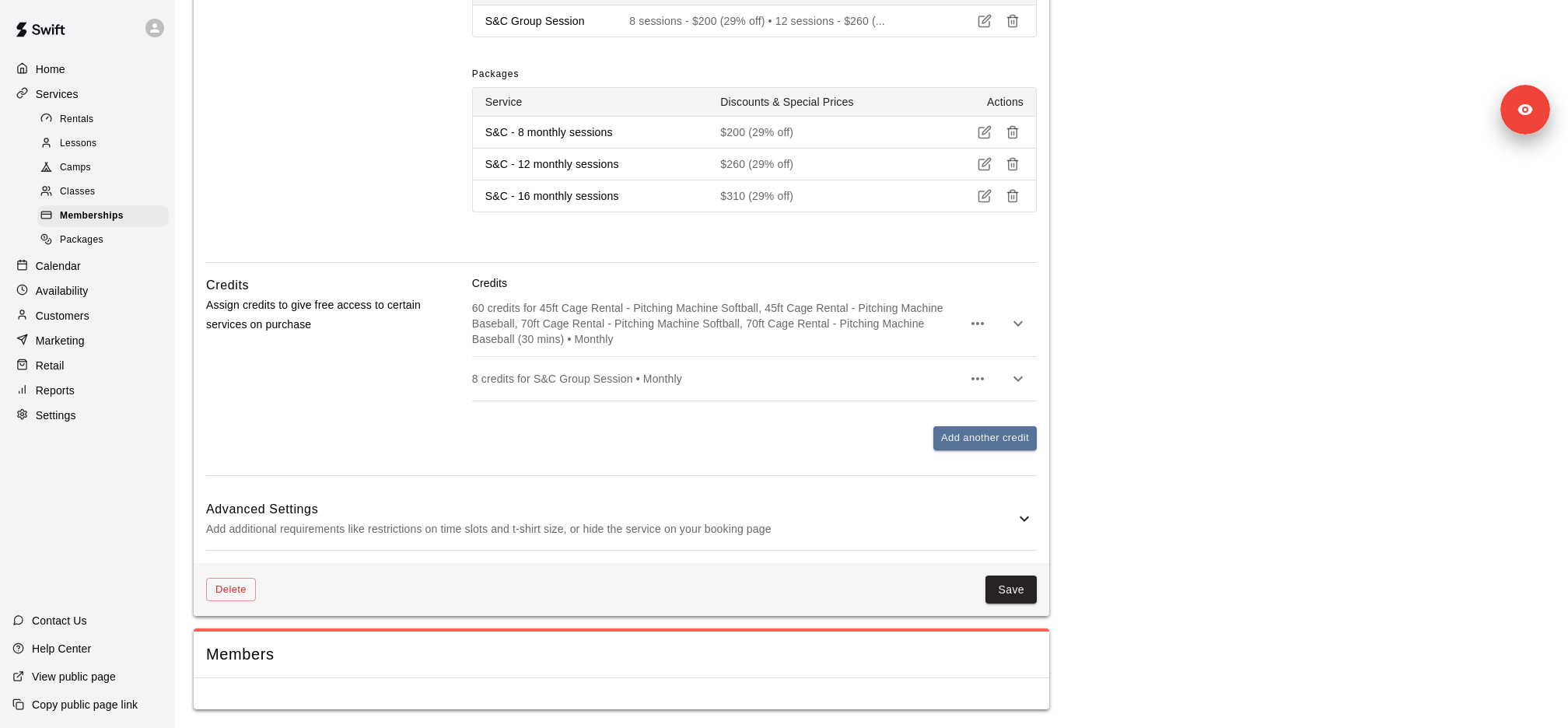
scroll to position [1063, 0]
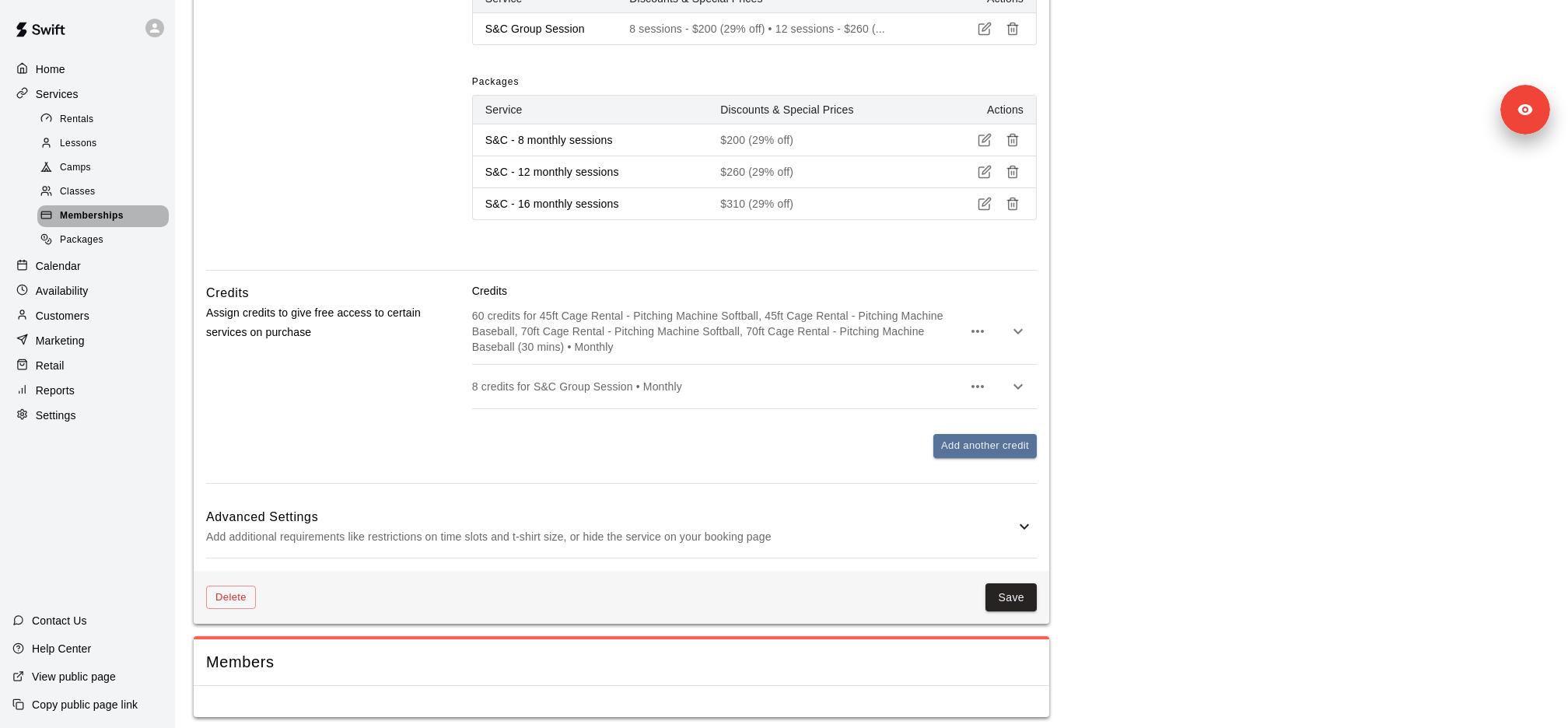
click at [71, 218] on span "Memberships" at bounding box center [92, 216] width 64 height 16
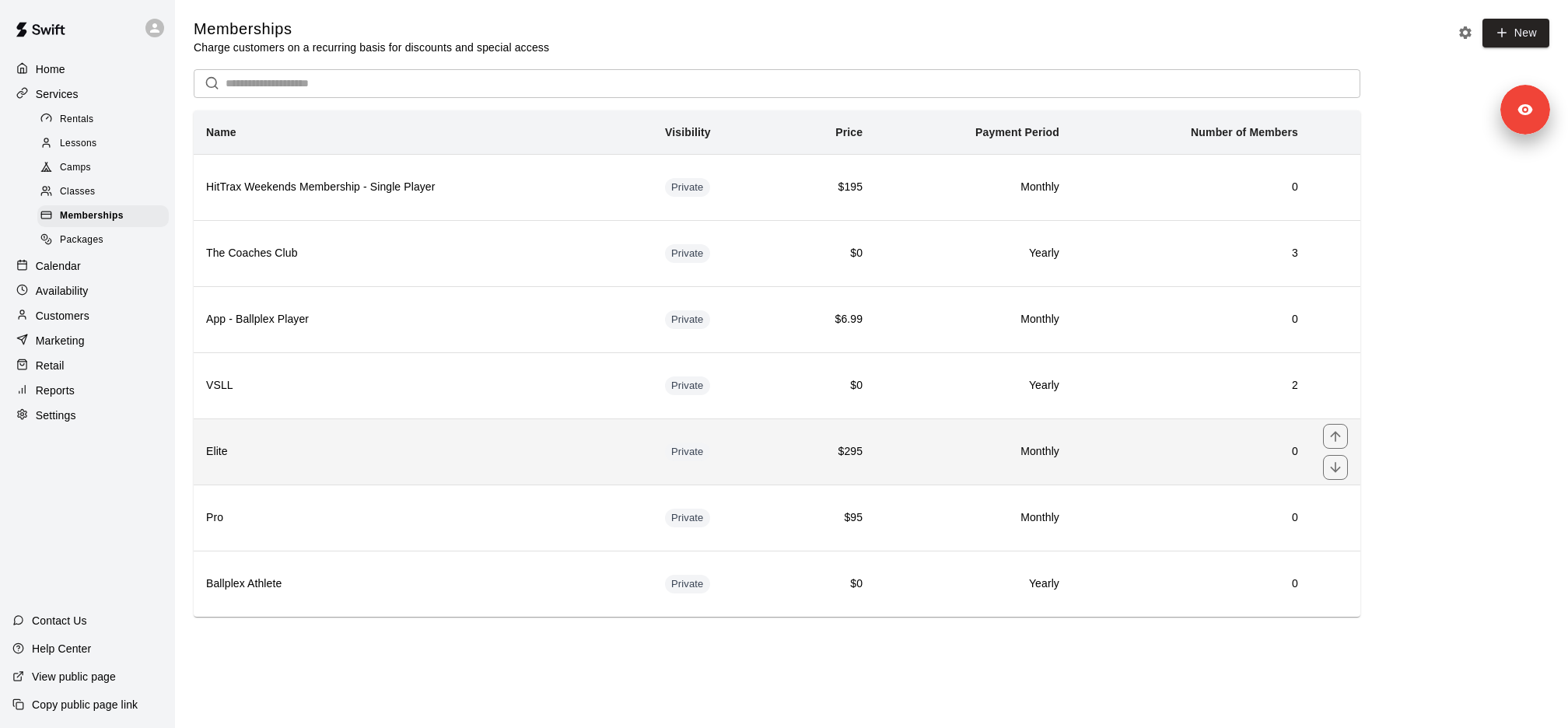
click at [360, 444] on h6 "Elite" at bounding box center [423, 451] width 434 height 17
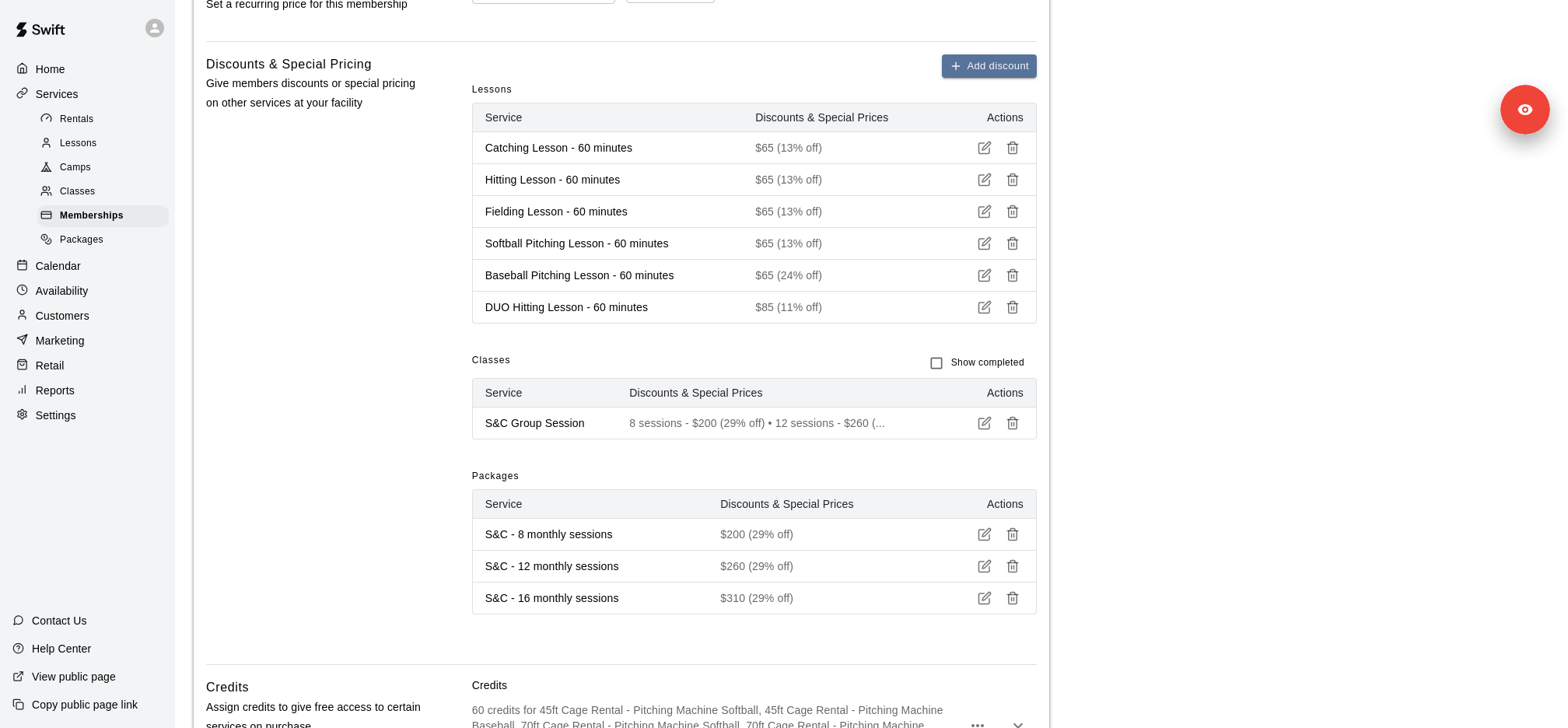
scroll to position [688, 0]
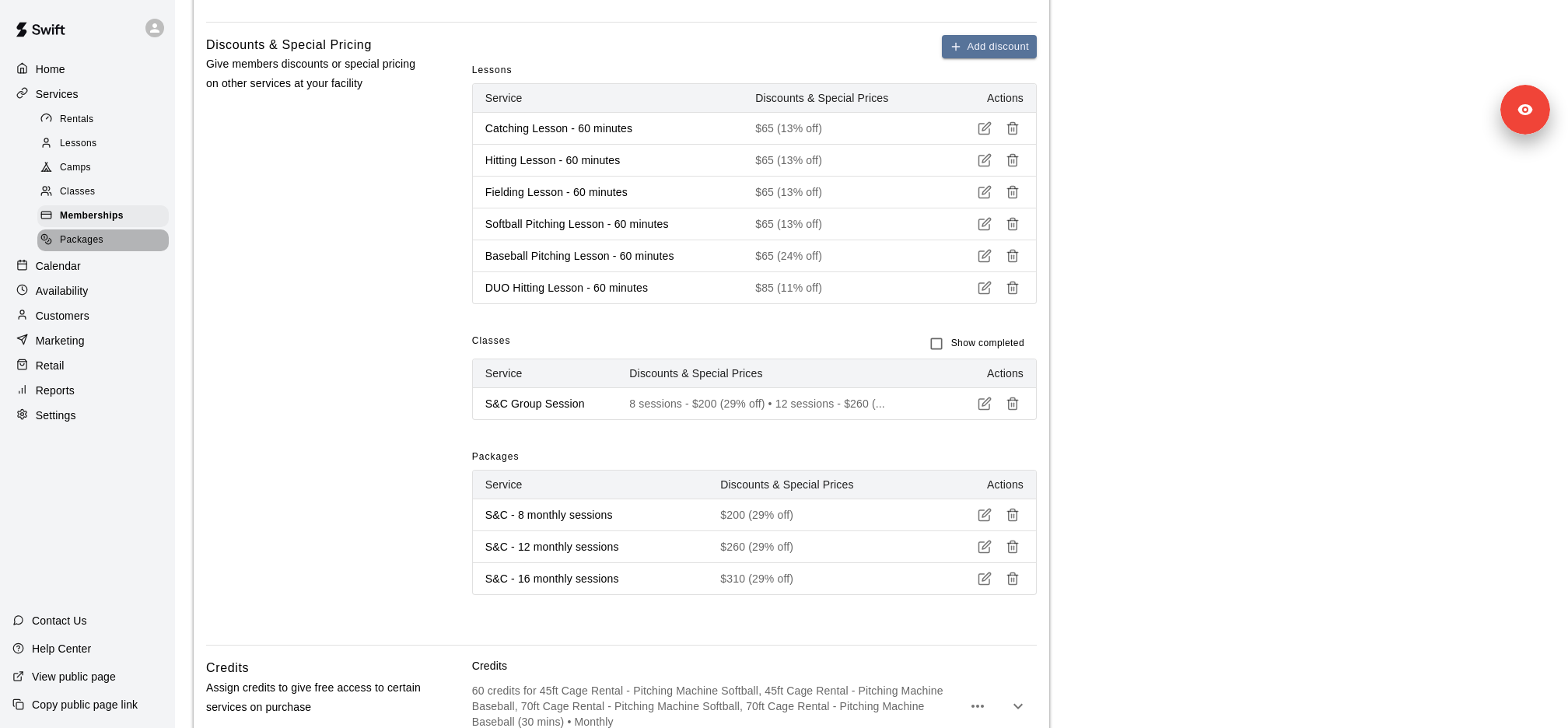
click at [108, 242] on div "Packages" at bounding box center [103, 240] width 131 height 22
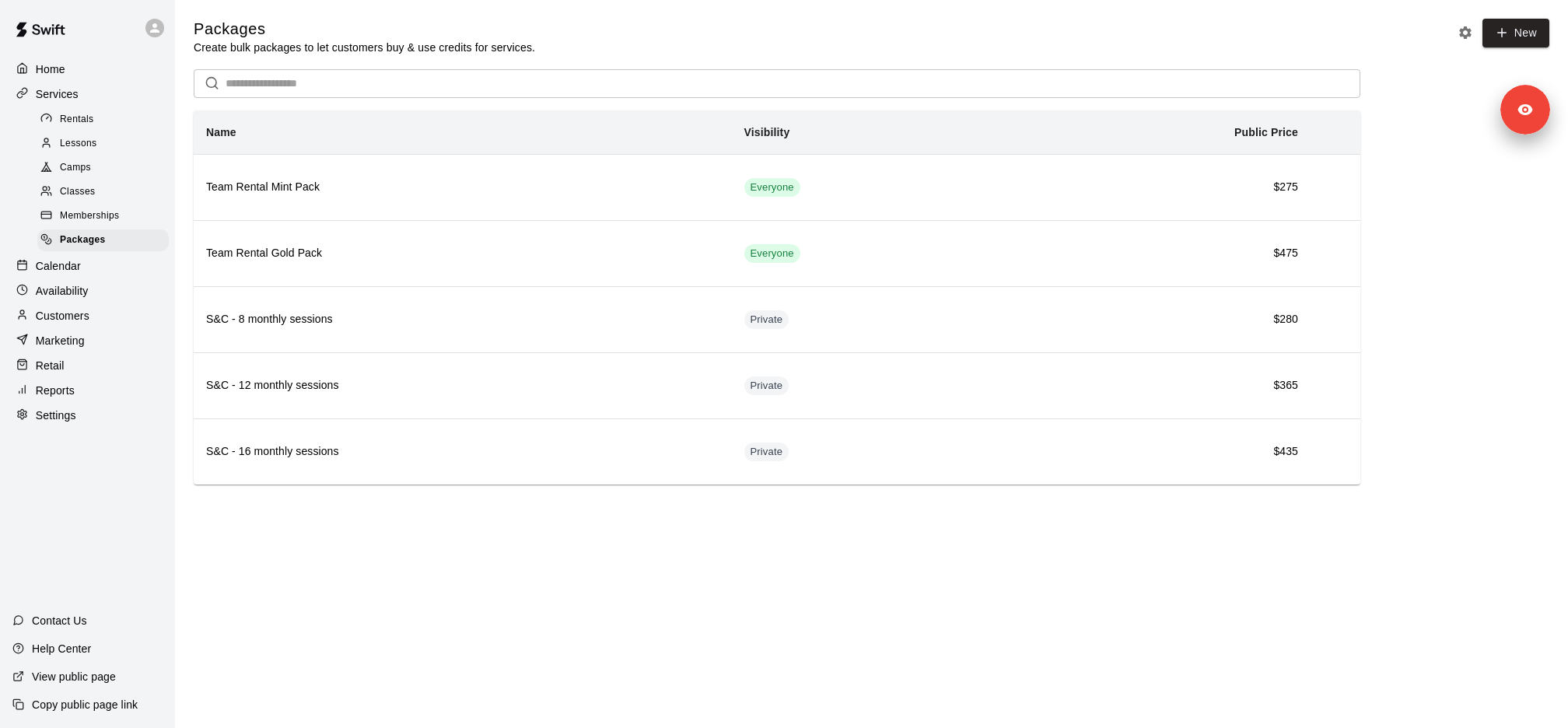
click at [101, 210] on span "Memberships" at bounding box center [90, 216] width 59 height 16
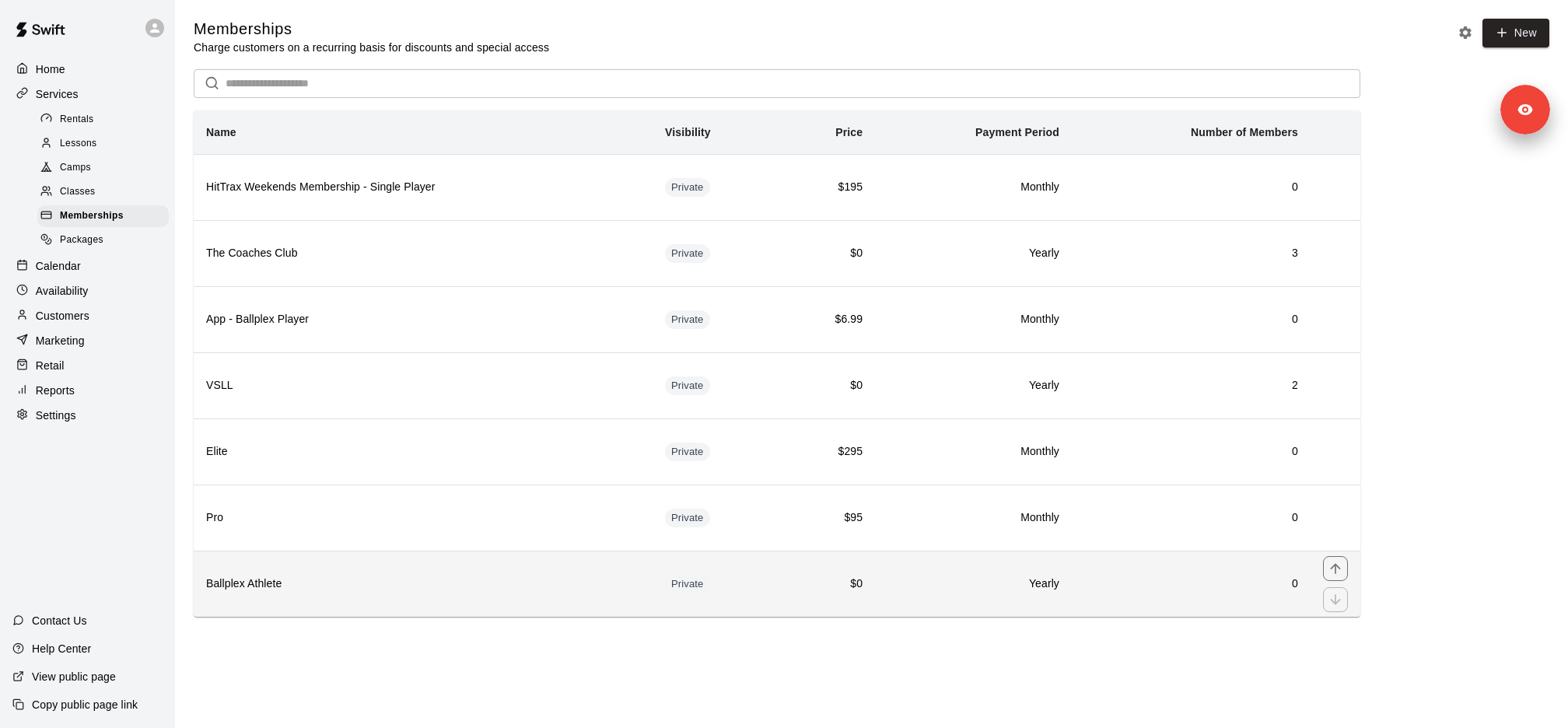
click at [302, 575] on h6 "Ballplex Athlete" at bounding box center [423, 583] width 434 height 17
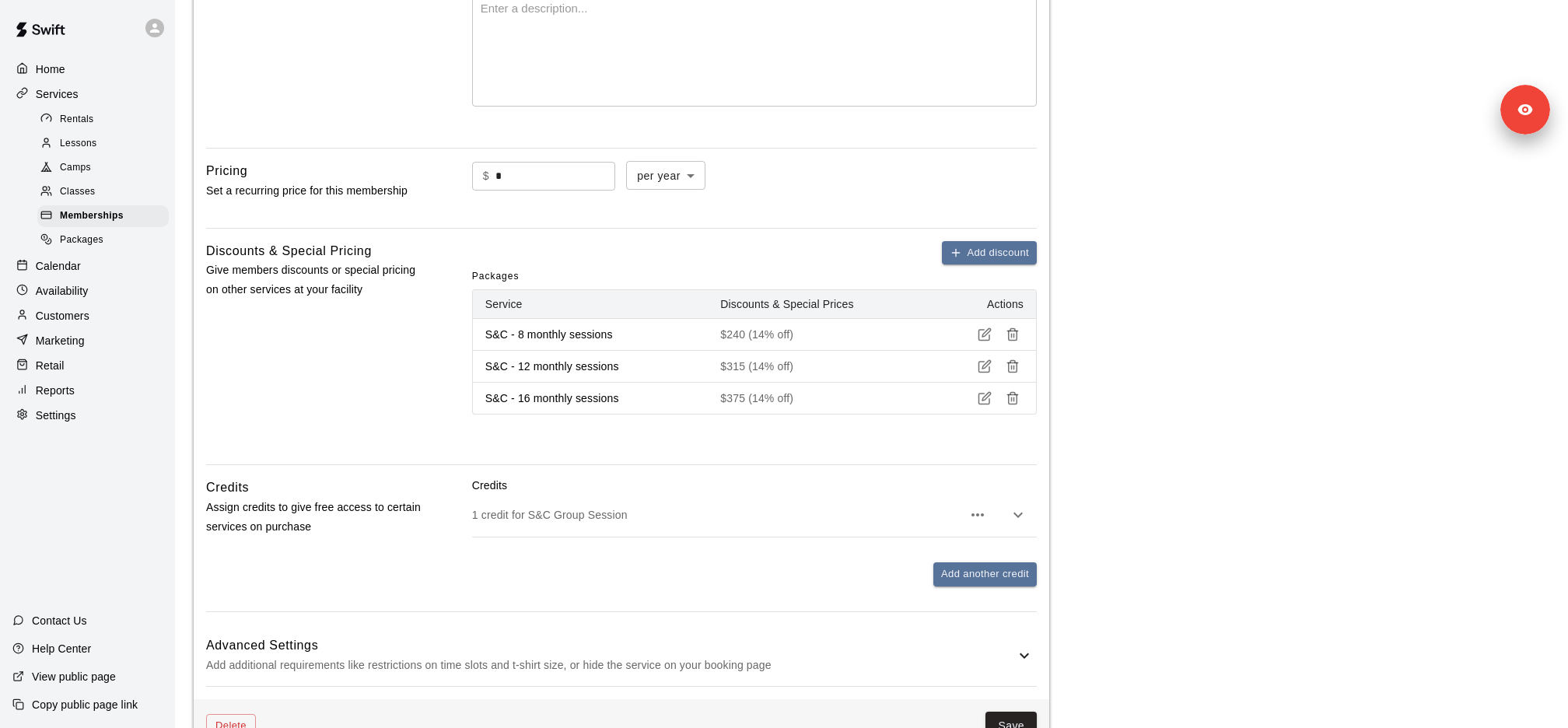
scroll to position [382, 0]
click at [97, 196] on div "Classes" at bounding box center [103, 192] width 131 height 22
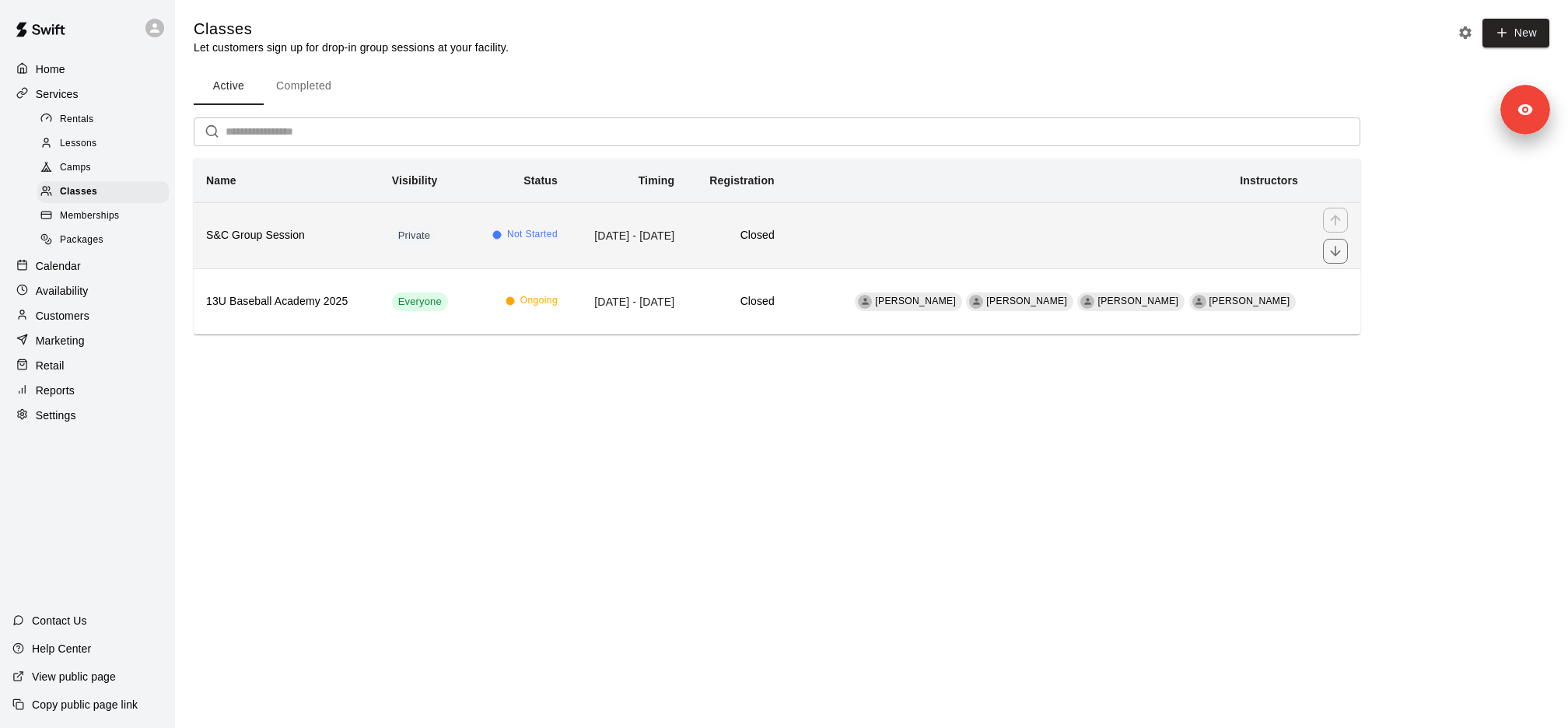
click at [306, 241] on h6 "S&C Group Session" at bounding box center [287, 235] width 161 height 17
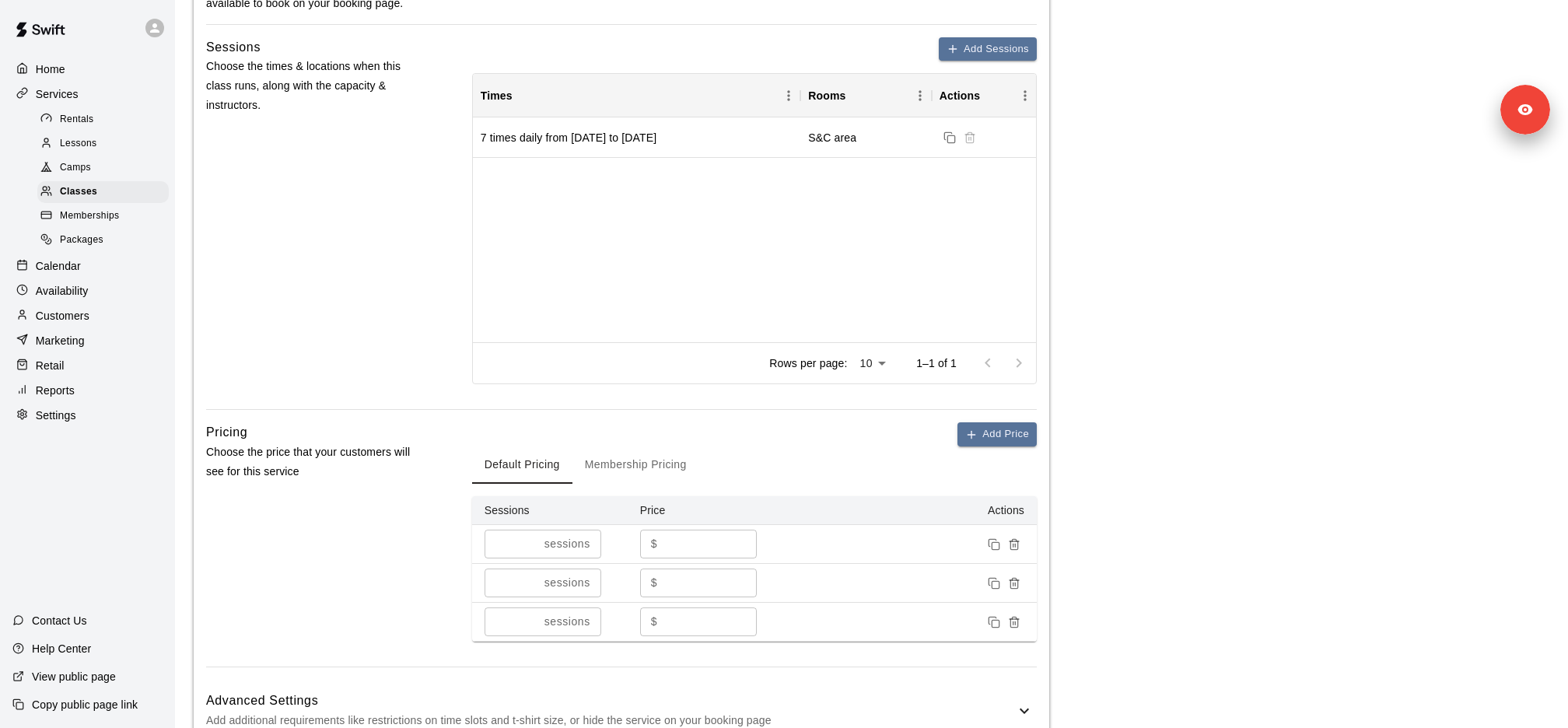
scroll to position [580, 0]
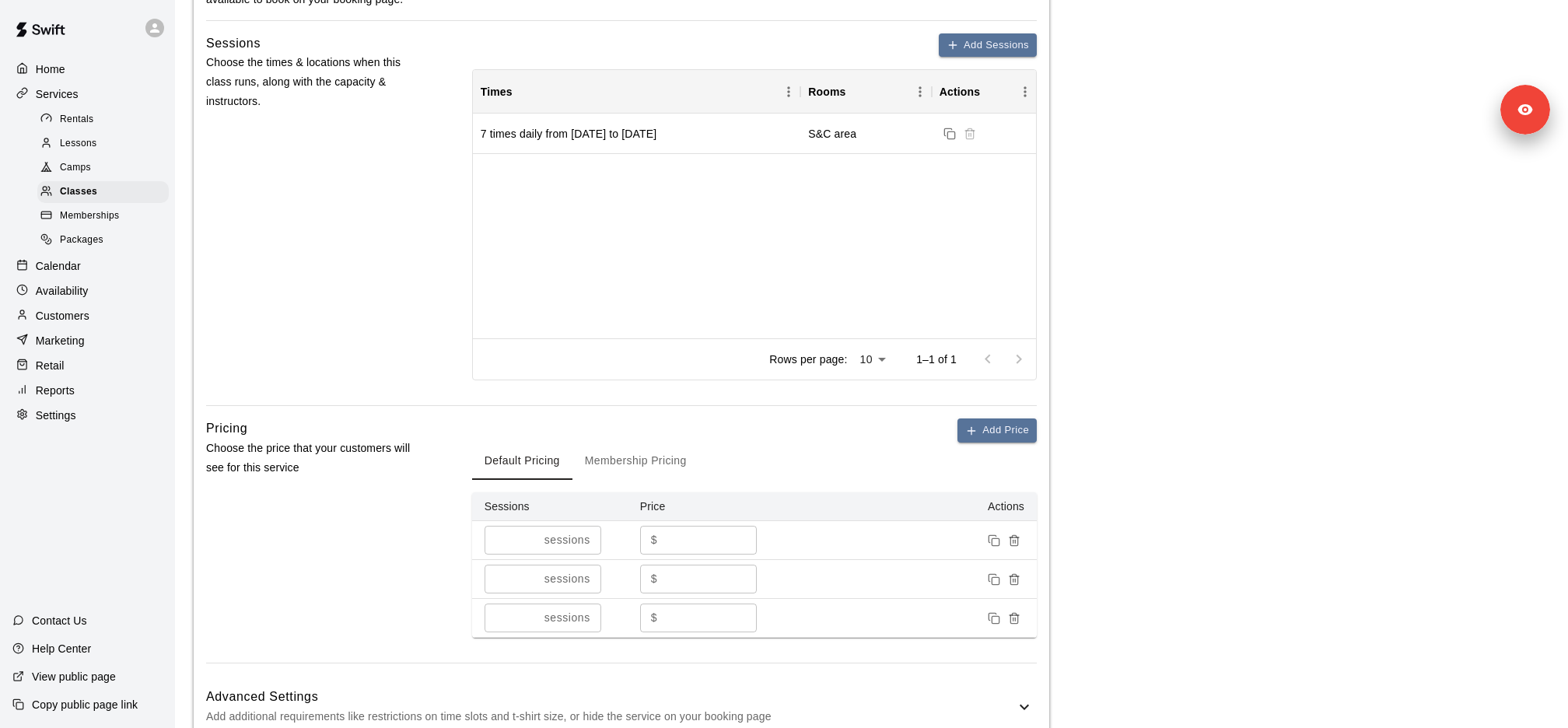
click at [604, 464] on button "Membership Pricing" at bounding box center [635, 461] width 126 height 38
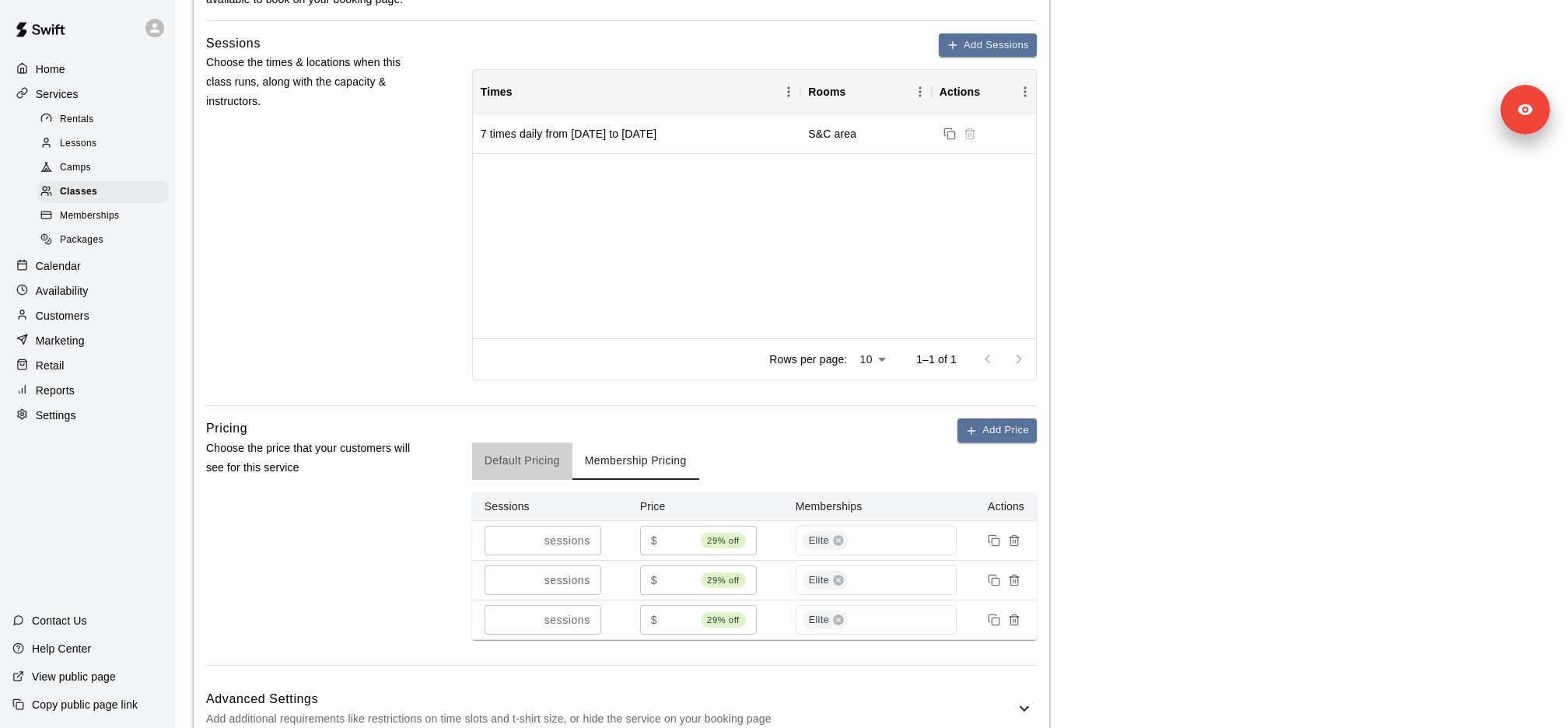
click at [524, 454] on button "Default Pricing" at bounding box center [523, 461] width 101 height 38
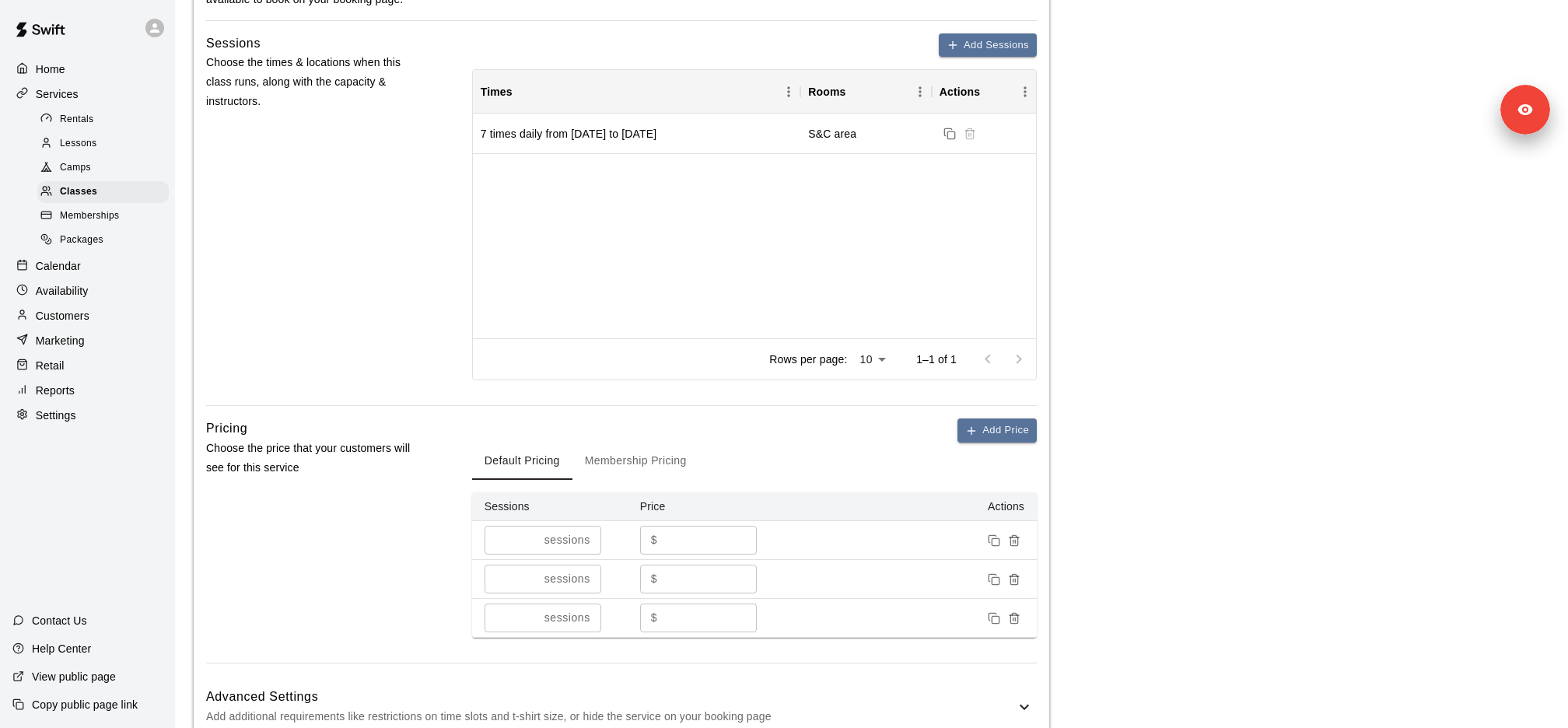
click at [605, 456] on button "Membership Pricing" at bounding box center [635, 461] width 126 height 38
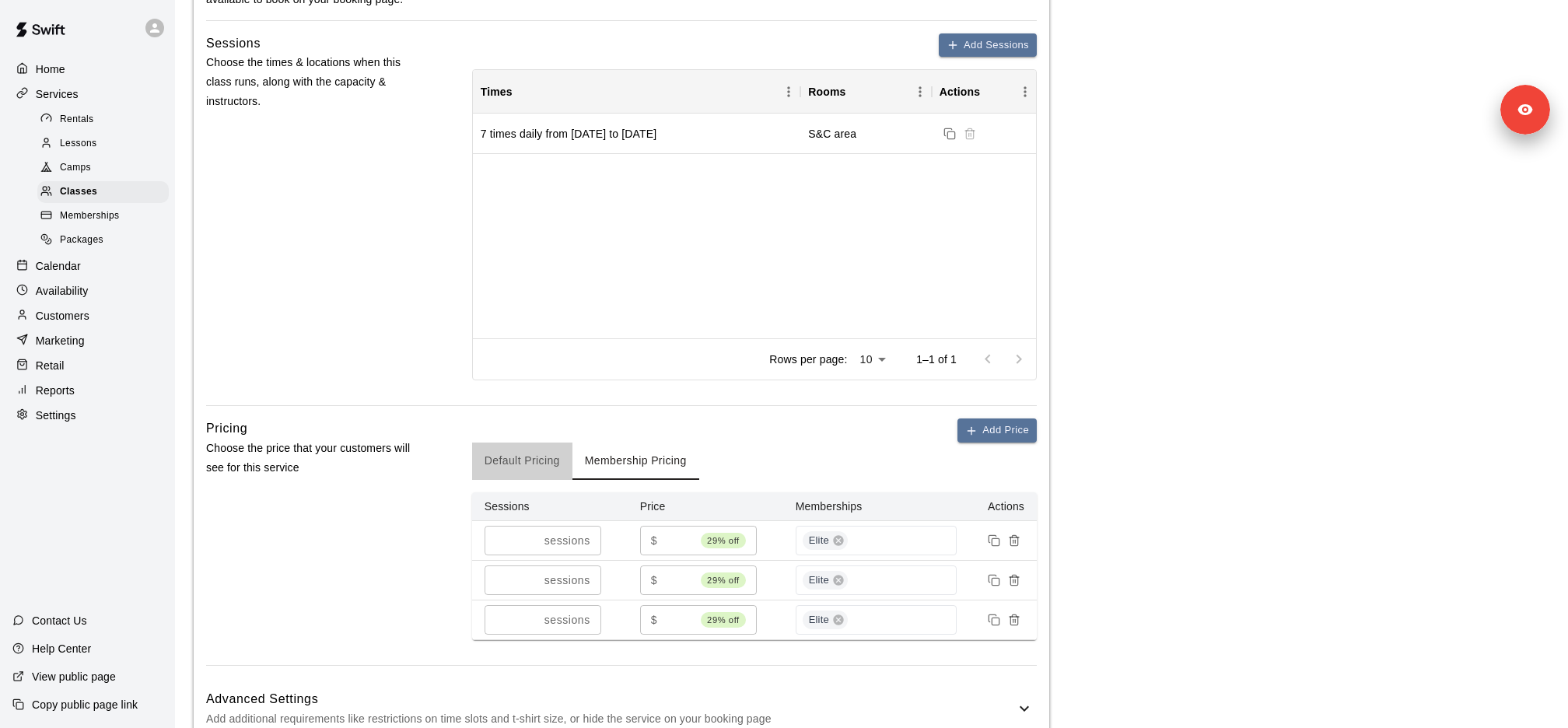
click at [516, 450] on button "Default Pricing" at bounding box center [523, 461] width 101 height 38
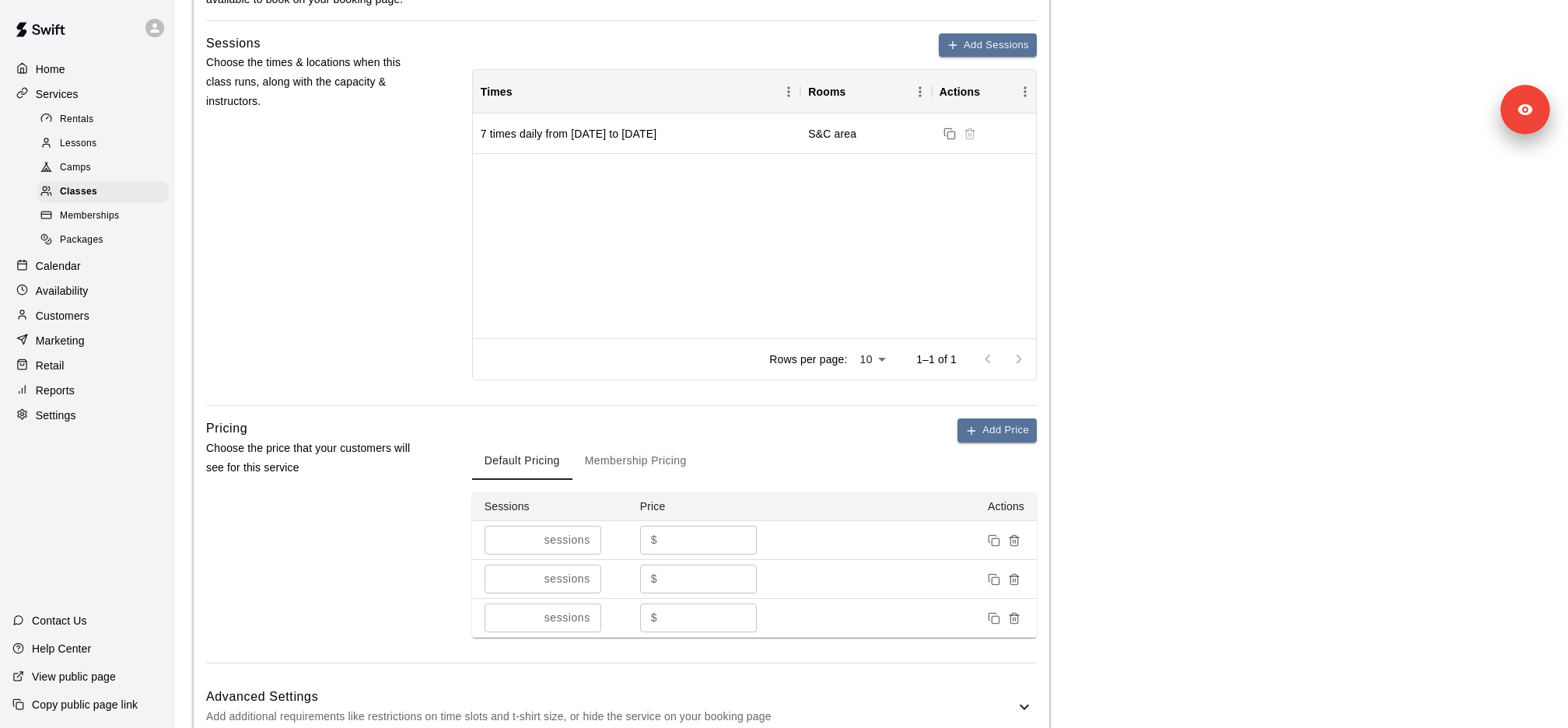
click at [98, 217] on span "Memberships" at bounding box center [90, 216] width 59 height 16
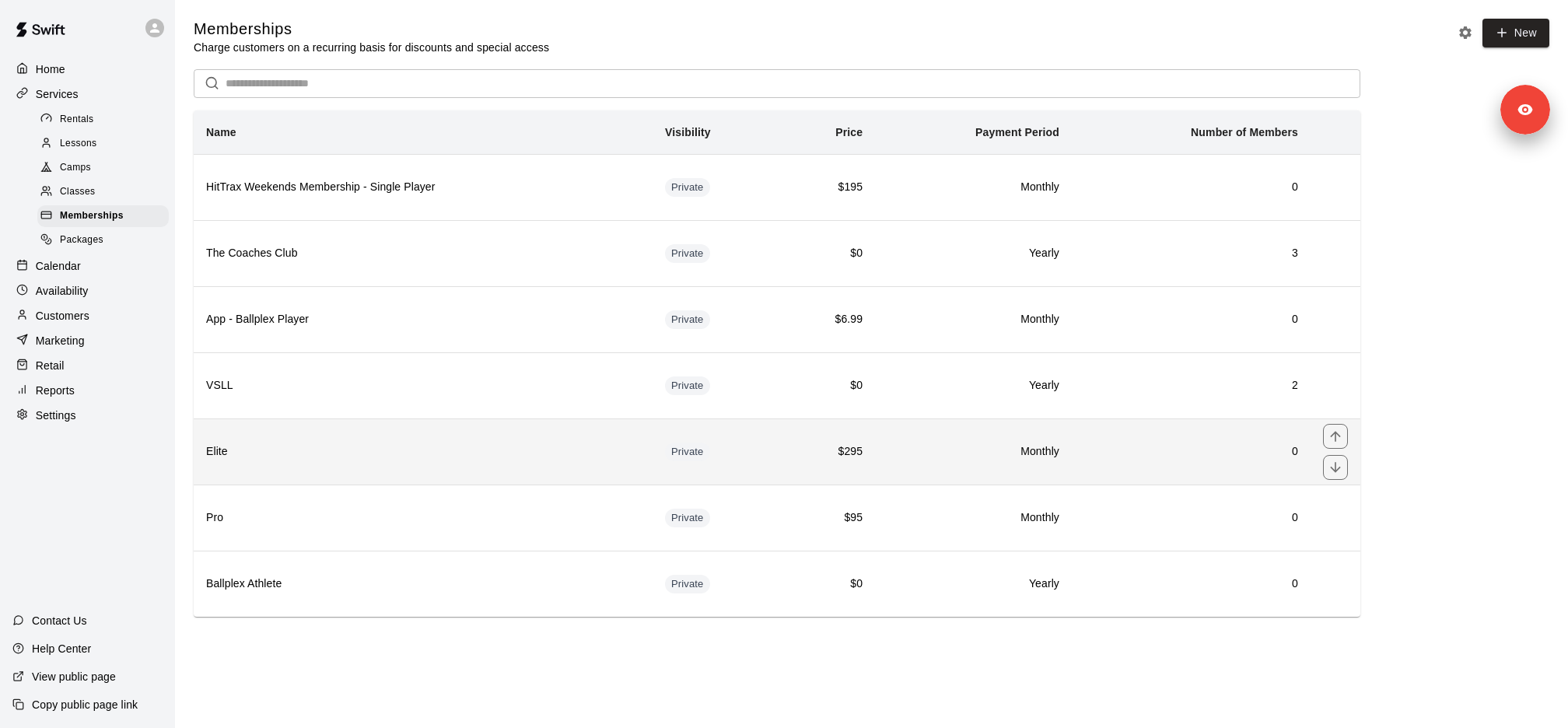
click at [318, 450] on h6 "Elite" at bounding box center [423, 451] width 434 height 17
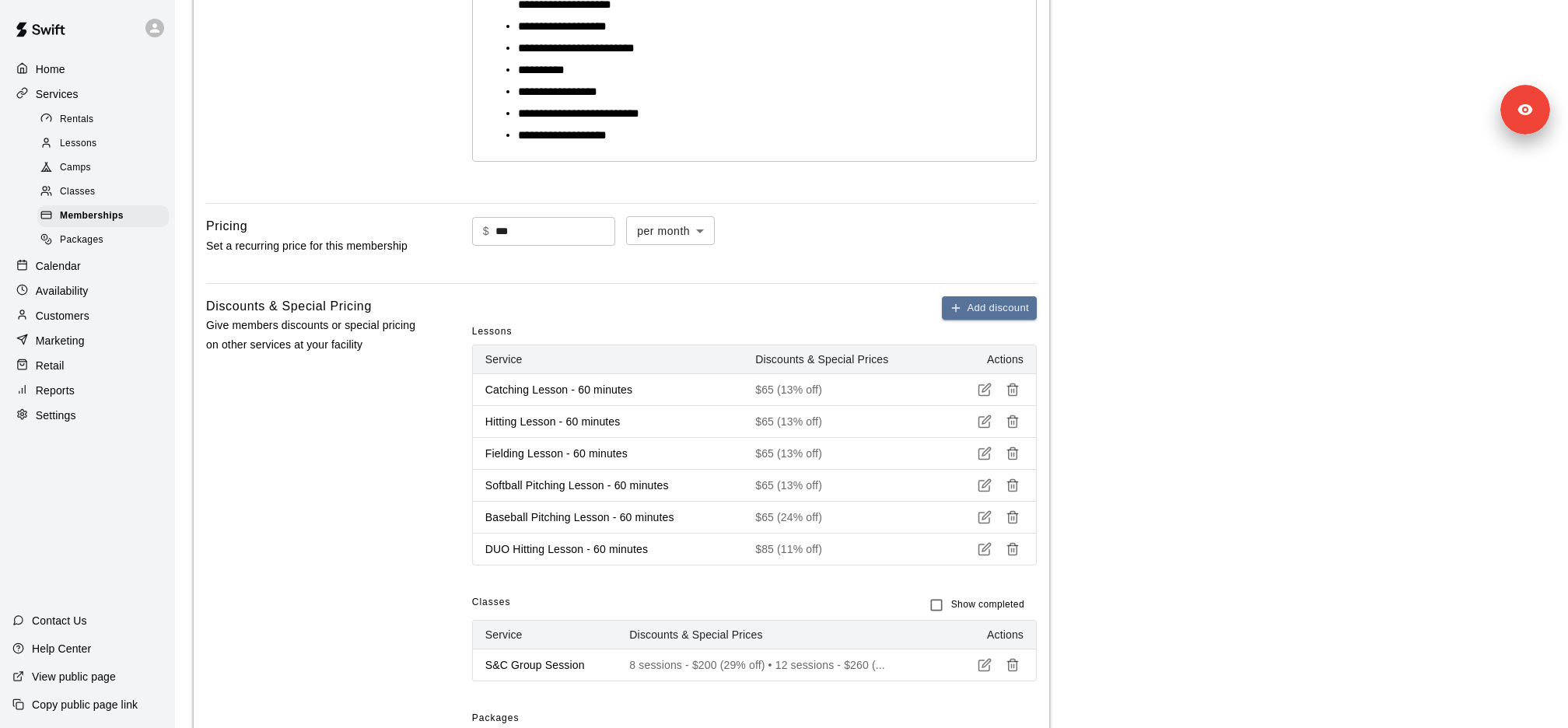
scroll to position [635, 0]
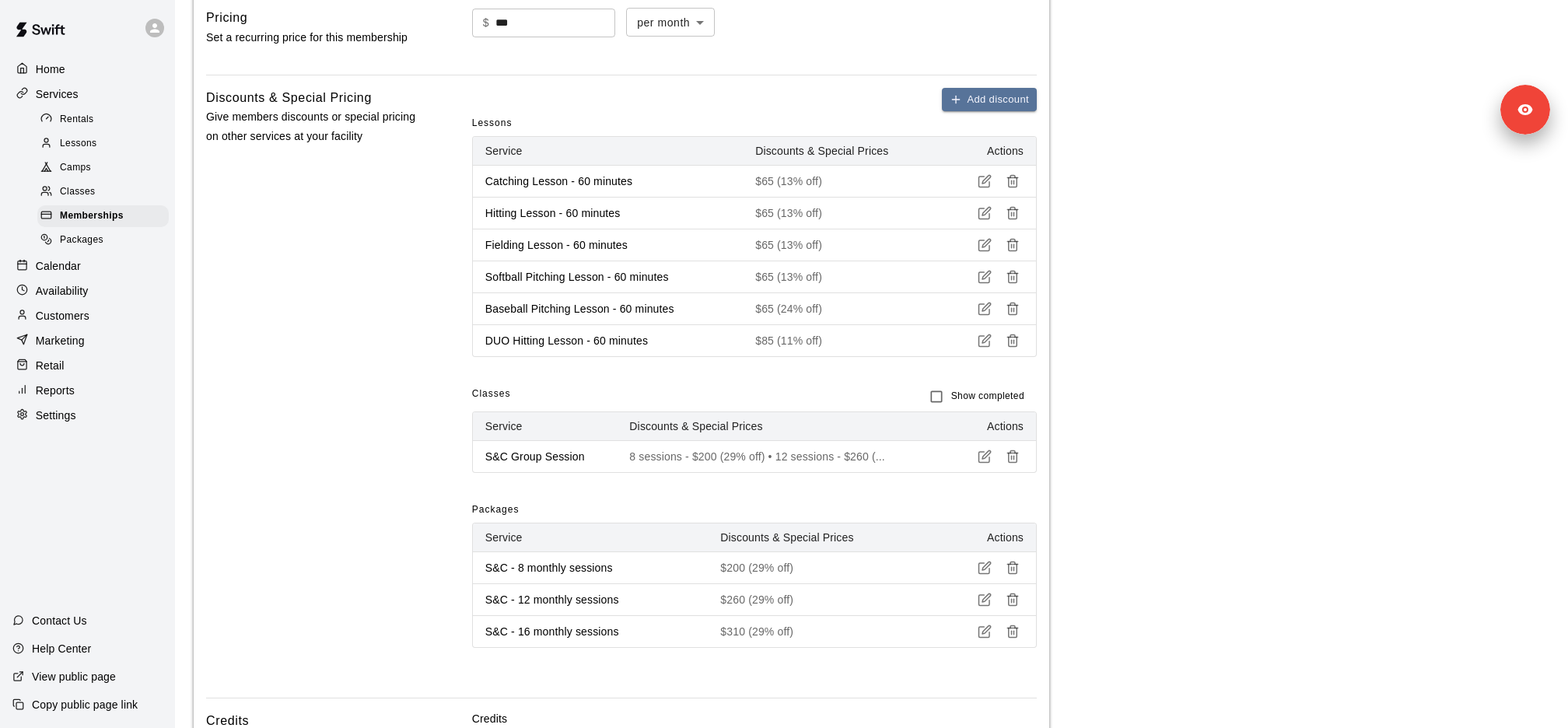
click at [120, 170] on div "Camps" at bounding box center [103, 168] width 131 height 22
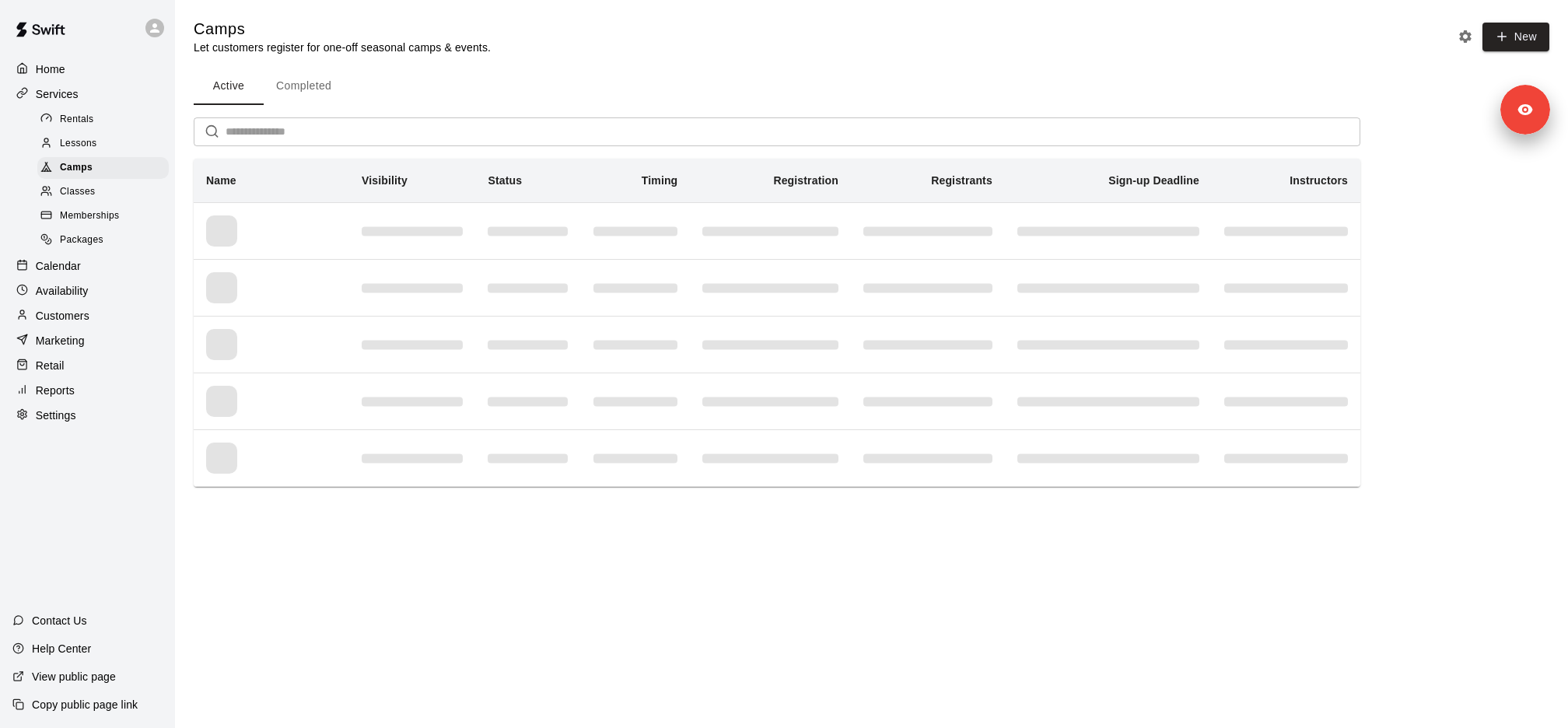
click at [120, 186] on div "Classes" at bounding box center [103, 192] width 131 height 22
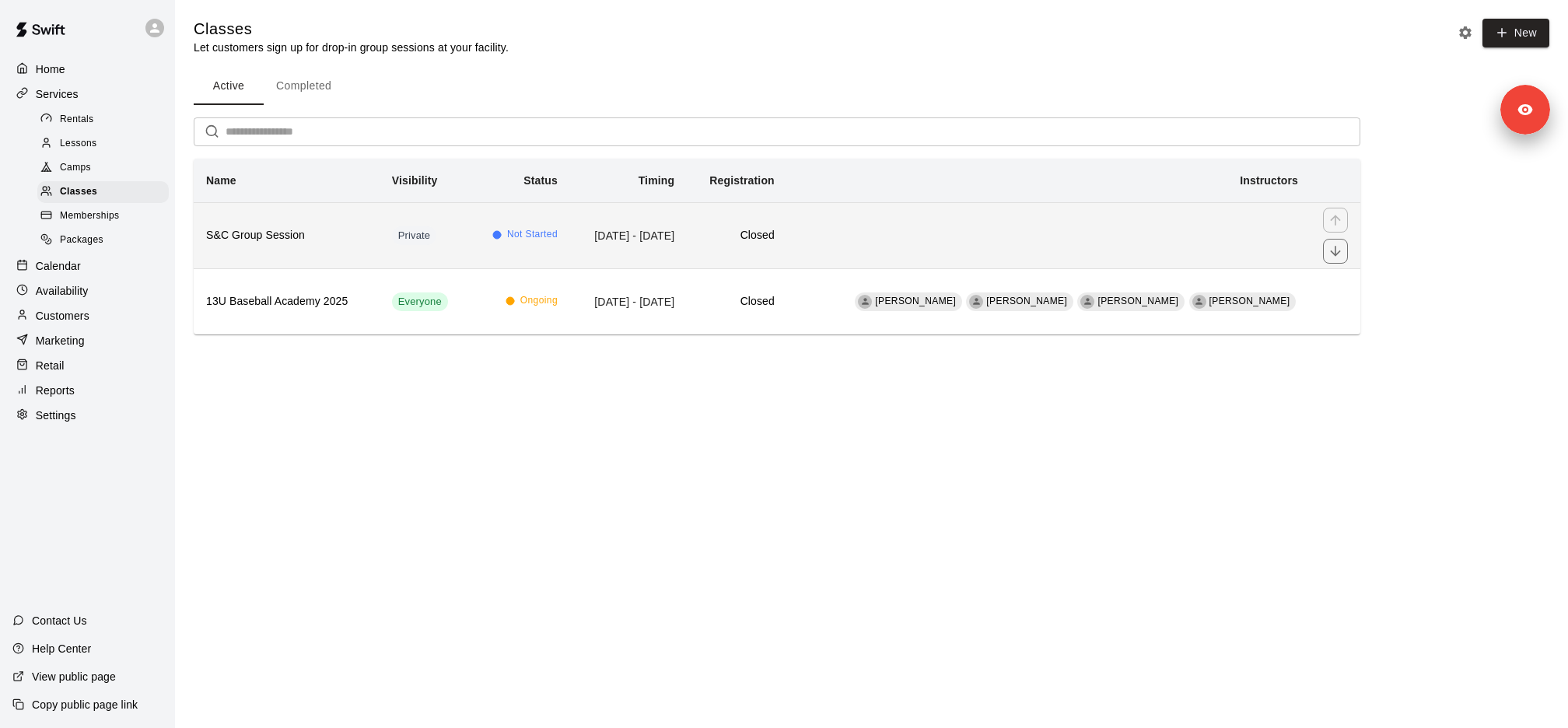
click at [323, 231] on h6 "S&C Group Session" at bounding box center [287, 235] width 161 height 17
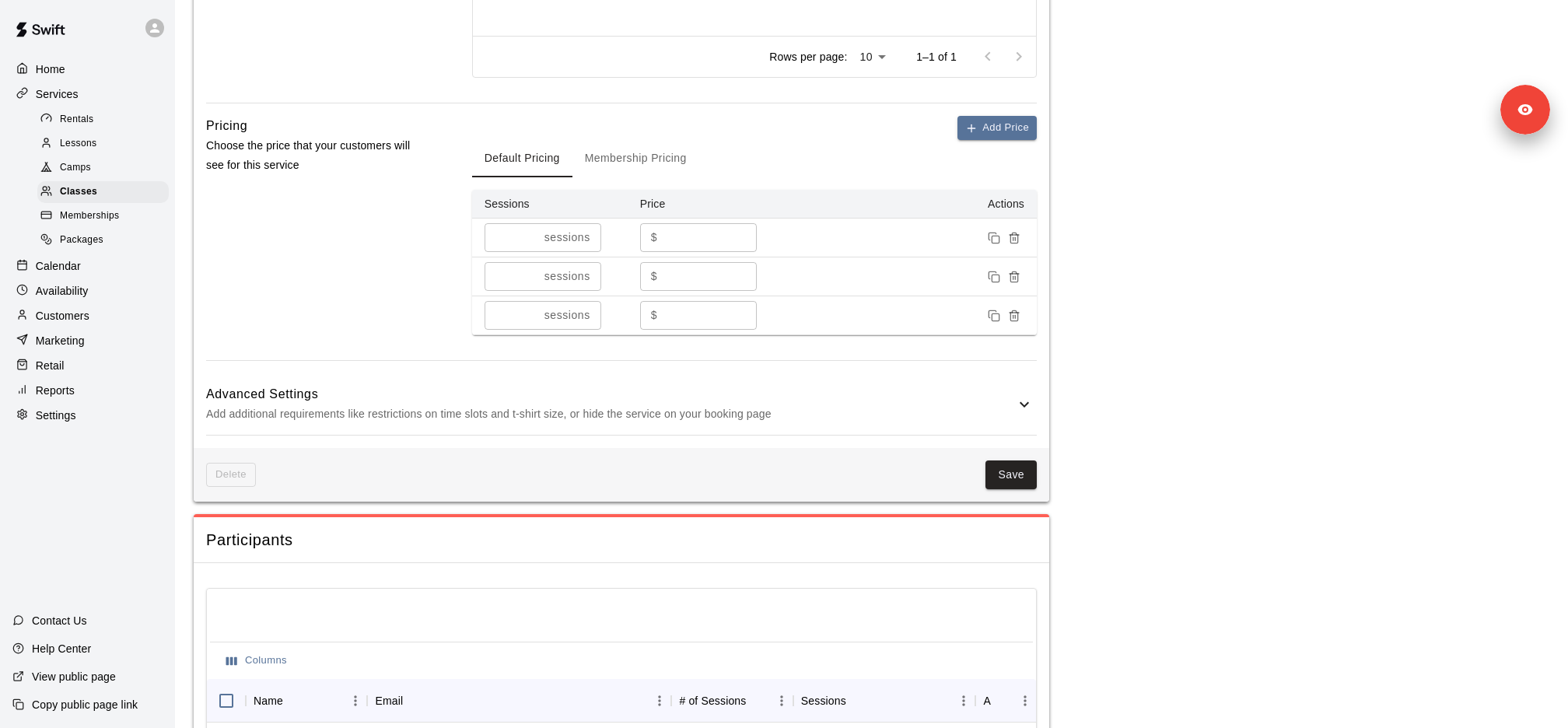
scroll to position [864, 0]
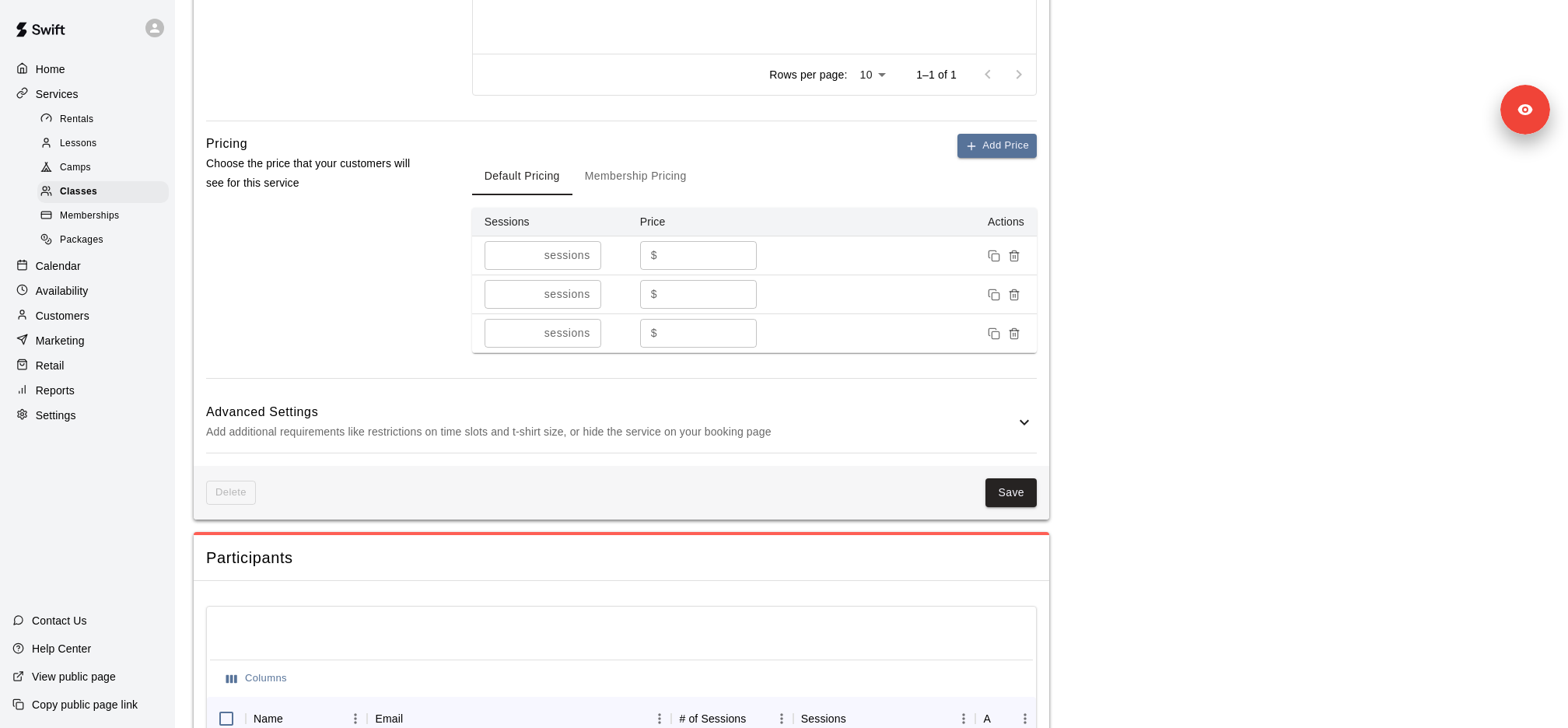
click at [102, 223] on span "Memberships" at bounding box center [90, 216] width 59 height 16
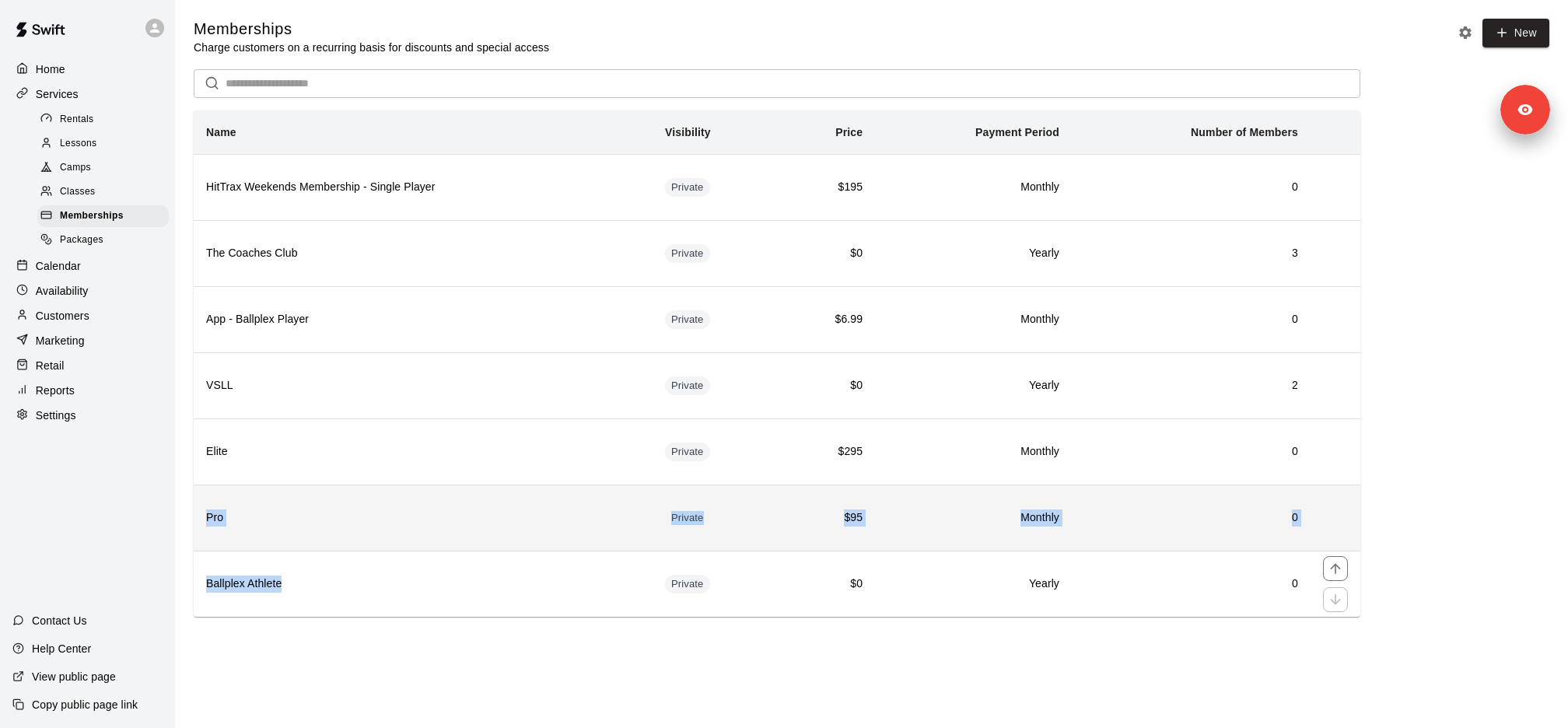
drag, startPoint x: 326, startPoint y: 569, endPoint x: 275, endPoint y: 491, distance: 93.2
click at [275, 493] on tbody "HitTrax Weekends Membership - Single Player Private $195 Monthly 0 The Coaches …" at bounding box center [777, 385] width 1167 height 462
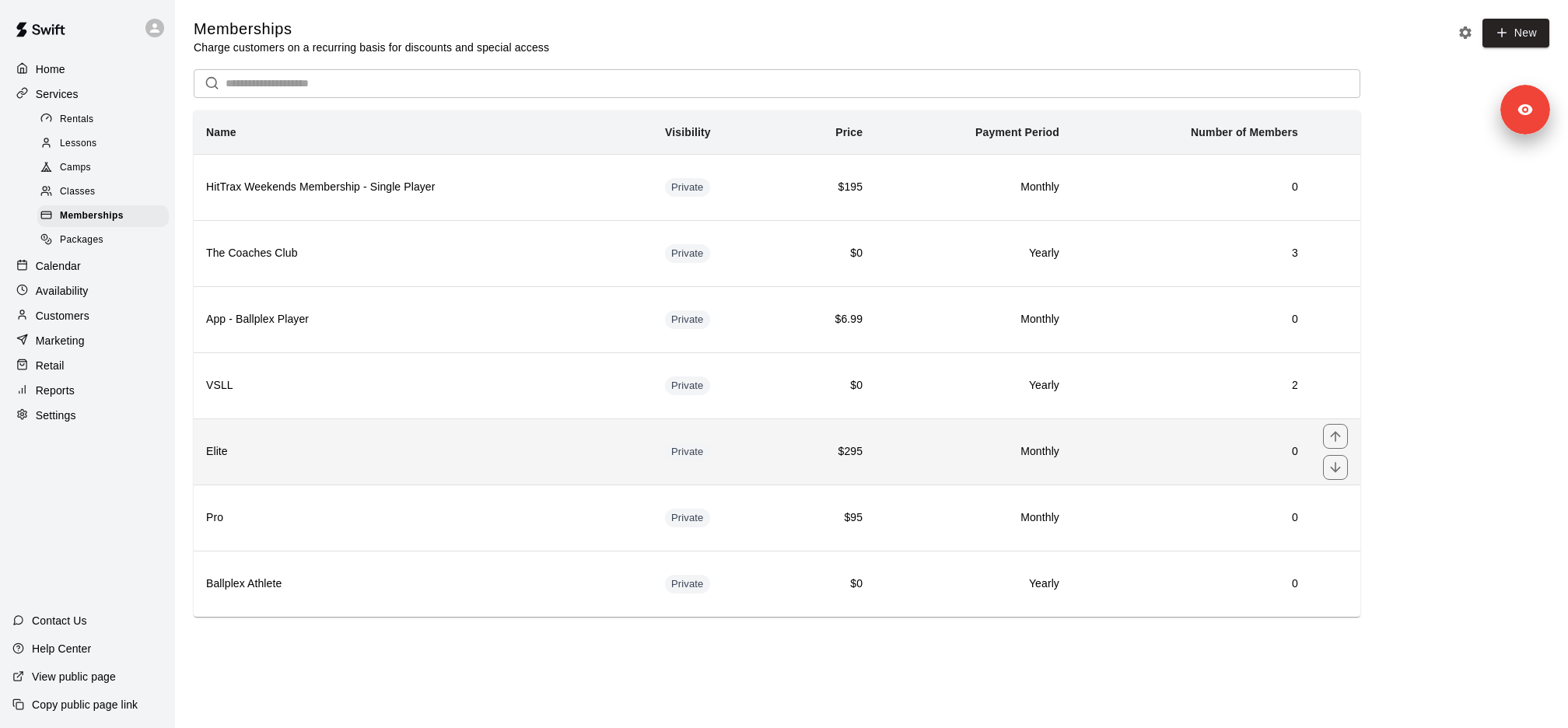
click at [260, 445] on h6 "Elite" at bounding box center [423, 451] width 434 height 17
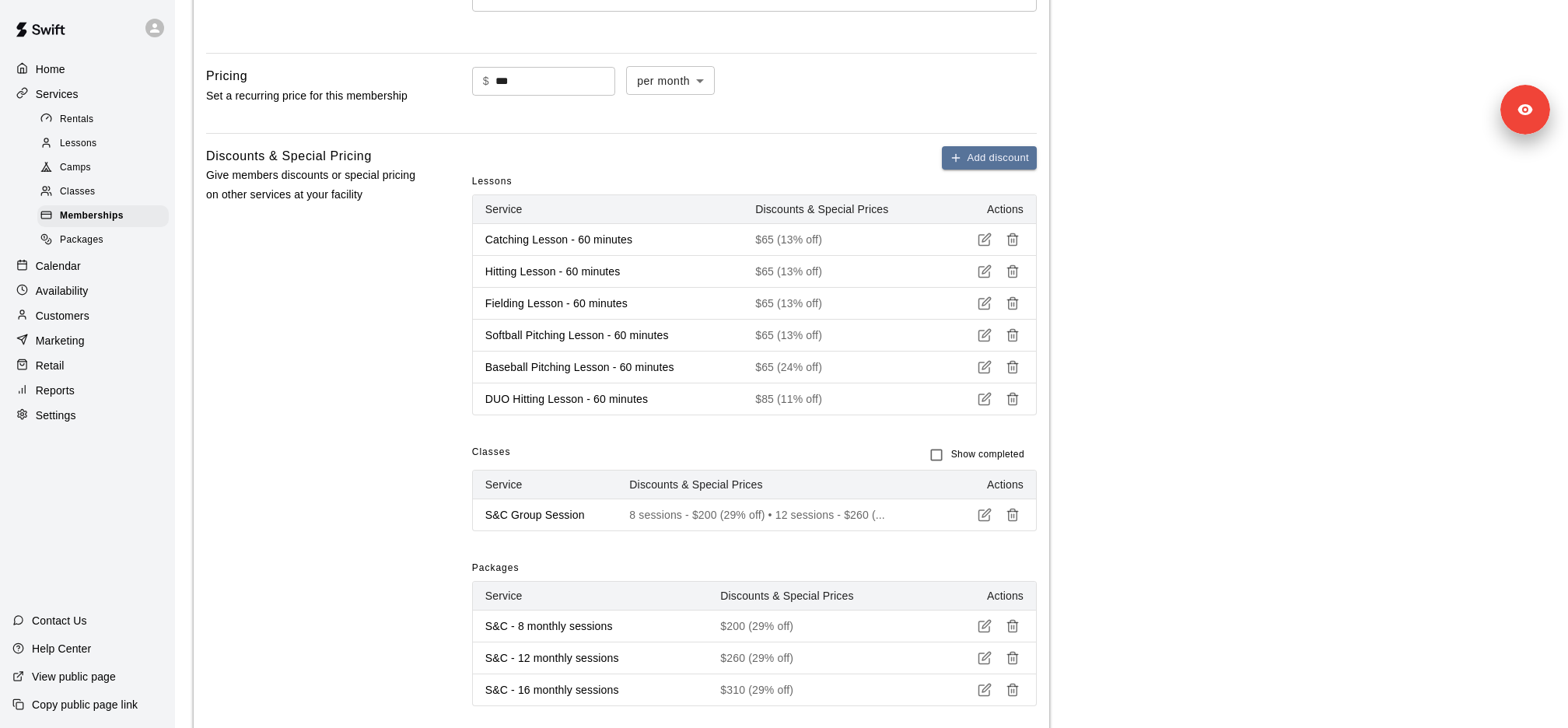
scroll to position [620, 0]
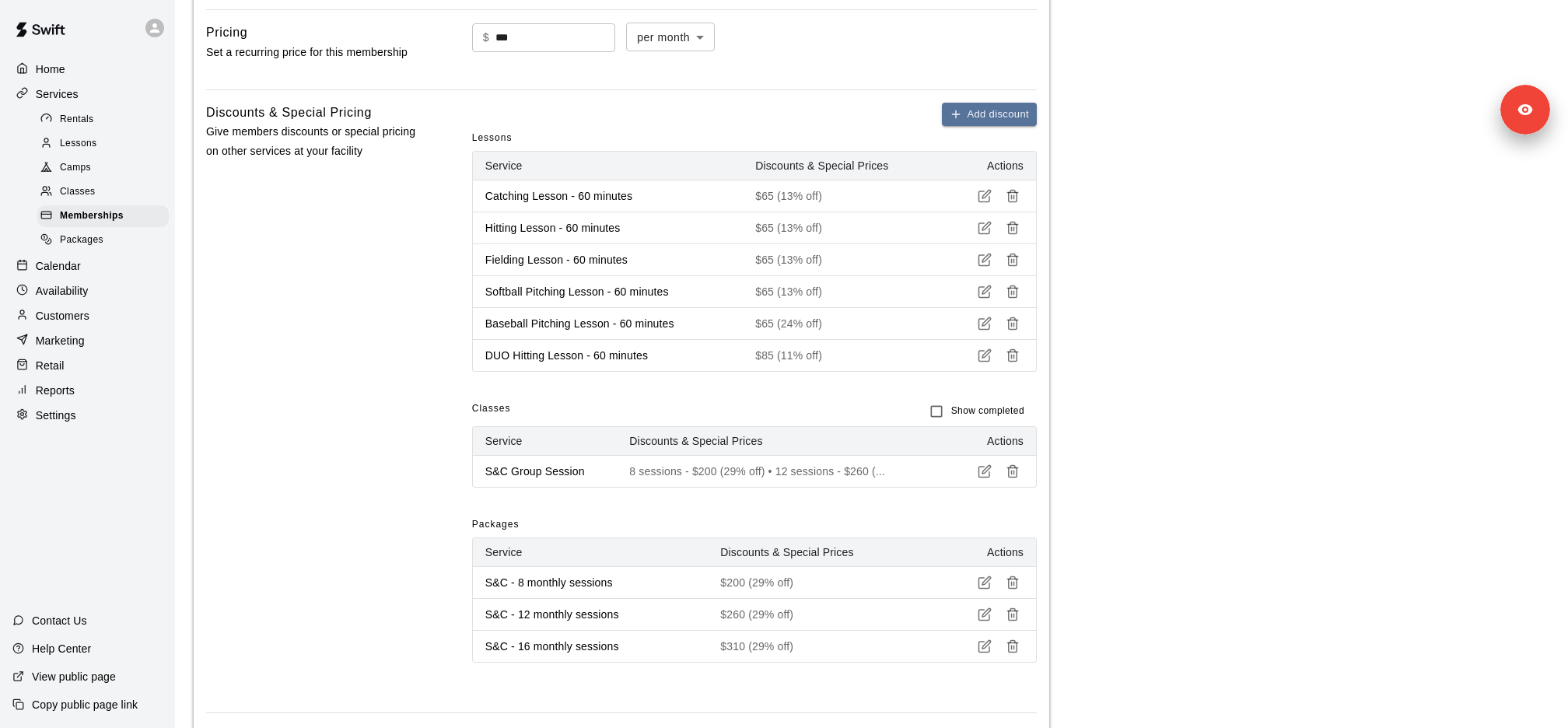
click at [1127, 372] on main "**********" at bounding box center [871, 257] width 1356 height 1717
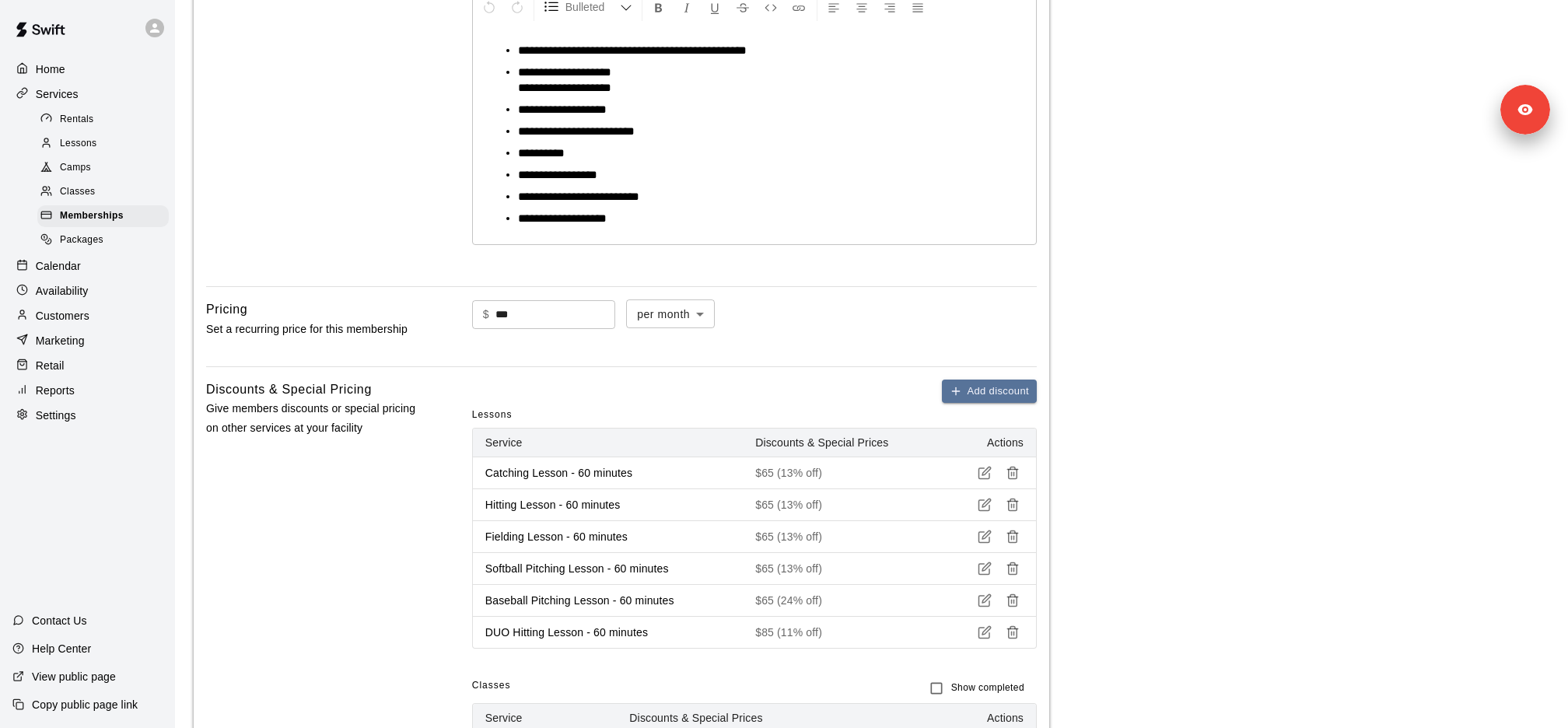
scroll to position [225, 0]
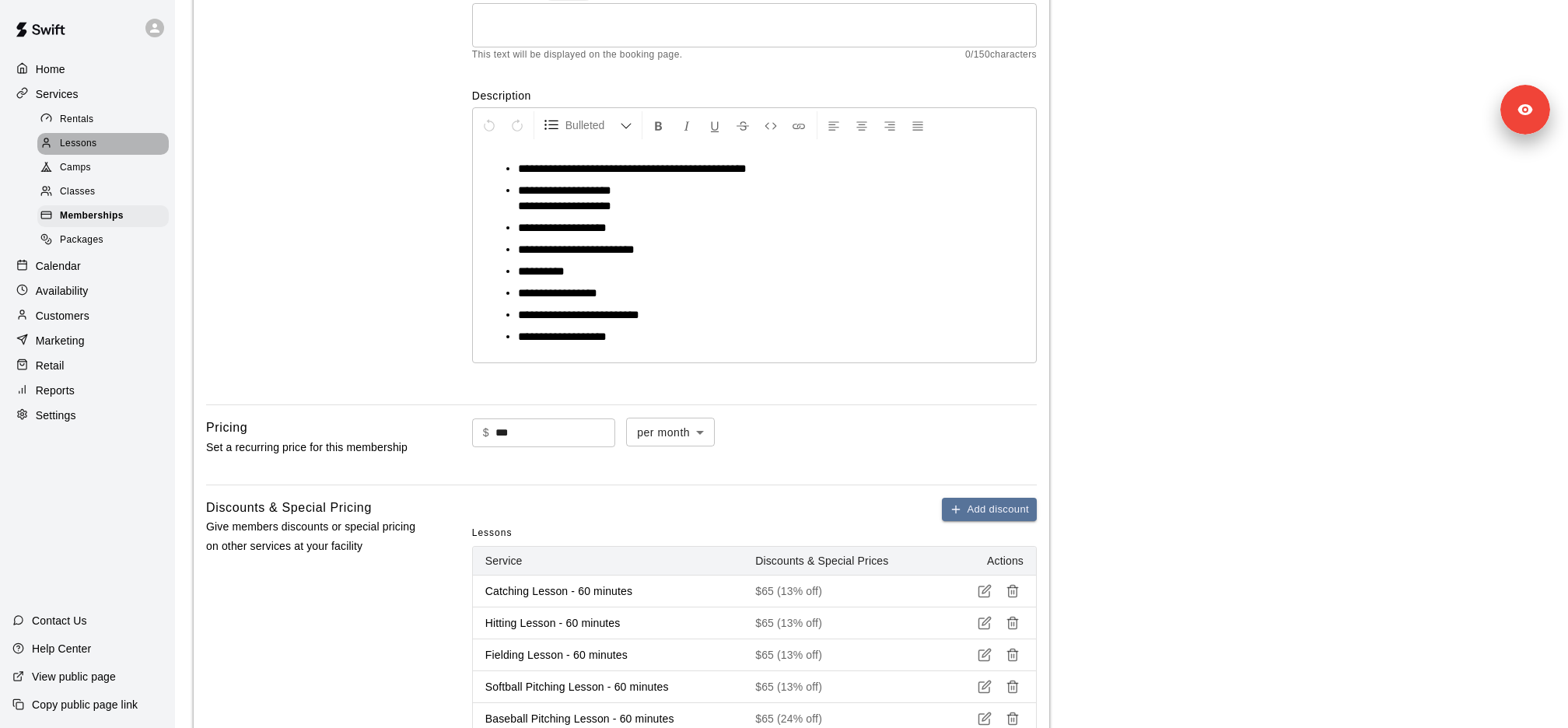
click at [100, 146] on div "Lessons" at bounding box center [103, 144] width 131 height 22
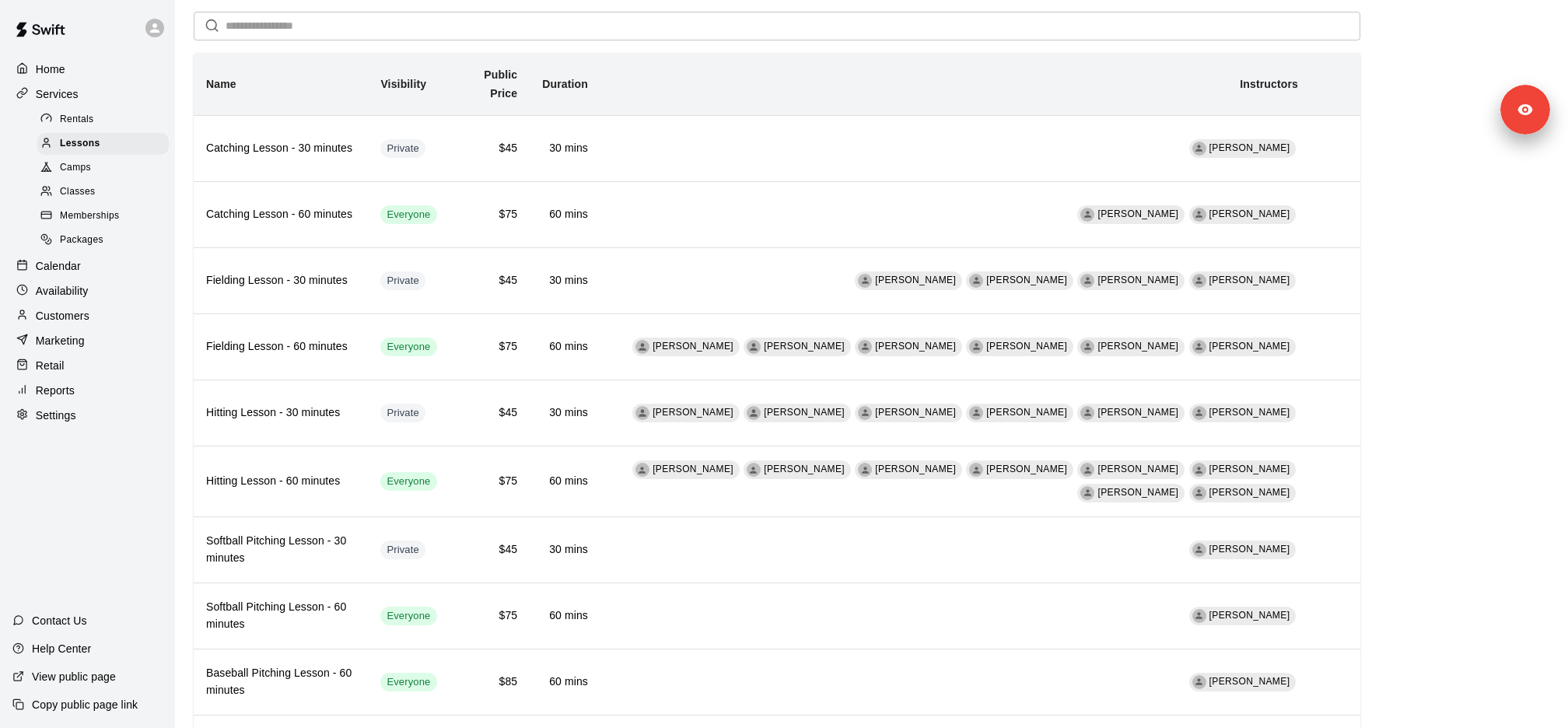
scroll to position [59, 0]
click at [68, 421] on p "Settings" at bounding box center [55, 415] width 41 height 16
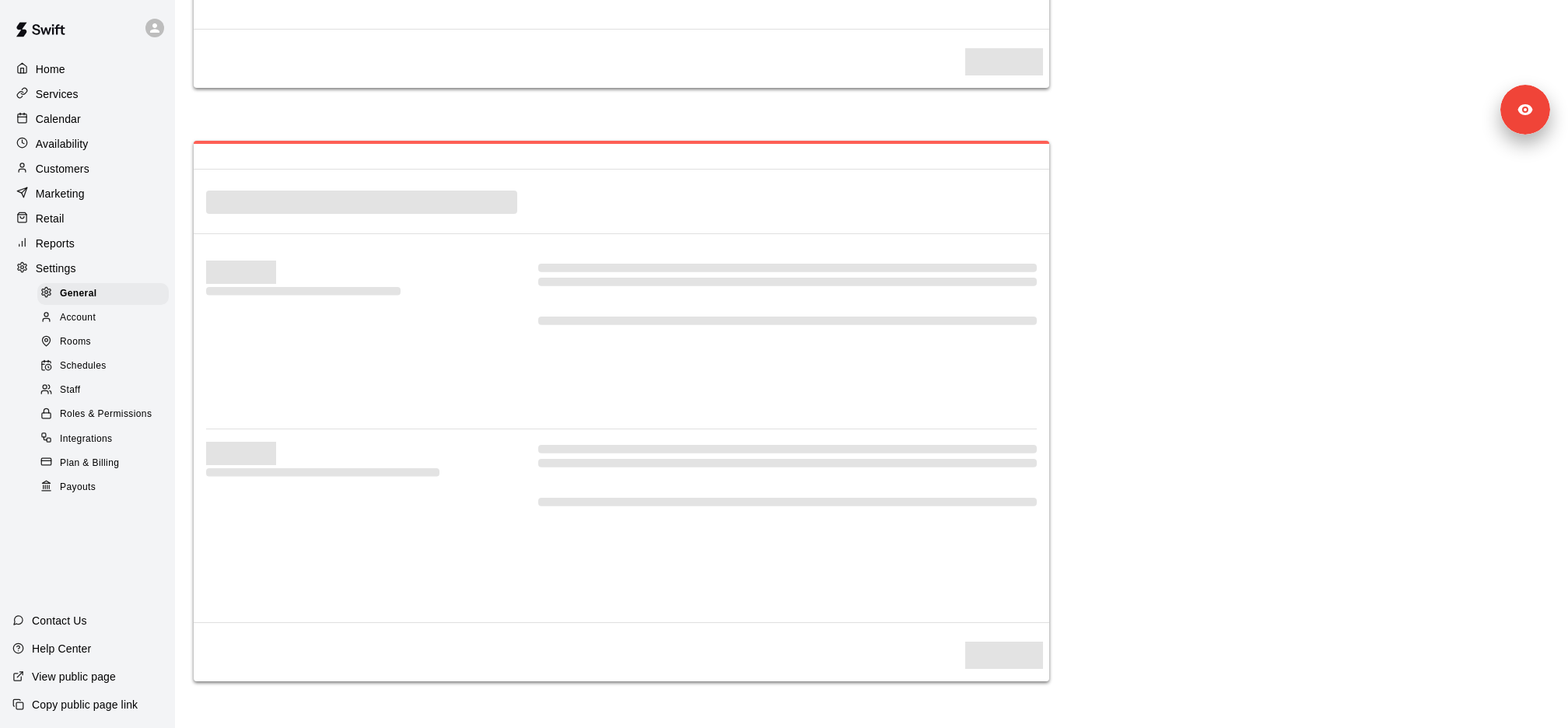
select select "**"
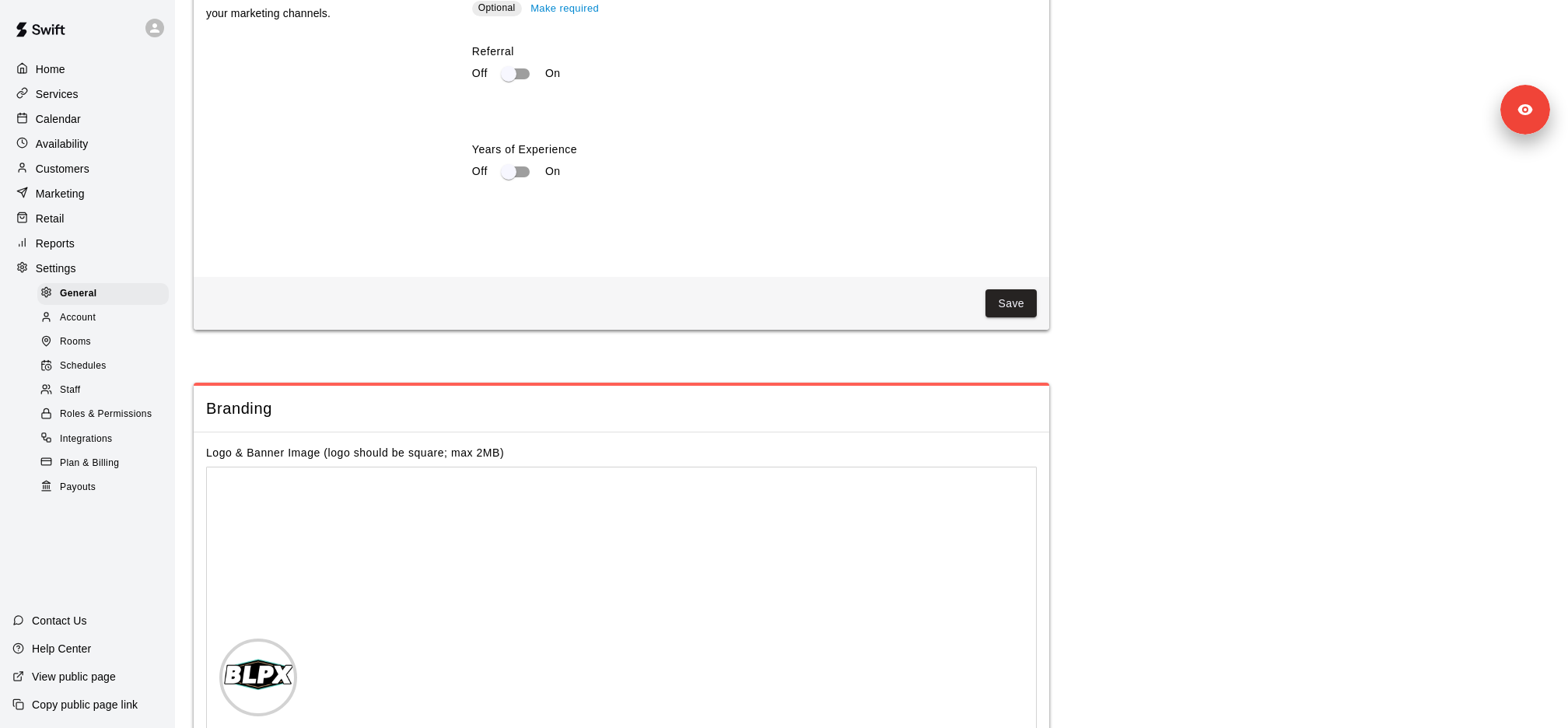
scroll to position [2968, 0]
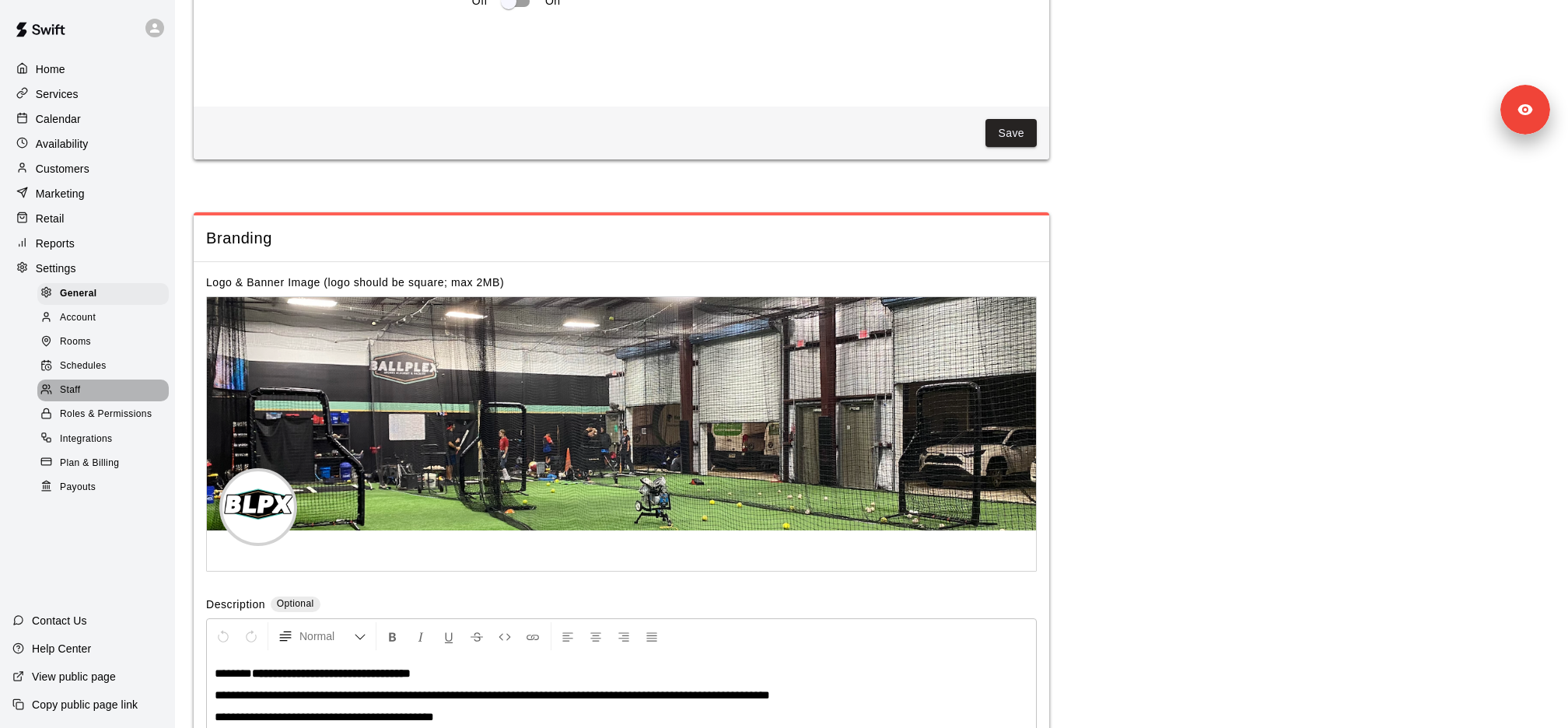
click at [86, 390] on div "Staff" at bounding box center [103, 390] width 131 height 22
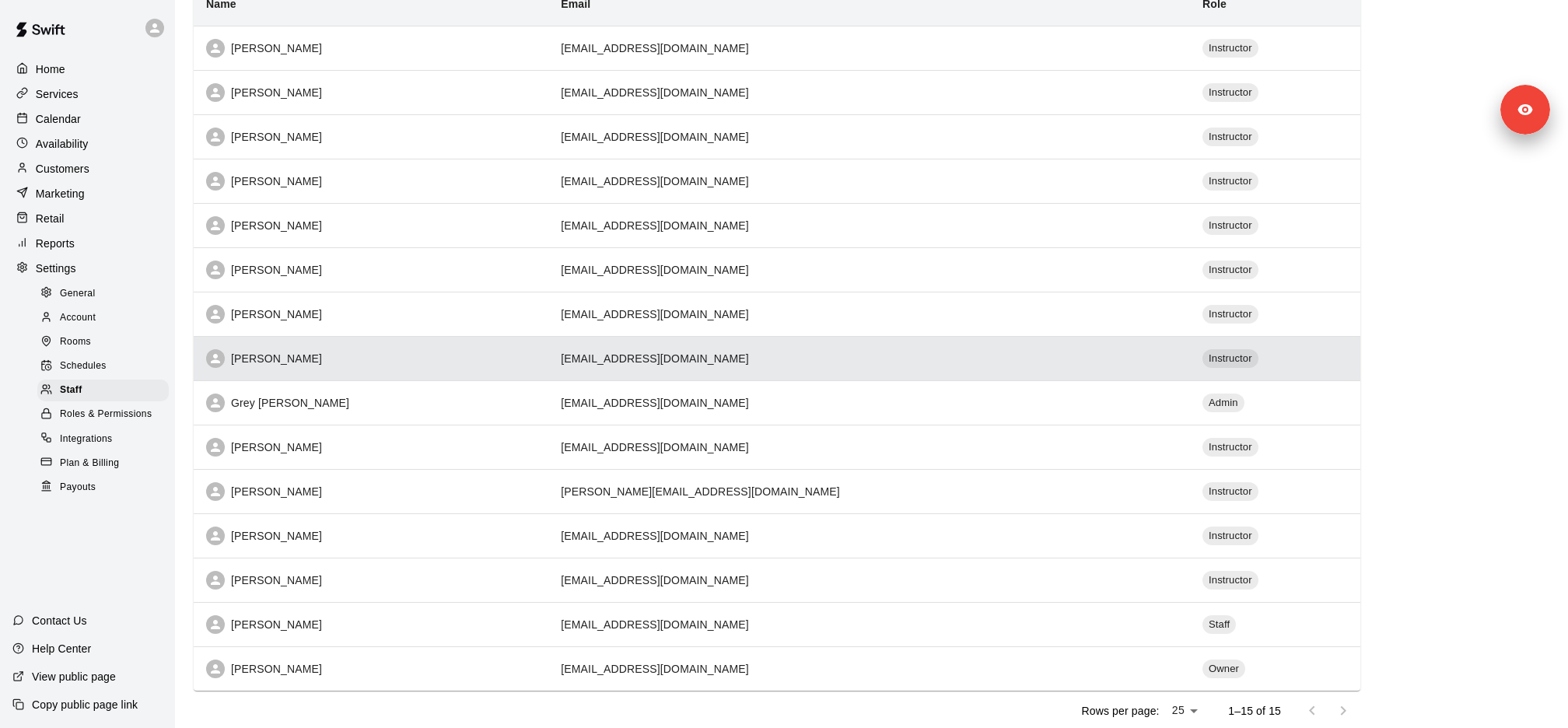
scroll to position [221, 0]
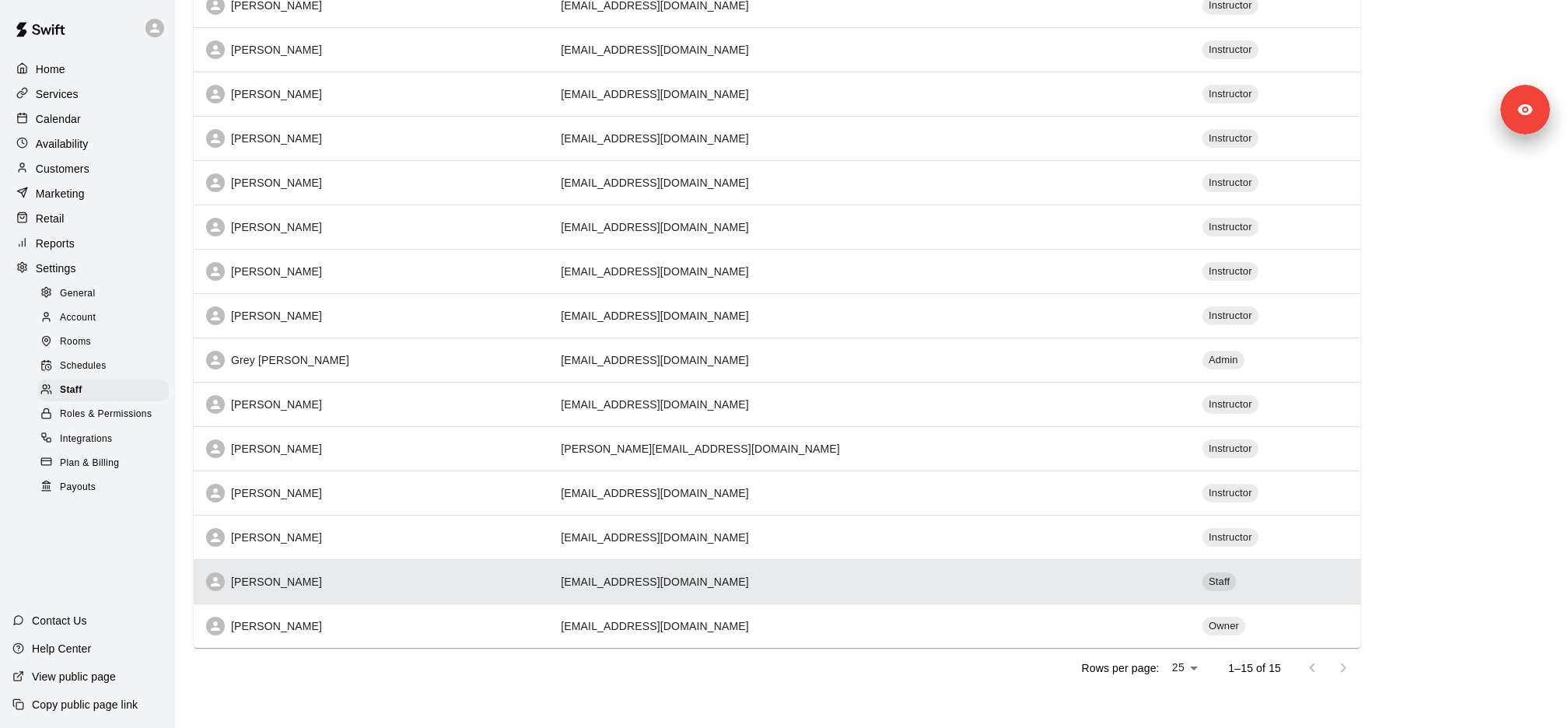
click at [346, 583] on div "Leo Rojas" at bounding box center [371, 581] width 330 height 19
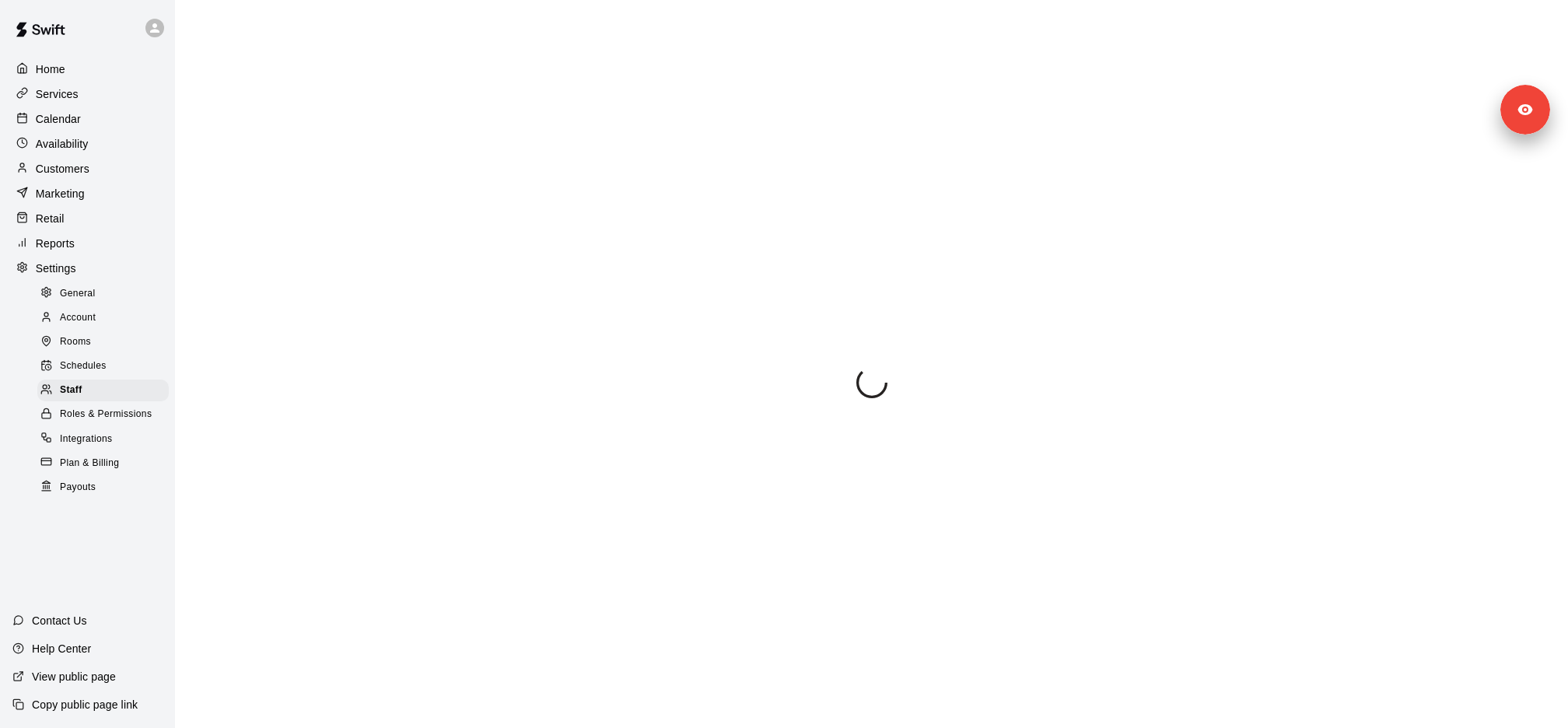
select select "**"
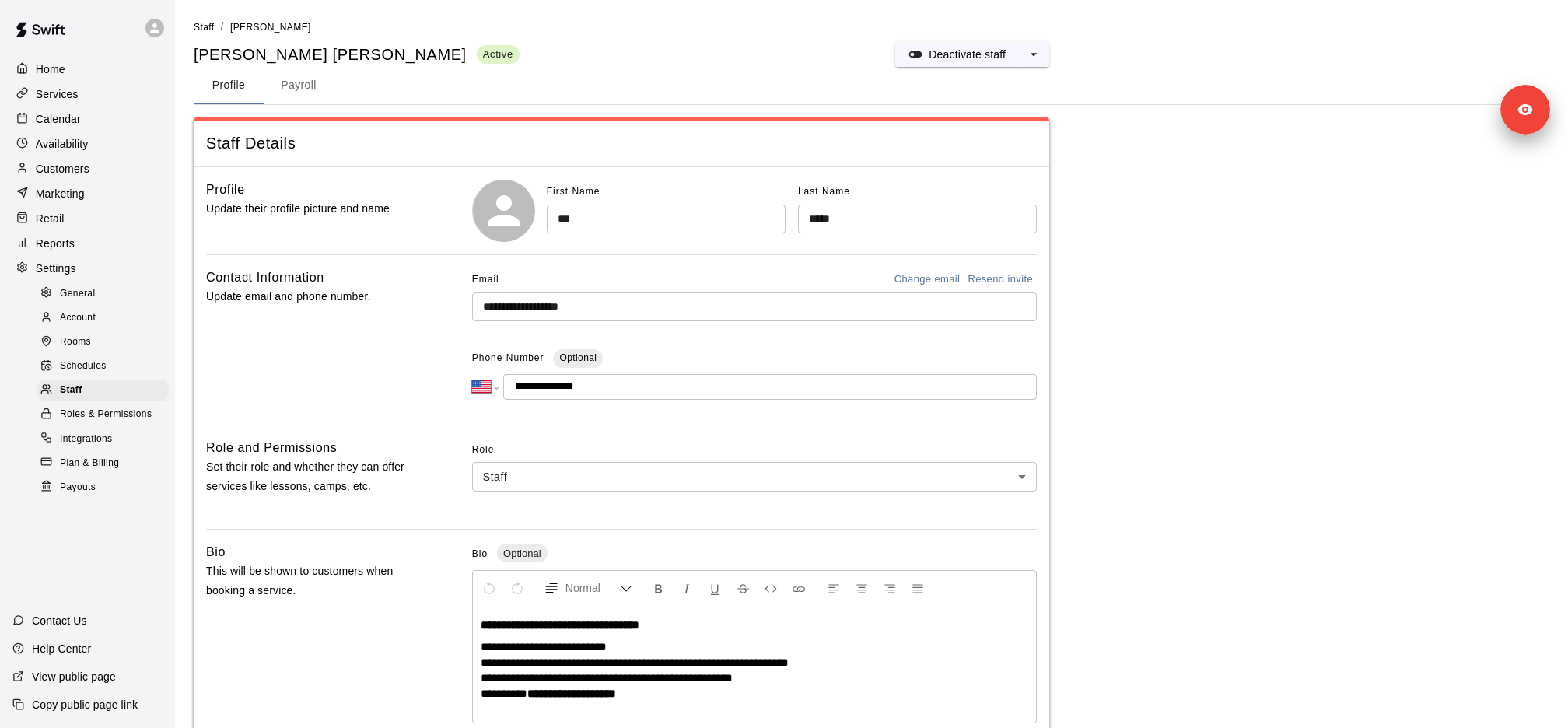
click at [544, 300] on input "**********" at bounding box center [754, 306] width 564 height 29
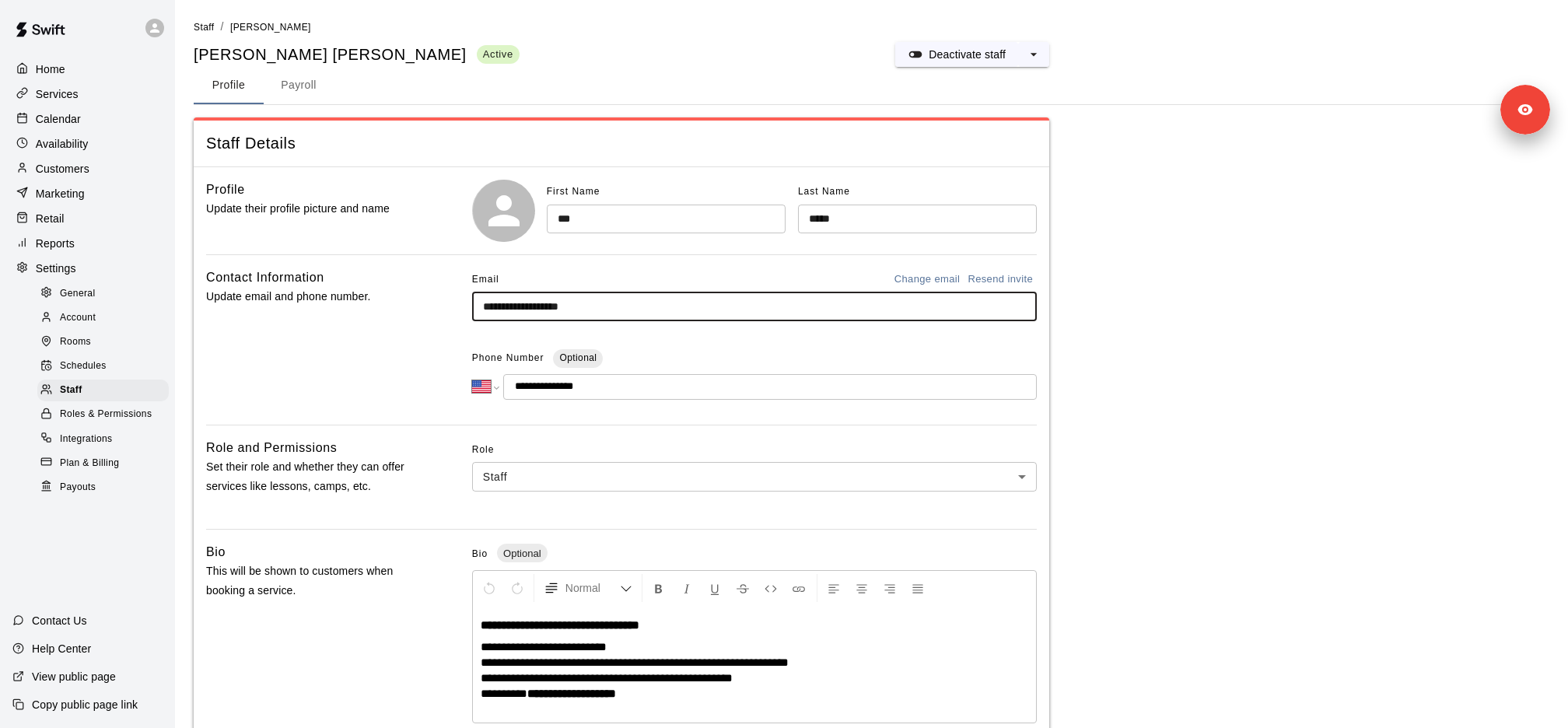
click at [544, 300] on input "**********" at bounding box center [754, 306] width 564 height 29
click at [77, 115] on p "Calendar" at bounding box center [58, 120] width 45 height 16
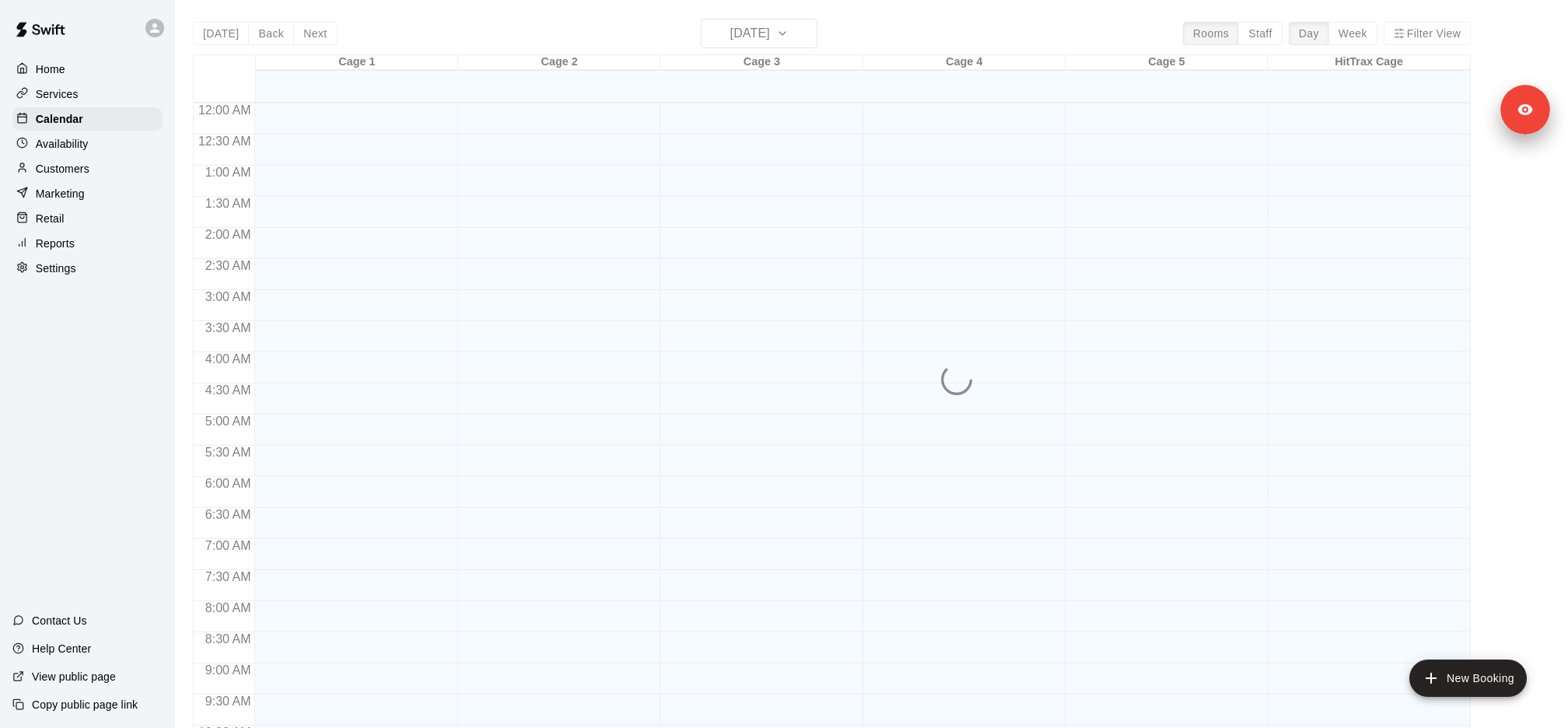
scroll to position [804, 0]
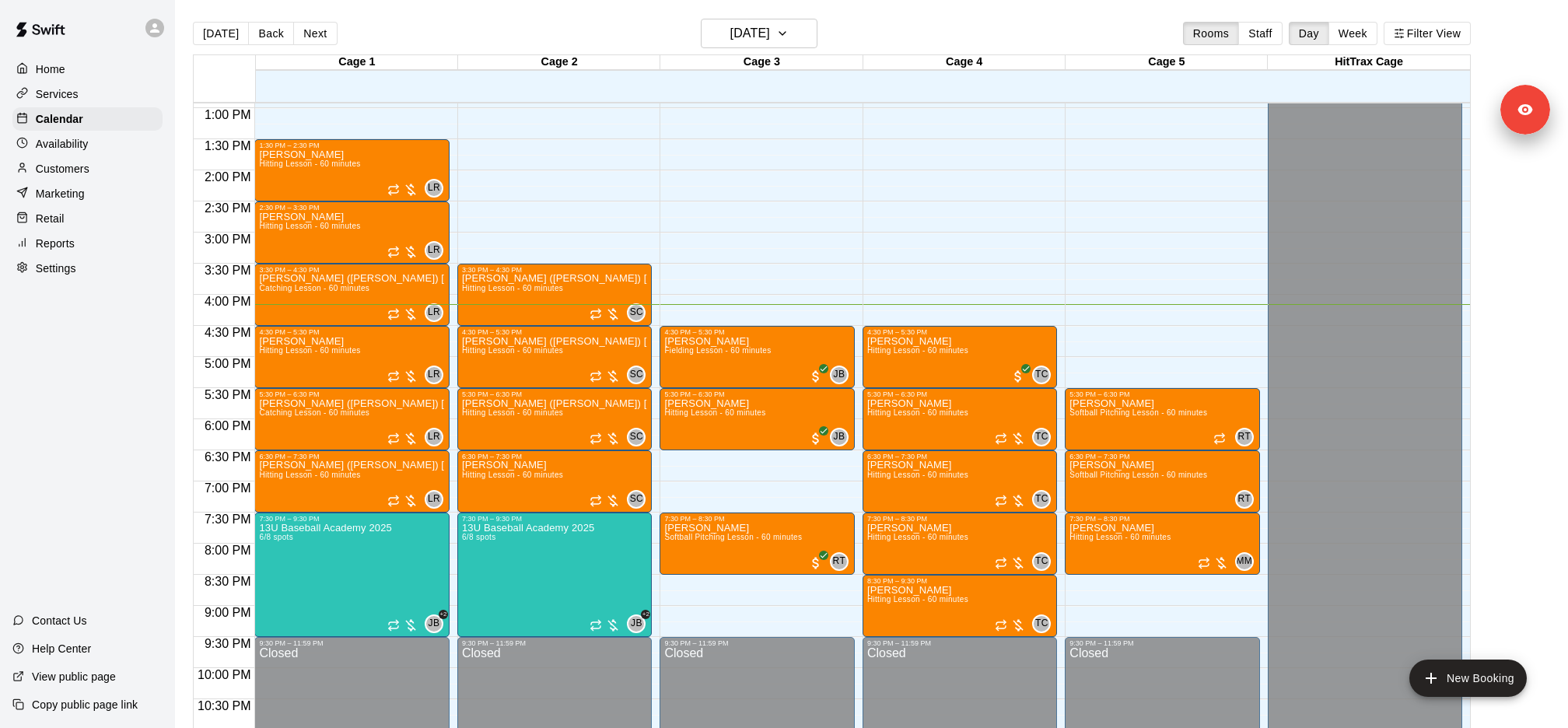
click at [104, 253] on div "Reports" at bounding box center [88, 244] width 150 height 24
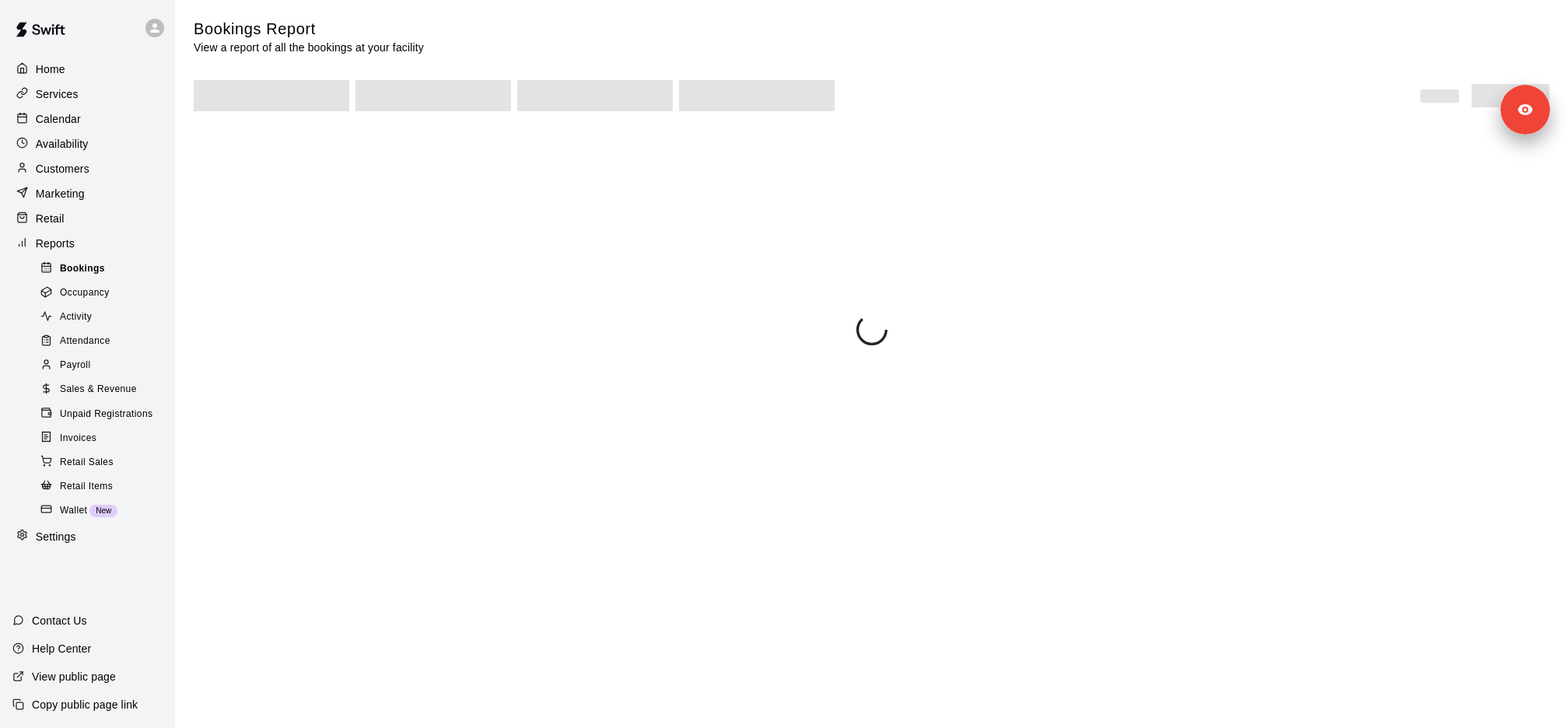
click at [104, 271] on span "Bookings" at bounding box center [83, 269] width 45 height 16
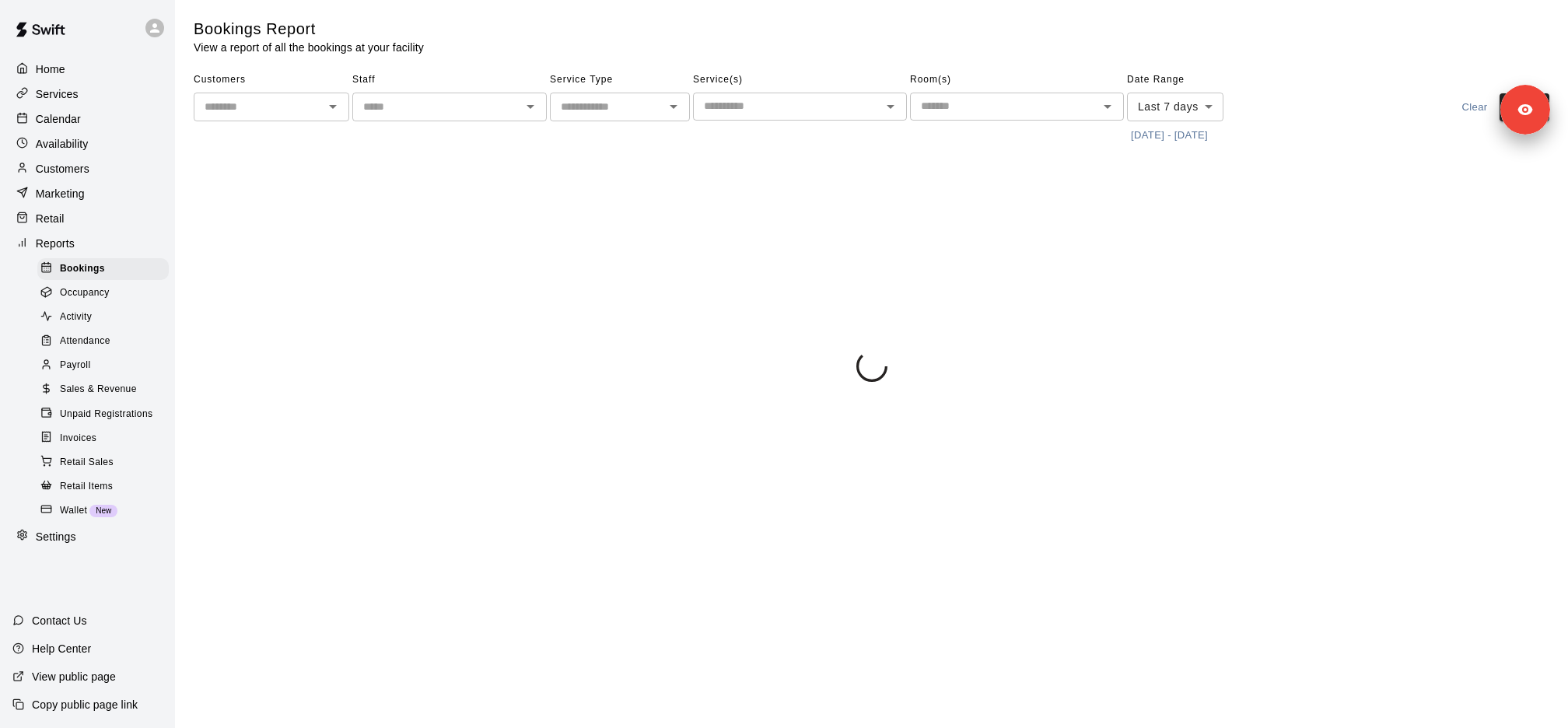
click at [75, 533] on p "Settings" at bounding box center [55, 536] width 41 height 16
select select "**"
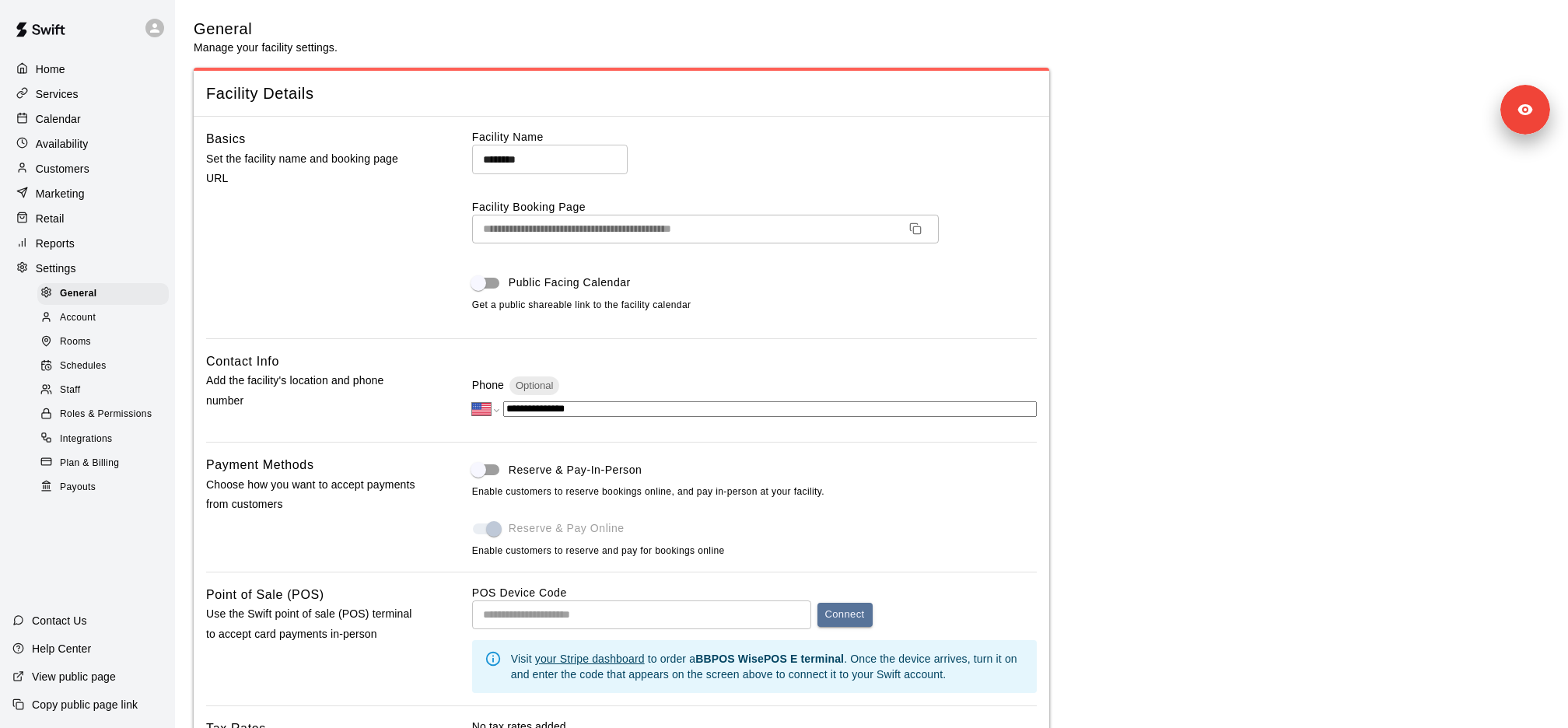
scroll to position [2968, 0]
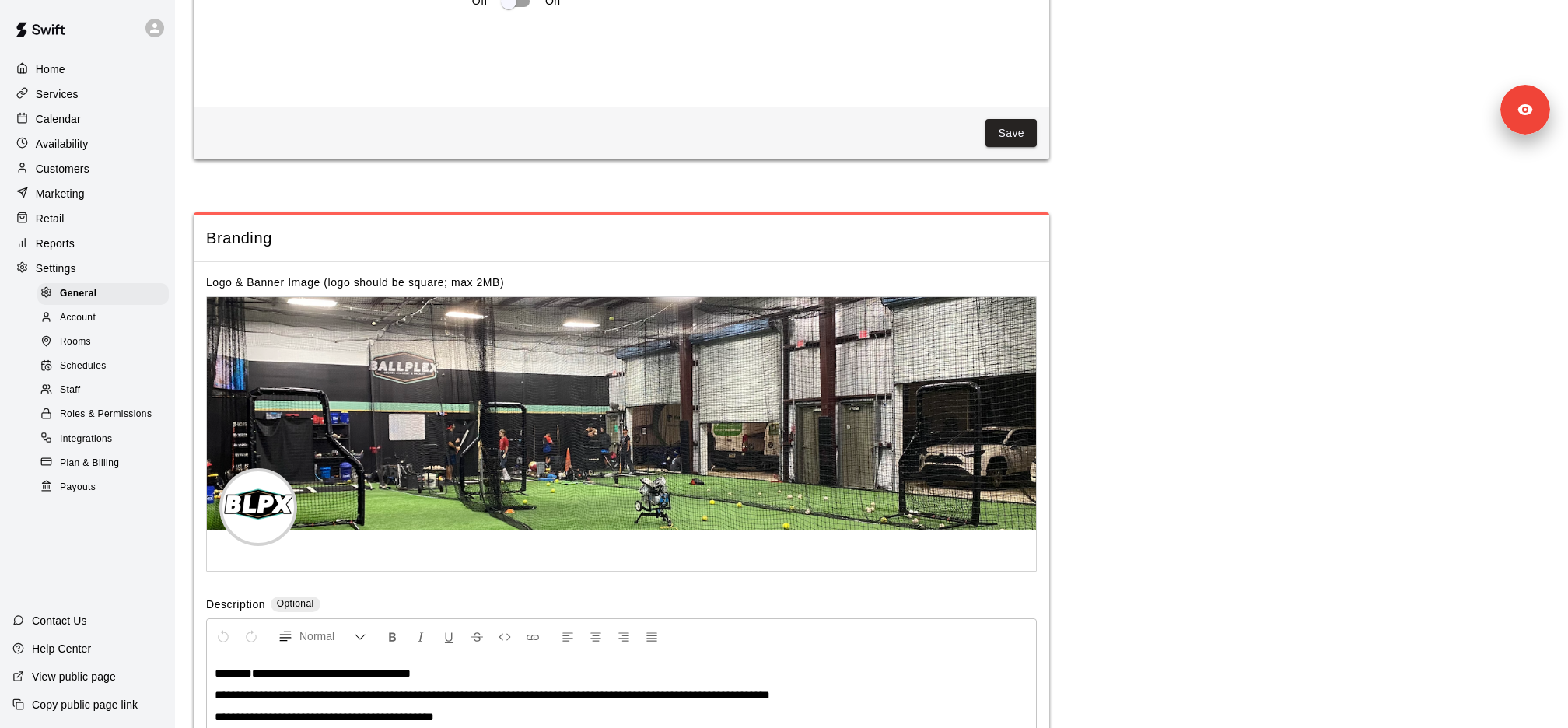
click at [89, 387] on div "Staff" at bounding box center [103, 390] width 131 height 22
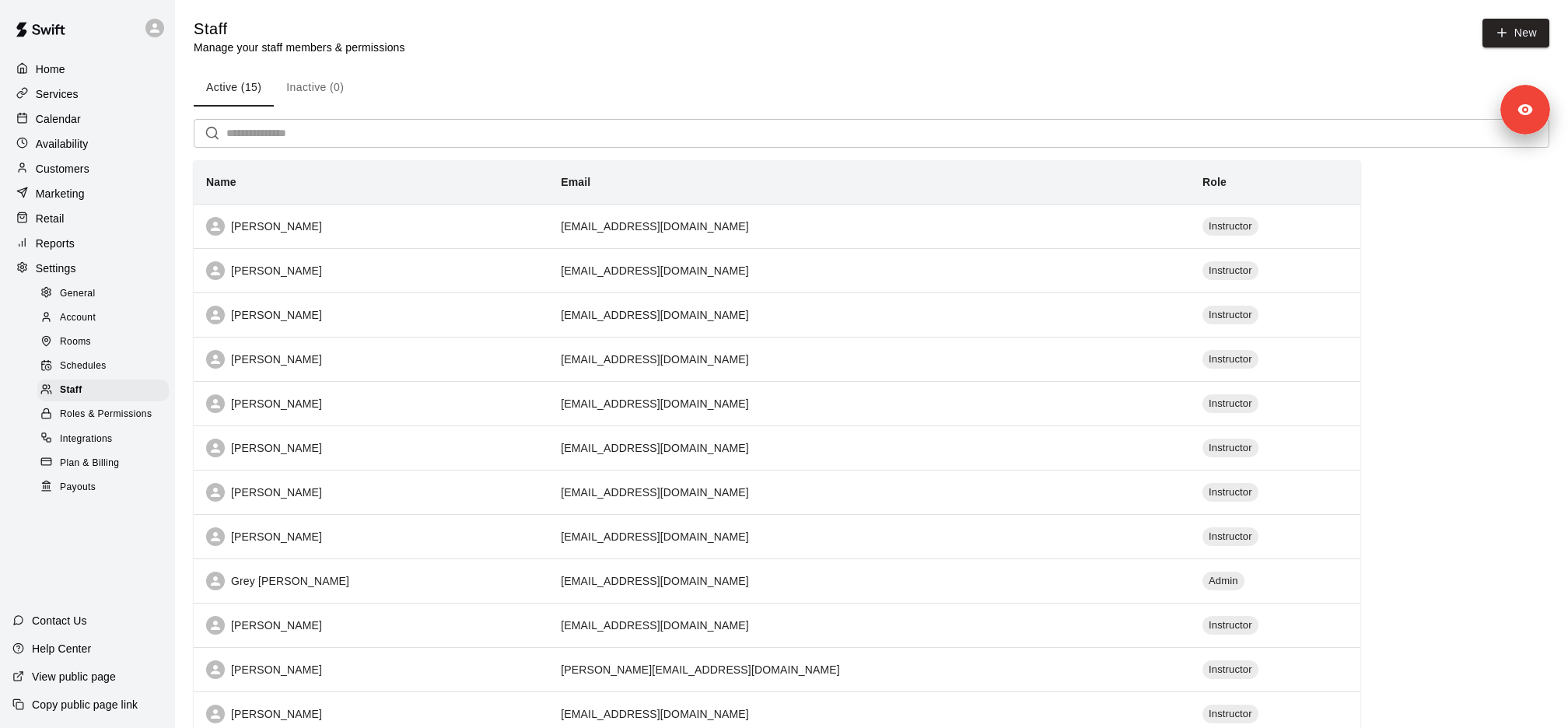
scroll to position [221, 0]
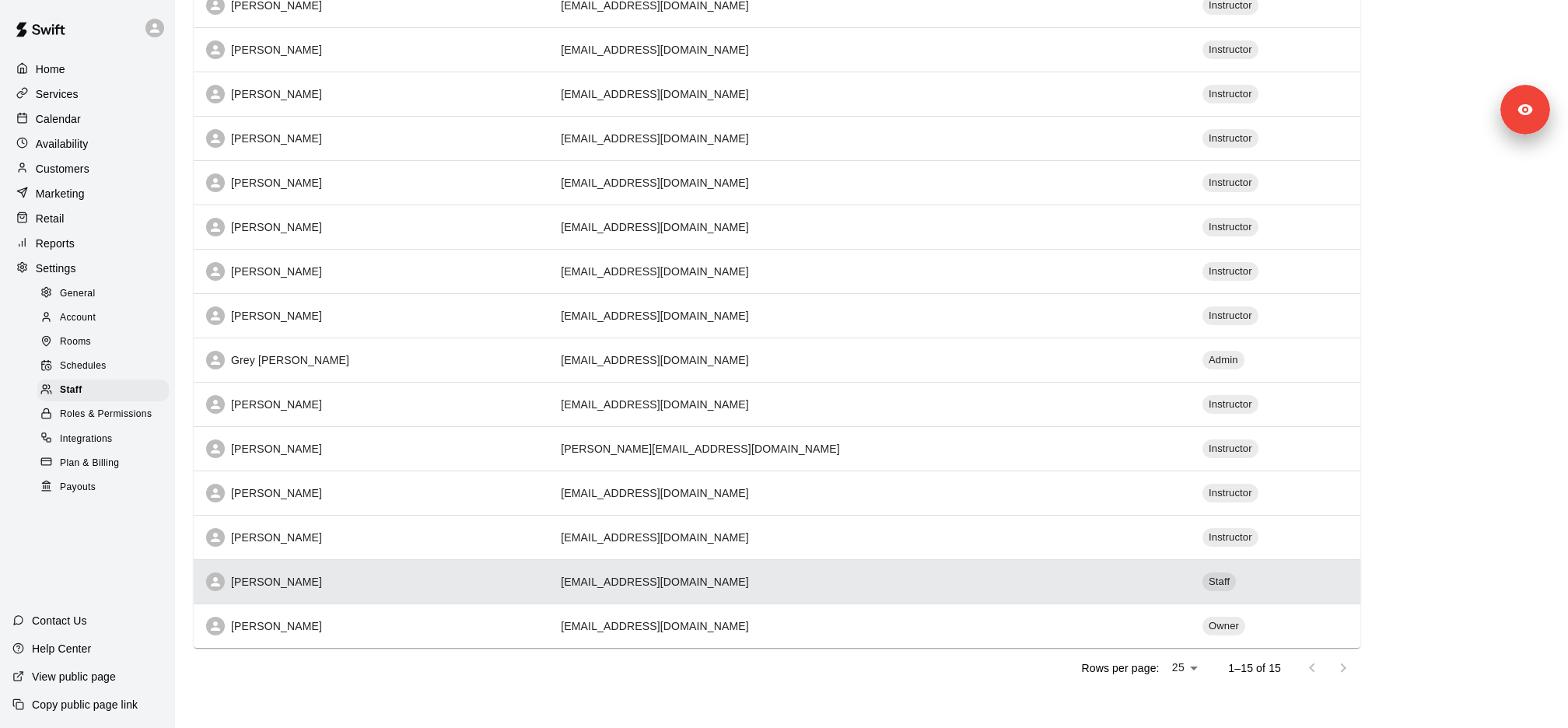
click at [422, 582] on div "Leo Rojas" at bounding box center [371, 581] width 330 height 19
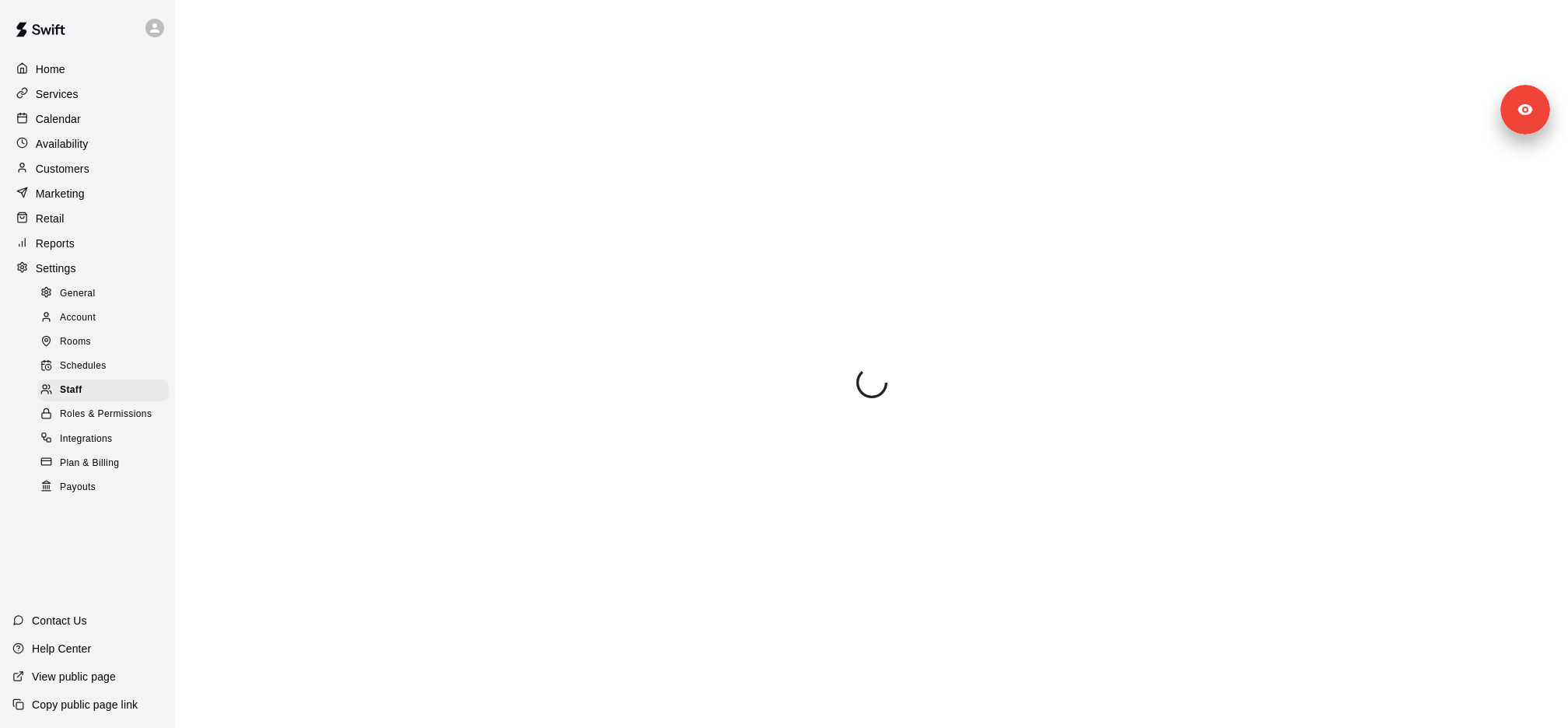
select select "**"
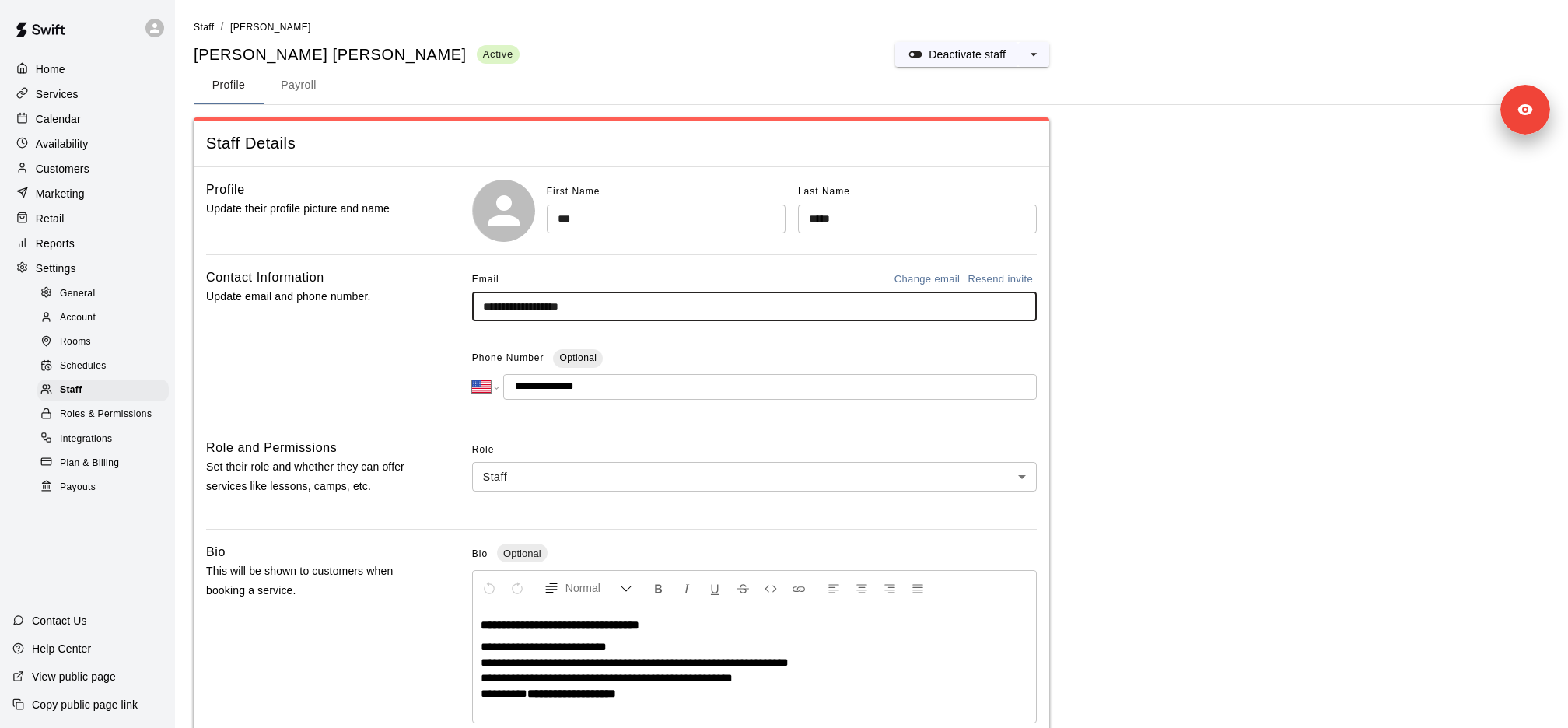
click at [523, 307] on input "**********" at bounding box center [754, 306] width 564 height 29
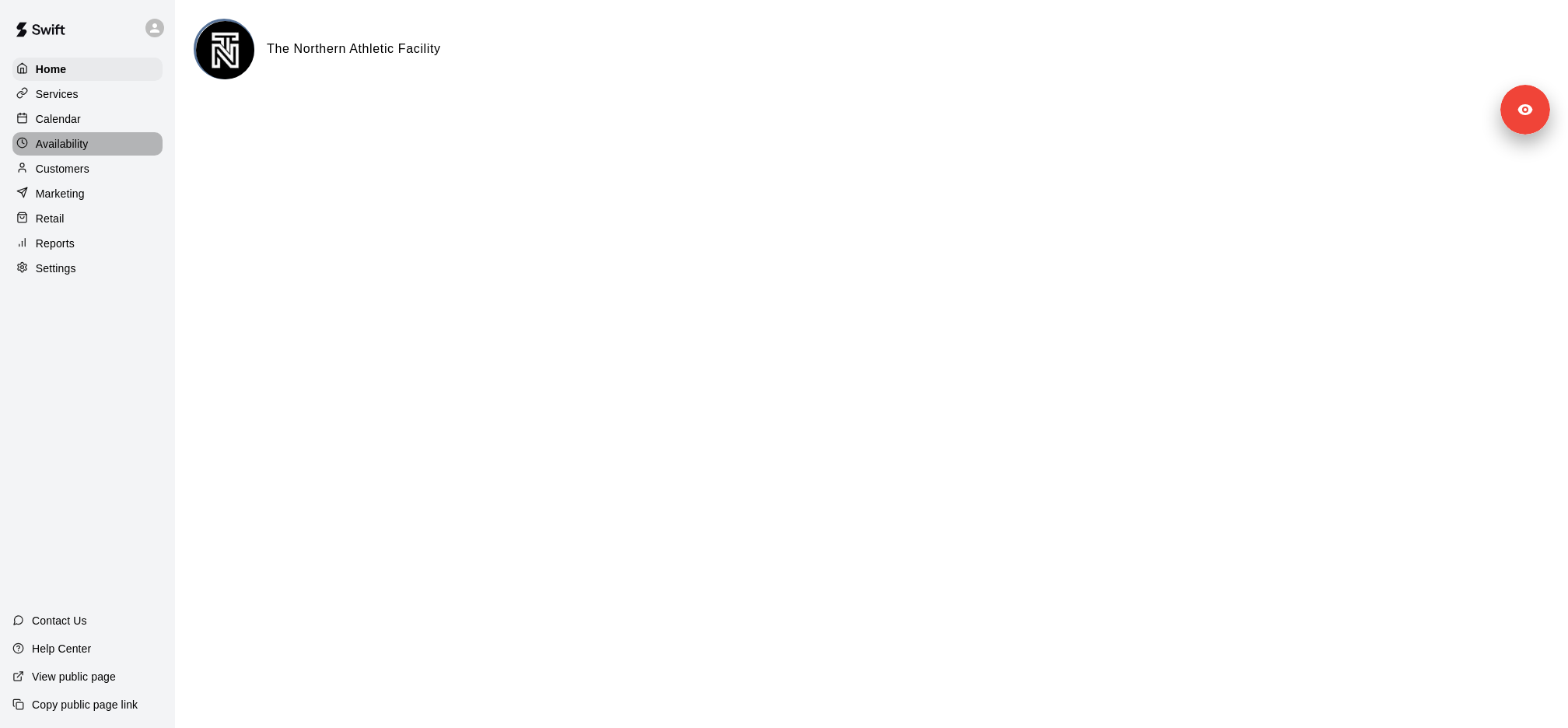
click at [97, 139] on div "Availability" at bounding box center [88, 144] width 150 height 24
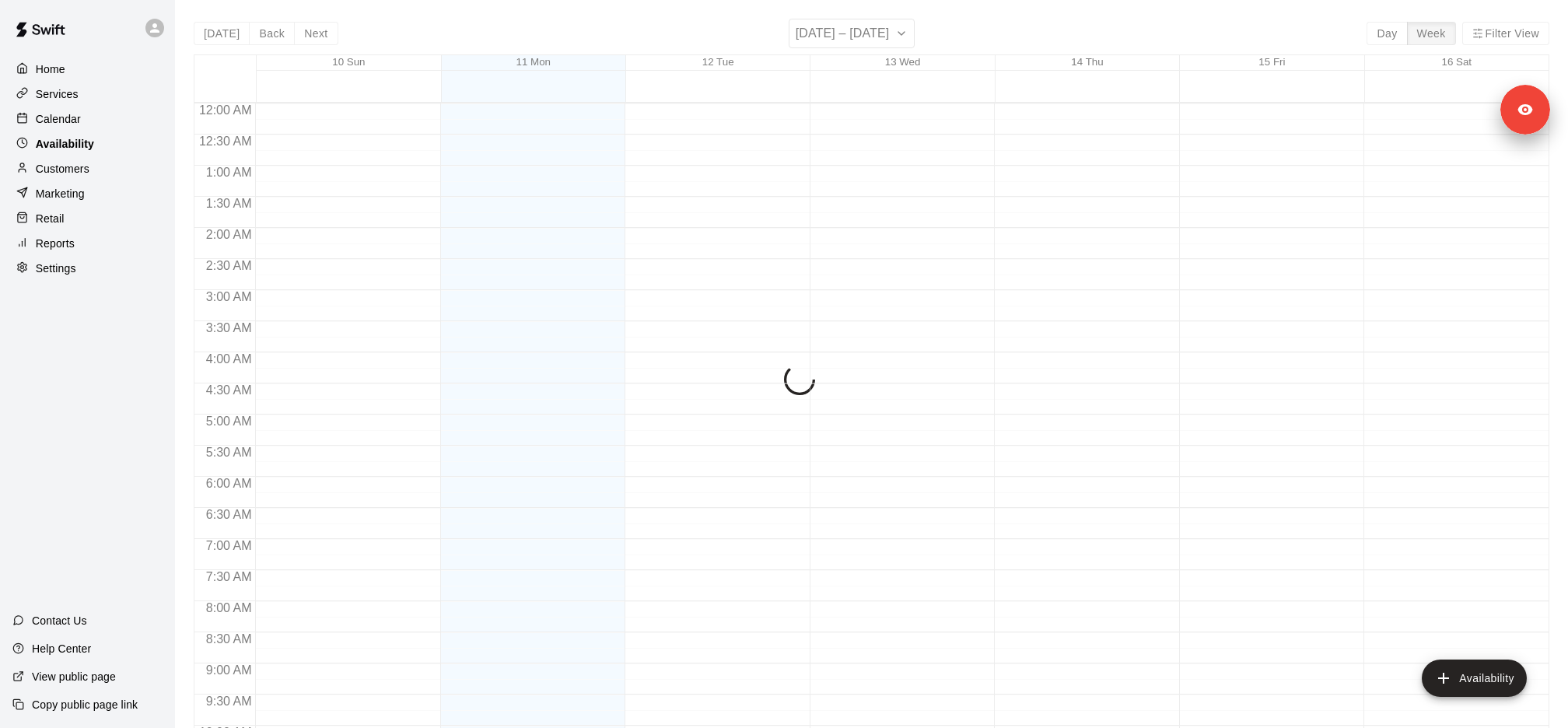
scroll to position [850, 0]
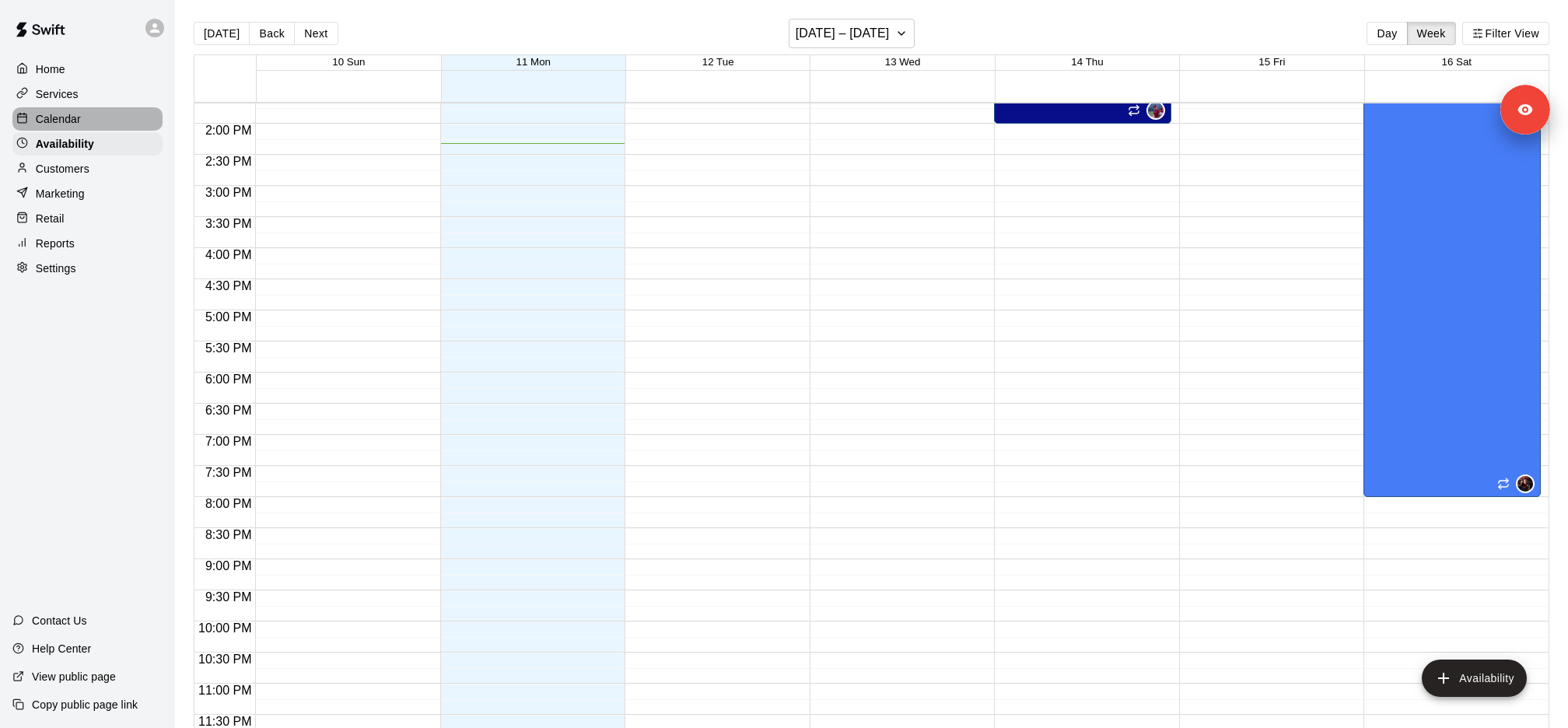
click at [97, 122] on div "Calendar" at bounding box center [88, 120] width 150 height 24
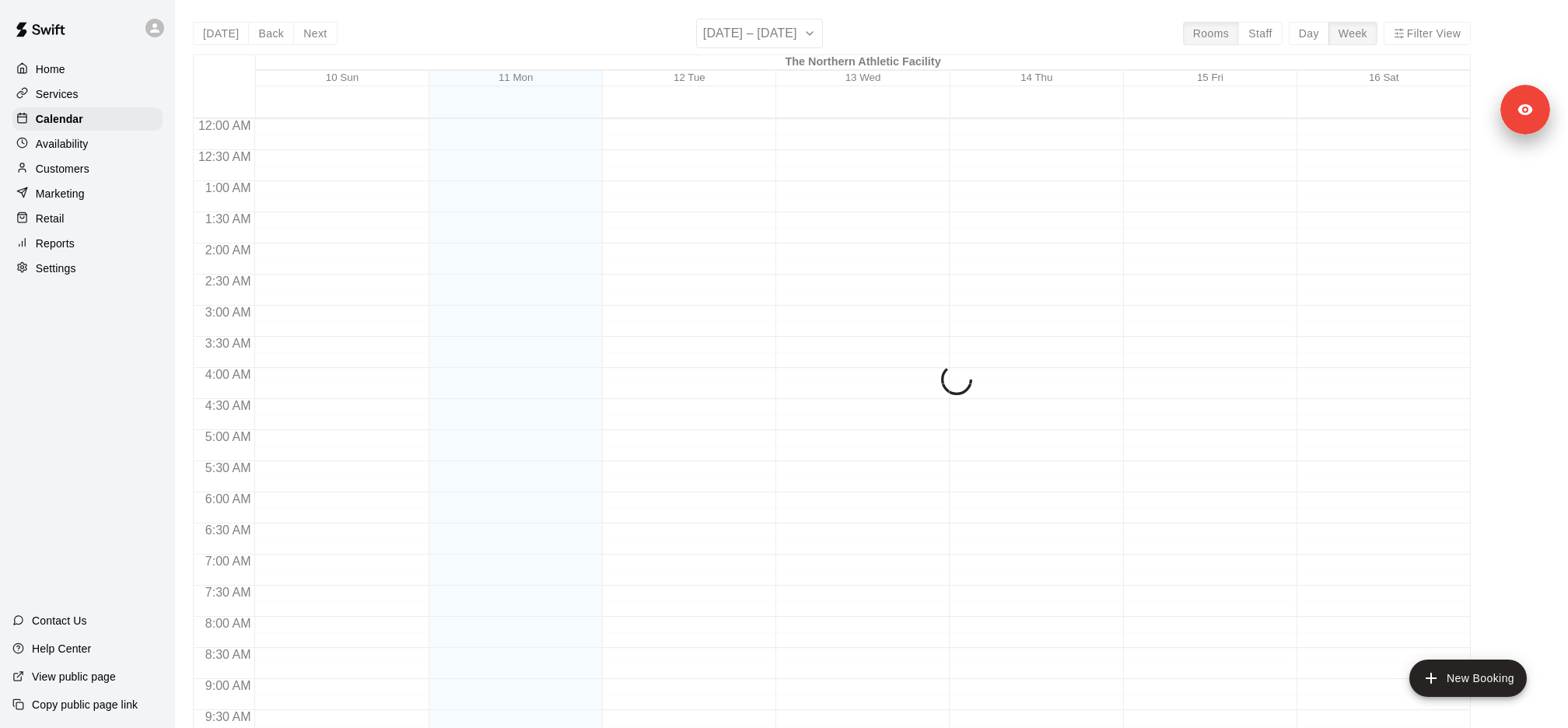
scroll to position [804, 0]
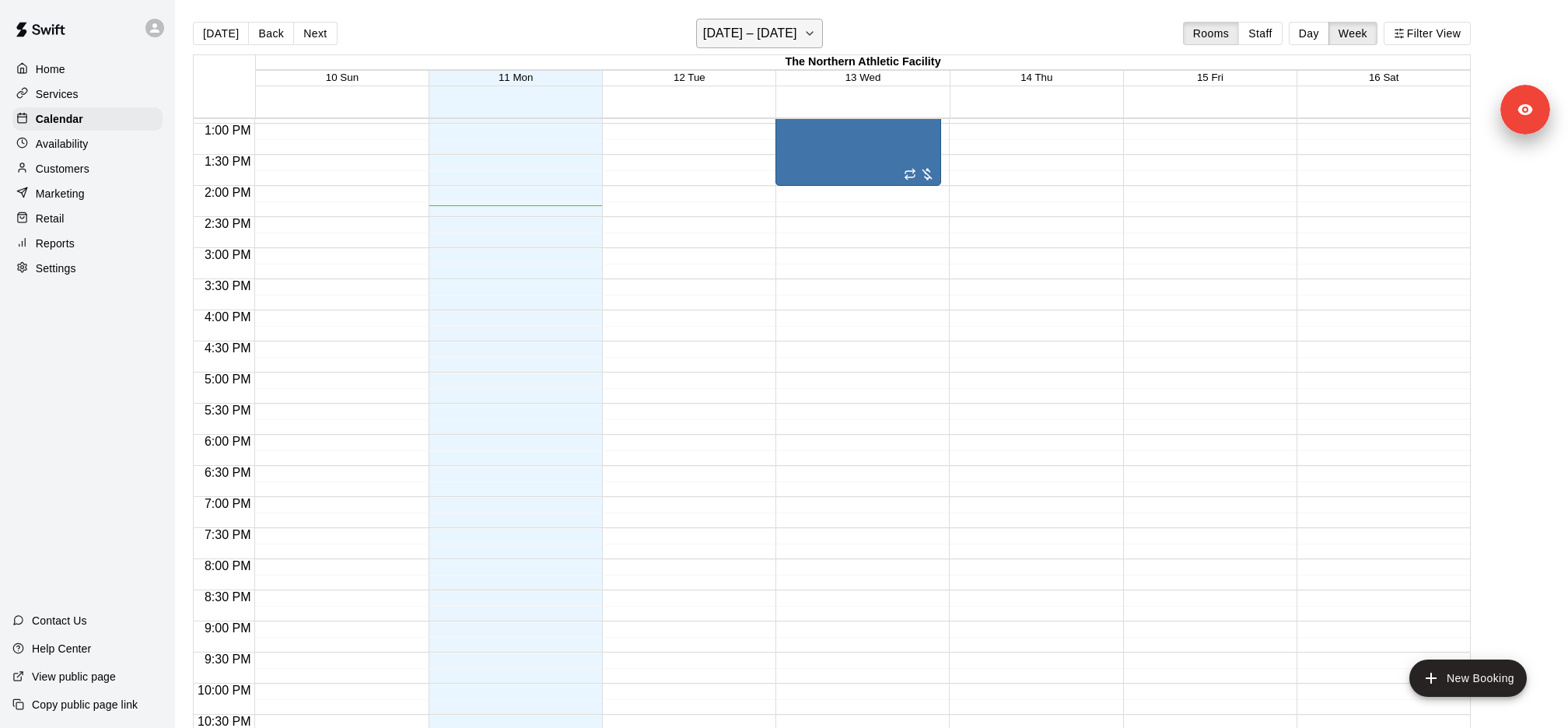
click at [794, 36] on button "[DATE] – [DATE]" at bounding box center [759, 34] width 126 height 30
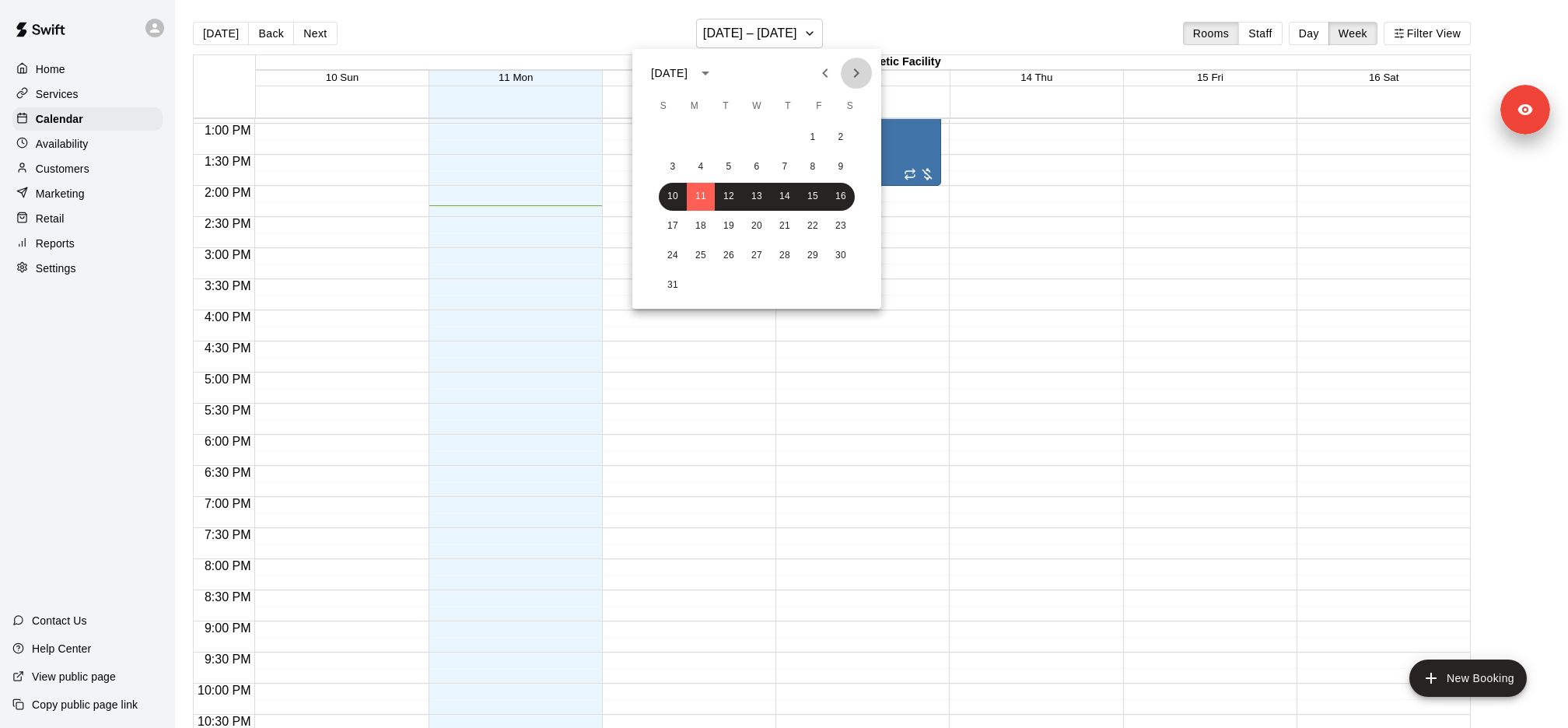
click at [854, 79] on icon "Next month" at bounding box center [856, 73] width 19 height 19
click at [763, 137] on button "1" at bounding box center [757, 137] width 28 height 28
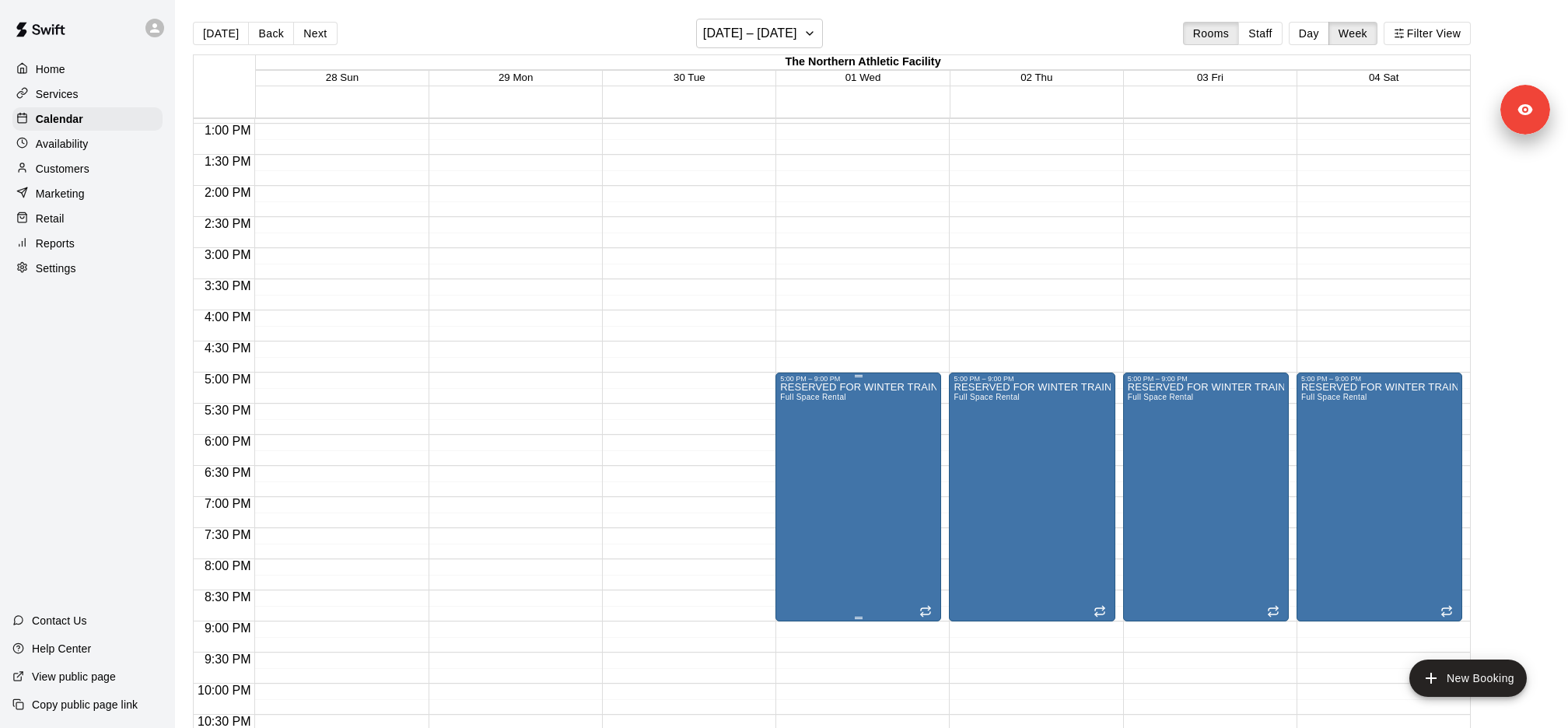
click at [803, 404] on icon "edit" at bounding box center [795, 398] width 19 height 19
click at [800, 473] on icon "delete" at bounding box center [795, 472] width 19 height 19
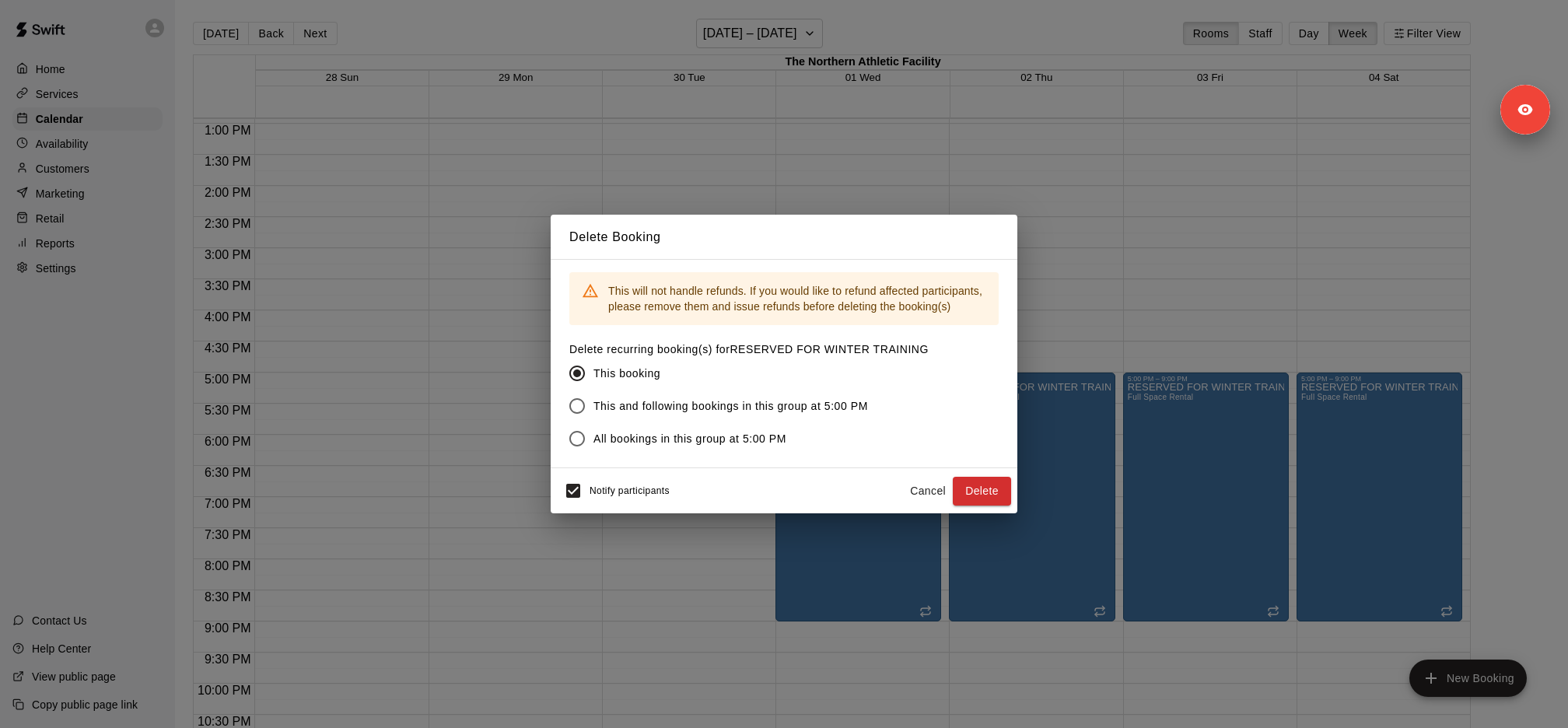
click at [766, 443] on span "All bookings in this group at 5:00 PM" at bounding box center [689, 439] width 193 height 17
click at [957, 546] on div "Delete Booking This will not handle refunds. If you would like to refund affect…" at bounding box center [784, 364] width 1568 height 728
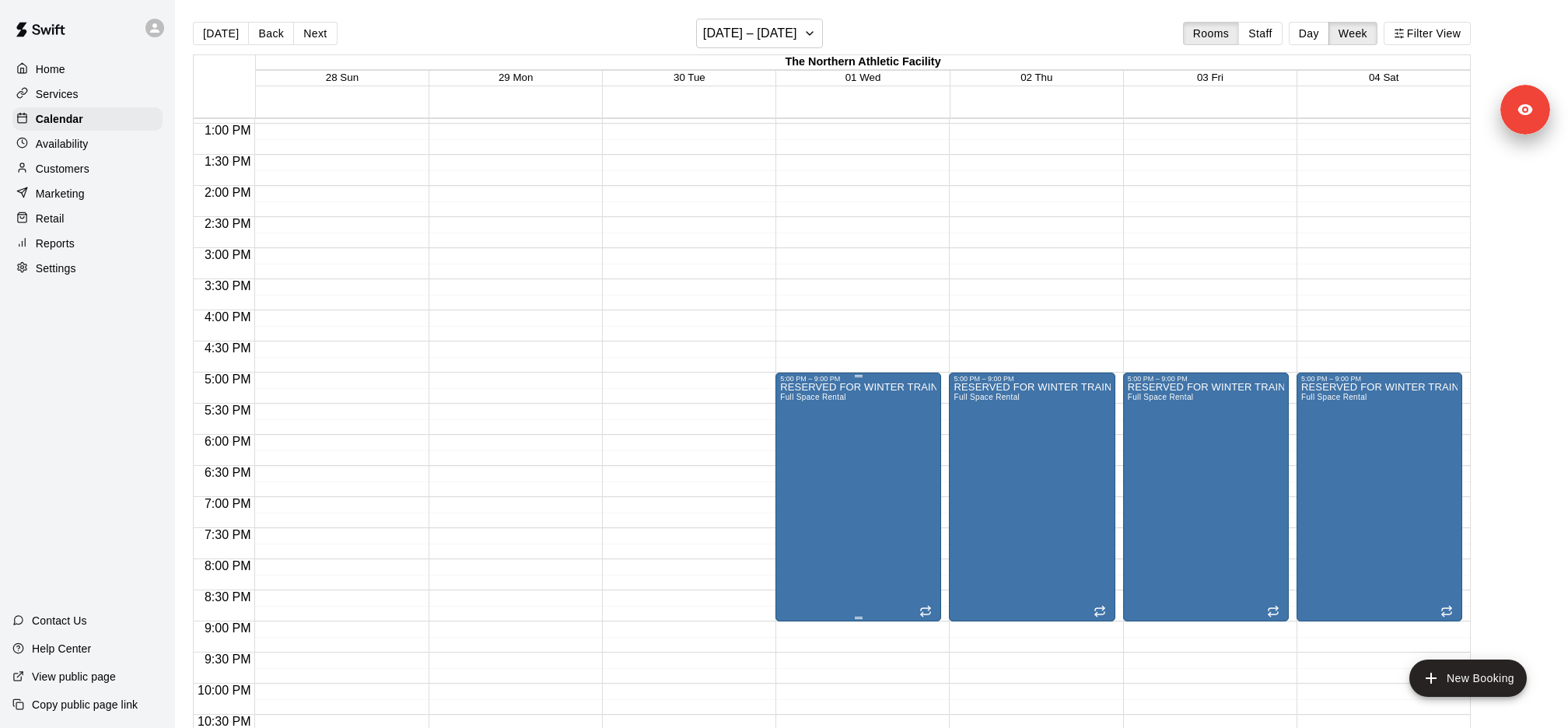
click at [838, 400] on span "Full Space Rental" at bounding box center [812, 396] width 66 height 9
click at [797, 405] on icon "edit" at bounding box center [795, 409] width 19 height 19
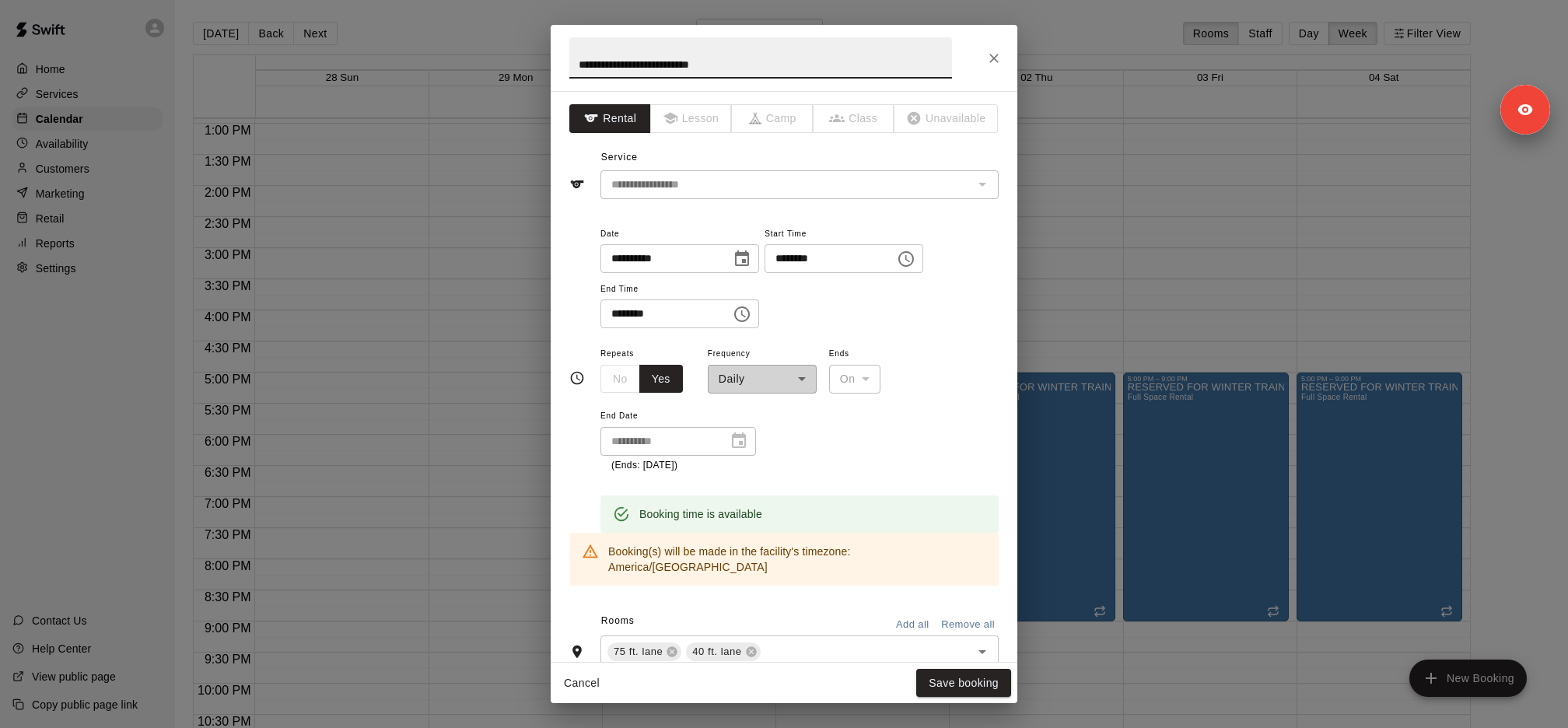
click at [711, 69] on input "**********" at bounding box center [760, 58] width 382 height 41
click at [991, 54] on icon "Close" at bounding box center [993, 57] width 9 height 9
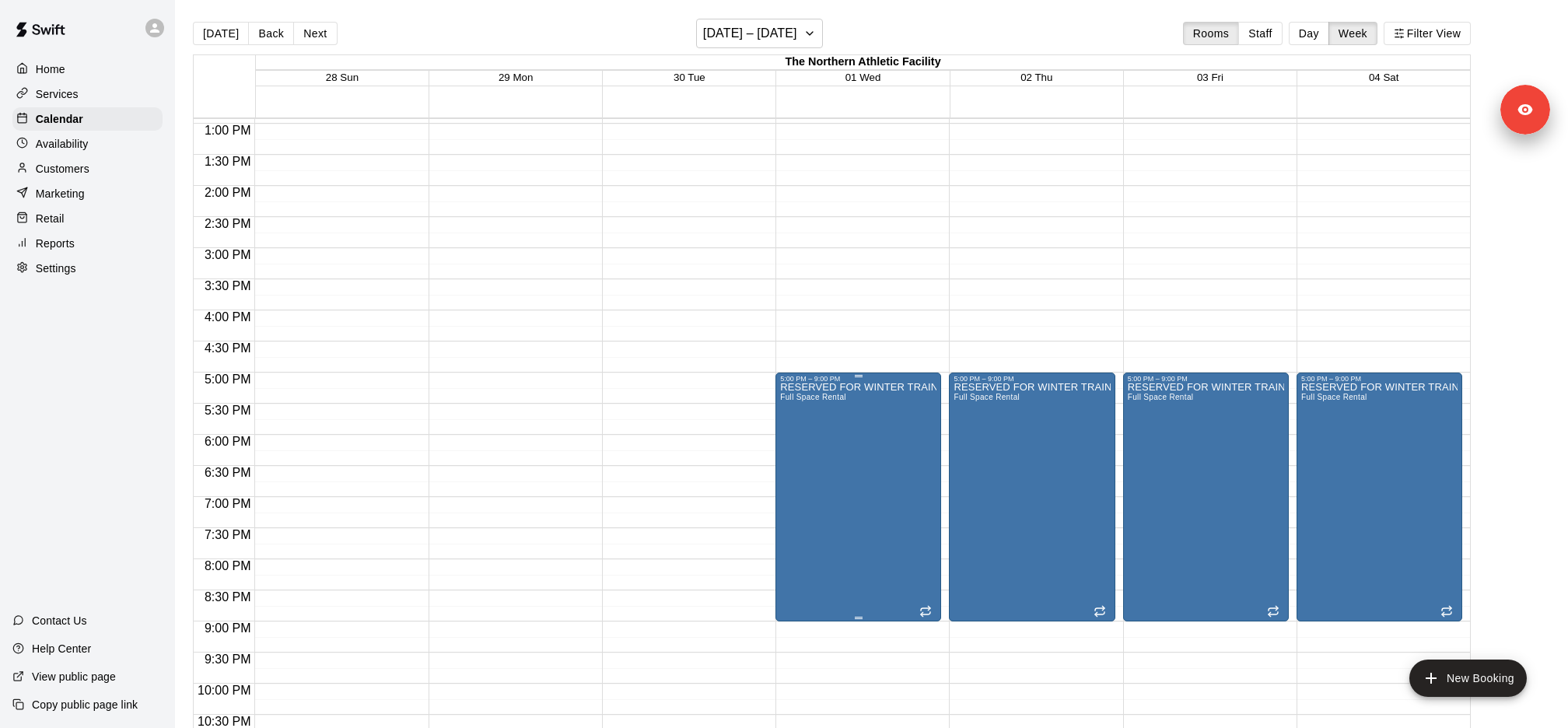
click at [800, 438] on icon "delete" at bounding box center [795, 436] width 19 height 19
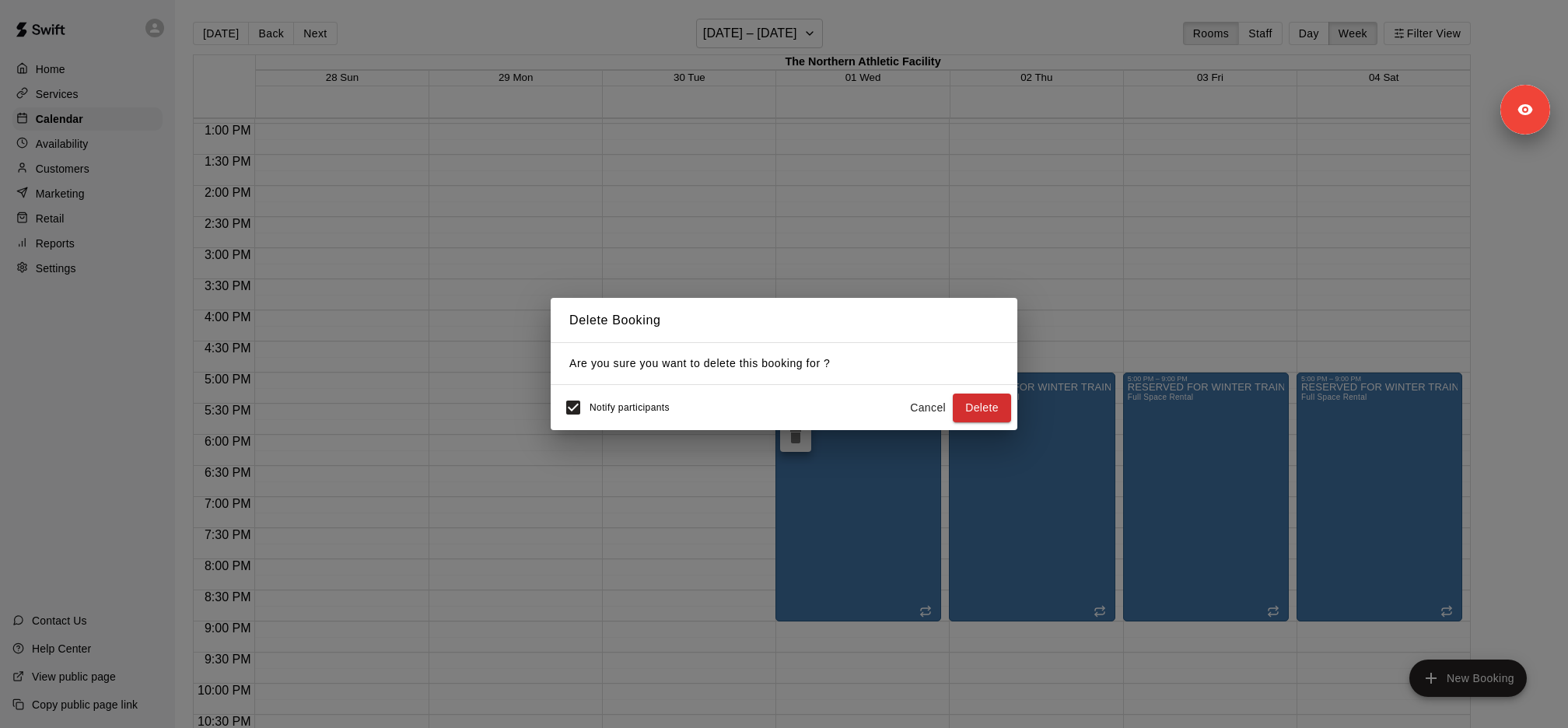
click at [930, 410] on button "Cancel" at bounding box center [928, 407] width 49 height 29
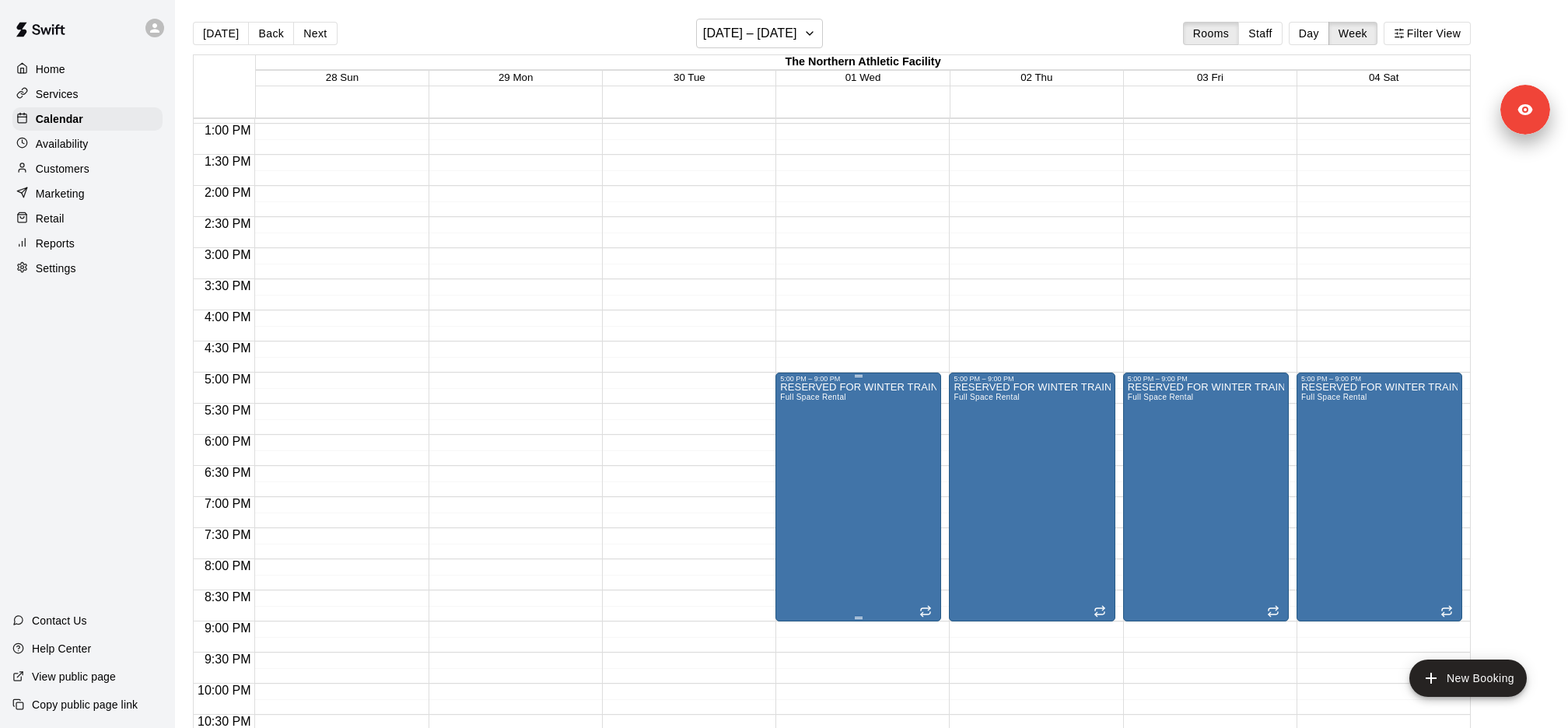
click at [794, 467] on icon "delete" at bounding box center [795, 472] width 11 height 14
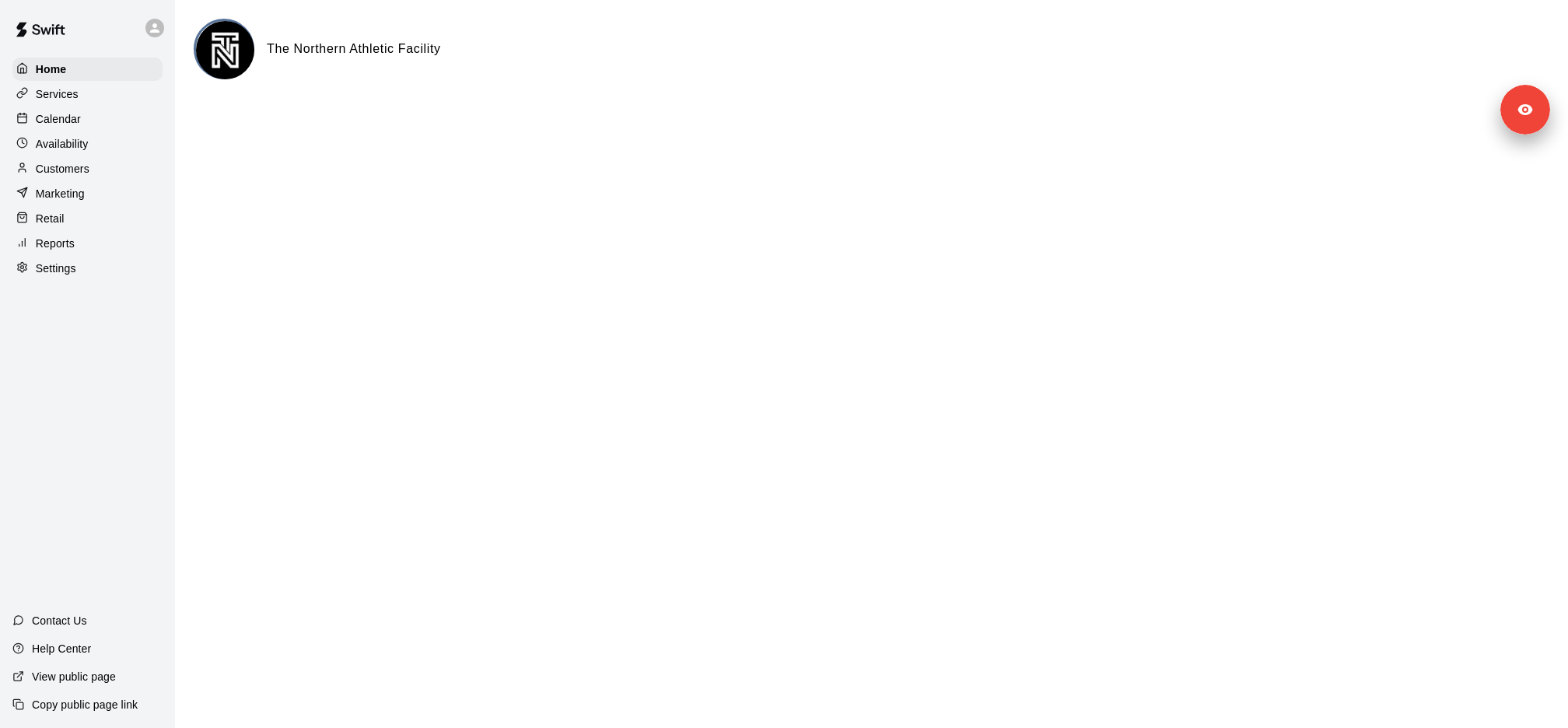
click at [101, 109] on div "Calendar" at bounding box center [88, 120] width 150 height 24
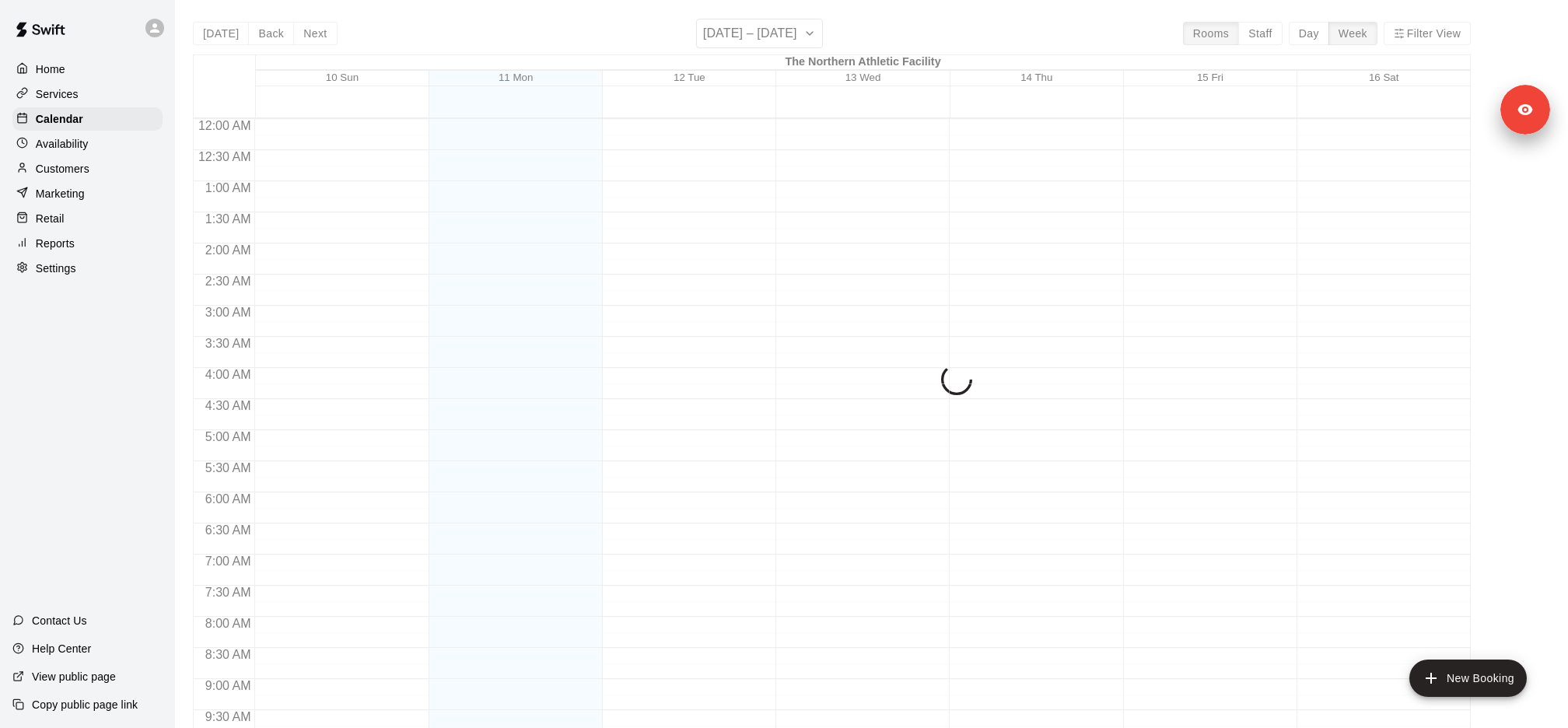
scroll to position [804, 0]
click at [803, 34] on div "[DATE] Back Next [DATE] – [DATE] Rooms Staff Day Week Filter View The Northern …" at bounding box center [831, 382] width 1278 height 728
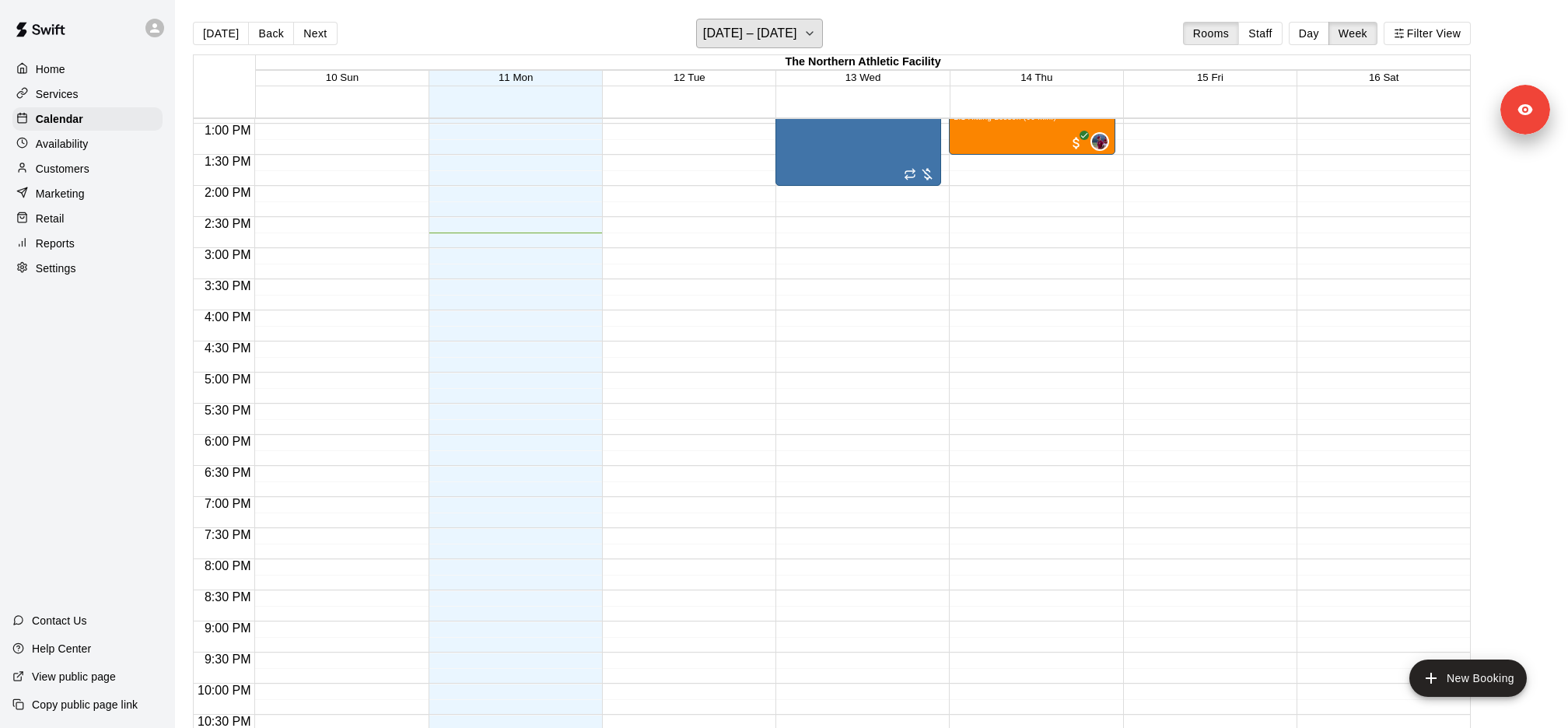
click at [806, 34] on icon "button" at bounding box center [809, 33] width 6 height 3
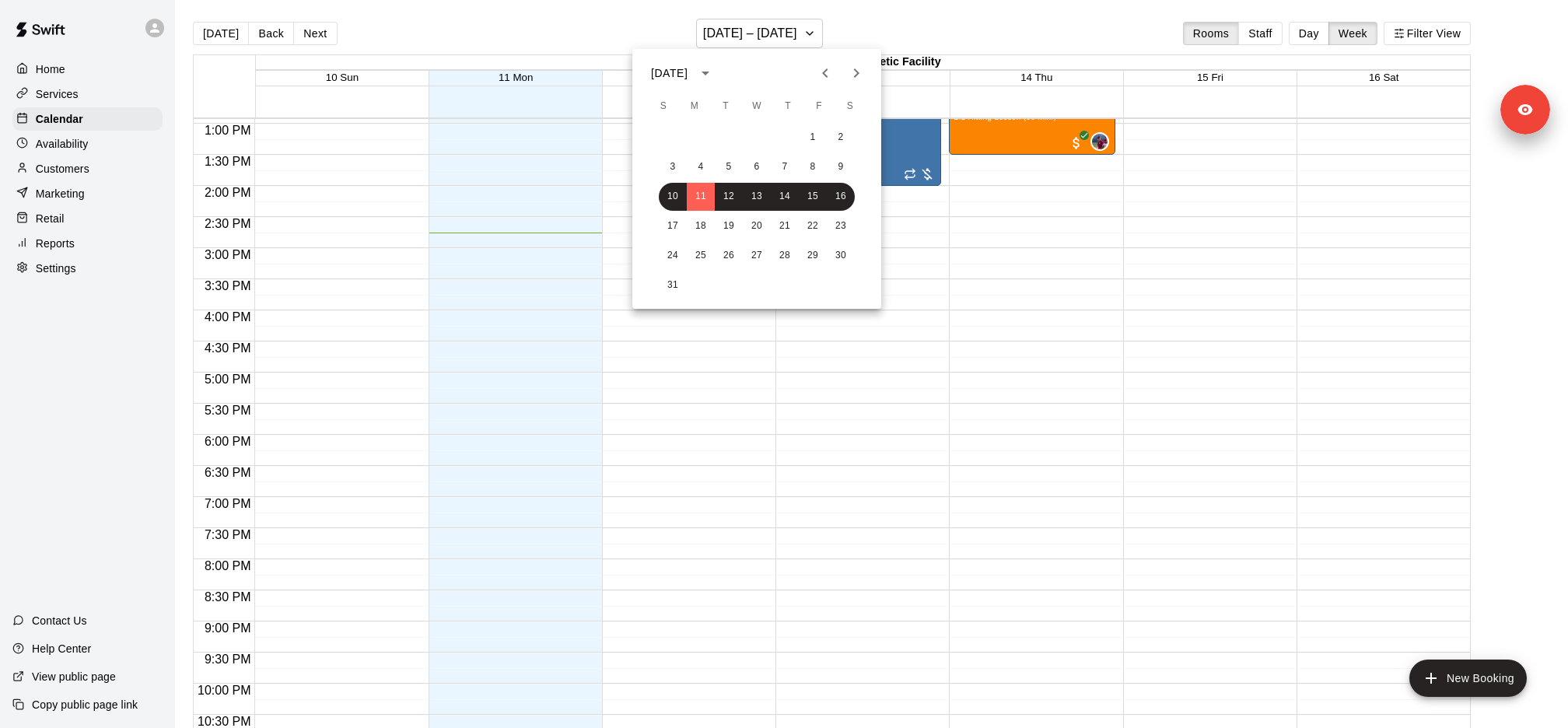
click at [851, 73] on icon "Next month" at bounding box center [856, 73] width 19 height 19
click at [790, 201] on button "18" at bounding box center [784, 197] width 28 height 28
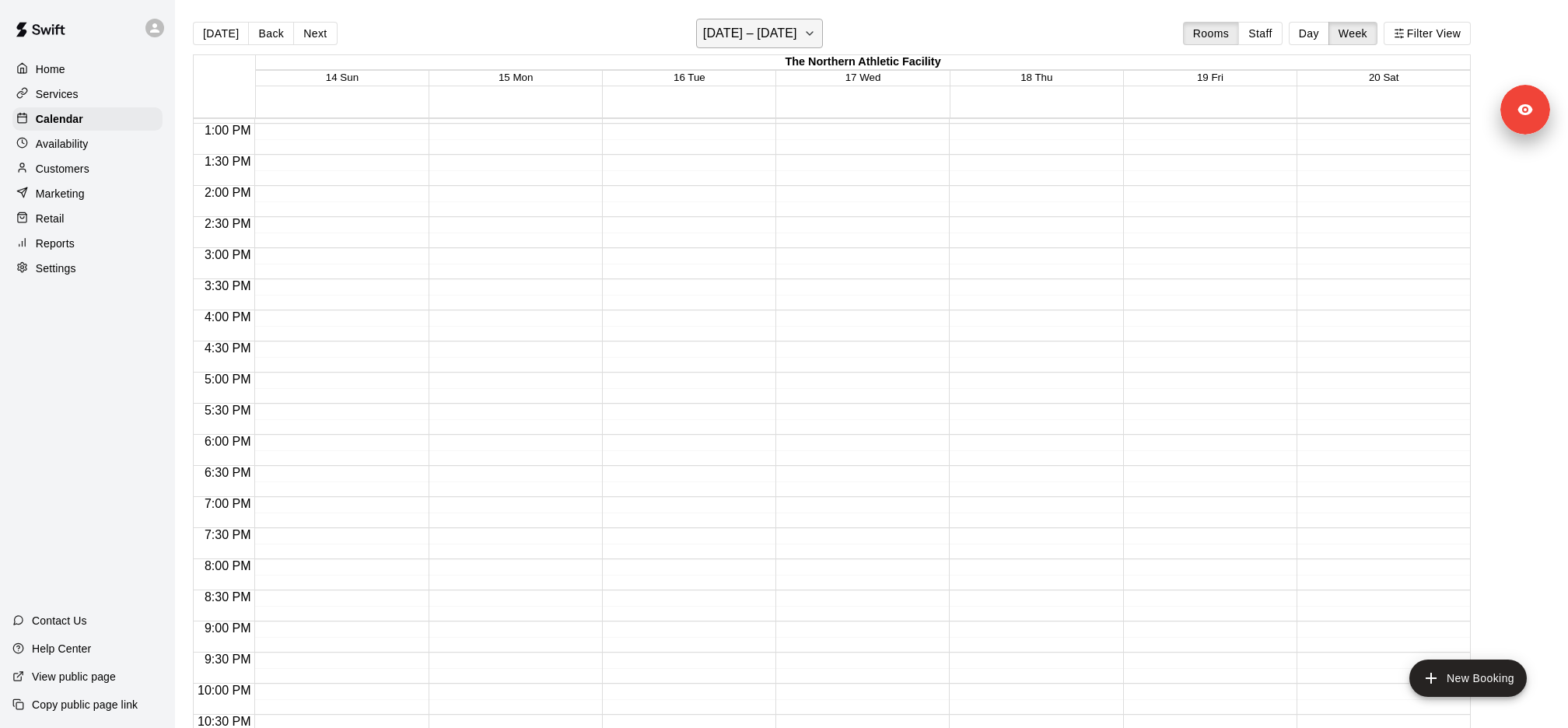
click at [816, 31] on icon "button" at bounding box center [809, 33] width 13 height 19
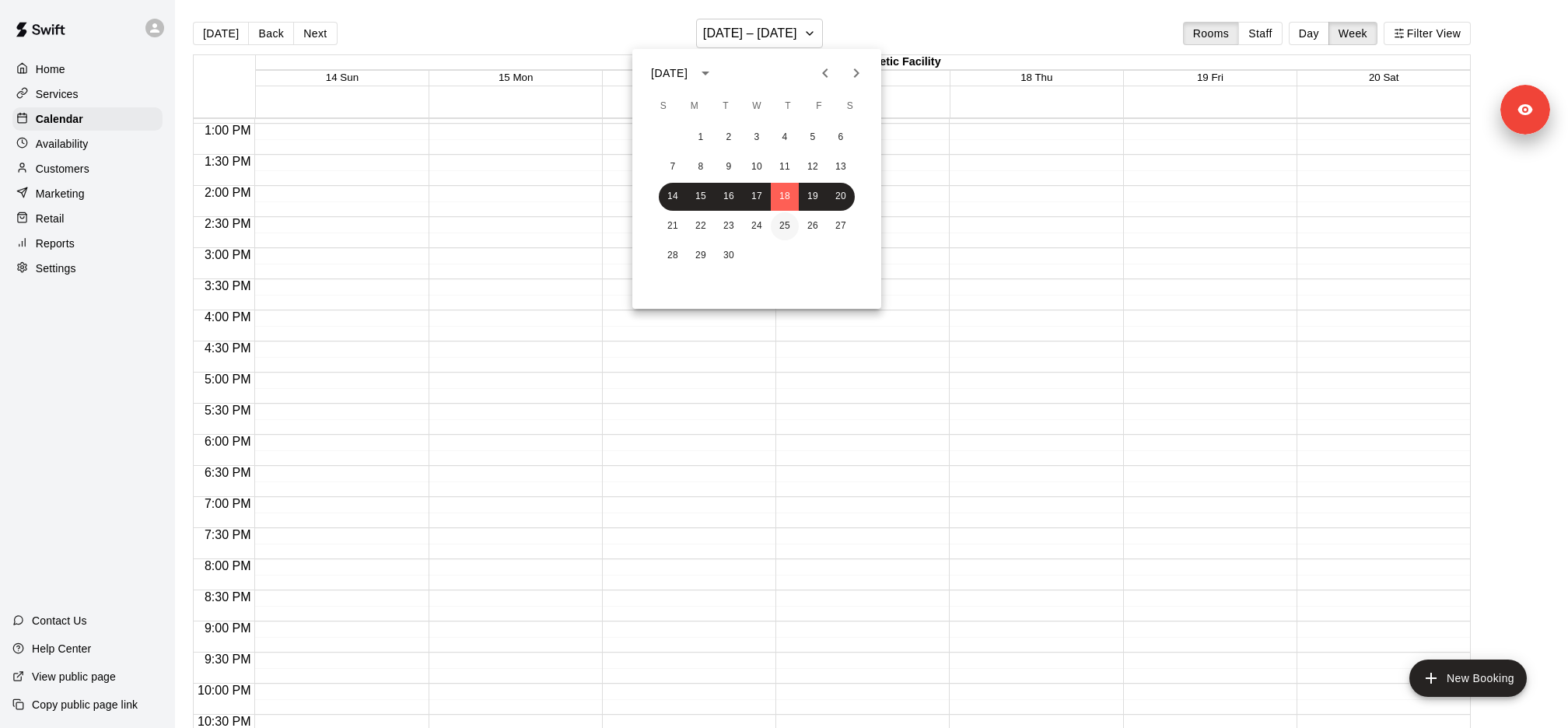
click at [789, 228] on button "25" at bounding box center [784, 226] width 28 height 28
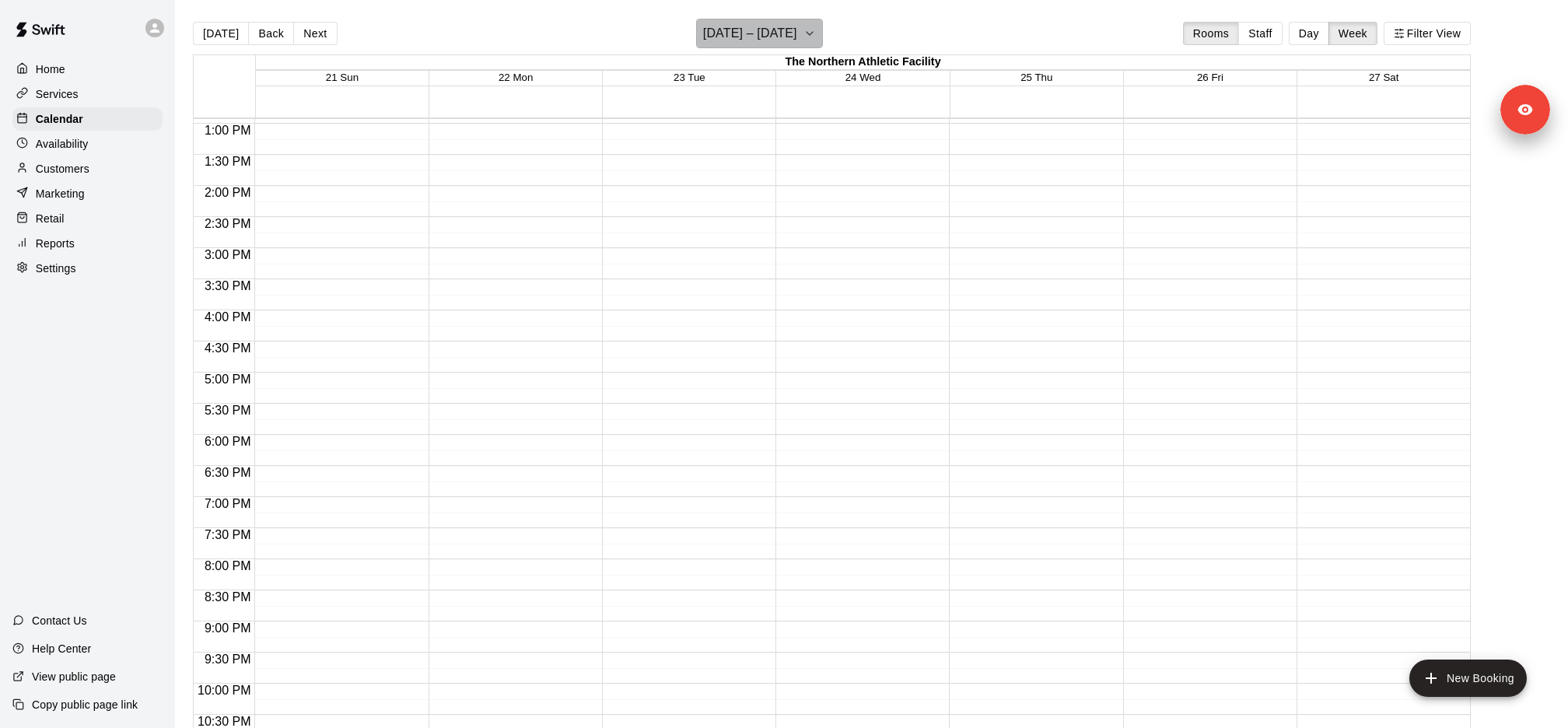
click at [797, 37] on h6 "[DATE] – [DATE]" at bounding box center [749, 34] width 94 height 22
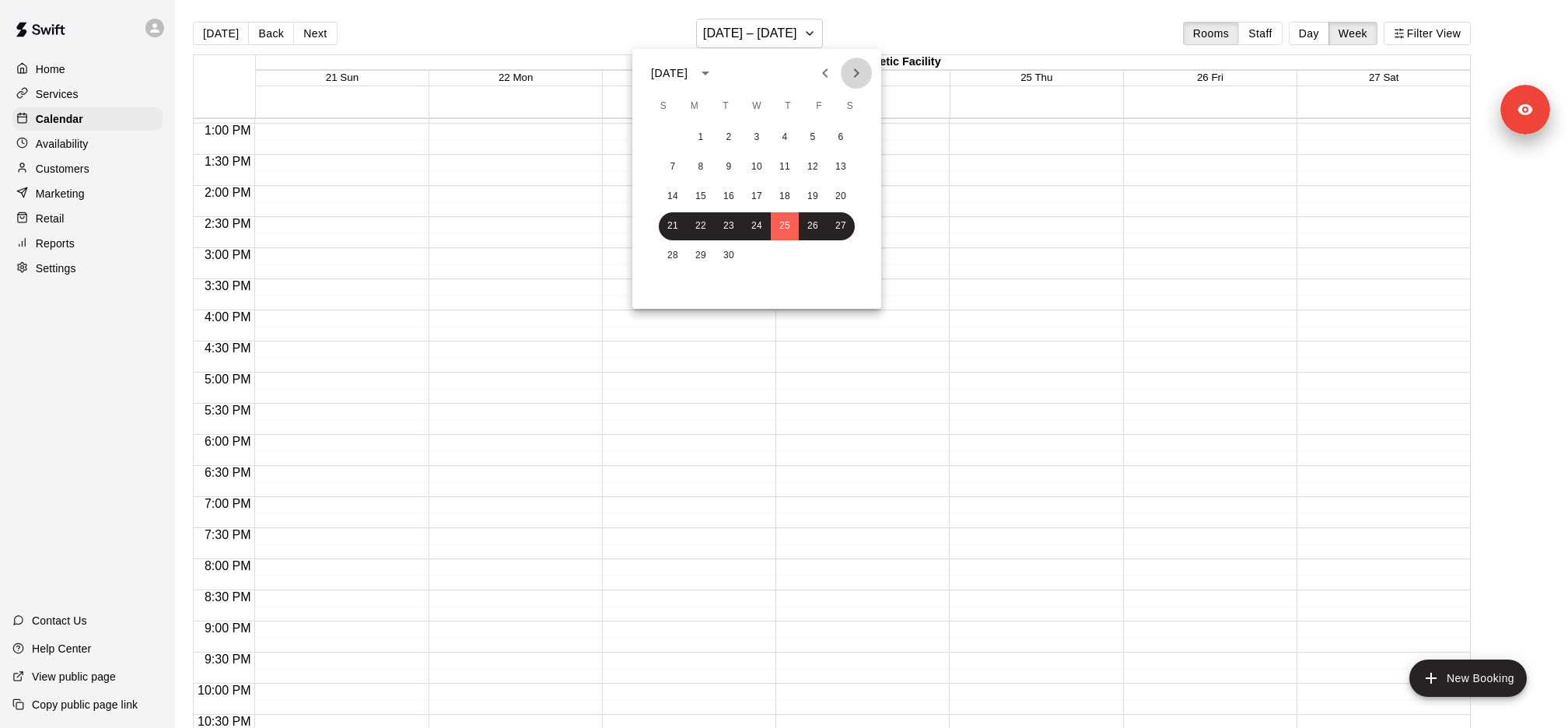
click at [866, 71] on button "Next month" at bounding box center [856, 72] width 31 height 31
click at [785, 137] on button "2" at bounding box center [784, 137] width 28 height 28
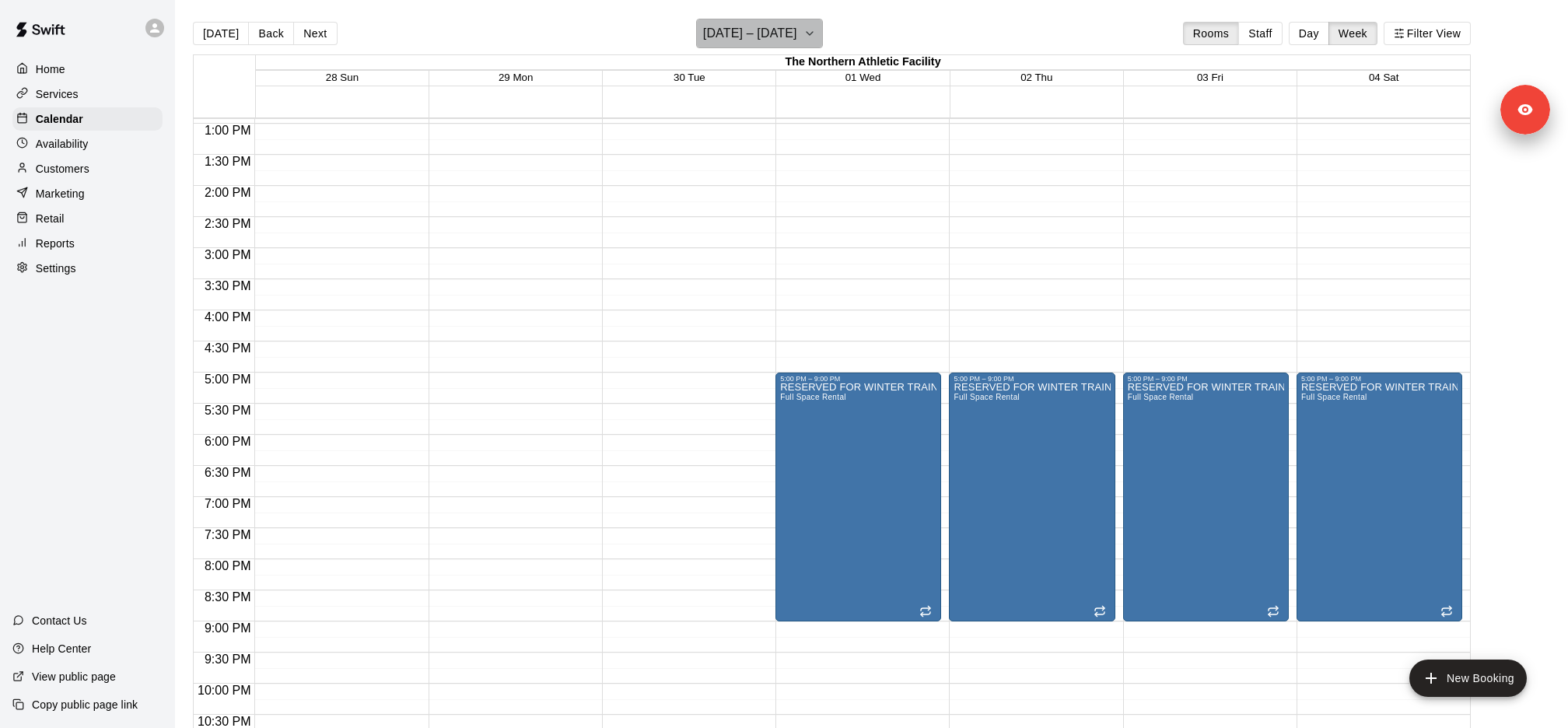
click at [797, 44] on h6 "[DATE] – [DATE]" at bounding box center [749, 34] width 94 height 22
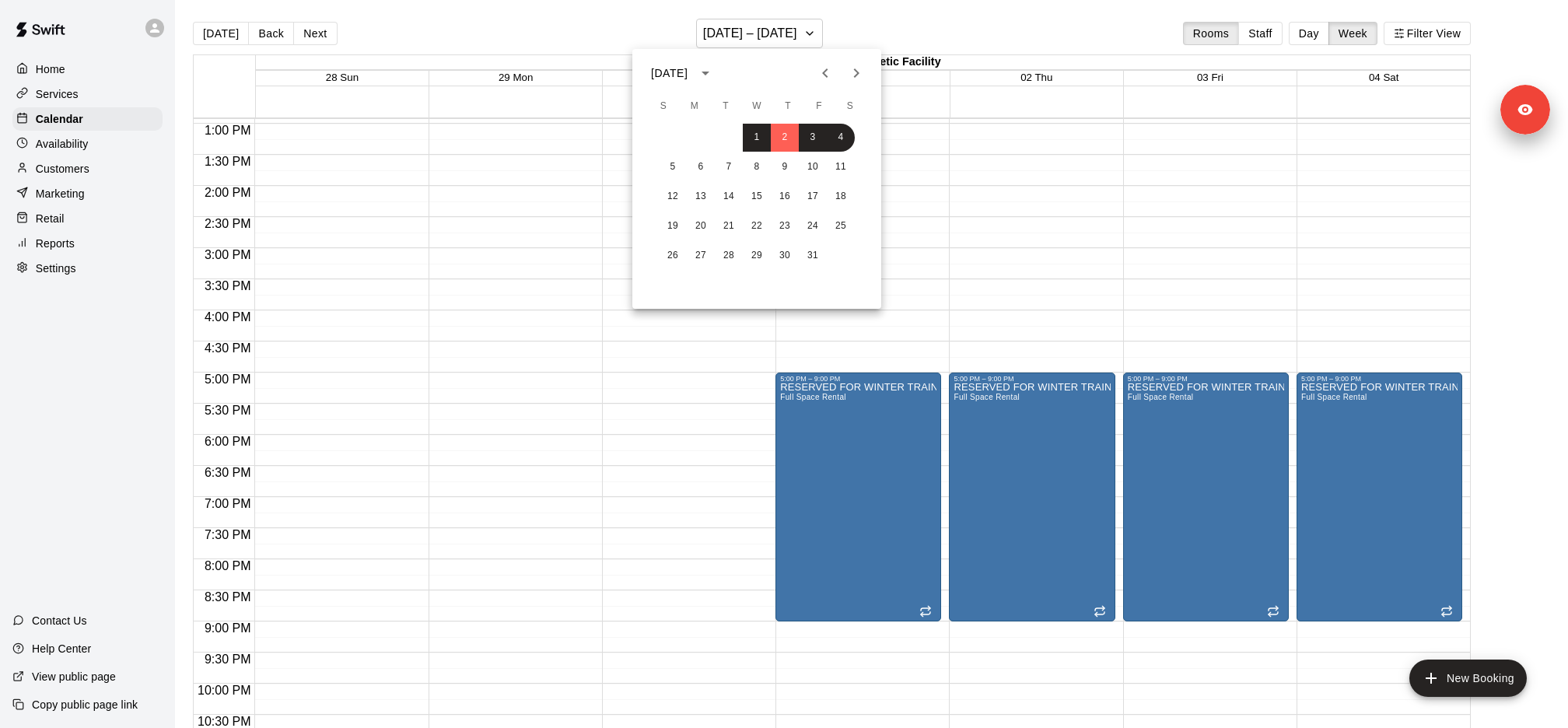
click at [839, 438] on div at bounding box center [784, 364] width 1568 height 728
click at [797, 40] on h6 "[DATE] – [DATE]" at bounding box center [749, 34] width 94 height 22
click at [759, 135] on button "1" at bounding box center [757, 137] width 28 height 28
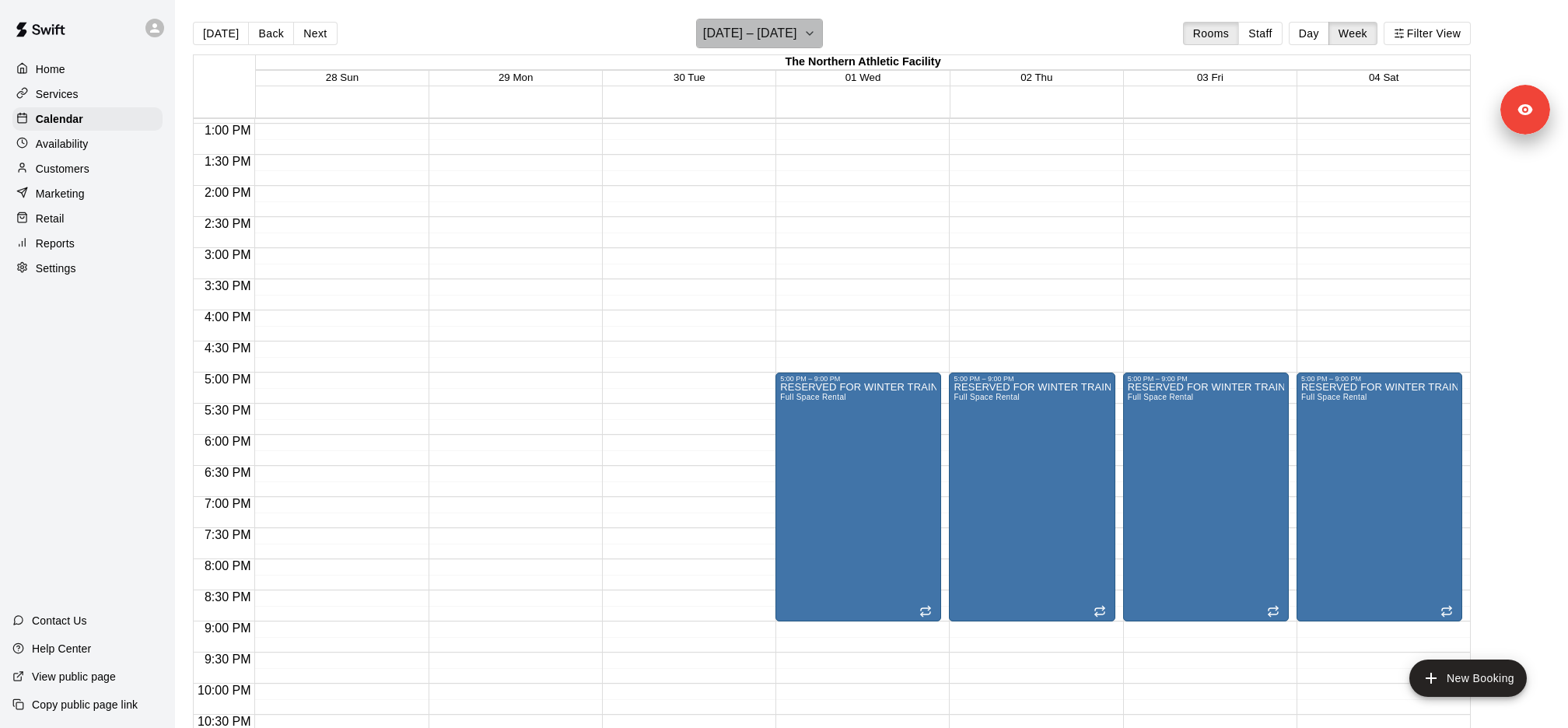
click at [797, 24] on h6 "[DATE] – [DATE]" at bounding box center [749, 34] width 94 height 22
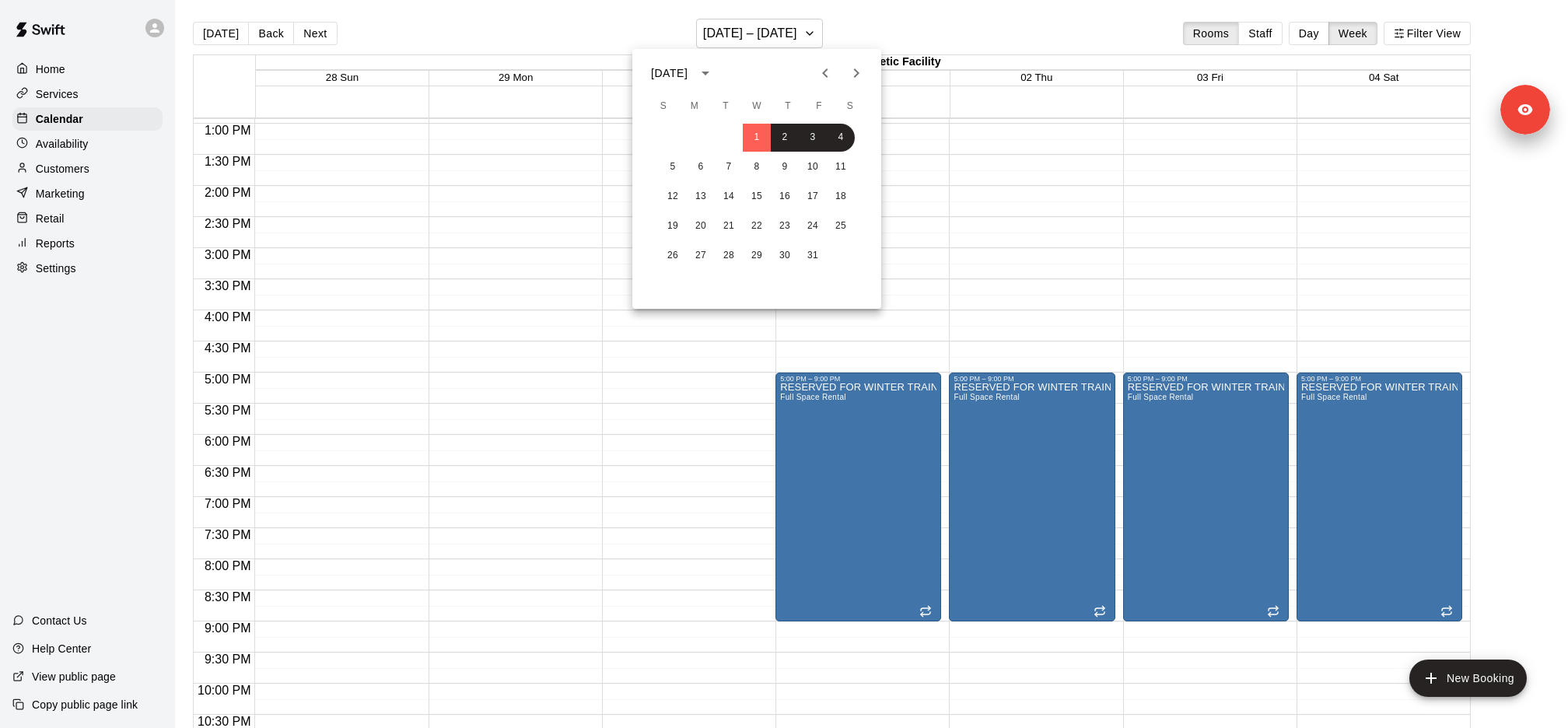
click at [845, 64] on button "Next month" at bounding box center [856, 72] width 31 height 31
click at [854, 72] on icon "Next month" at bounding box center [856, 73] width 19 height 19
click at [675, 140] on button "1" at bounding box center [673, 137] width 28 height 28
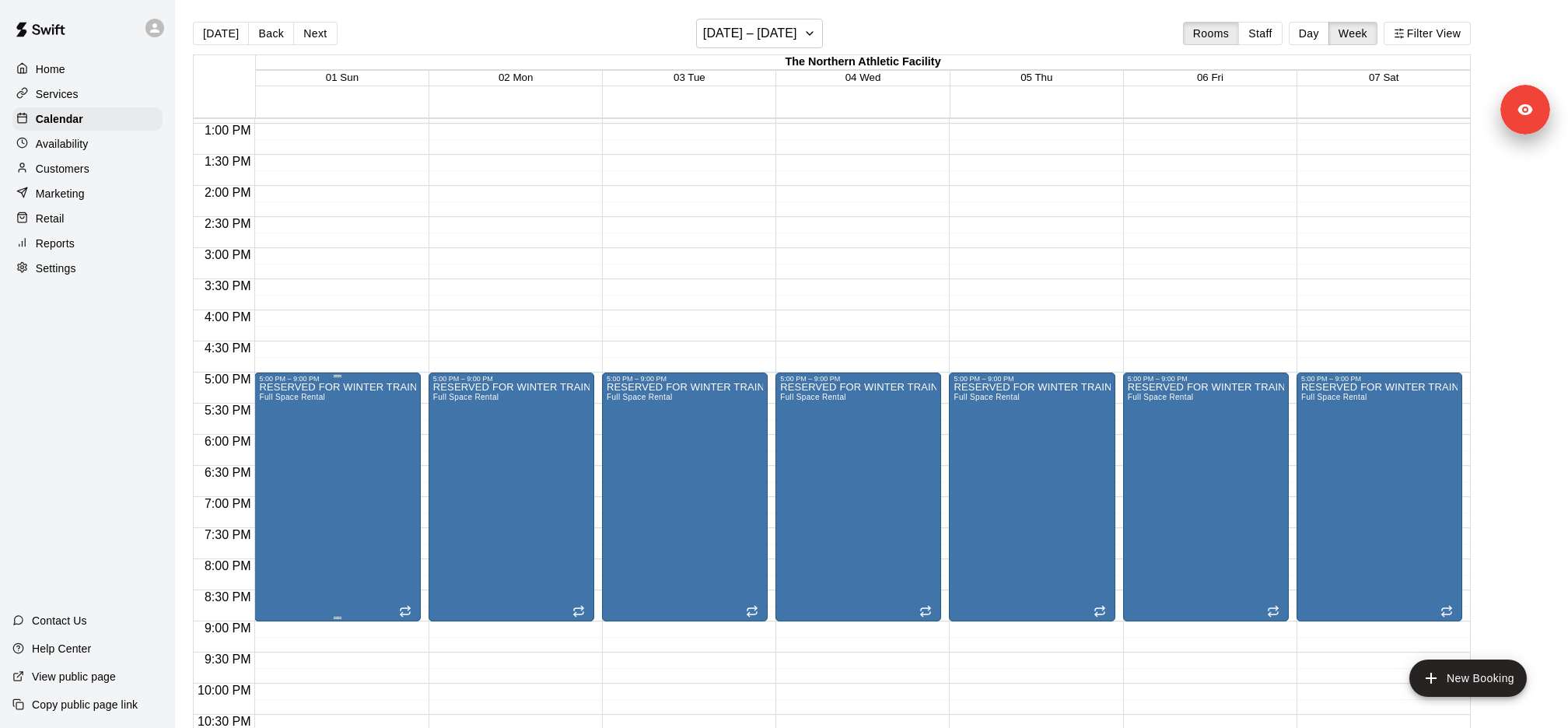
click at [327, 387] on p "RESERVED FOR WINTER TRAINING" at bounding box center [337, 387] width 156 height 0
click at [283, 469] on icon "delete" at bounding box center [274, 477] width 19 height 19
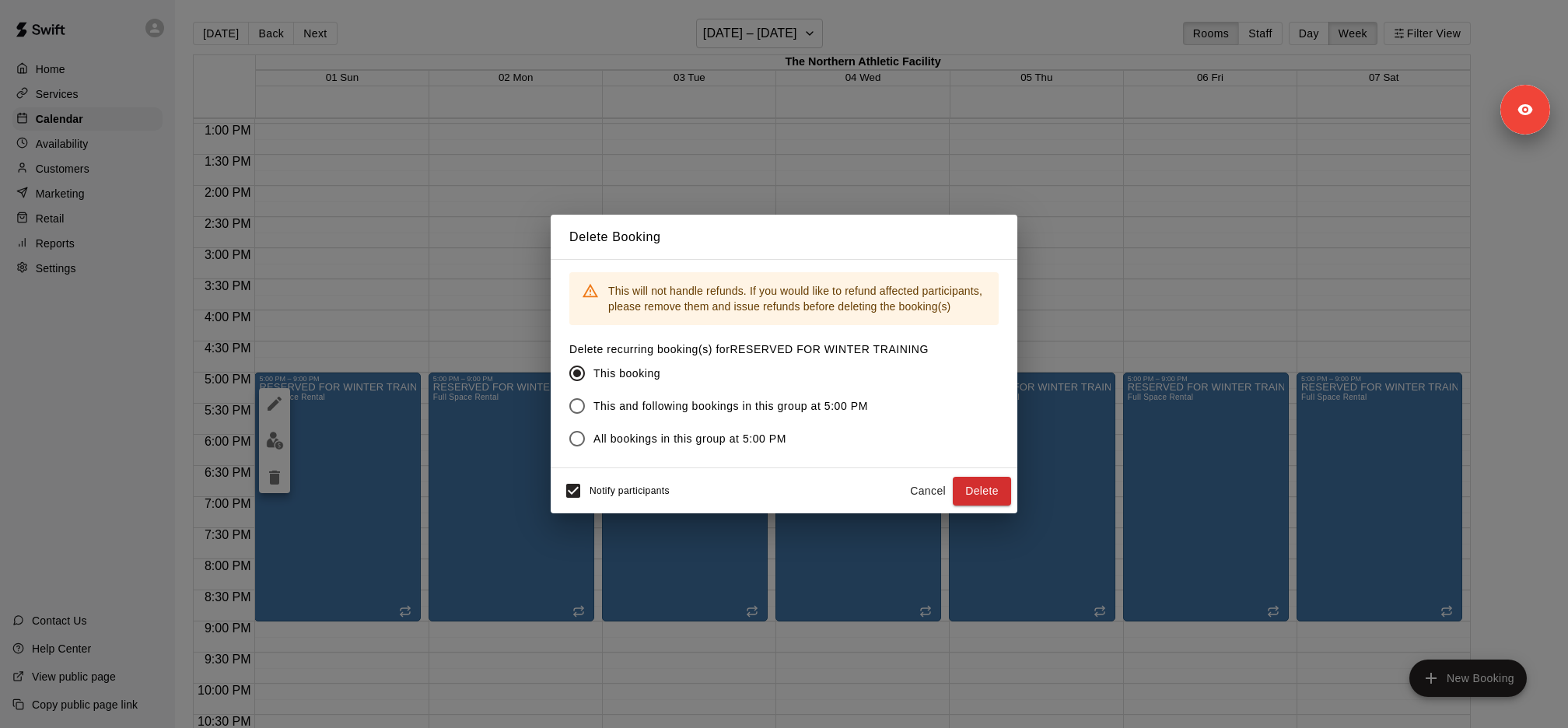
click at [689, 416] on label "This and following bookings in this group at 5:00 PM" at bounding box center [738, 405] width 356 height 33
click at [976, 488] on button "Delete" at bounding box center [981, 490] width 58 height 29
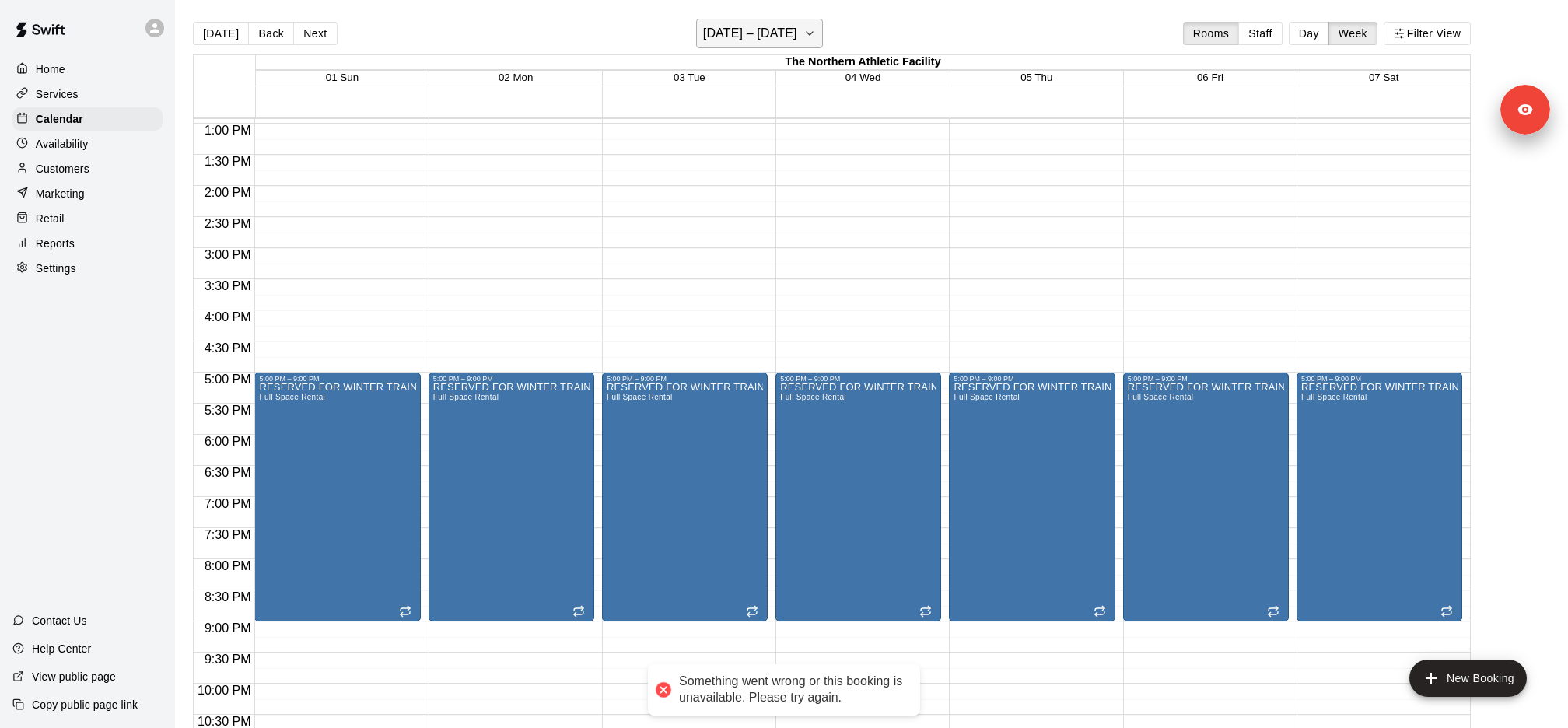
click at [806, 32] on icon "button" at bounding box center [809, 33] width 6 height 3
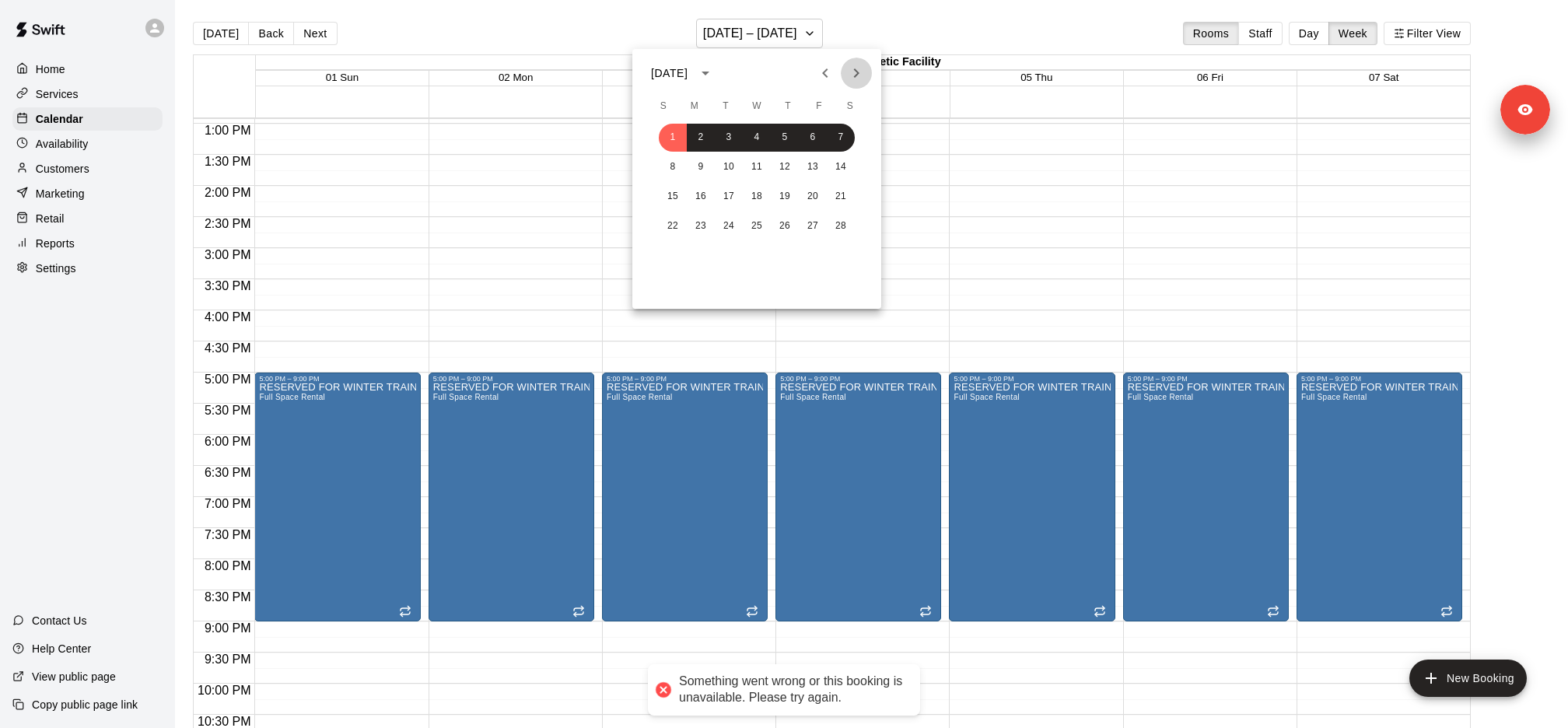
click at [851, 78] on icon "Next month" at bounding box center [856, 73] width 19 height 19
click at [676, 140] on button "1" at bounding box center [673, 137] width 28 height 28
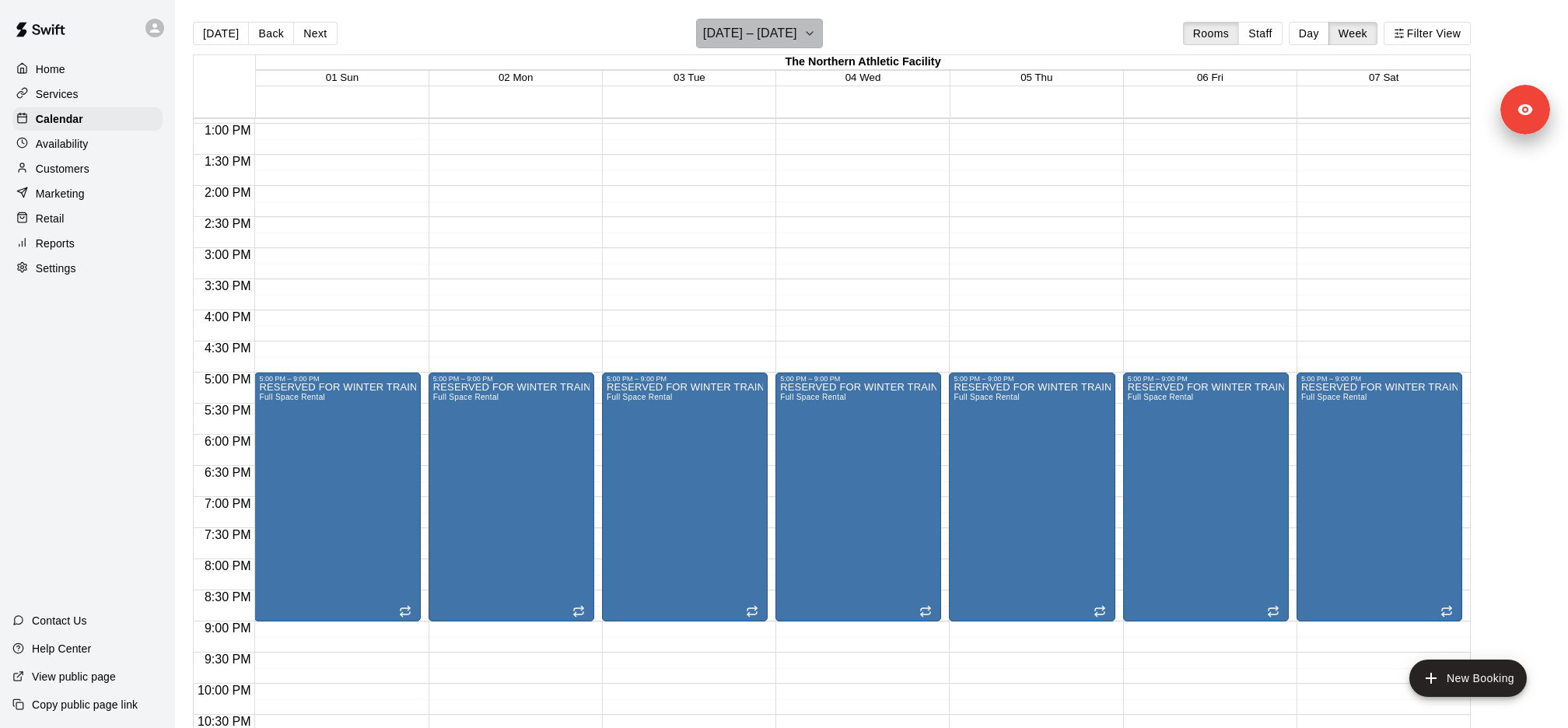
click at [763, 36] on h6 "[DATE] – [DATE]" at bounding box center [749, 34] width 94 height 22
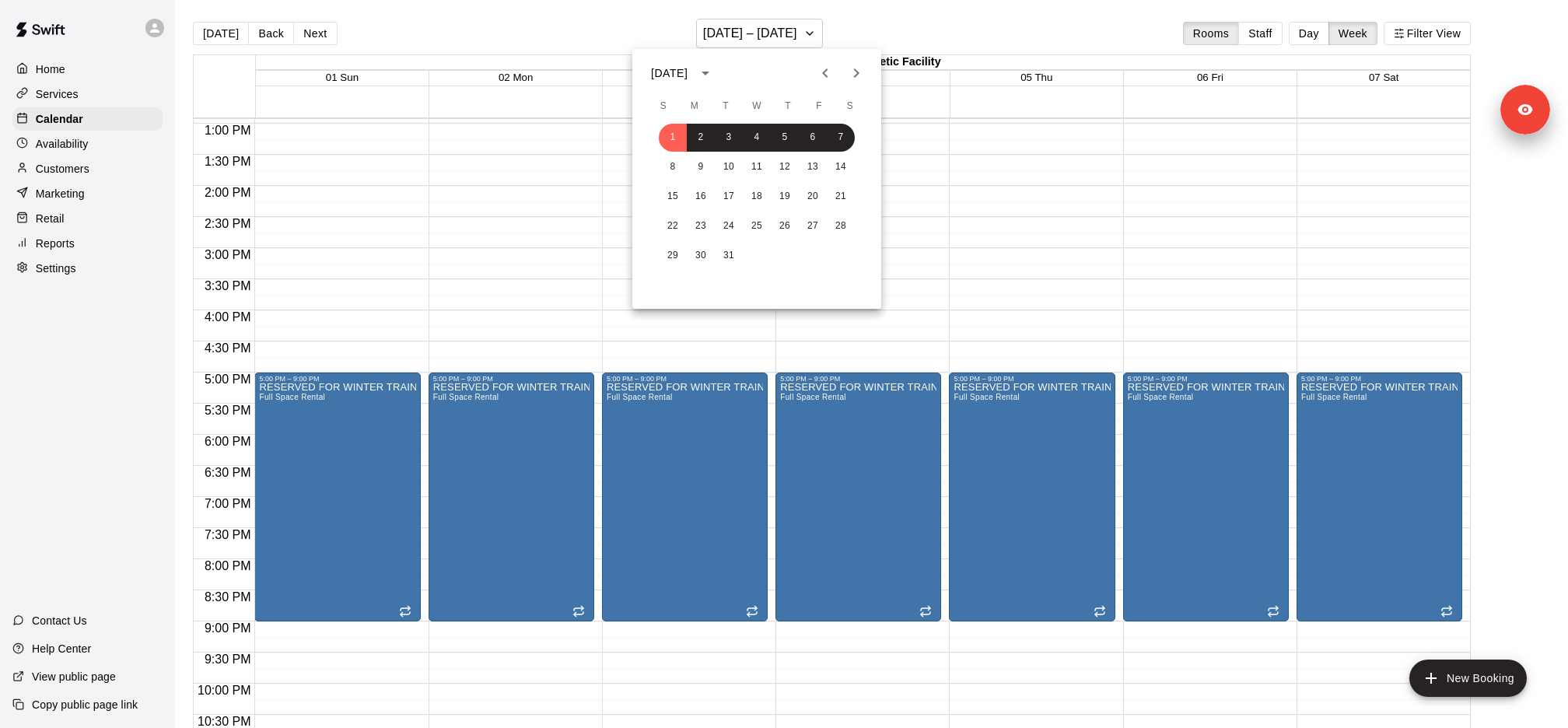
click at [853, 77] on icon "Next month" at bounding box center [856, 73] width 19 height 19
click at [757, 137] on button "1" at bounding box center [757, 137] width 28 height 28
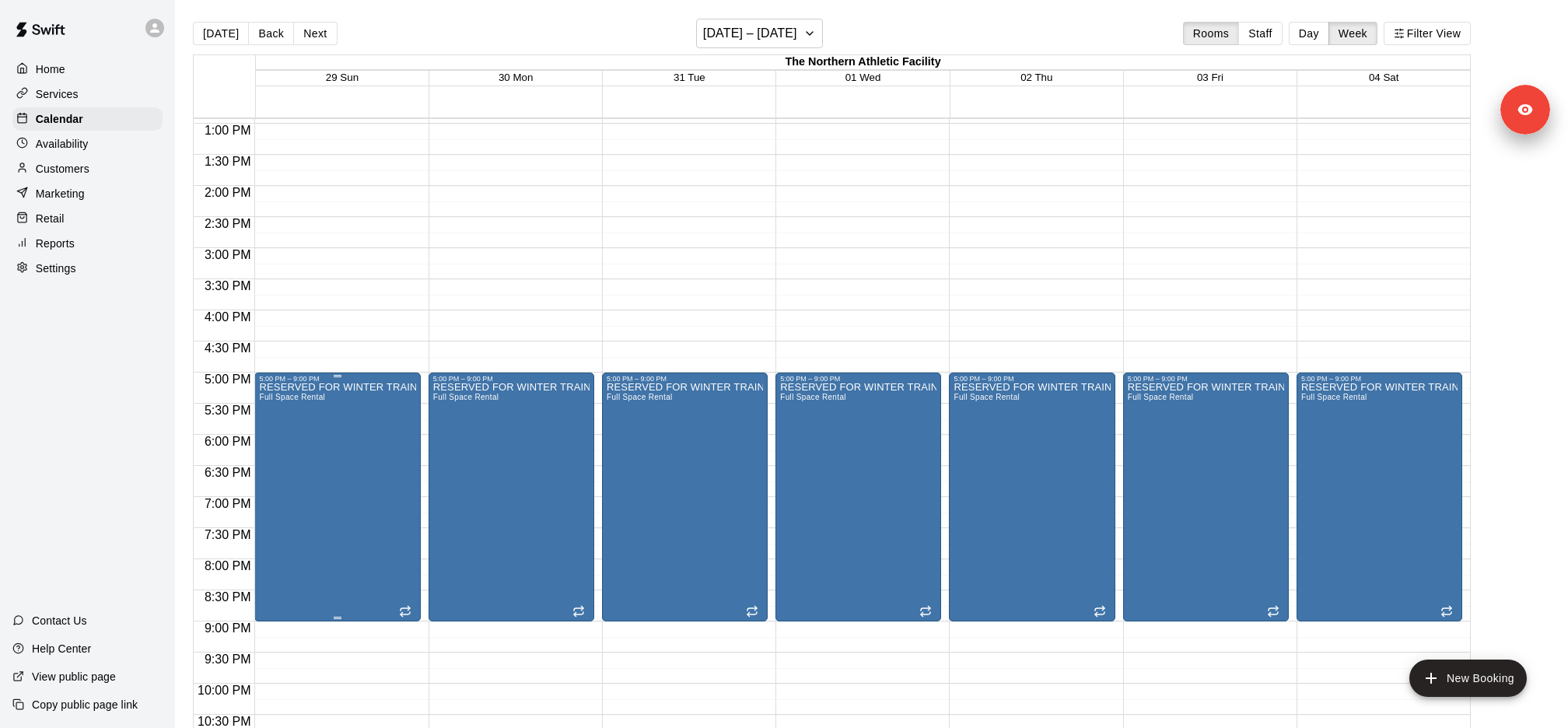
click at [287, 465] on button "delete" at bounding box center [274, 472] width 31 height 31
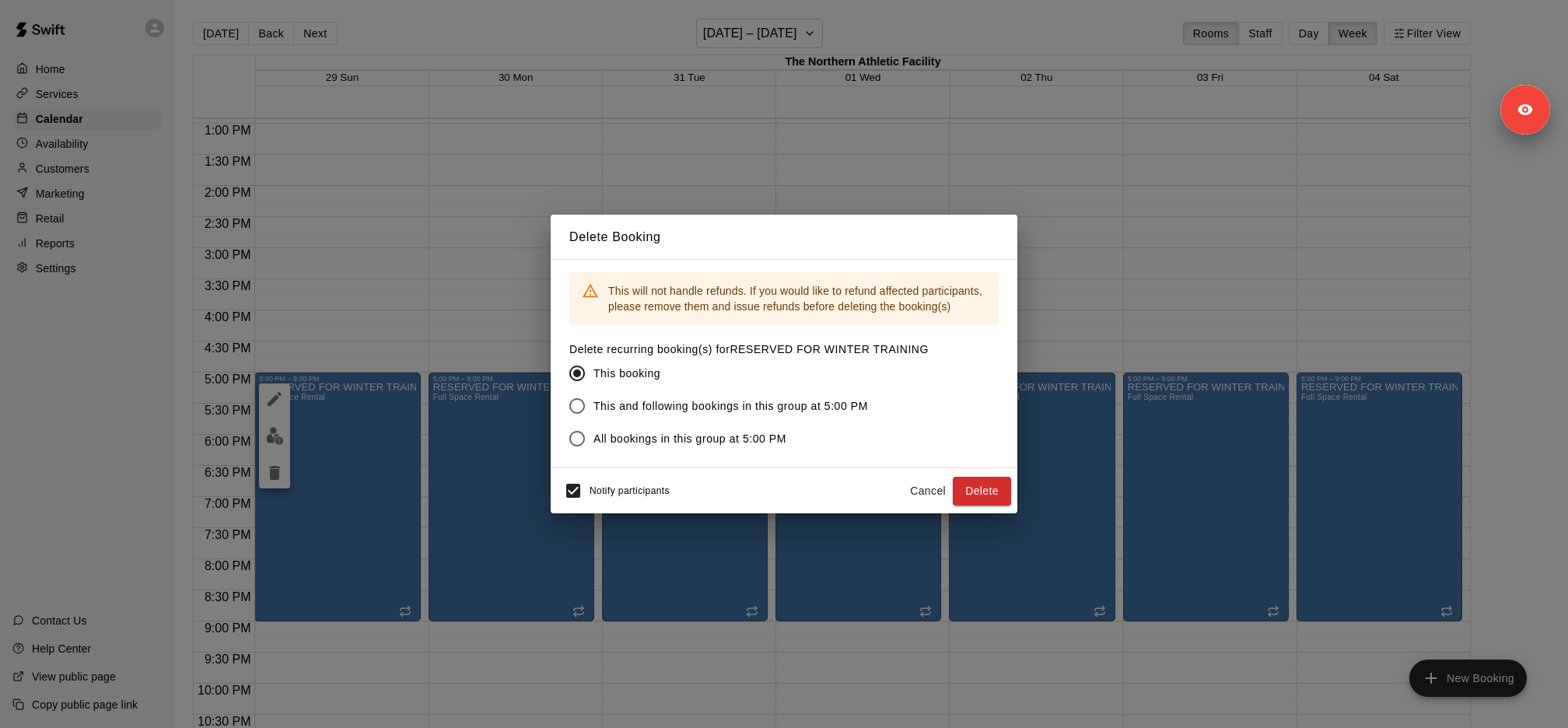
click at [750, 439] on span "All bookings in this group at 5:00 PM" at bounding box center [689, 439] width 193 height 17
click at [972, 484] on button "Delete" at bounding box center [981, 490] width 58 height 29
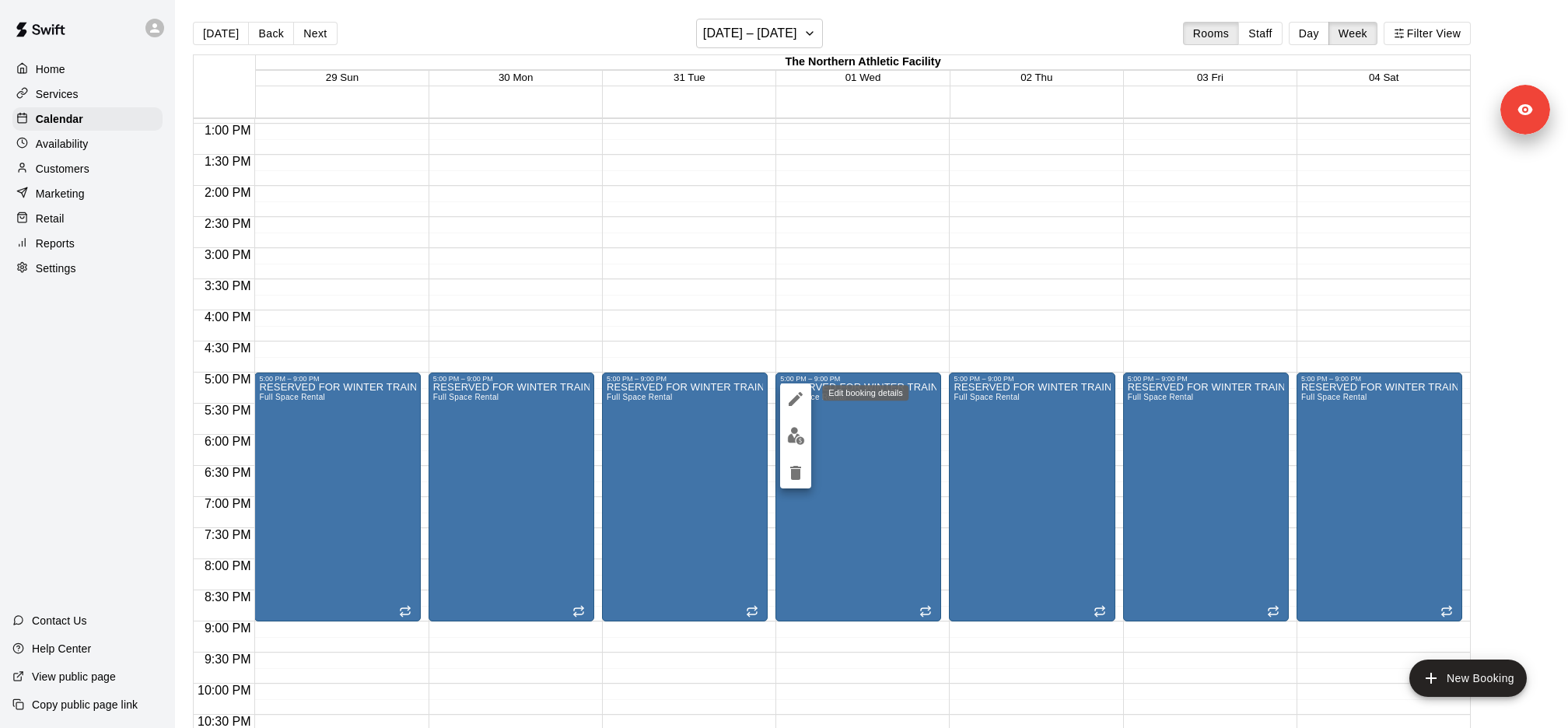
click at [797, 405] on icon "edit" at bounding box center [795, 398] width 19 height 19
click at [808, 65] on div "The Northern Athletic Facility" at bounding box center [863, 62] width 1214 height 15
click at [808, 51] on div "[DATE] Back Next [DATE] – [DATE] Rooms Staff Day Week Filter View" at bounding box center [831, 37] width 1278 height 36
click at [797, 39] on h6 "[DATE] – [DATE]" at bounding box center [749, 34] width 94 height 22
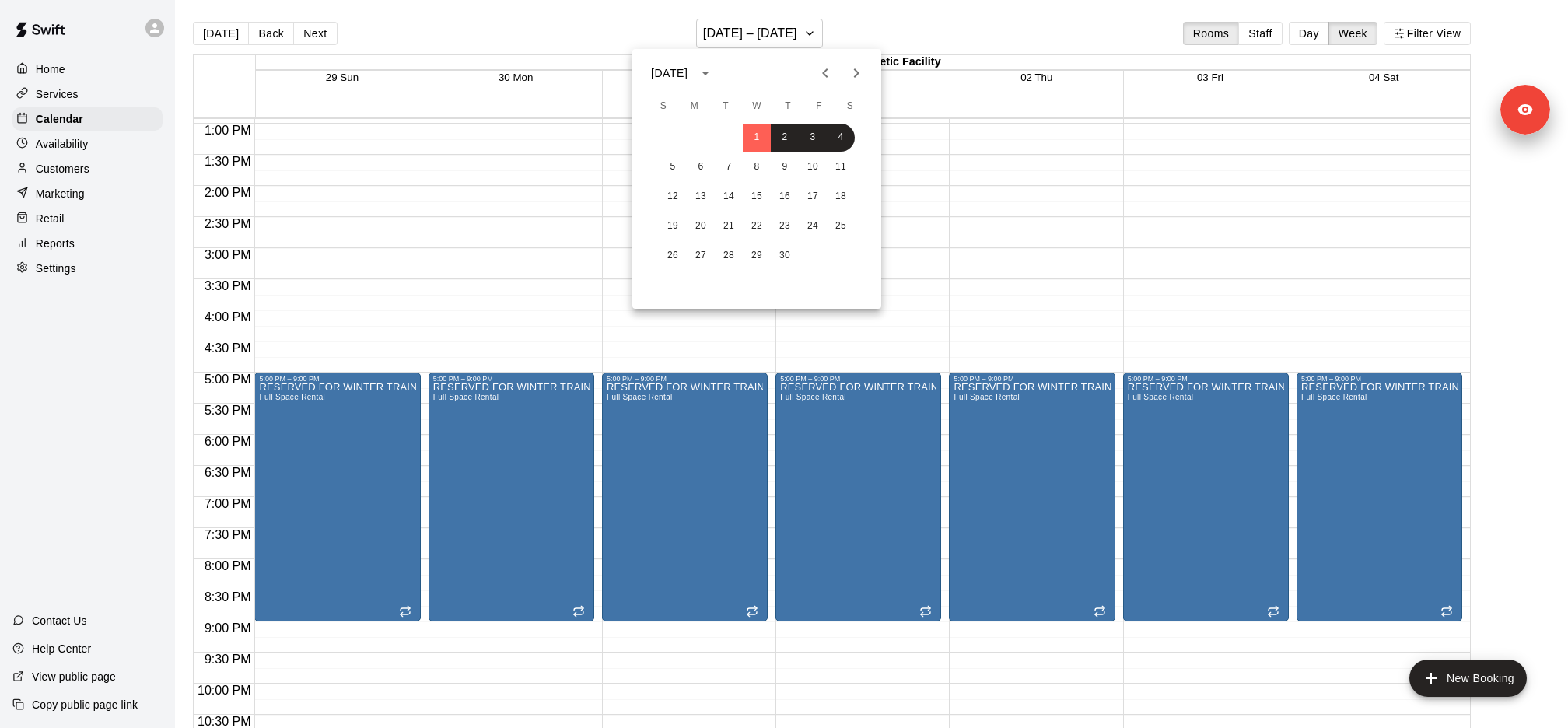
click at [958, 429] on div at bounding box center [784, 364] width 1568 height 728
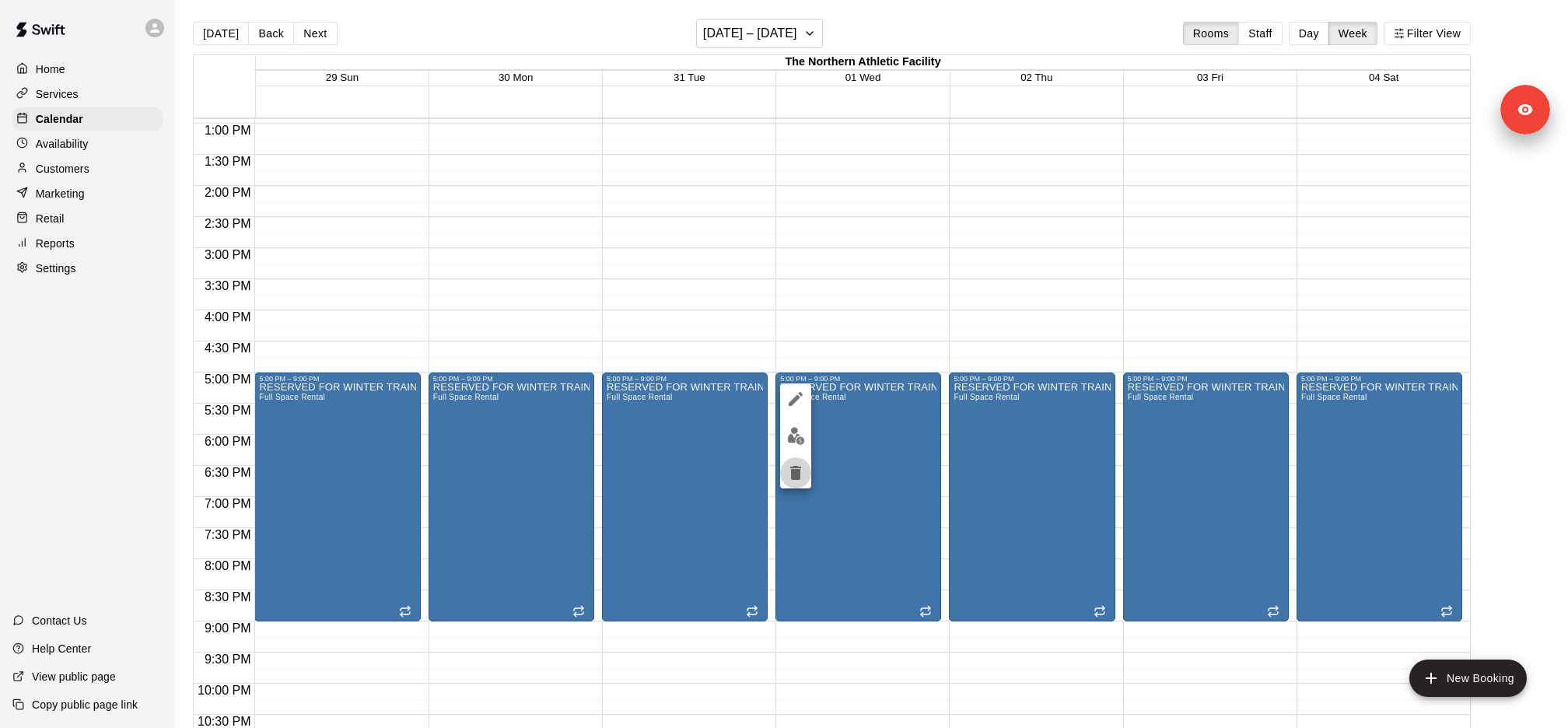
click at [799, 478] on icon "delete" at bounding box center [795, 472] width 11 height 14
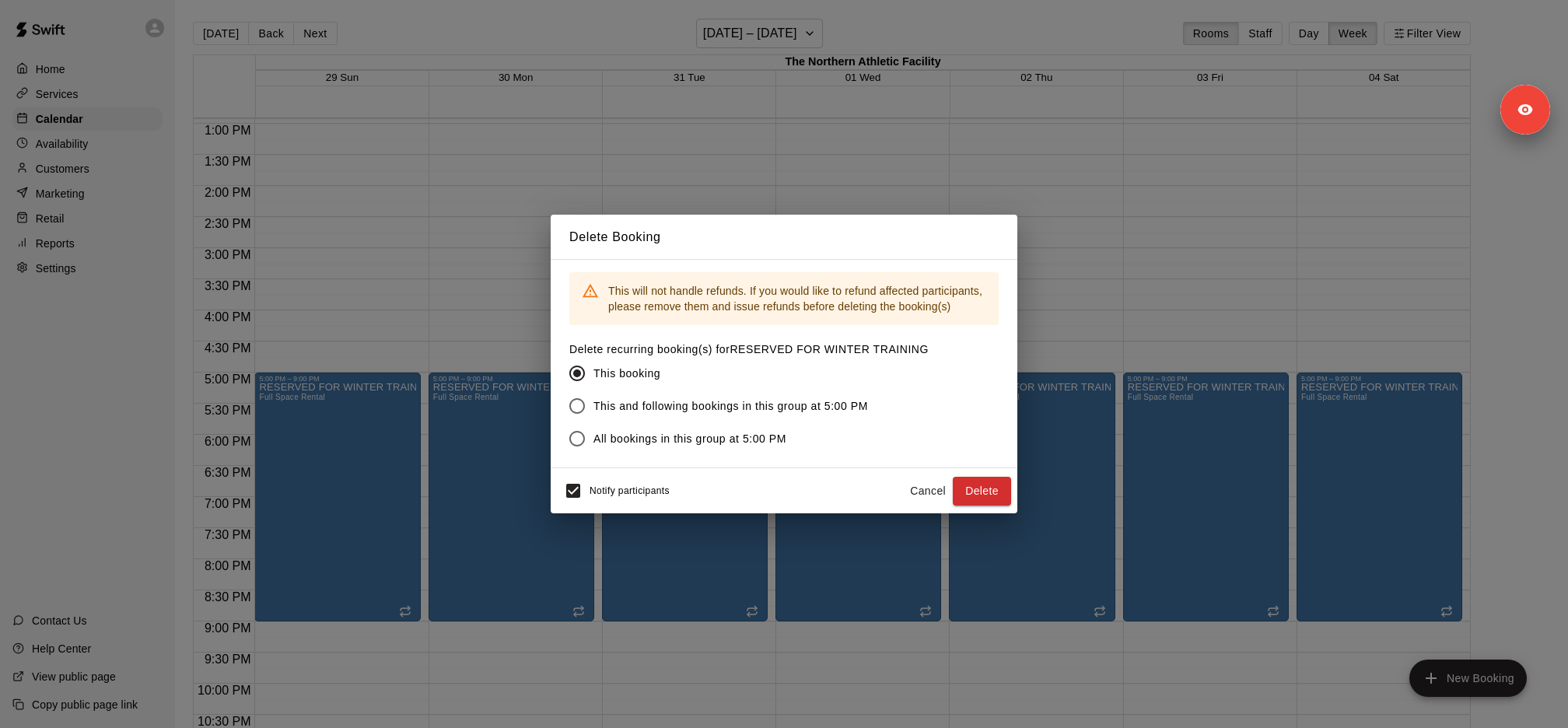
click at [681, 445] on span "All bookings in this group at 5:00 PM" at bounding box center [689, 439] width 193 height 17
click at [624, 491] on span "Notify participants" at bounding box center [629, 491] width 80 height 11
drag, startPoint x: 765, startPoint y: 402, endPoint x: 794, endPoint y: 406, distance: 29.3
click at [765, 402] on span "This and following bookings in this group at 5:00 PM" at bounding box center [730, 406] width 275 height 17
click at [984, 488] on button "Delete" at bounding box center [981, 490] width 58 height 29
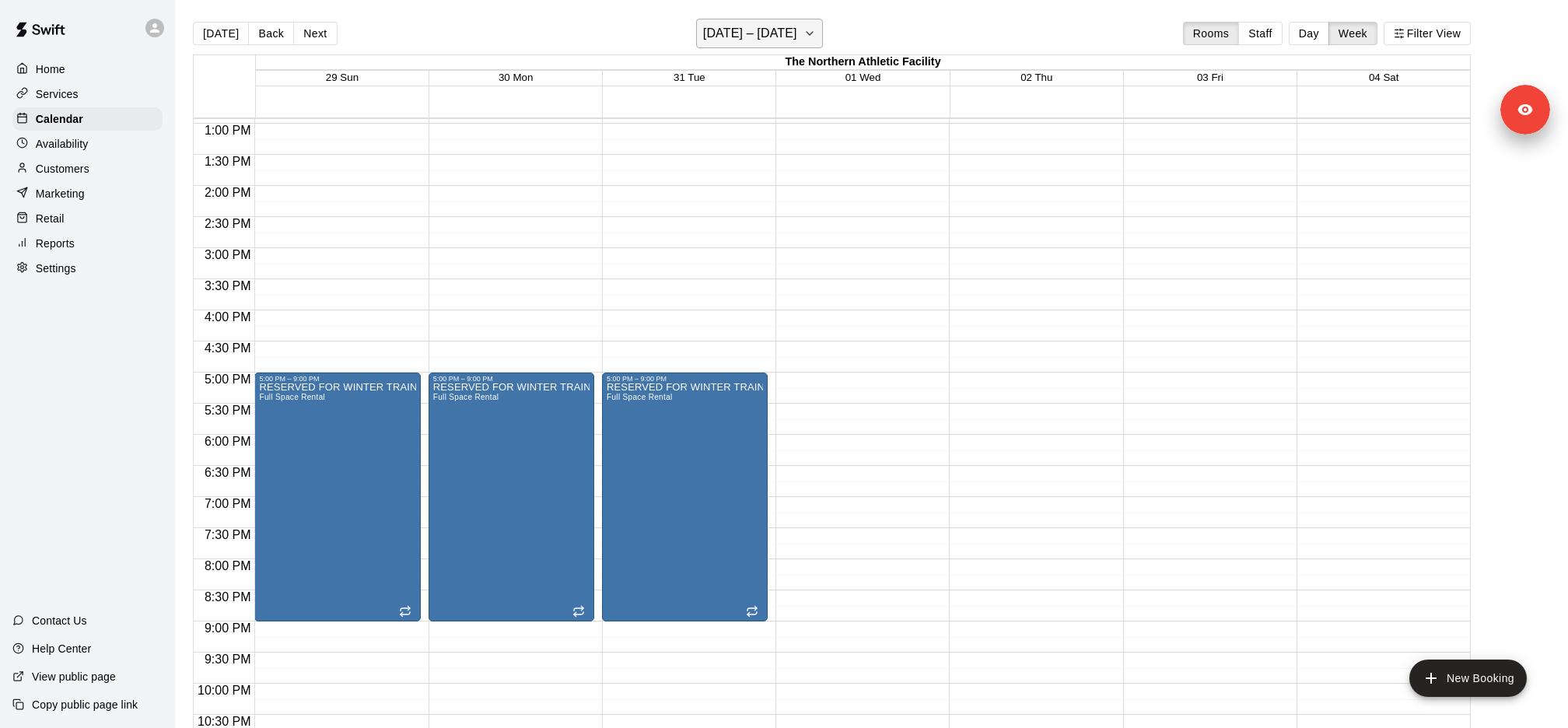
click at [805, 21] on button "[DATE] – [DATE]" at bounding box center [759, 34] width 126 height 30
click at [830, 79] on icon "Previous month" at bounding box center [825, 73] width 19 height 19
click at [668, 142] on button "1" at bounding box center [673, 137] width 28 height 28
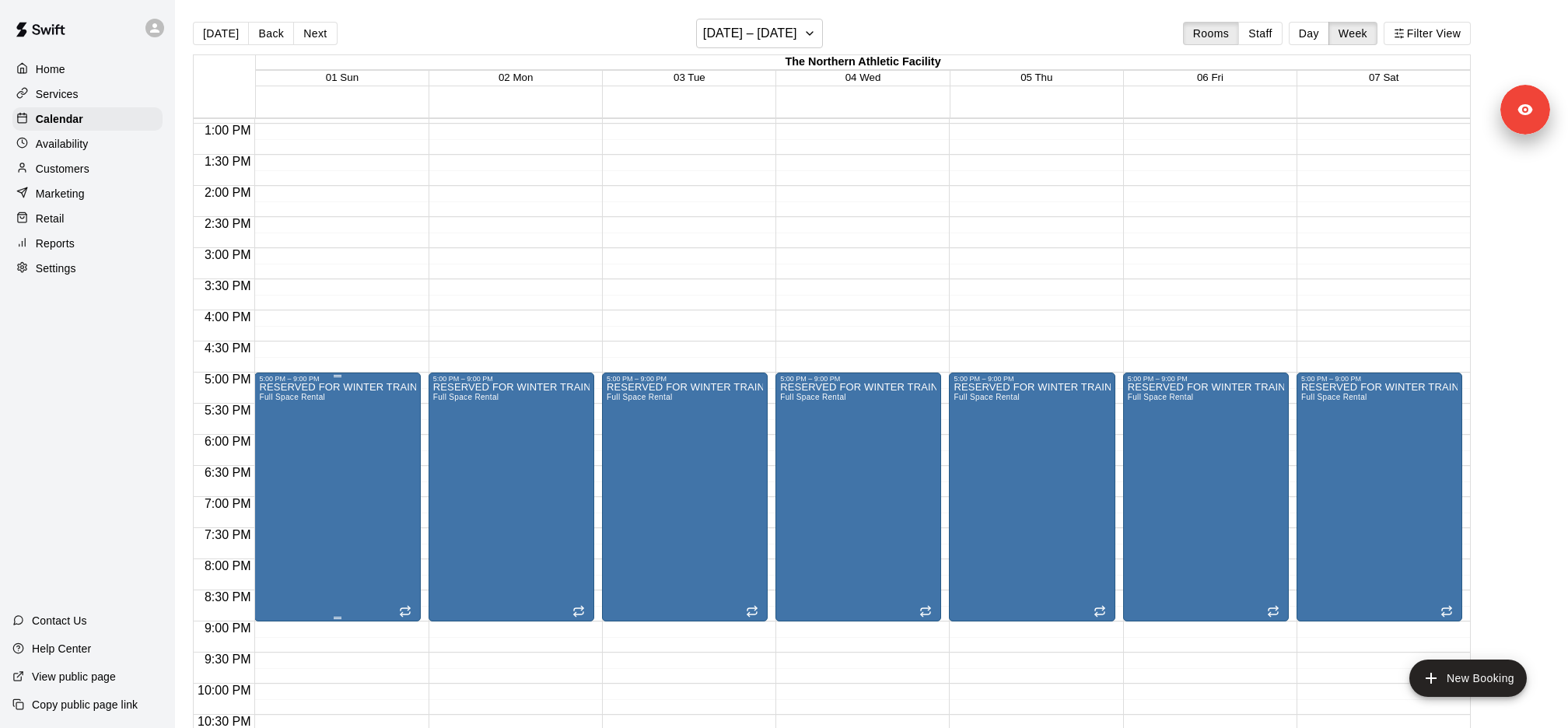
click at [267, 477] on icon "delete" at bounding box center [274, 472] width 19 height 19
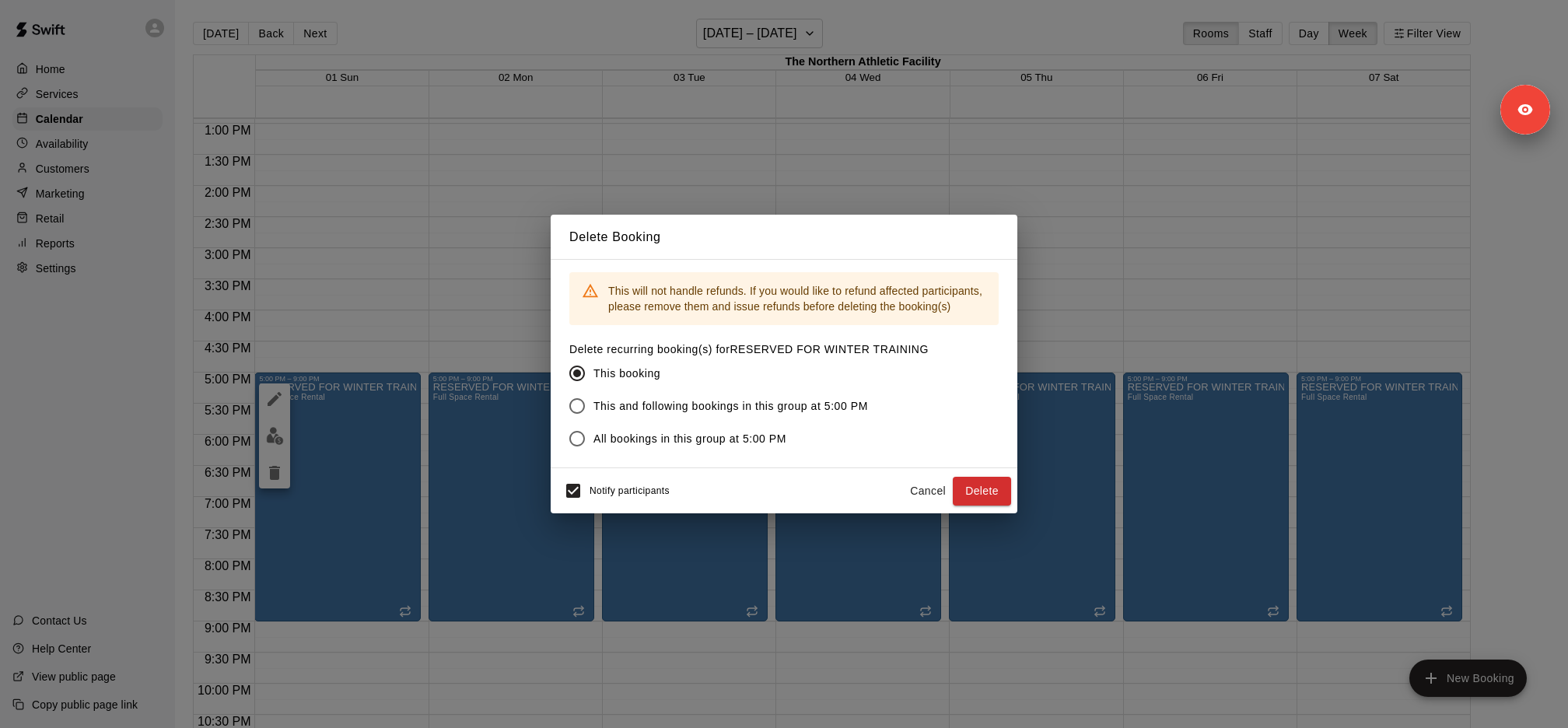
click at [693, 397] on label "This and following bookings in this group at 5:00 PM" at bounding box center [738, 405] width 356 height 33
click at [623, 491] on span "Notify participants" at bounding box center [629, 491] width 80 height 11
click at [1010, 487] on button "Delete" at bounding box center [981, 490] width 58 height 29
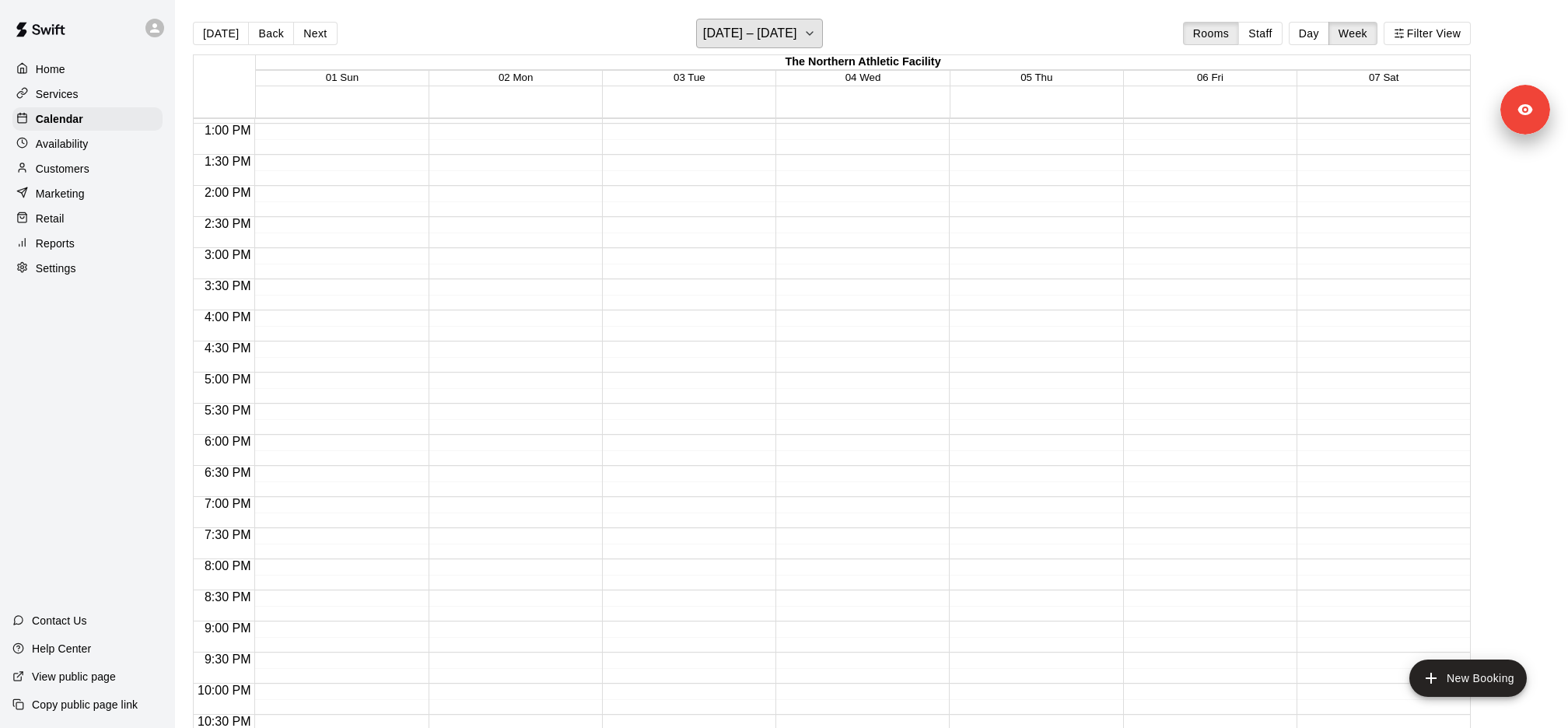
click at [783, 34] on h6 "[DATE] – [DATE]" at bounding box center [749, 34] width 94 height 22
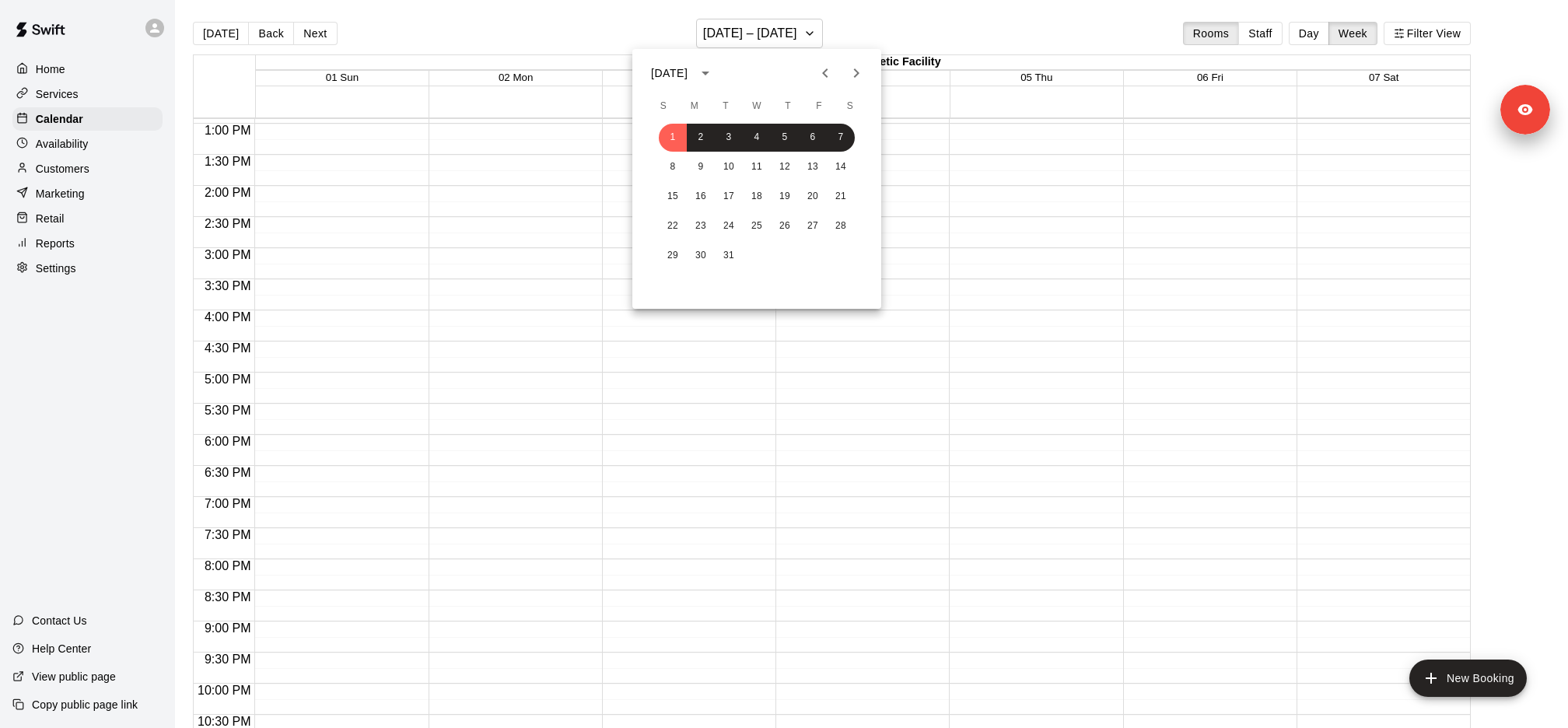
click at [831, 75] on icon "Previous month" at bounding box center [825, 73] width 19 height 19
click at [674, 135] on button "1" at bounding box center [673, 137] width 28 height 28
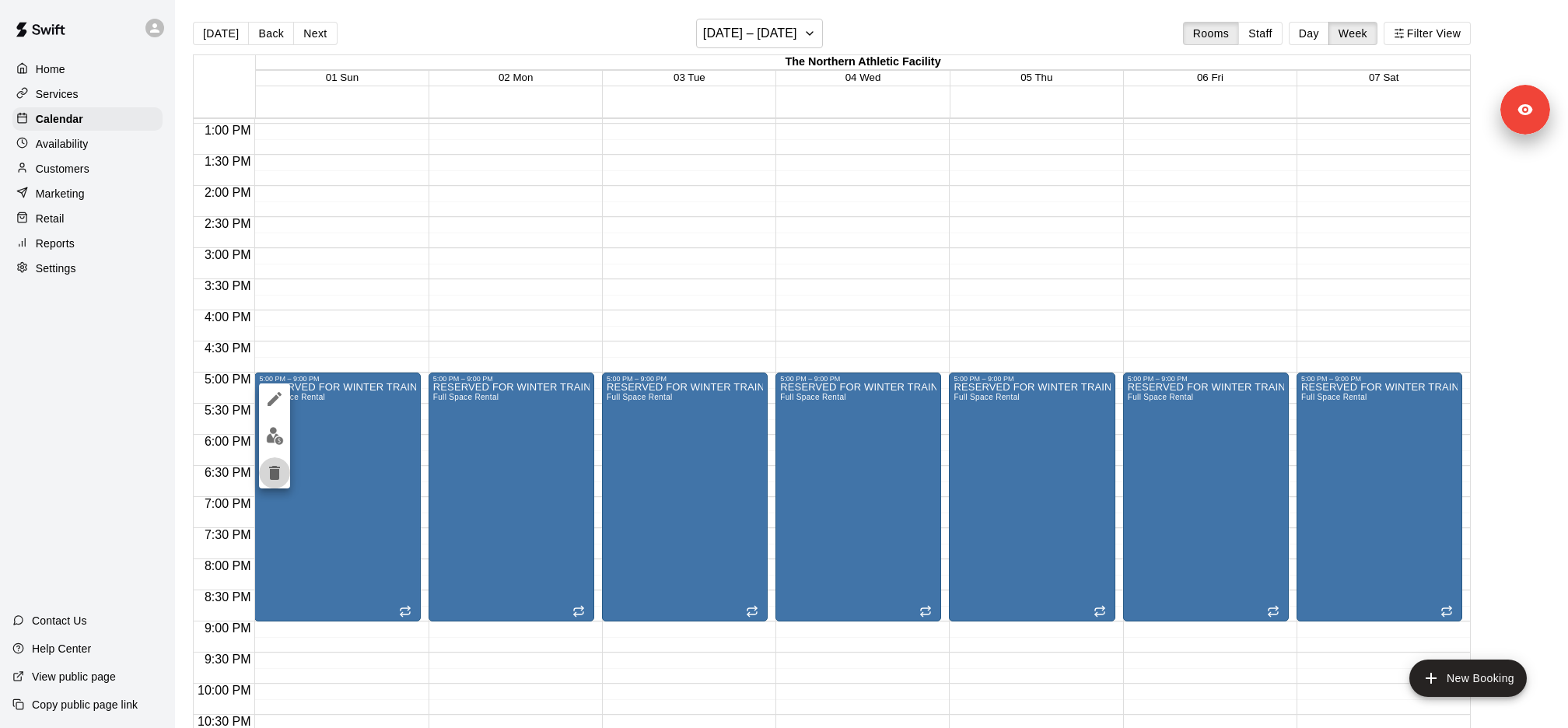
click at [280, 464] on icon "delete" at bounding box center [274, 472] width 19 height 19
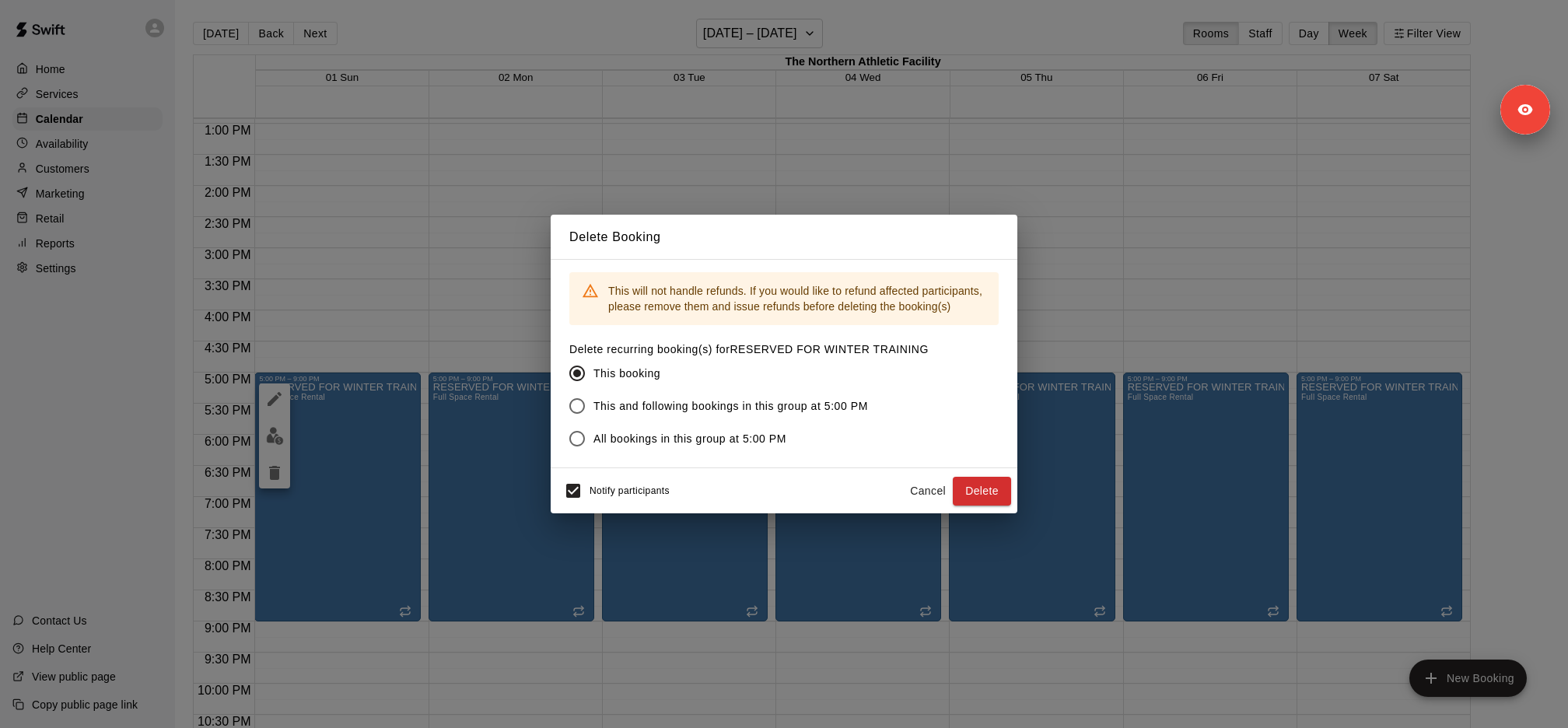
click at [675, 395] on label "This and following bookings in this group at 5:00 PM" at bounding box center [738, 405] width 356 height 33
click at [594, 494] on span "Notify participants" at bounding box center [629, 491] width 80 height 11
click at [997, 482] on button "Delete" at bounding box center [981, 490] width 58 height 29
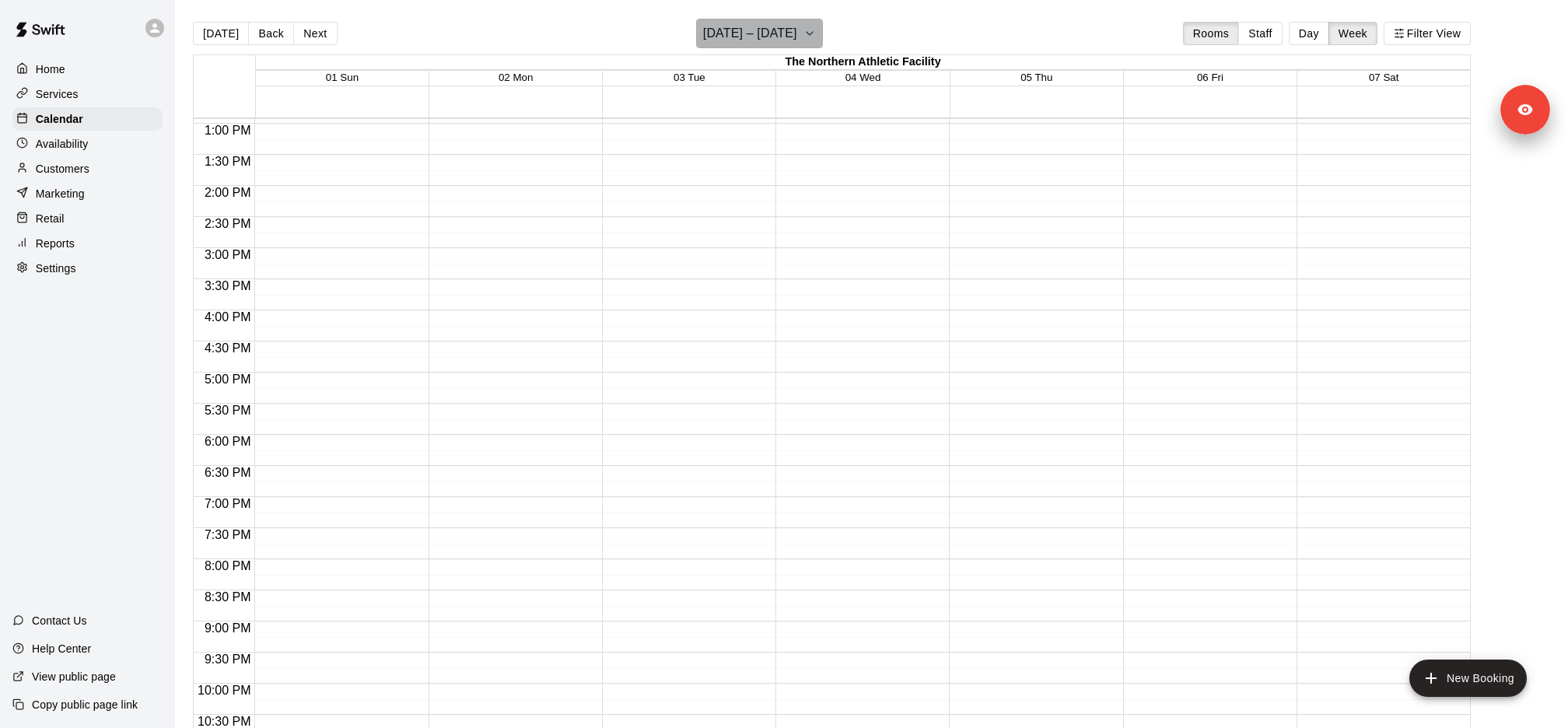
click at [801, 37] on button "[DATE] – [DATE]" at bounding box center [759, 34] width 126 height 30
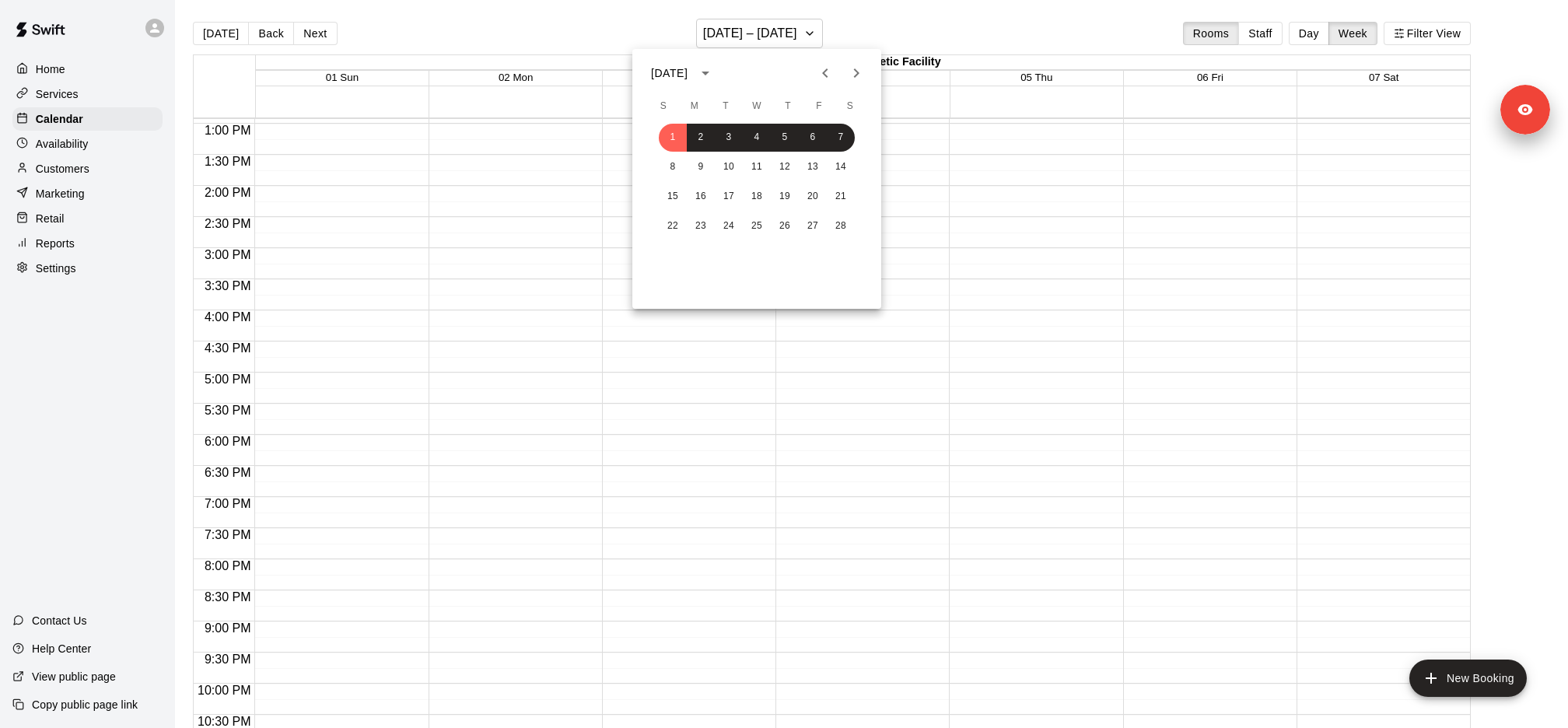
click at [820, 84] on button "Previous month" at bounding box center [824, 72] width 31 height 31
click at [782, 135] on button "1" at bounding box center [784, 137] width 28 height 28
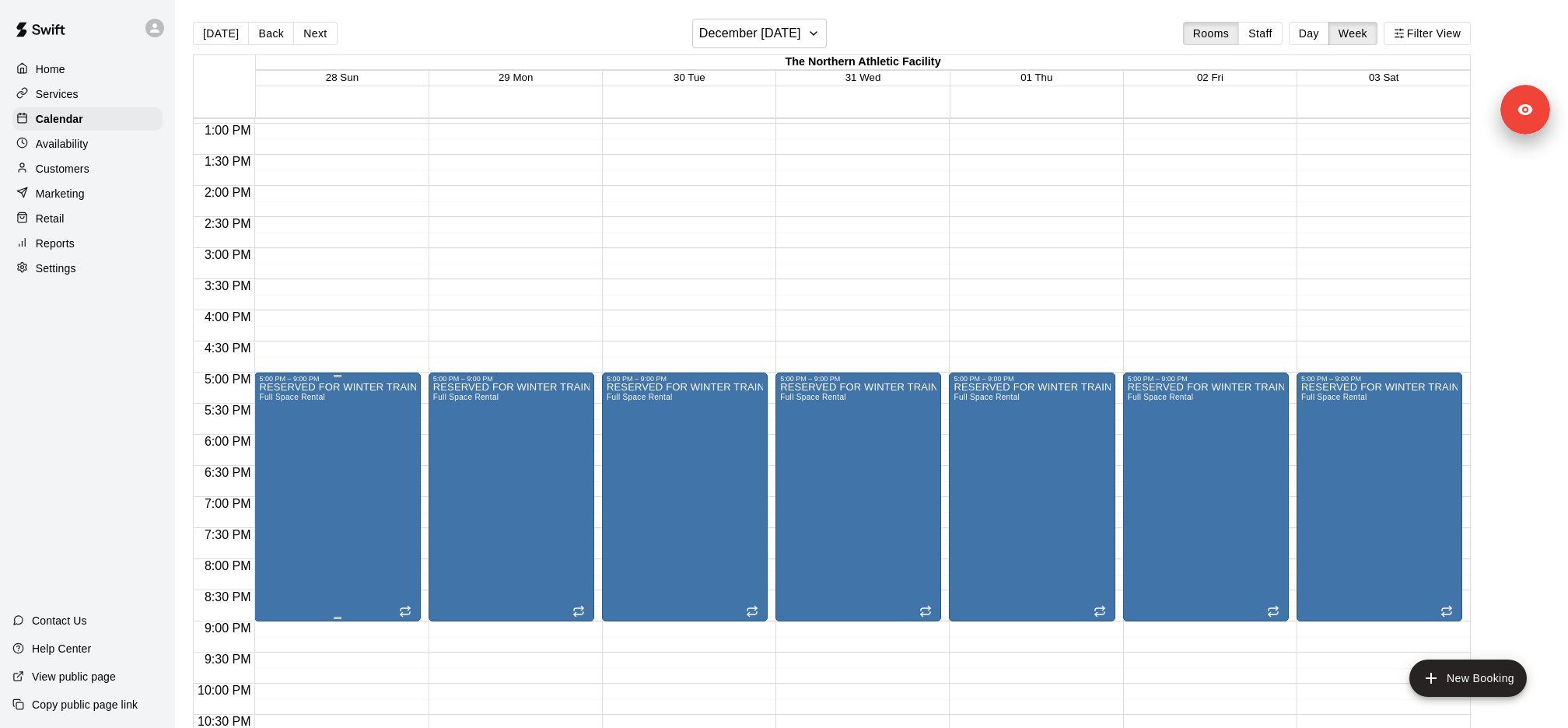
click at [274, 468] on icon "delete" at bounding box center [274, 472] width 19 height 19
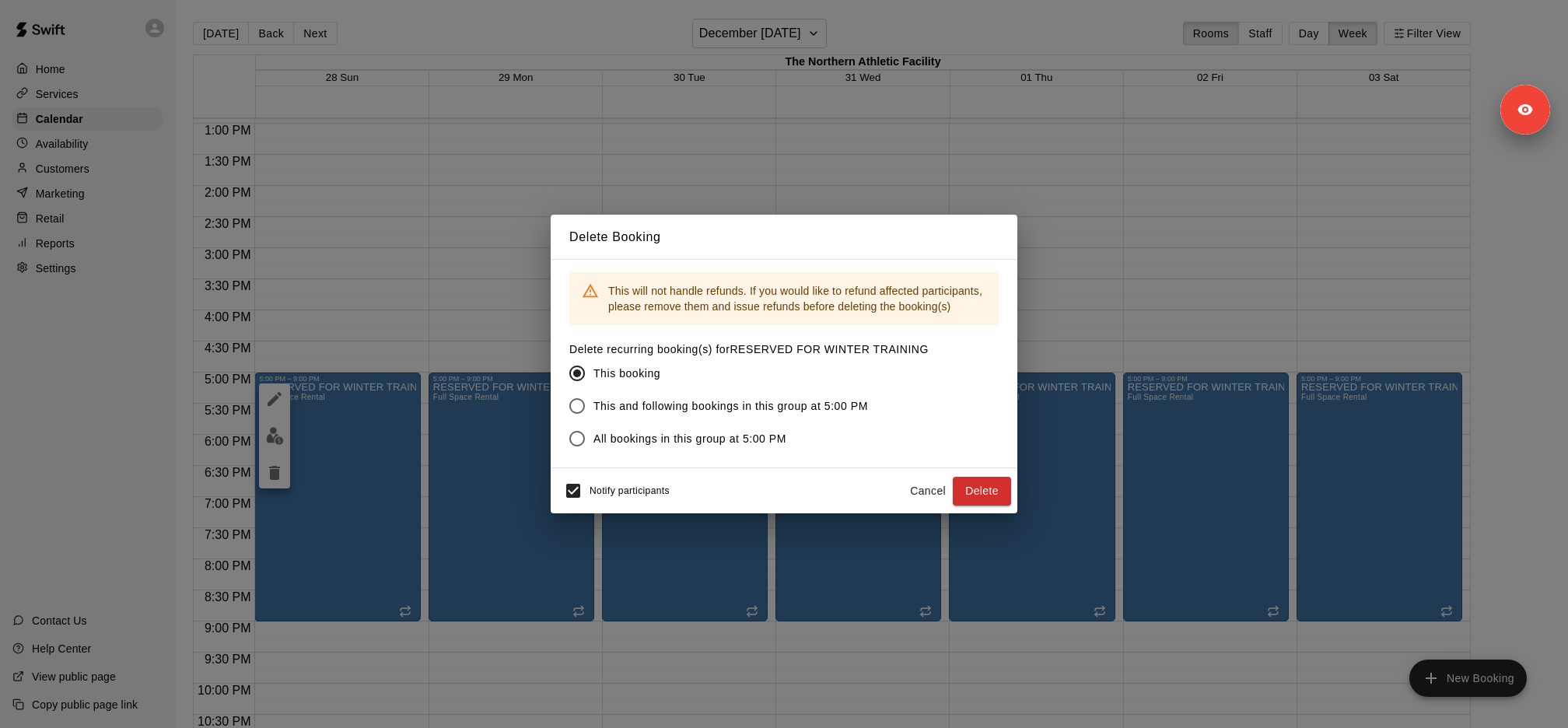
click at [606, 403] on span "This and following bookings in this group at 5:00 PM" at bounding box center [730, 406] width 275 height 17
click at [995, 484] on button "Delete" at bounding box center [981, 490] width 58 height 29
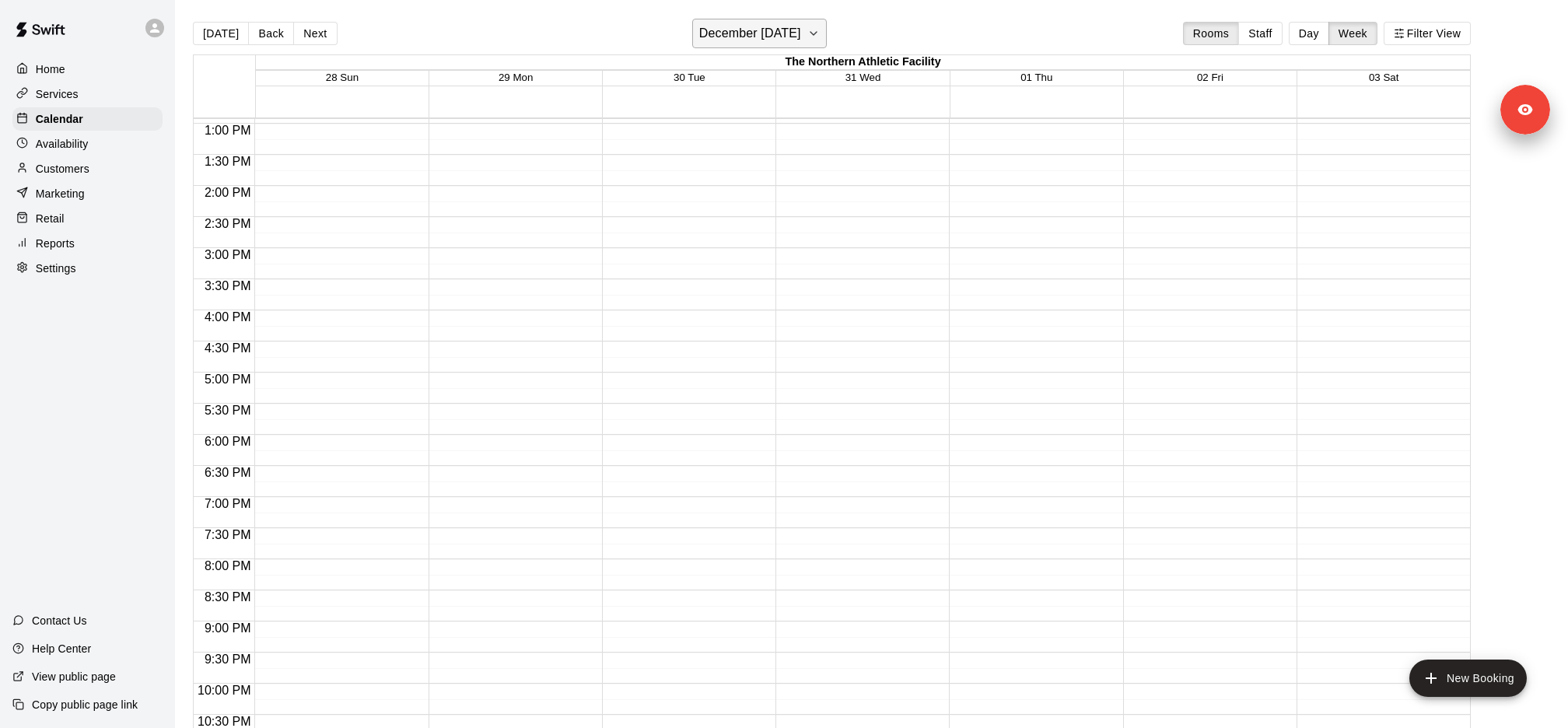
click at [801, 35] on h6 "December [DATE]" at bounding box center [750, 34] width 102 height 22
click at [825, 72] on icon "Previous month" at bounding box center [825, 73] width 19 height 19
click at [692, 133] on button "1" at bounding box center [701, 137] width 28 height 28
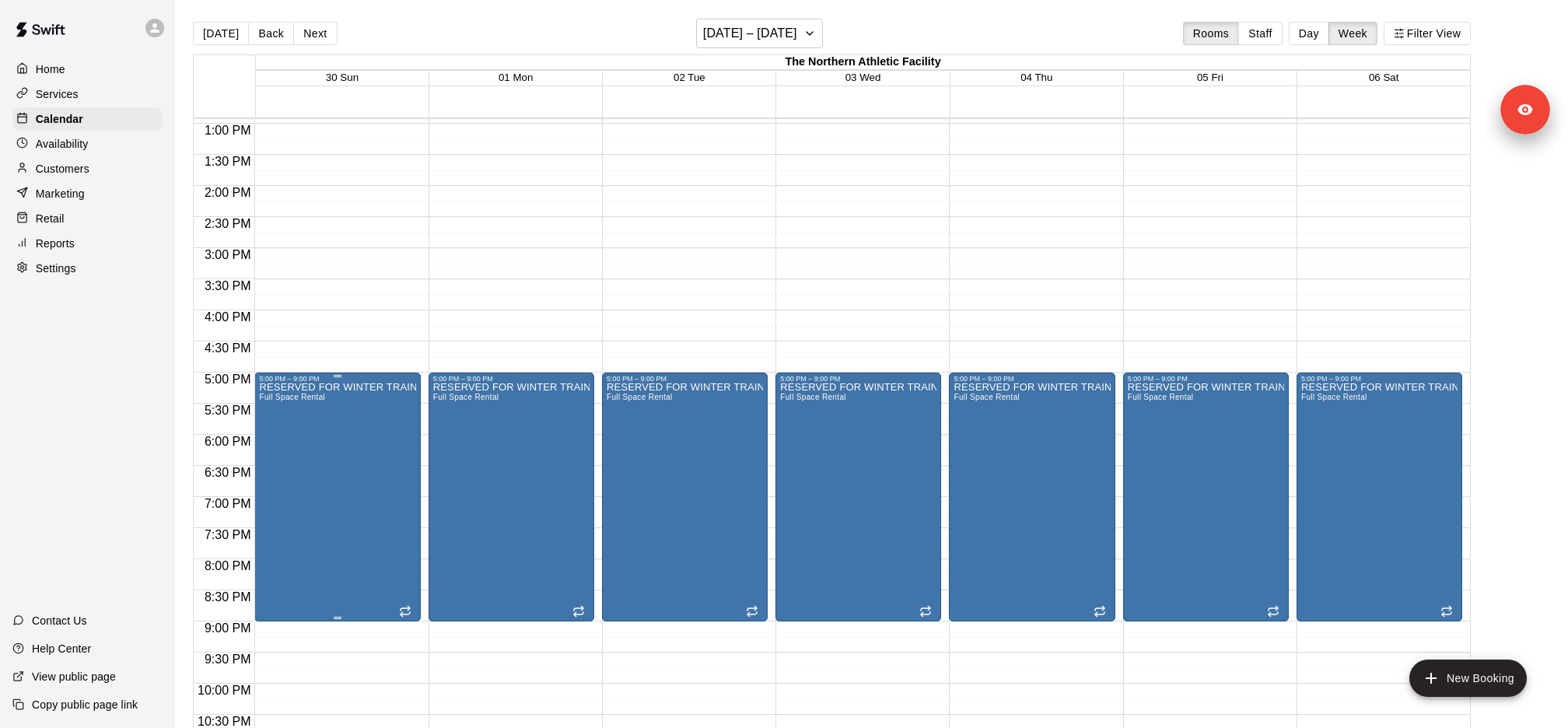
click at [271, 474] on icon "delete" at bounding box center [274, 472] width 11 height 14
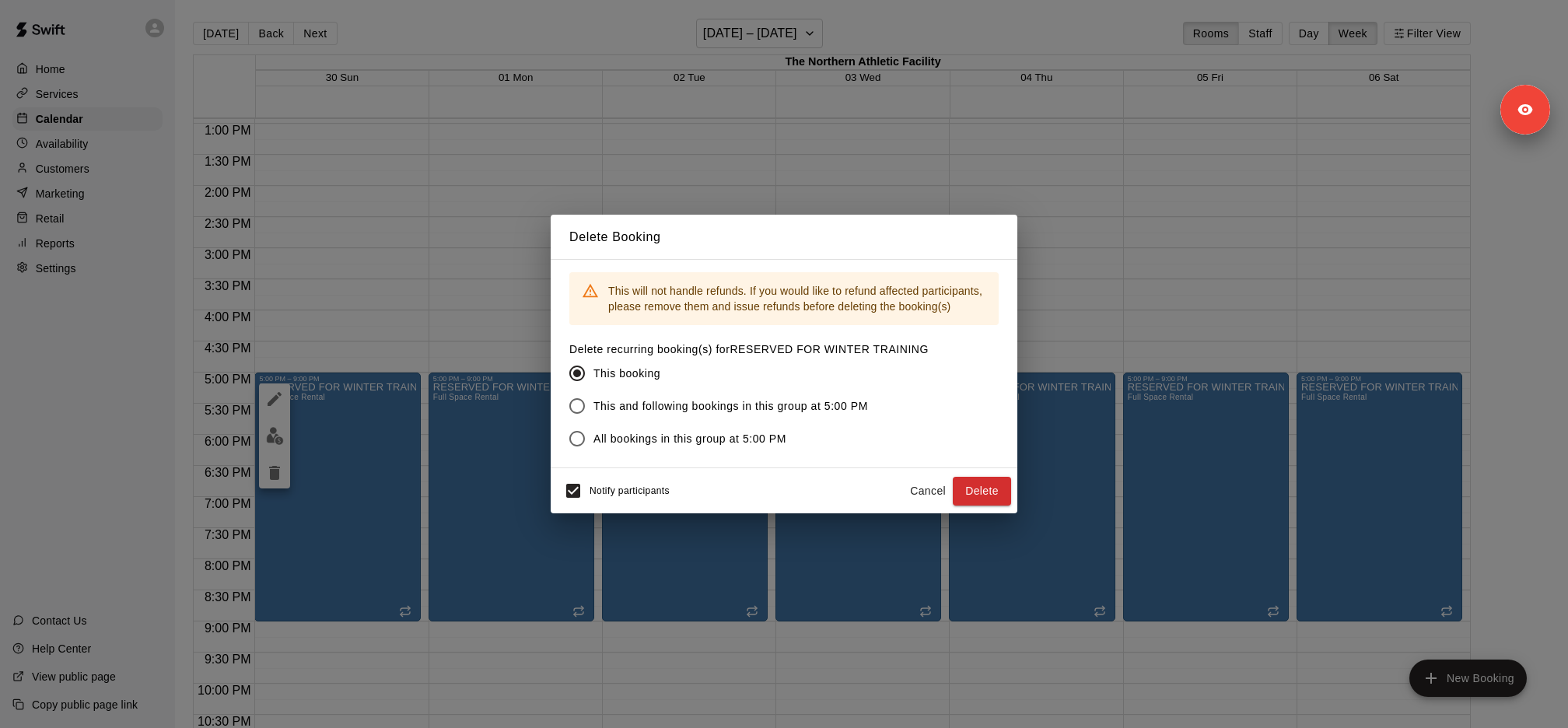
click at [633, 407] on span "This and following bookings in this group at 5:00 PM" at bounding box center [730, 406] width 275 height 17
click at [1004, 476] on button "Delete" at bounding box center [981, 490] width 58 height 29
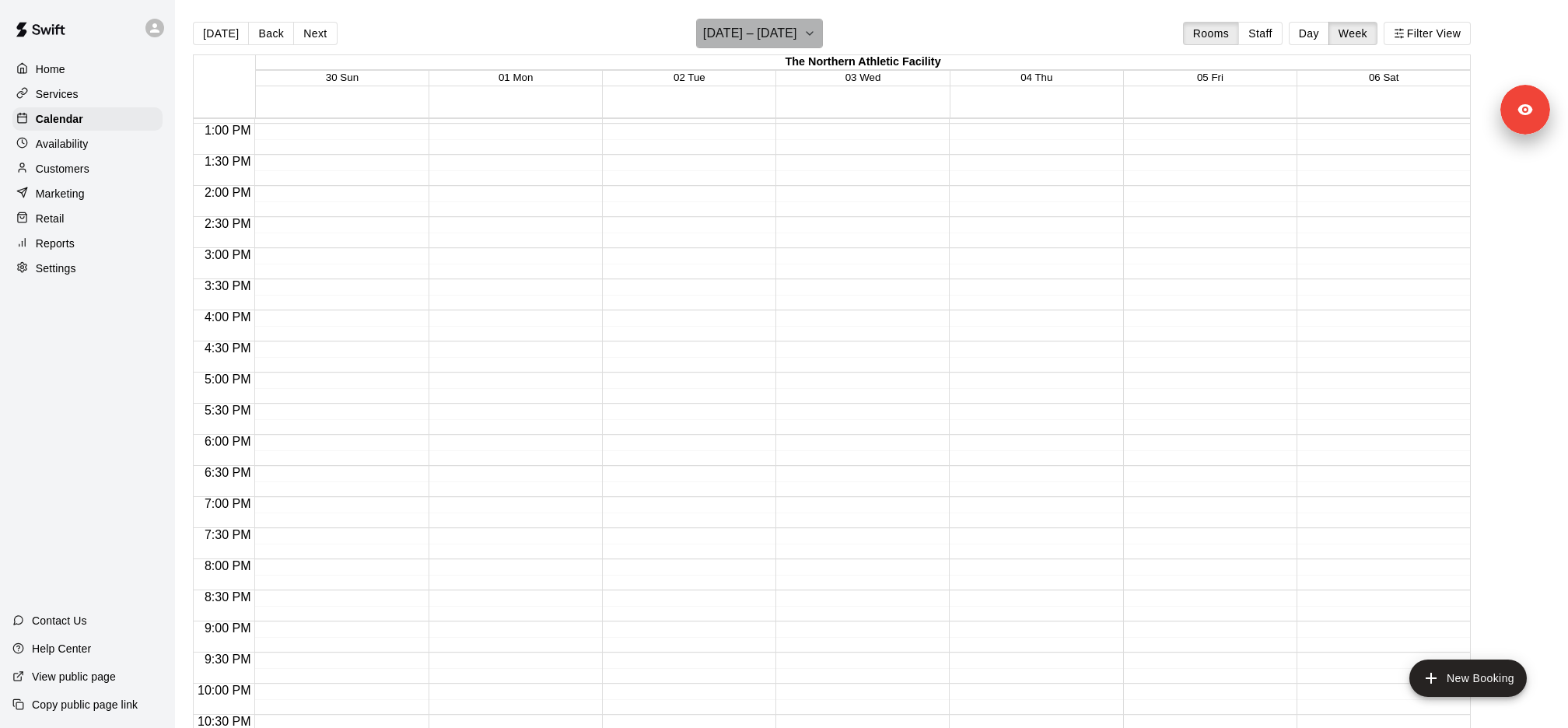
click at [797, 40] on h6 "[DATE] – [DATE]" at bounding box center [749, 34] width 94 height 22
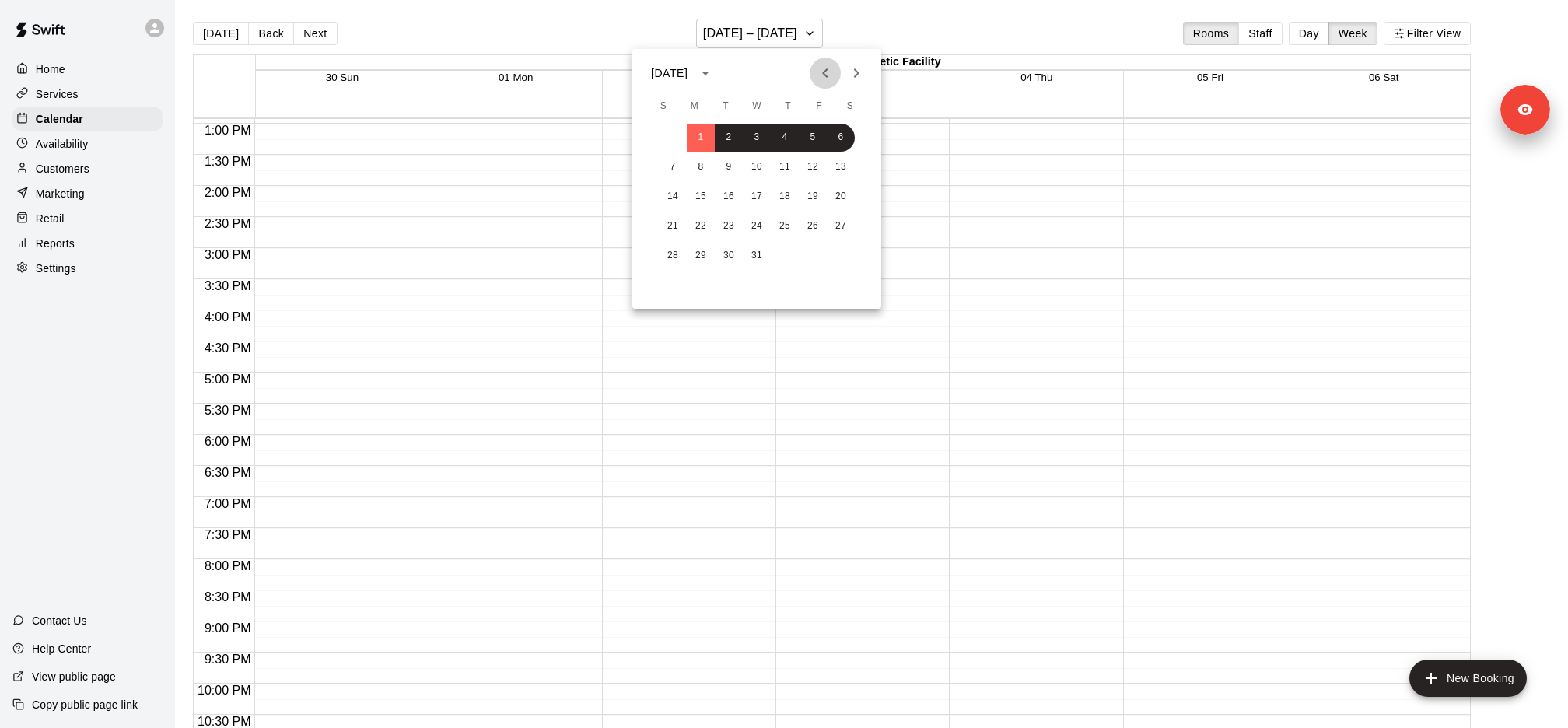
click at [820, 75] on icon "Previous month" at bounding box center [825, 73] width 19 height 19
click at [842, 129] on button "1" at bounding box center [841, 137] width 28 height 28
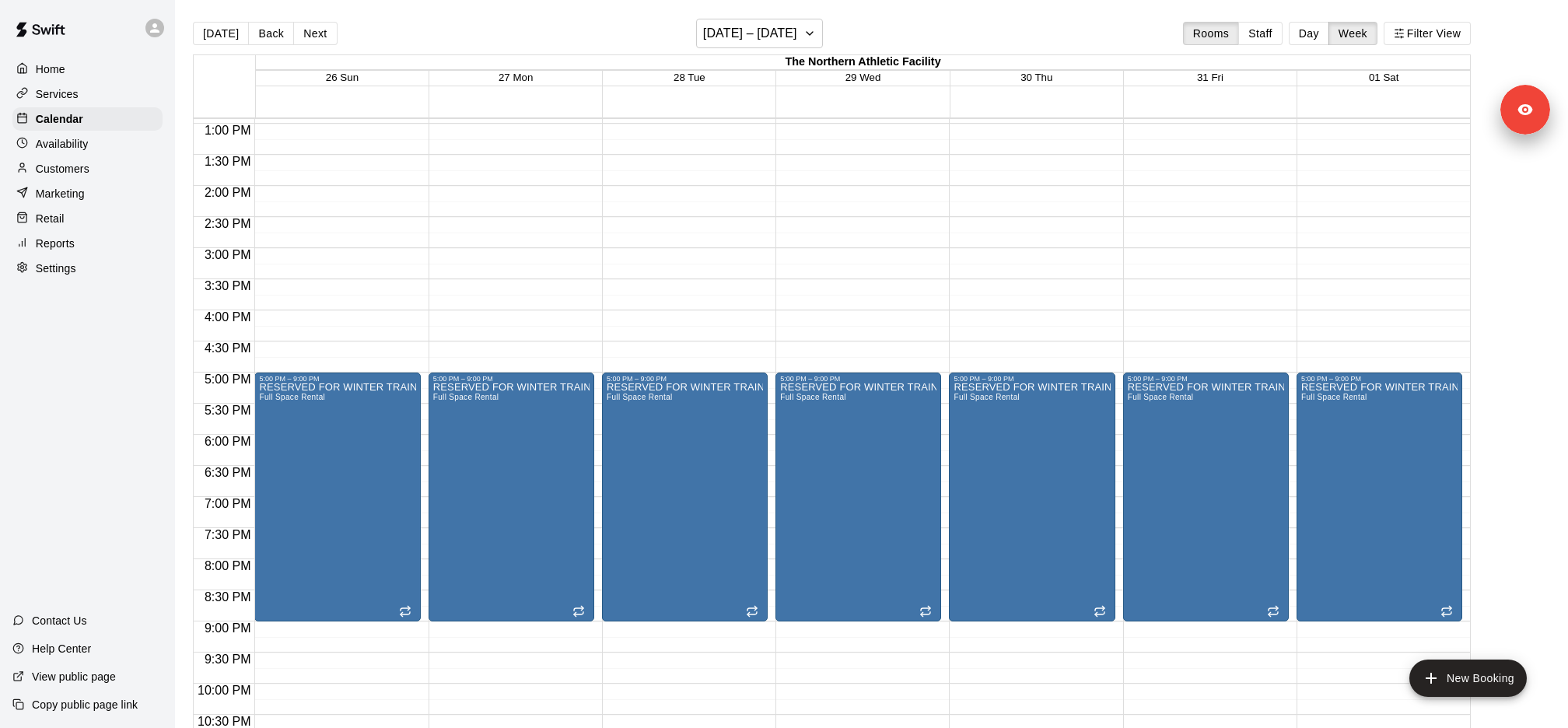
click at [283, 472] on icon "delete" at bounding box center [274, 472] width 19 height 19
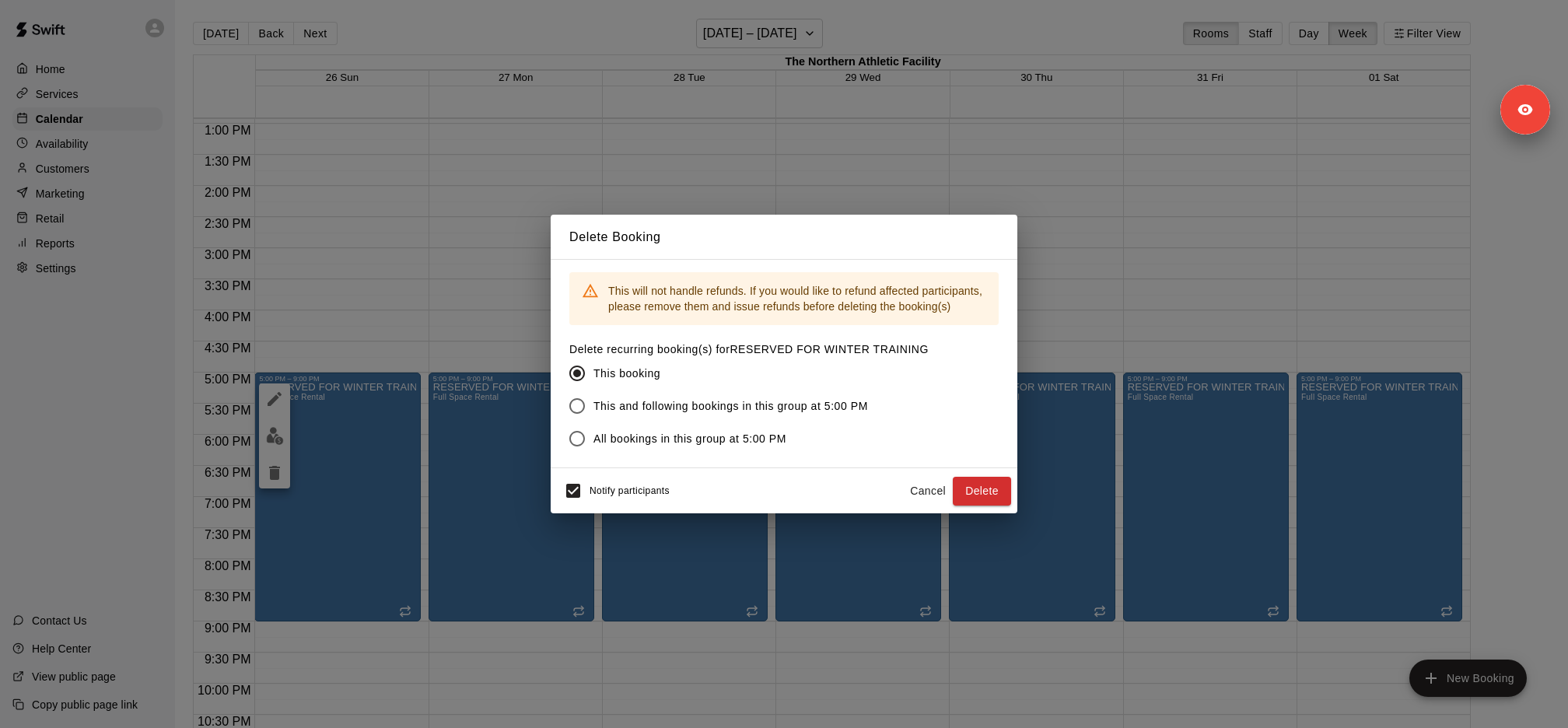
click at [674, 404] on span "This and following bookings in this group at 5:00 PM" at bounding box center [730, 406] width 275 height 17
click at [957, 487] on button "Delete" at bounding box center [981, 490] width 58 height 29
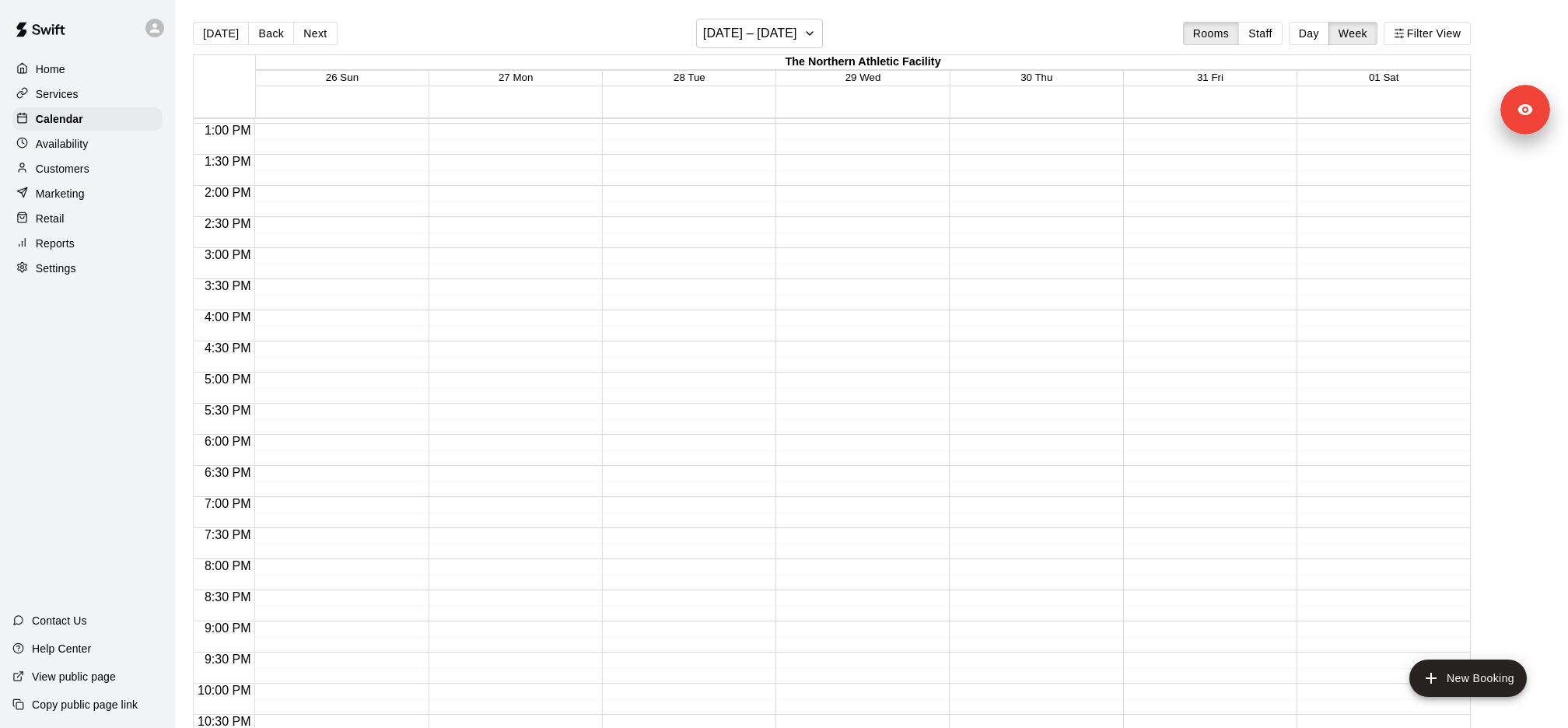
click at [814, 17] on main "[DATE] Back Next [DATE] – [DATE] Rooms Staff Day Week Filter View The Northern …" at bounding box center [871, 376] width 1393 height 753
click at [797, 25] on h6 "[DATE] – [DATE]" at bounding box center [749, 34] width 94 height 22
click at [829, 73] on icon "Previous month" at bounding box center [825, 73] width 19 height 19
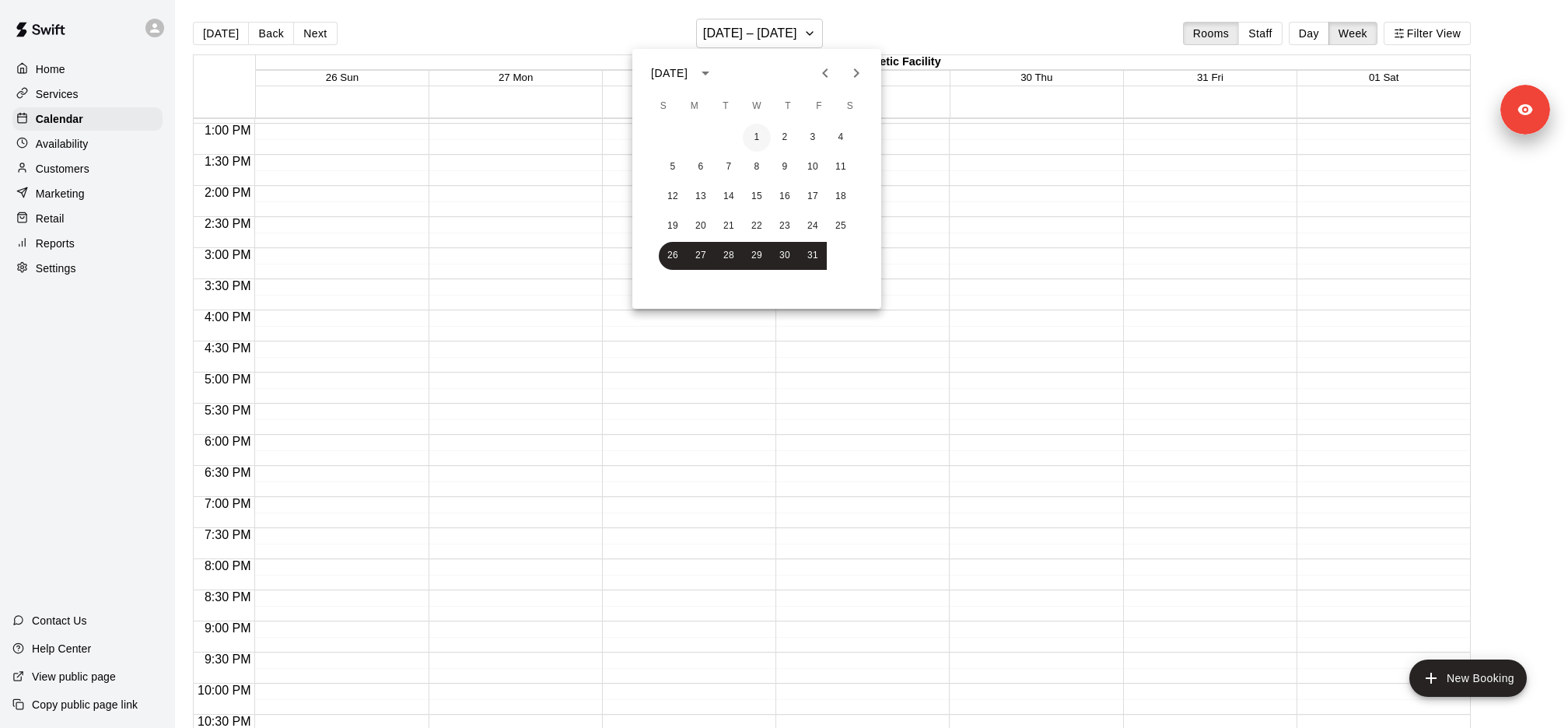
click at [758, 141] on button "1" at bounding box center [757, 137] width 28 height 28
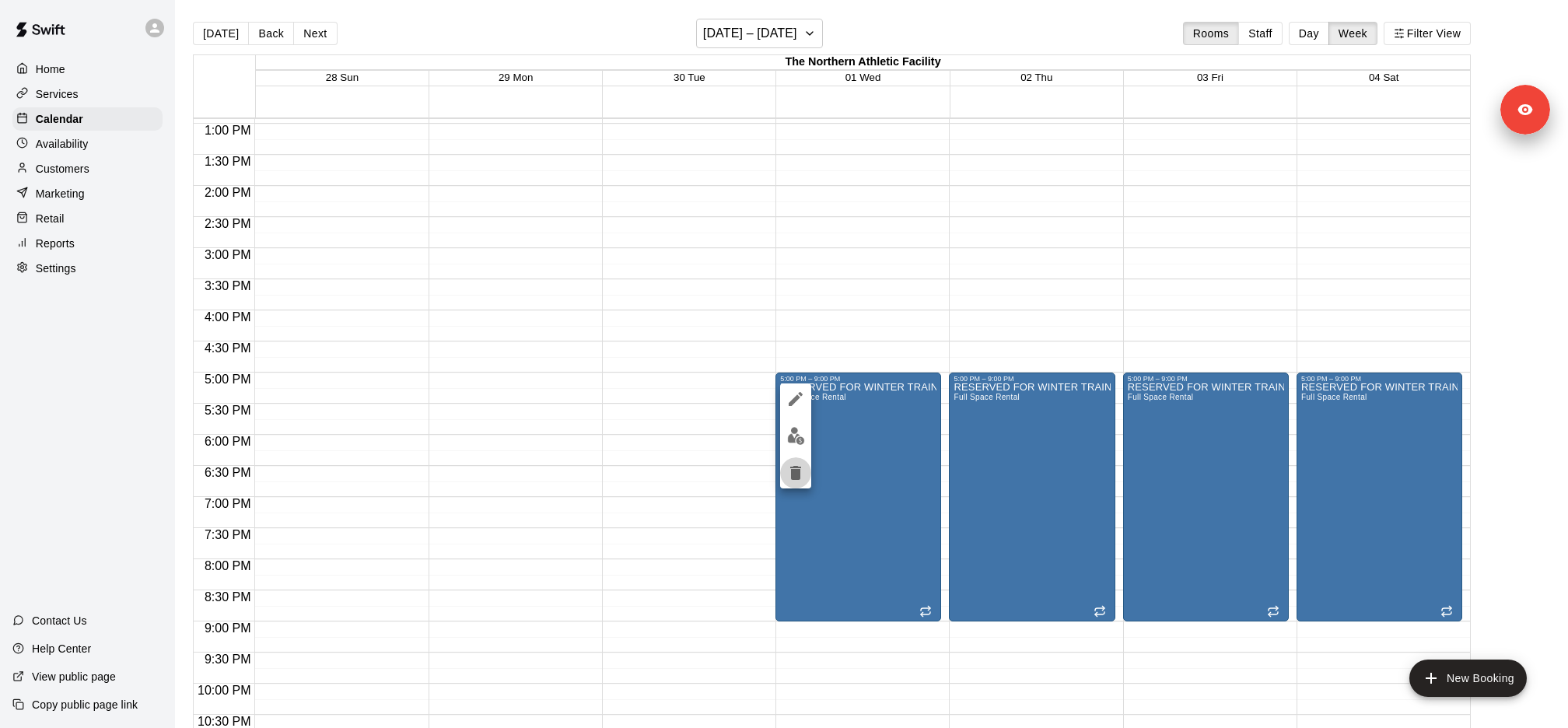
click at [798, 466] on icon "delete" at bounding box center [795, 472] width 11 height 14
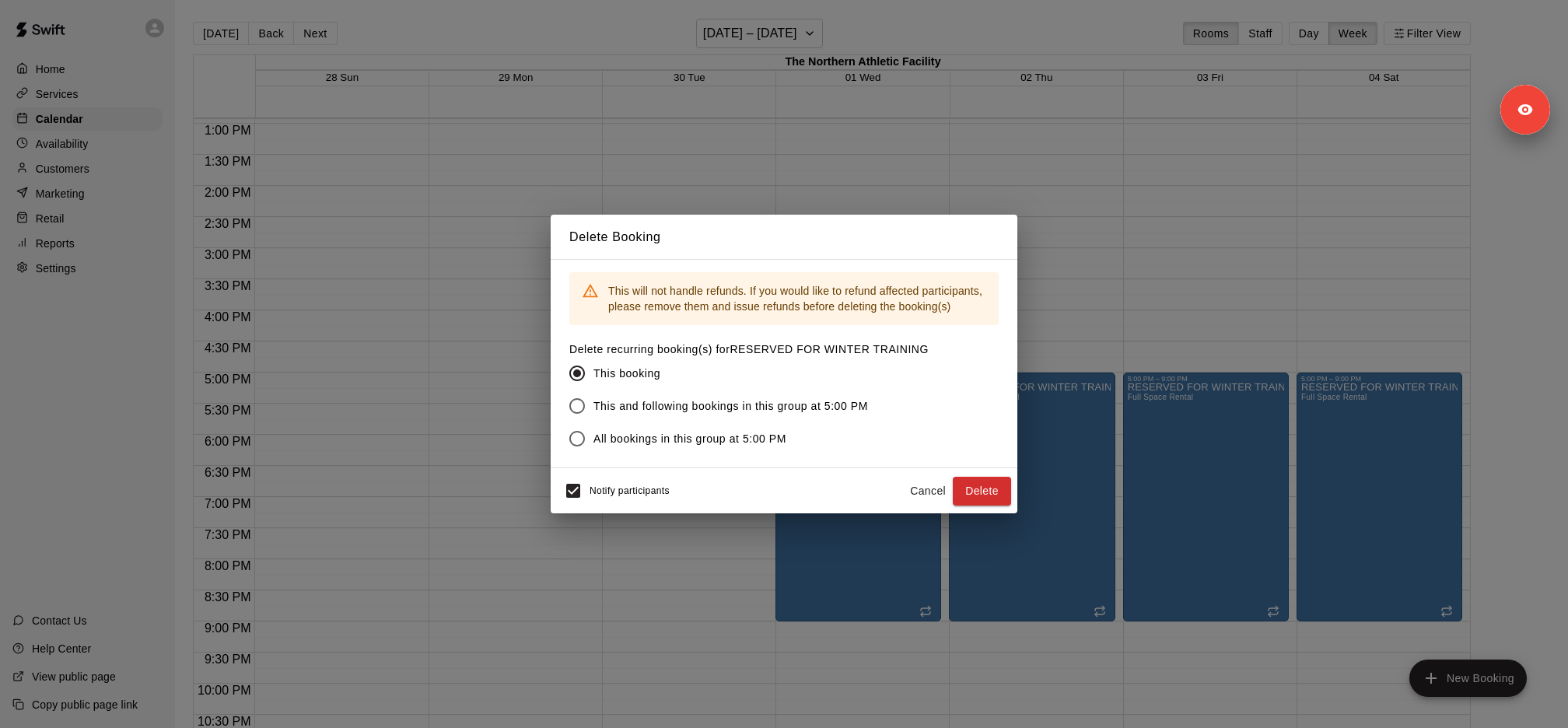
click at [823, 385] on label "This booking" at bounding box center [738, 372] width 356 height 33
click at [819, 404] on span "This and following bookings in this group at 5:00 PM" at bounding box center [730, 406] width 275 height 17
click at [983, 488] on button "Delete" at bounding box center [981, 490] width 58 height 29
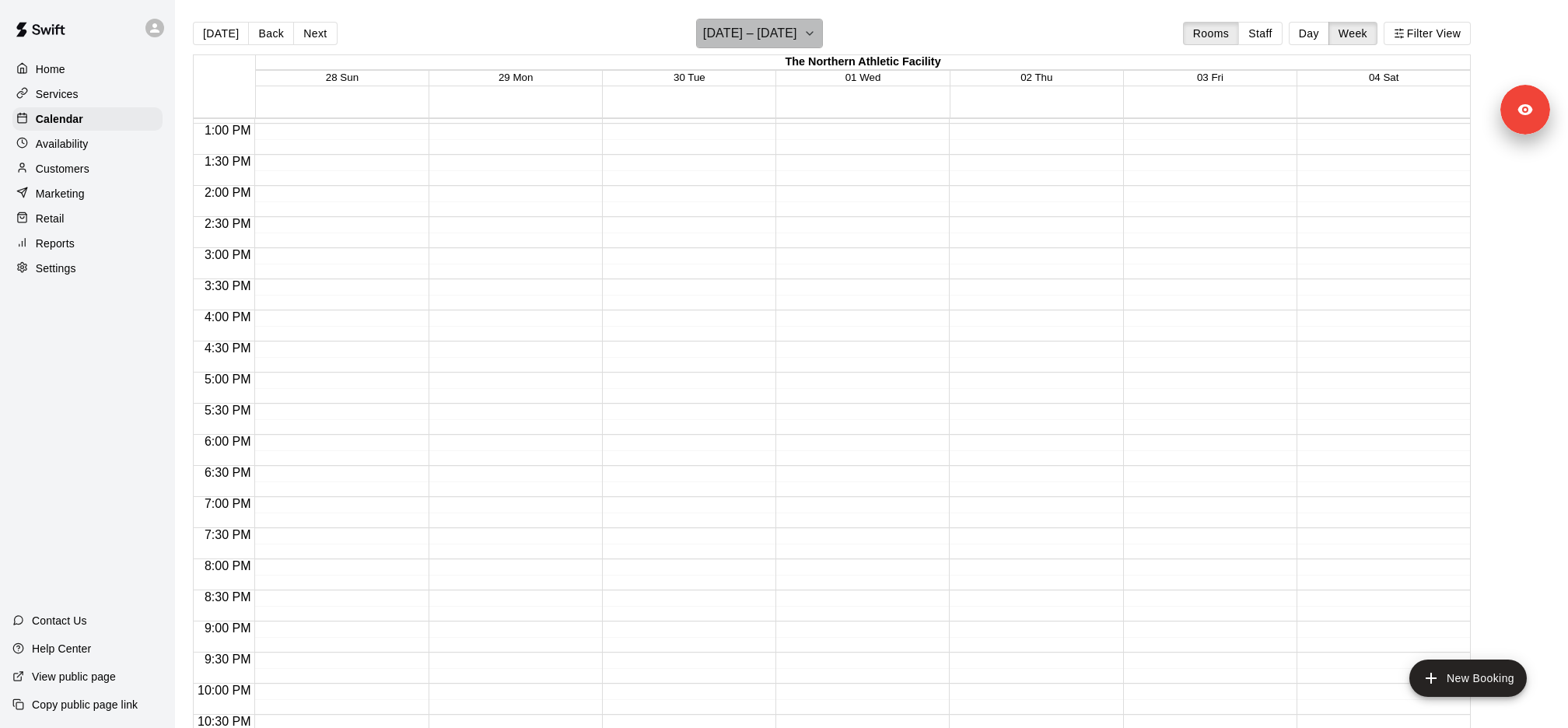
click at [797, 41] on h6 "[DATE] – [DATE]" at bounding box center [749, 34] width 94 height 22
